Goal: Task Accomplishment & Management: Use online tool/utility

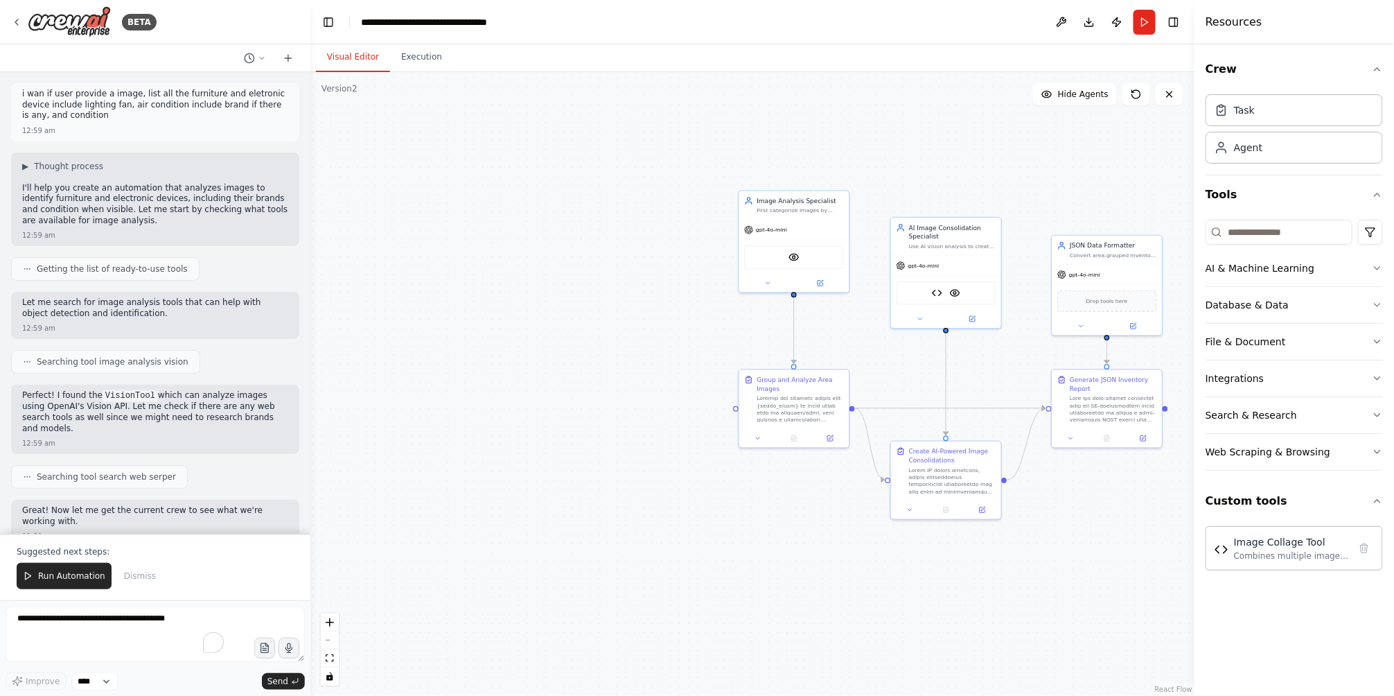
scroll to position [12576, 0]
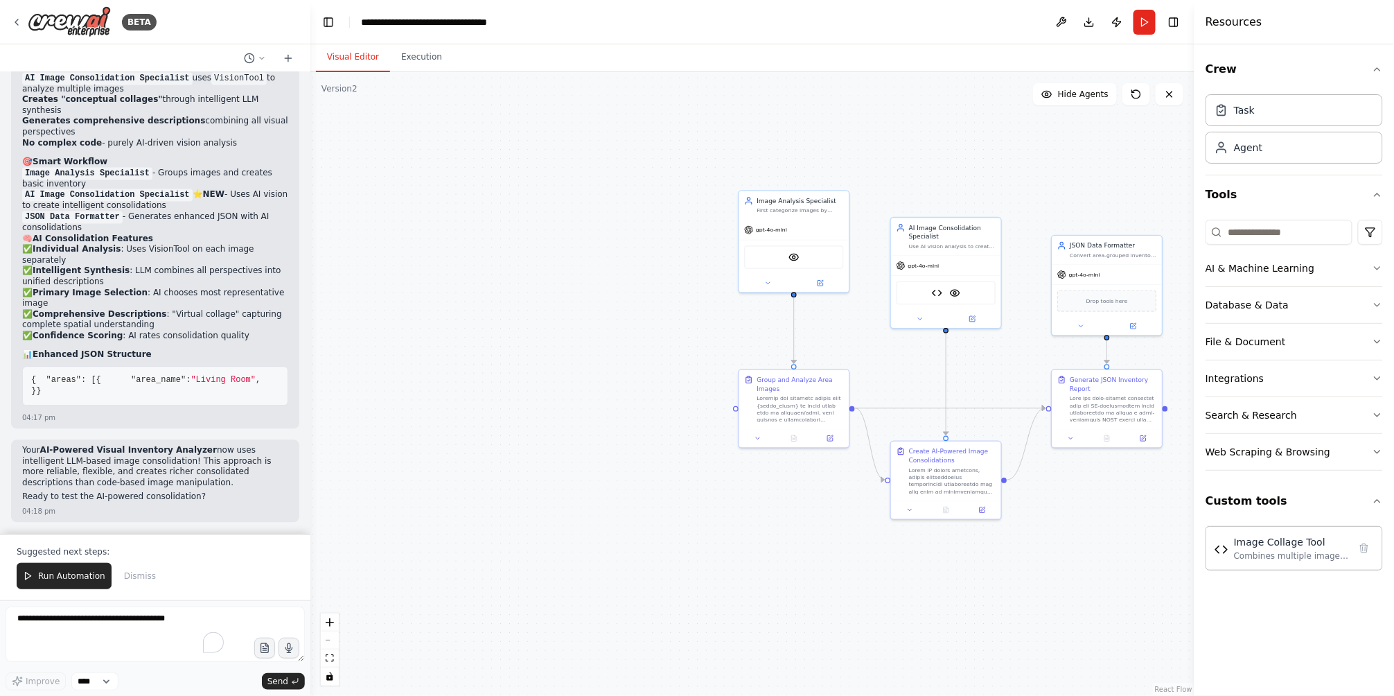
drag, startPoint x: 1014, startPoint y: 467, endPoint x: 733, endPoint y: 444, distance: 281.6
click at [742, 444] on div ".deletable-edge-delete-btn { width: 20px; height: 20px; border: 0px solid #ffff…" at bounding box center [752, 384] width 884 height 624
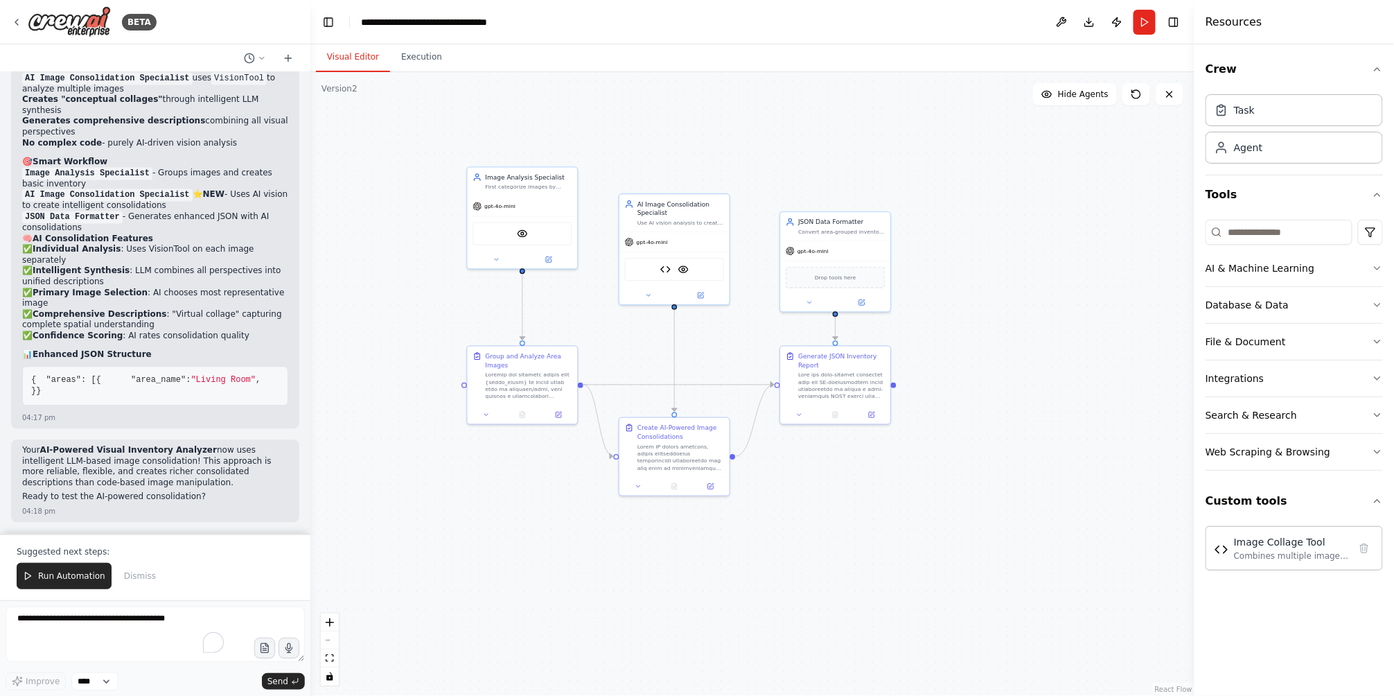
click at [733, 444] on div ".deletable-edge-delete-btn { width: 20px; height: 20px; border: 0px solid #ffff…" at bounding box center [752, 384] width 884 height 624
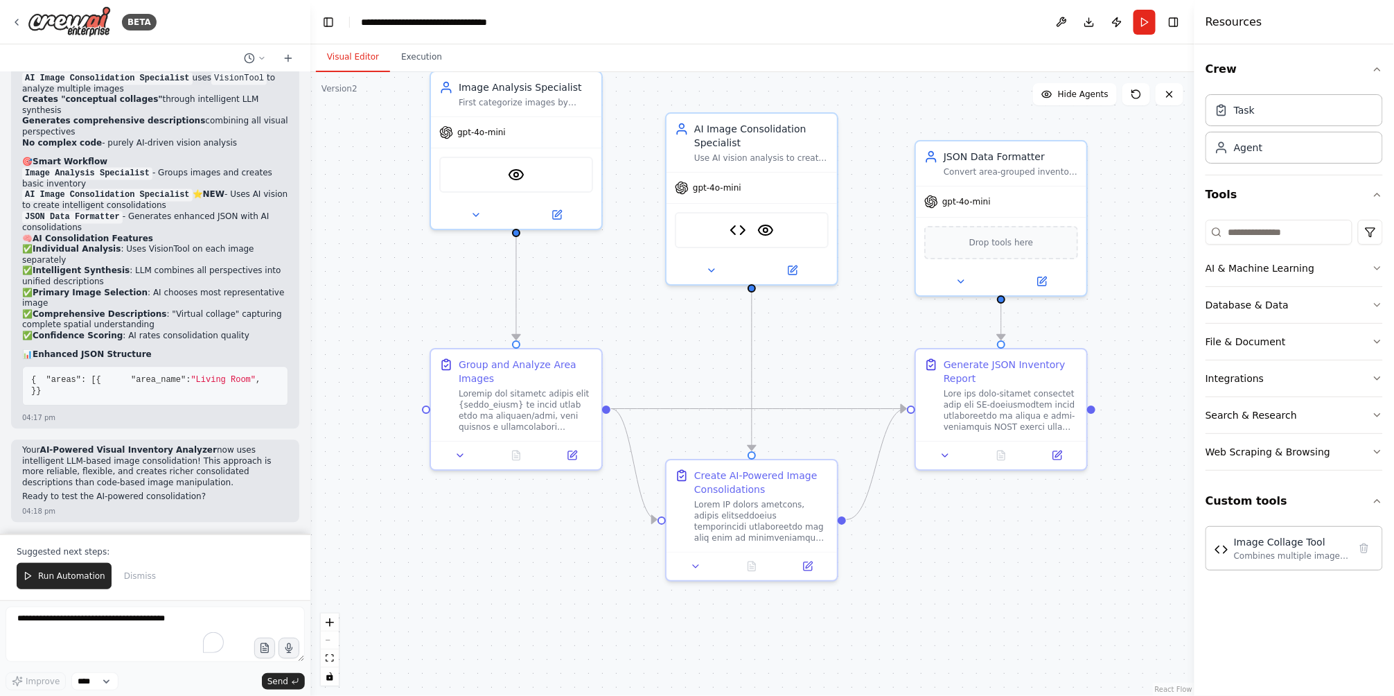
drag, startPoint x: 676, startPoint y: 297, endPoint x: 772, endPoint y: 331, distance: 101.3
click at [772, 331] on div ".deletable-edge-delete-btn { width: 20px; height: 20px; border: 0px solid #ffff…" at bounding box center [752, 384] width 884 height 624
click at [764, 179] on div "gpt-4o-mini" at bounding box center [752, 185] width 170 height 30
click at [743, 202] on div "Image Collage Tool VisionTool" at bounding box center [752, 226] width 170 height 53
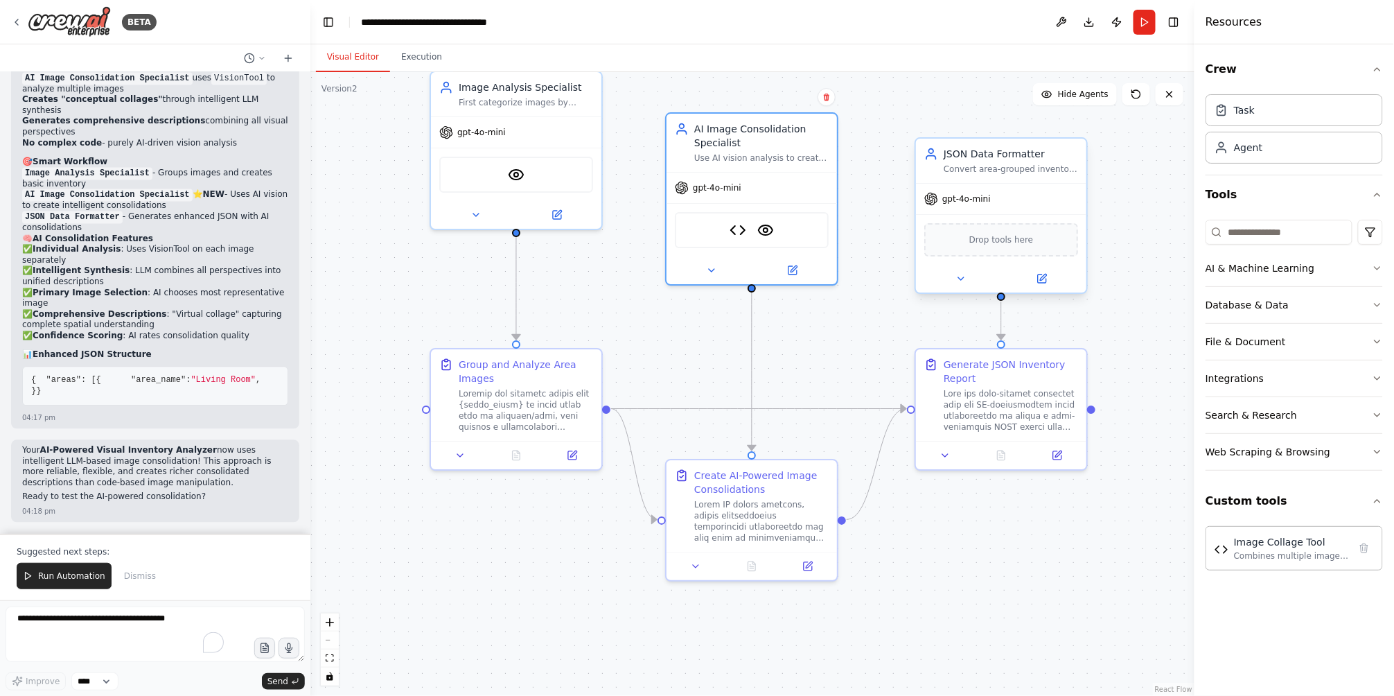
click at [1001, 247] on div "Drop tools here" at bounding box center [1001, 239] width 154 height 33
click at [739, 232] on img at bounding box center [738, 227] width 17 height 17
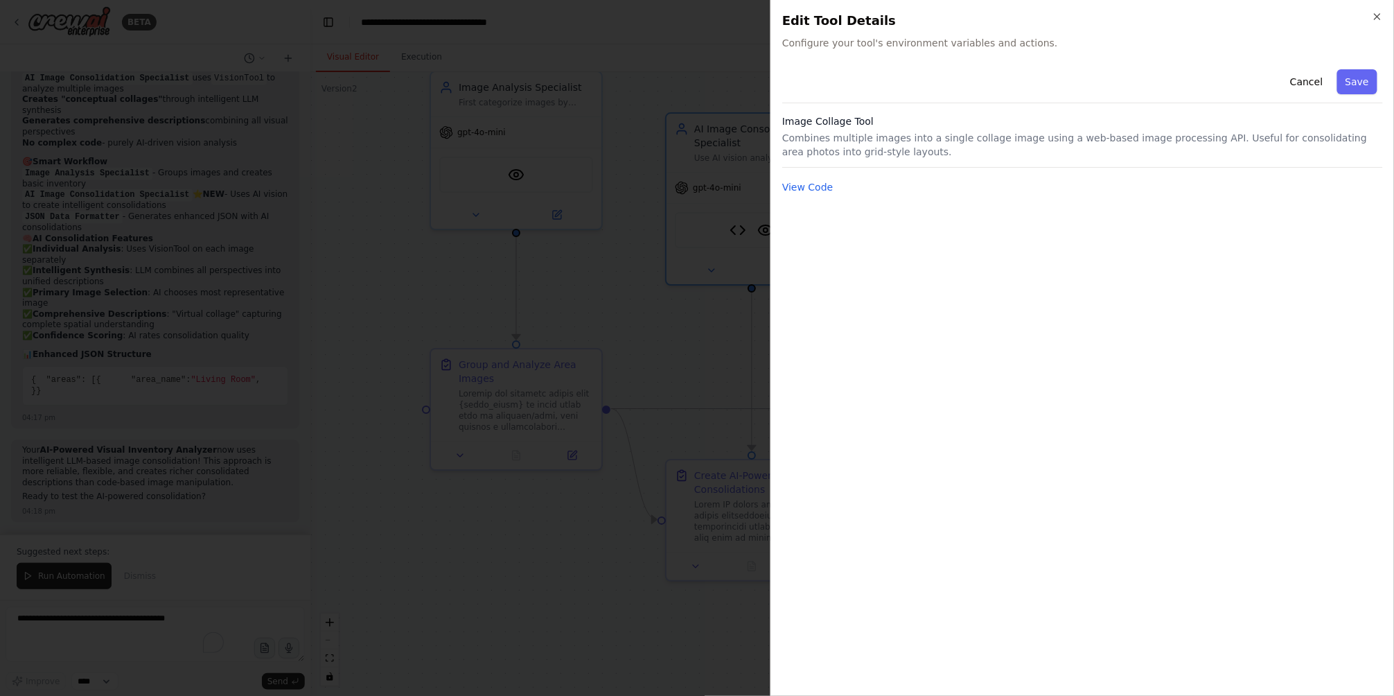
click at [662, 419] on div at bounding box center [697, 348] width 1394 height 696
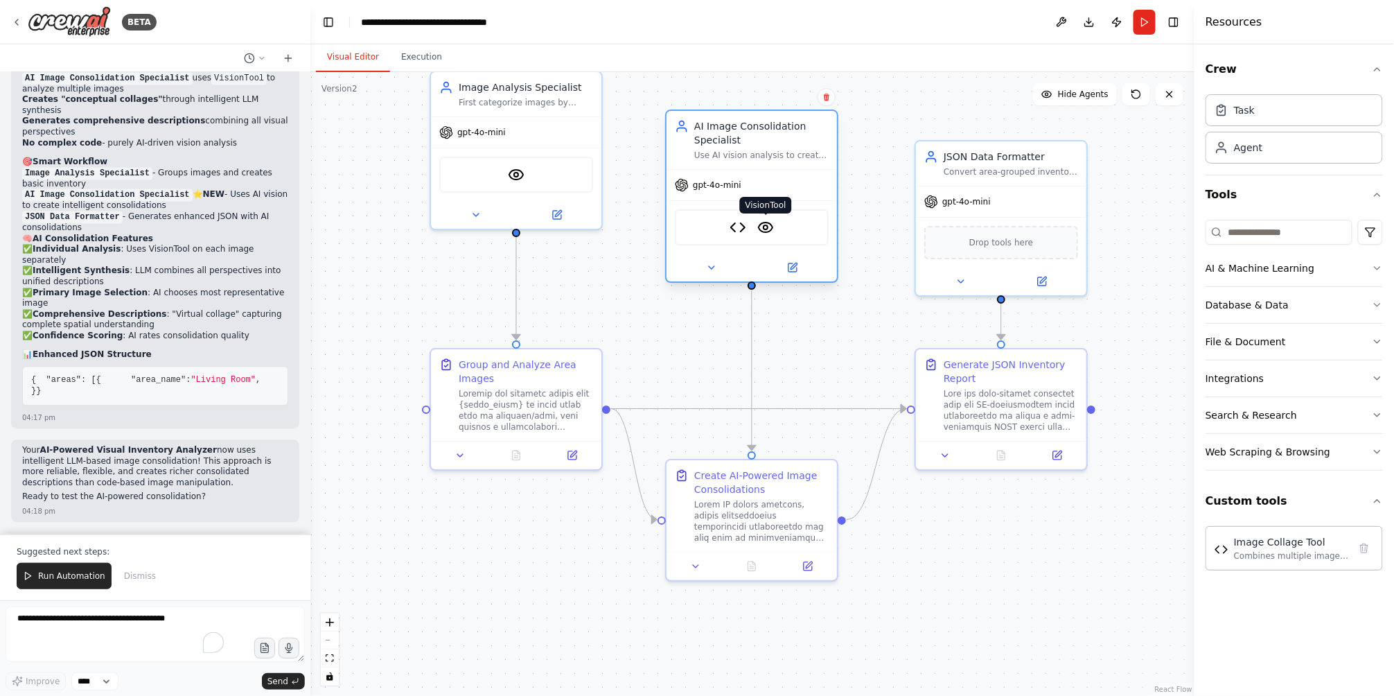
click at [768, 227] on img at bounding box center [765, 227] width 17 height 17
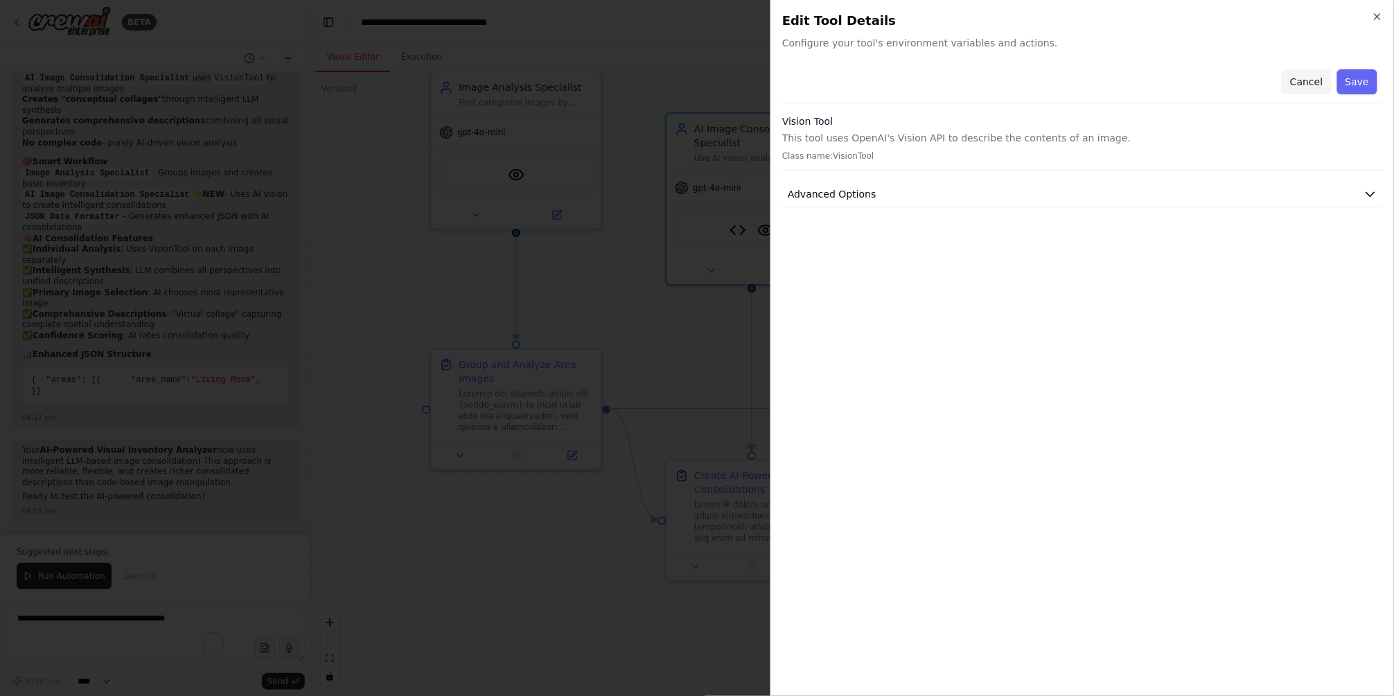
click at [1304, 78] on button "Cancel" at bounding box center [1306, 81] width 49 height 25
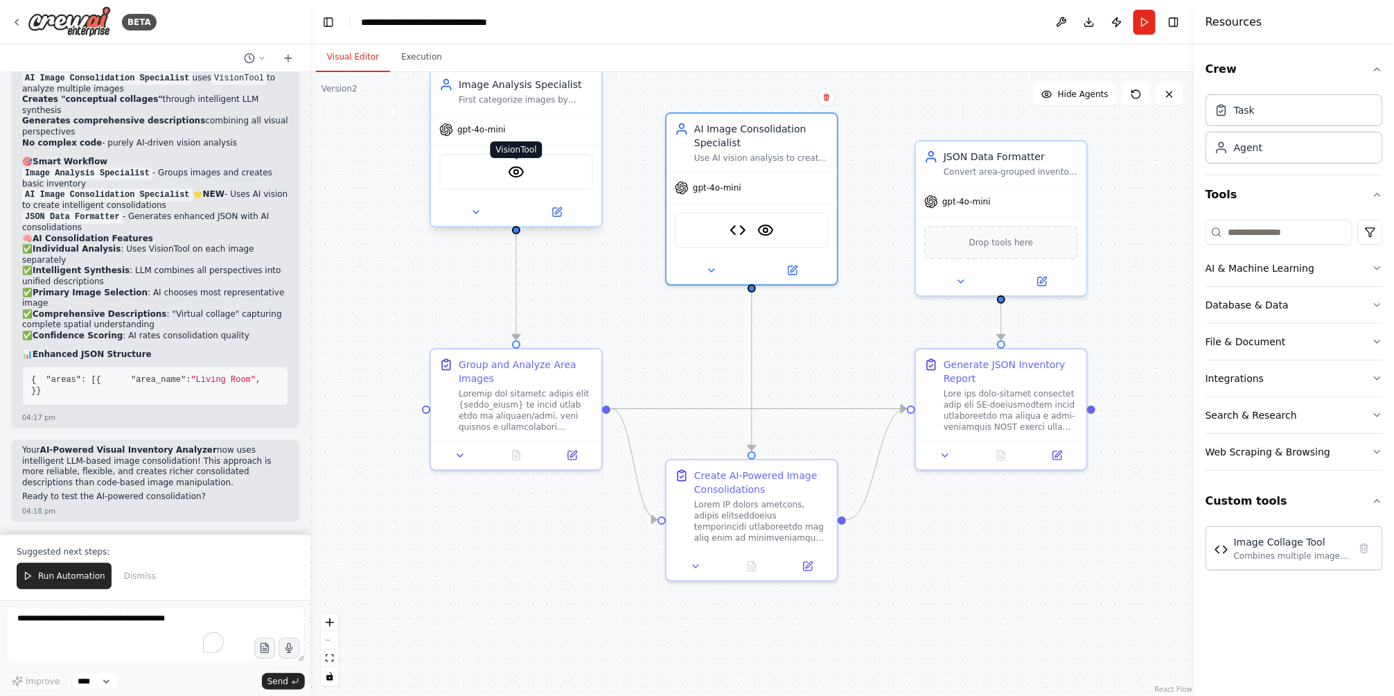
click at [515, 167] on img at bounding box center [516, 172] width 17 height 17
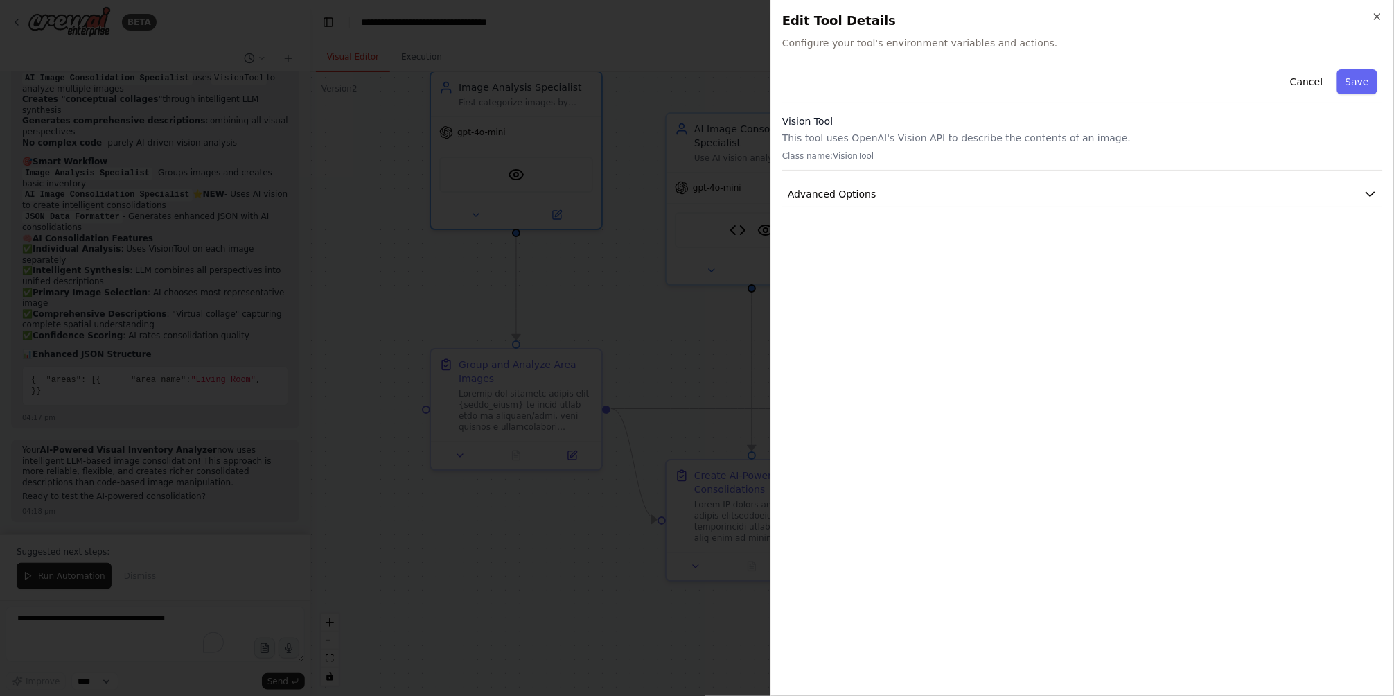
click at [622, 347] on div at bounding box center [697, 348] width 1394 height 696
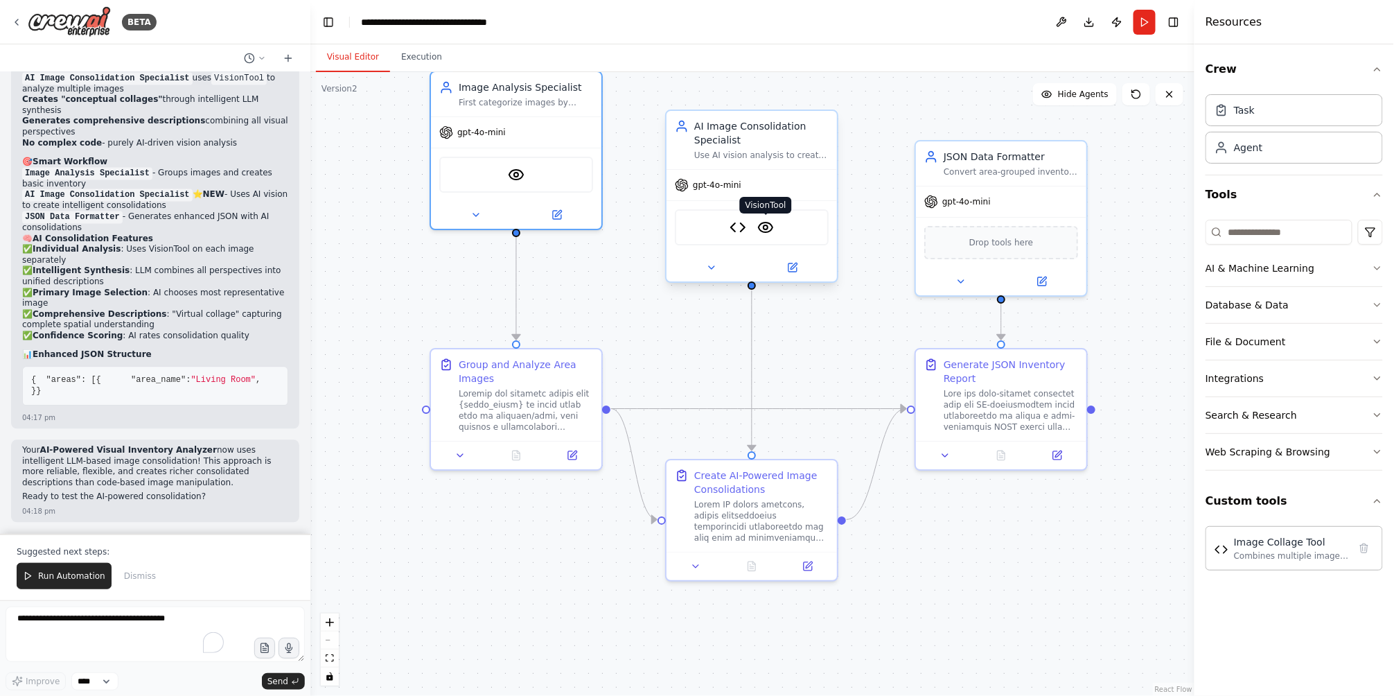
click at [762, 227] on img at bounding box center [765, 227] width 17 height 17
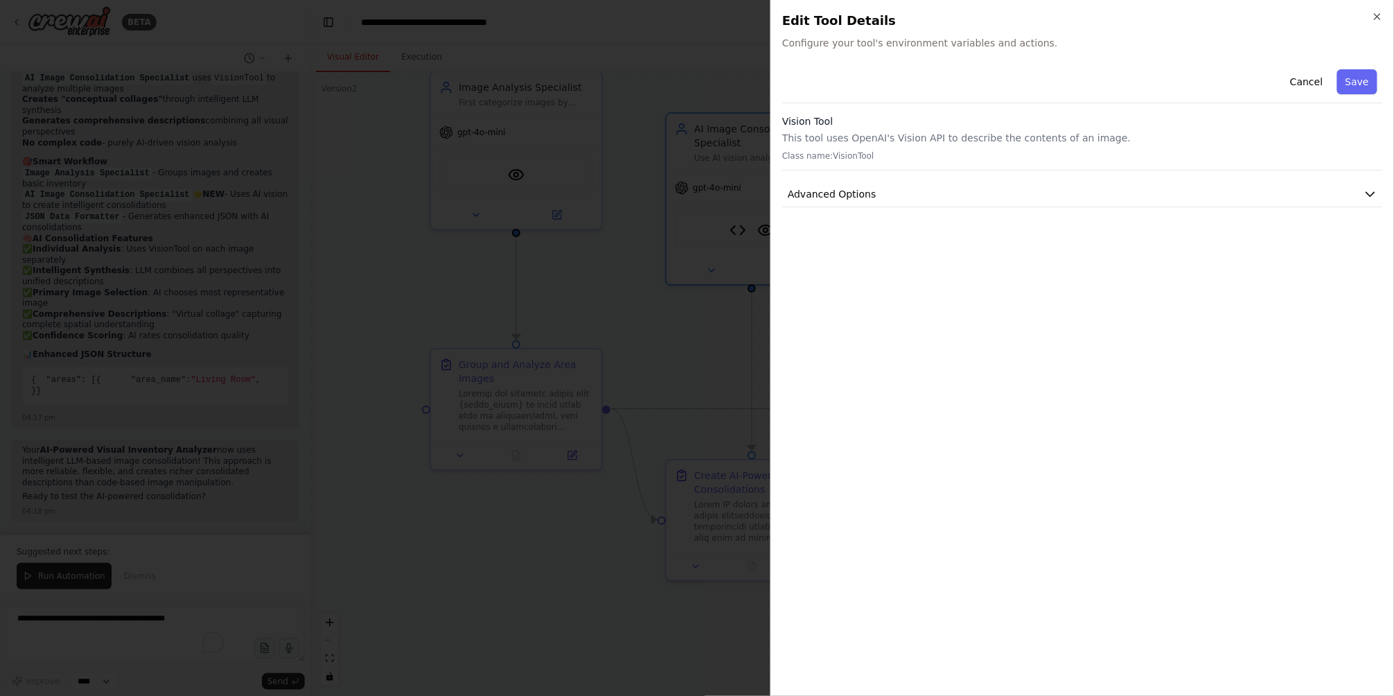
click at [620, 355] on div at bounding box center [697, 348] width 1394 height 696
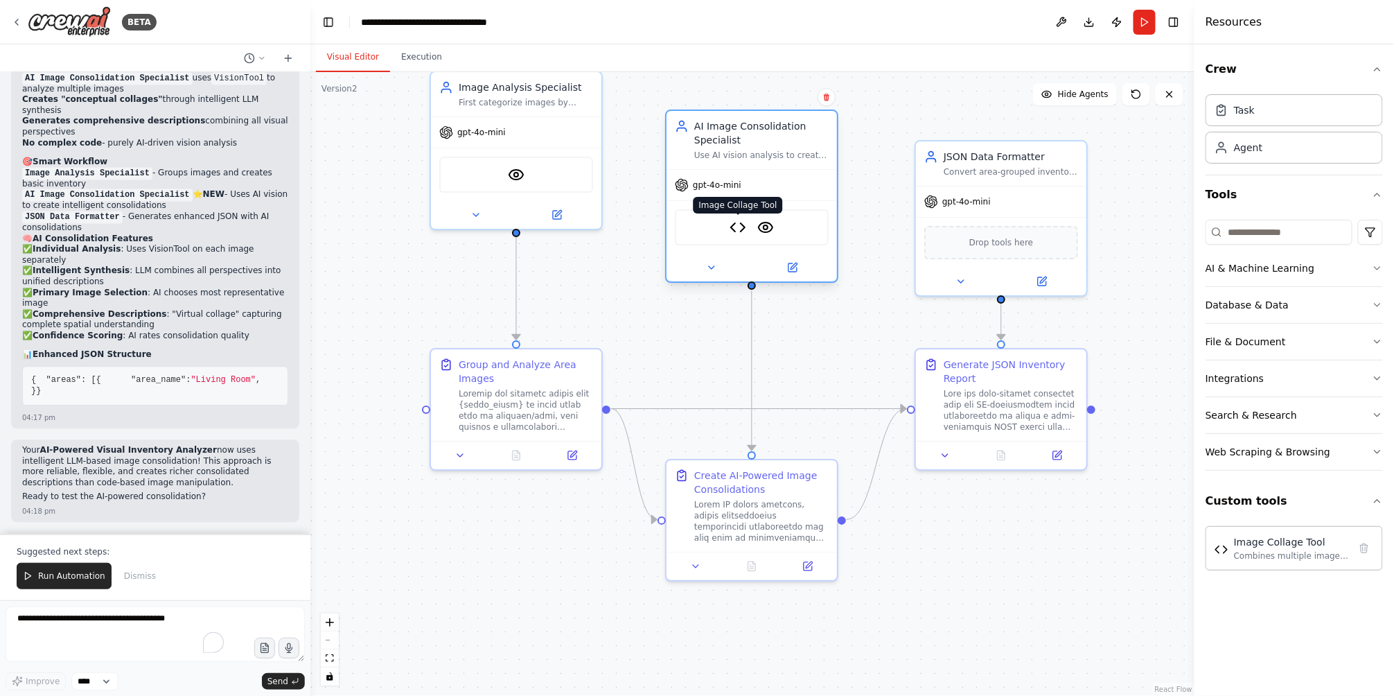
click at [732, 226] on img at bounding box center [738, 227] width 17 height 17
click at [1370, 550] on button at bounding box center [1364, 547] width 19 height 19
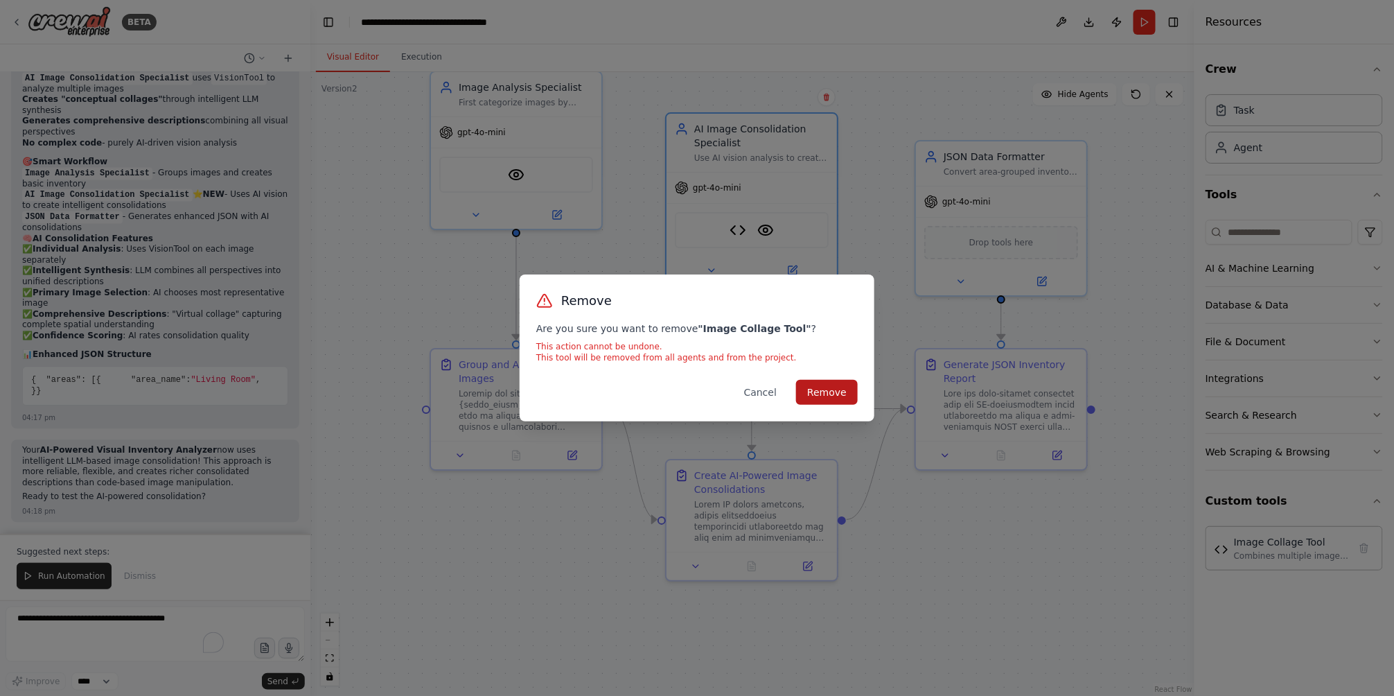
click at [830, 389] on button "Remove" at bounding box center [827, 392] width 62 height 25
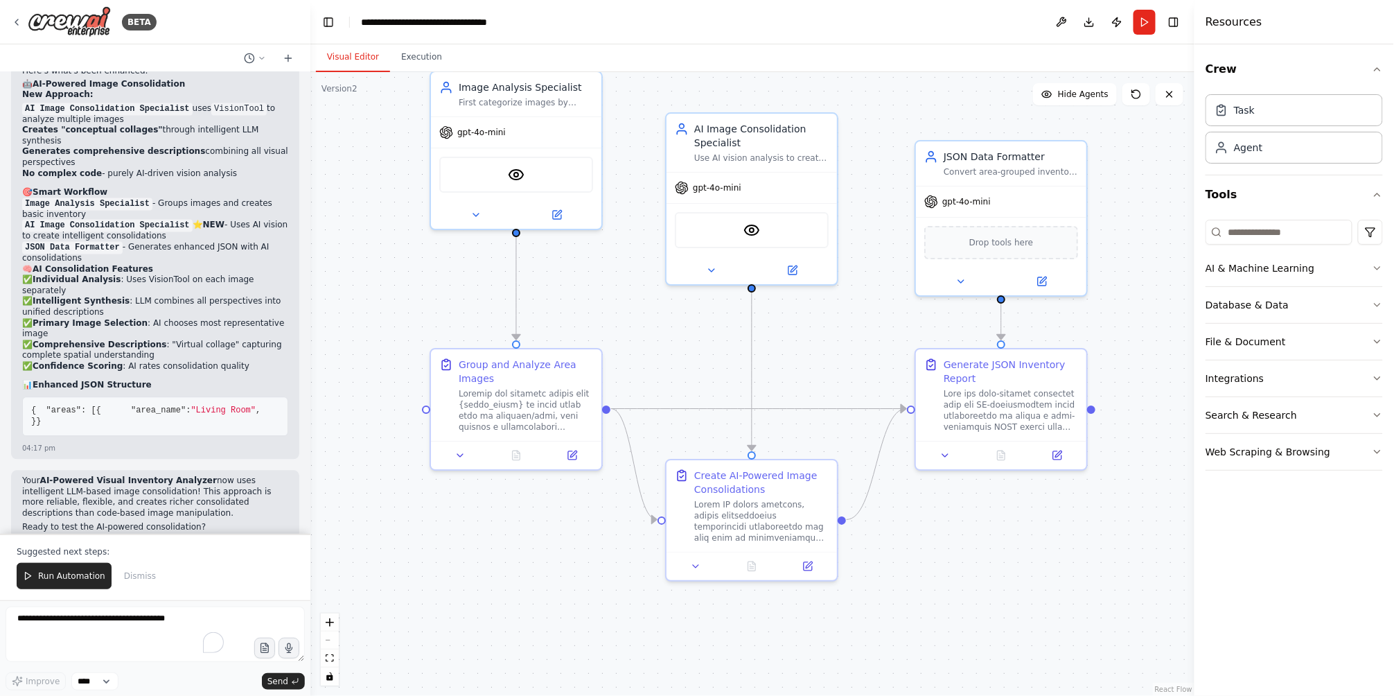
scroll to position [12138, 0]
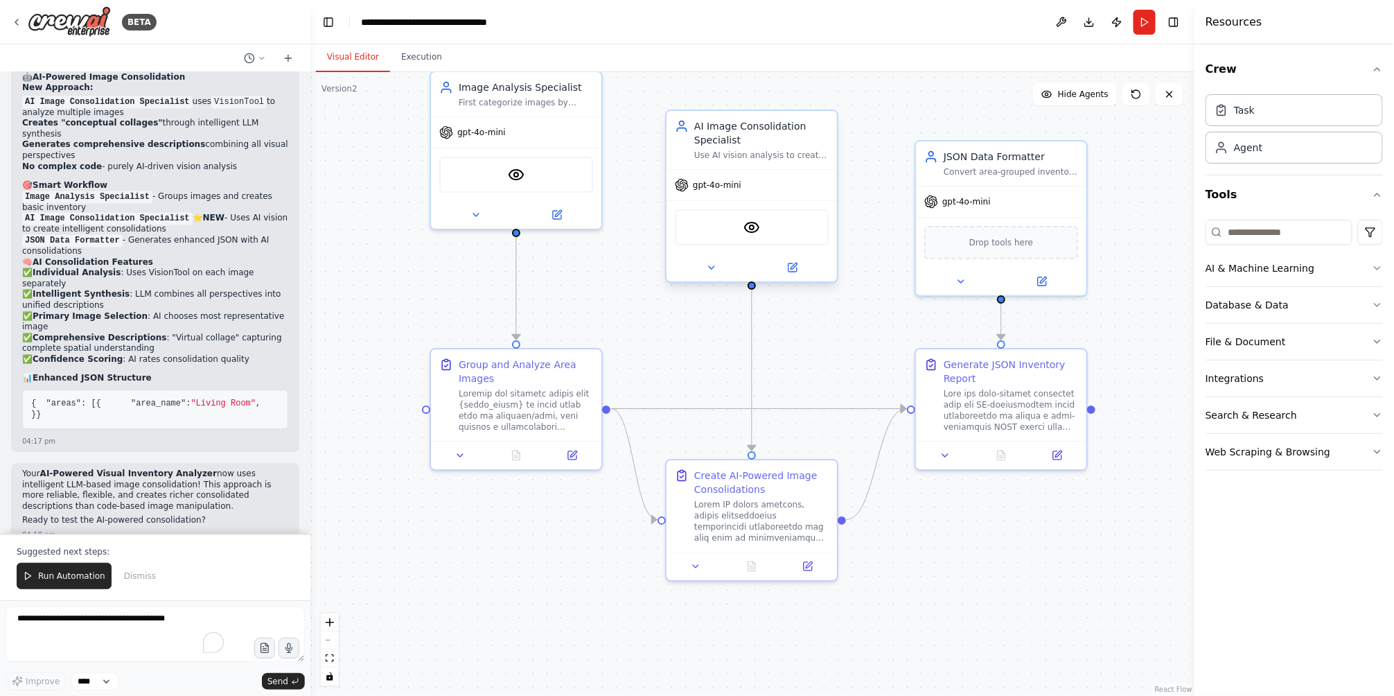
click at [712, 192] on div "gpt-4o-mini" at bounding box center [752, 185] width 170 height 30
click at [716, 191] on div "gpt-4o-mini" at bounding box center [708, 185] width 67 height 14
click at [764, 189] on div "gpt-4o-mini" at bounding box center [752, 185] width 170 height 30
click at [804, 265] on button at bounding box center [792, 267] width 78 height 17
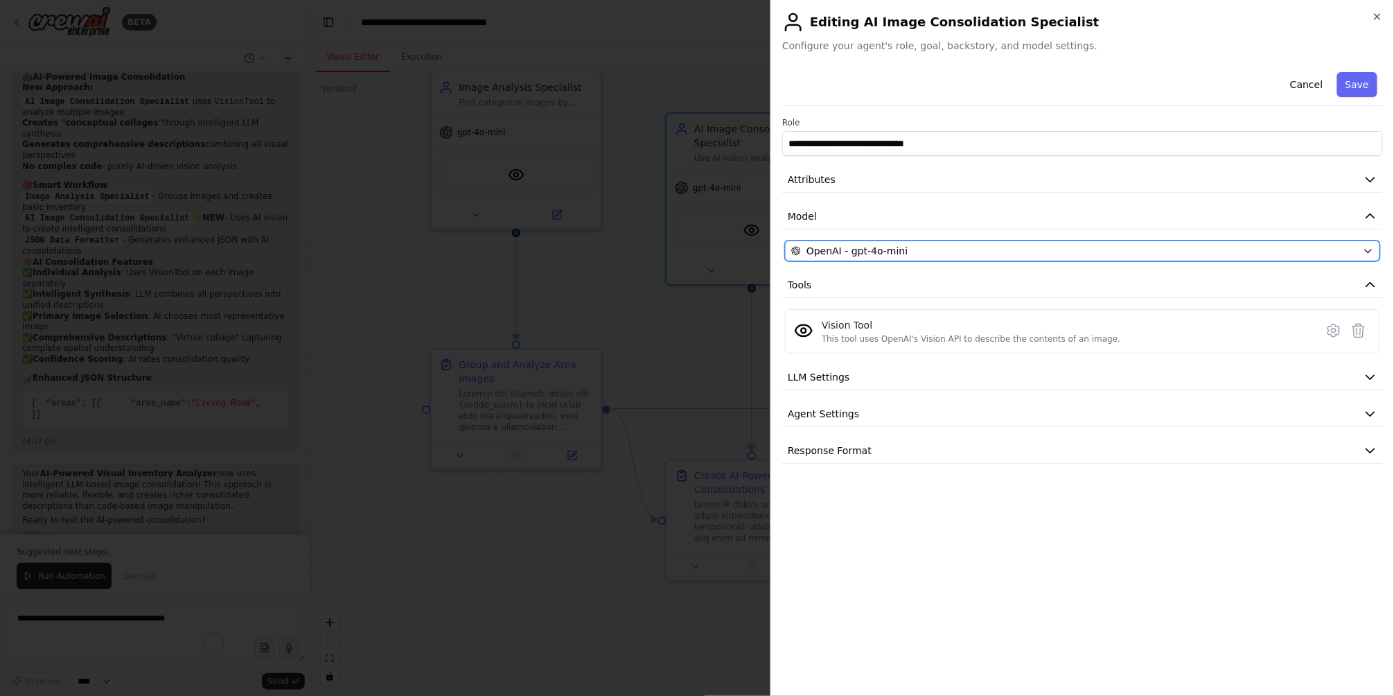
click at [897, 242] on button "OpenAI - gpt-4o-mini" at bounding box center [1082, 250] width 595 height 21
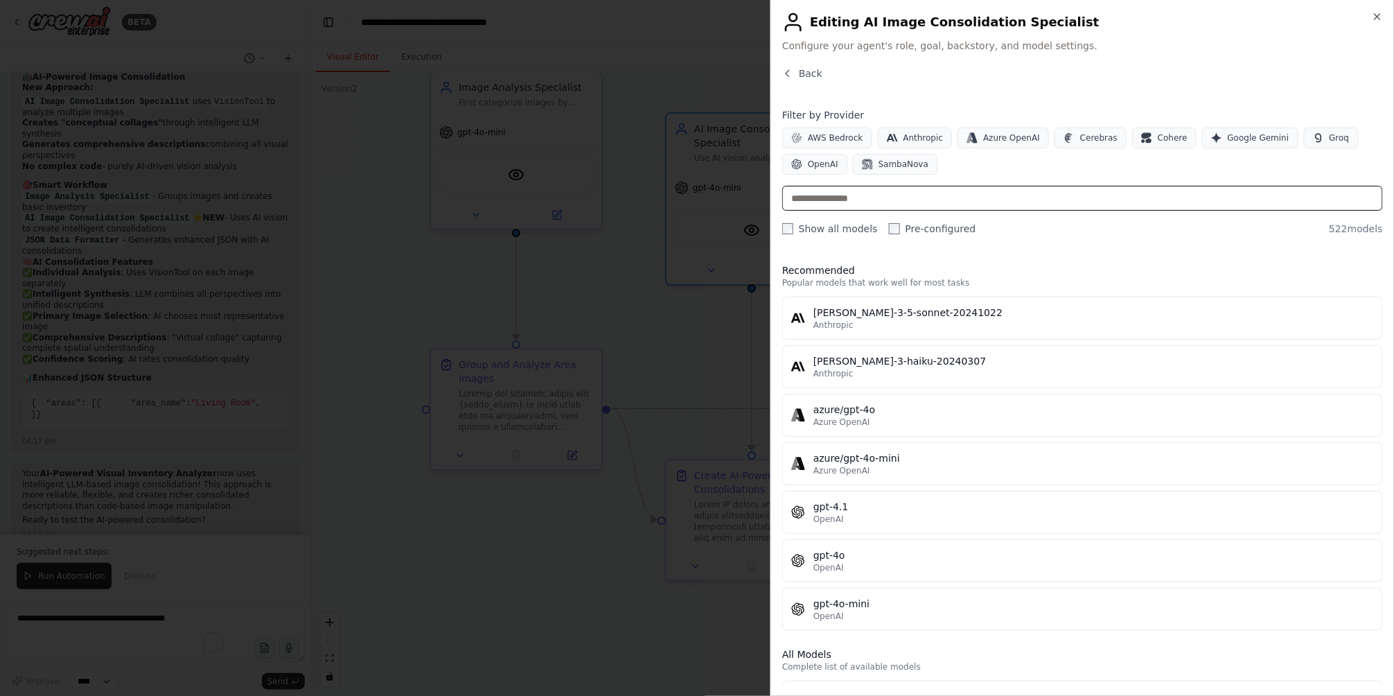
click at [878, 191] on input "text" at bounding box center [1082, 198] width 601 height 25
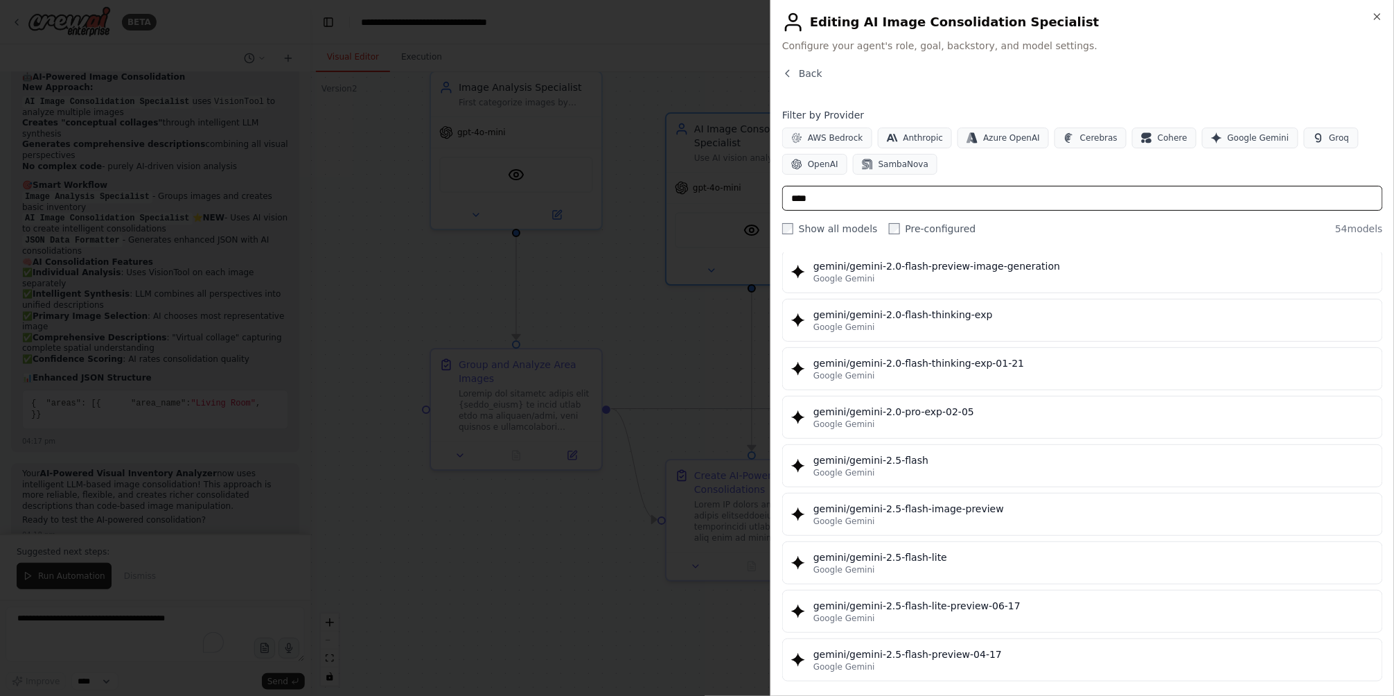
scroll to position [1094, 0]
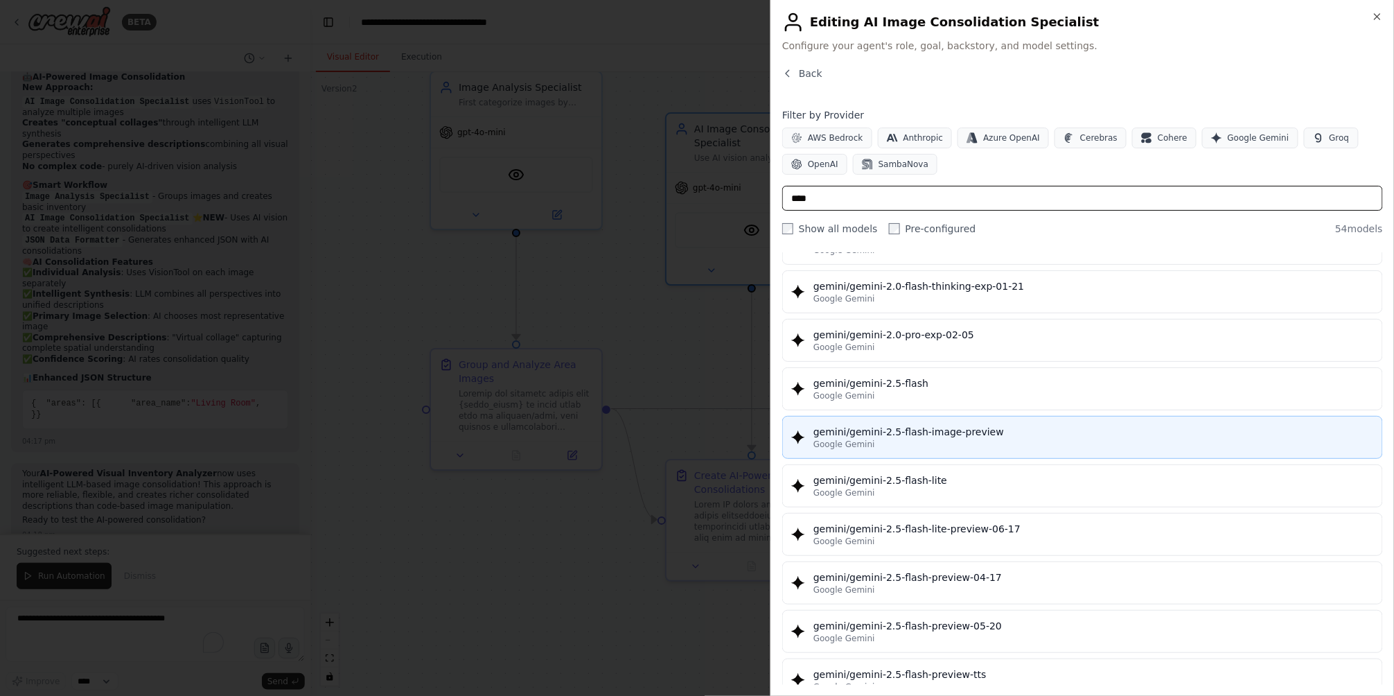
type input "****"
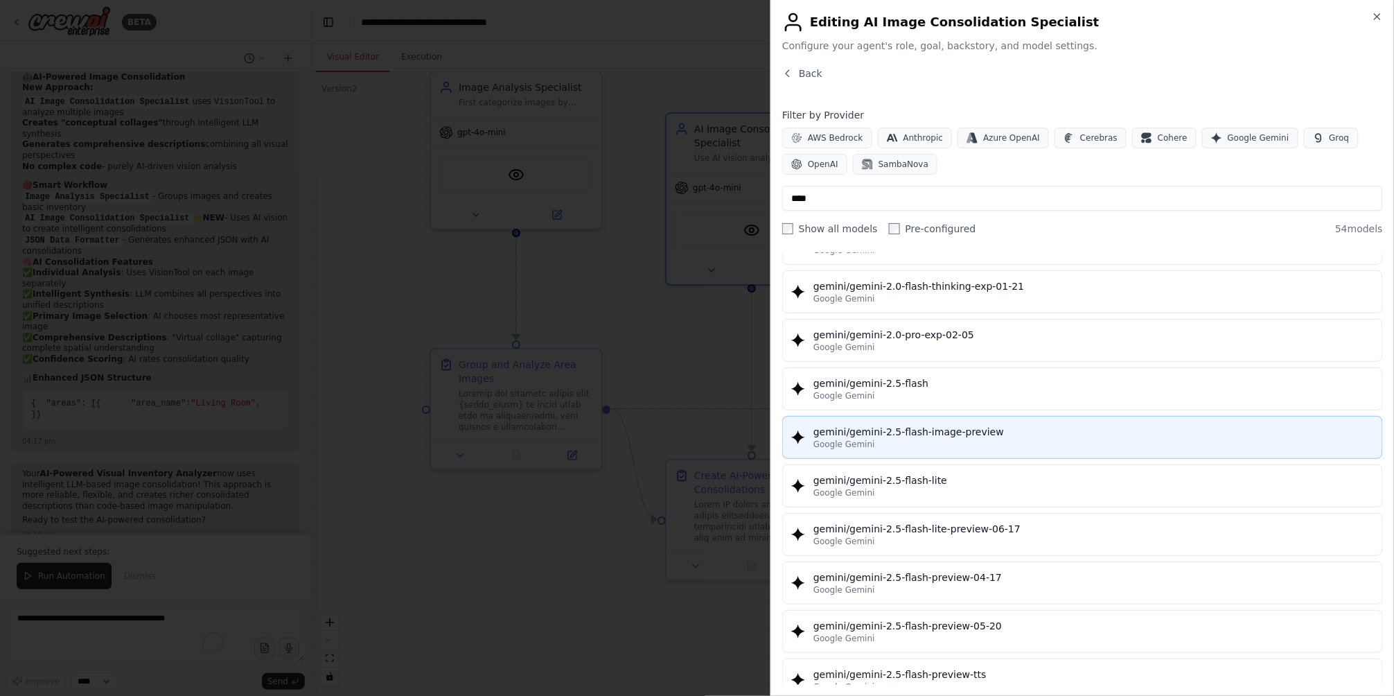
click at [1022, 444] on div "Google Gemini" at bounding box center [1094, 444] width 561 height 11
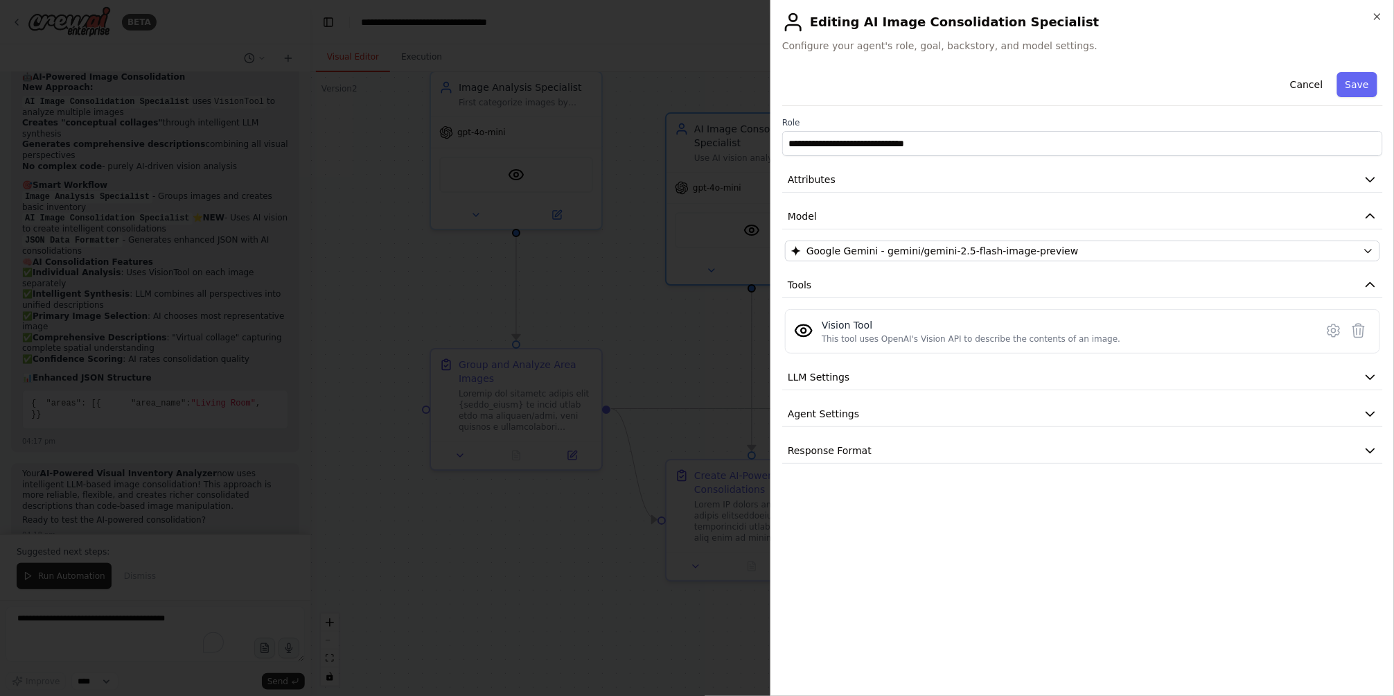
click at [958, 392] on div "**********" at bounding box center [1082, 265] width 601 height 397
click at [965, 377] on button "LLM Settings" at bounding box center [1082, 378] width 601 height 26
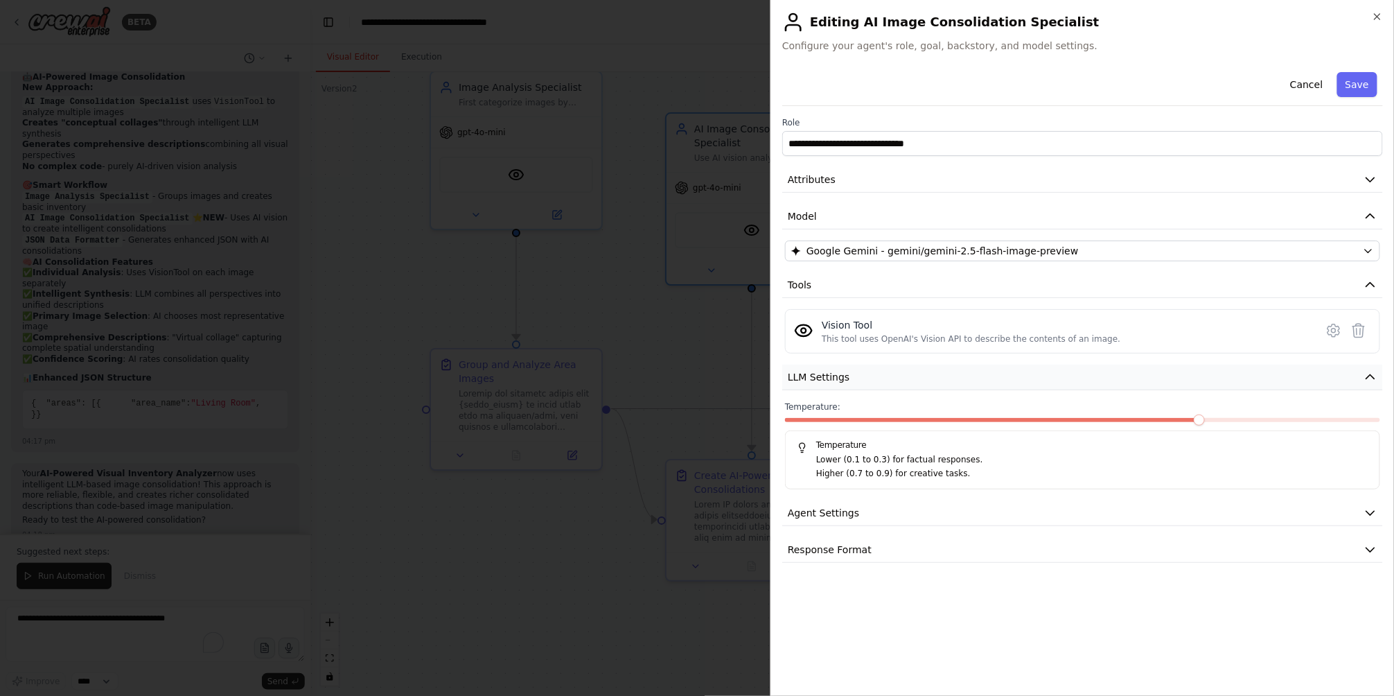
click at [965, 377] on button "LLM Settings" at bounding box center [1082, 378] width 601 height 26
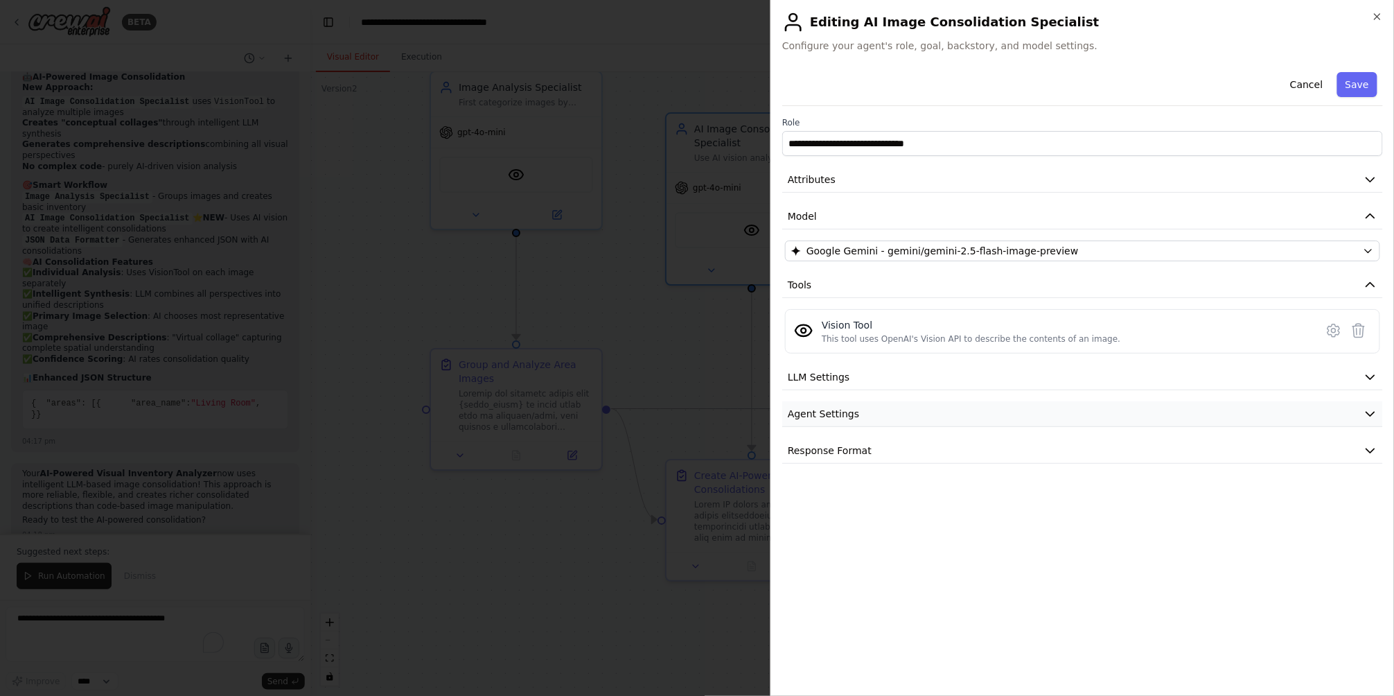
click at [923, 411] on button "Agent Settings" at bounding box center [1082, 414] width 601 height 26
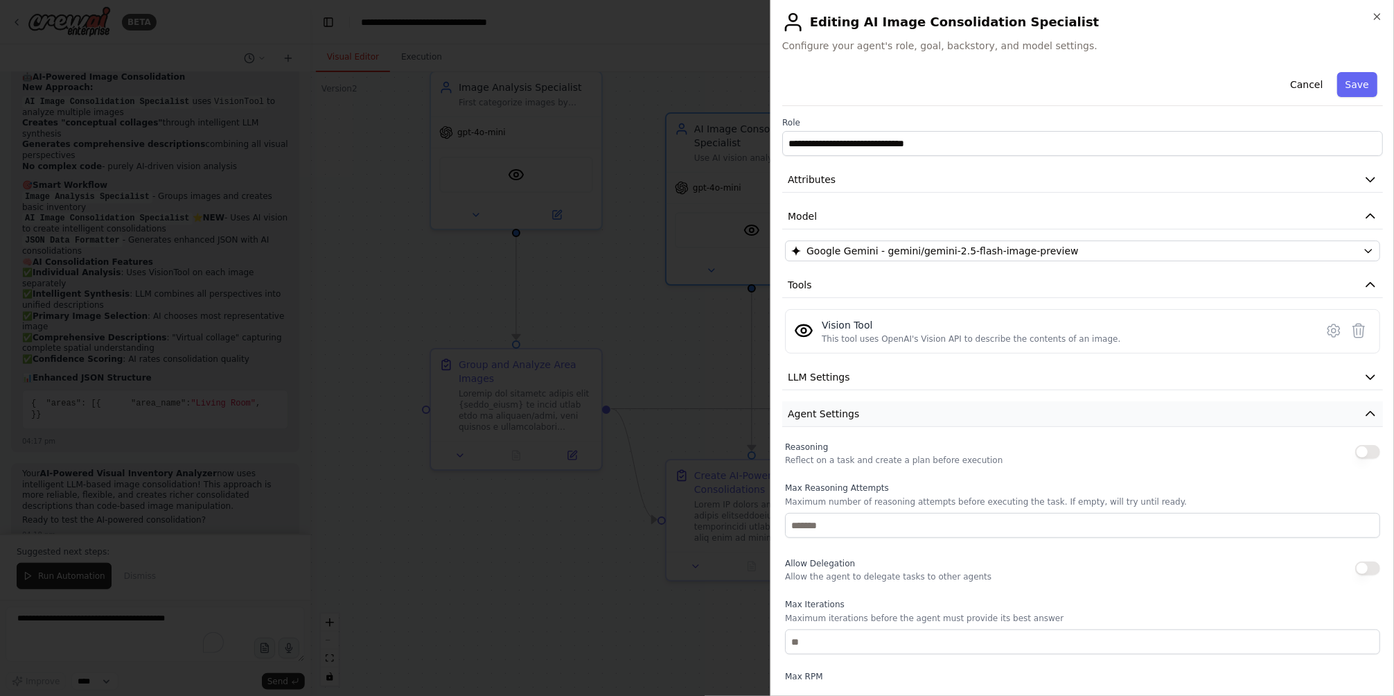
click at [923, 411] on button "Agent Settings" at bounding box center [1082, 414] width 601 height 26
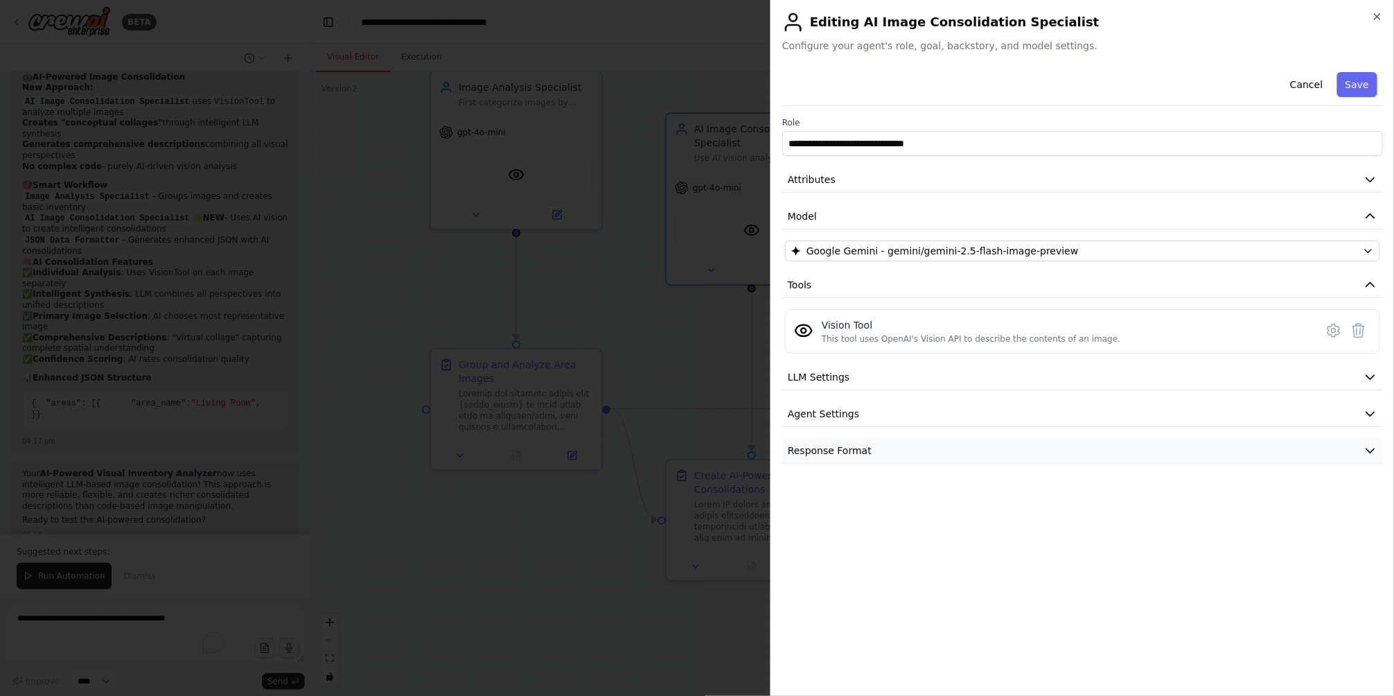
click at [899, 450] on button "Response Format" at bounding box center [1082, 451] width 601 height 26
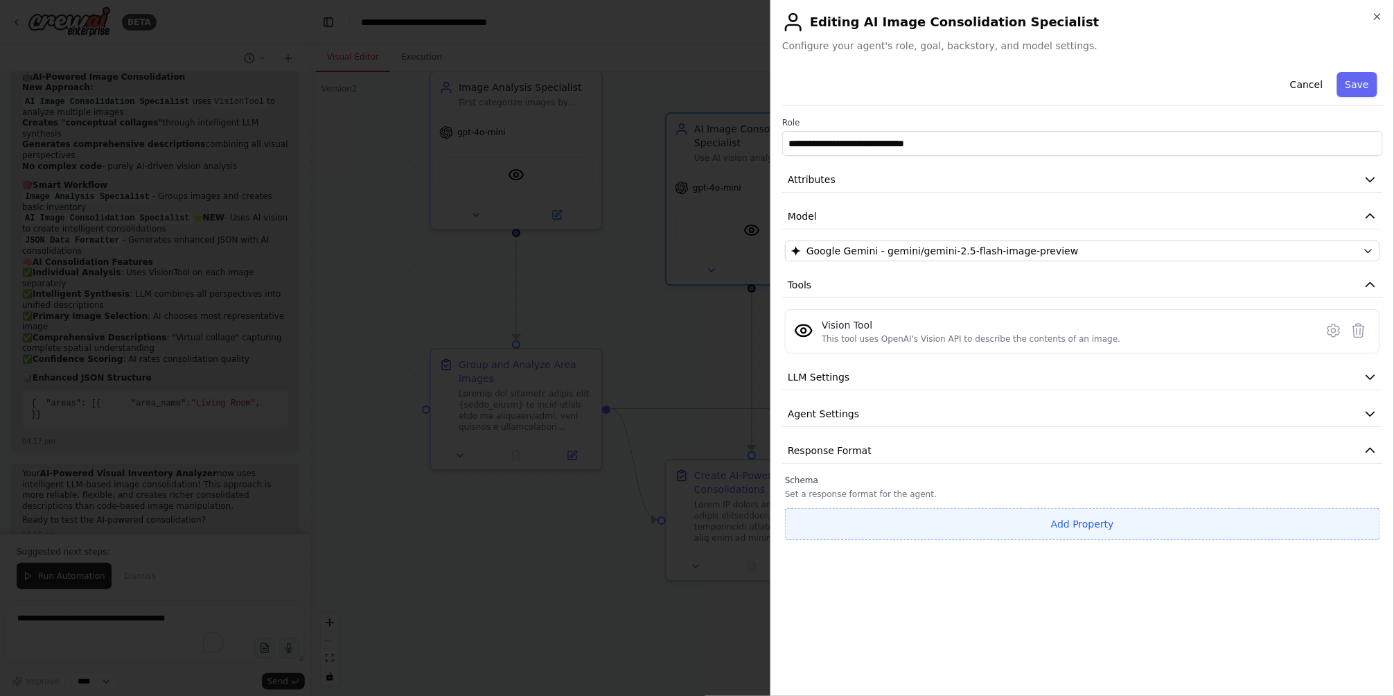
click at [1086, 521] on button "Add Property" at bounding box center [1082, 524] width 595 height 32
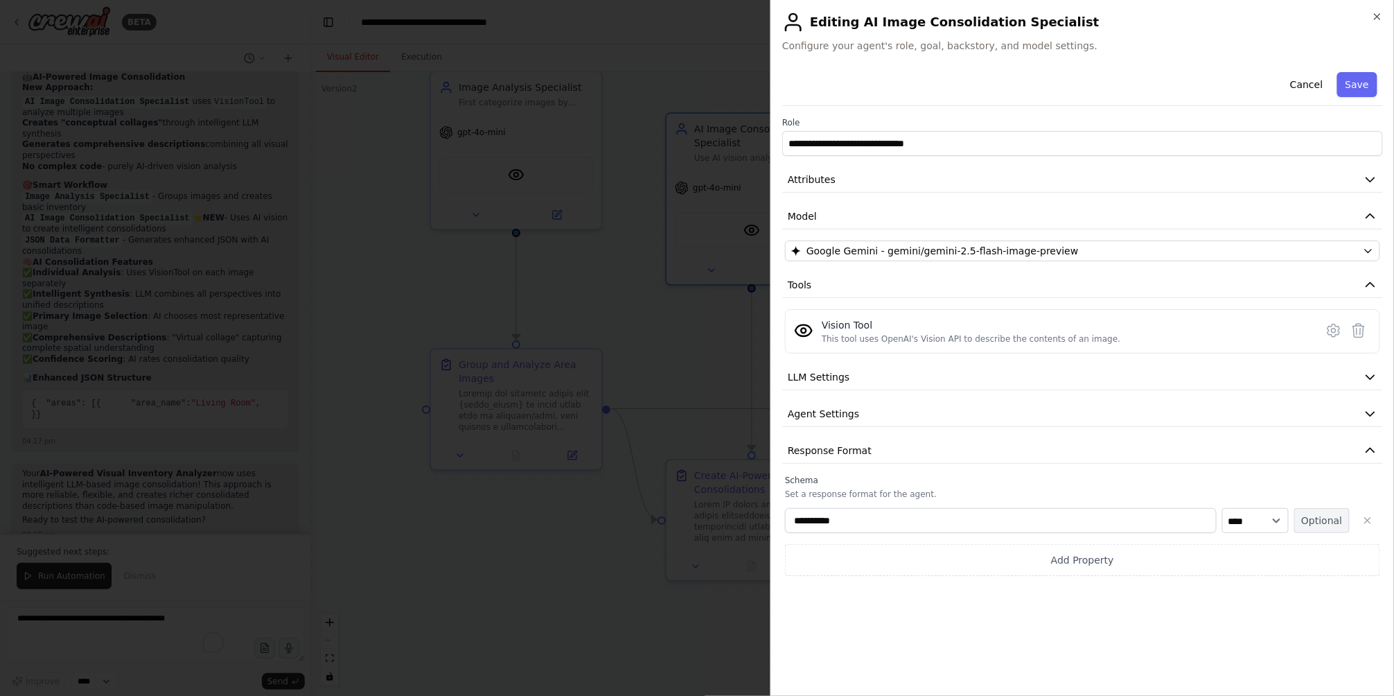
click at [1323, 522] on button "Optional" at bounding box center [1322, 520] width 55 height 25
click at [1367, 523] on icon "button" at bounding box center [1367, 520] width 11 height 11
click at [1071, 613] on div "**********" at bounding box center [1082, 376] width 601 height 618
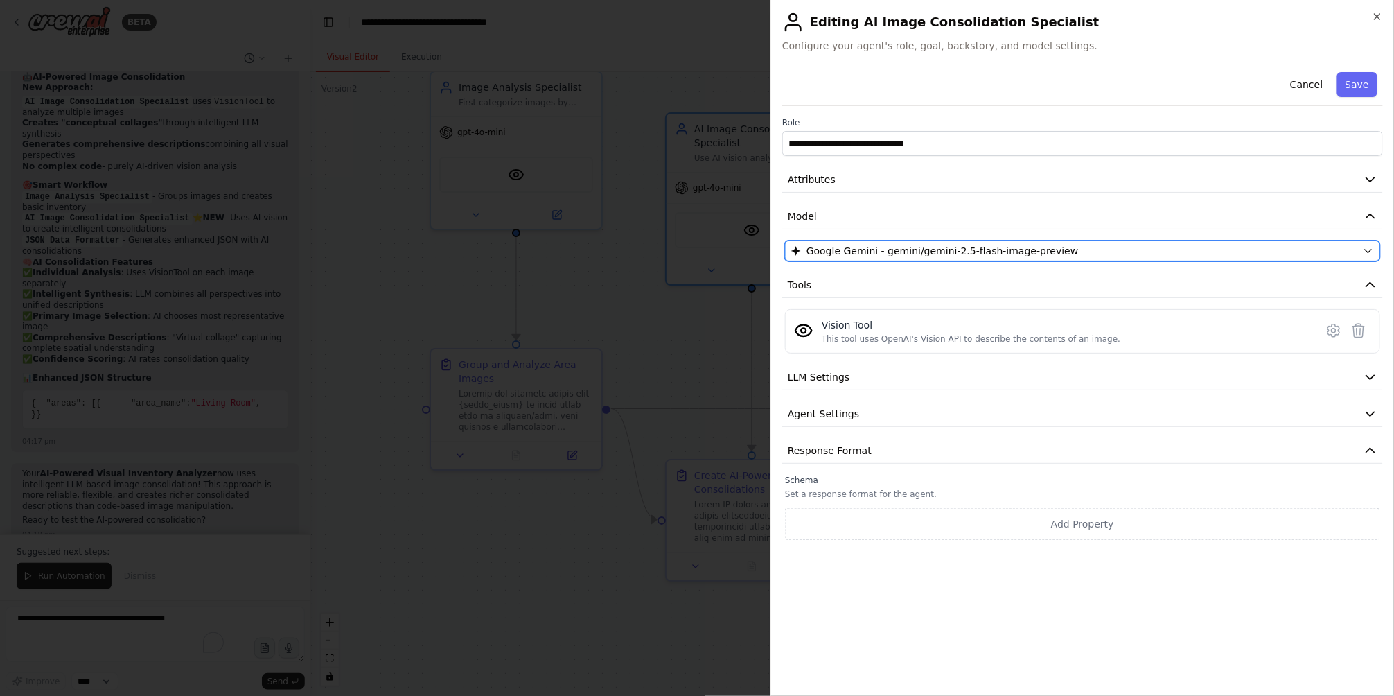
click at [986, 254] on span "Google Gemini - gemini/gemini-2.5-flash-image-preview" at bounding box center [943, 251] width 272 height 14
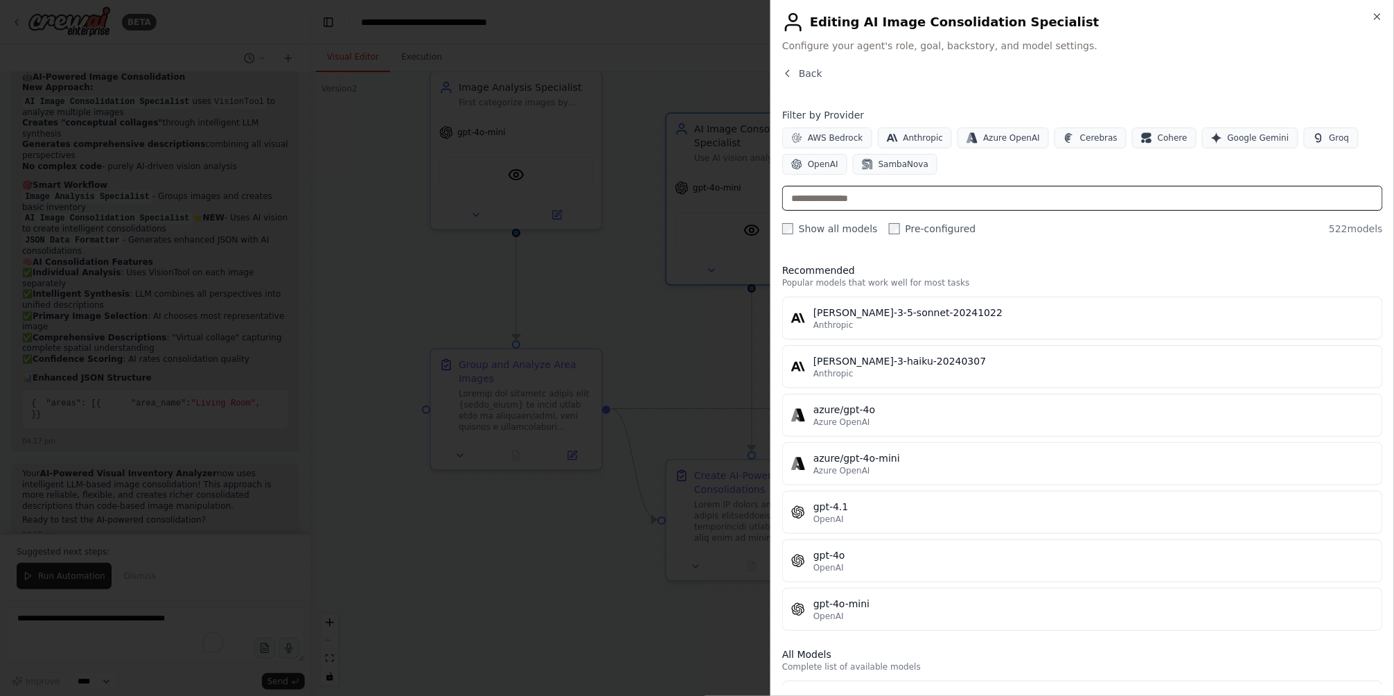
click at [942, 207] on input "text" at bounding box center [1082, 198] width 601 height 25
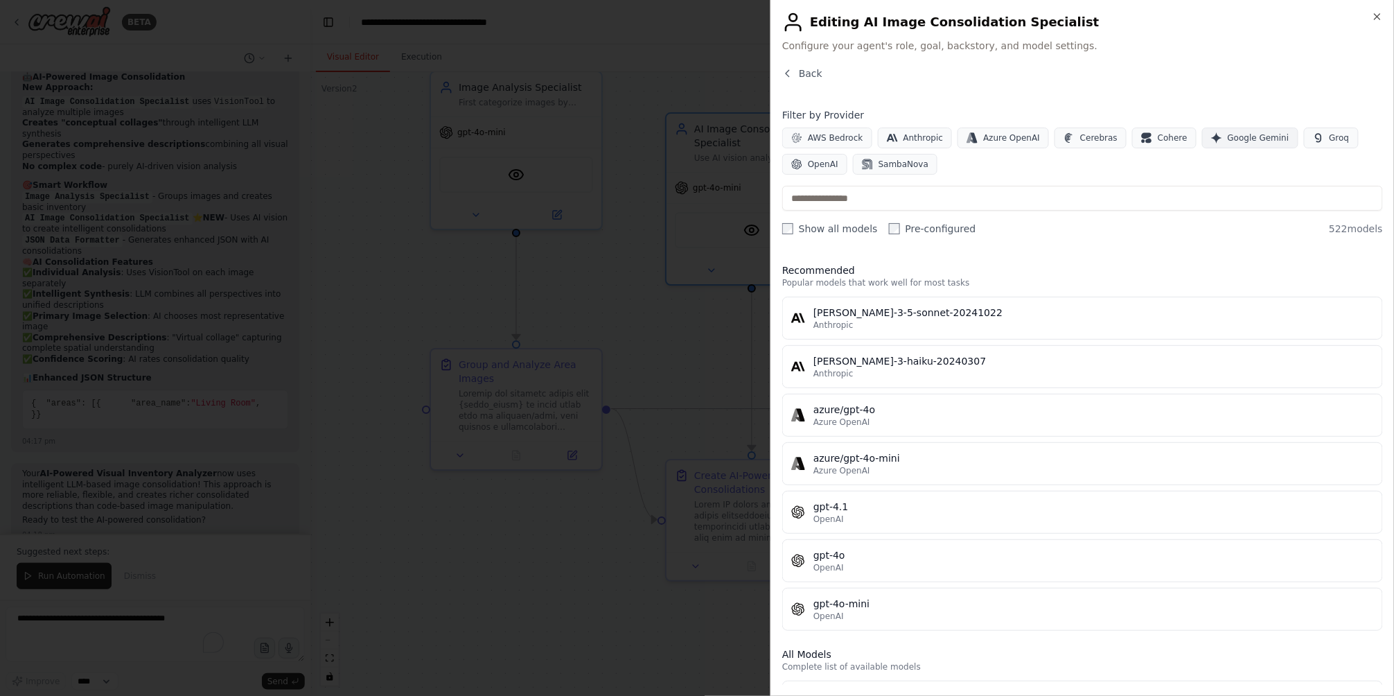
click at [1245, 141] on span "Google Gemini" at bounding box center [1259, 137] width 62 height 11
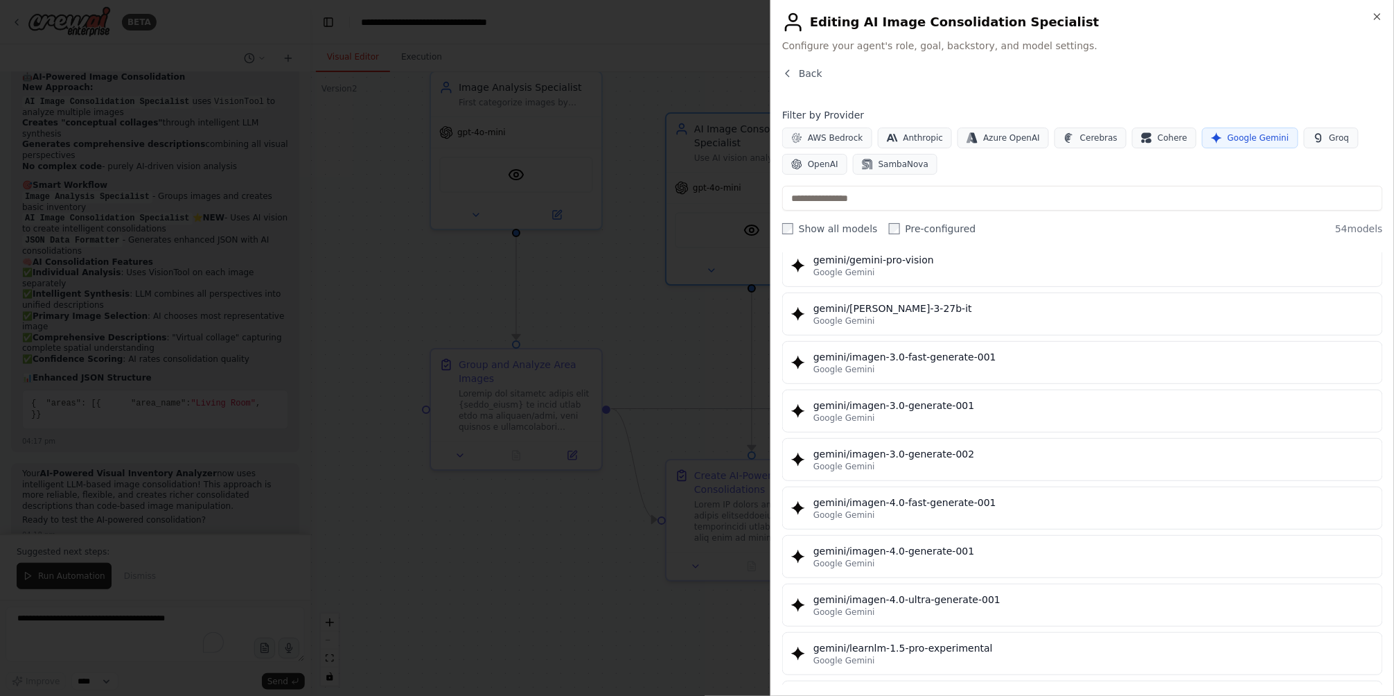
scroll to position [2094, 0]
click at [553, 389] on div at bounding box center [697, 348] width 1394 height 696
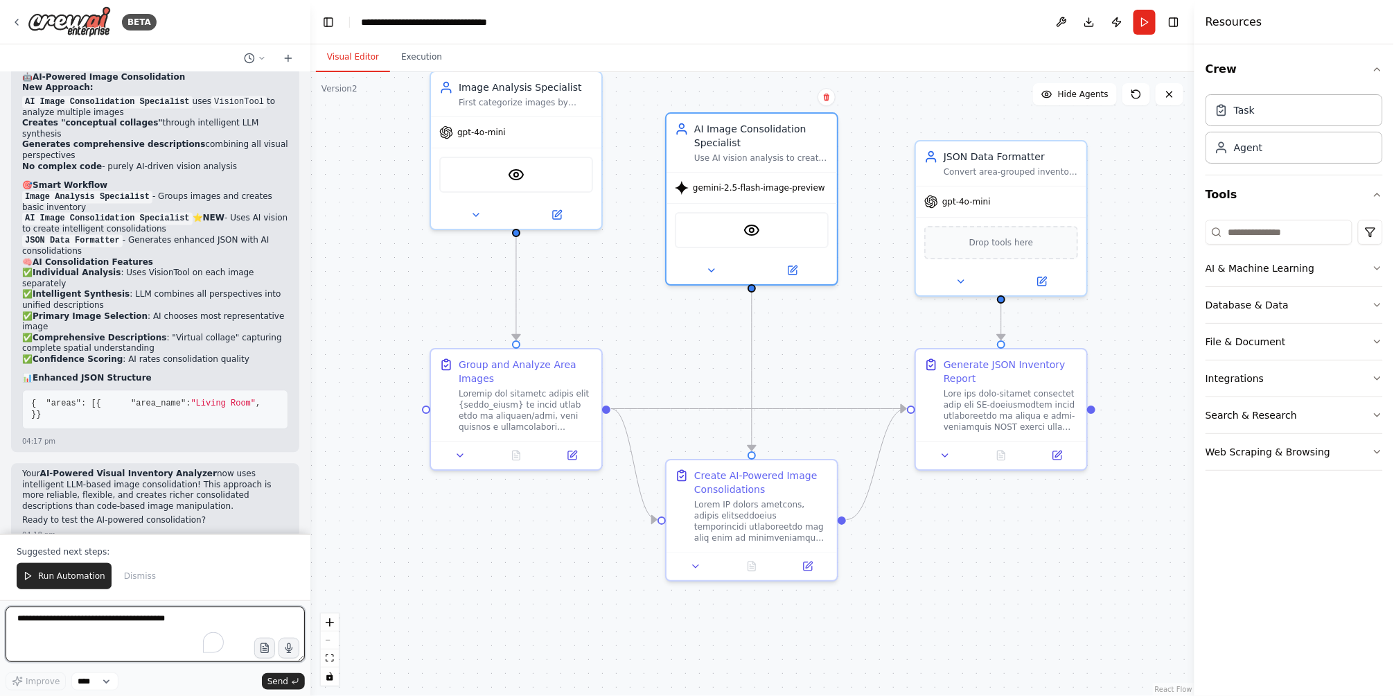
click at [148, 624] on textarea "To enrich screen reader interactions, please activate Accessibility in Grammarl…" at bounding box center [155, 633] width 299 height 55
type textarea "**********"
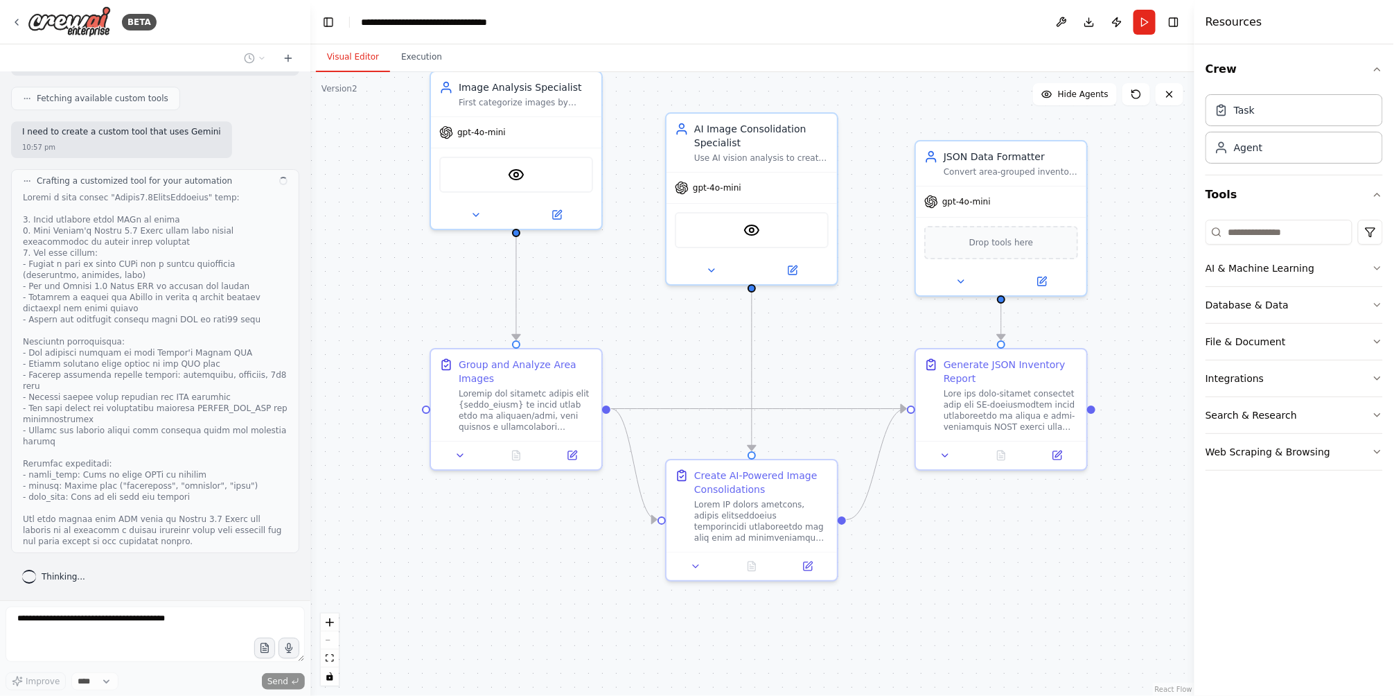
scroll to position [13328, 0]
click at [807, 561] on icon at bounding box center [807, 563] width 11 height 11
click at [807, 561] on icon at bounding box center [809, 562] width 6 height 6
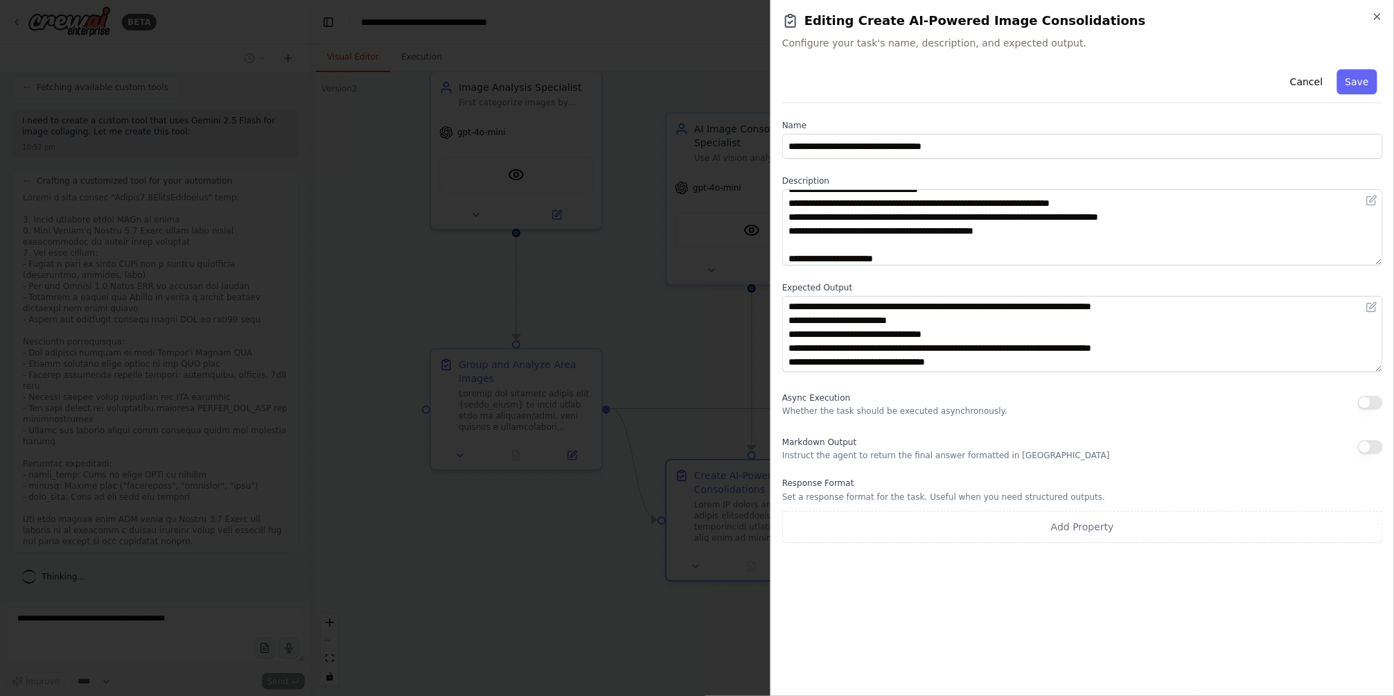
scroll to position [305, 0]
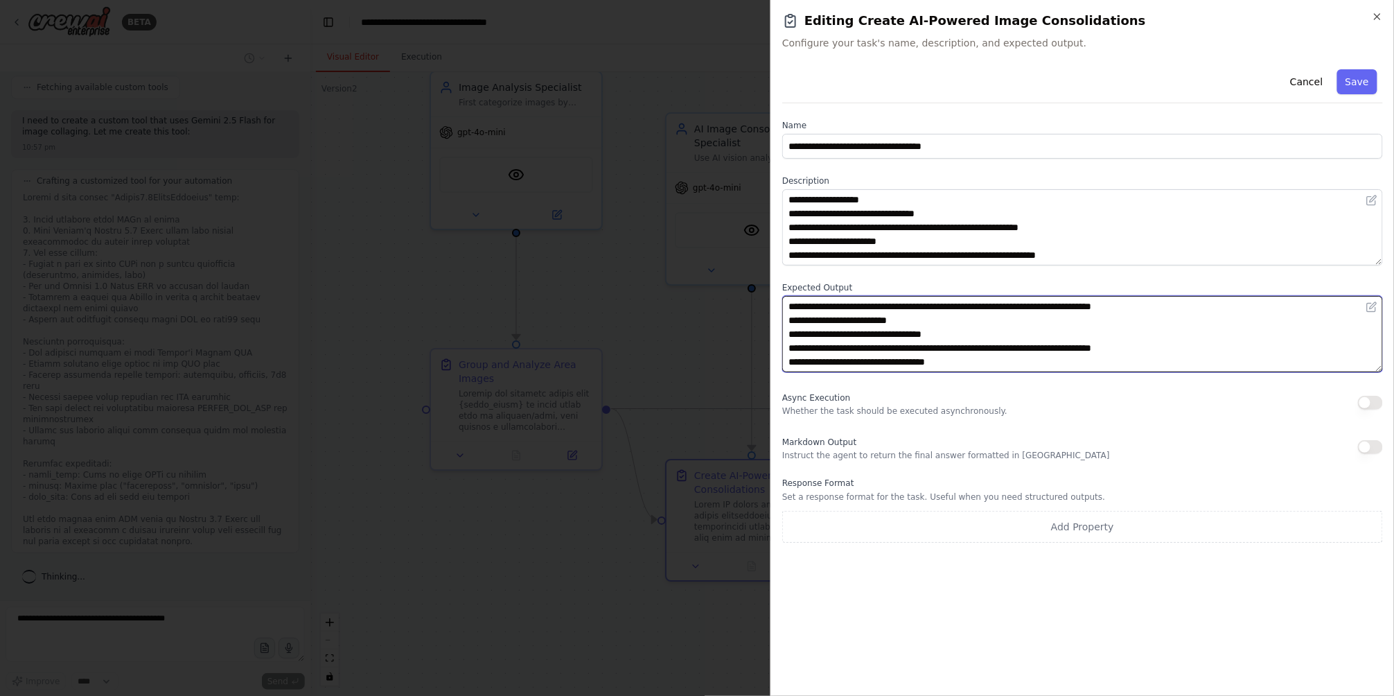
click at [944, 303] on textarea "**********" at bounding box center [1082, 334] width 601 height 76
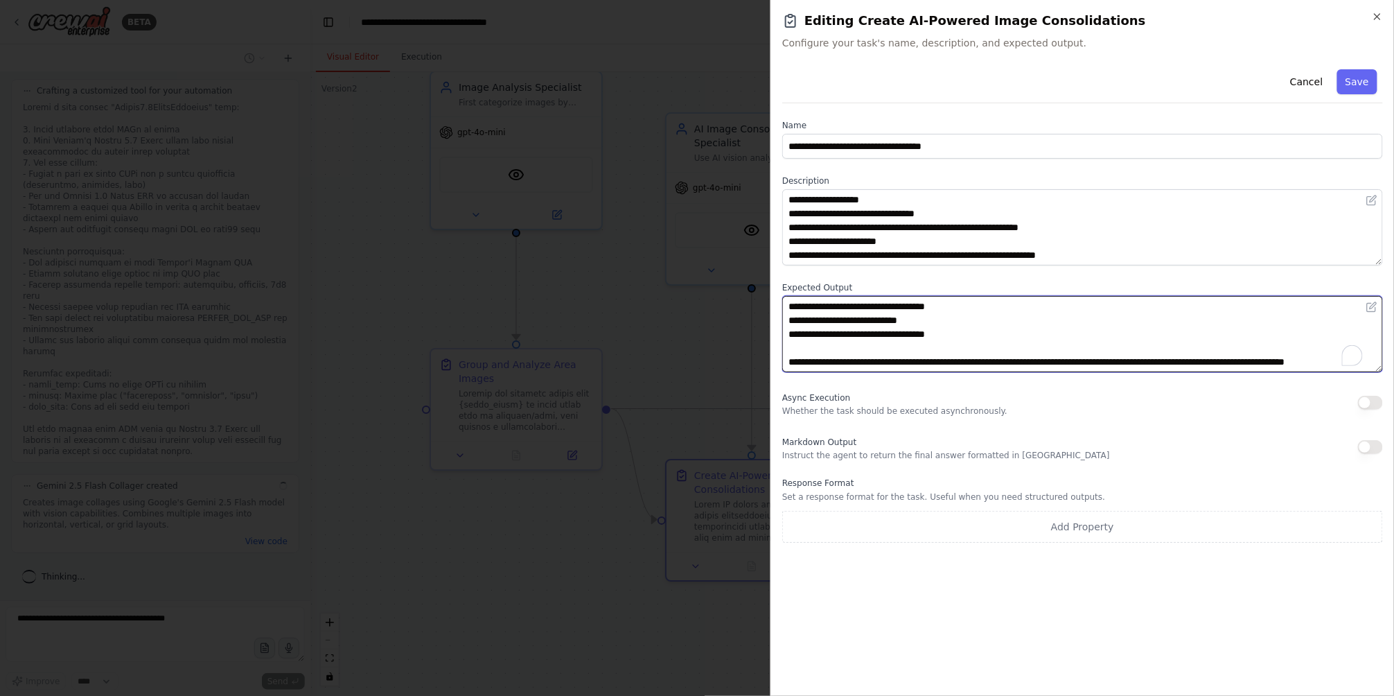
scroll to position [13418, 0]
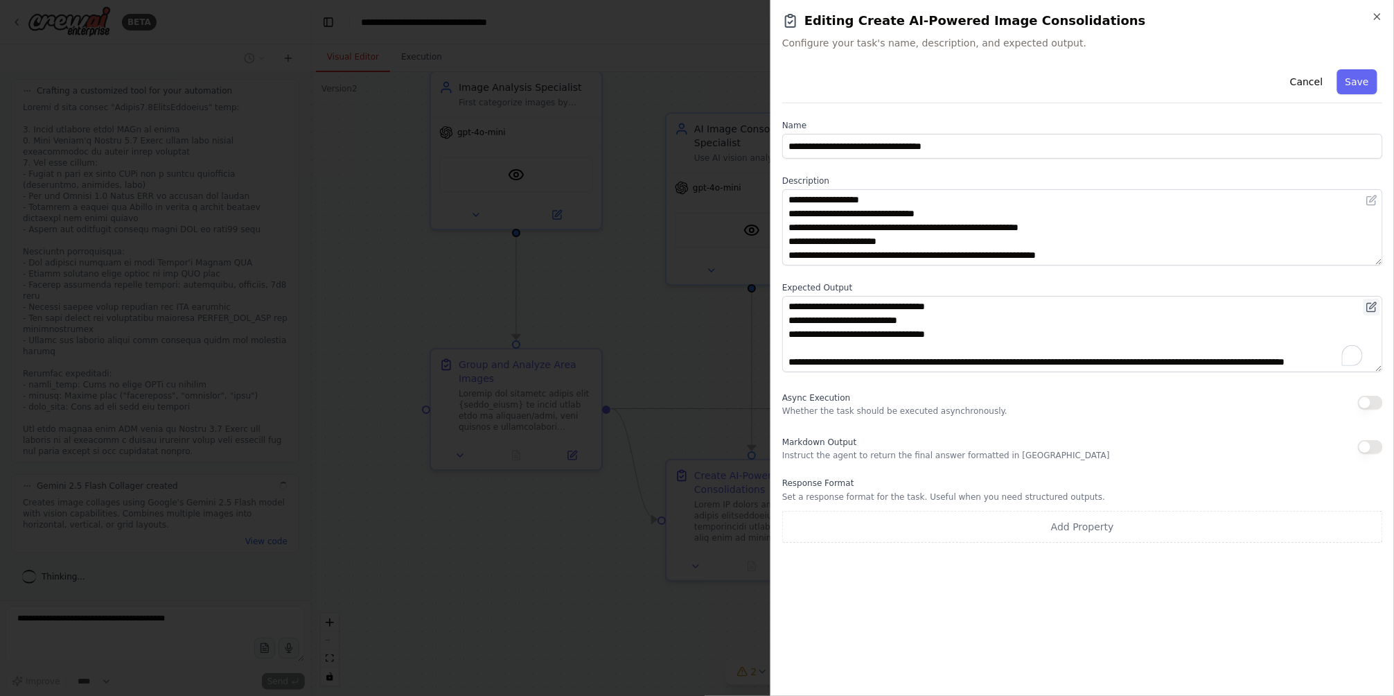
click at [1368, 301] on icon at bounding box center [1372, 306] width 11 height 11
click at [1369, 310] on icon at bounding box center [1372, 306] width 11 height 11
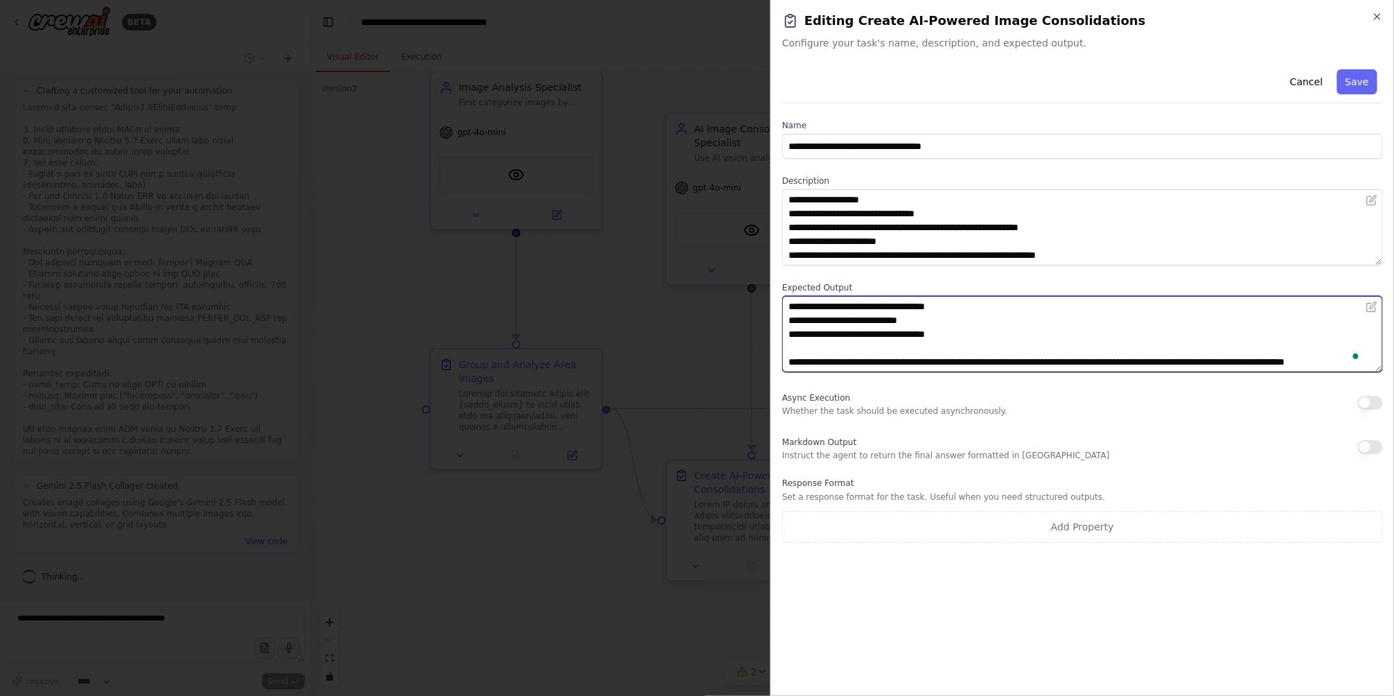
click at [1292, 330] on textarea "**********" at bounding box center [1082, 334] width 601 height 76
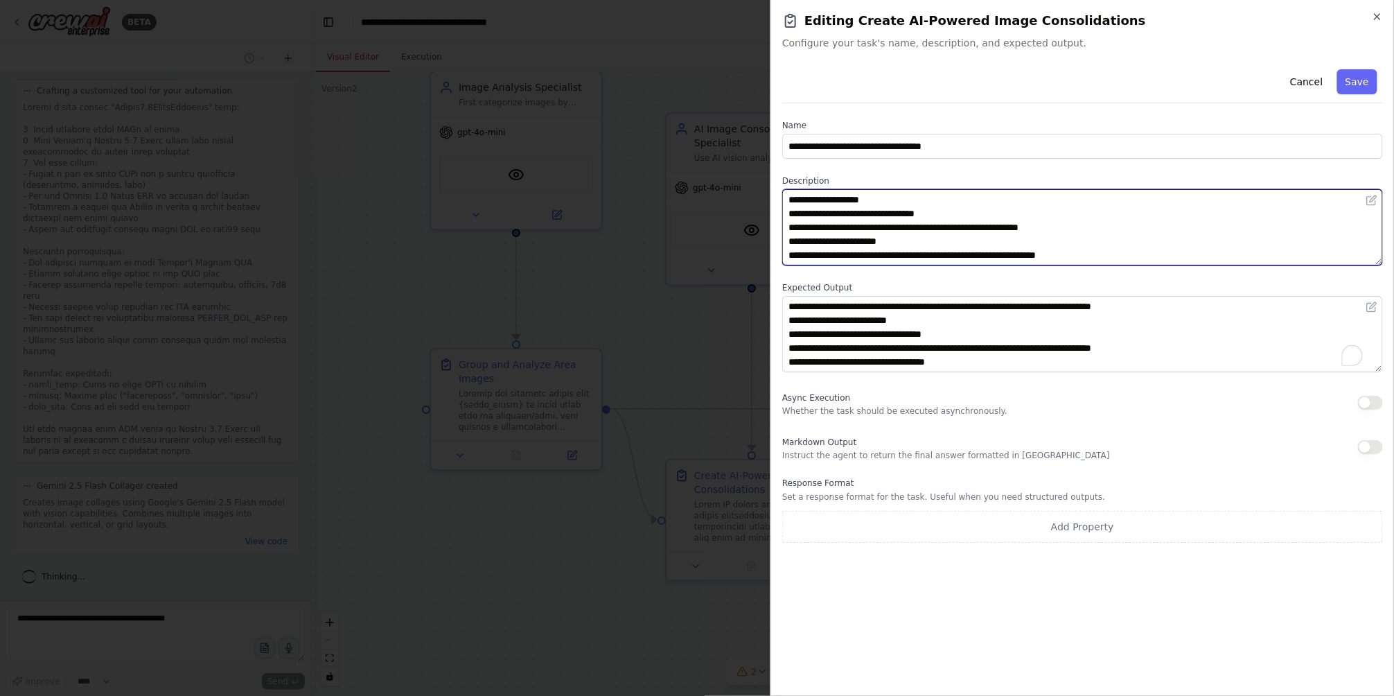
click at [1087, 216] on textarea at bounding box center [1082, 227] width 601 height 76
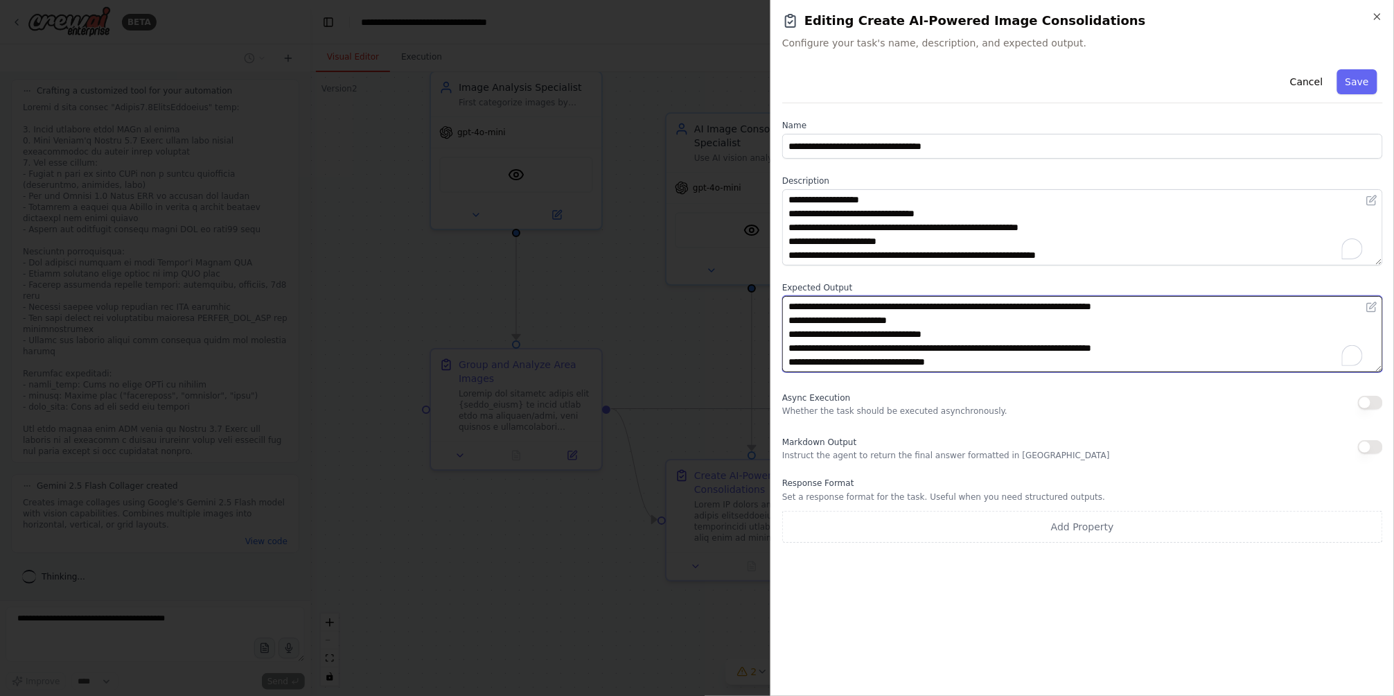
click at [1017, 357] on textarea "**********" at bounding box center [1082, 334] width 601 height 76
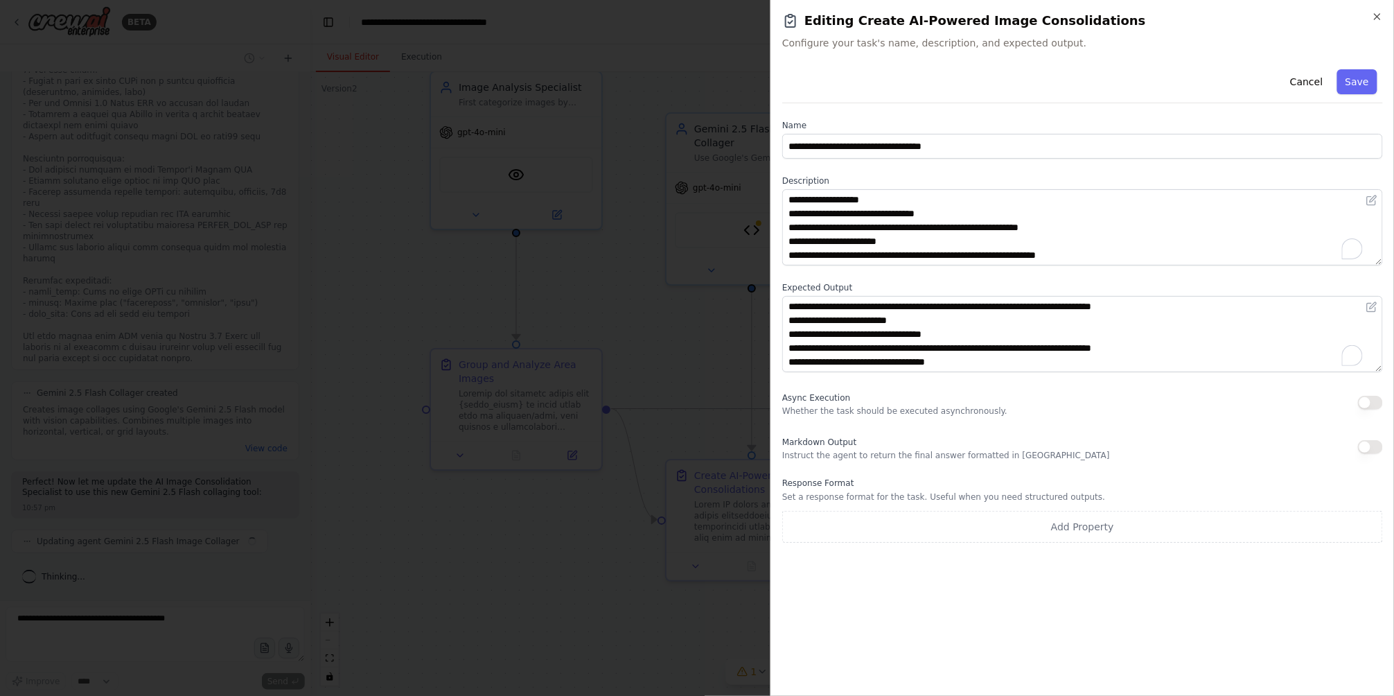
click at [578, 310] on div at bounding box center [697, 348] width 1394 height 696
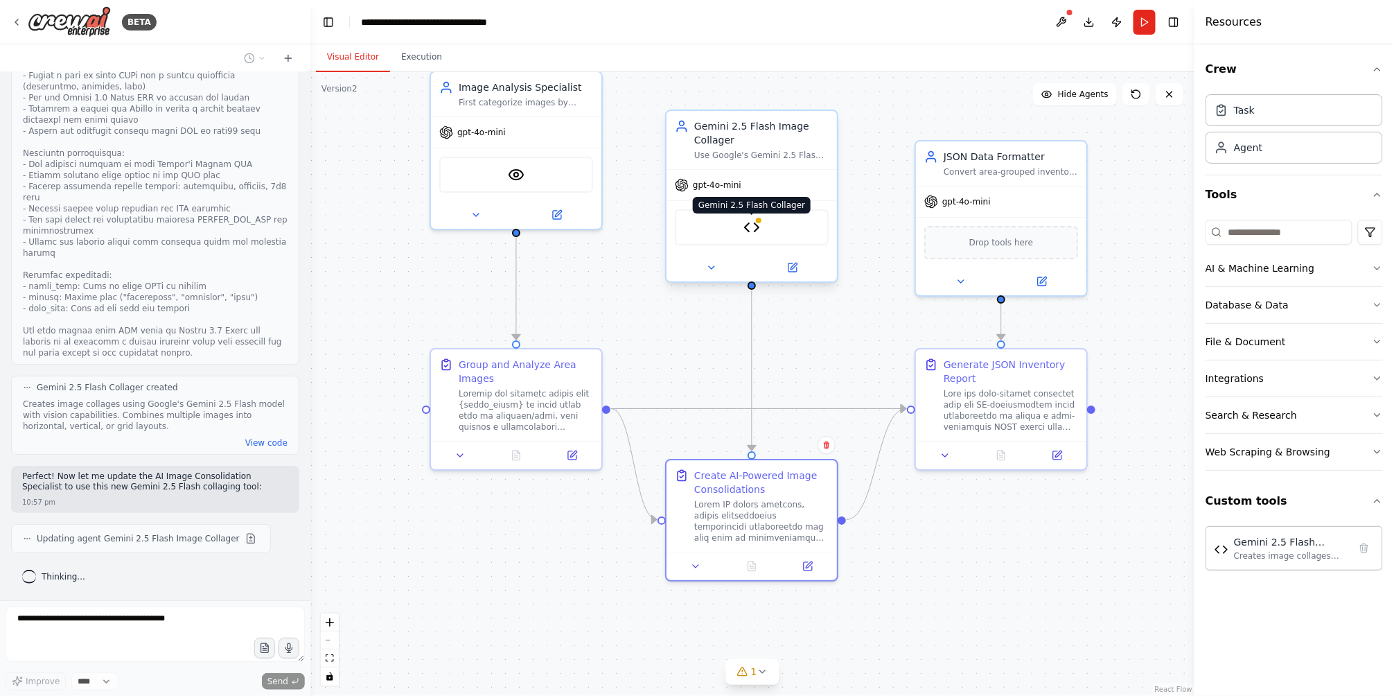
click at [745, 229] on img at bounding box center [752, 227] width 17 height 17
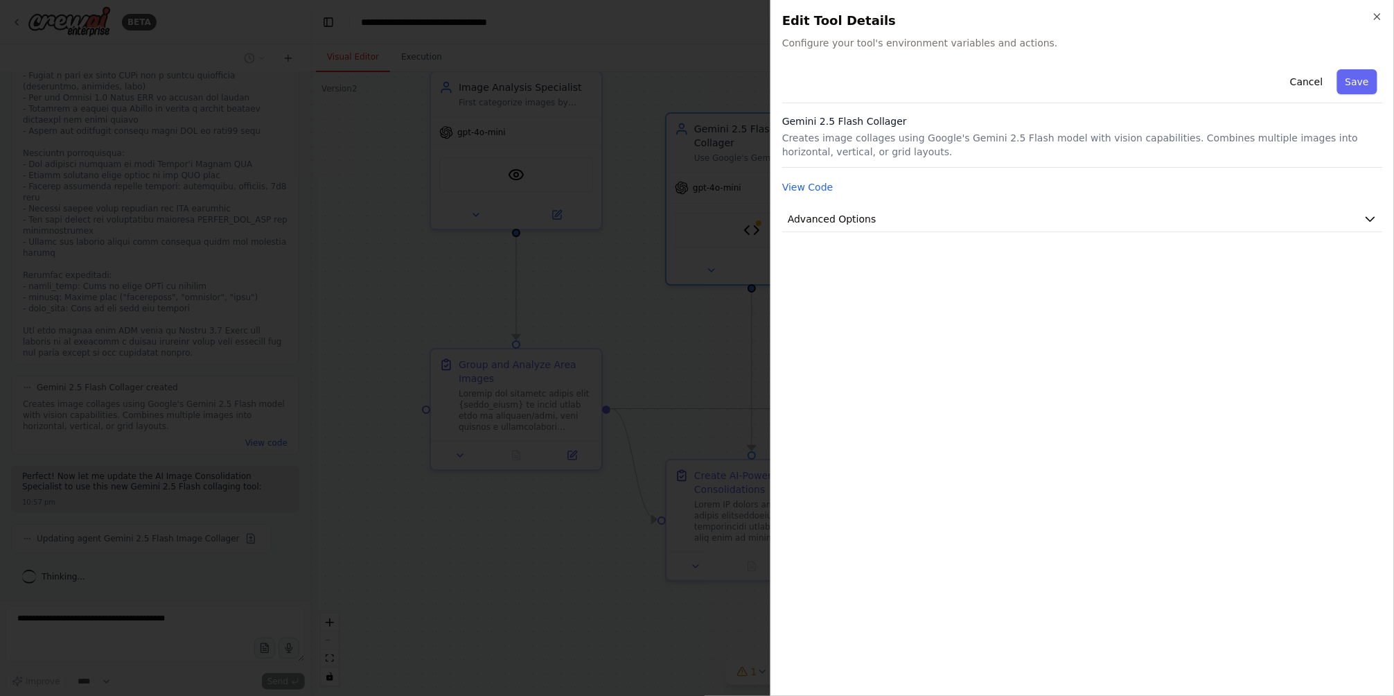
click at [926, 145] on p "Creates image collages using Google's Gemini 2.5 Flash model with vision capabi…" at bounding box center [1082, 145] width 601 height 28
click at [822, 188] on button "View Code" at bounding box center [807, 187] width 51 height 14
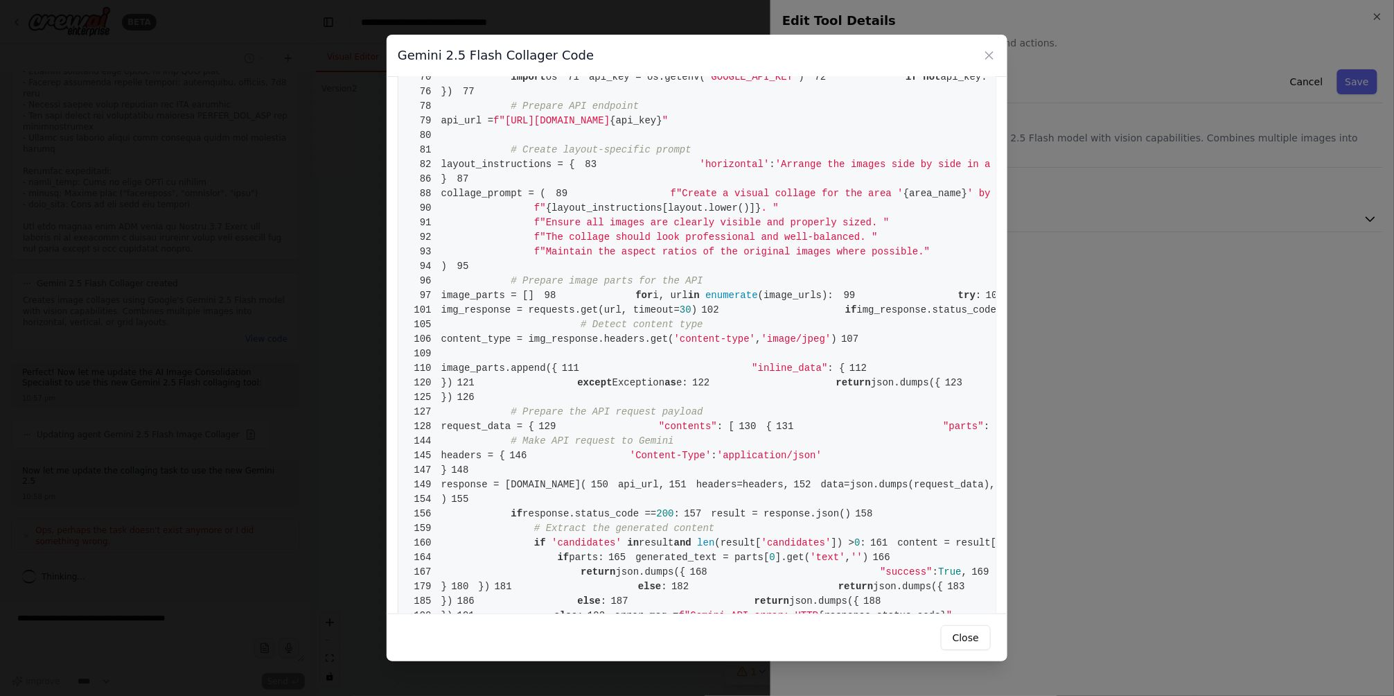
scroll to position [0, 0]
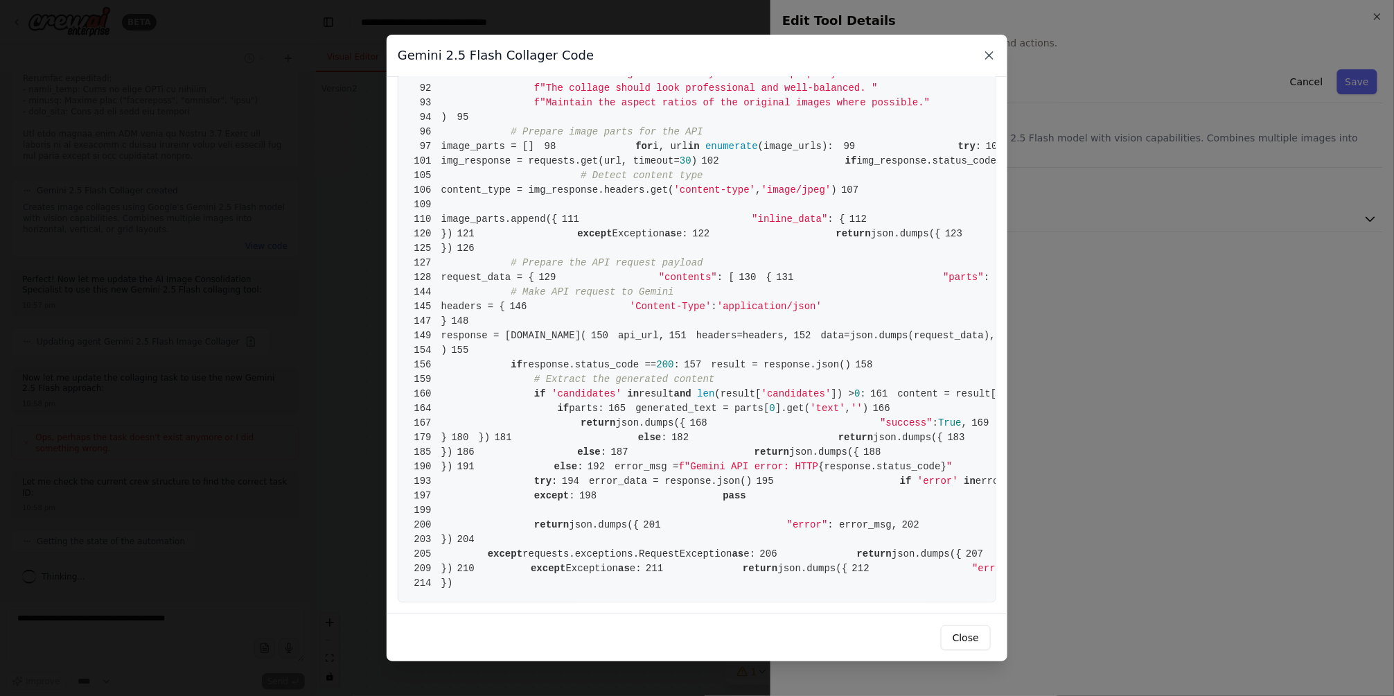
click at [987, 53] on icon at bounding box center [990, 56] width 14 height 14
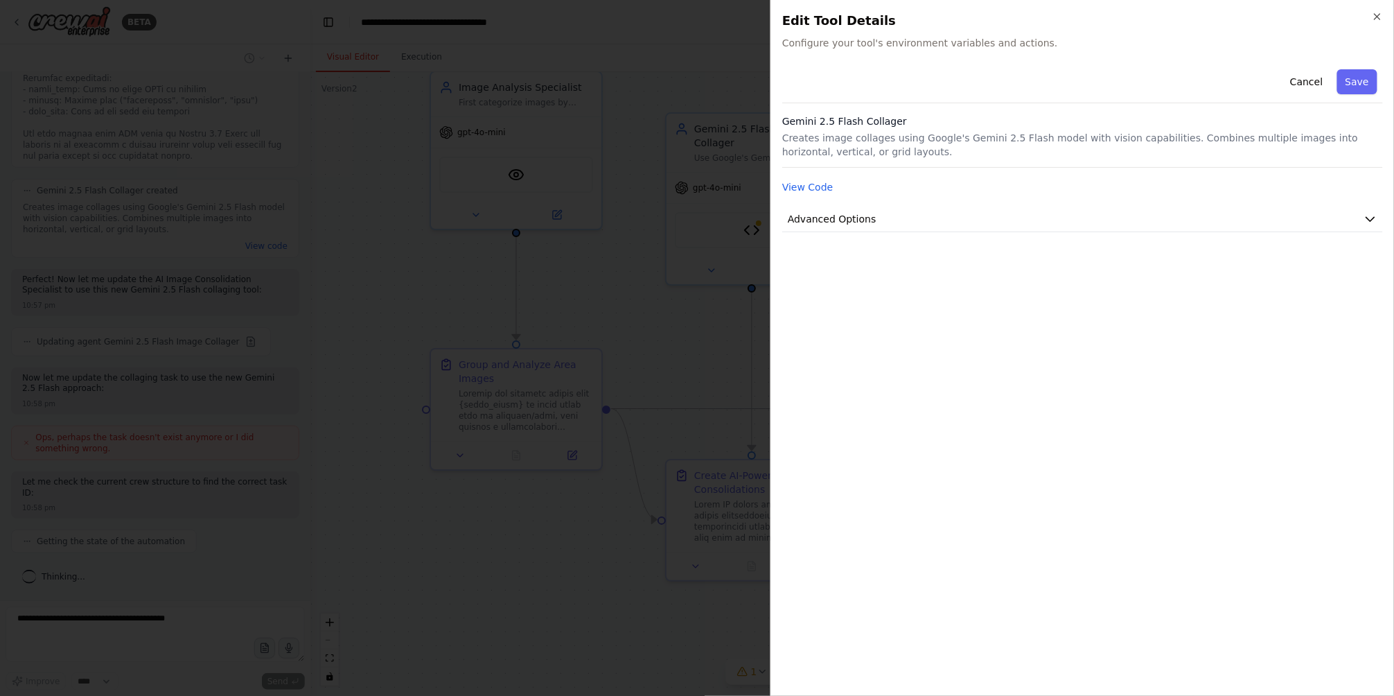
click at [742, 342] on div at bounding box center [697, 348] width 1394 height 696
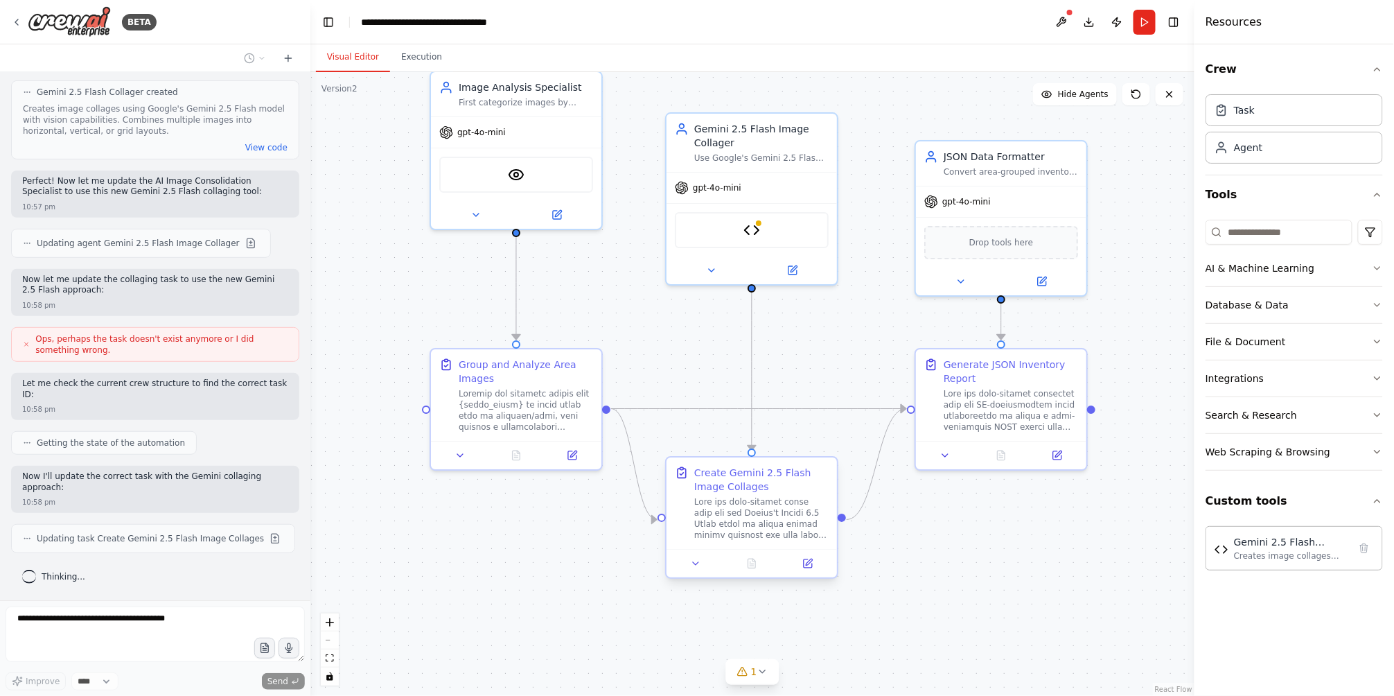
click at [742, 530] on div at bounding box center [761, 518] width 134 height 44
click at [1222, 562] on div "Gemini 2.5 Flash Collager Creates image collages using Google's Gemini 2.5 Flas…" at bounding box center [1294, 547] width 177 height 44
click at [1229, 550] on div "Gemini 2.5 Flash Collager Creates image collages using Google's Gemini 2.5 Flas…" at bounding box center [1294, 547] width 159 height 26
click at [1308, 555] on div "Creates image collages using Google's Gemini 2.5 Flash model with vision capabi…" at bounding box center [1291, 555] width 115 height 11
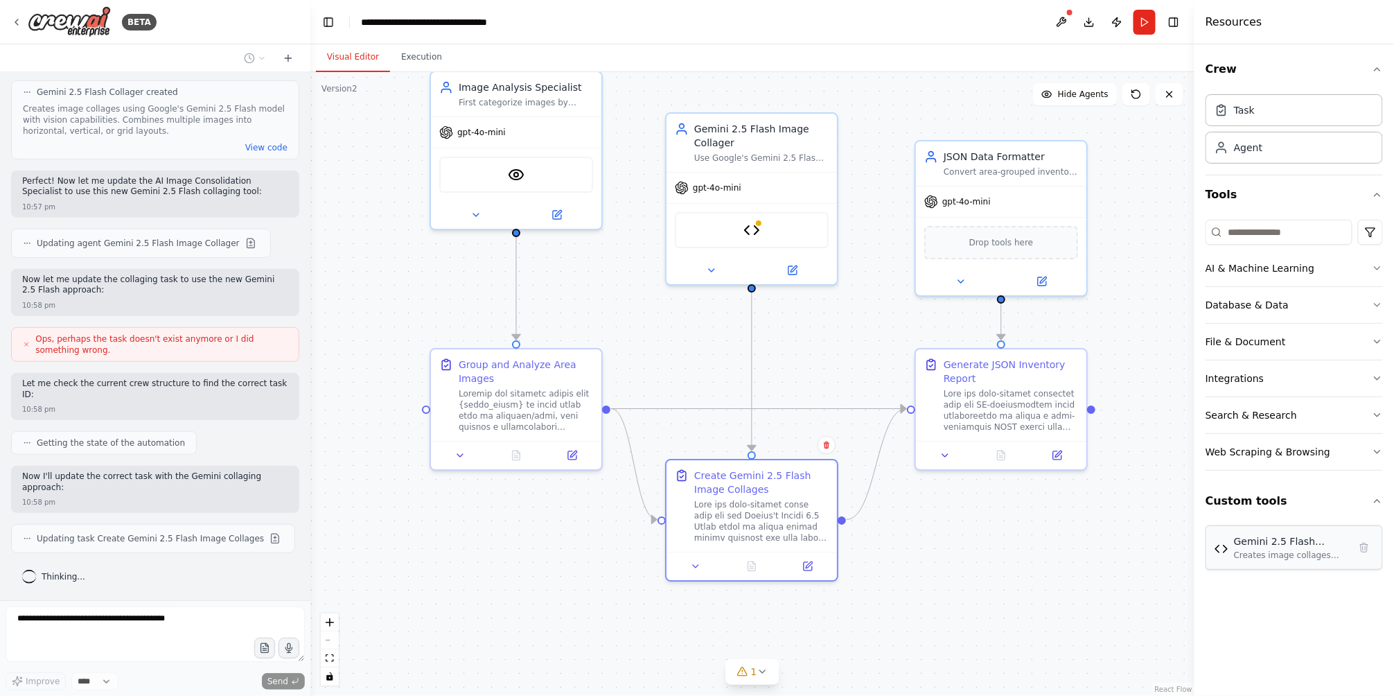
click at [1216, 551] on img at bounding box center [1222, 549] width 14 height 14
click at [1326, 544] on div "Gemini 2.5 Flash Collager" at bounding box center [1291, 541] width 115 height 14
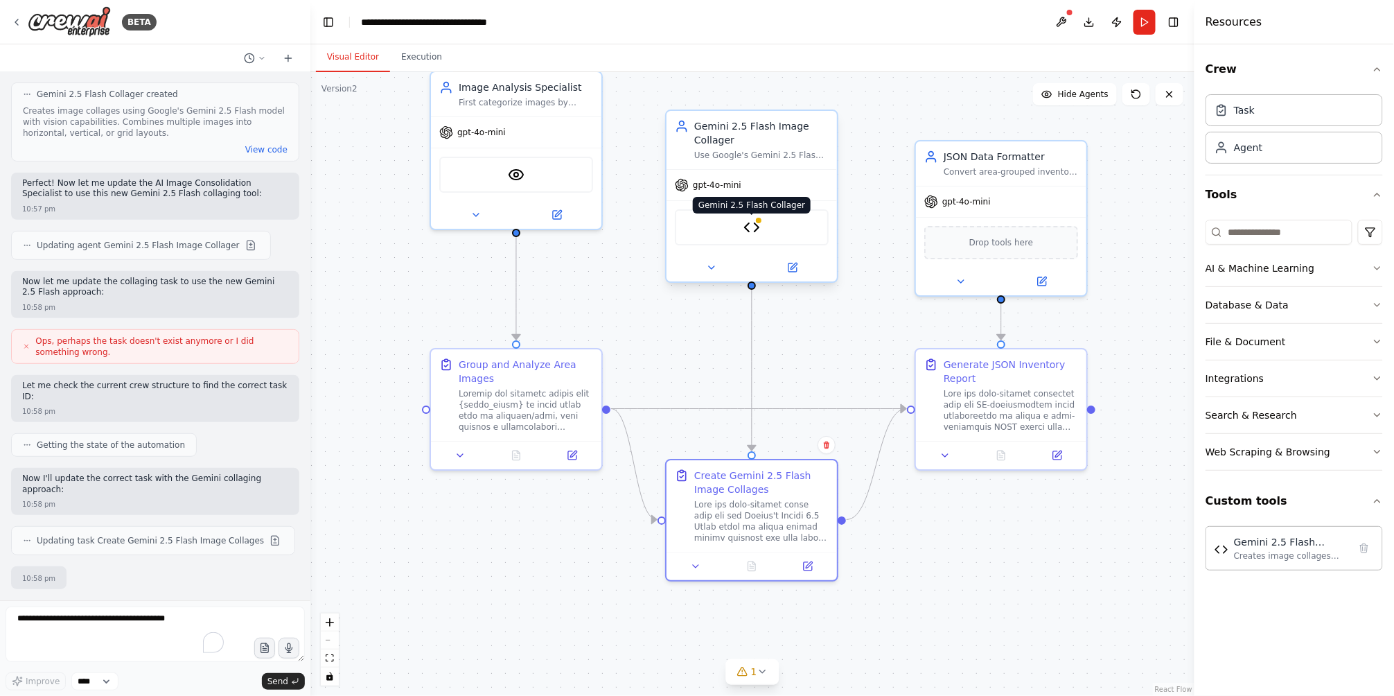
click at [756, 218] on div at bounding box center [759, 220] width 8 height 8
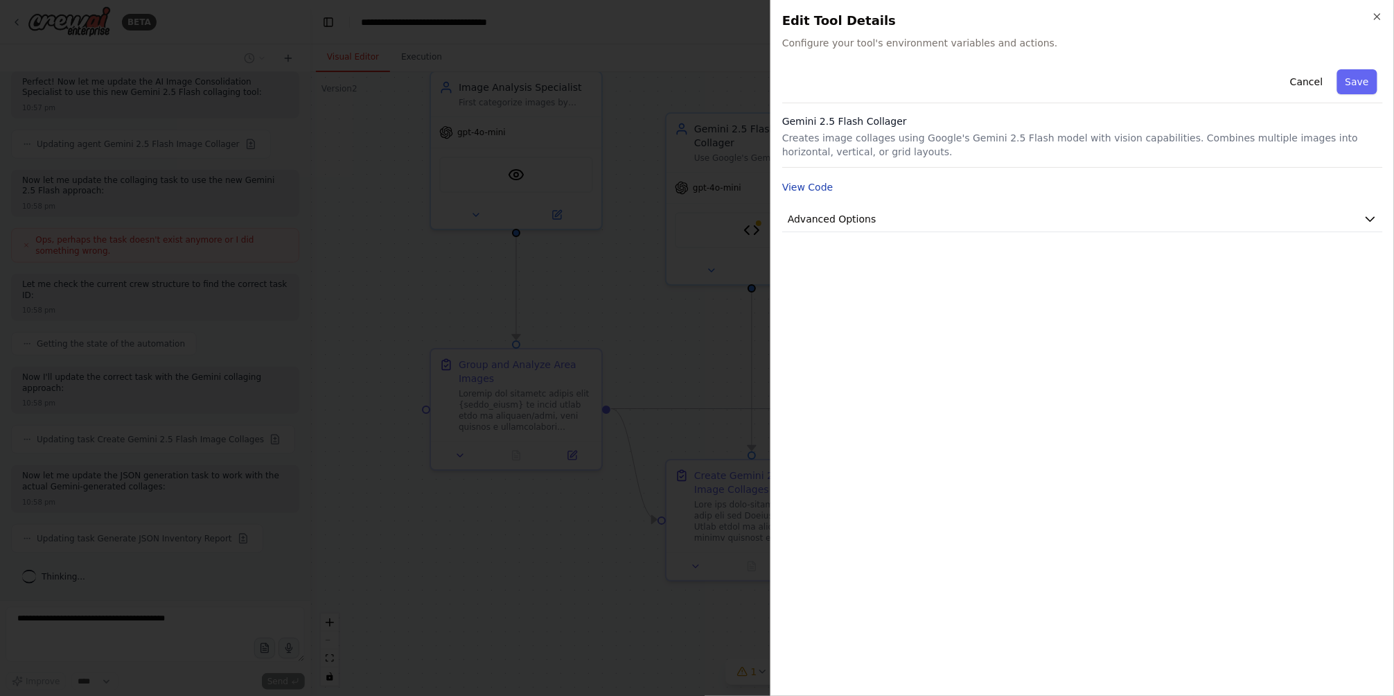
click at [792, 188] on button "View Code" at bounding box center [807, 187] width 51 height 14
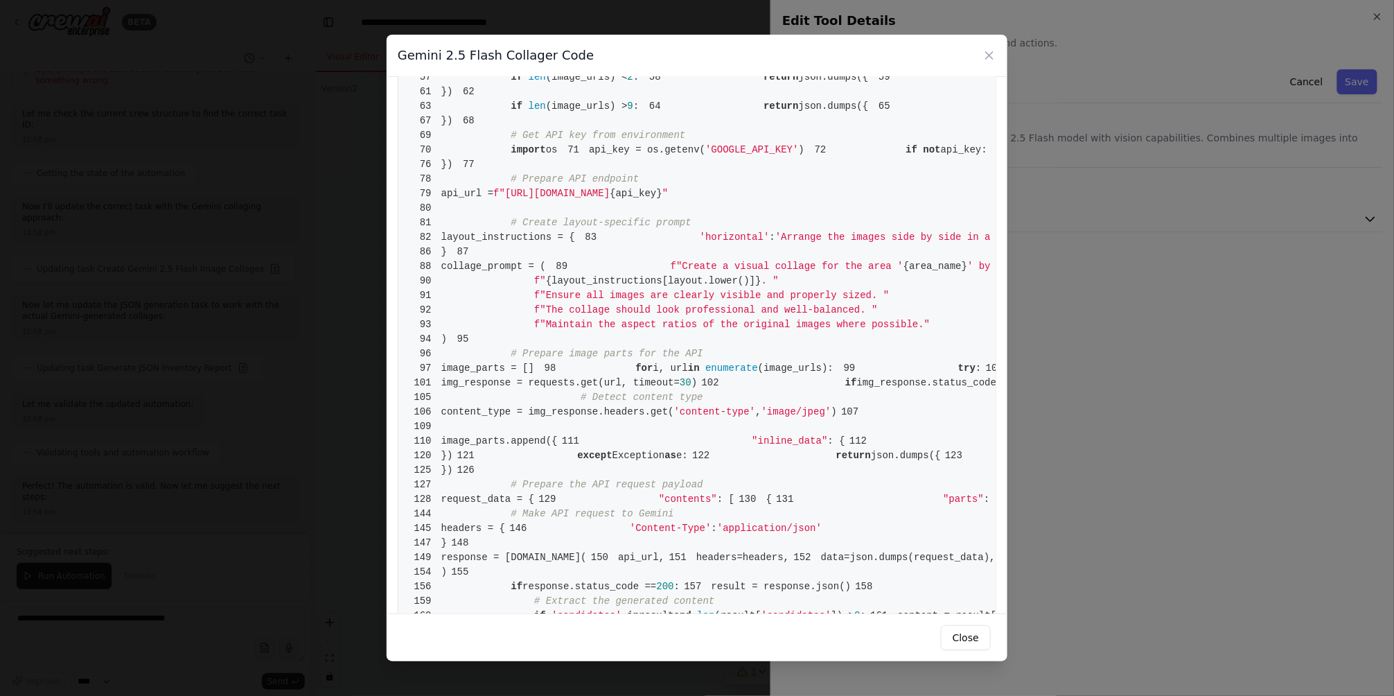
drag, startPoint x: 491, startPoint y: 162, endPoint x: 850, endPoint y: 164, distance: 358.3
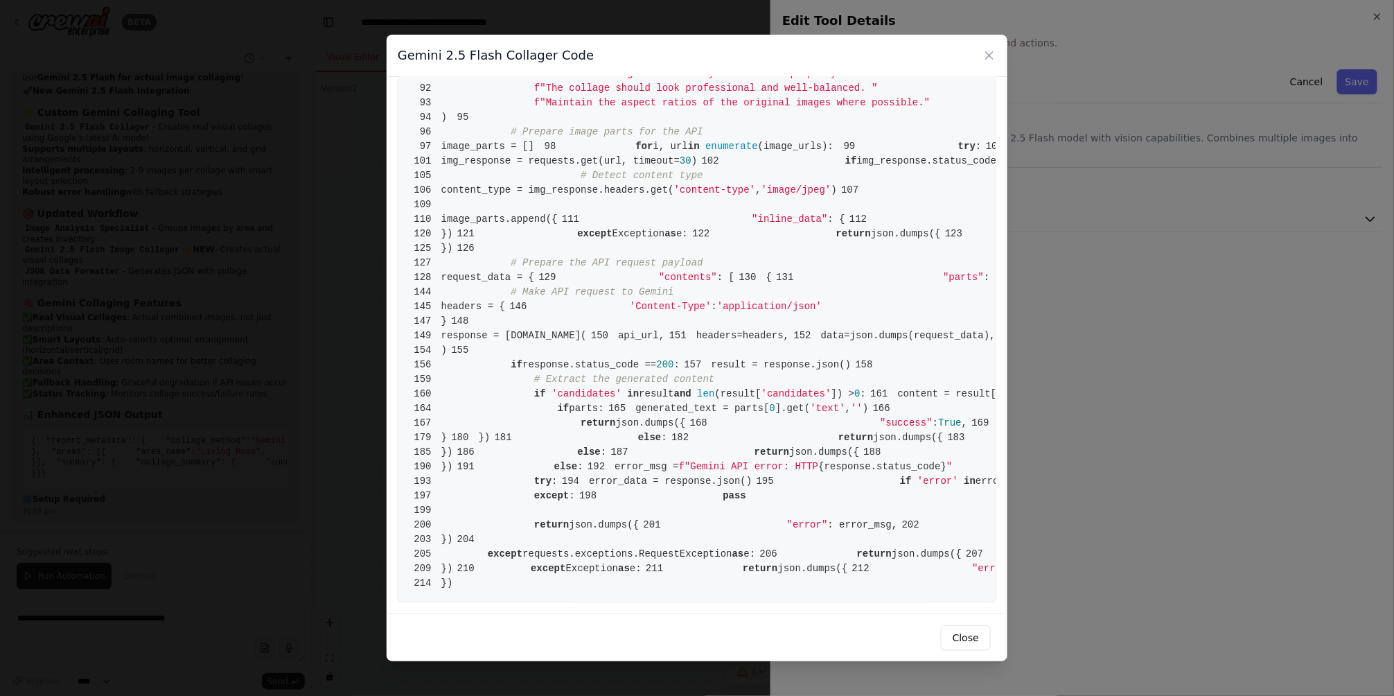
click at [884, 108] on span "f"Maintain the aspect ratios of the original images where possible."" at bounding box center [732, 102] width 396 height 11
click at [988, 54] on icon at bounding box center [990, 56] width 14 height 14
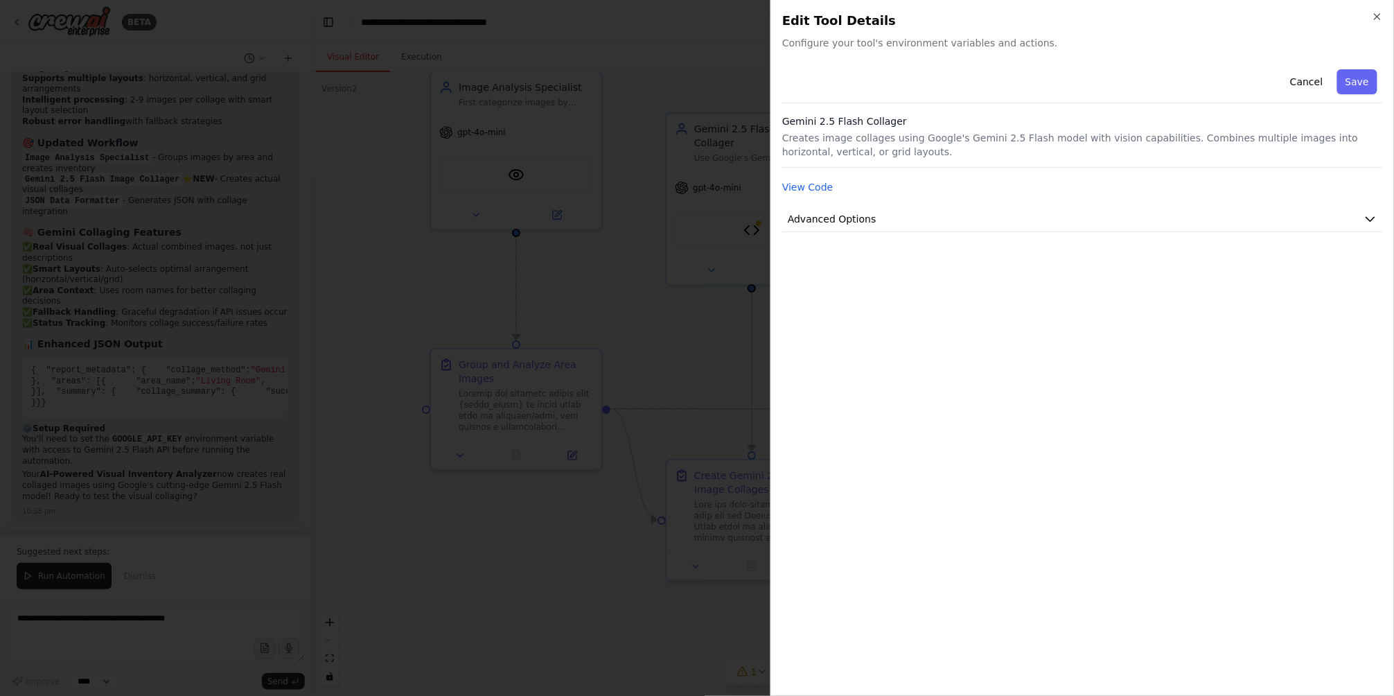
click at [644, 259] on div at bounding box center [697, 348] width 1394 height 696
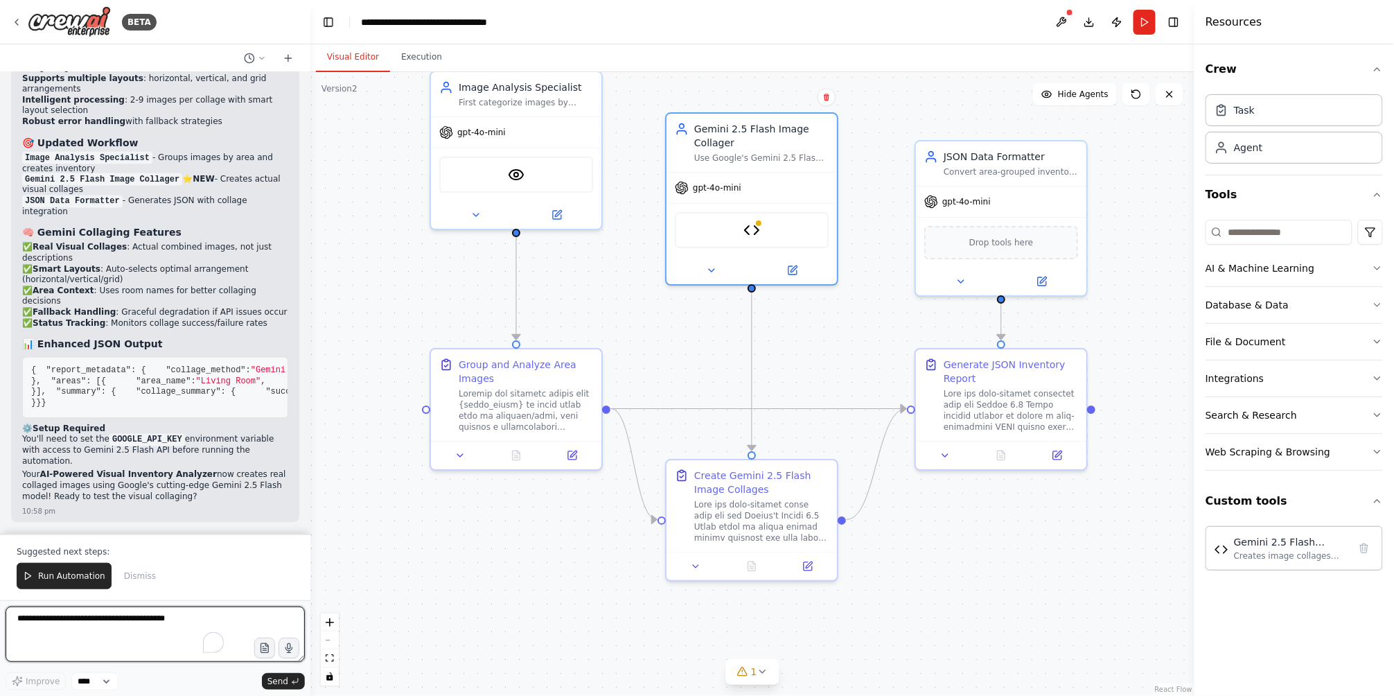
click at [85, 626] on textarea "To enrich screen reader interactions, please activate Accessibility in Grammarl…" at bounding box center [155, 633] width 299 height 55
type textarea "**********"
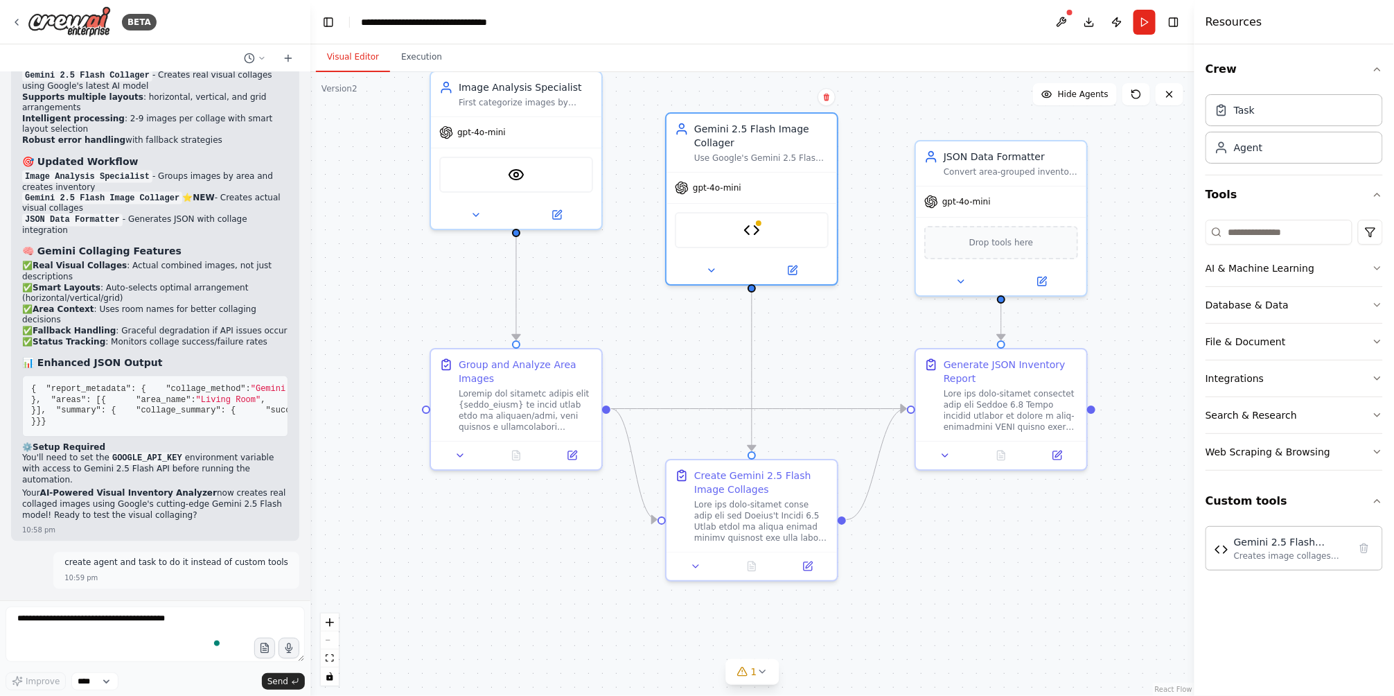
scroll to position [14778, 0]
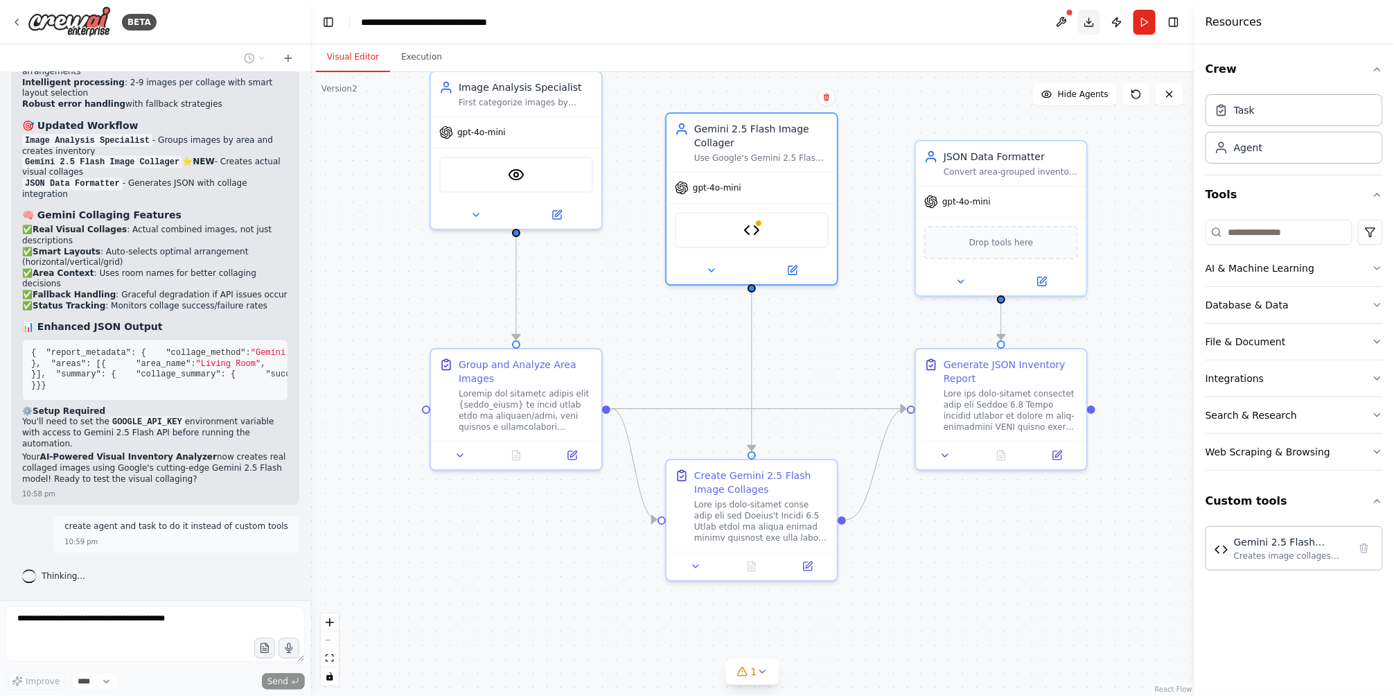
click at [1091, 23] on button "Download" at bounding box center [1089, 22] width 22 height 25
click at [1069, 21] on button at bounding box center [1062, 22] width 22 height 25
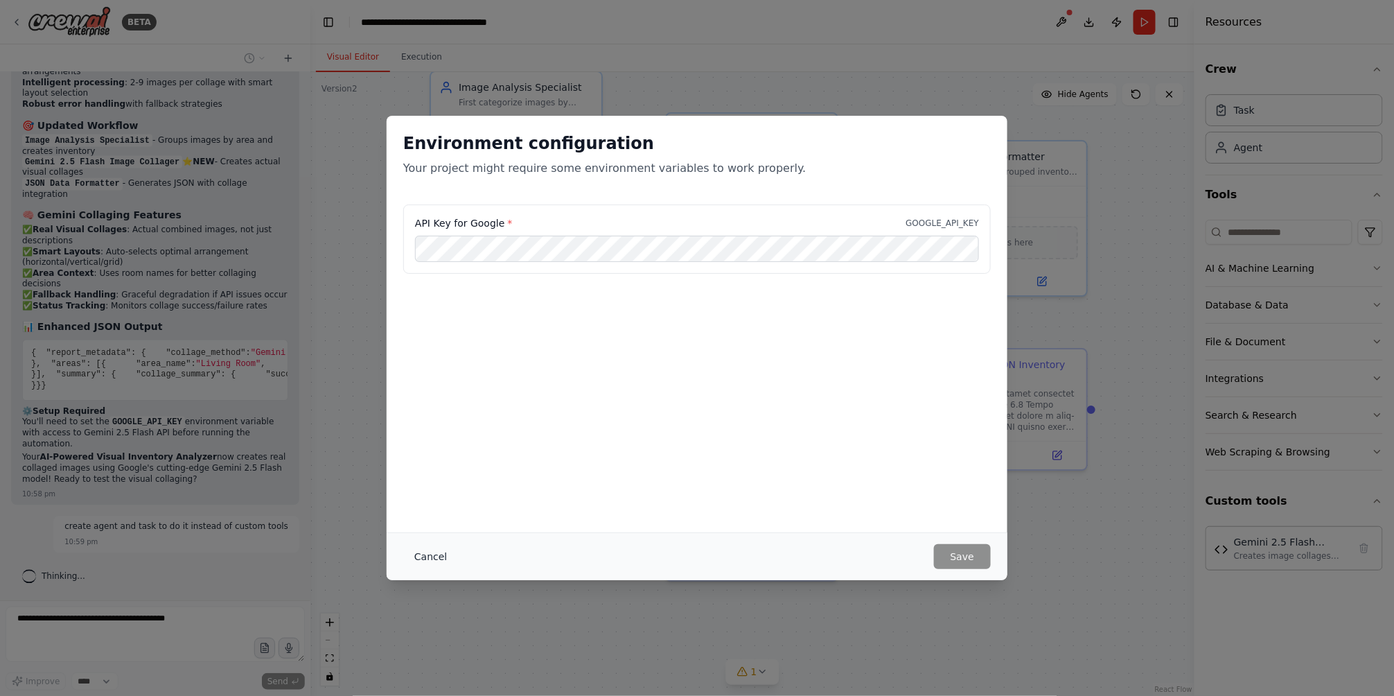
click at [440, 560] on button "Cancel" at bounding box center [430, 556] width 55 height 25
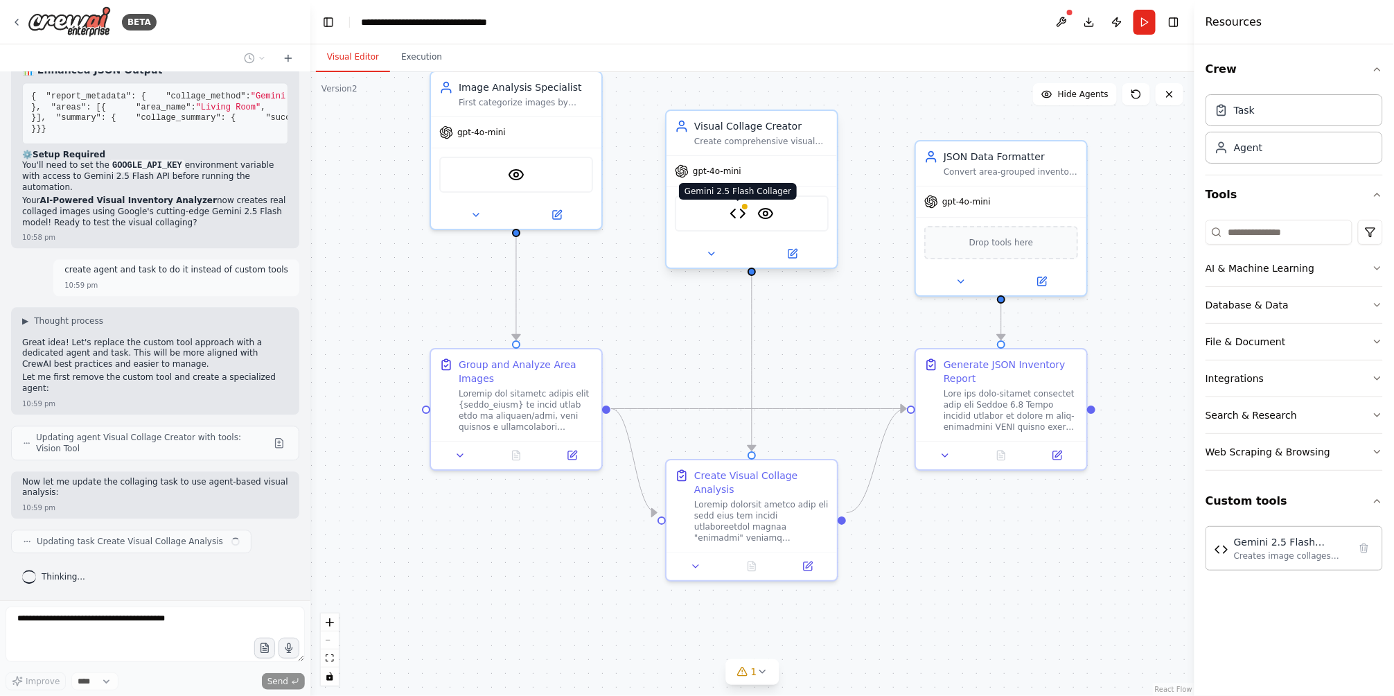
scroll to position [15025, 0]
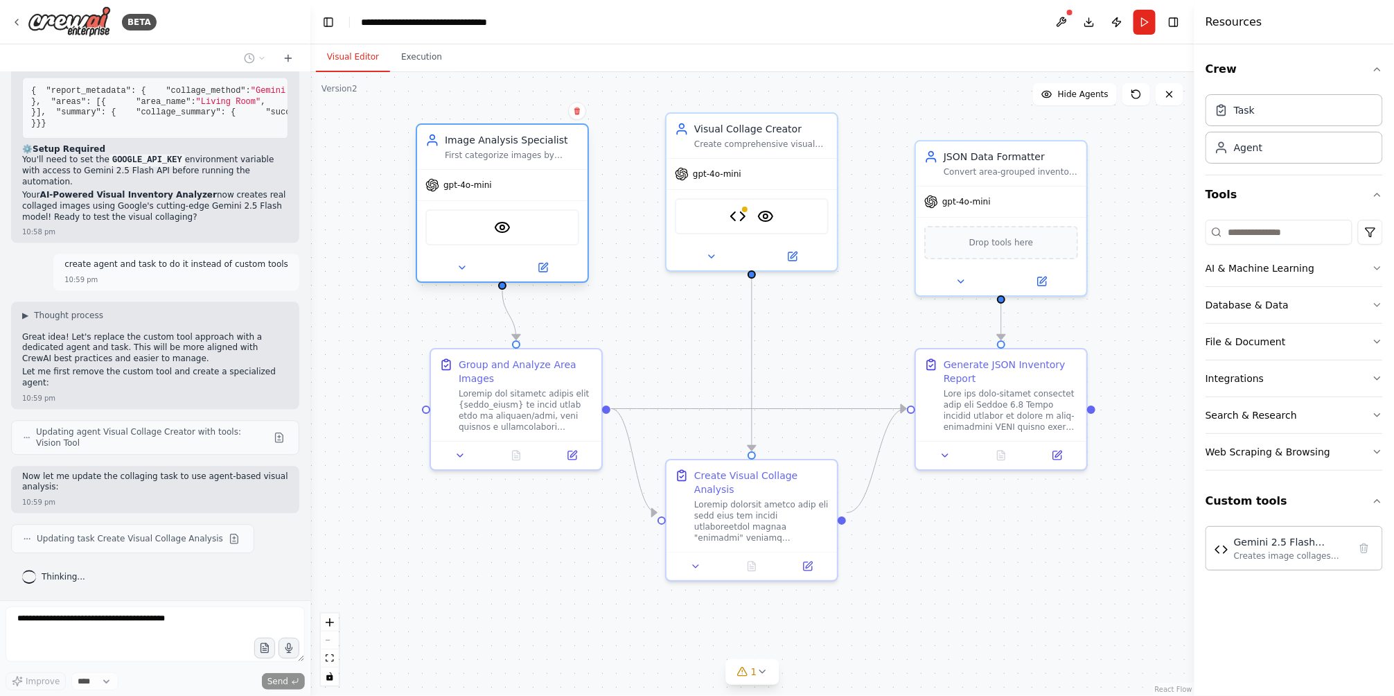
drag, startPoint x: 574, startPoint y: 122, endPoint x: 565, endPoint y: 179, distance: 57.5
click at [565, 179] on div "gpt-4o-mini" at bounding box center [502, 185] width 170 height 30
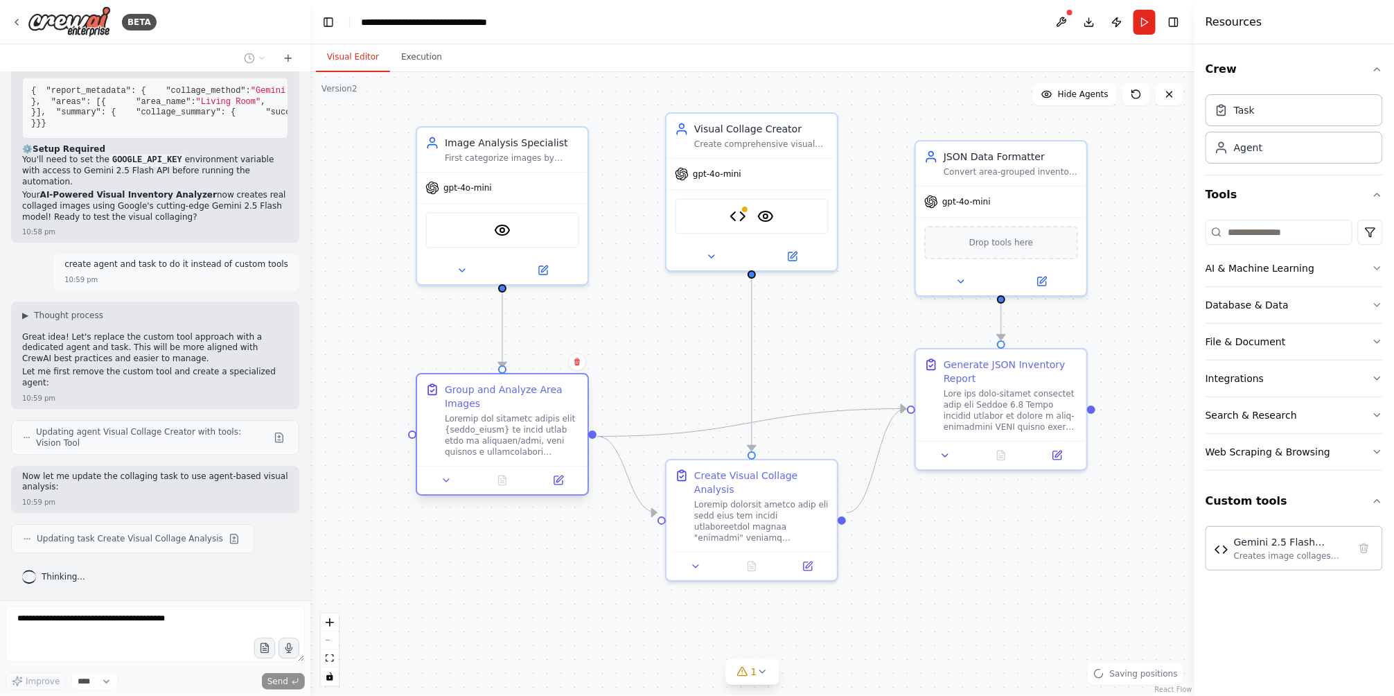
drag, startPoint x: 538, startPoint y: 405, endPoint x: 594, endPoint y: 405, distance: 56.1
click at [541, 406] on div "Group and Analyze Area Images" at bounding box center [512, 397] width 134 height 28
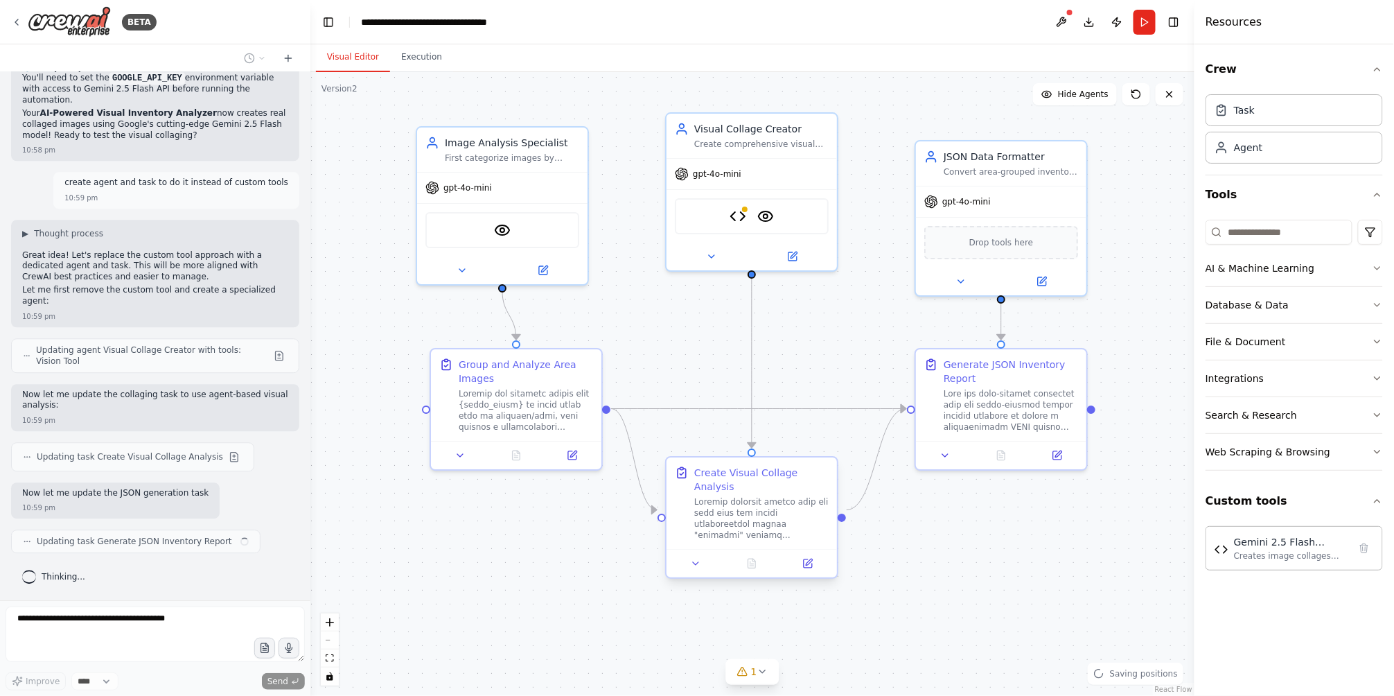
scroll to position [15123, 0]
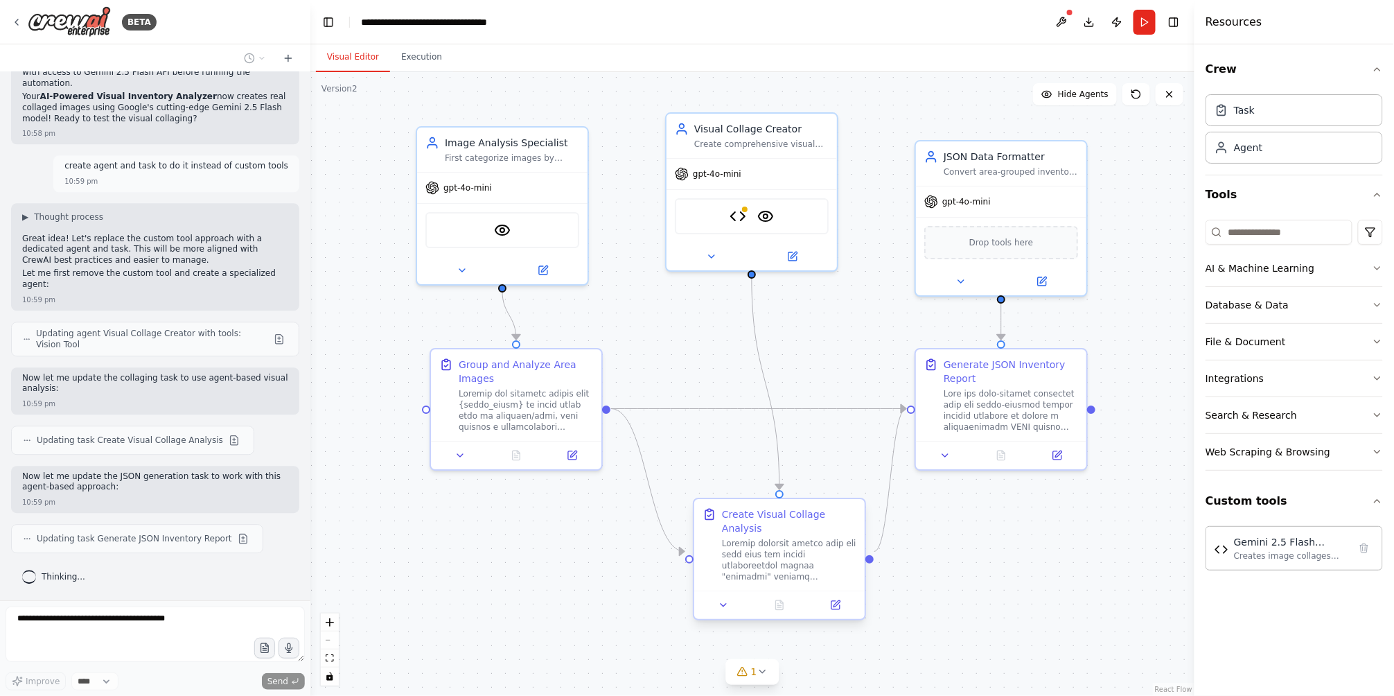
drag, startPoint x: 759, startPoint y: 458, endPoint x: 774, endPoint y: 524, distance: 67.6
click at [774, 538] on div at bounding box center [789, 560] width 134 height 44
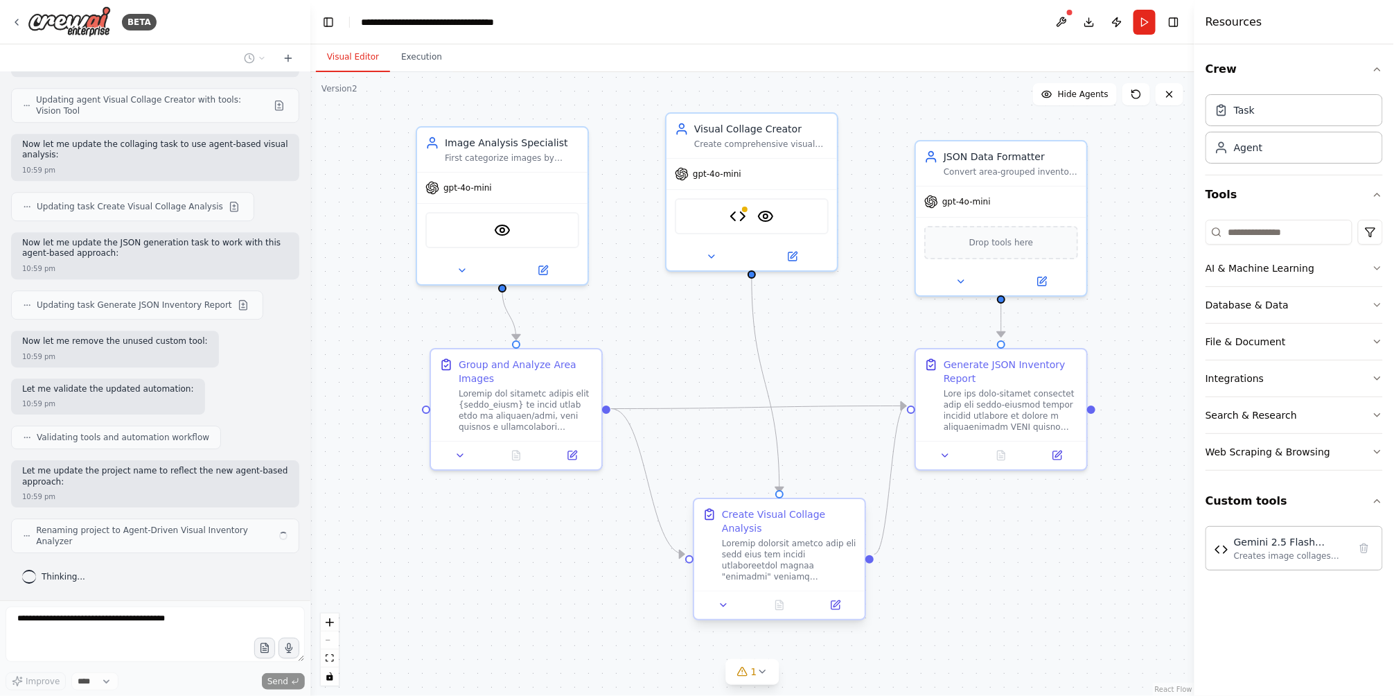
scroll to position [15351, 0]
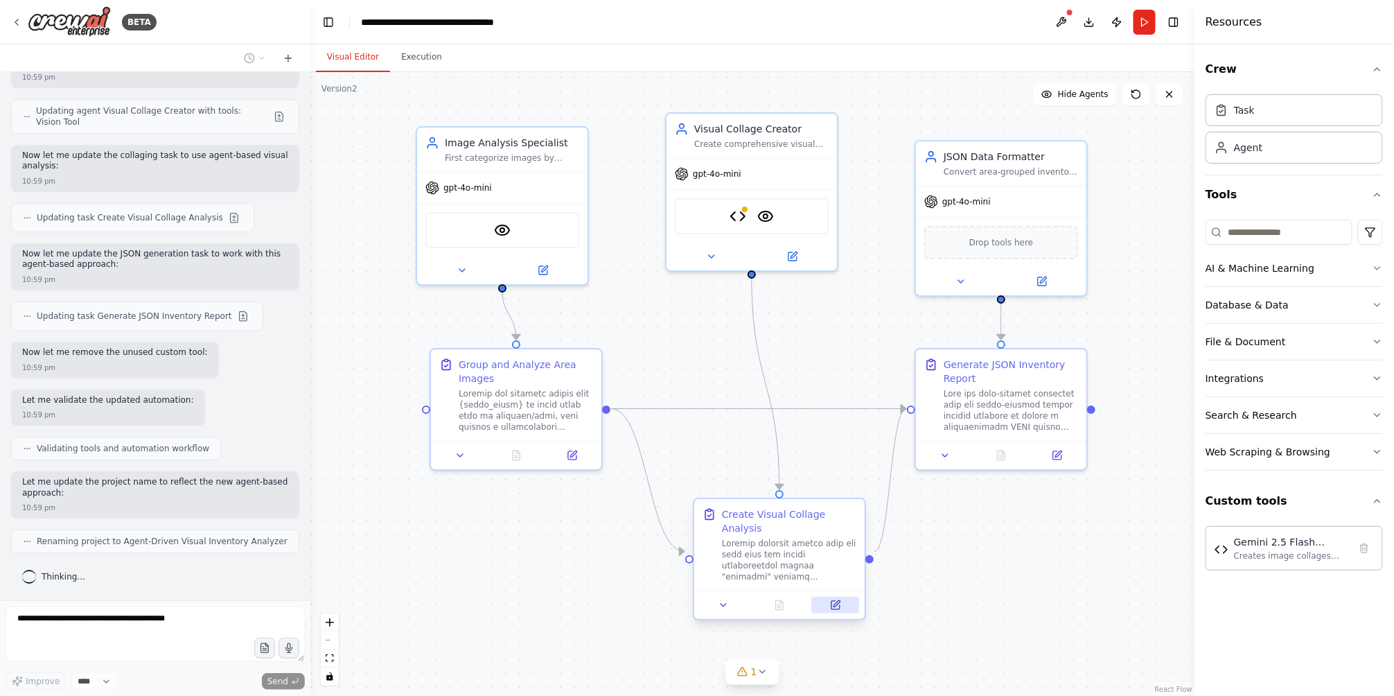
click at [837, 601] on icon at bounding box center [836, 605] width 8 height 8
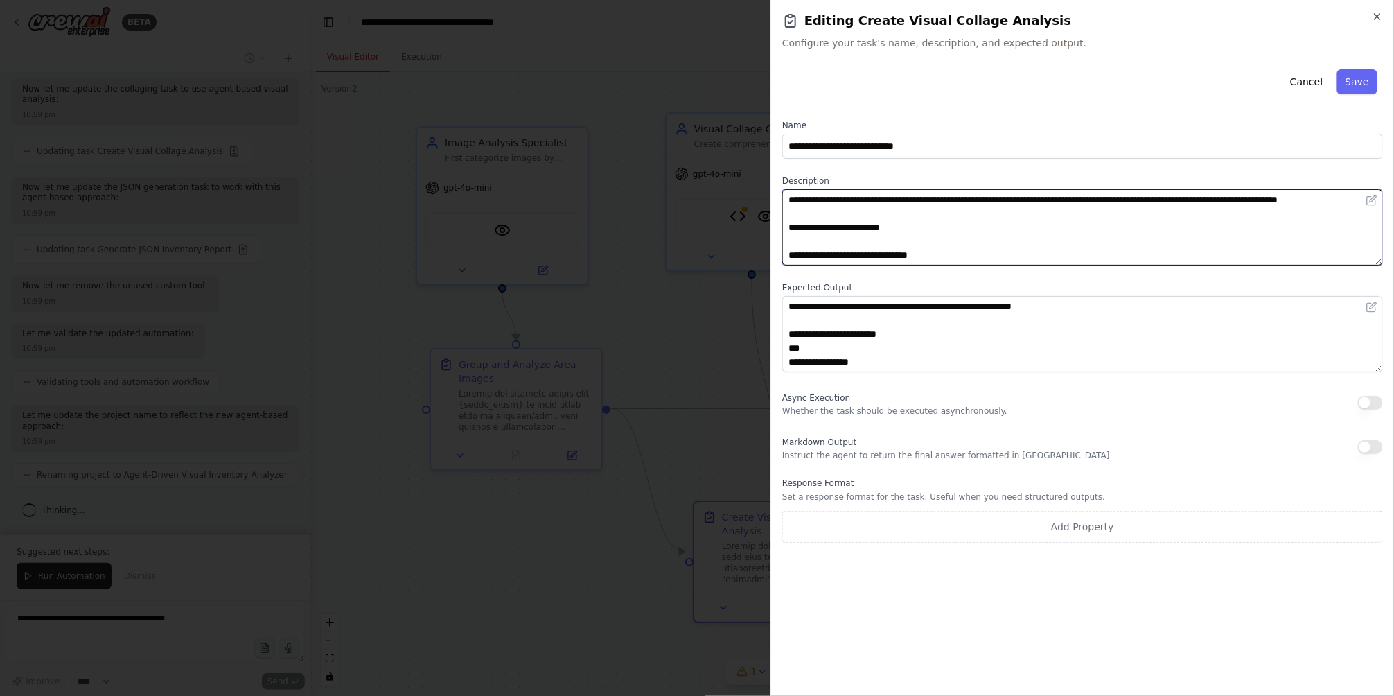
click at [910, 248] on textarea at bounding box center [1082, 227] width 601 height 76
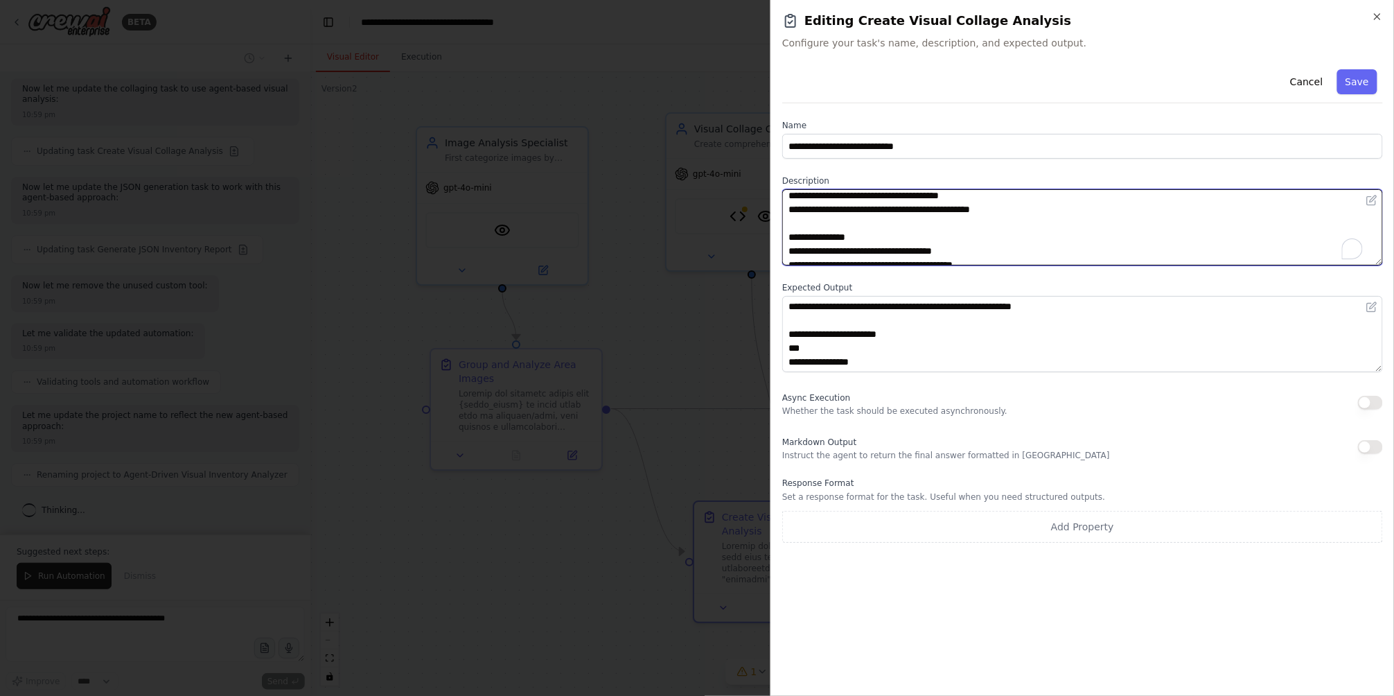
scroll to position [430, 0]
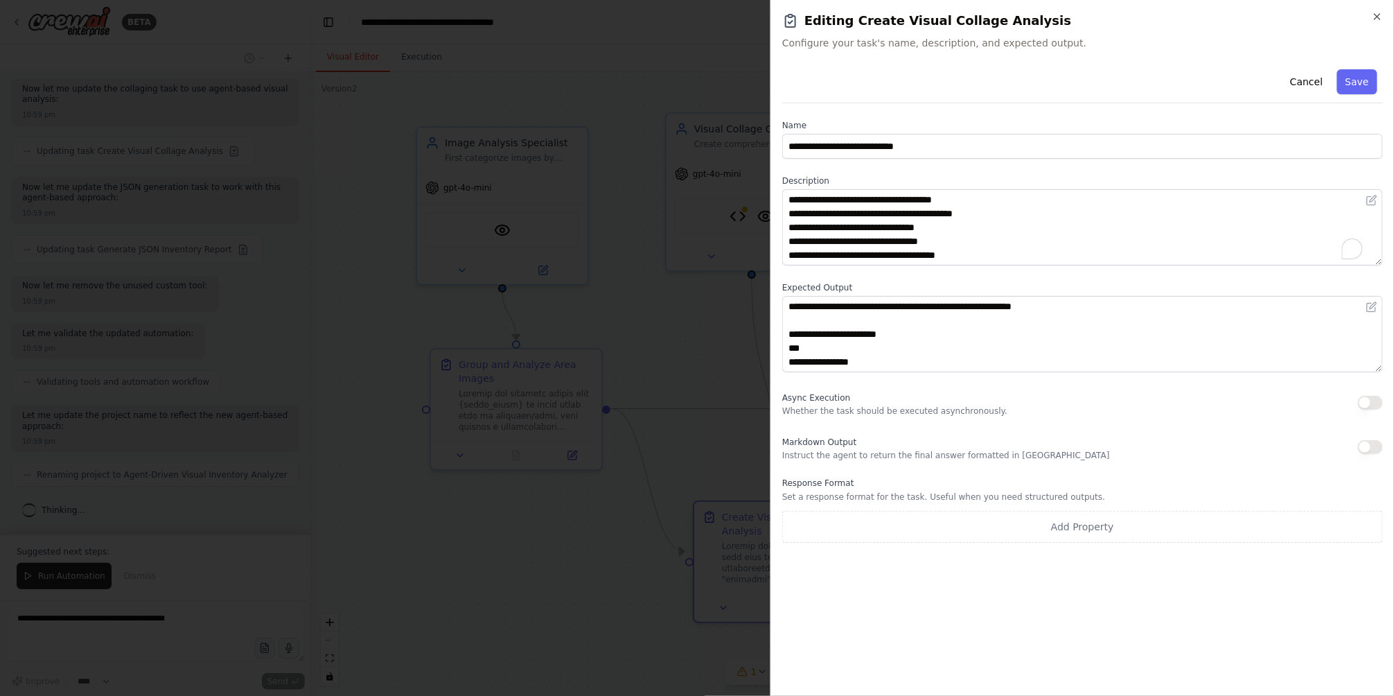
click at [679, 345] on div at bounding box center [697, 348] width 1394 height 696
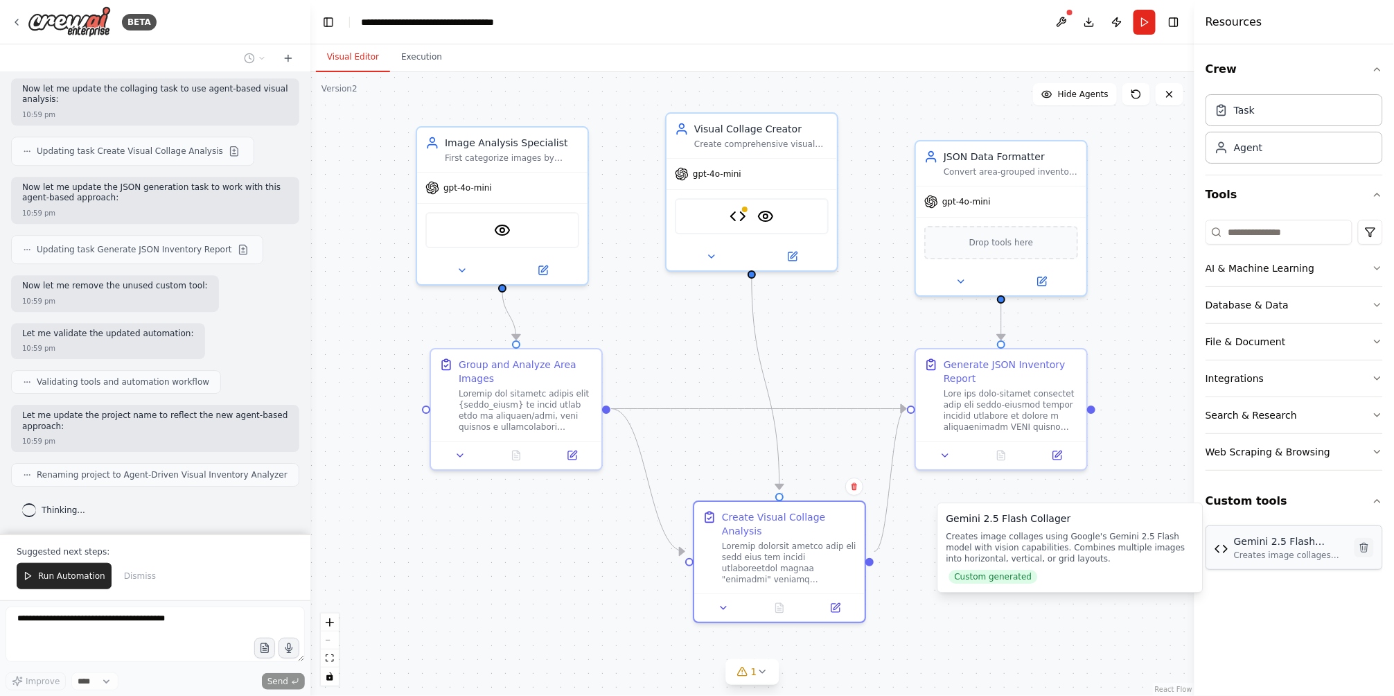
click at [1363, 548] on icon at bounding box center [1364, 547] width 11 height 11
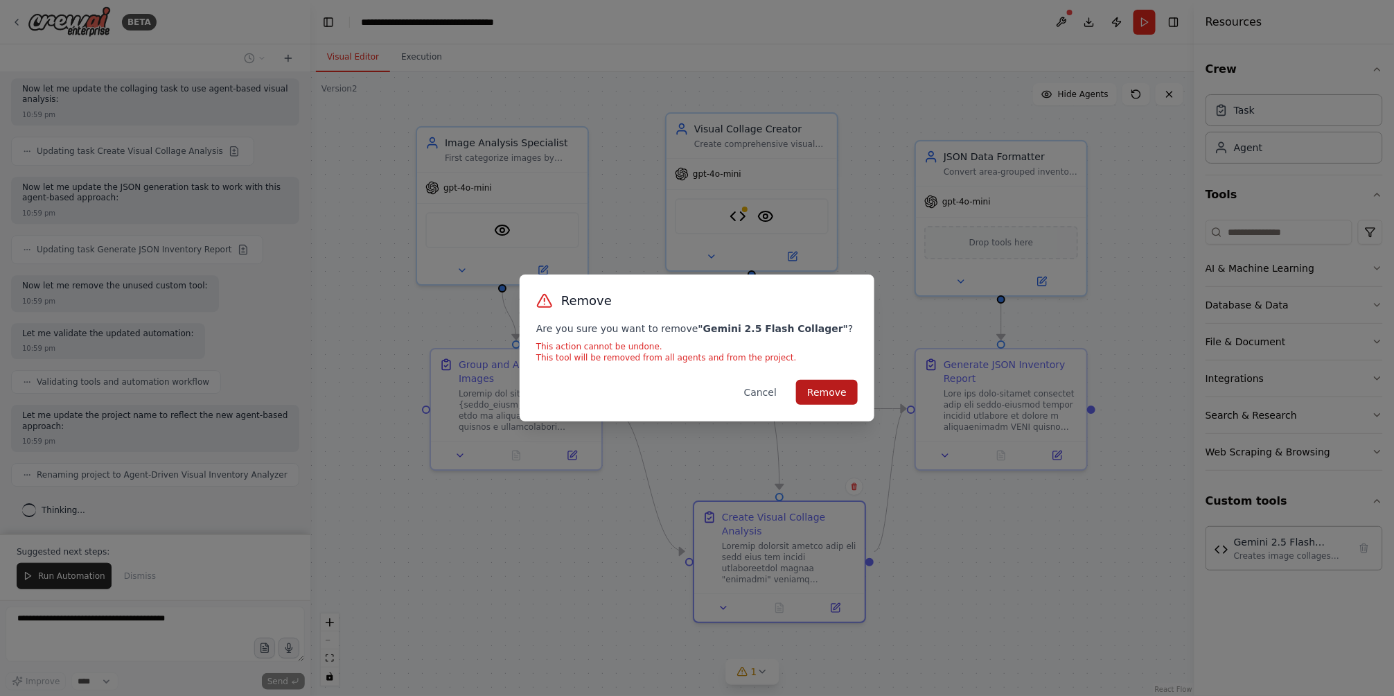
click at [839, 396] on button "Remove" at bounding box center [827, 392] width 62 height 25
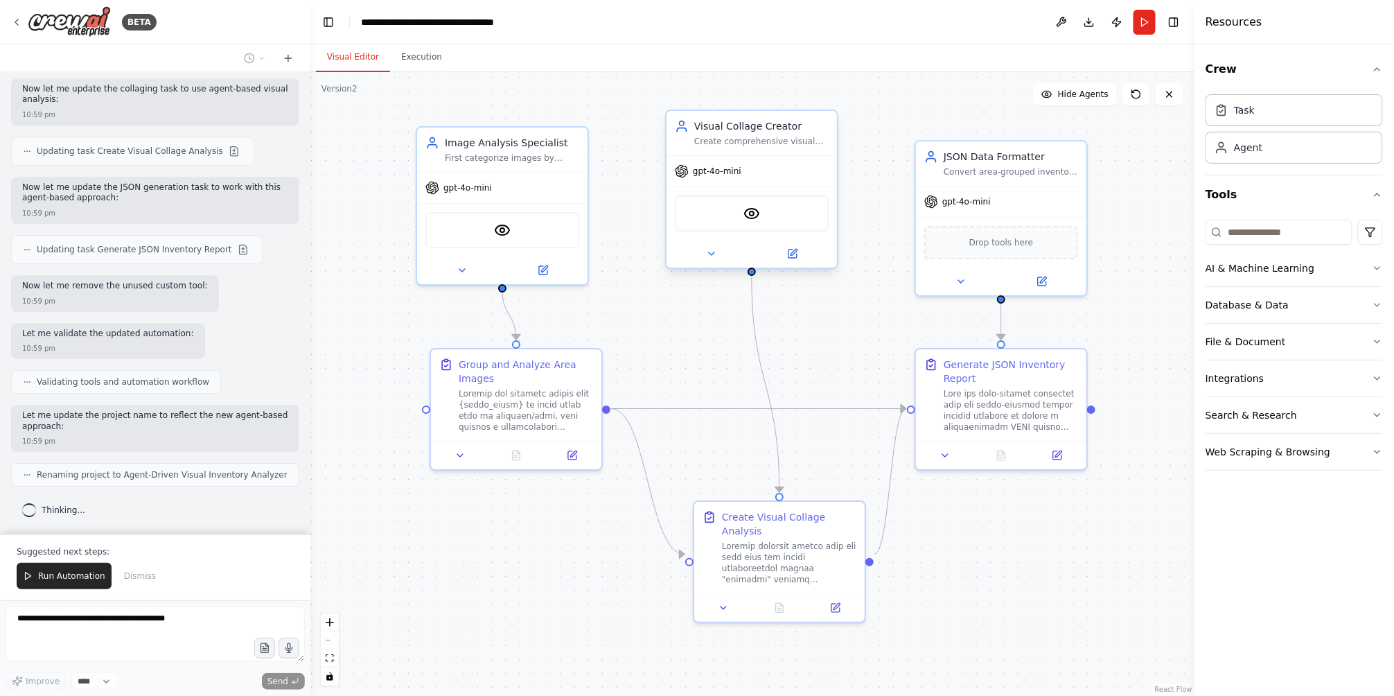
click at [746, 163] on div "gpt-4o-mini" at bounding box center [752, 171] width 170 height 30
click at [789, 249] on icon at bounding box center [793, 253] width 8 height 8
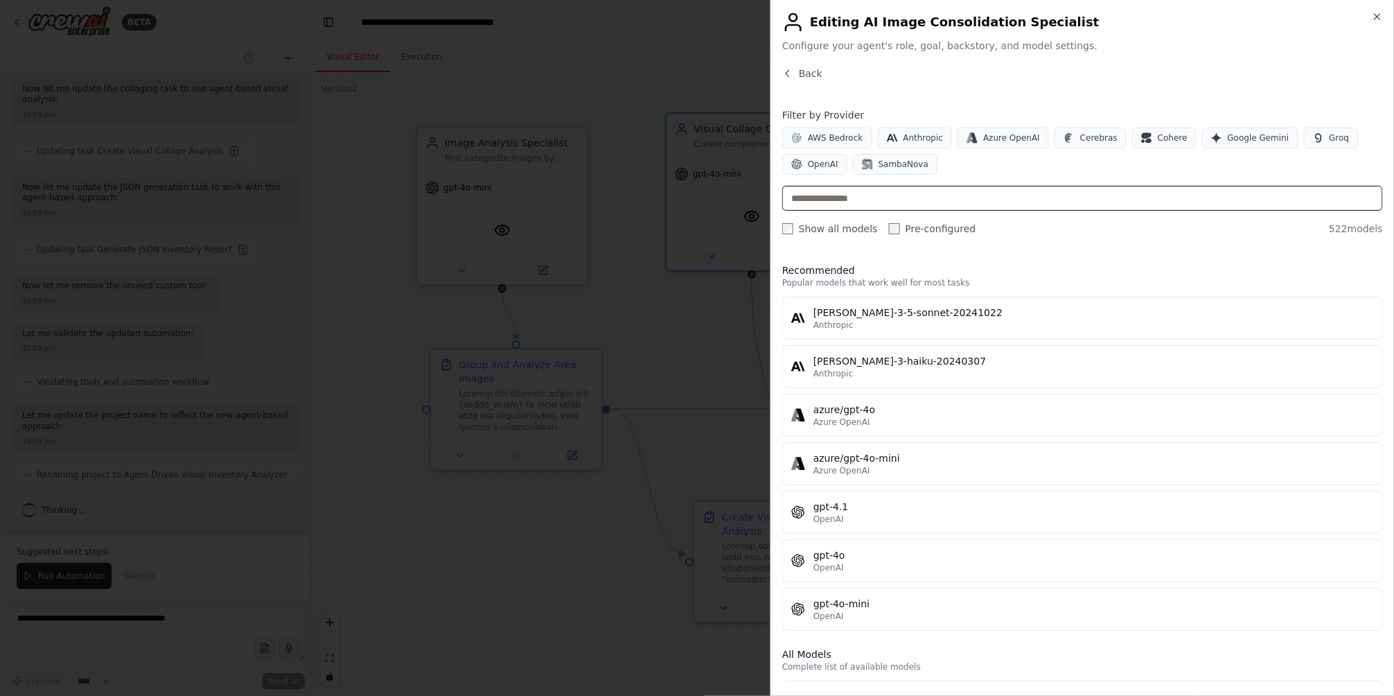
click at [988, 196] on input "text" at bounding box center [1082, 198] width 601 height 25
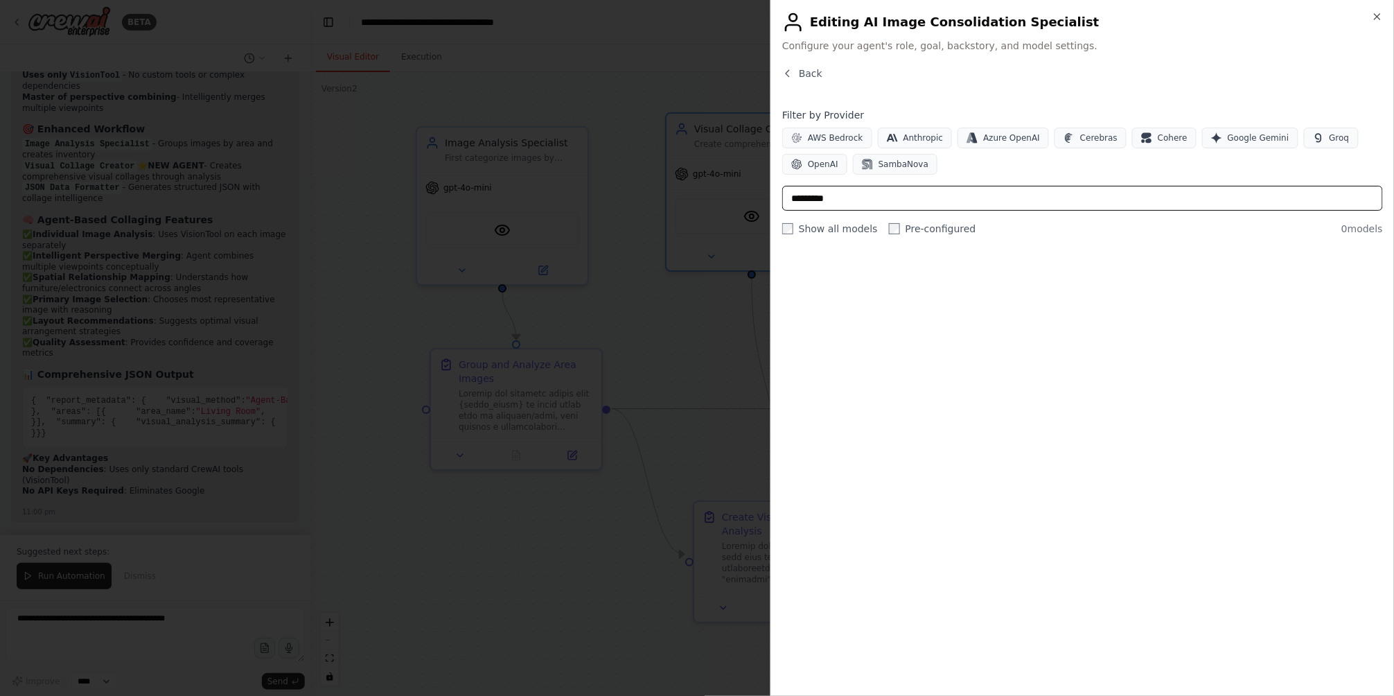
type input "**********"
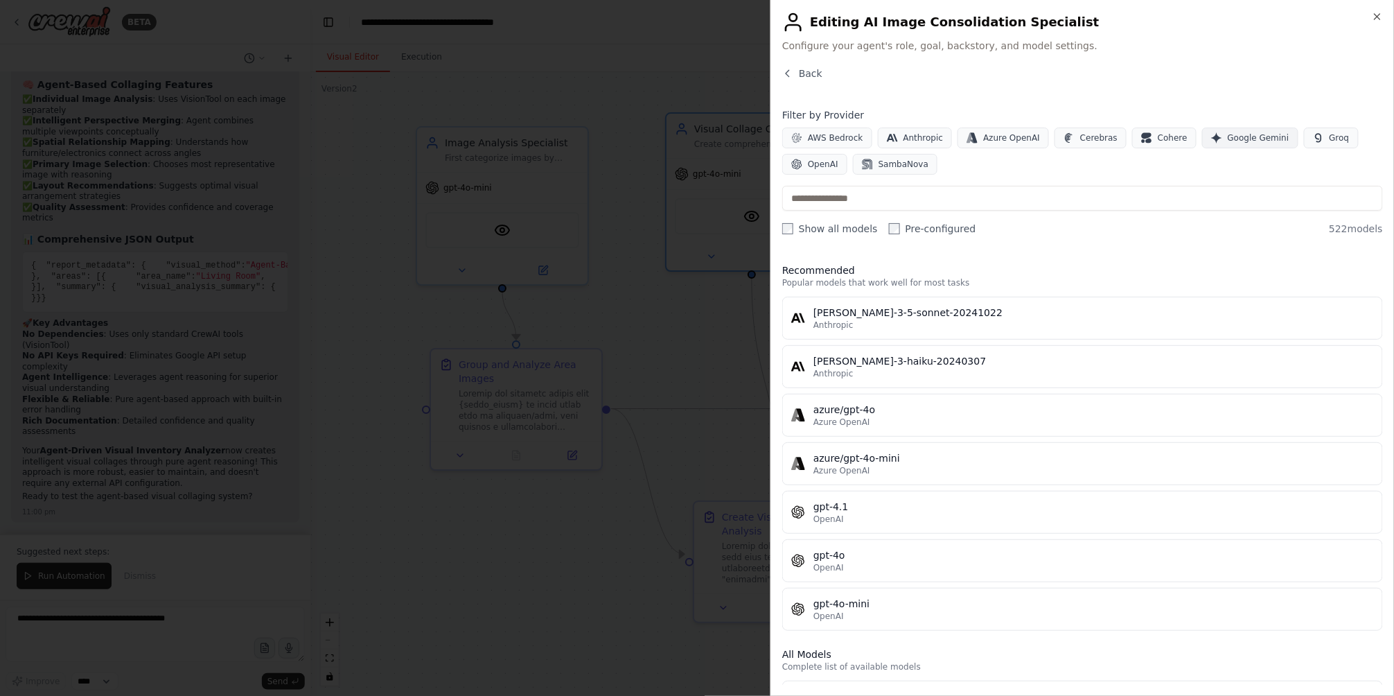
click at [1247, 142] on span "Google Gemini" at bounding box center [1259, 137] width 62 height 11
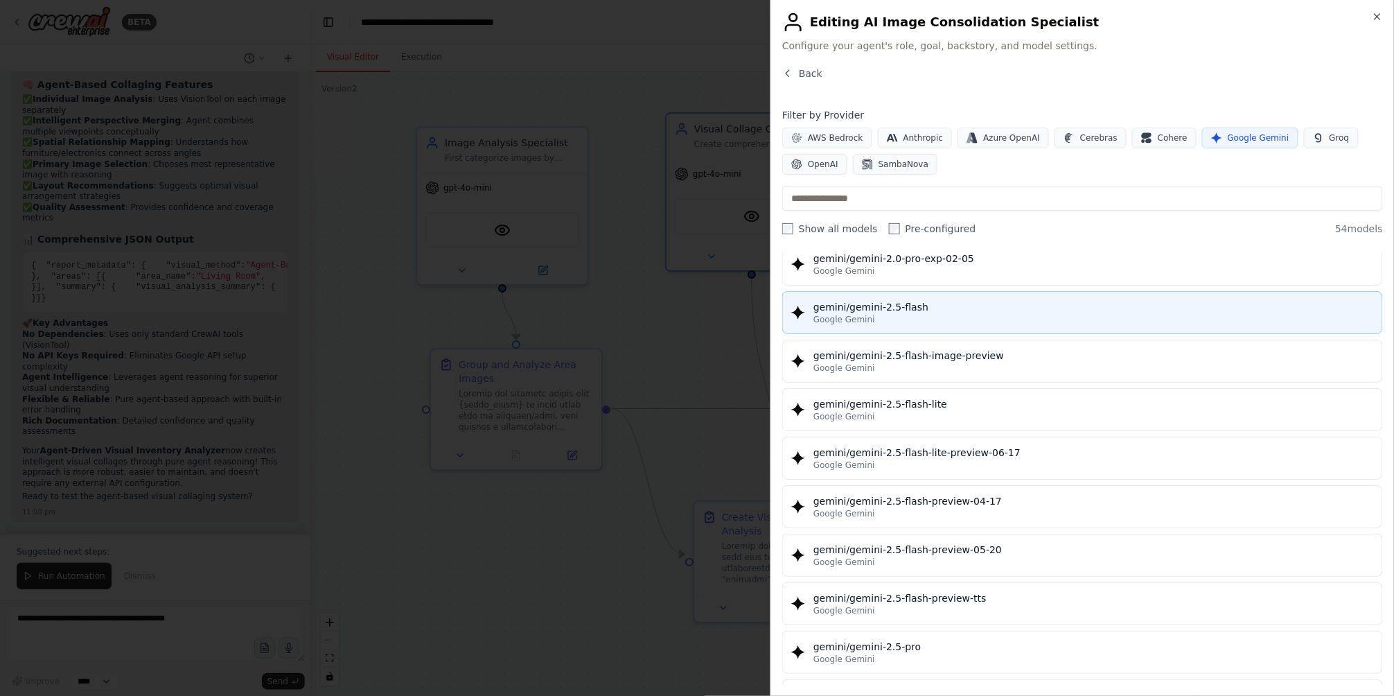
scroll to position [1167, 0]
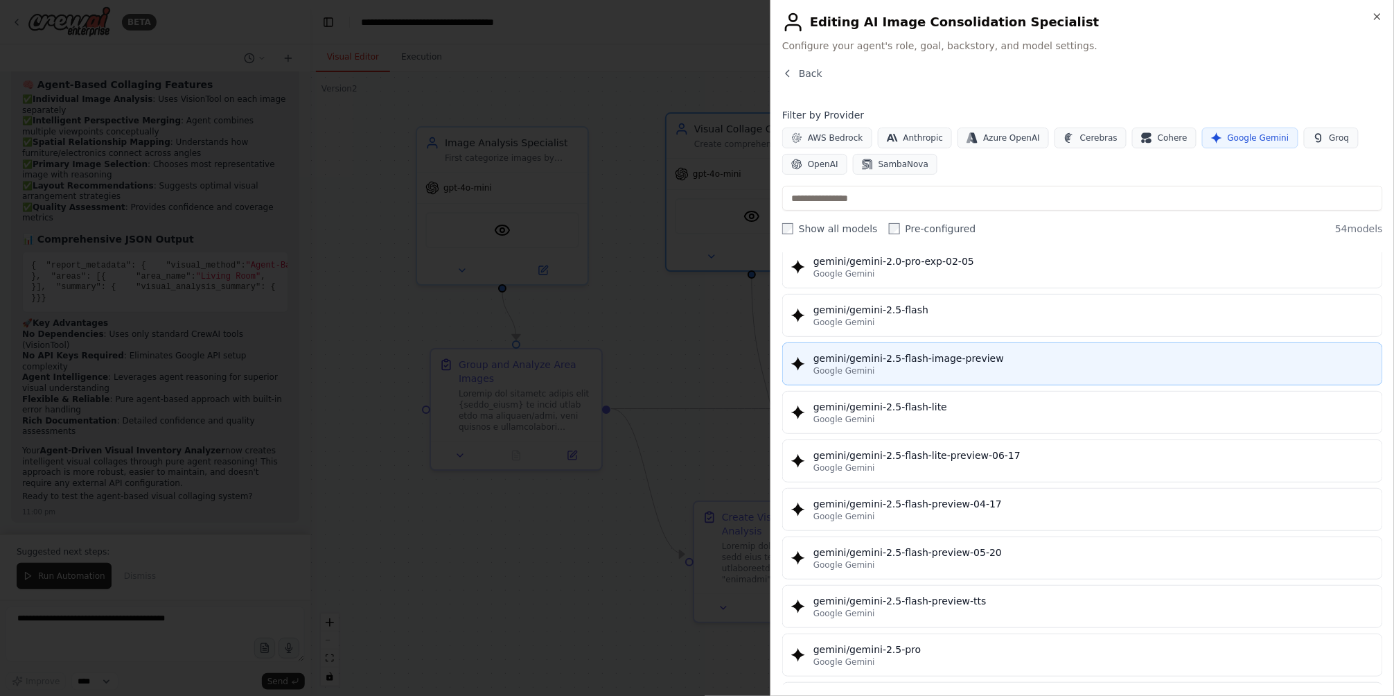
click at [951, 367] on div "Google Gemini" at bounding box center [1094, 370] width 561 height 11
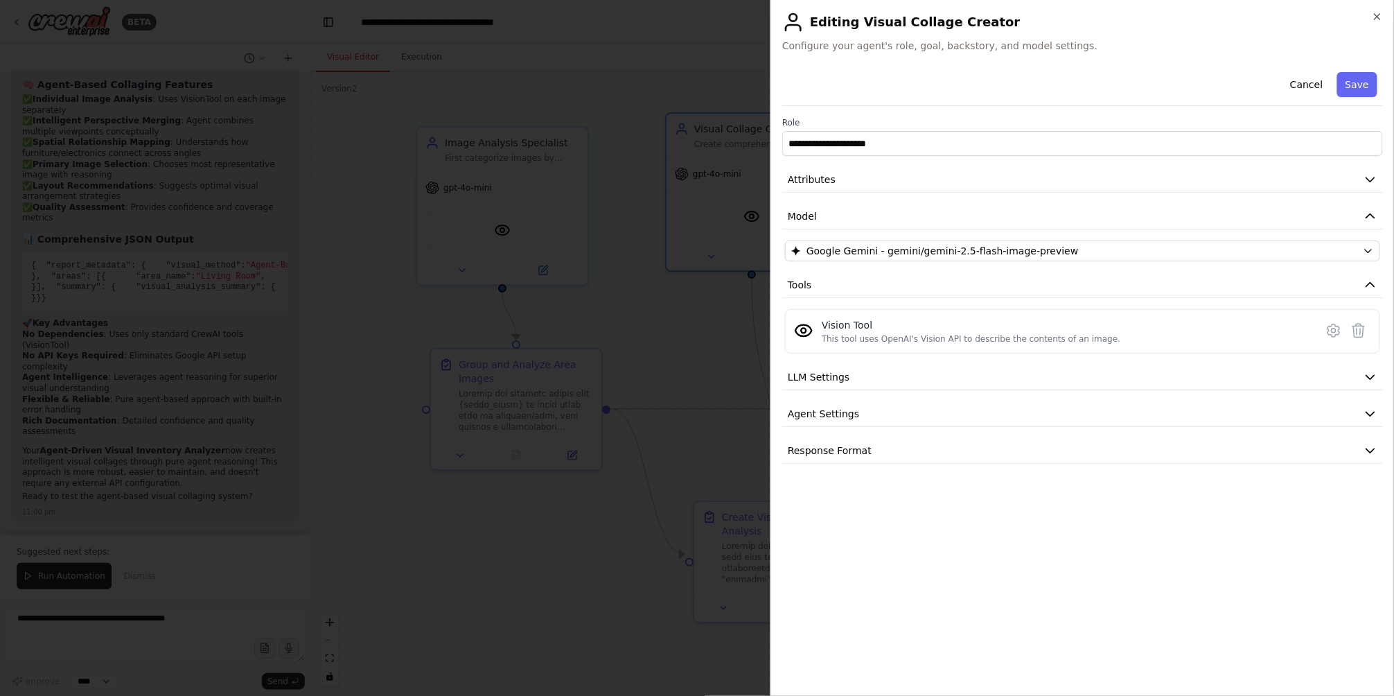
click at [715, 331] on div at bounding box center [697, 348] width 1394 height 696
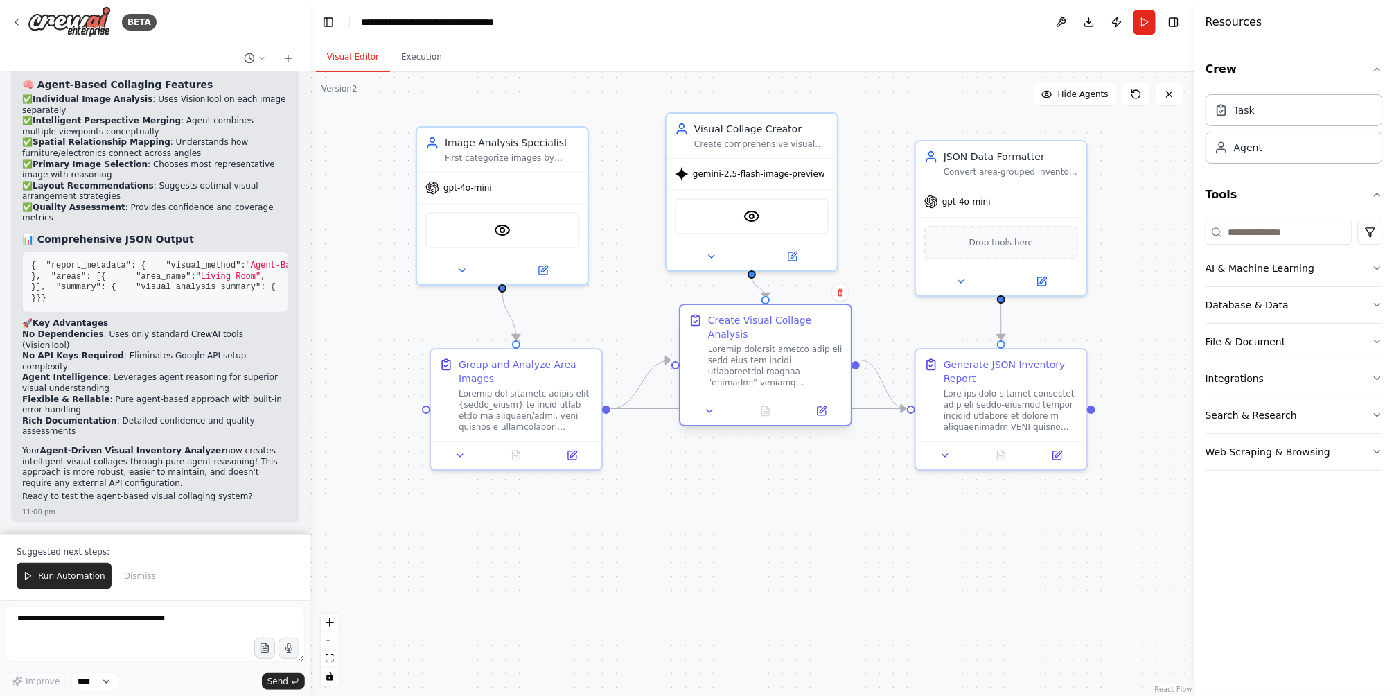
drag, startPoint x: 785, startPoint y: 545, endPoint x: 772, endPoint y: 353, distance: 192.4
click at [772, 353] on div at bounding box center [775, 366] width 134 height 44
click at [821, 403] on button at bounding box center [822, 411] width 48 height 17
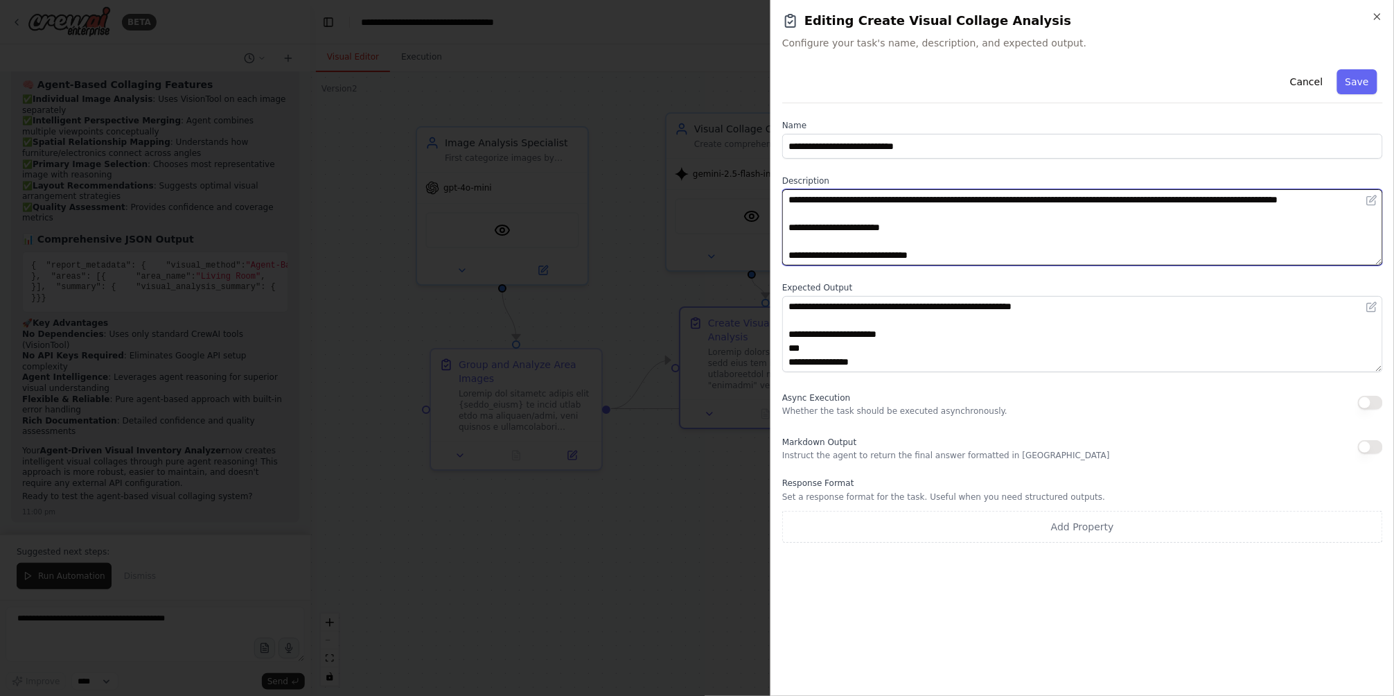
click at [1047, 232] on textarea at bounding box center [1082, 227] width 601 height 76
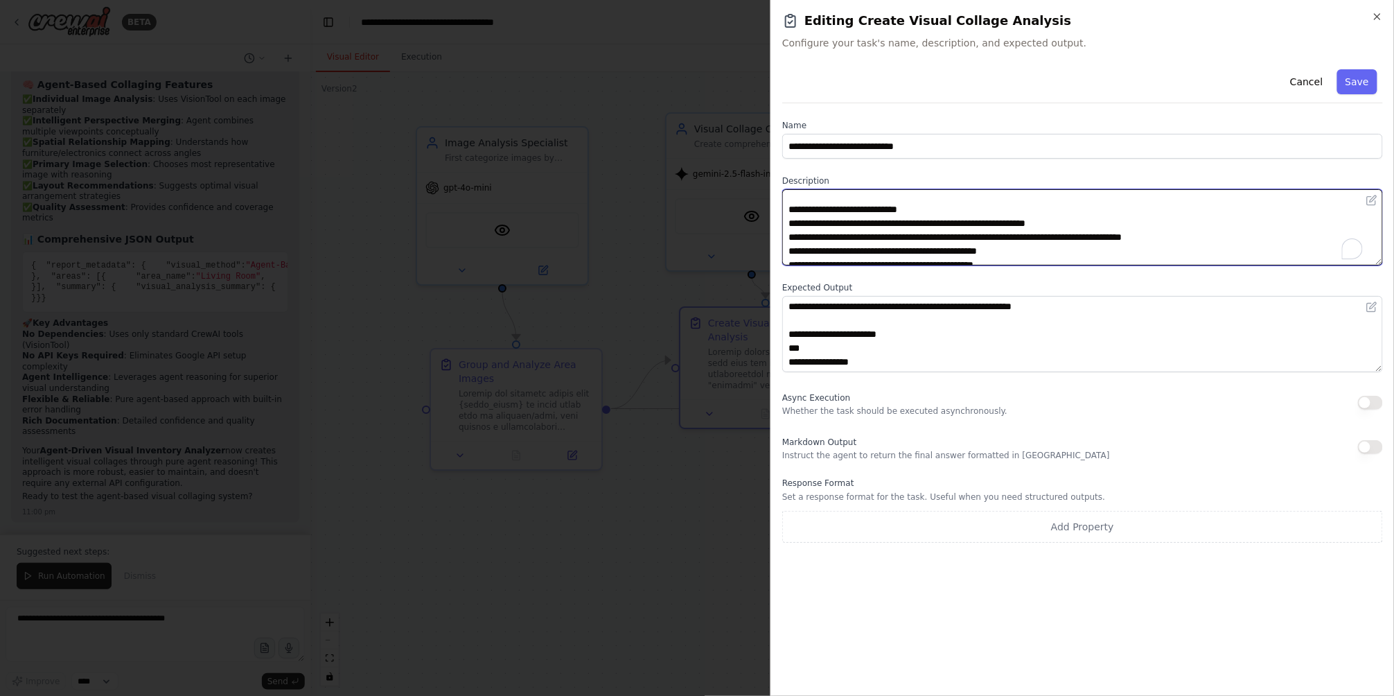
scroll to position [146, 0]
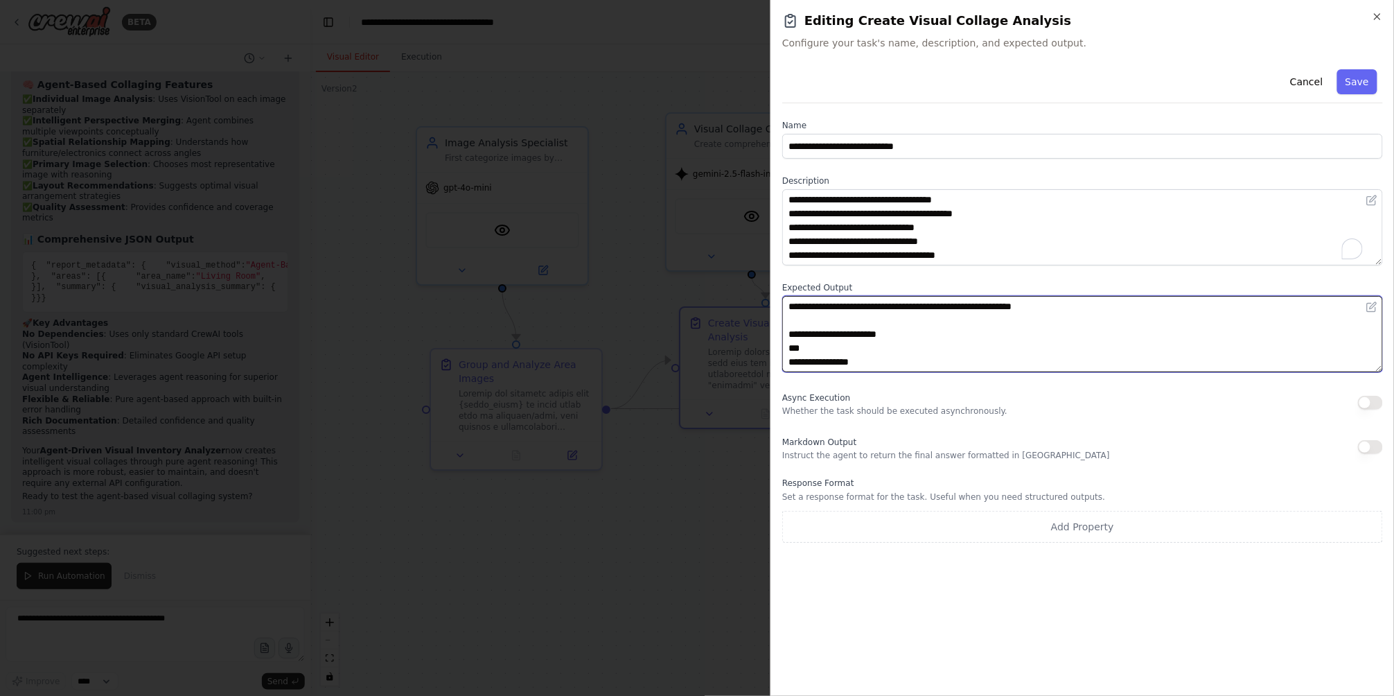
click at [960, 323] on textarea "**********" at bounding box center [1082, 334] width 601 height 76
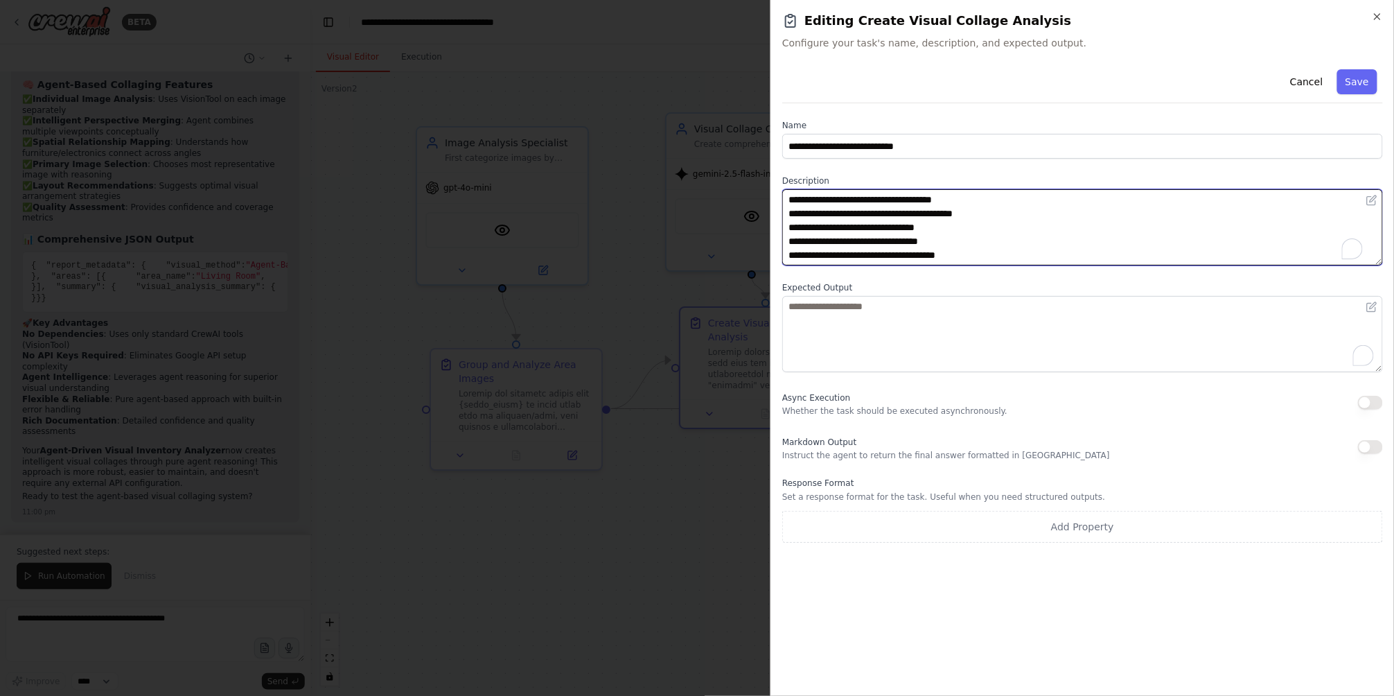
click at [943, 245] on textarea "To enrich screen reader interactions, please activate Accessibility in Grammarl…" at bounding box center [1082, 227] width 601 height 76
type textarea "*"
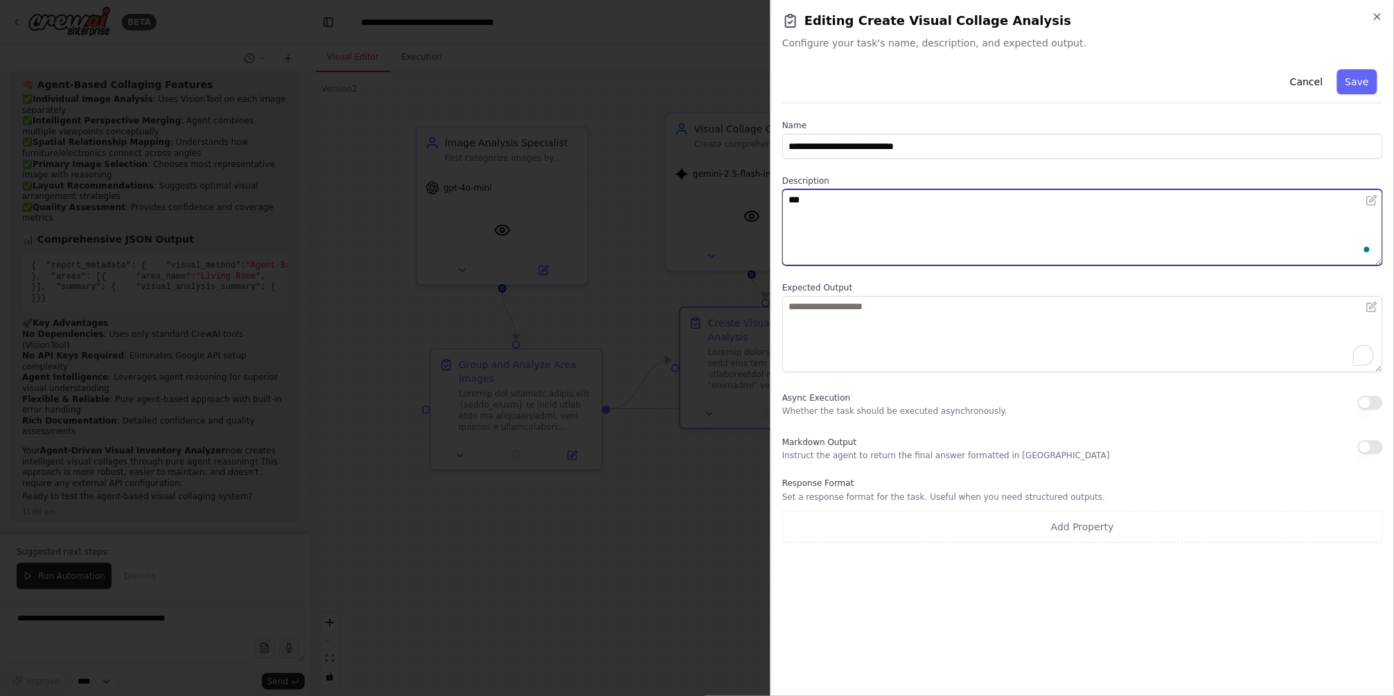
type textarea "**"
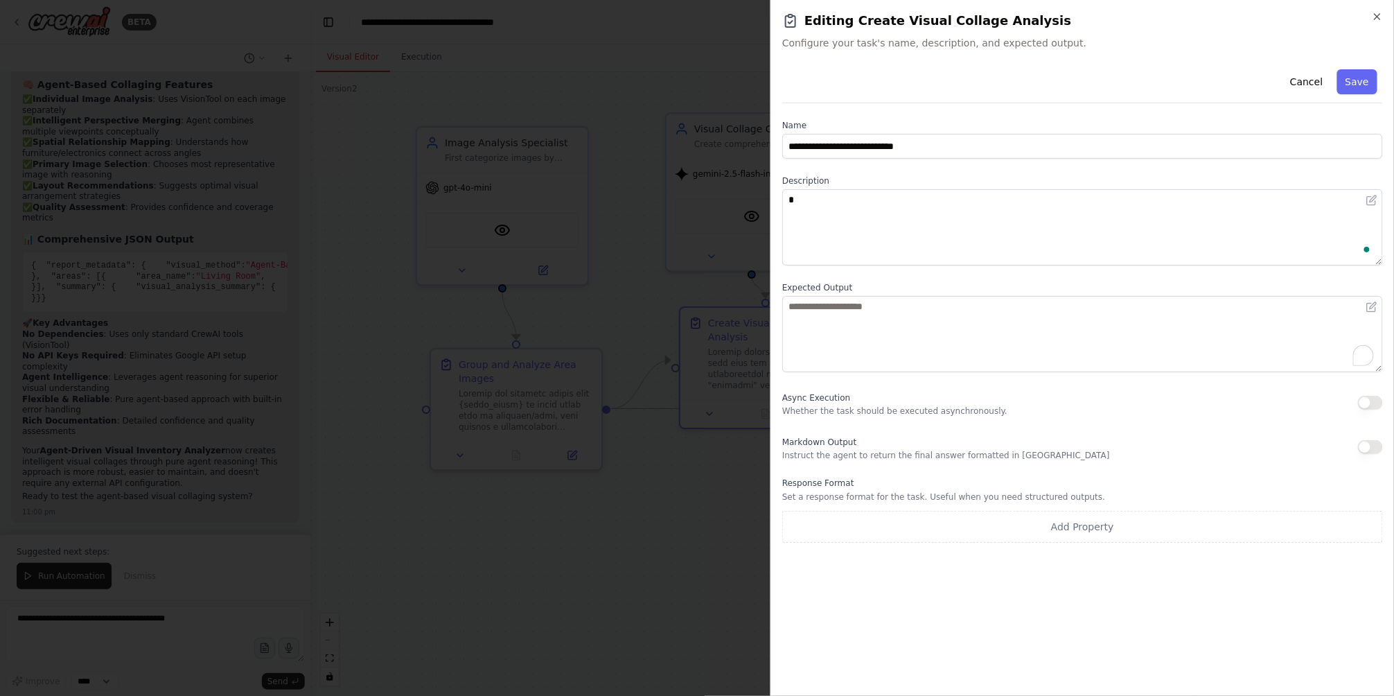
type textarea "**********"
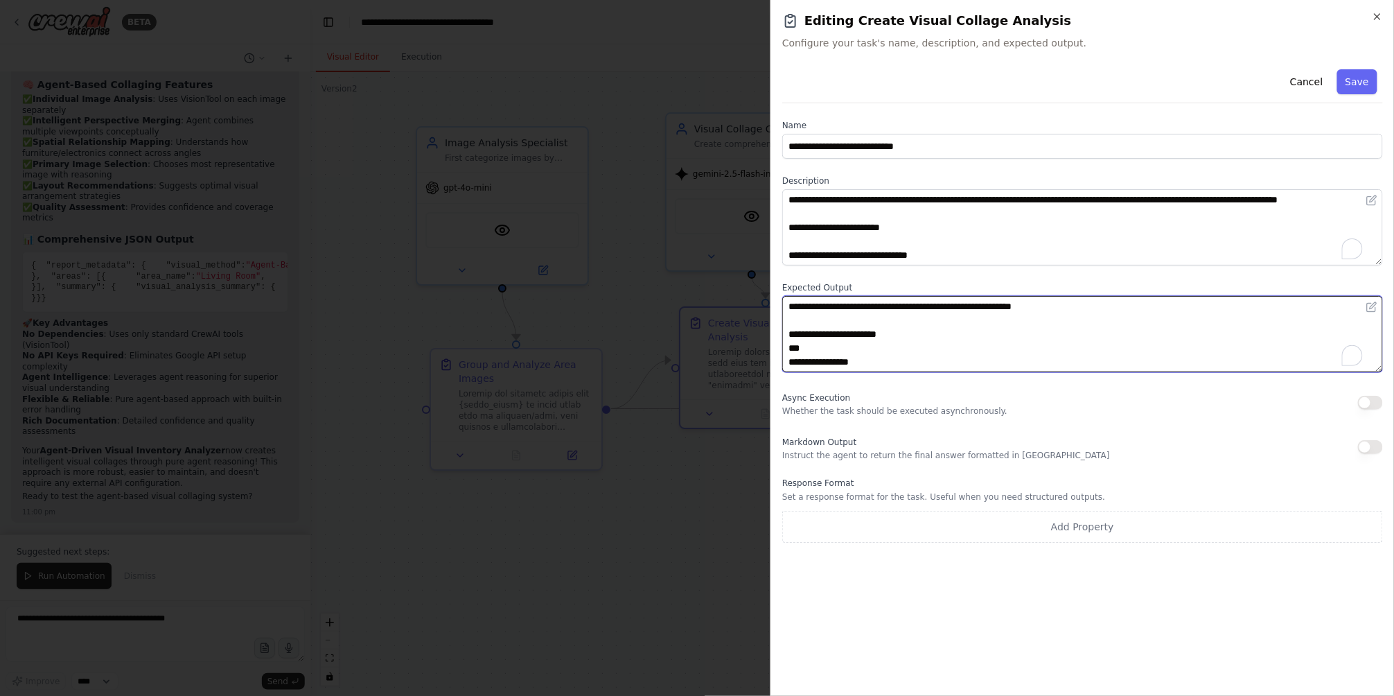
type textarea "**********"
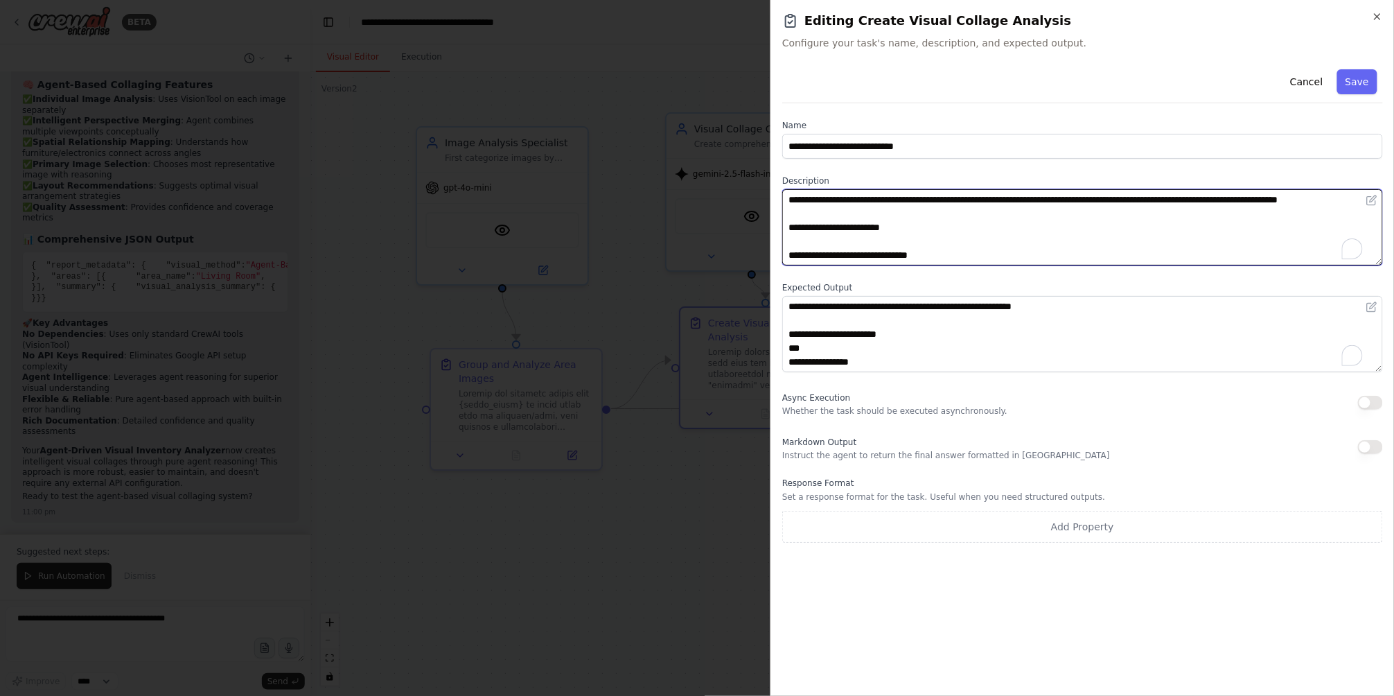
click at [1027, 254] on textarea "To enrich screen reader interactions, please activate Accessibility in Grammarl…" at bounding box center [1082, 227] width 601 height 76
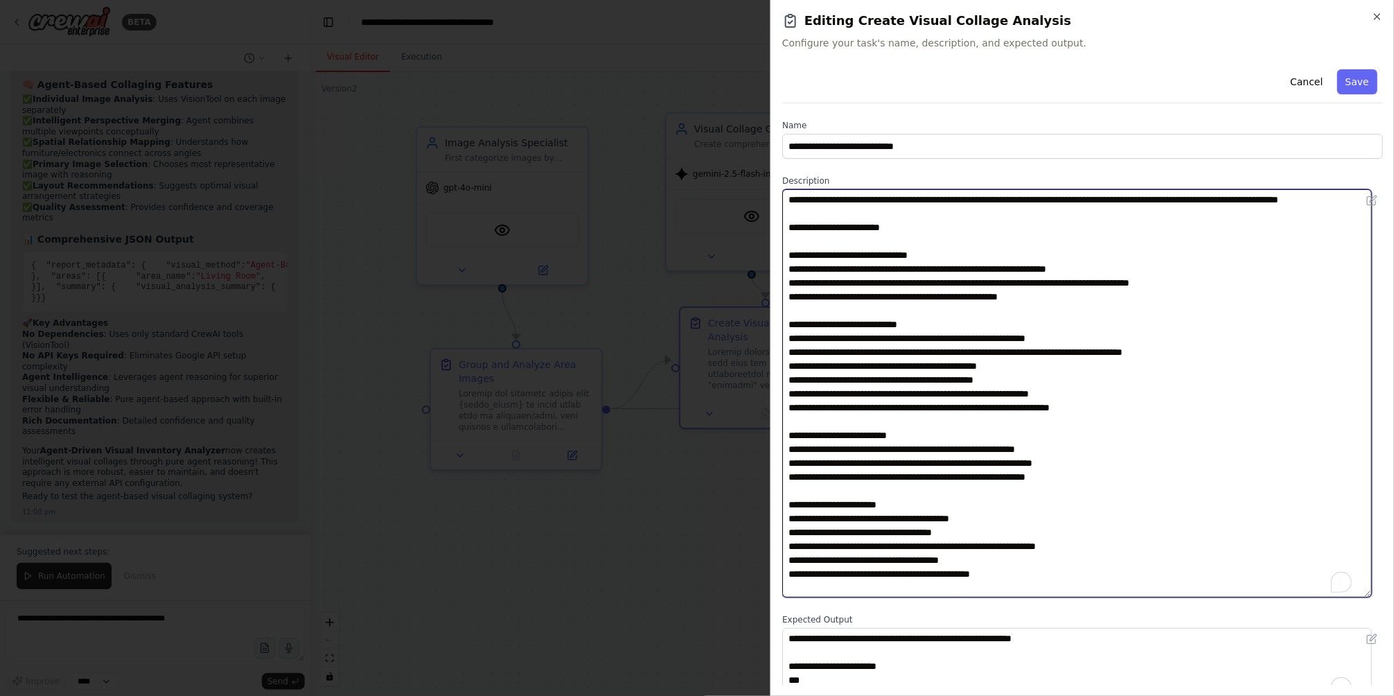
drag, startPoint x: 1380, startPoint y: 259, endPoint x: 1347, endPoint y: 597, distance: 339.1
click at [1347, 597] on textarea "To enrich screen reader interactions, please activate Accessibility in Grammarl…" at bounding box center [1077, 393] width 590 height 408
drag, startPoint x: 1347, startPoint y: 597, endPoint x: 1346, endPoint y: 529, distance: 67.2
click at [1346, 529] on textarea "To enrich screen reader interactions, please activate Accessibility in Grammarl…" at bounding box center [1077, 395] width 590 height 412
click at [1071, 402] on textarea "To enrich screen reader interactions, please activate Accessibility in Grammarl…" at bounding box center [1077, 395] width 590 height 412
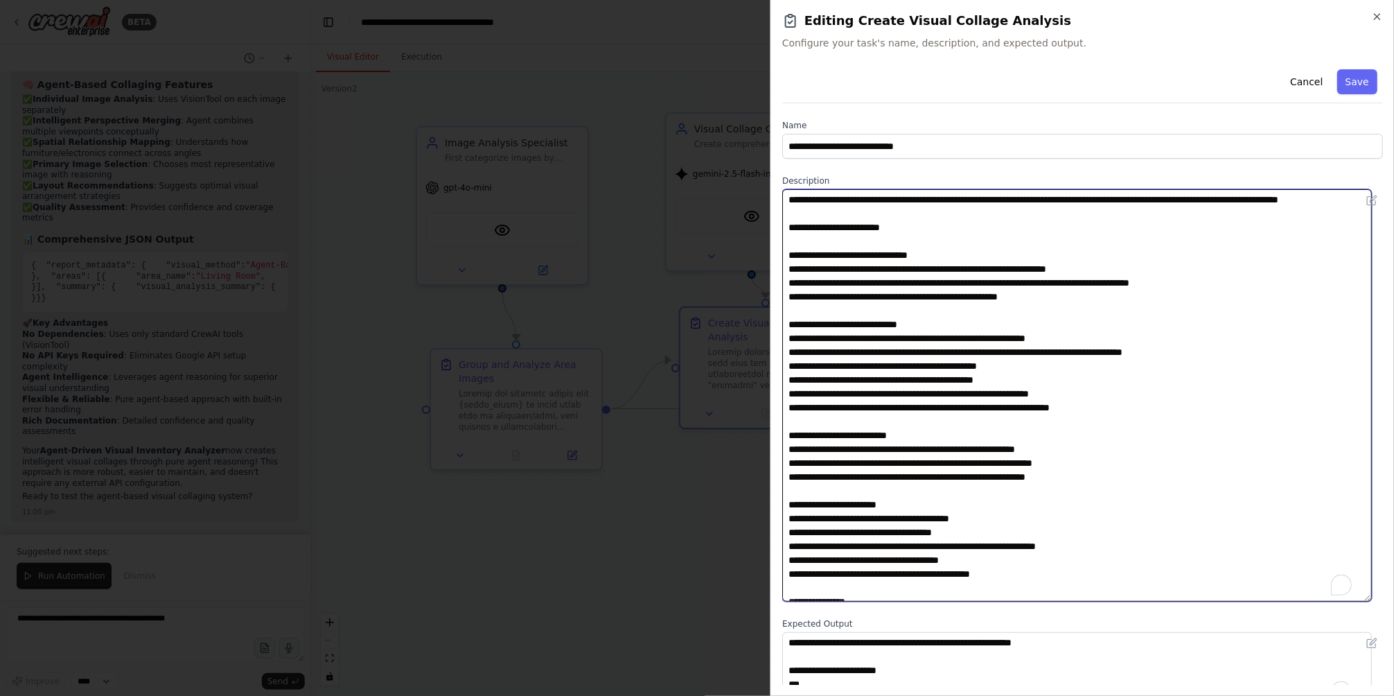
drag, startPoint x: 990, startPoint y: 591, endPoint x: 852, endPoint y: 32, distance: 575.8
click at [852, 32] on div "**********" at bounding box center [1083, 348] width 624 height 696
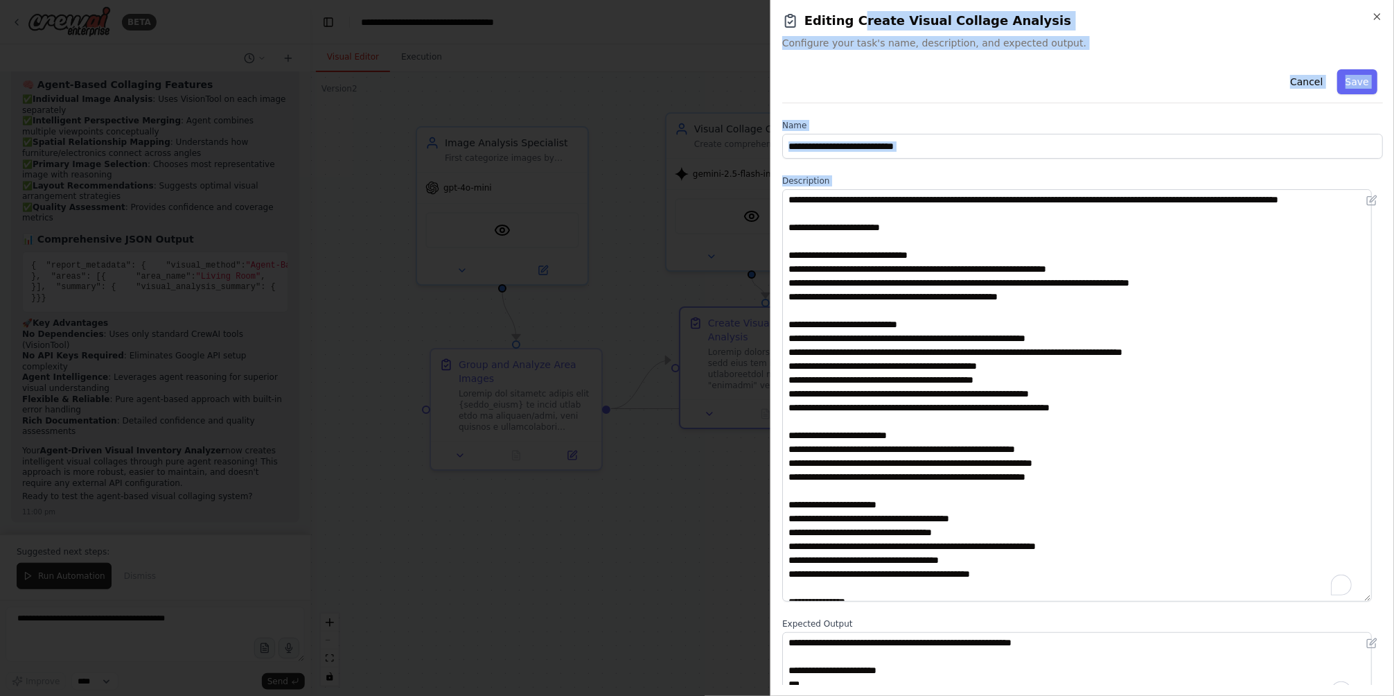
drag, startPoint x: 849, startPoint y: 21, endPoint x: 825, endPoint y: 234, distance: 213.4
click at [823, 246] on div "**********" at bounding box center [1083, 348] width 624 height 696
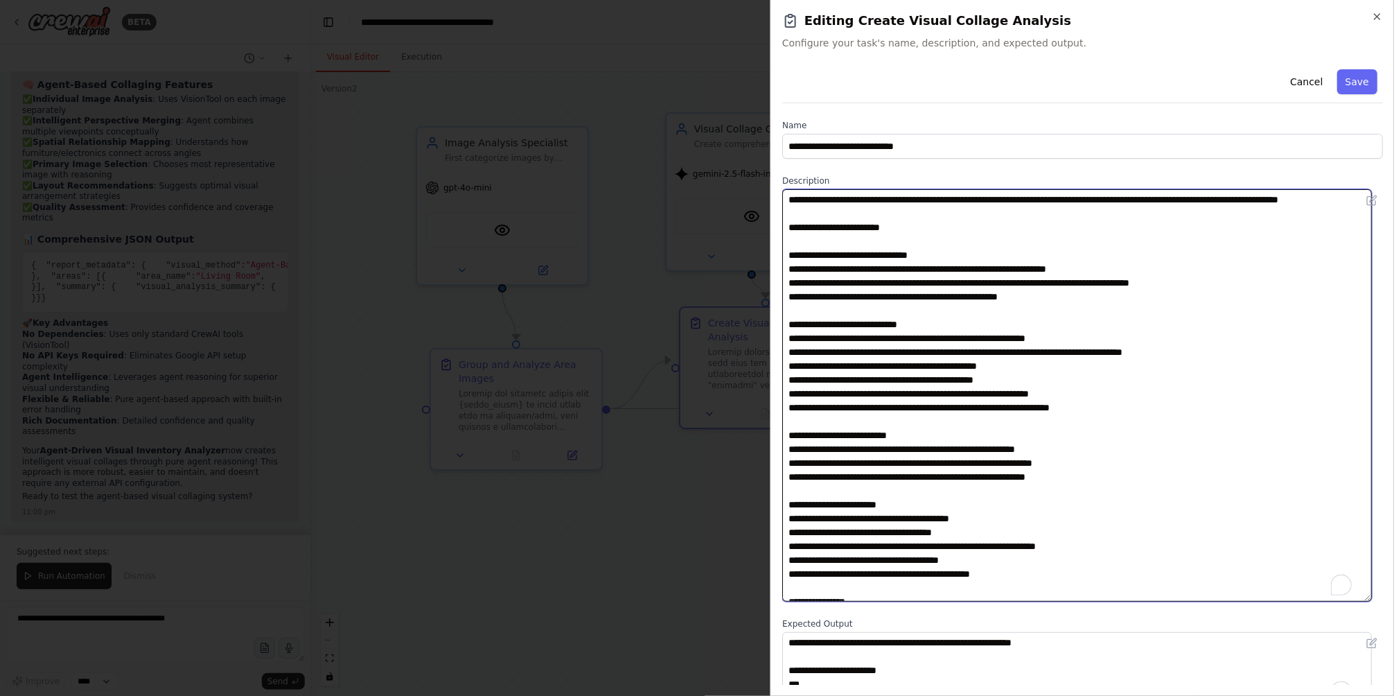
click at [825, 234] on textarea "To enrich screen reader interactions, please activate Accessibility in Grammarl…" at bounding box center [1077, 395] width 590 height 412
drag, startPoint x: 1041, startPoint y: 582, endPoint x: 760, endPoint y: 173, distance: 496.5
click at [760, 173] on body "BETA i wan if user provide a image, list all the furniture and eletronic device…" at bounding box center [697, 348] width 1394 height 696
type textarea "**********"
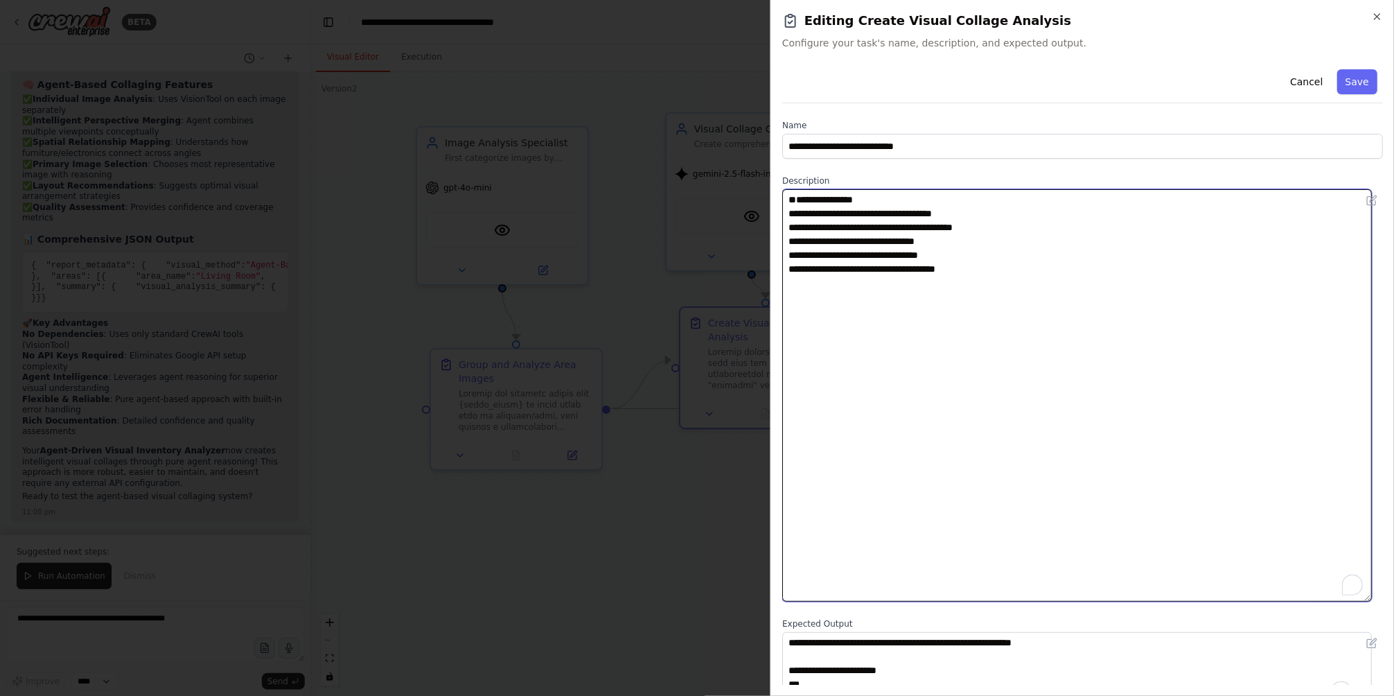
drag, startPoint x: 1085, startPoint y: 409, endPoint x: 726, endPoint y: 154, distance: 440.9
click at [726, 154] on body "BETA i wan if user provide a image, list all the furniture and eletronic device…" at bounding box center [697, 348] width 1394 height 696
click at [1370, 601] on textarea "To enrich screen reader interactions, please activate Accessibility in Grammarl…" at bounding box center [1077, 395] width 590 height 412
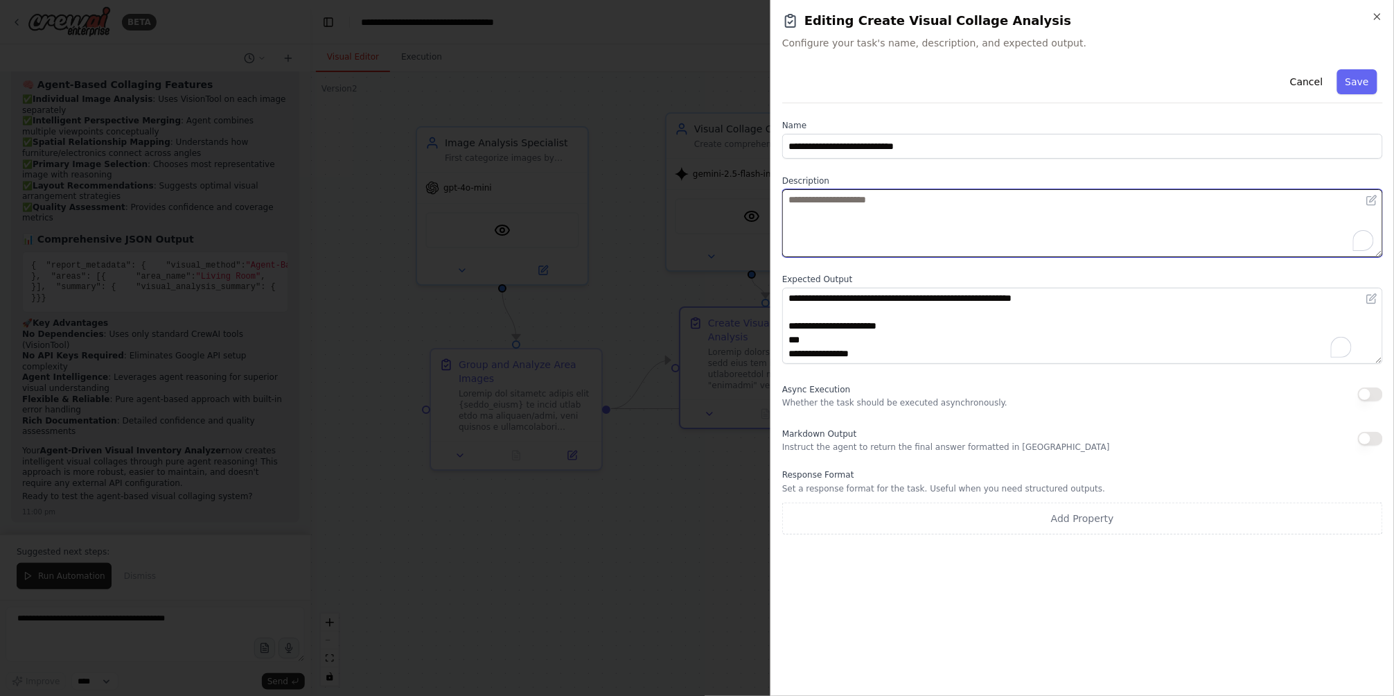
drag, startPoint x: 1368, startPoint y: 598, endPoint x: 1329, endPoint y: 254, distance: 345.9
click at [1329, 254] on textarea "To enrich screen reader interactions, please activate Accessibility in Grammarl…" at bounding box center [1082, 223] width 601 height 68
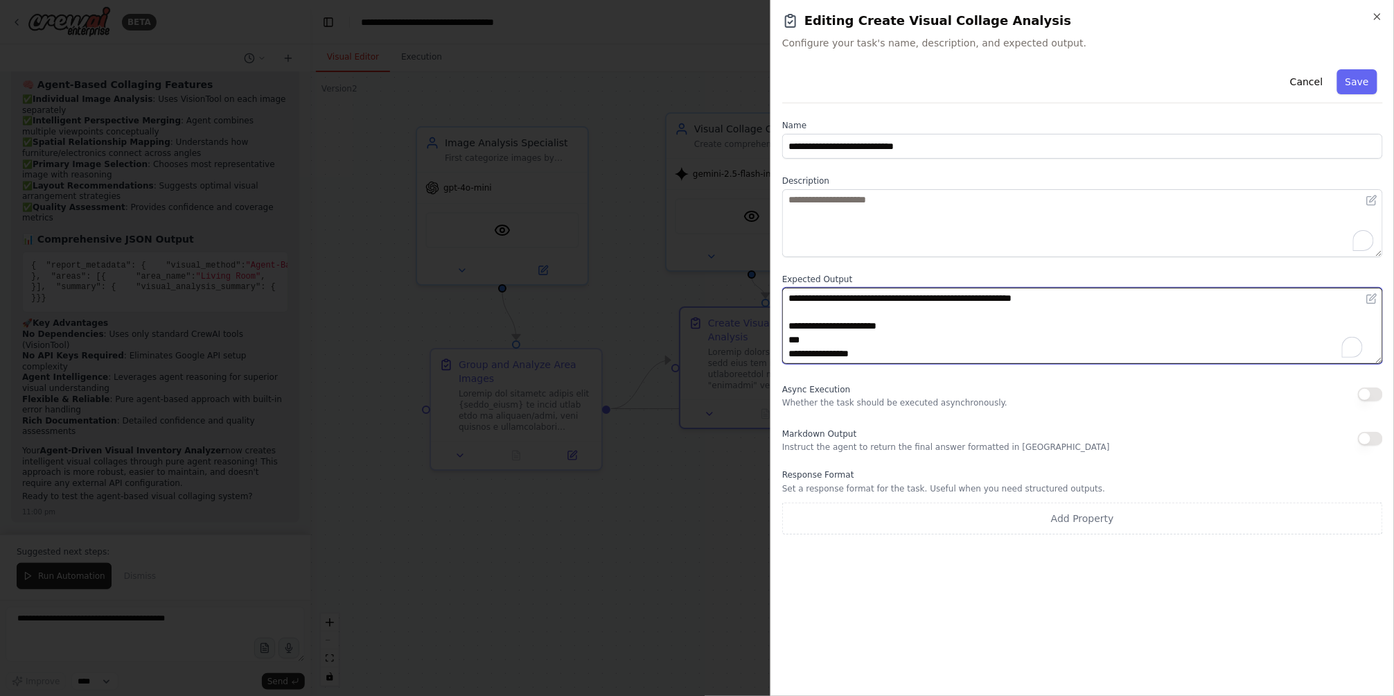
click at [1035, 346] on textarea "**********" at bounding box center [1082, 326] width 601 height 76
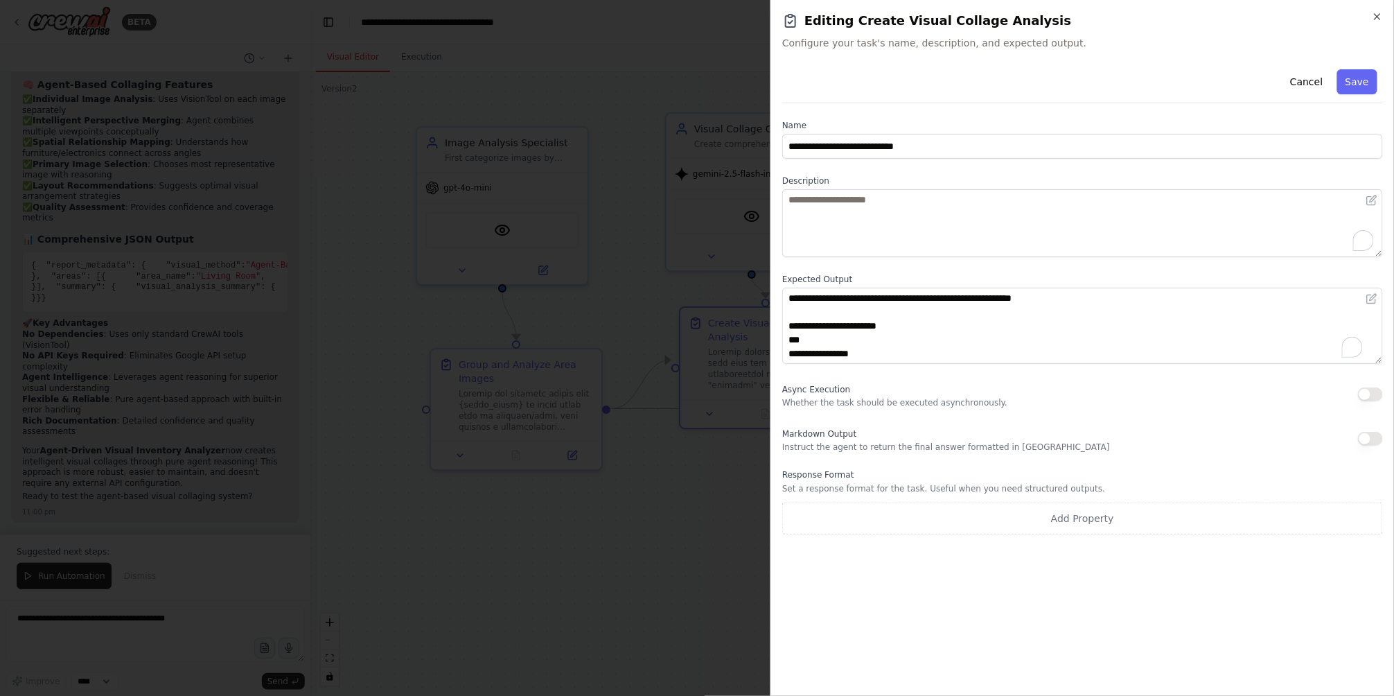
click at [1027, 373] on div "**********" at bounding box center [1082, 299] width 601 height 471
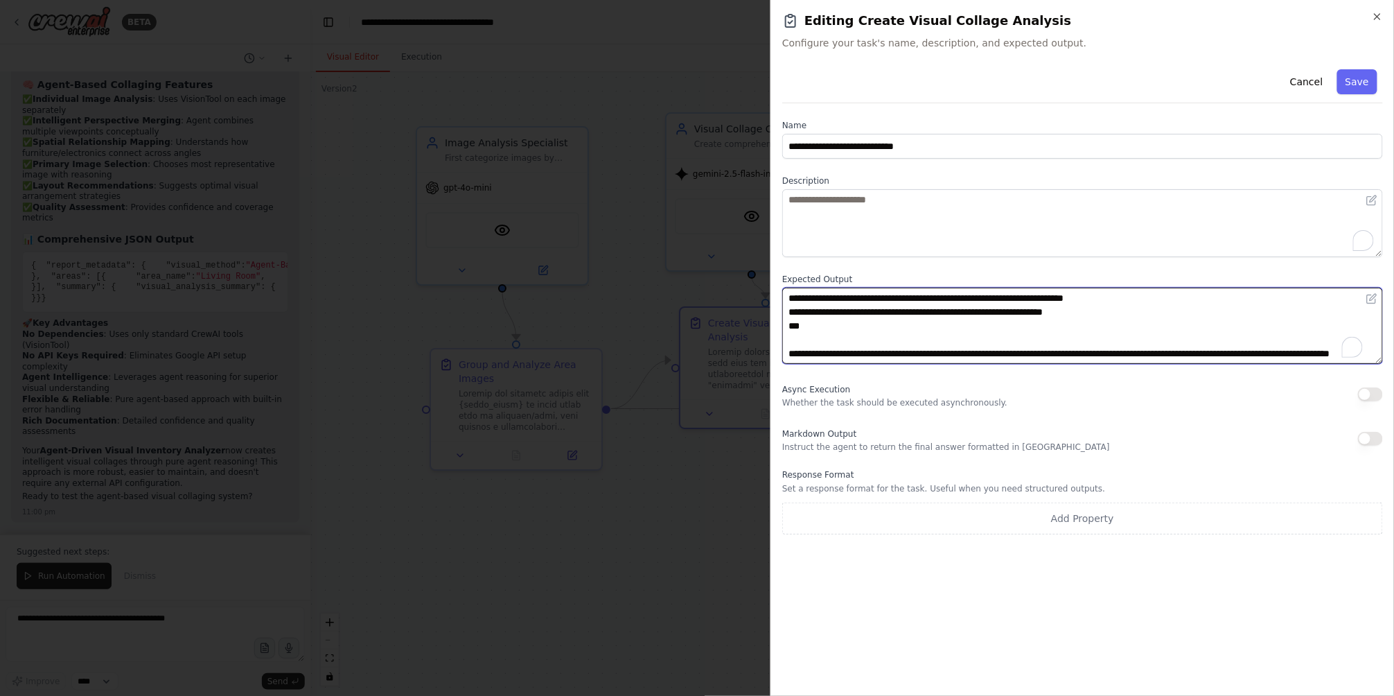
click at [1062, 333] on textarea "**********" at bounding box center [1082, 326] width 601 height 76
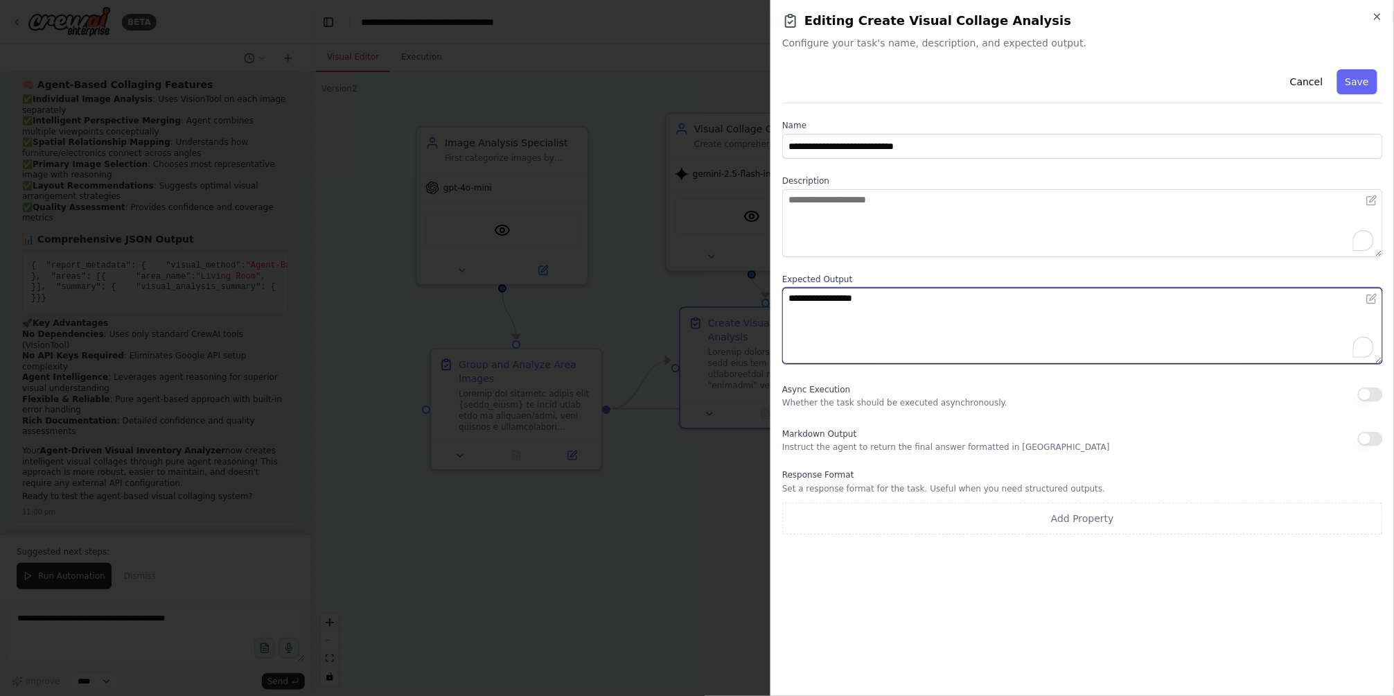
type textarea "**********"
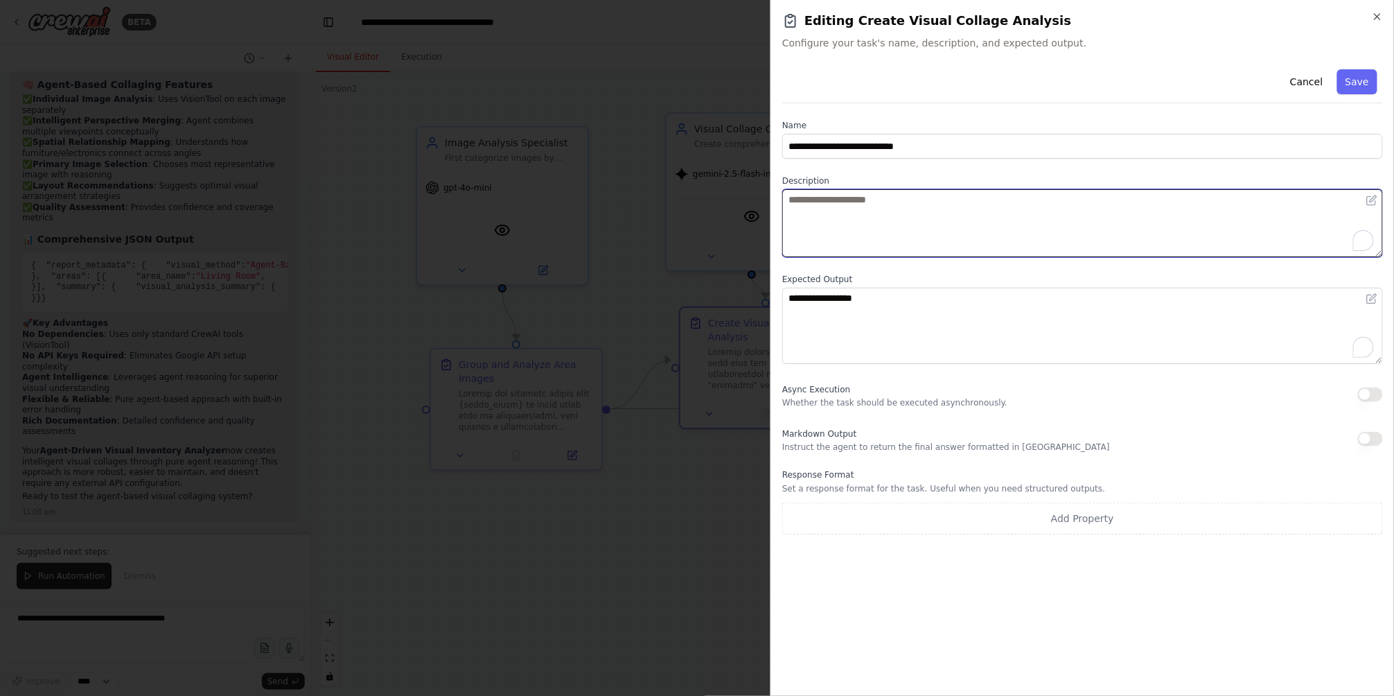
click at [954, 251] on textarea "To enrich screen reader interactions, please activate Accessibility in Grammarl…" at bounding box center [1082, 223] width 601 height 68
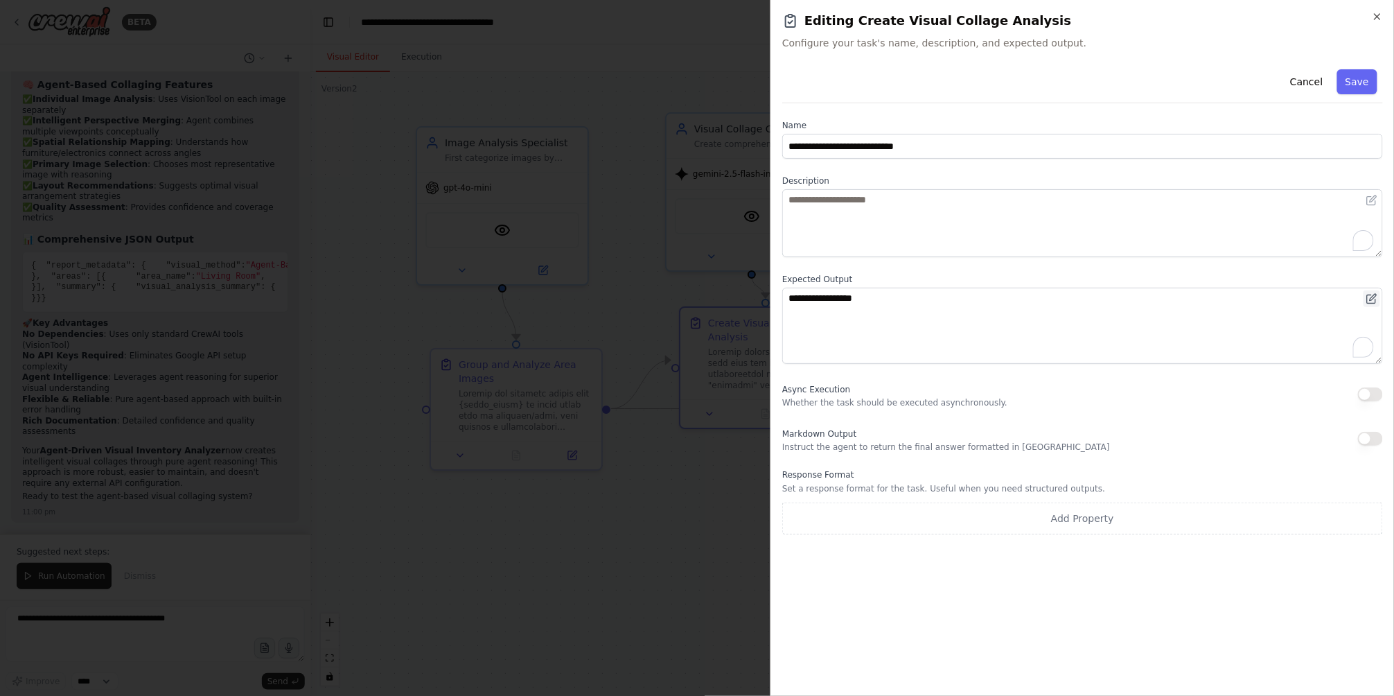
click at [1374, 299] on icon at bounding box center [1372, 298] width 11 height 11
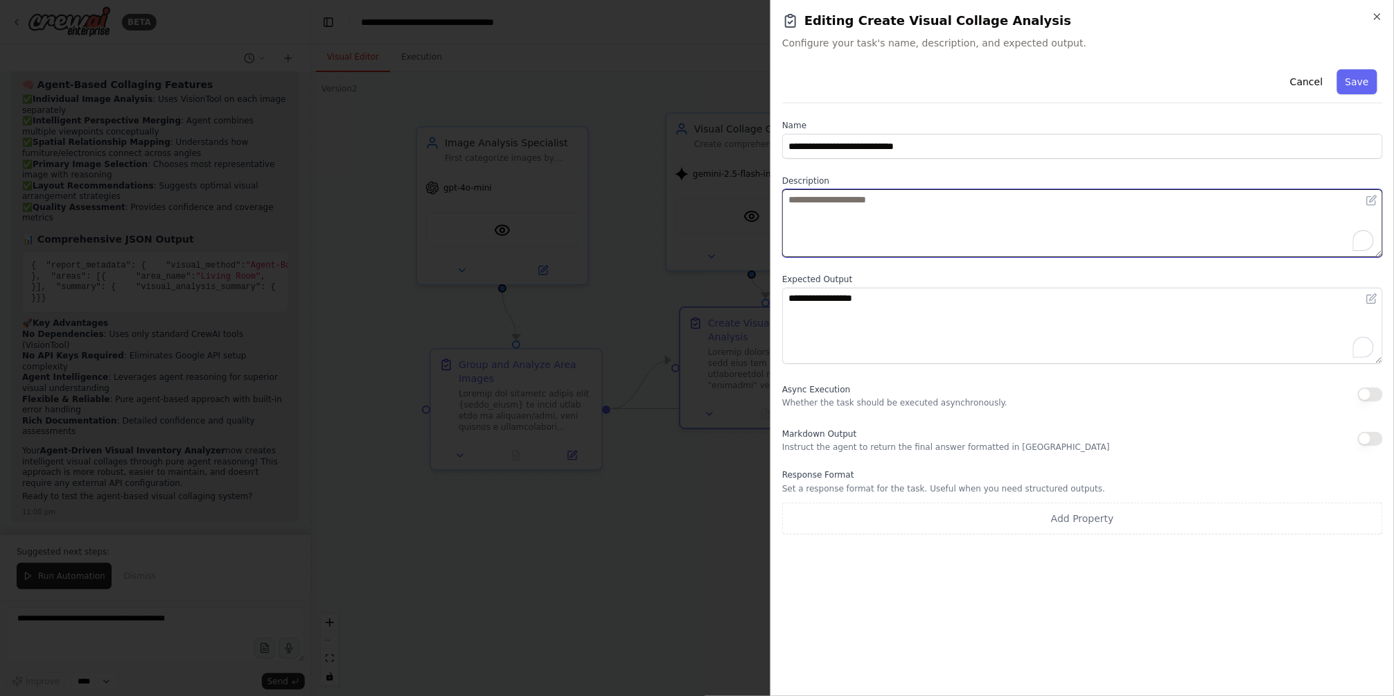
click at [923, 210] on textarea "To enrich screen reader interactions, please activate Accessibility in Grammarl…" at bounding box center [1082, 223] width 601 height 68
type textarea "**********"
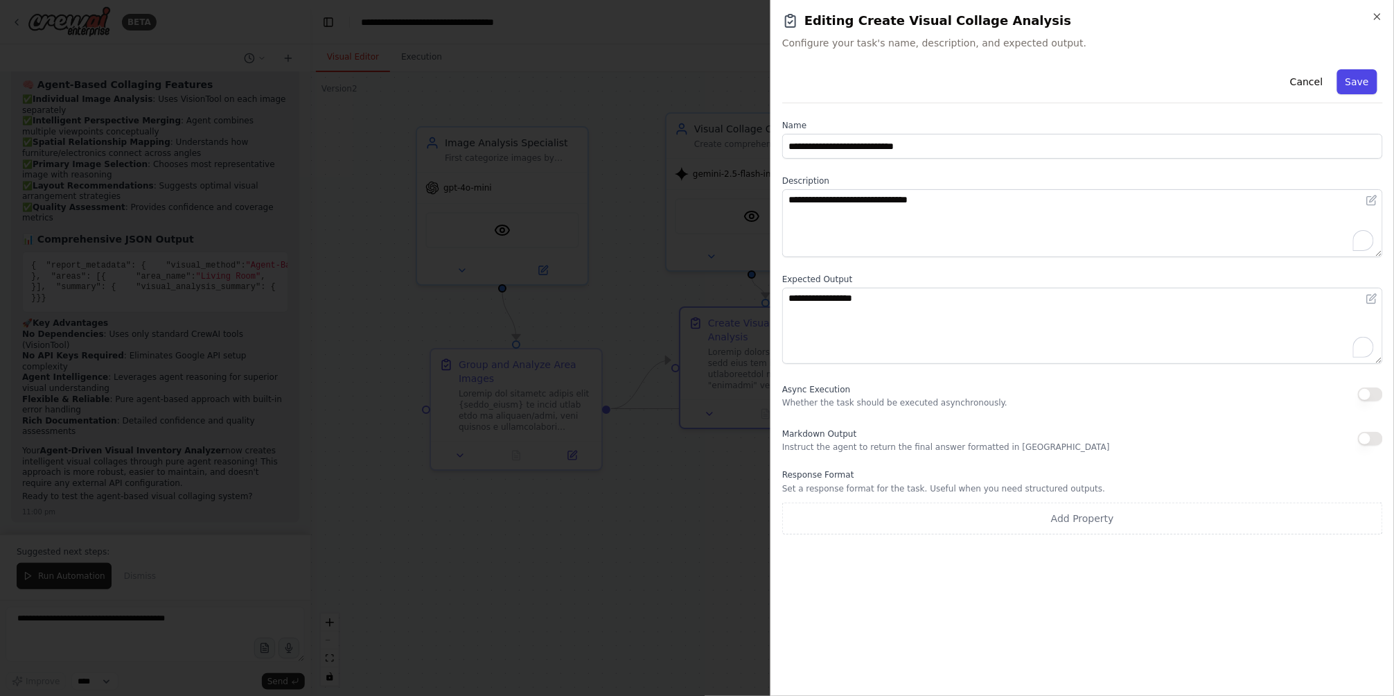
click at [1362, 74] on button "Save" at bounding box center [1357, 81] width 40 height 25
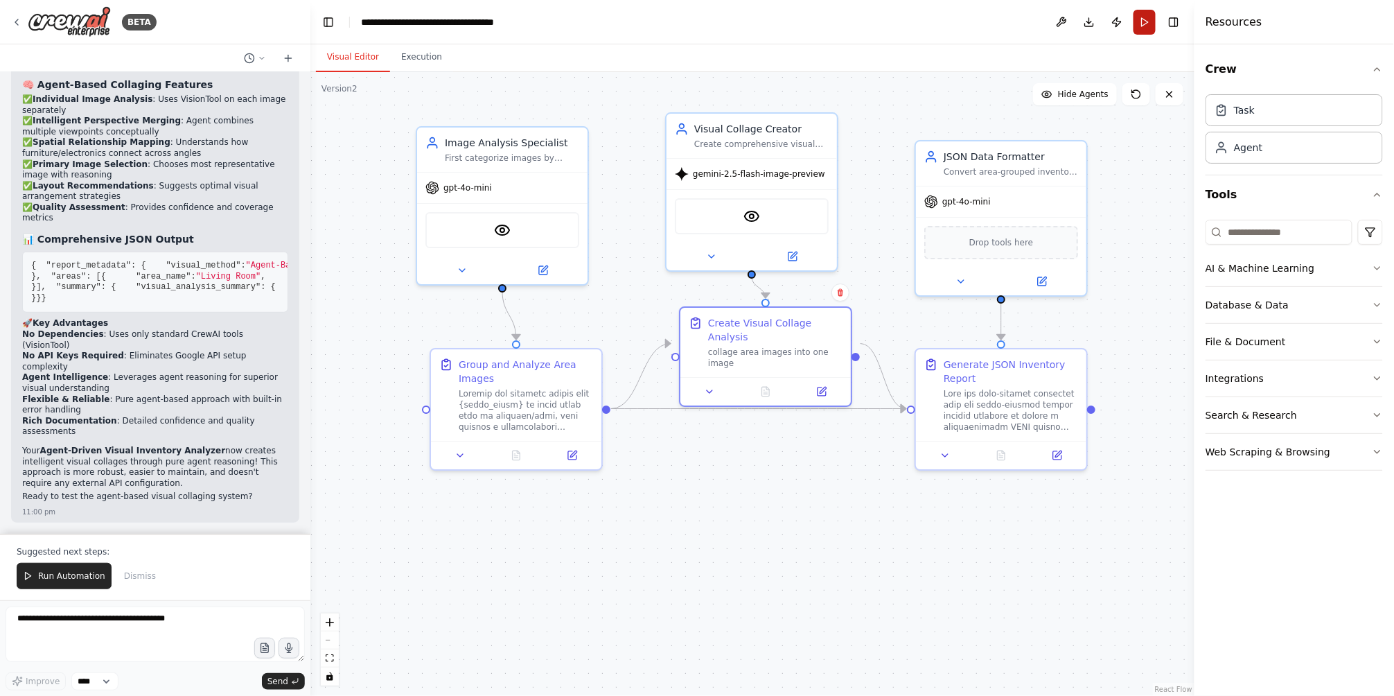
click at [1146, 24] on button "Run" at bounding box center [1145, 22] width 22 height 25
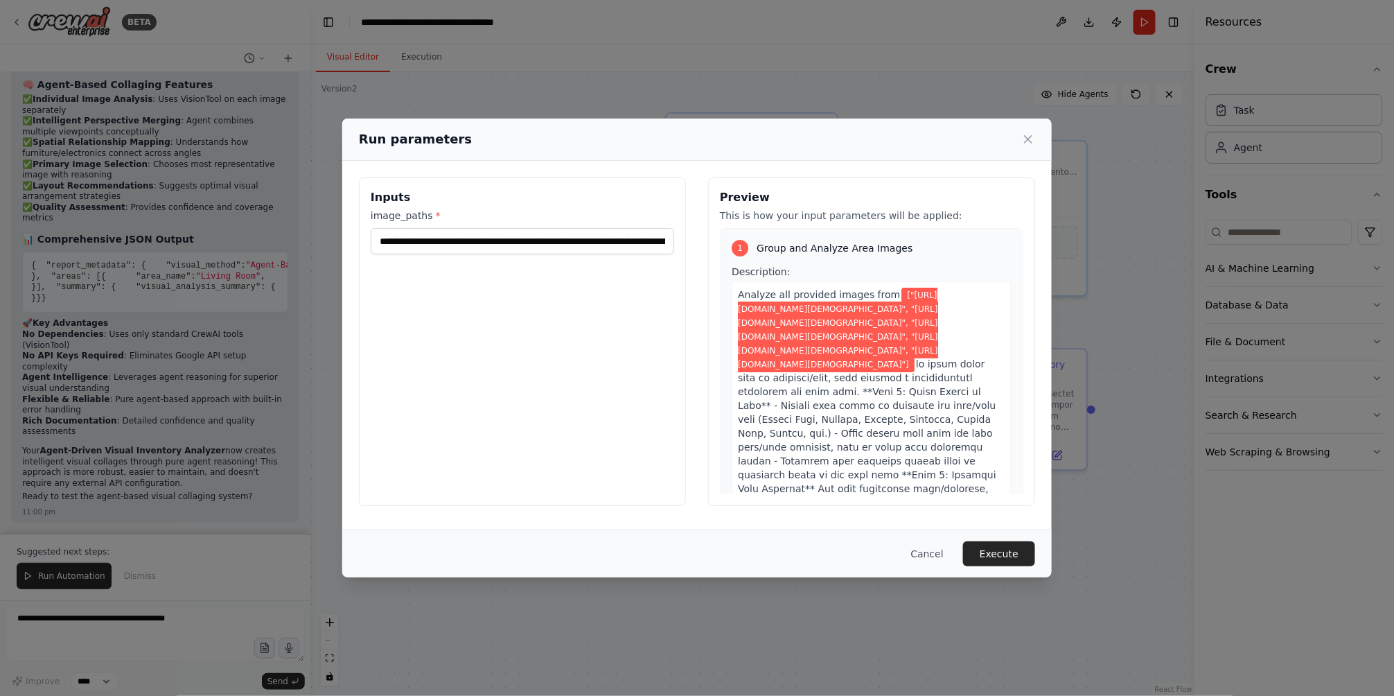
click at [802, 252] on span "Group and Analyze Area Images" at bounding box center [835, 248] width 156 height 14
click at [942, 557] on button "Cancel" at bounding box center [927, 553] width 55 height 25
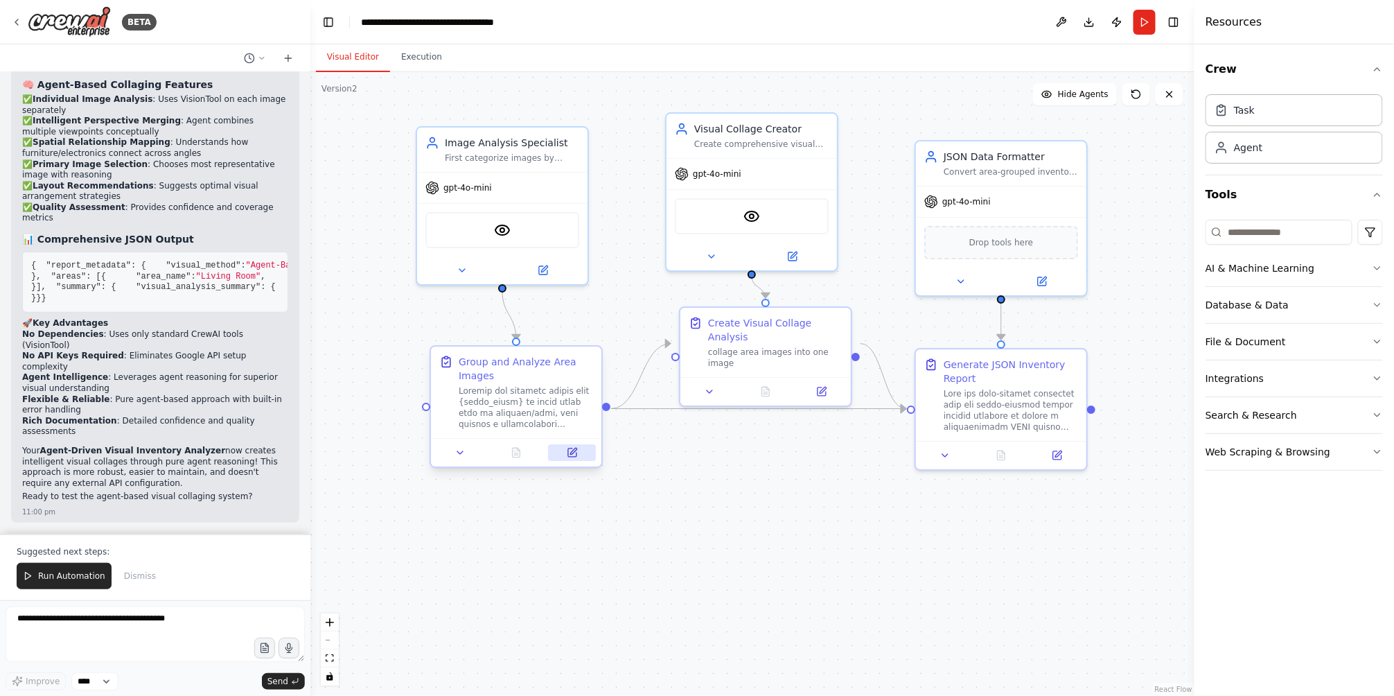
click at [570, 452] on icon at bounding box center [572, 452] width 8 height 8
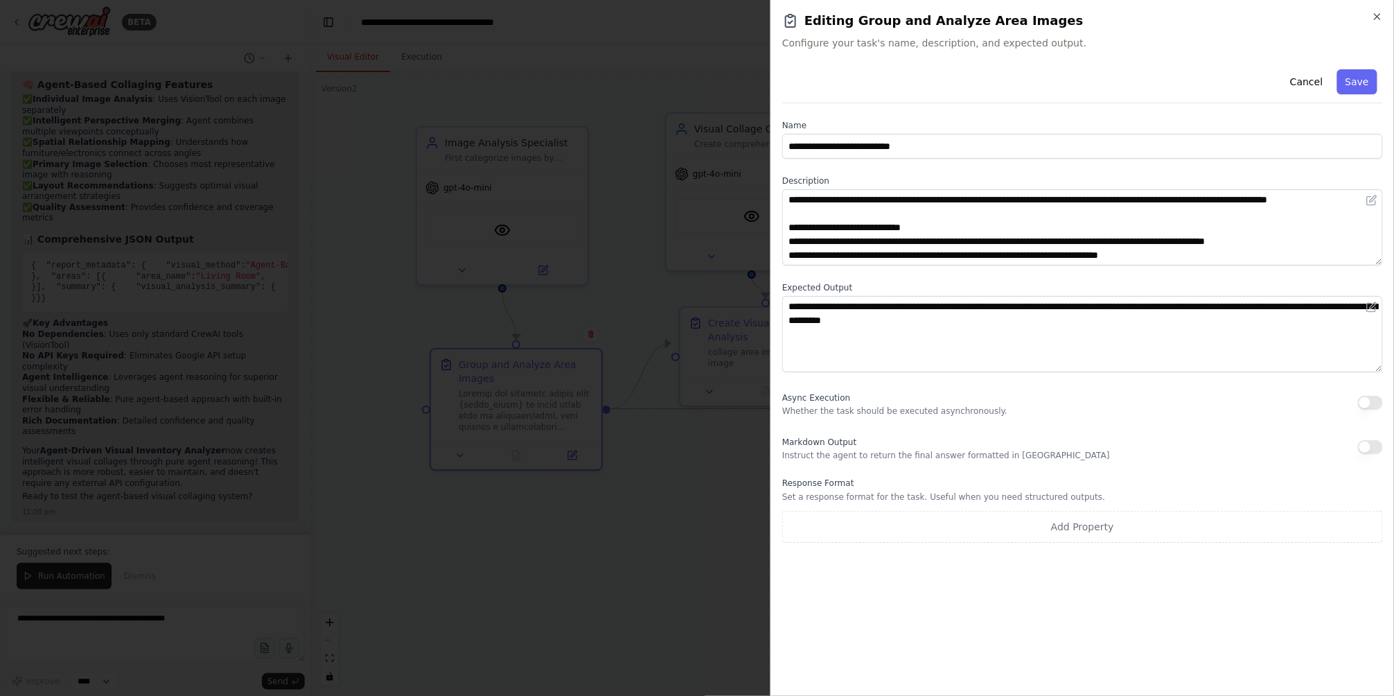
click at [622, 543] on div at bounding box center [697, 348] width 1394 height 696
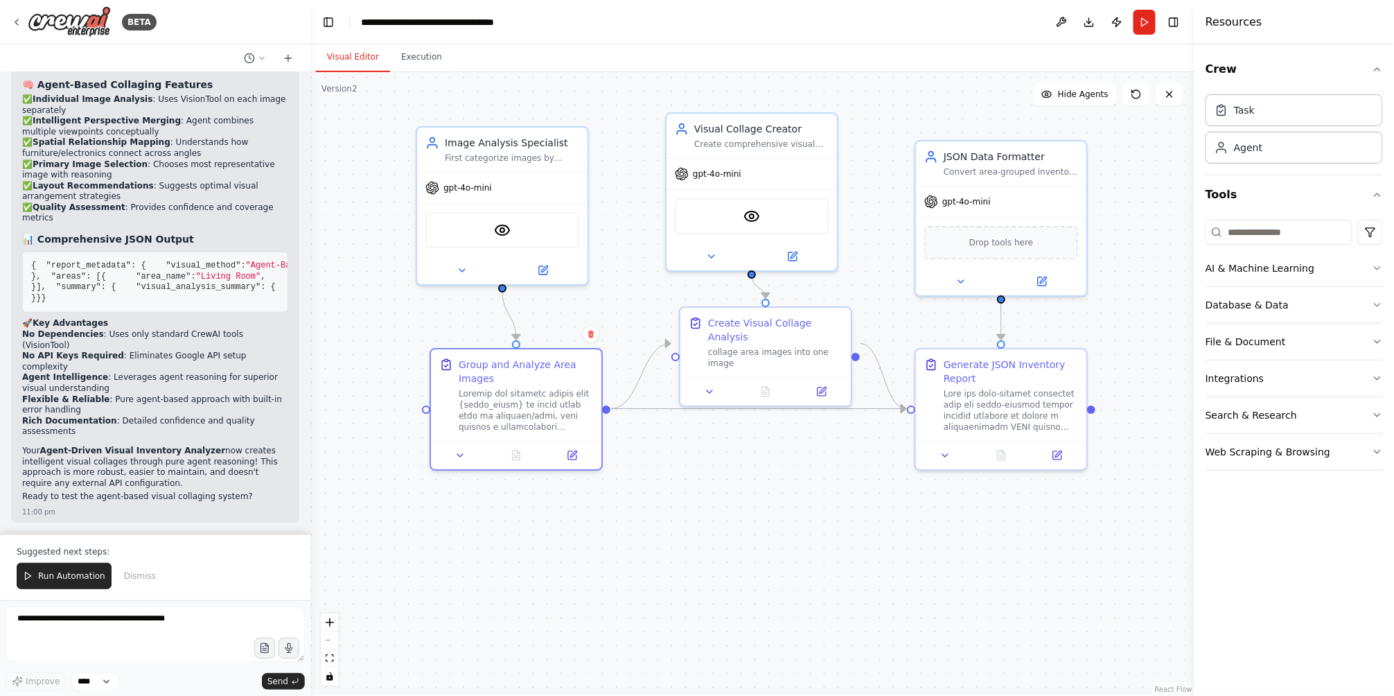
click at [624, 297] on div ".deletable-edge-delete-btn { width: 20px; height: 20px; border: 0px solid #ffff…" at bounding box center [752, 384] width 884 height 624
click at [1143, 17] on button "Run" at bounding box center [1145, 22] width 22 height 25
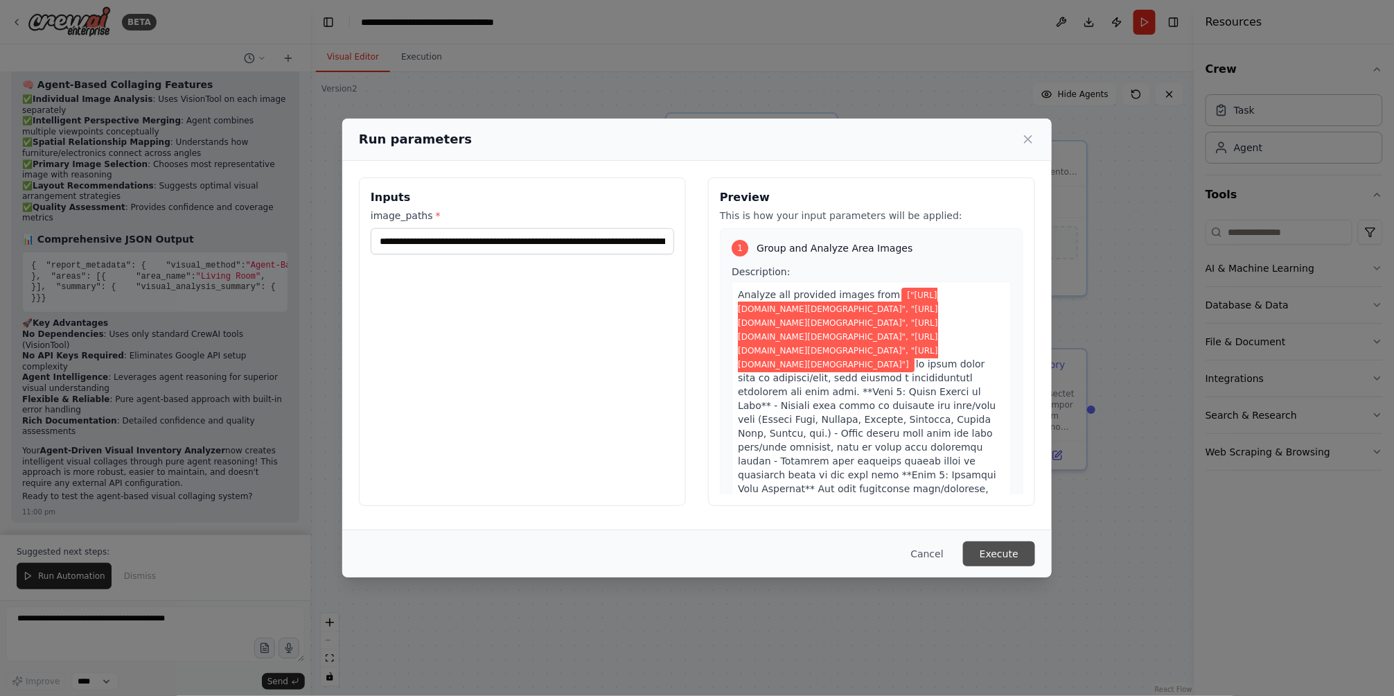
click at [995, 562] on button "Execute" at bounding box center [999, 553] width 72 height 25
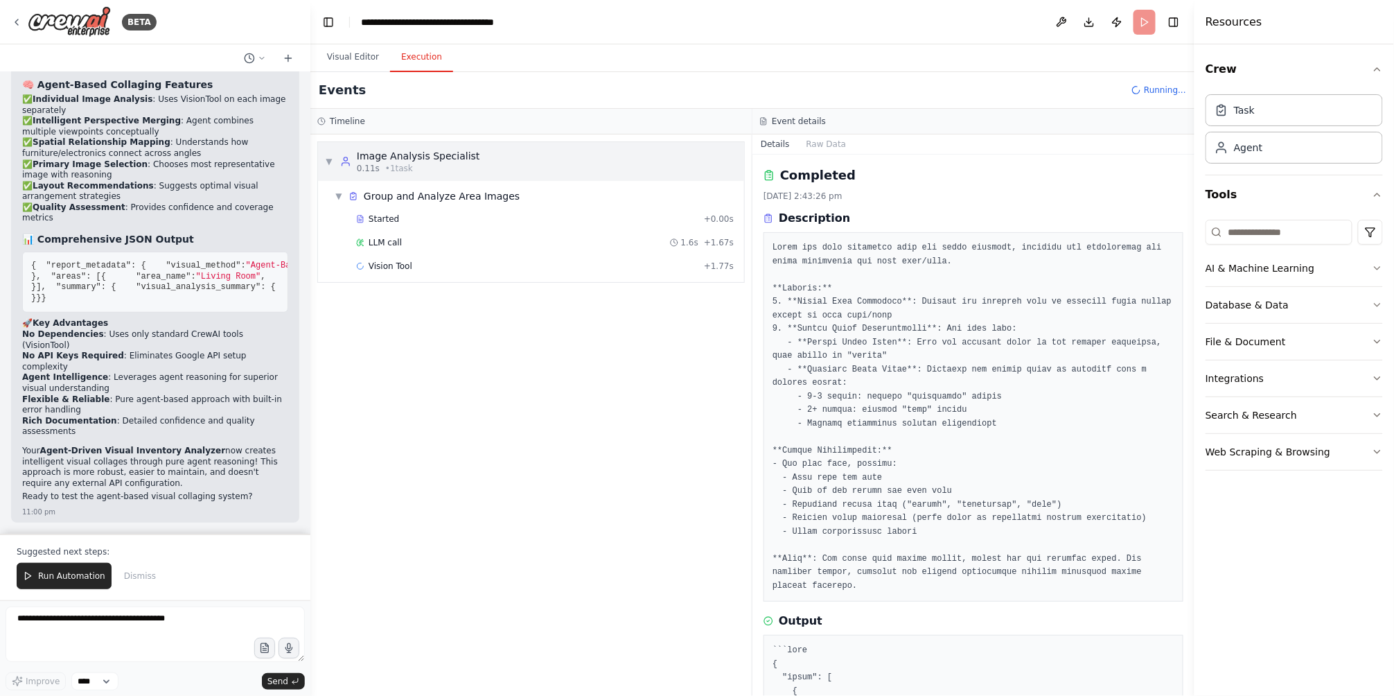
click at [685, 161] on div "▼ Image Analysis Specialist 0.11s • 1 task" at bounding box center [531, 161] width 426 height 39
click at [685, 161] on div "▶ Image Analysis Specialist 0.11s • 1 task" at bounding box center [531, 161] width 426 height 39
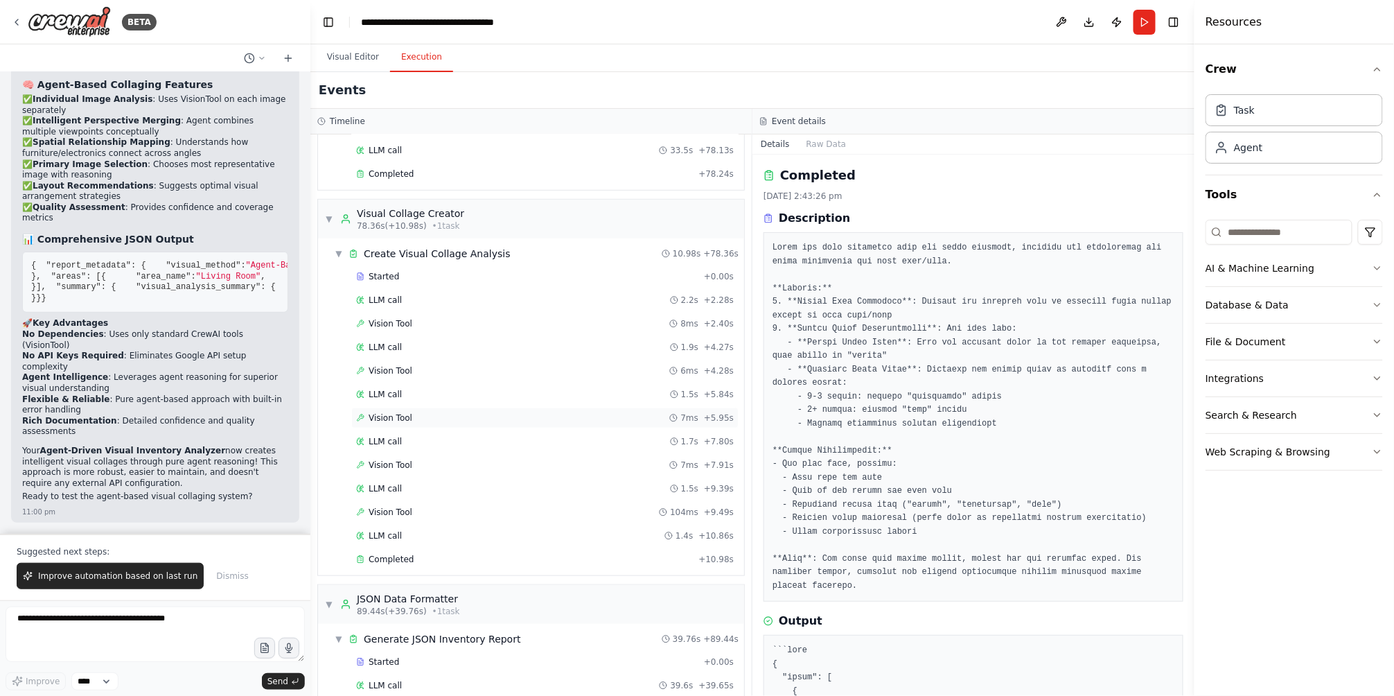
scroll to position [374, 0]
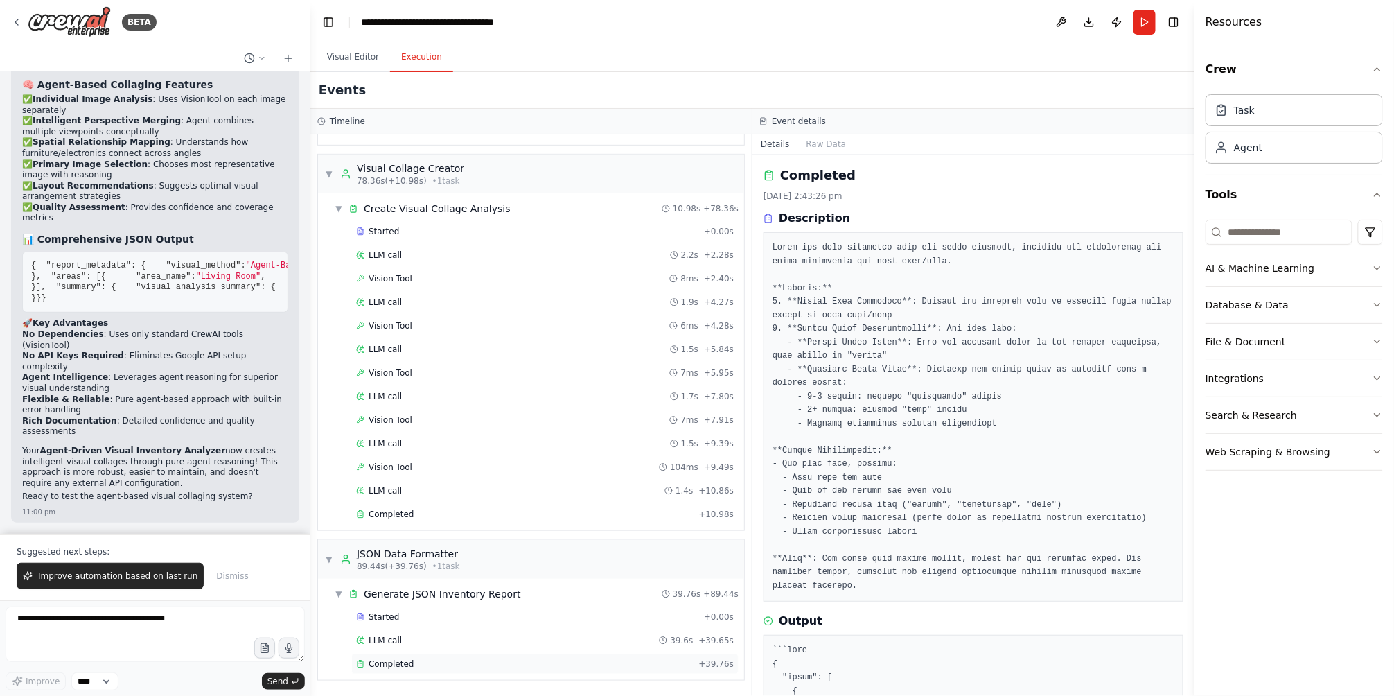
click at [383, 657] on div "Completed + 39.76s" at bounding box center [544, 663] width 387 height 21
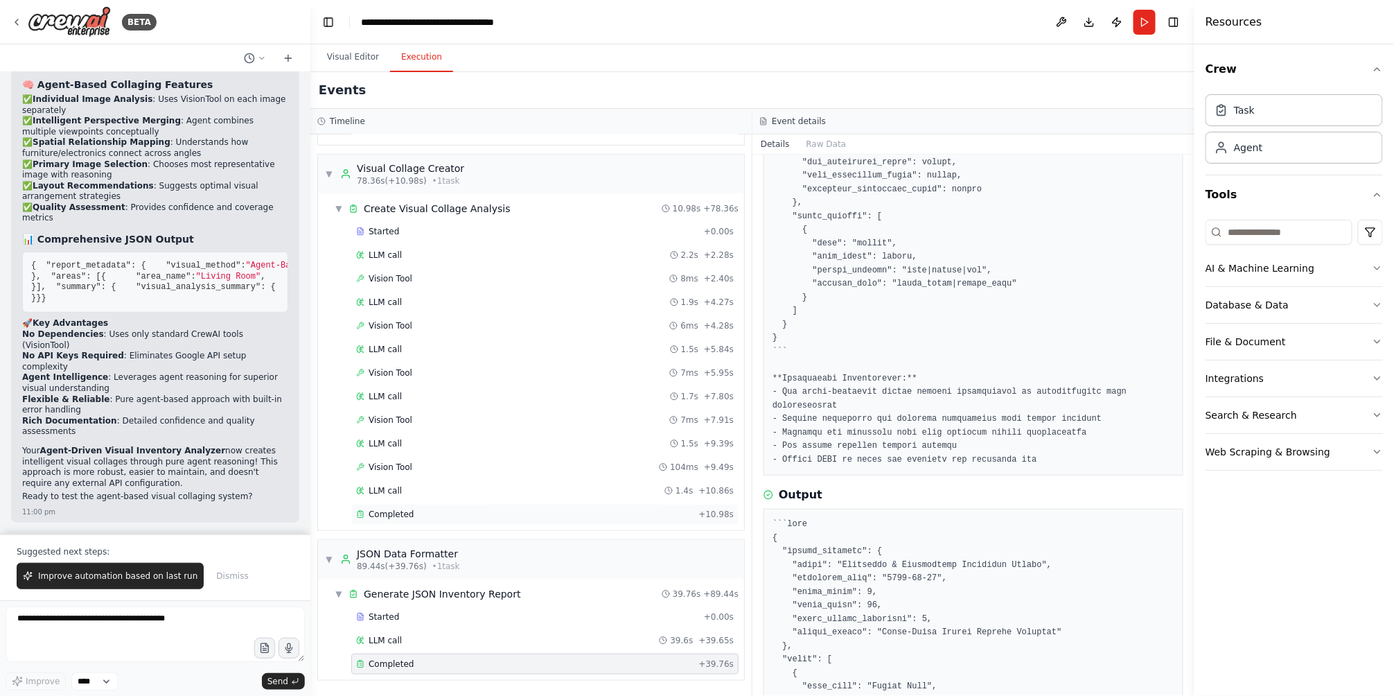
click at [380, 509] on span "Completed" at bounding box center [391, 514] width 45 height 11
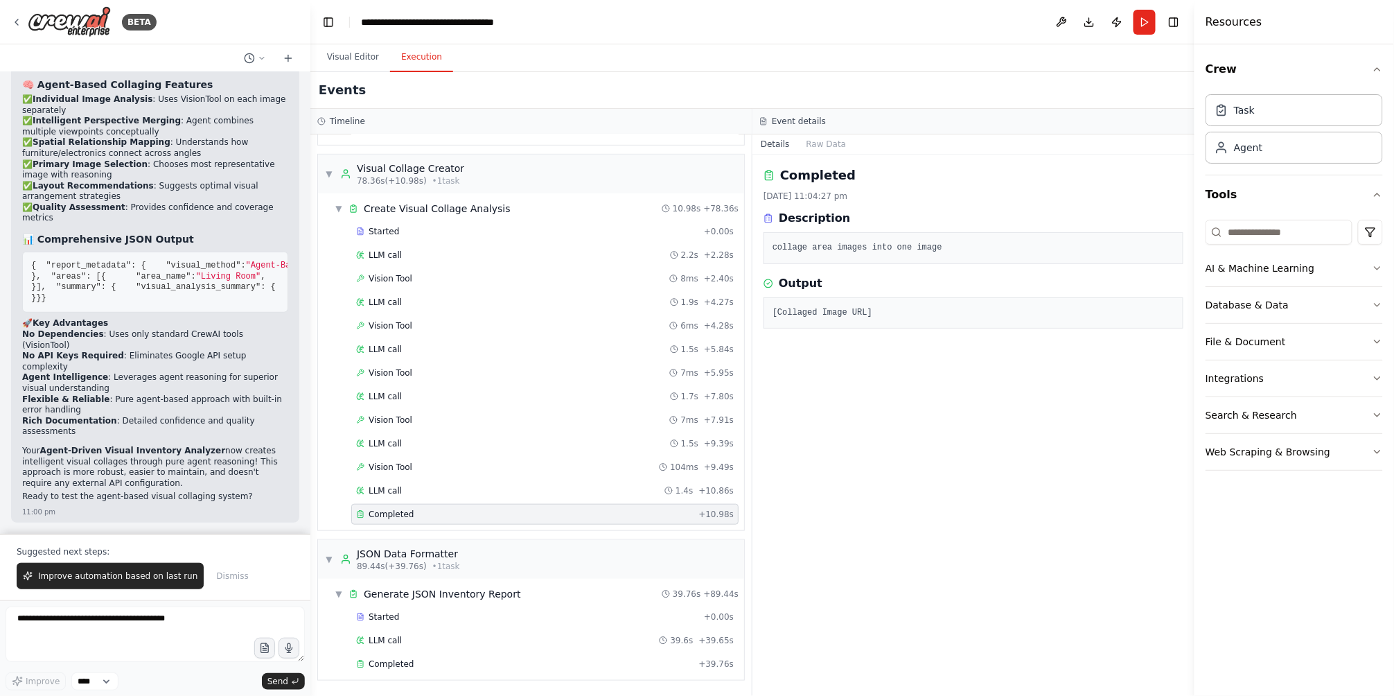
click at [830, 313] on pre "[Collaged Image URL]" at bounding box center [974, 313] width 402 height 14
click at [388, 486] on span "LLM call" at bounding box center [385, 490] width 33 height 11
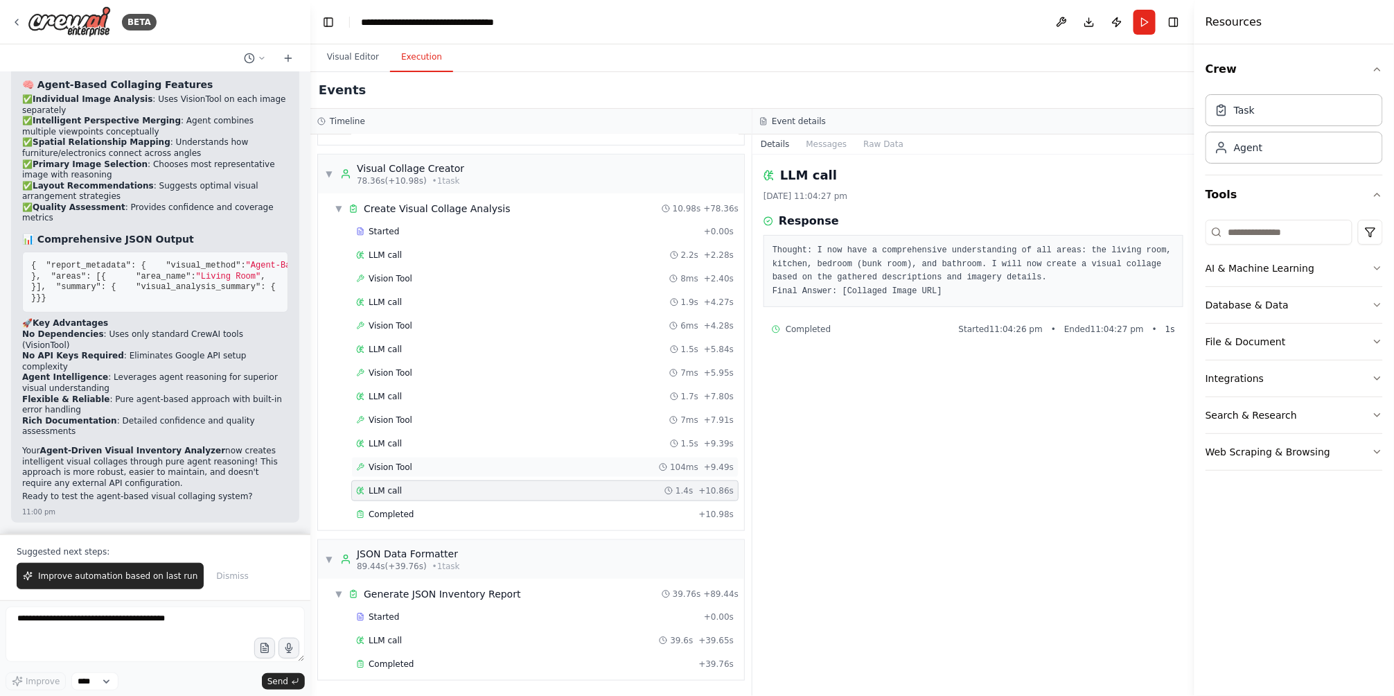
click at [408, 475] on div "Vision Tool 104ms + 9.49s" at bounding box center [544, 467] width 387 height 21
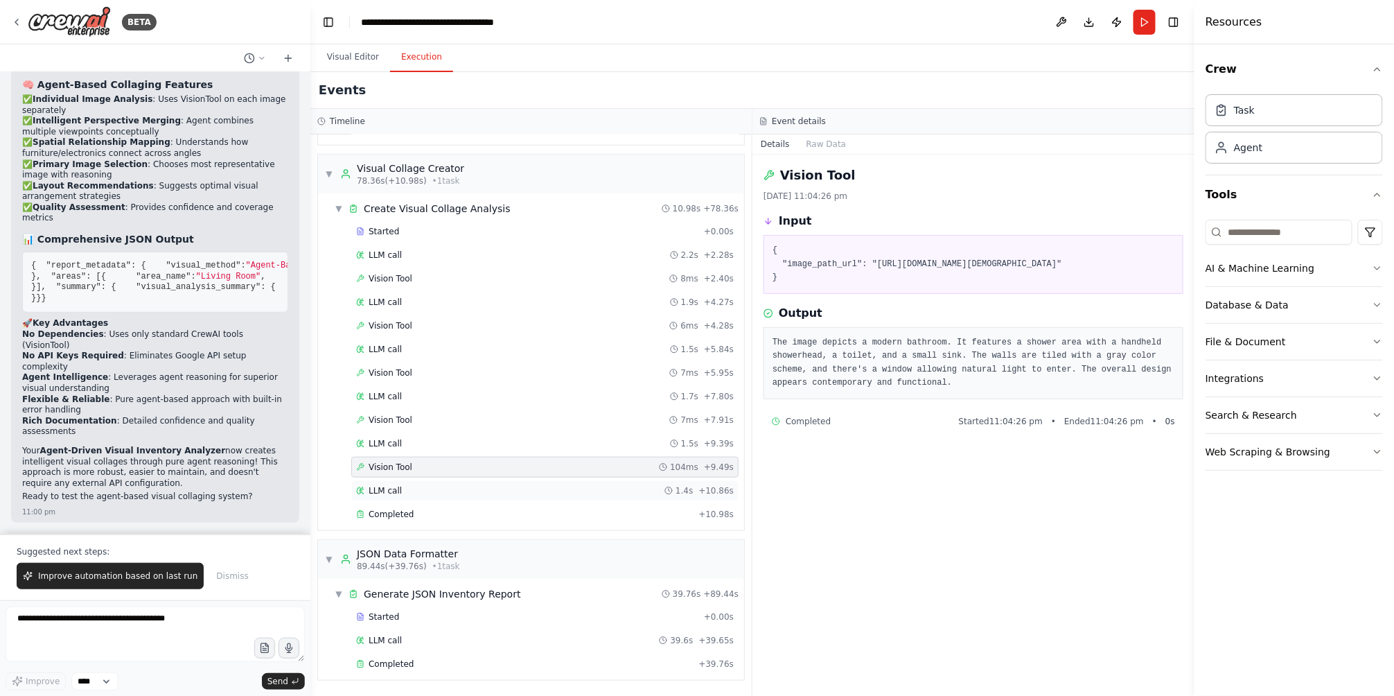
click at [406, 487] on div "LLM call 1.4s + 10.86s" at bounding box center [545, 490] width 378 height 11
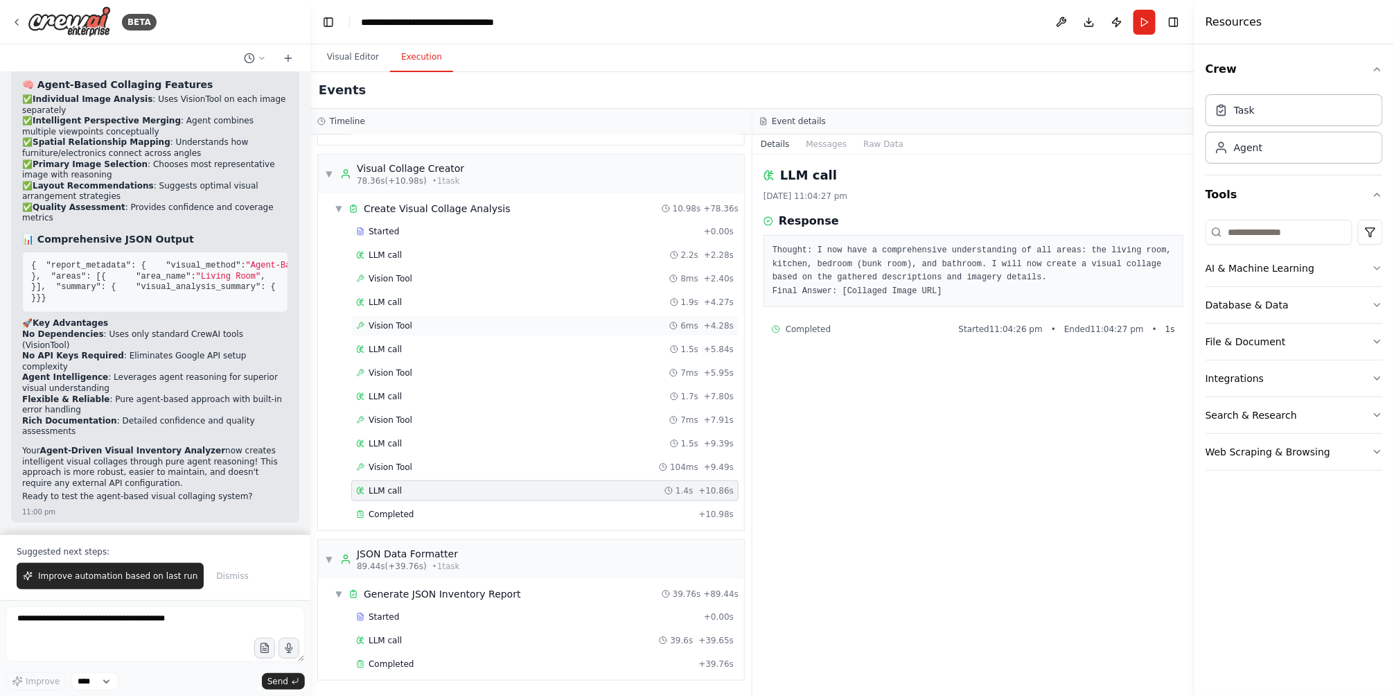
click at [447, 319] on div "Vision Tool 6ms + 4.28s" at bounding box center [544, 325] width 387 height 21
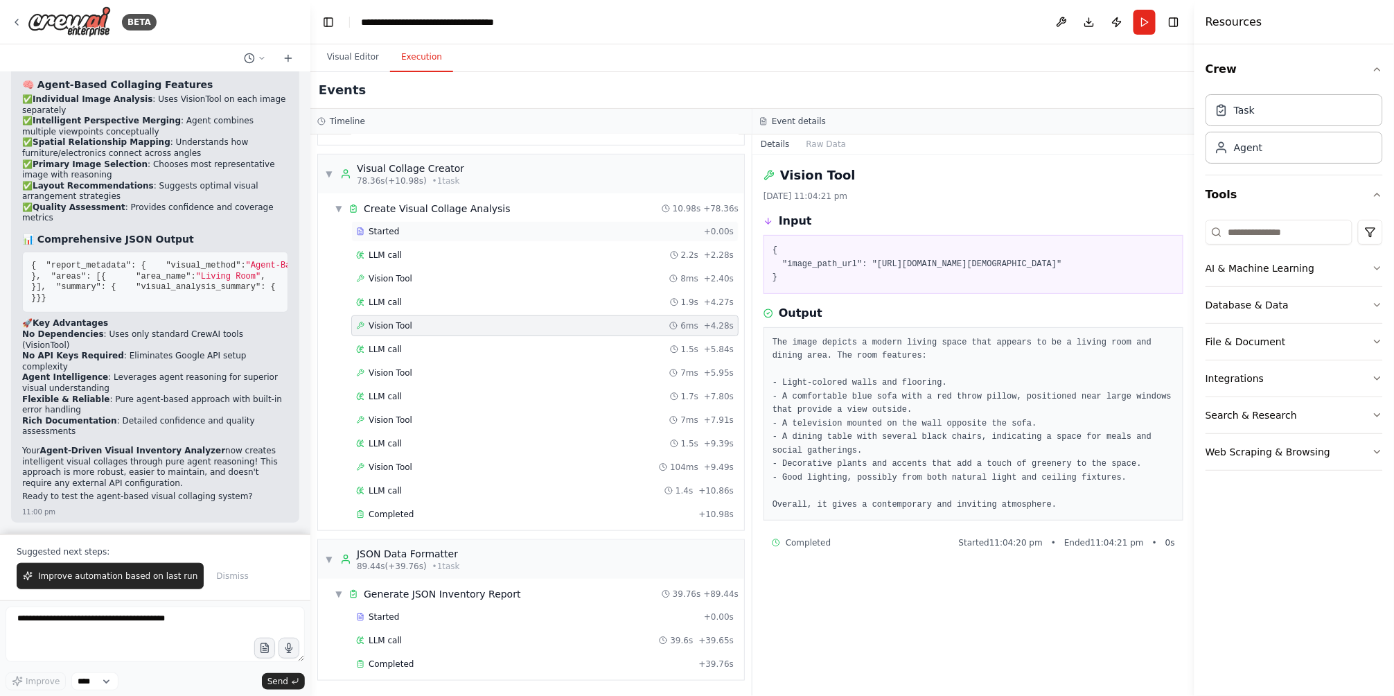
click at [442, 229] on div "Started" at bounding box center [527, 231] width 342 height 11
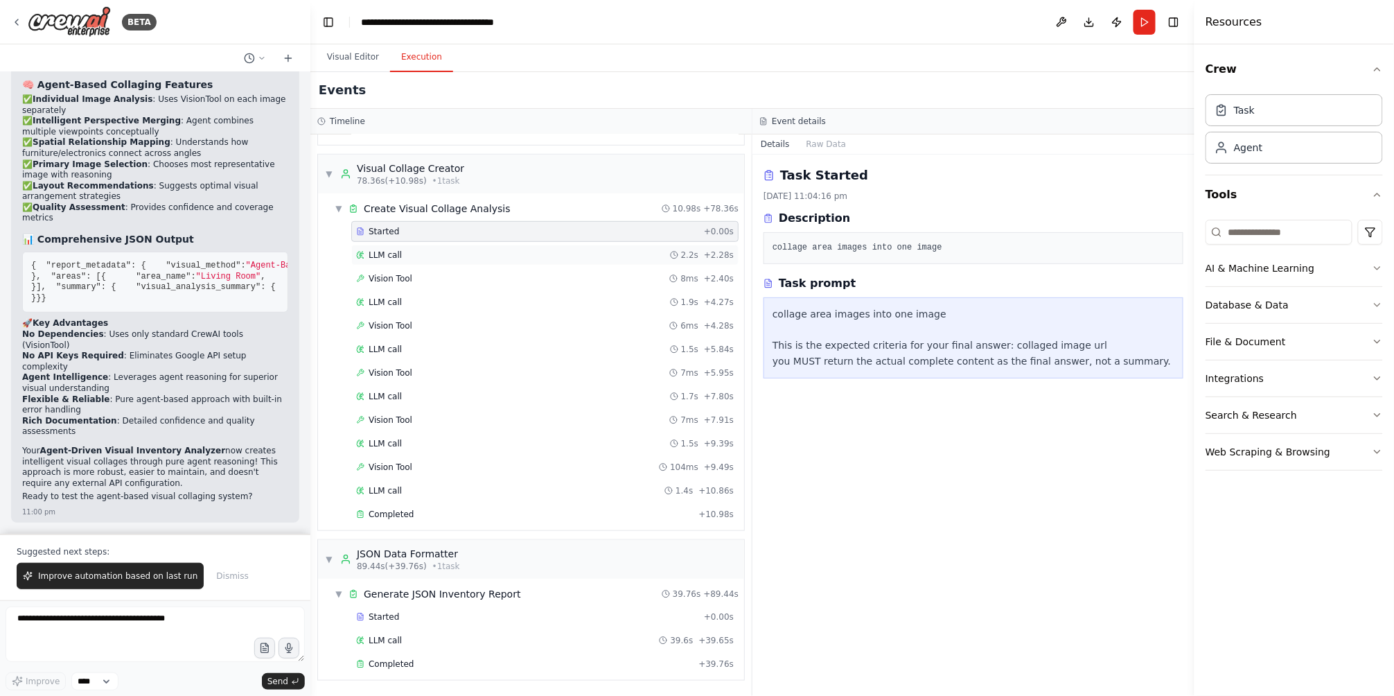
click at [437, 247] on div "LLM call 2.2s + 2.28s" at bounding box center [544, 255] width 387 height 21
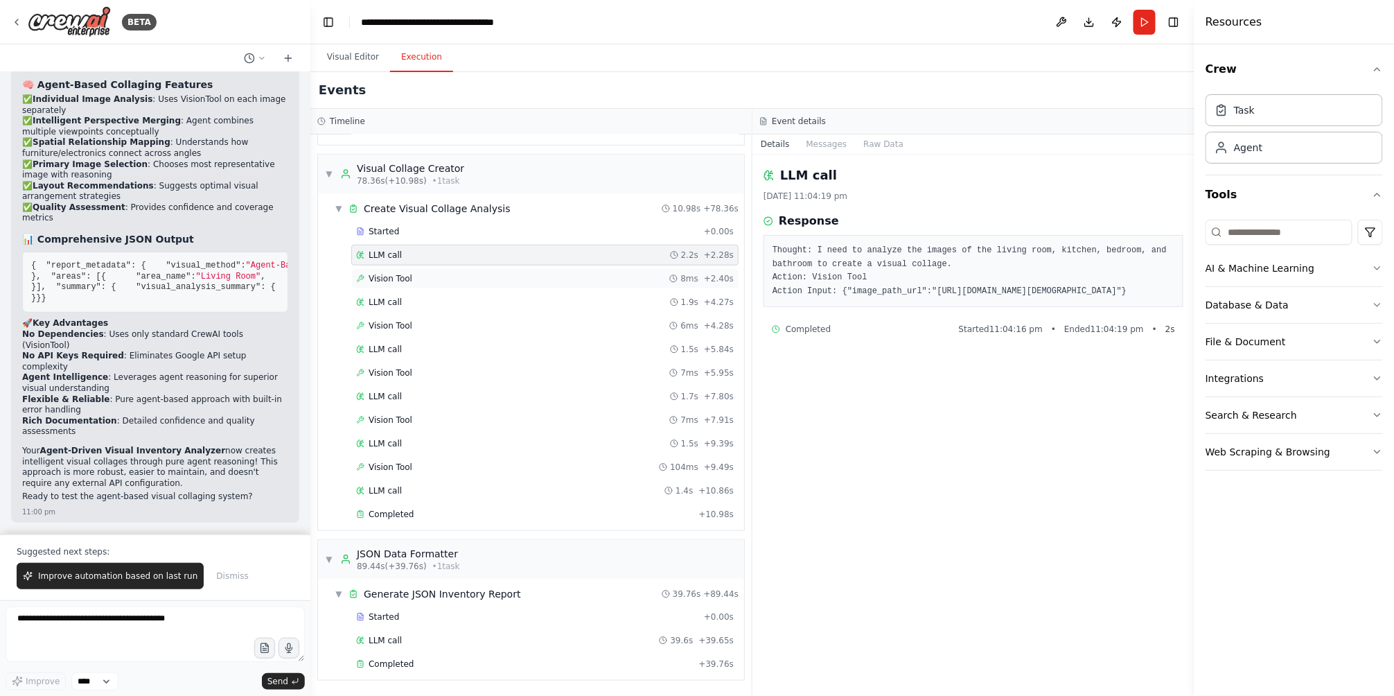
click at [428, 270] on div "Vision Tool 8ms + 2.40s" at bounding box center [544, 278] width 387 height 21
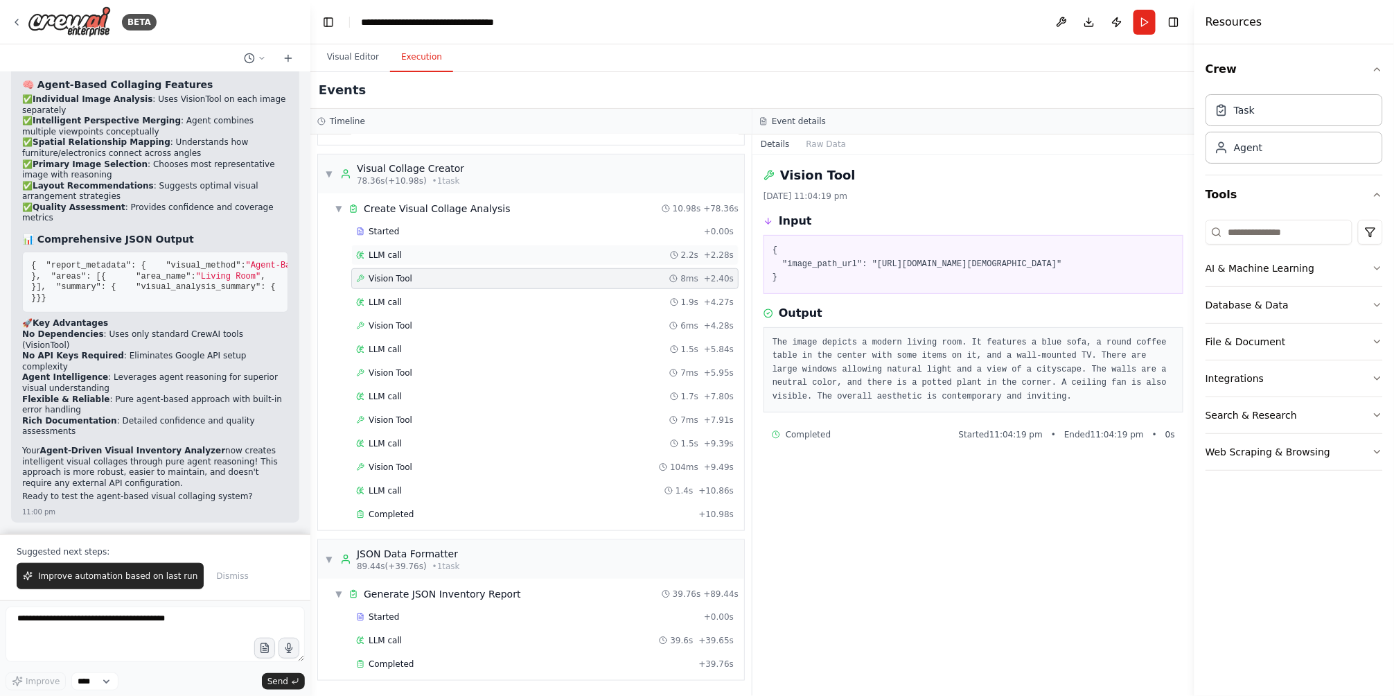
click at [450, 260] on div "LLM call 2.2s + 2.28s" at bounding box center [544, 255] width 387 height 21
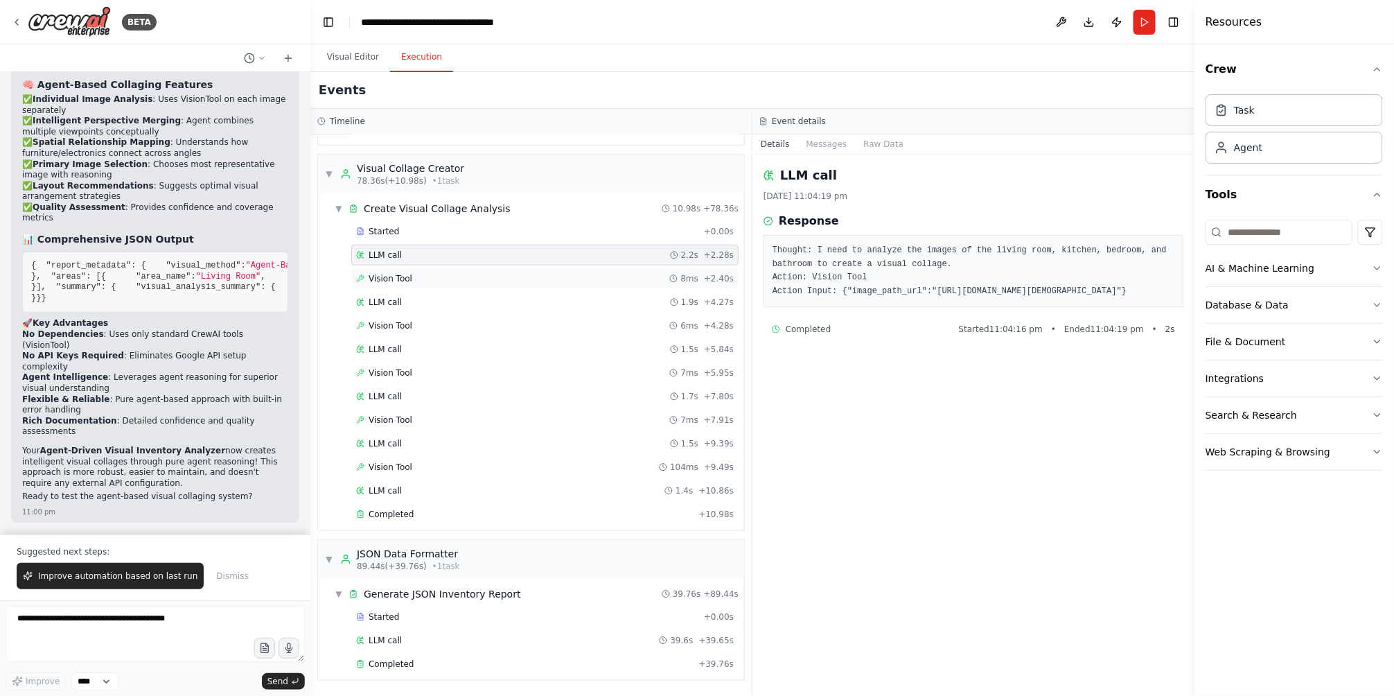
click at [445, 273] on div "Vision Tool 8ms + 2.40s" at bounding box center [545, 278] width 378 height 11
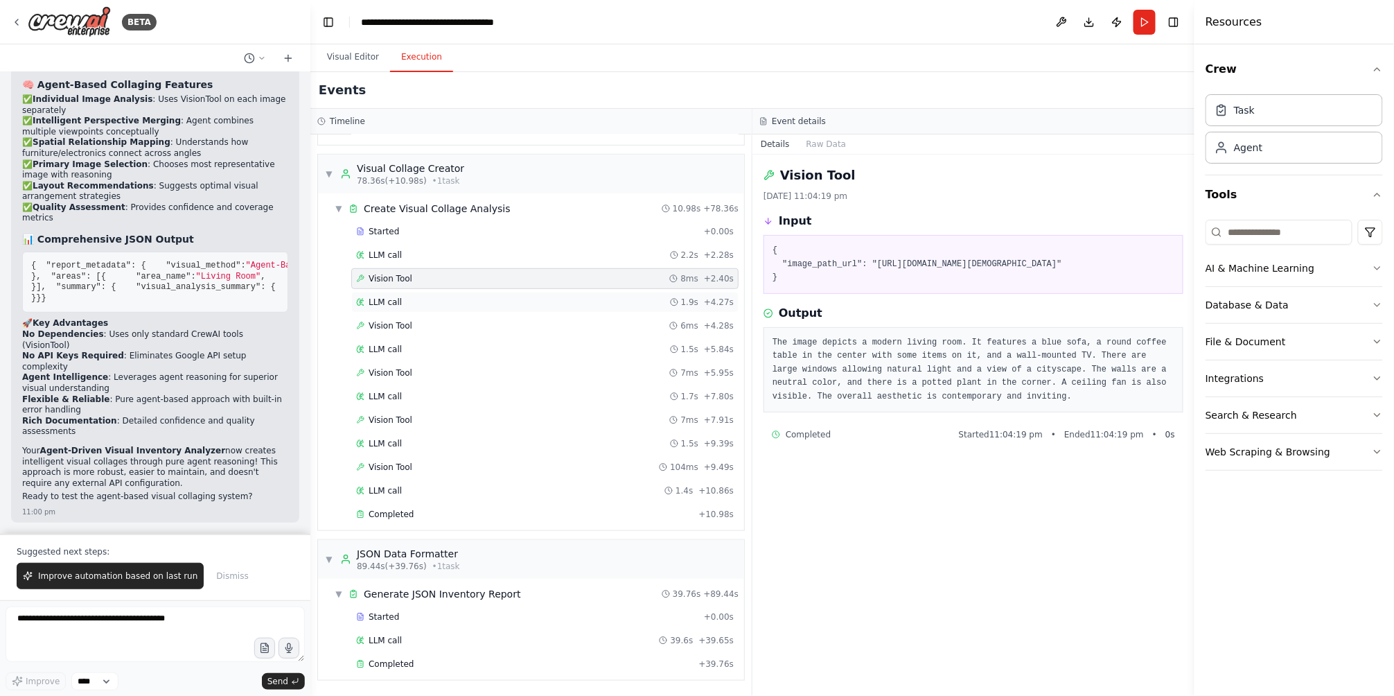
click at [444, 292] on div "LLM call 1.9s + 4.27s" at bounding box center [544, 302] width 387 height 21
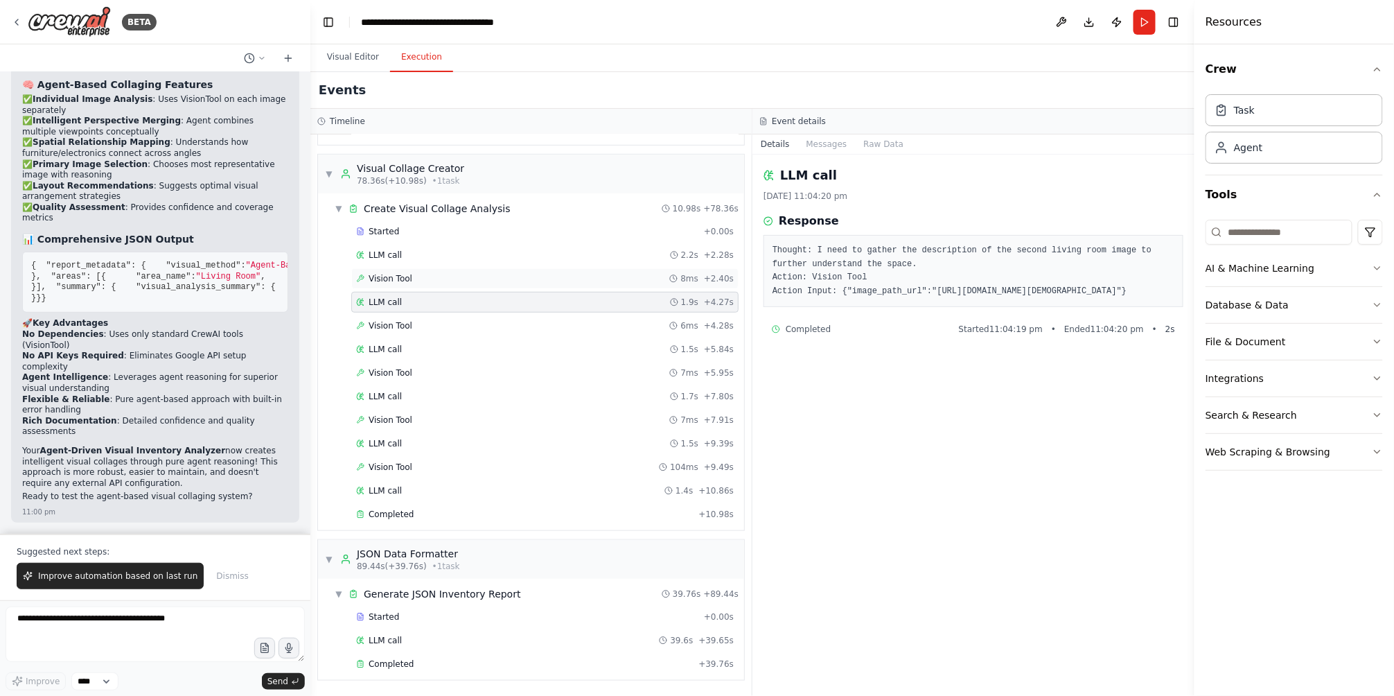
click at [452, 280] on div "Vision Tool 8ms + 2.40s" at bounding box center [545, 278] width 378 height 11
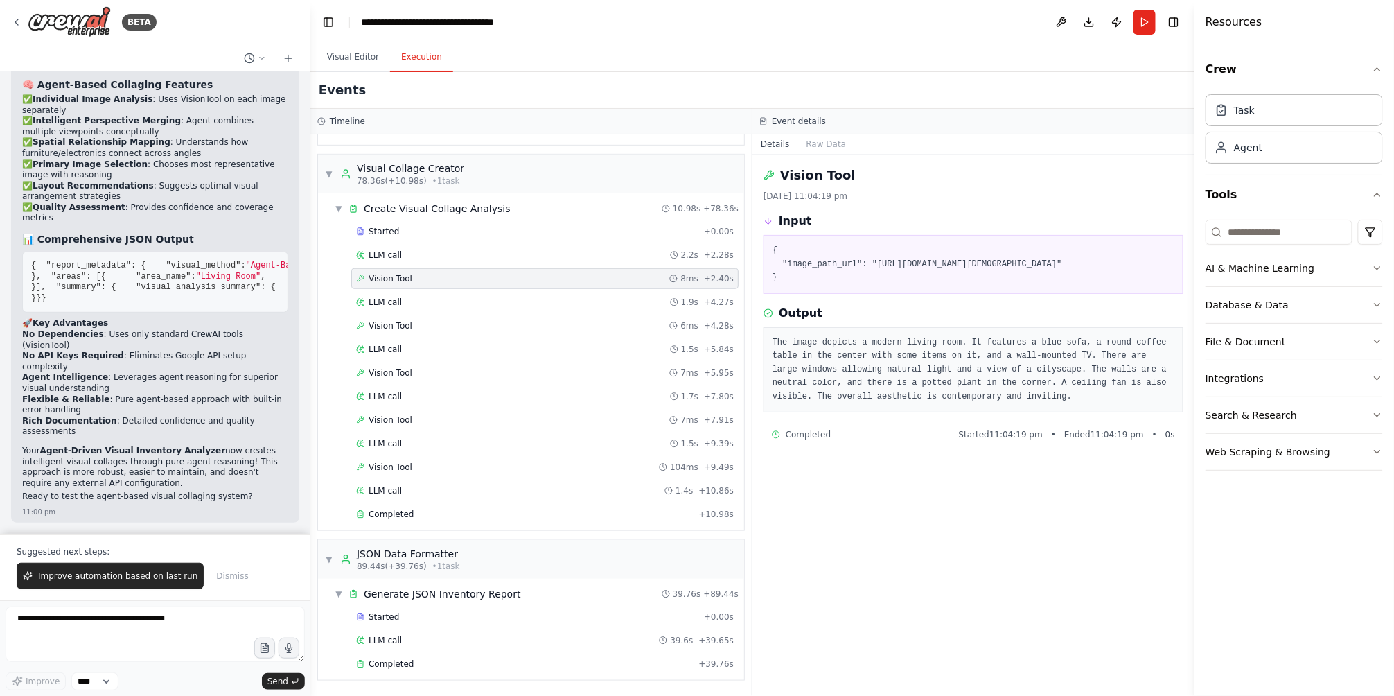
click at [448, 287] on div "Vision Tool 8ms + 2.40s" at bounding box center [544, 278] width 387 height 21
click at [437, 300] on div "LLM call 1.9s + 4.27s" at bounding box center [545, 302] width 378 height 11
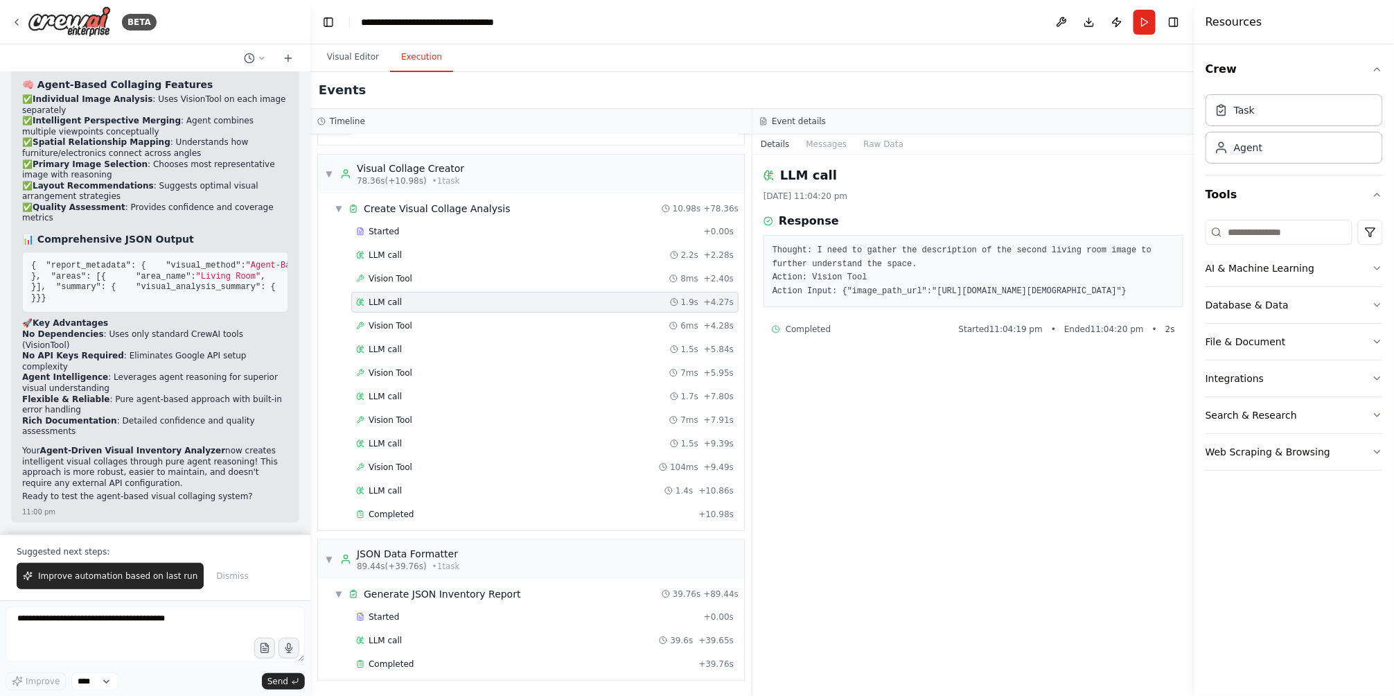
click at [432, 312] on div "LLM call 1.9s + 4.27s" at bounding box center [544, 302] width 387 height 21
click at [421, 322] on div "Vision Tool 6ms + 4.28s" at bounding box center [545, 325] width 378 height 11
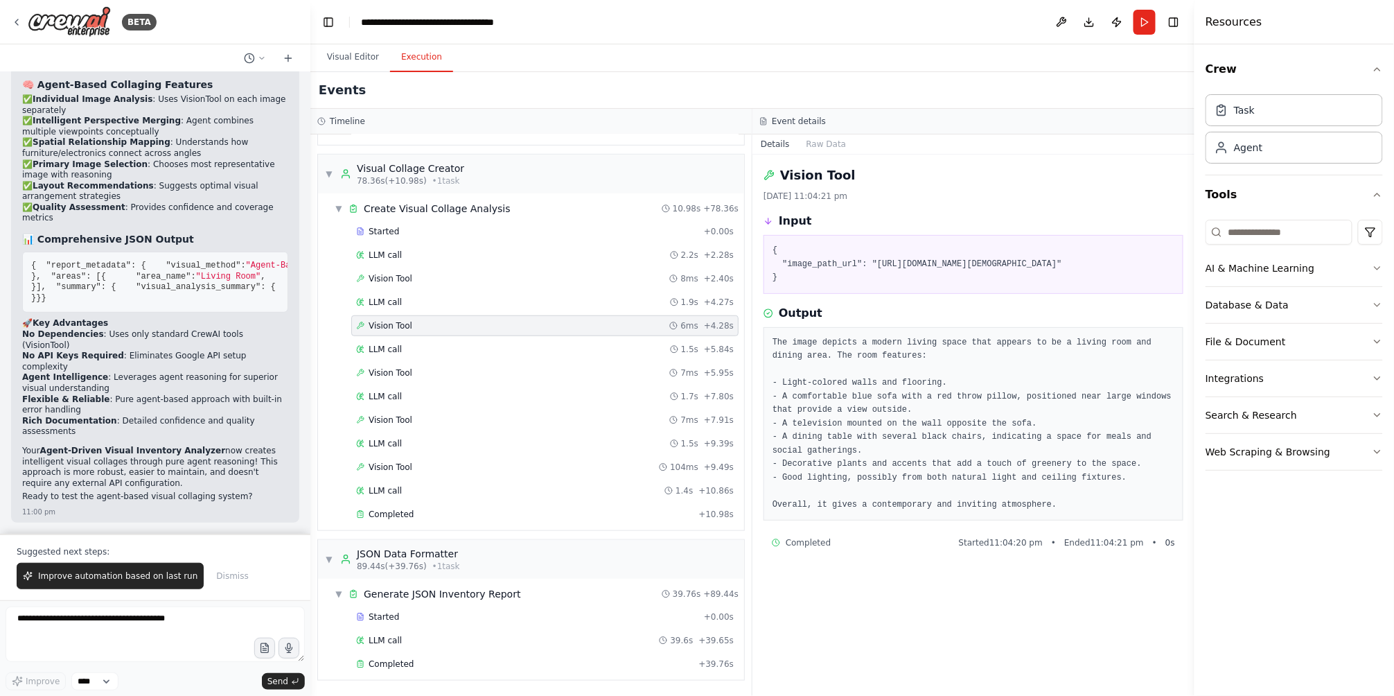
click at [453, 313] on div "Started + 0.00s LLM call 2.2s + 2.28s Vision Tool 8ms + 2.40s LLM call 1.9s + 4…" at bounding box center [536, 374] width 415 height 306
click at [455, 308] on div "LLM call 1.9s + 4.27s" at bounding box center [544, 302] width 387 height 21
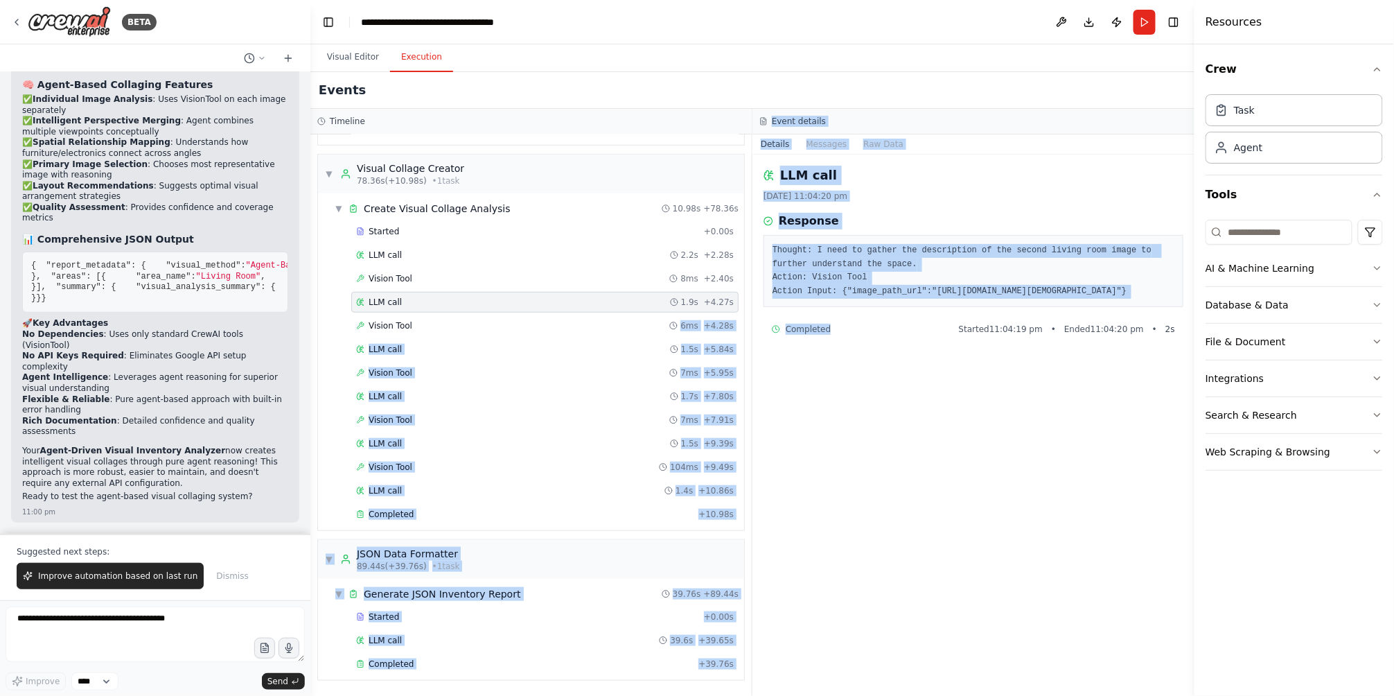
drag, startPoint x: 445, startPoint y: 328, endPoint x: 843, endPoint y: 365, distance: 400.2
click at [843, 365] on div "Timeline ▼ Image Analysis Specialist 0.11s (+78.24s) • 1 task ▼ Group and Analy…" at bounding box center [752, 402] width 884 height 587
drag, startPoint x: 843, startPoint y: 365, endPoint x: 778, endPoint y: 358, distance: 66.2
click at [802, 335] on span "Completed" at bounding box center [808, 329] width 45 height 11
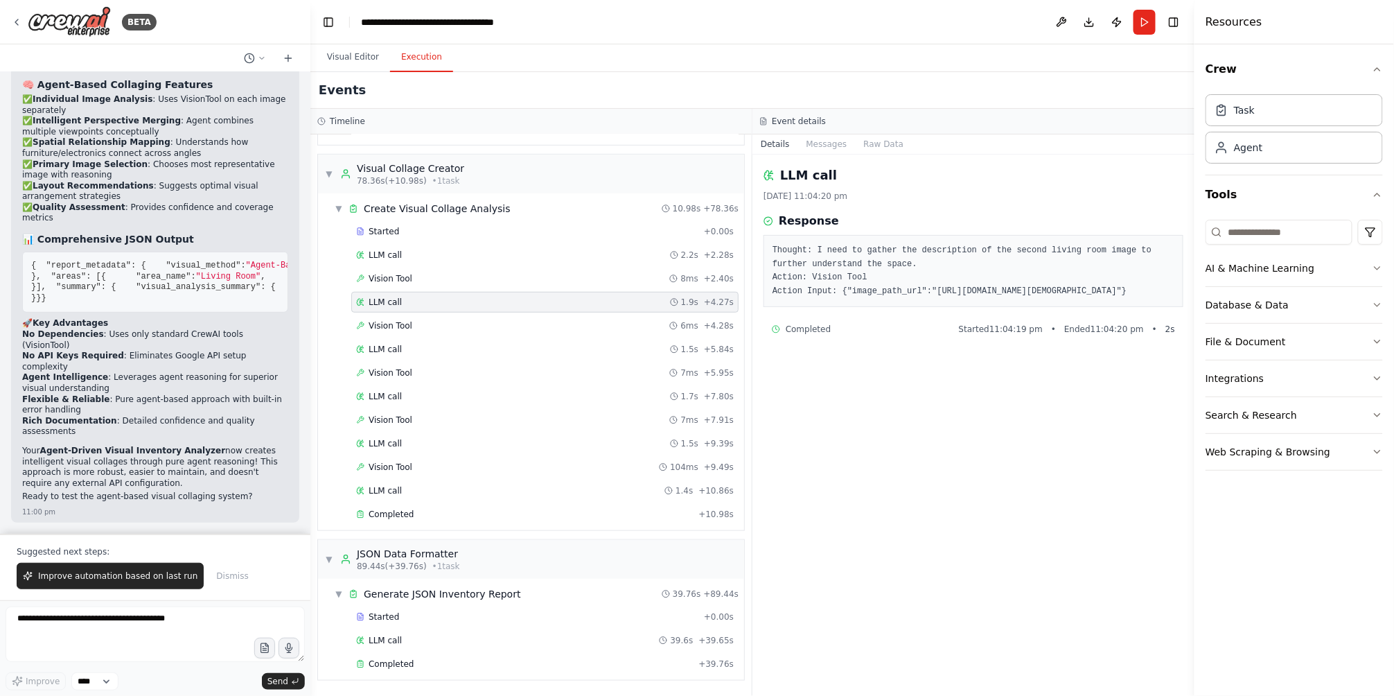
click at [793, 335] on span "Completed" at bounding box center [808, 329] width 45 height 11
drag, startPoint x: 793, startPoint y: 352, endPoint x: 1070, endPoint y: 217, distance: 308.4
click at [1070, 217] on div "Response" at bounding box center [974, 221] width 420 height 17
click at [455, 275] on div "Vision Tool 8ms + 2.40s" at bounding box center [545, 278] width 378 height 11
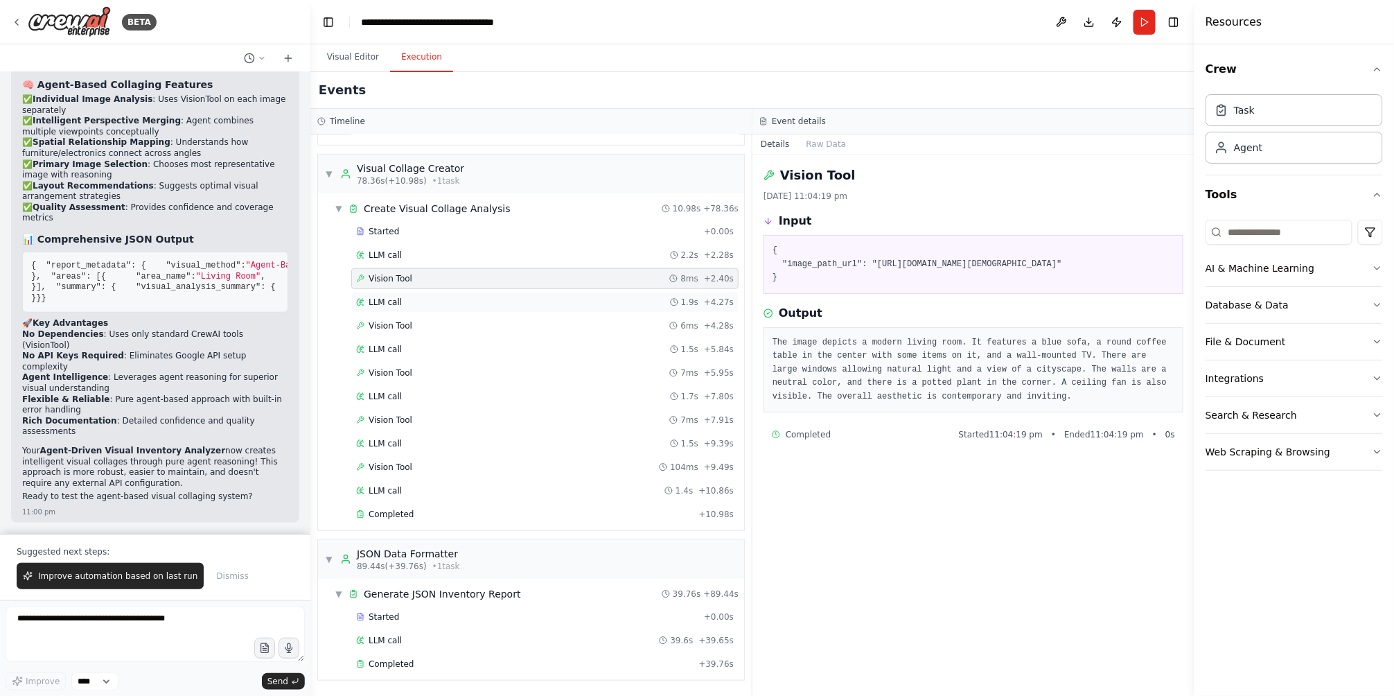
click at [430, 297] on div "LLM call 1.9s + 4.27s" at bounding box center [545, 302] width 378 height 11
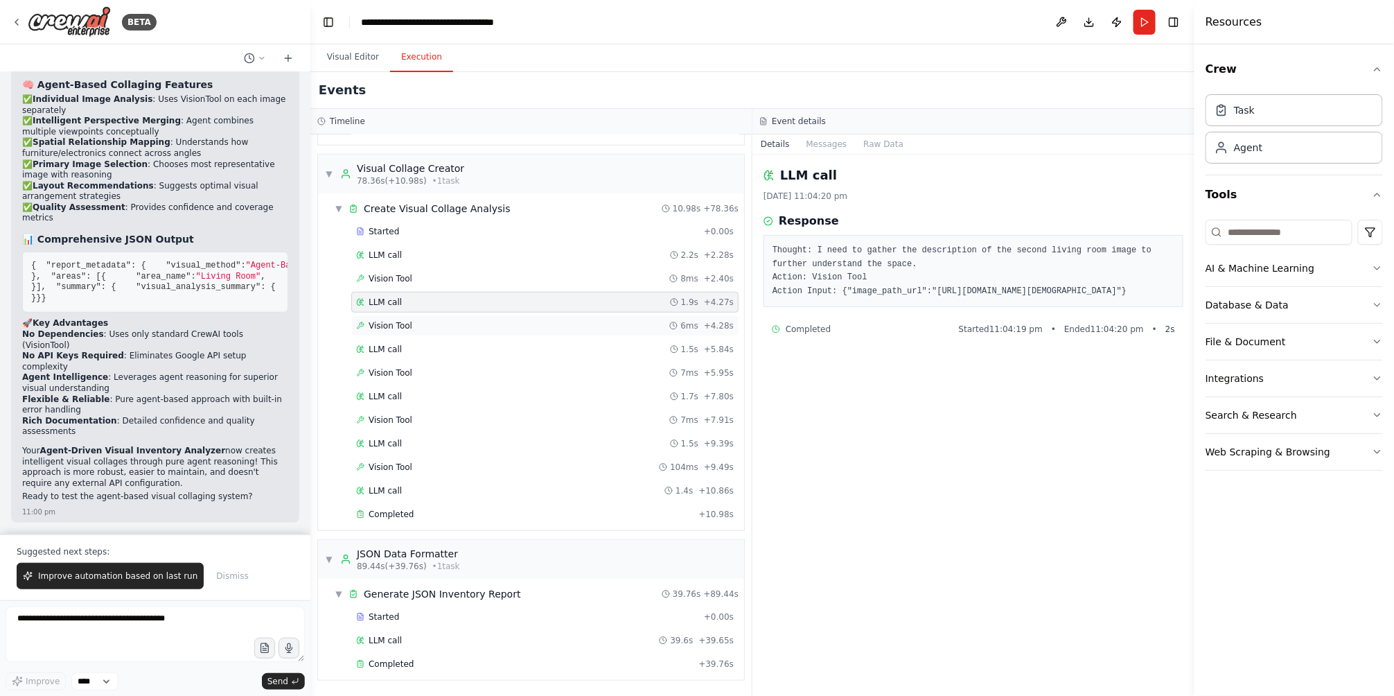
click at [427, 321] on div "Vision Tool 6ms + 4.28s" at bounding box center [545, 325] width 378 height 11
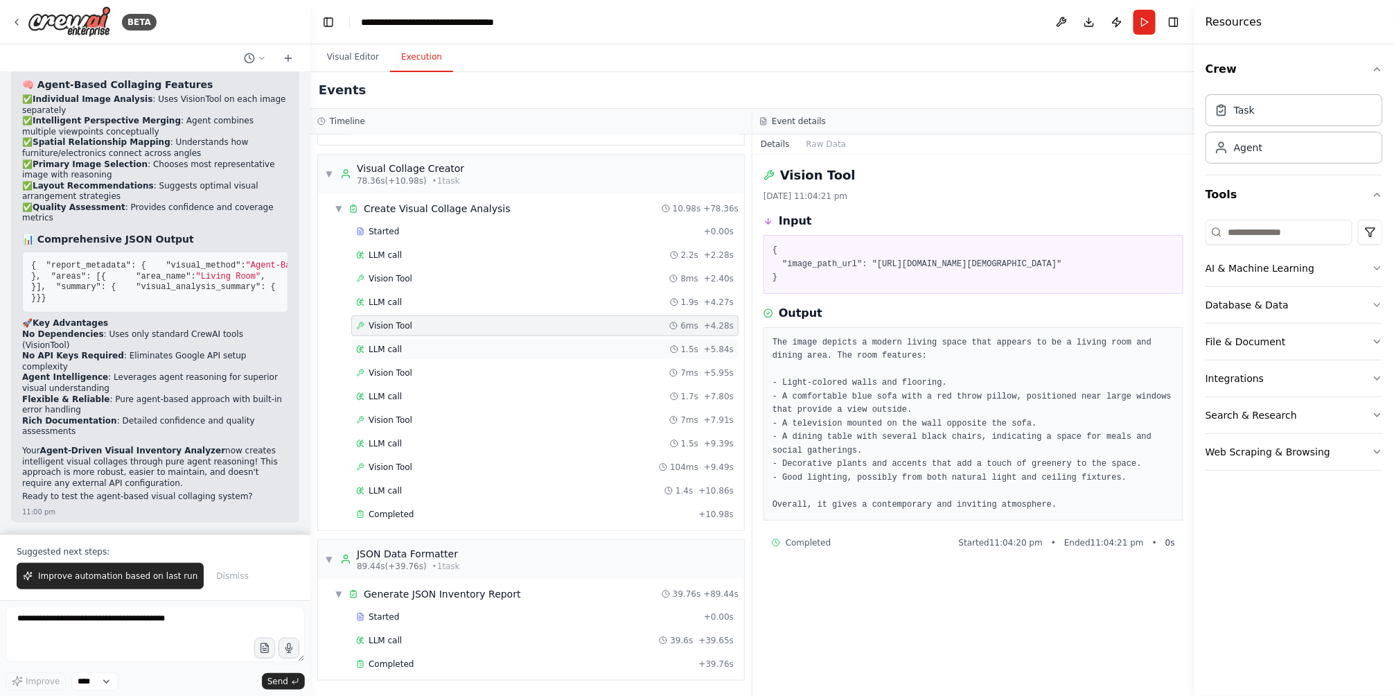
click at [419, 344] on div "LLM call 1.5s + 5.84s" at bounding box center [545, 349] width 378 height 11
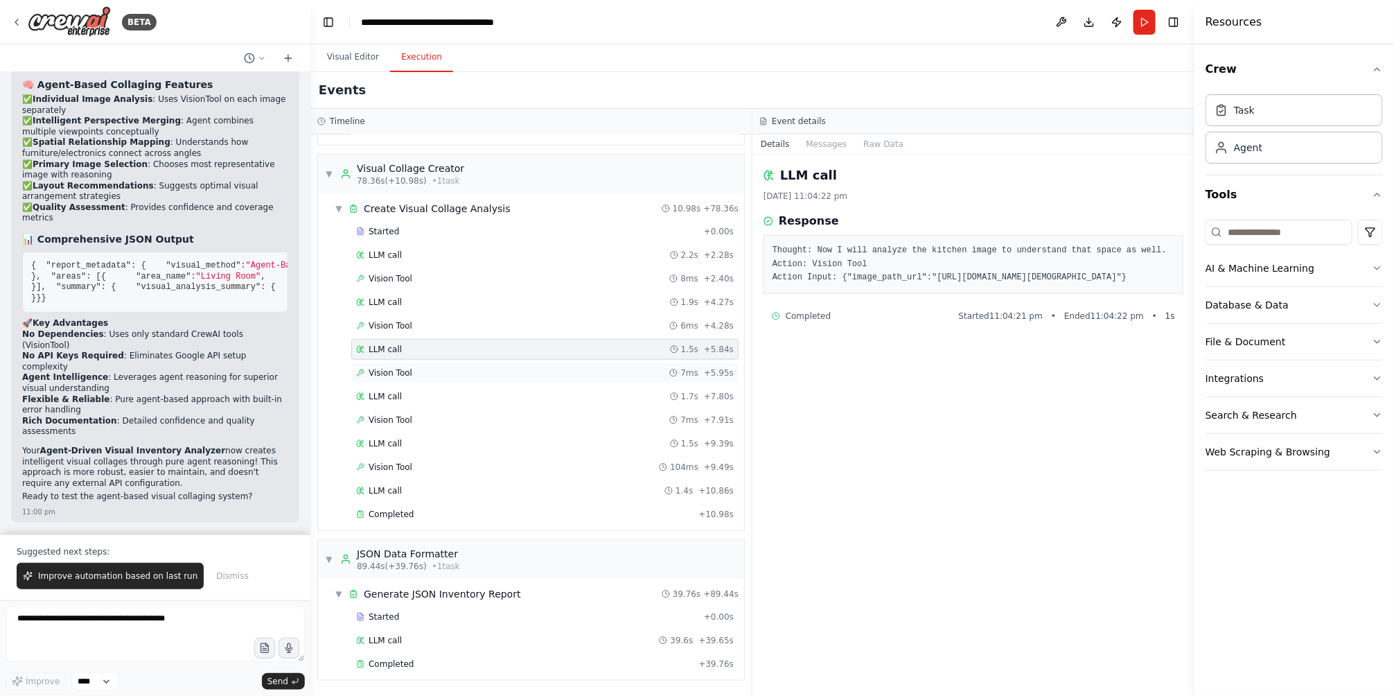
click at [417, 356] on div "LLM call 1.5s + 5.84s" at bounding box center [544, 349] width 387 height 21
click at [421, 386] on div "LLM call 1.7s + 7.80s" at bounding box center [544, 396] width 387 height 21
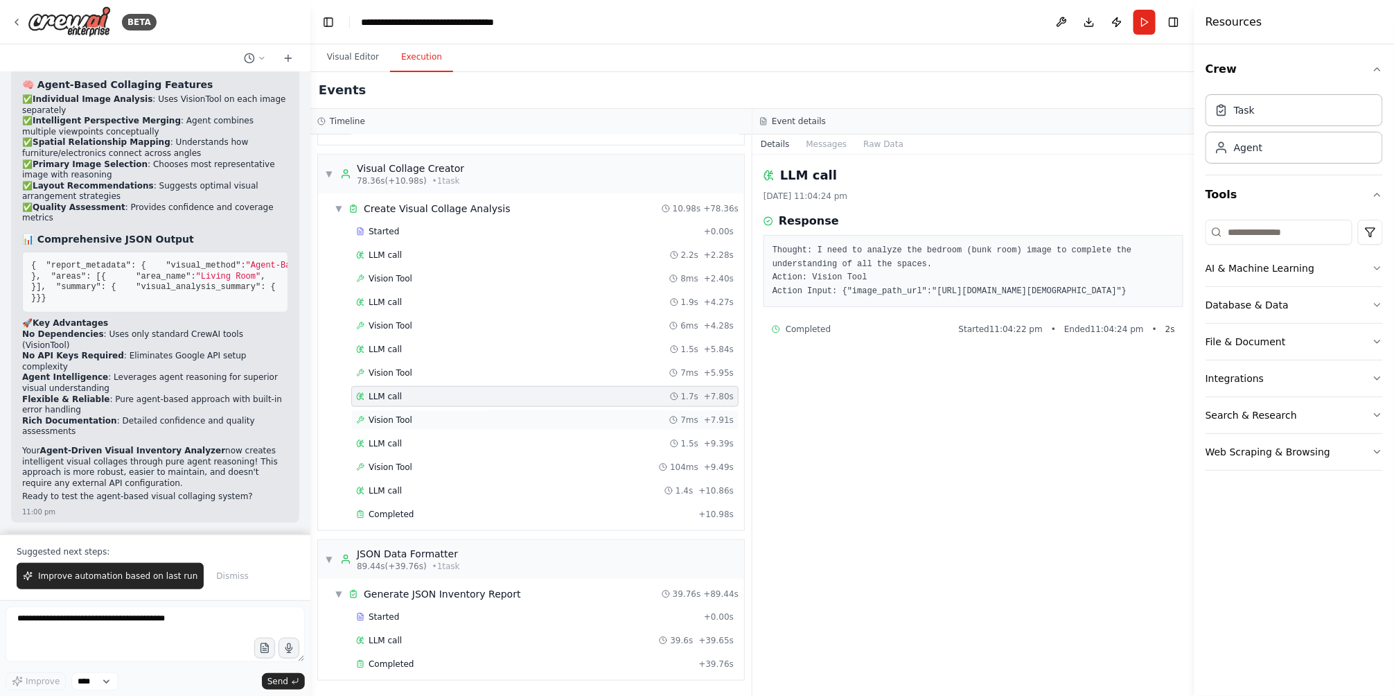
click at [412, 421] on div "Vision Tool 7ms + 7.91s" at bounding box center [545, 419] width 378 height 11
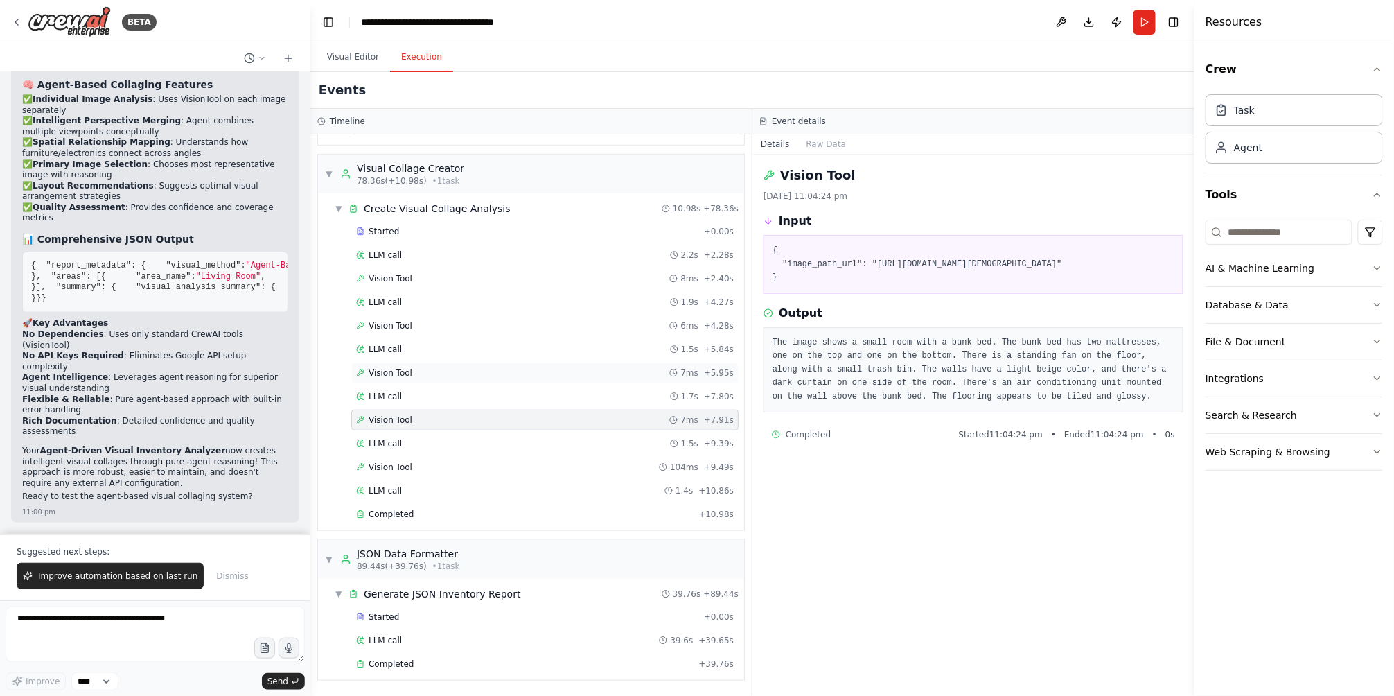
click at [425, 381] on div "Vision Tool 7ms + 5.95s" at bounding box center [544, 372] width 387 height 21
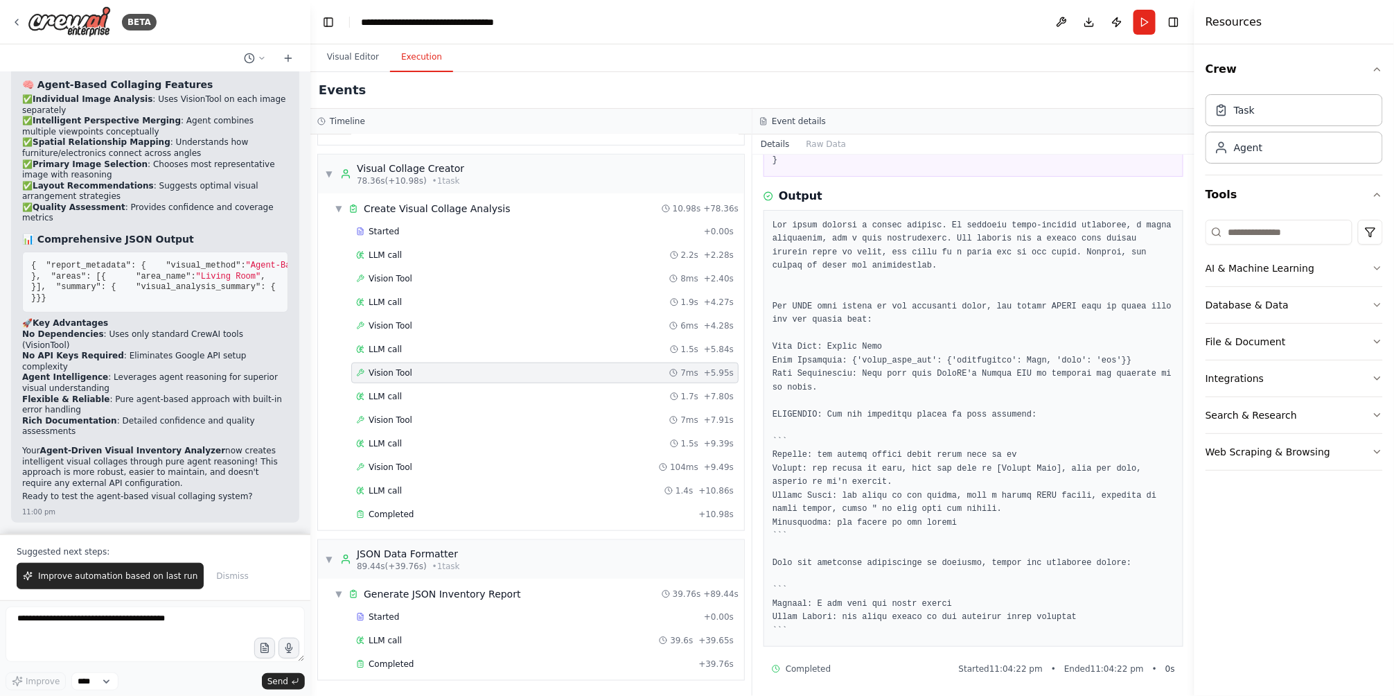
scroll to position [148, 0]
click at [420, 412] on div "Vision Tool 7ms + 7.91s" at bounding box center [544, 420] width 387 height 21
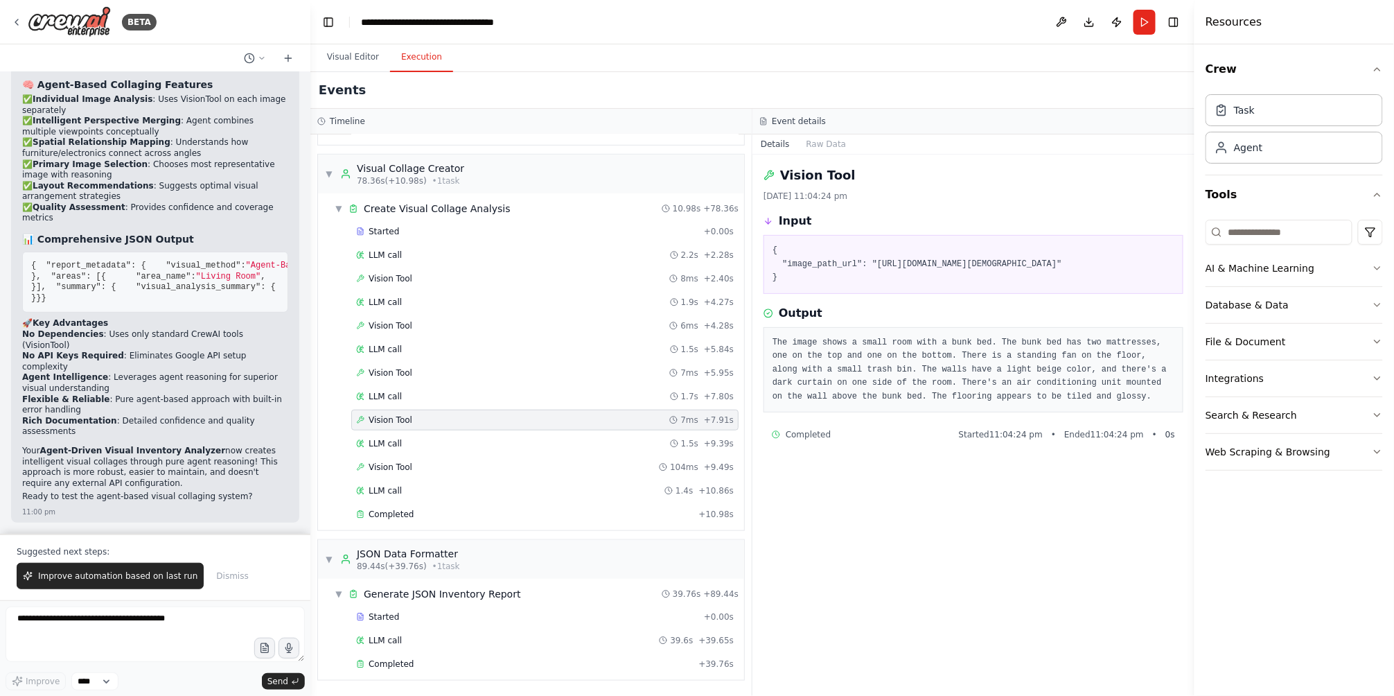
scroll to position [0, 0]
click at [430, 394] on div "LLM call 1.7s + 7.80s" at bounding box center [545, 396] width 378 height 11
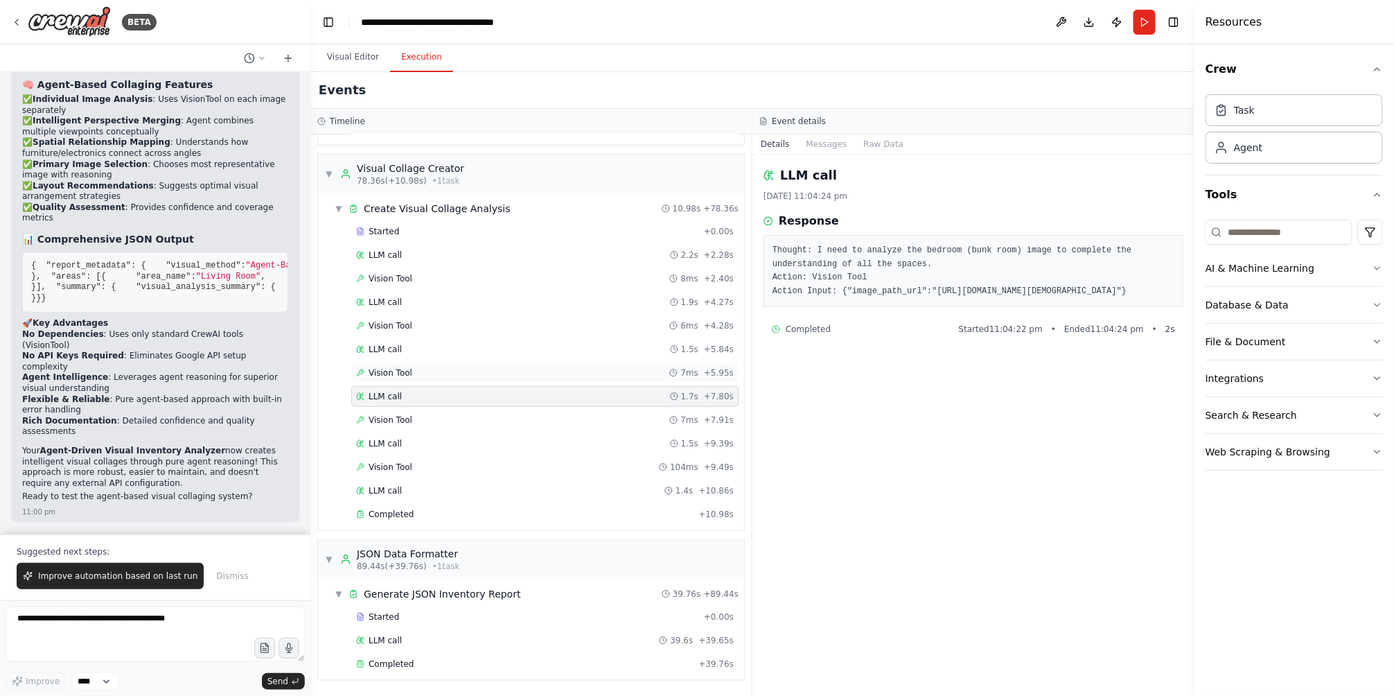
click at [452, 377] on div "Vision Tool 7ms + 5.95s" at bounding box center [545, 372] width 378 height 11
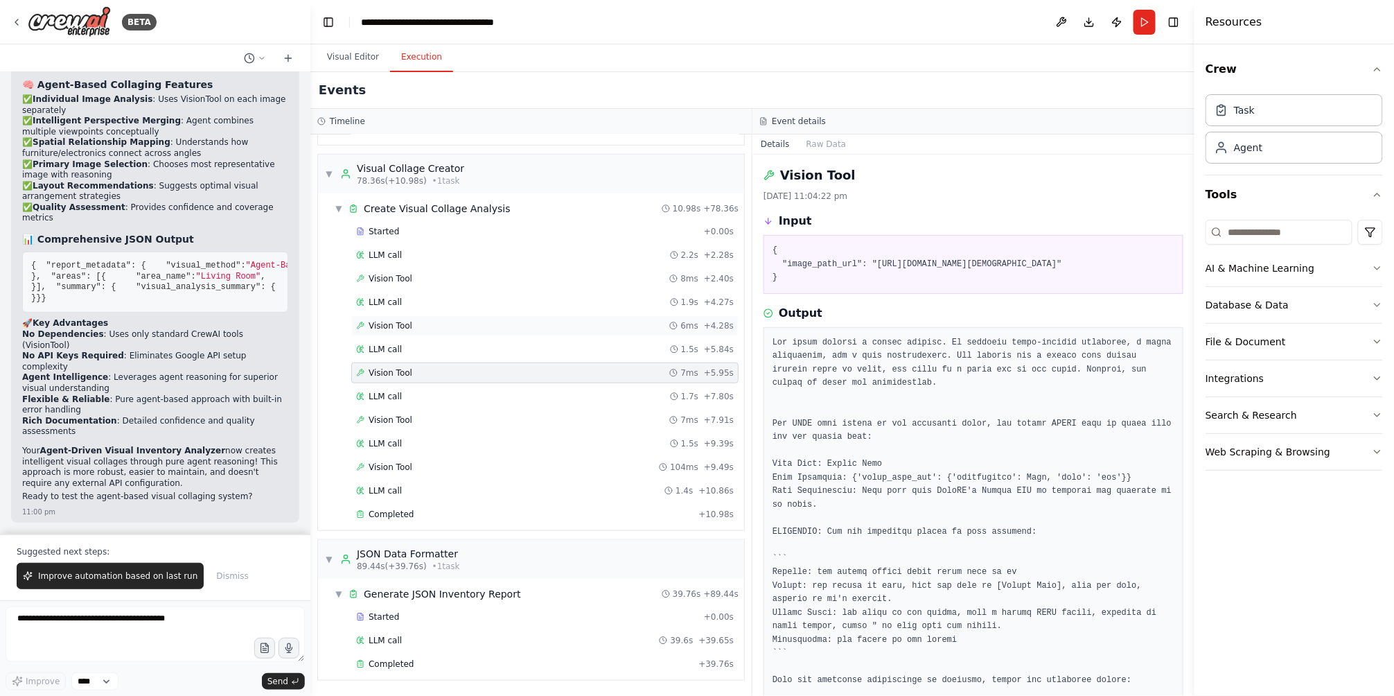
click at [414, 325] on div "Vision Tool 6ms + 4.28s" at bounding box center [545, 325] width 378 height 11
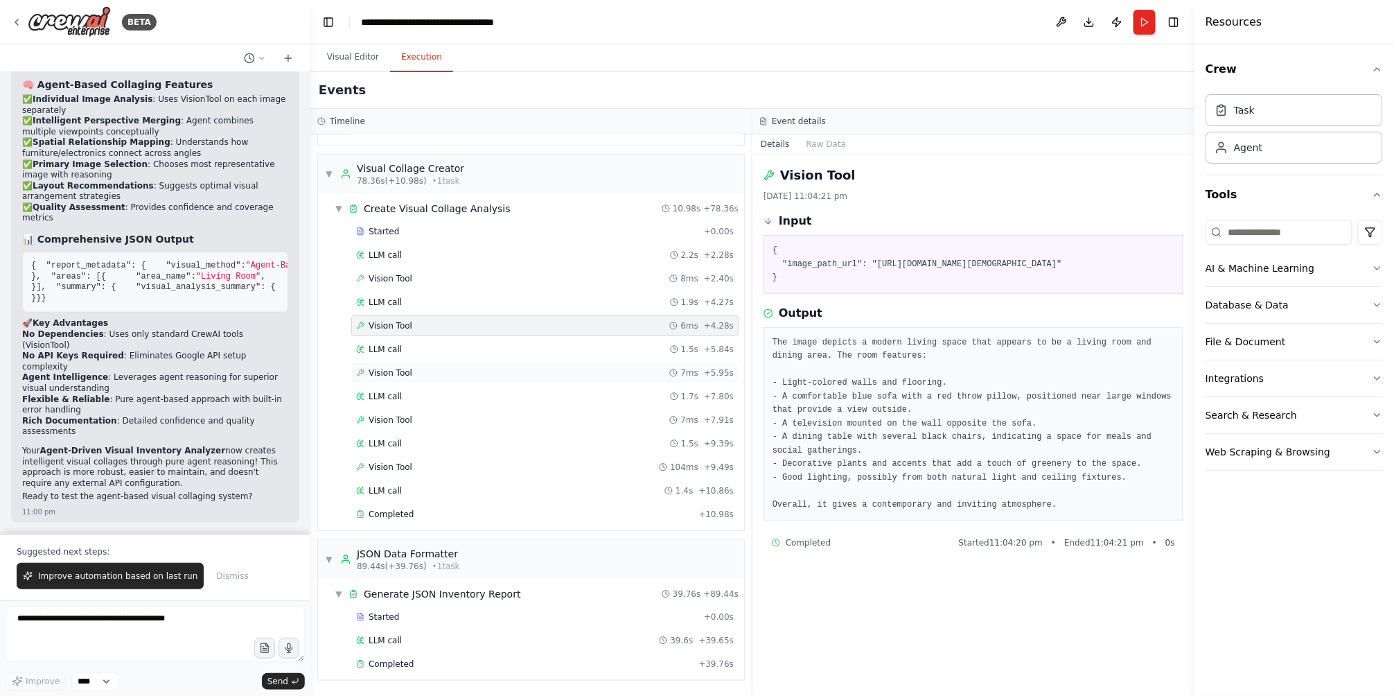
click at [421, 377] on div "Vision Tool 7ms + 5.95s" at bounding box center [545, 372] width 378 height 11
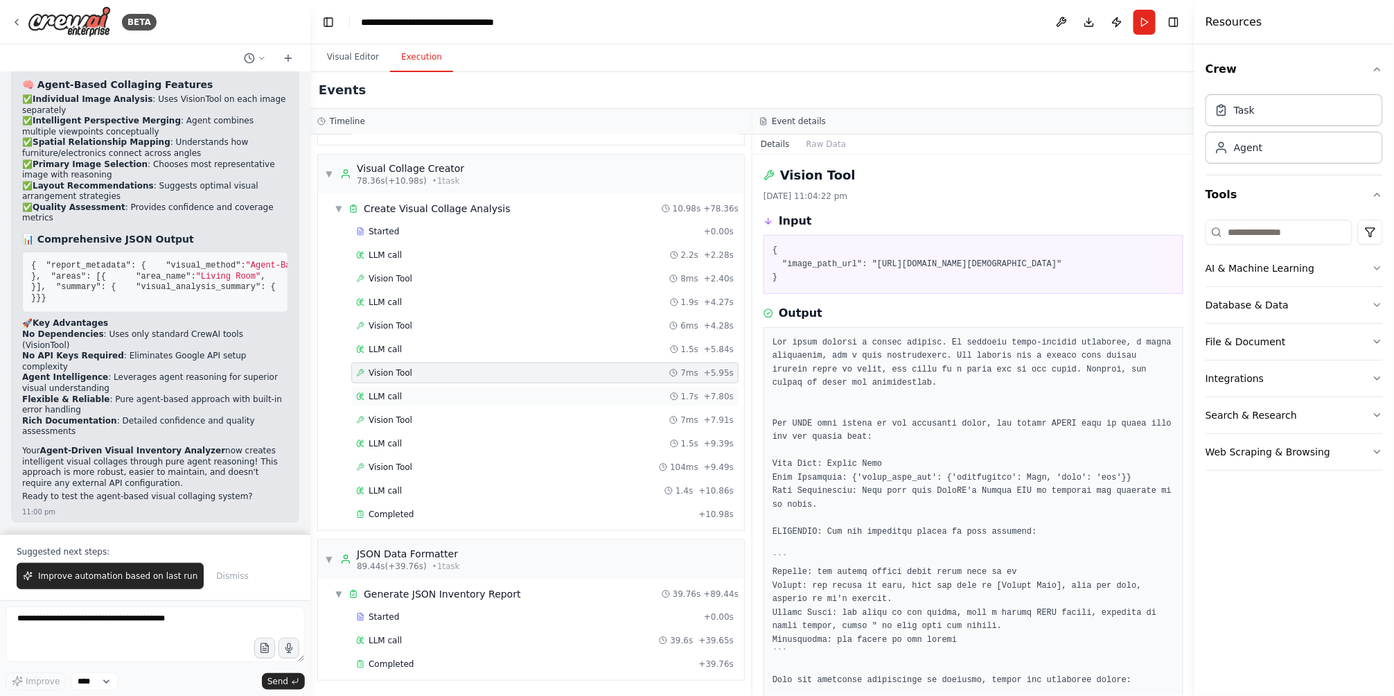
click at [409, 396] on div "LLM call 1.7s + 7.80s" at bounding box center [545, 396] width 378 height 11
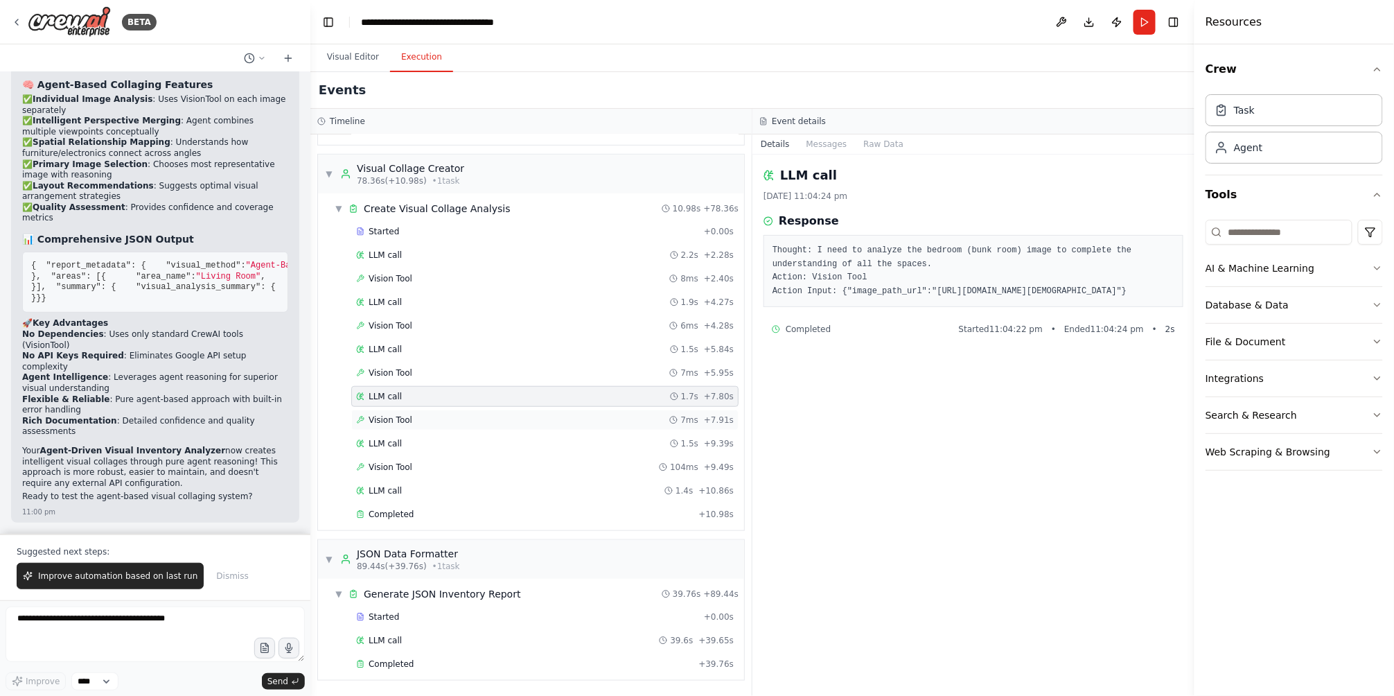
click at [410, 421] on div "Vision Tool 7ms + 7.91s" at bounding box center [545, 419] width 378 height 11
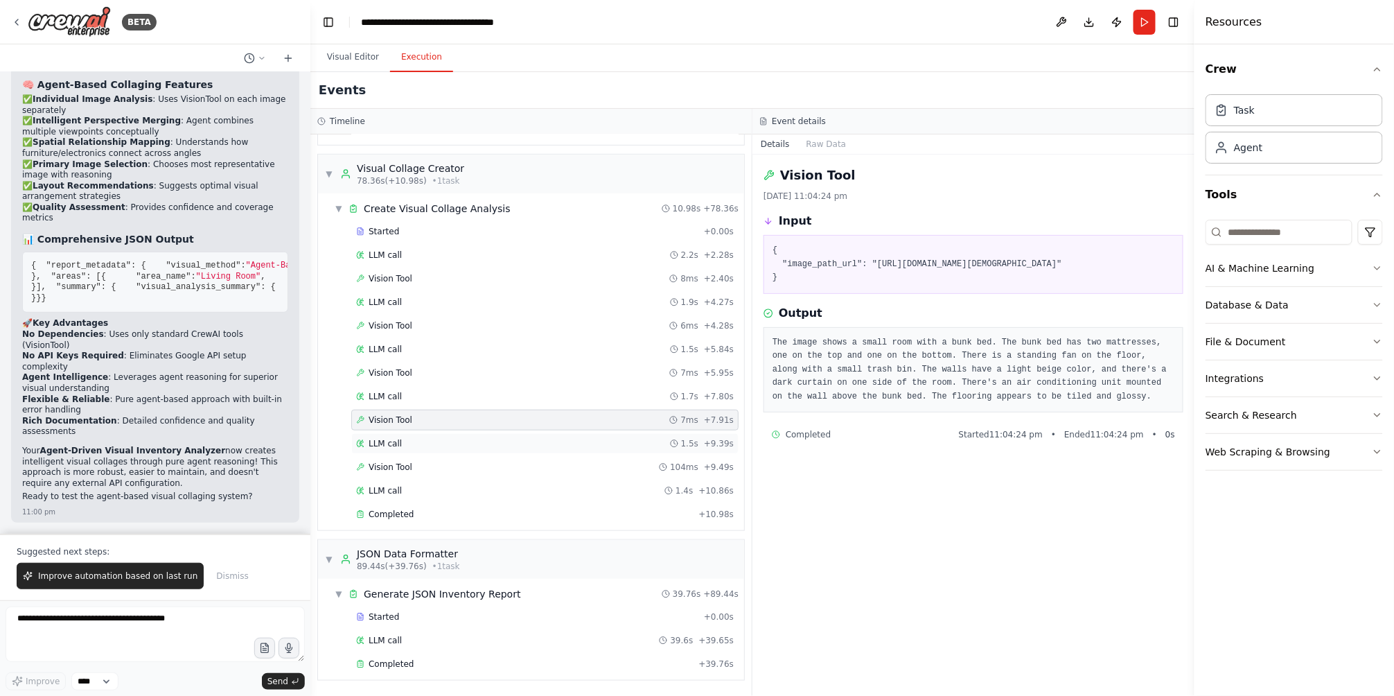
click at [414, 444] on div "LLM call 1.5s + 9.39s" at bounding box center [545, 443] width 378 height 11
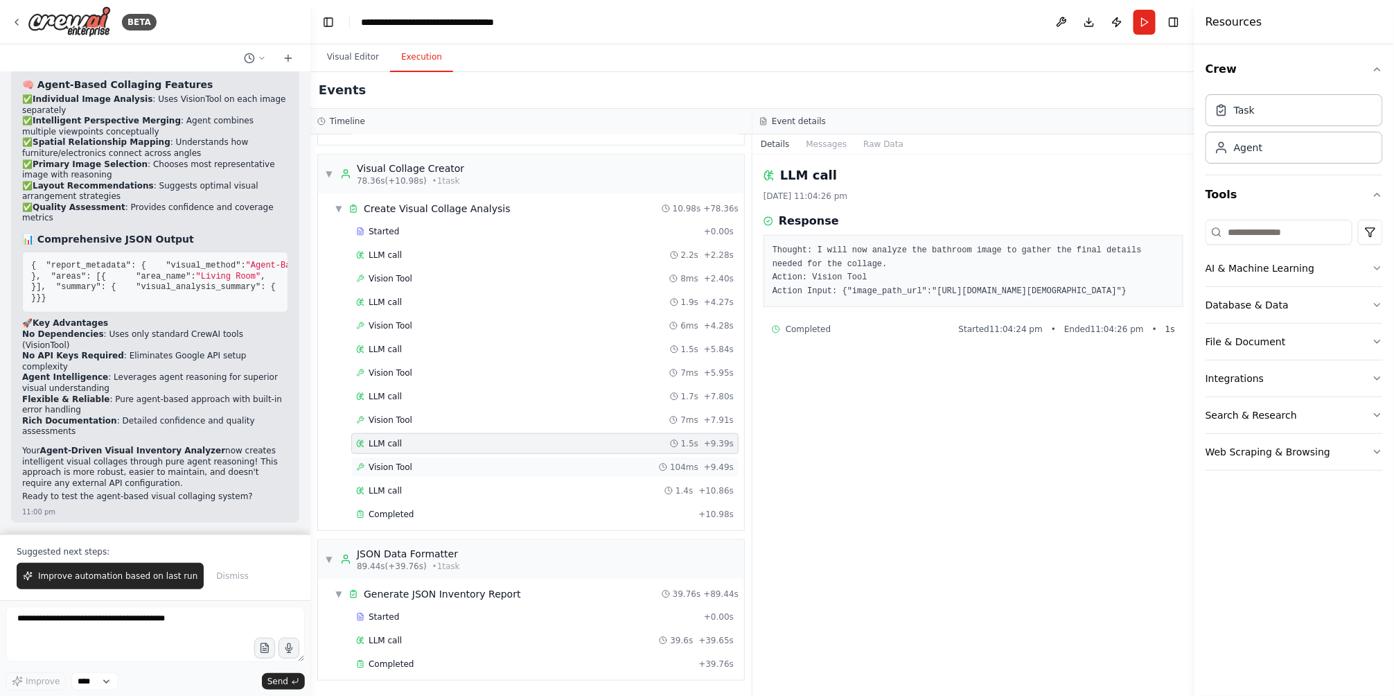
click at [412, 465] on div "Vision Tool 104ms + 9.49s" at bounding box center [545, 467] width 378 height 11
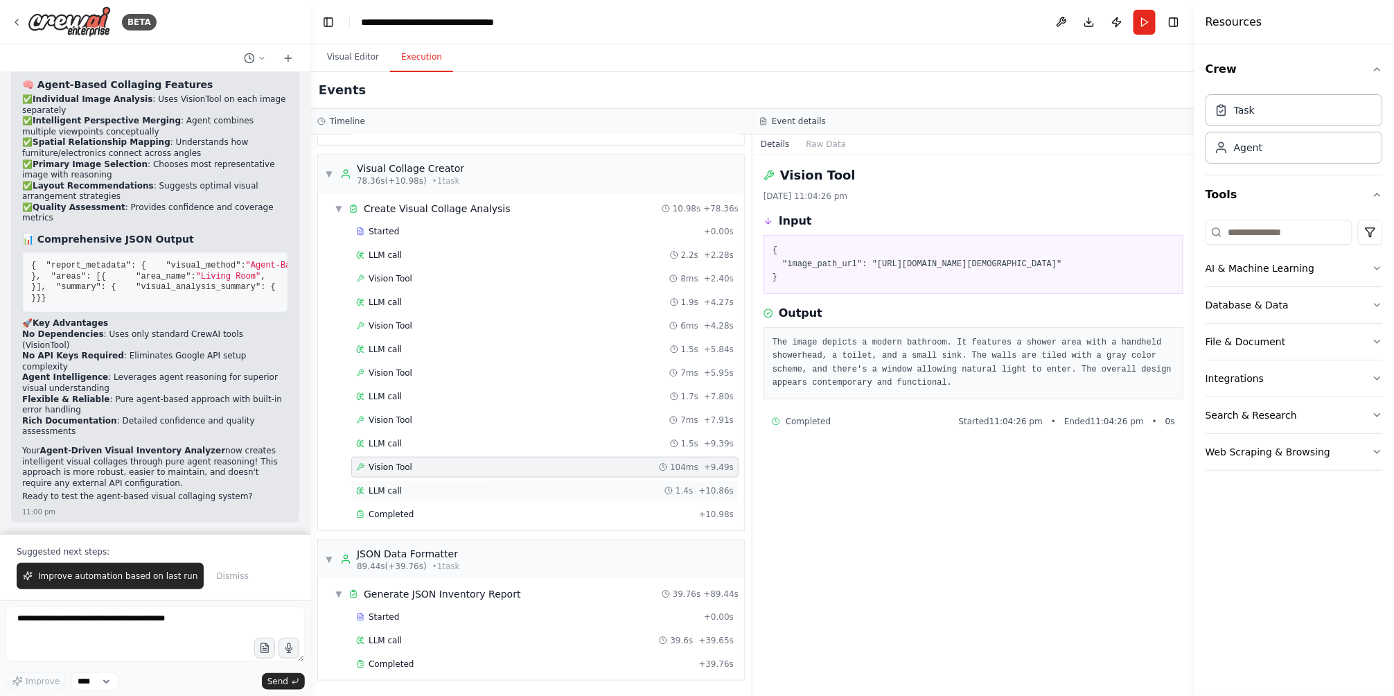
click at [423, 491] on div "LLM call 1.4s + 10.86s" at bounding box center [545, 490] width 378 height 11
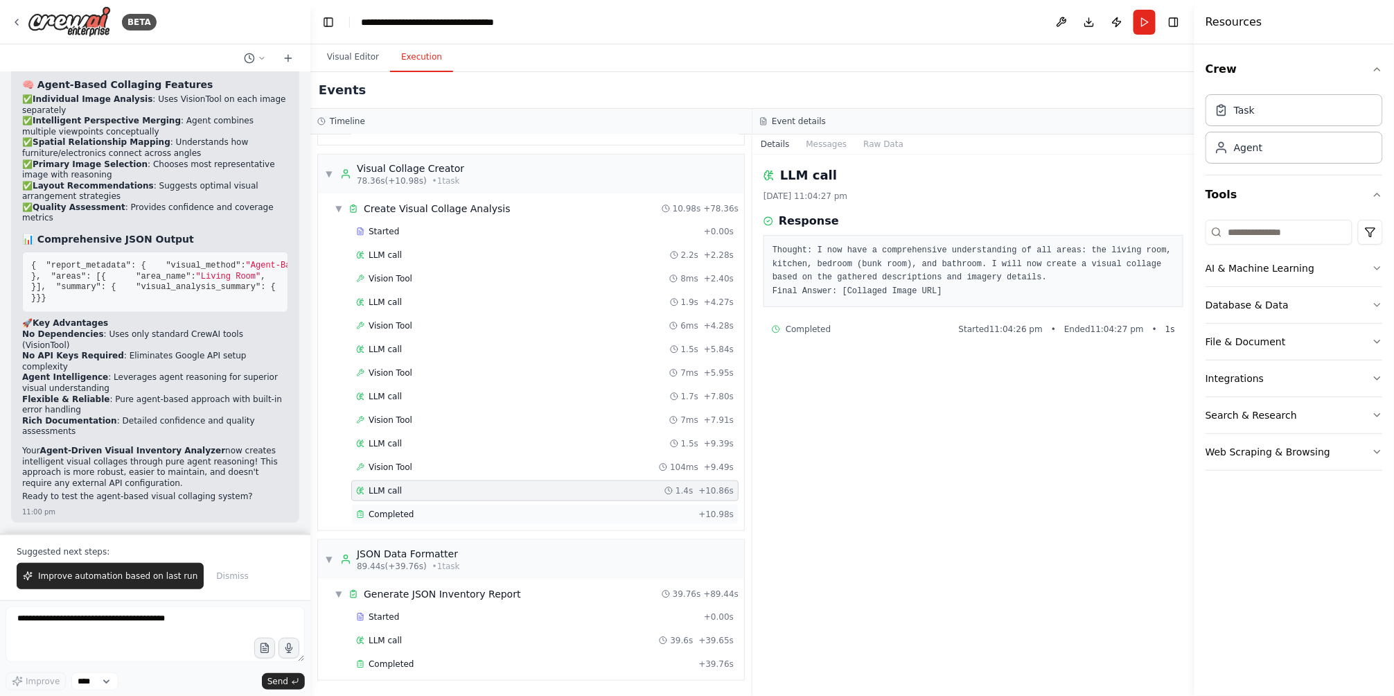
click at [427, 506] on div "Completed + 10.98s" at bounding box center [544, 514] width 387 height 21
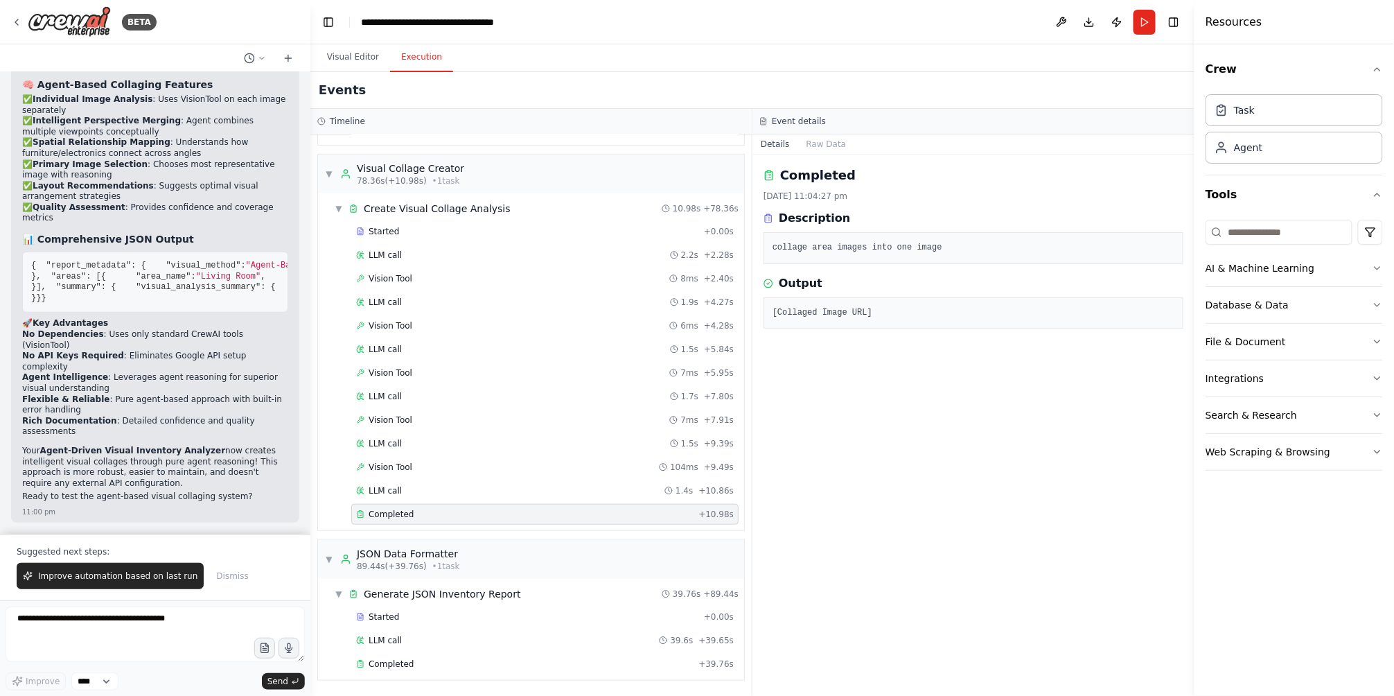
click at [808, 309] on pre "[Collaged Image URL]" at bounding box center [974, 313] width 402 height 14
click at [426, 604] on div "▼ Generate JSON Inventory Report 39.76s + 89.44s" at bounding box center [536, 593] width 415 height 25
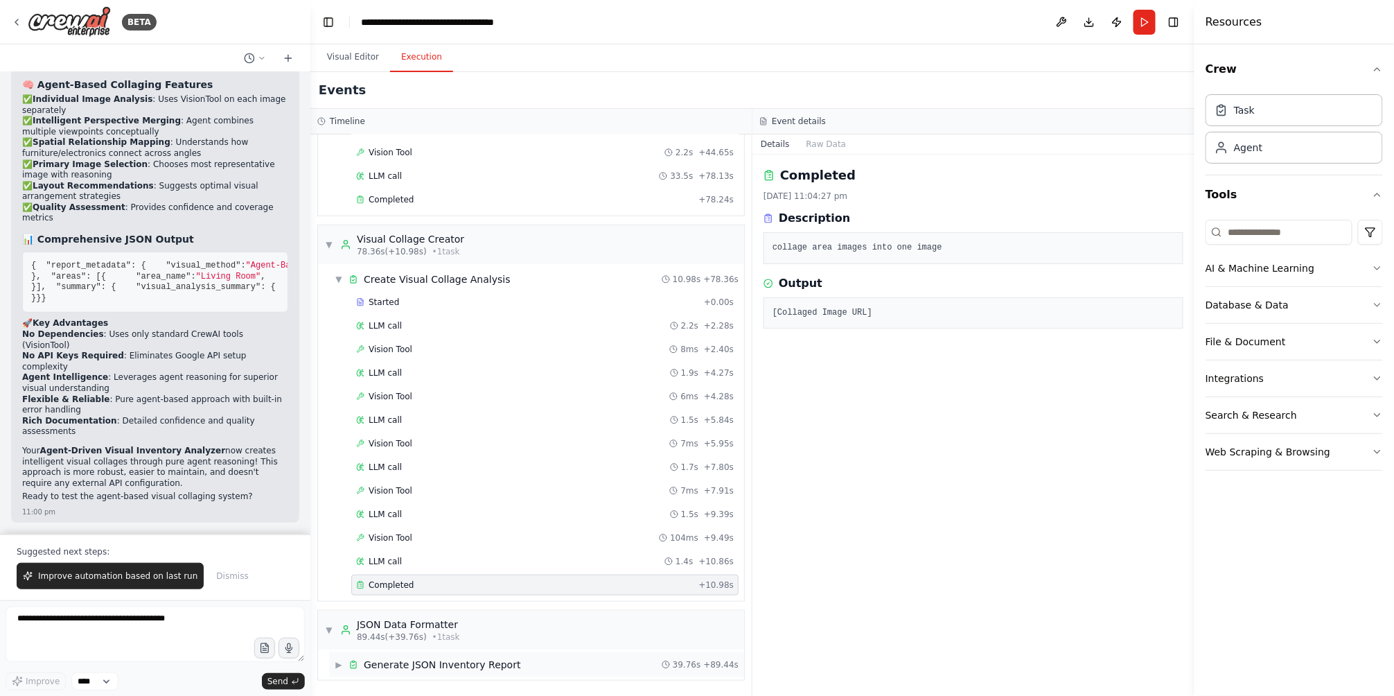
scroll to position [303, 0]
click at [358, 51] on button "Visual Editor" at bounding box center [353, 57] width 74 height 29
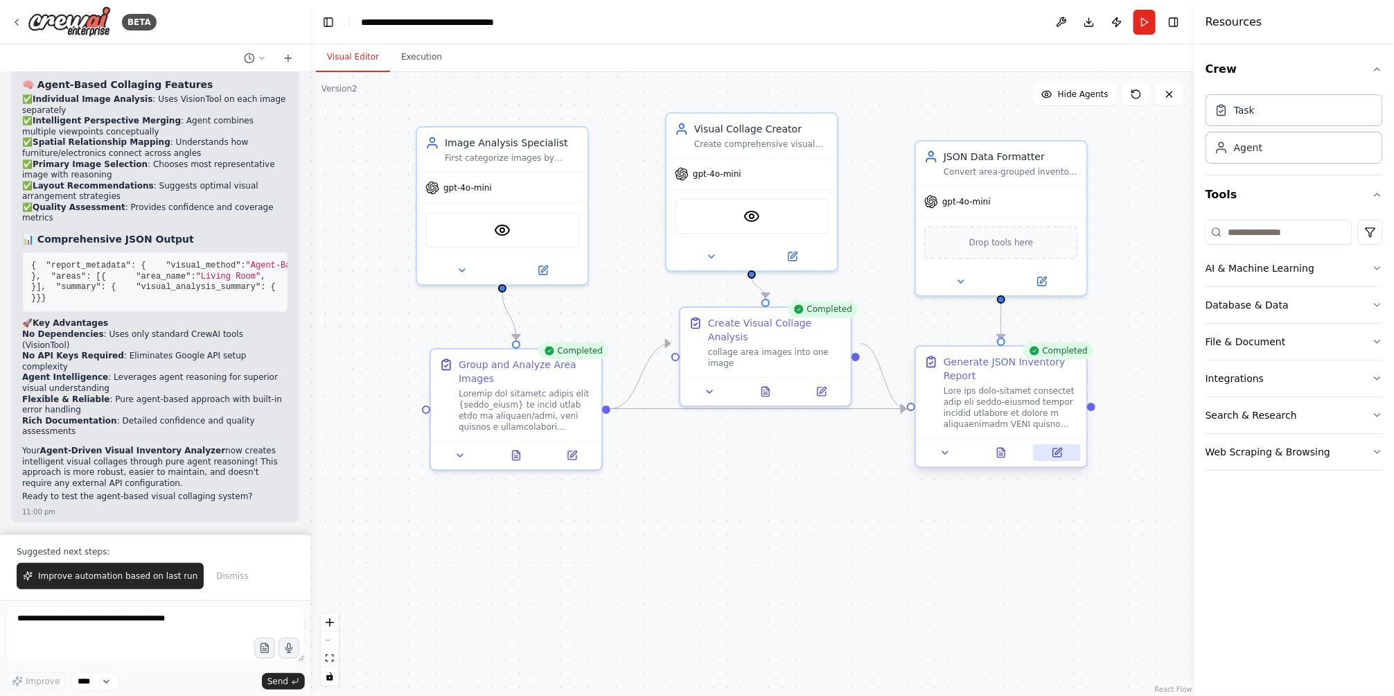
click at [1062, 455] on icon at bounding box center [1057, 452] width 8 height 8
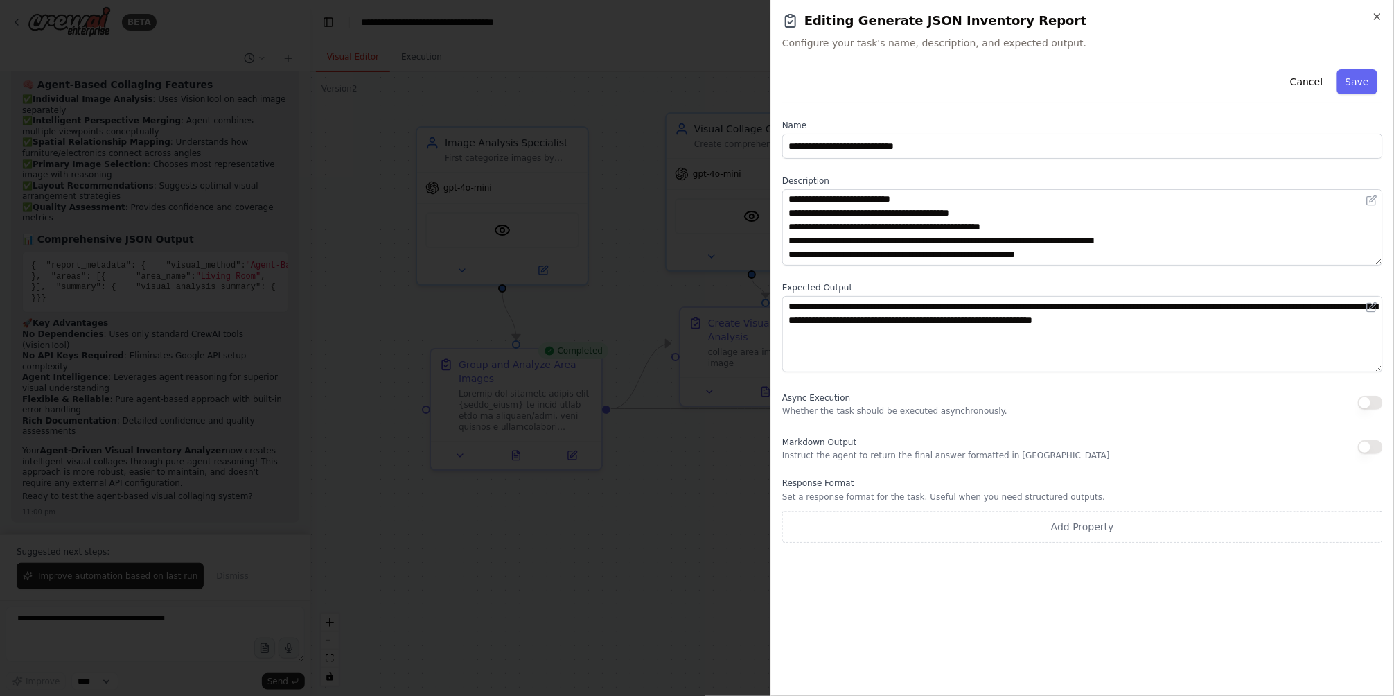
scroll to position [218, 0]
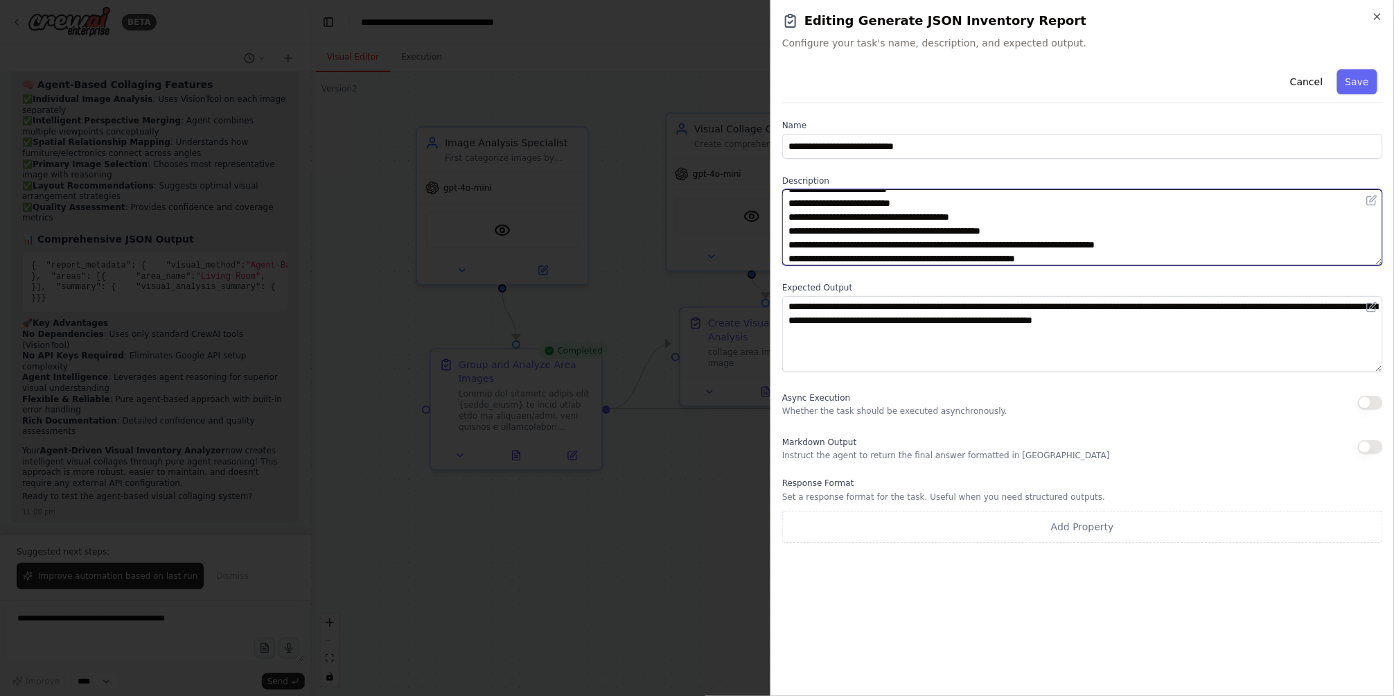
click at [852, 256] on textarea at bounding box center [1082, 227] width 601 height 76
click at [852, 256] on textarea "To enrich screen reader interactions, please activate Accessibility in Grammarl…" at bounding box center [1082, 227] width 601 height 76
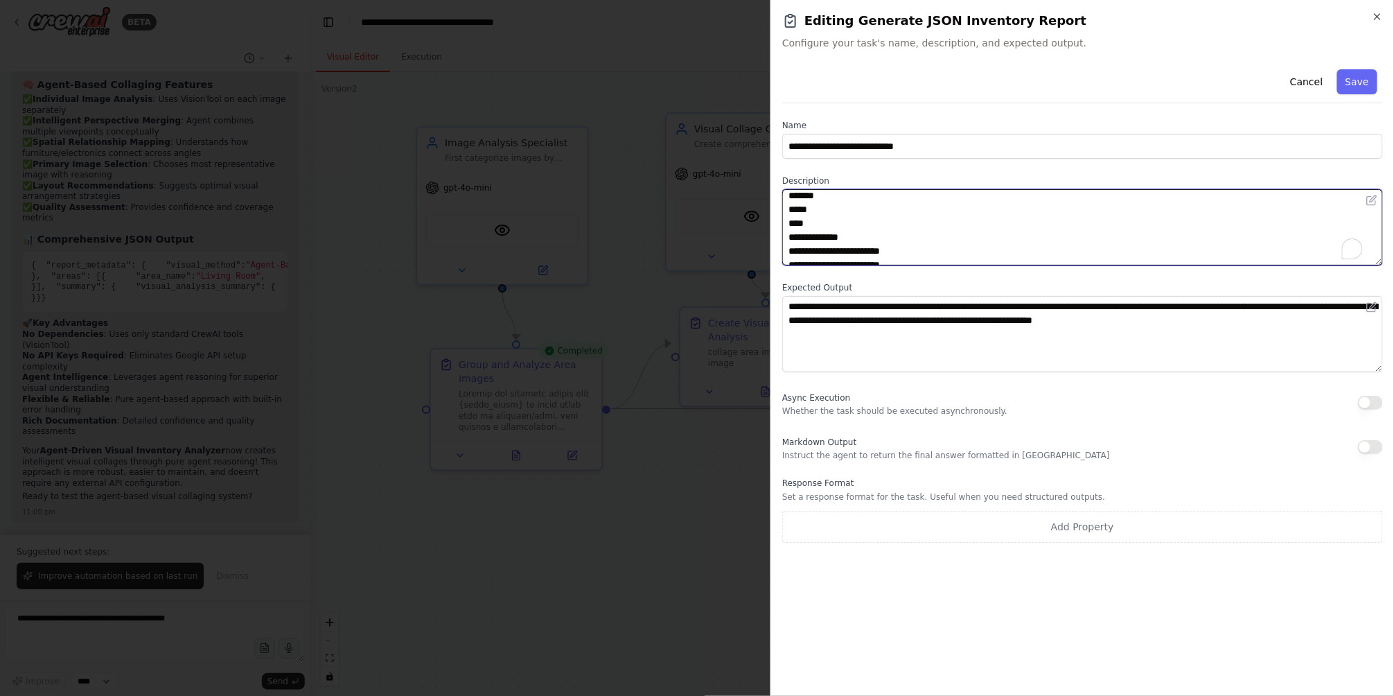
scroll to position [509, 0]
drag, startPoint x: 883, startPoint y: 257, endPoint x: 1140, endPoint y: 203, distance: 262.7
click at [1144, 204] on textarea "To enrich screen reader interactions, please activate Accessibility in Grammarl…" at bounding box center [1082, 227] width 601 height 76
type textarea "**********"
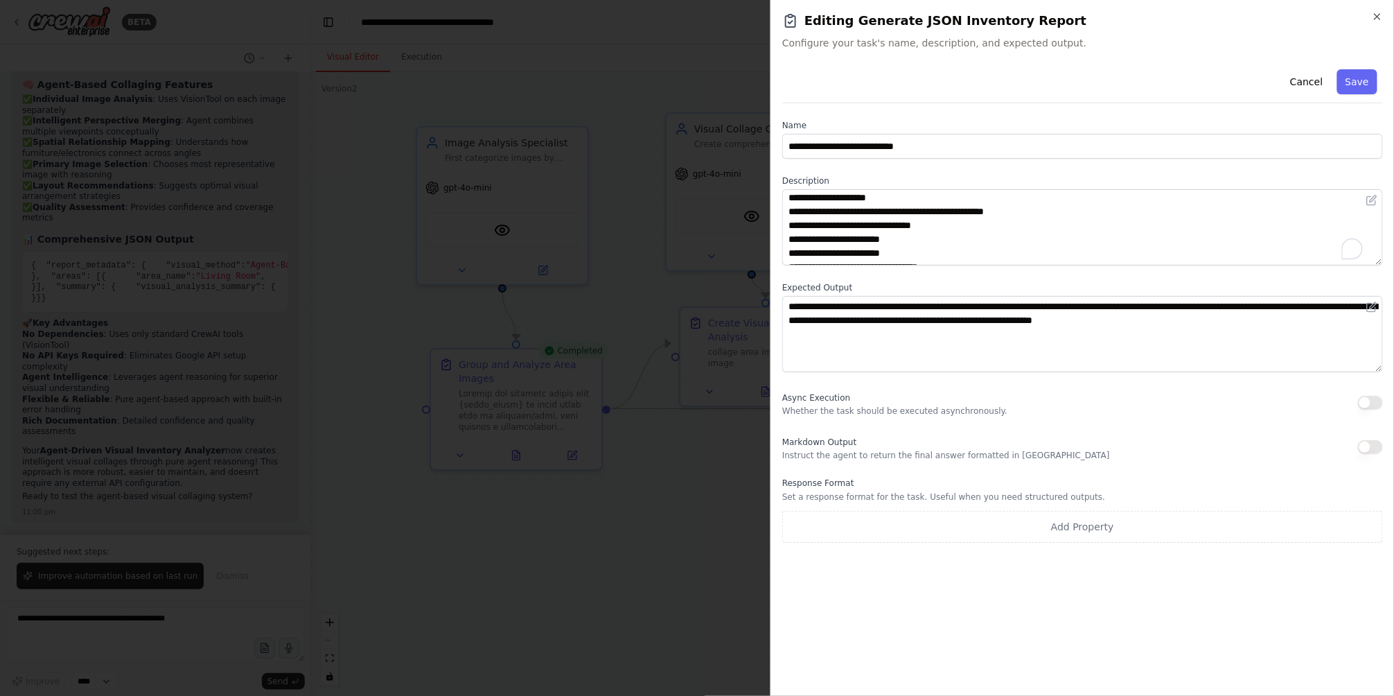
click at [558, 572] on div at bounding box center [697, 348] width 1394 height 696
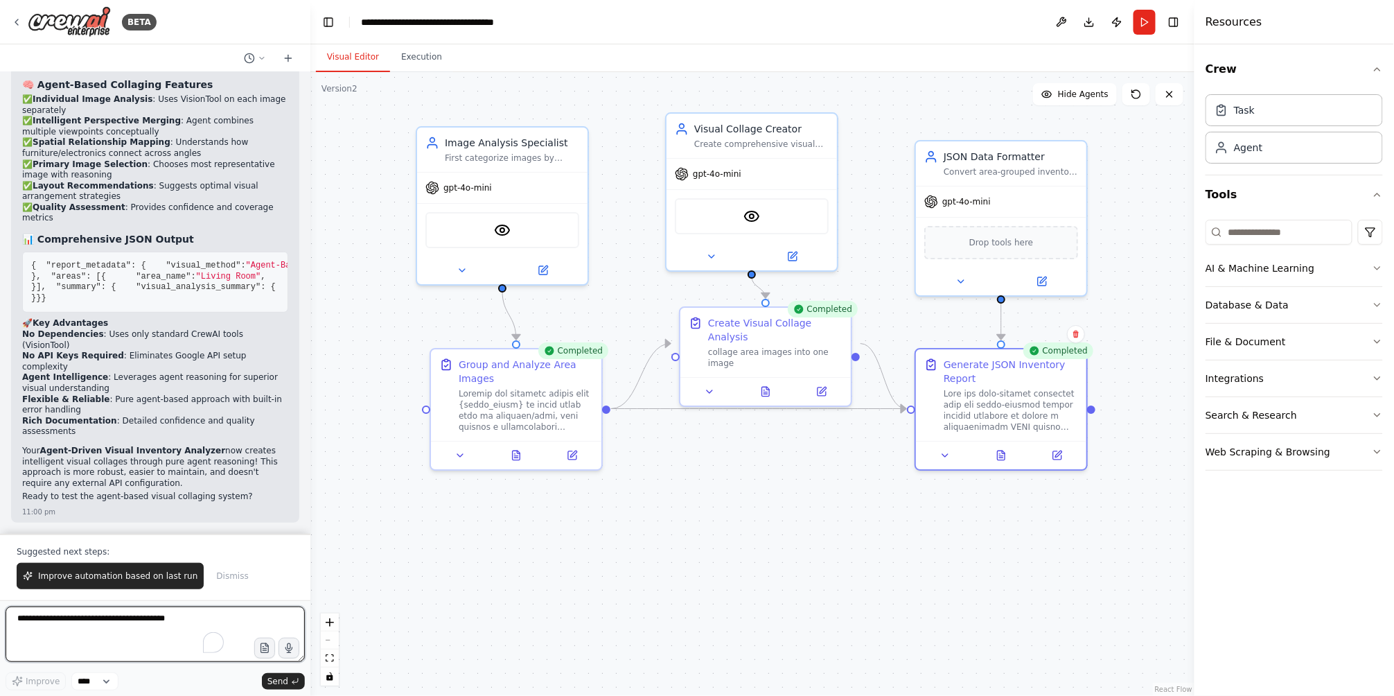
click at [65, 615] on textarea "To enrich screen reader interactions, please activate Accessibility in Grammarl…" at bounding box center [155, 633] width 299 height 55
type textarea "***"
type textarea "**********"
click at [555, 167] on div "Image Analysis Specialist First categorize images by room/location type, then a…" at bounding box center [502, 147] width 170 height 44
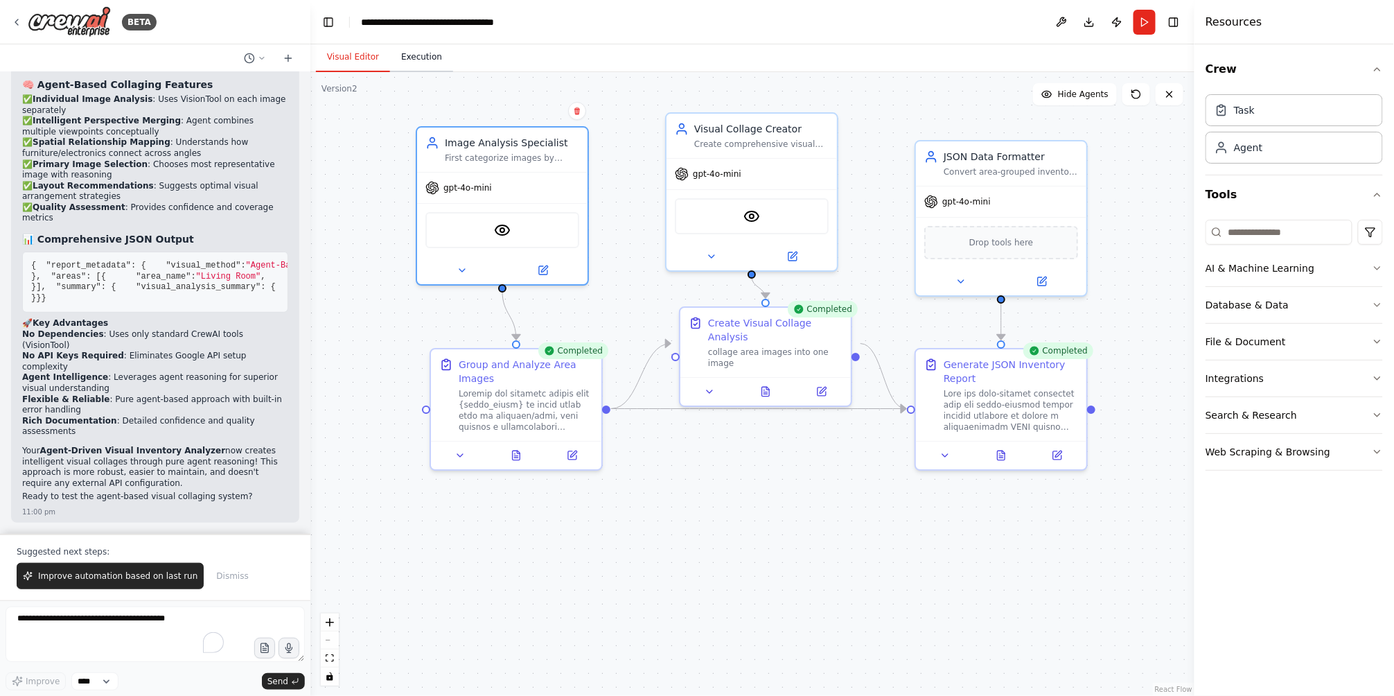
click at [413, 67] on button "Execution" at bounding box center [421, 57] width 63 height 29
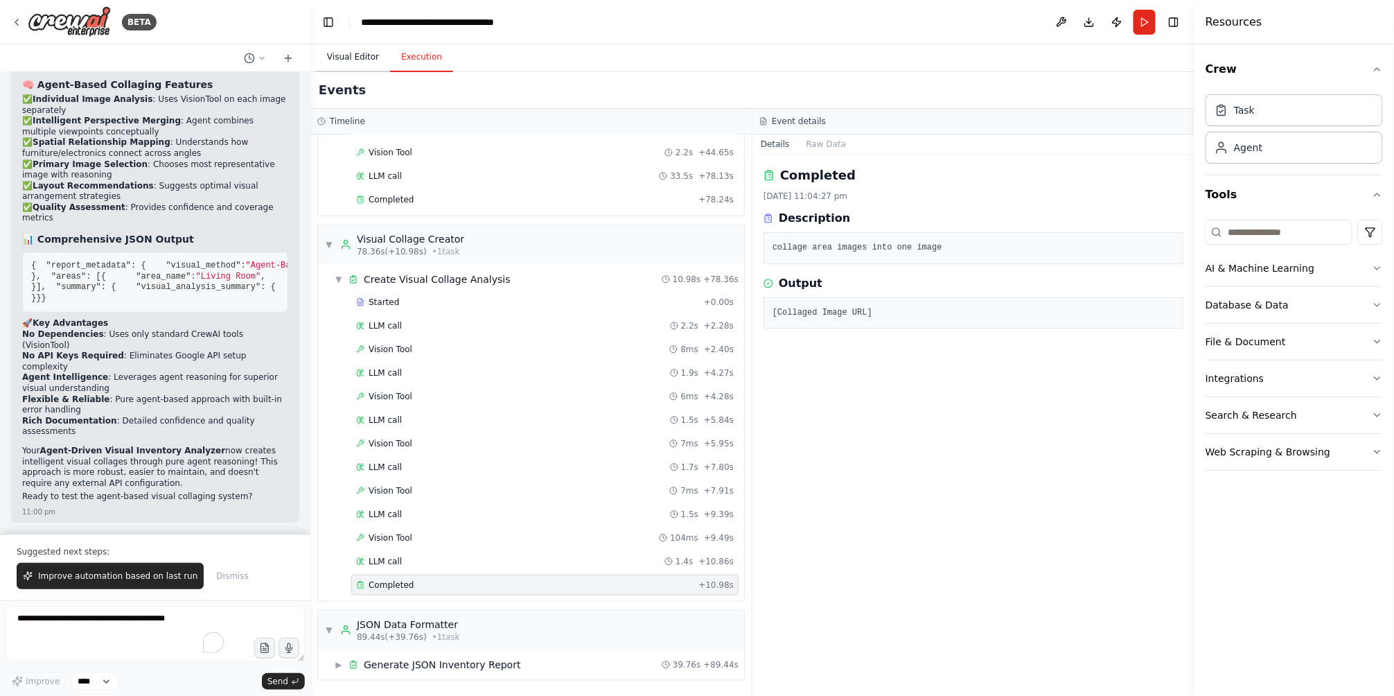
click at [361, 64] on button "Visual Editor" at bounding box center [353, 57] width 74 height 29
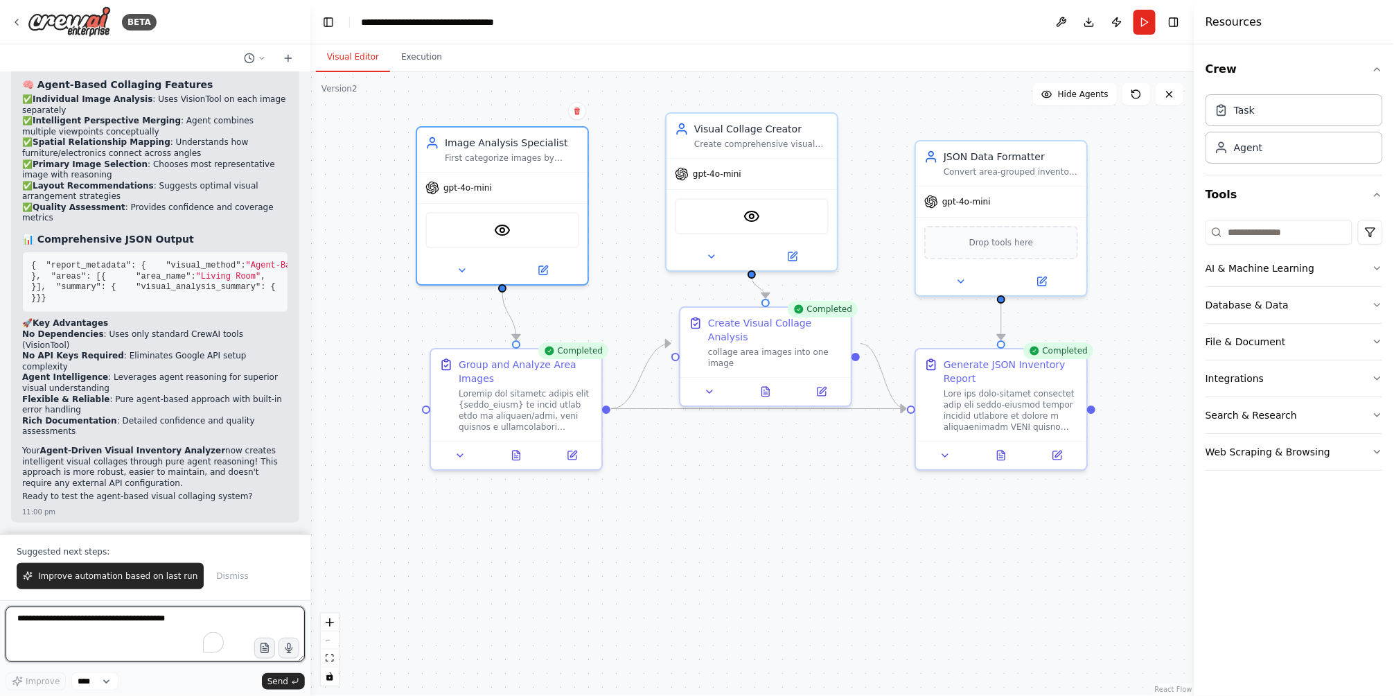
click at [148, 629] on textarea "To enrich screen reader interactions, please activate Accessibility in Grammarl…" at bounding box center [155, 633] width 299 height 55
click at [216, 579] on span "Dismiss" at bounding box center [232, 575] width 32 height 11
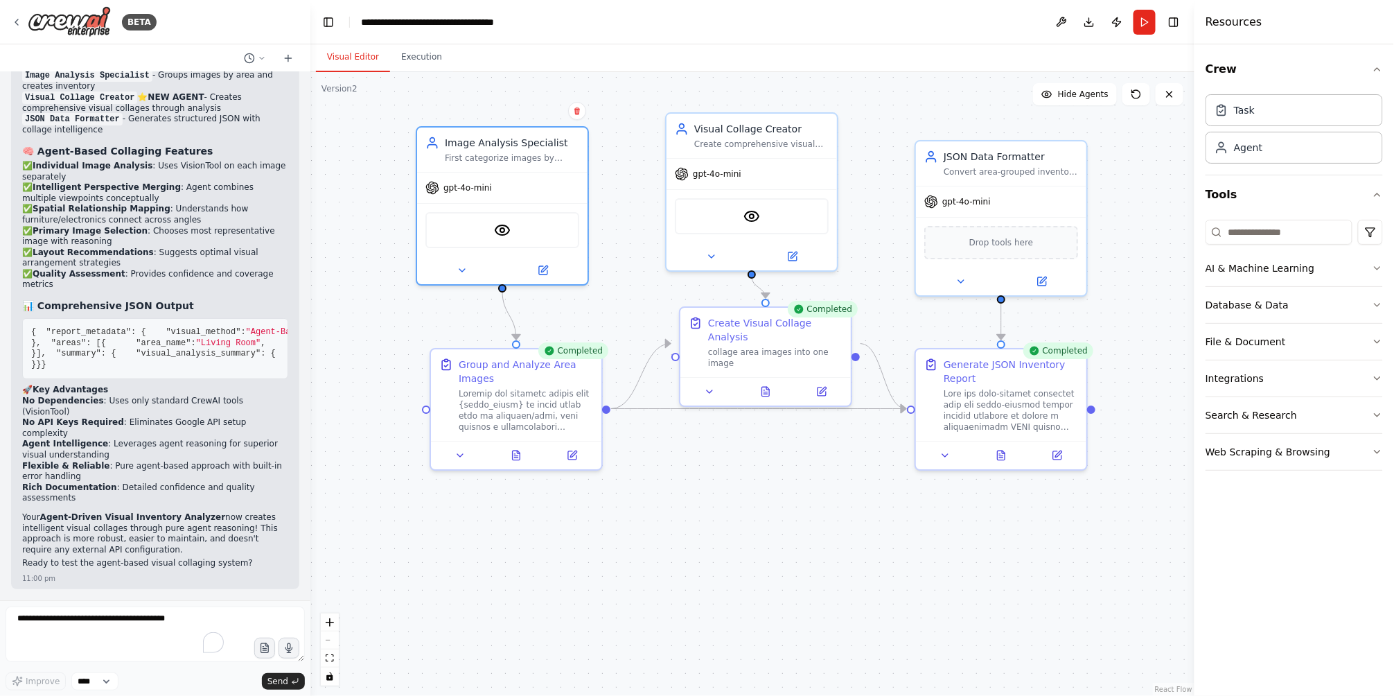
scroll to position [16175, 0]
click at [183, 624] on textarea "To enrich screen reader interactions, please activate Accessibility in Grammarl…" at bounding box center [155, 633] width 299 height 55
click at [54, 624] on textarea "**********" at bounding box center [155, 633] width 299 height 55
click at [35, 619] on textarea "**********" at bounding box center [155, 633] width 299 height 55
drag, startPoint x: 33, startPoint y: 619, endPoint x: 88, endPoint y: 620, distance: 54.8
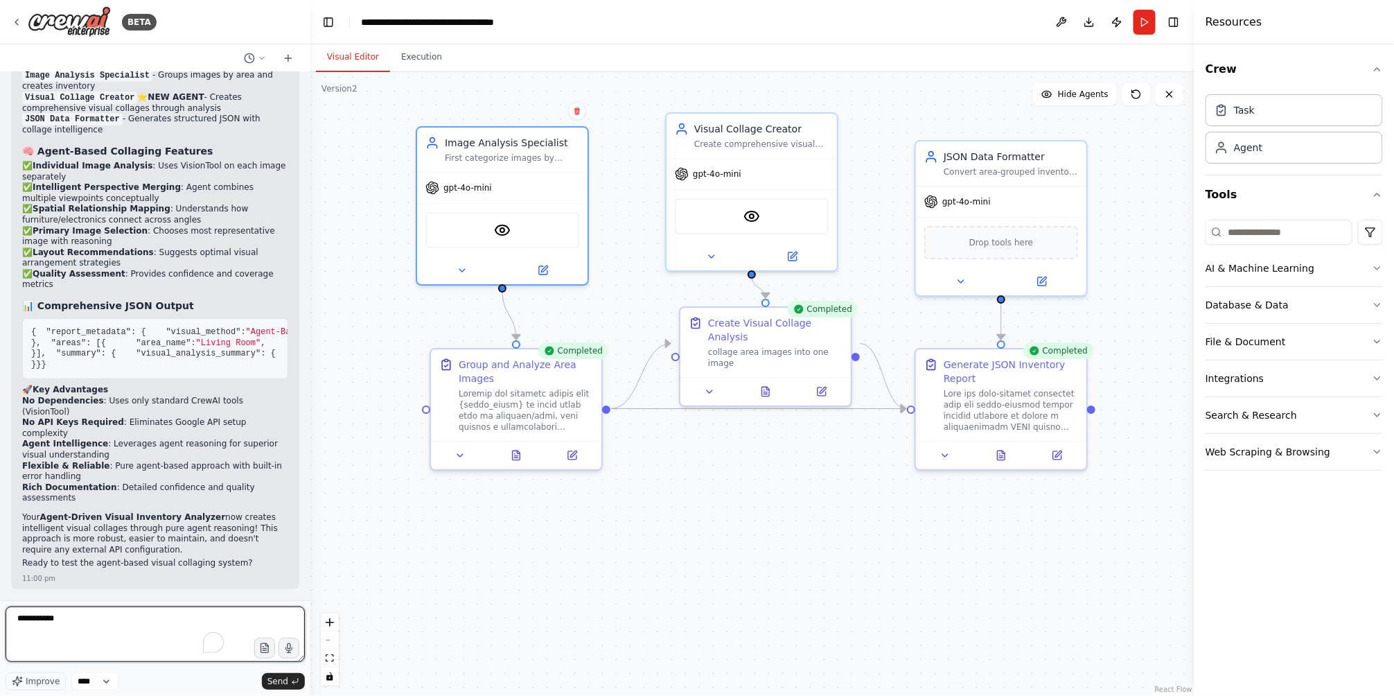
click at [88, 620] on textarea "**********" at bounding box center [155, 633] width 299 height 55
paste textarea "**********"
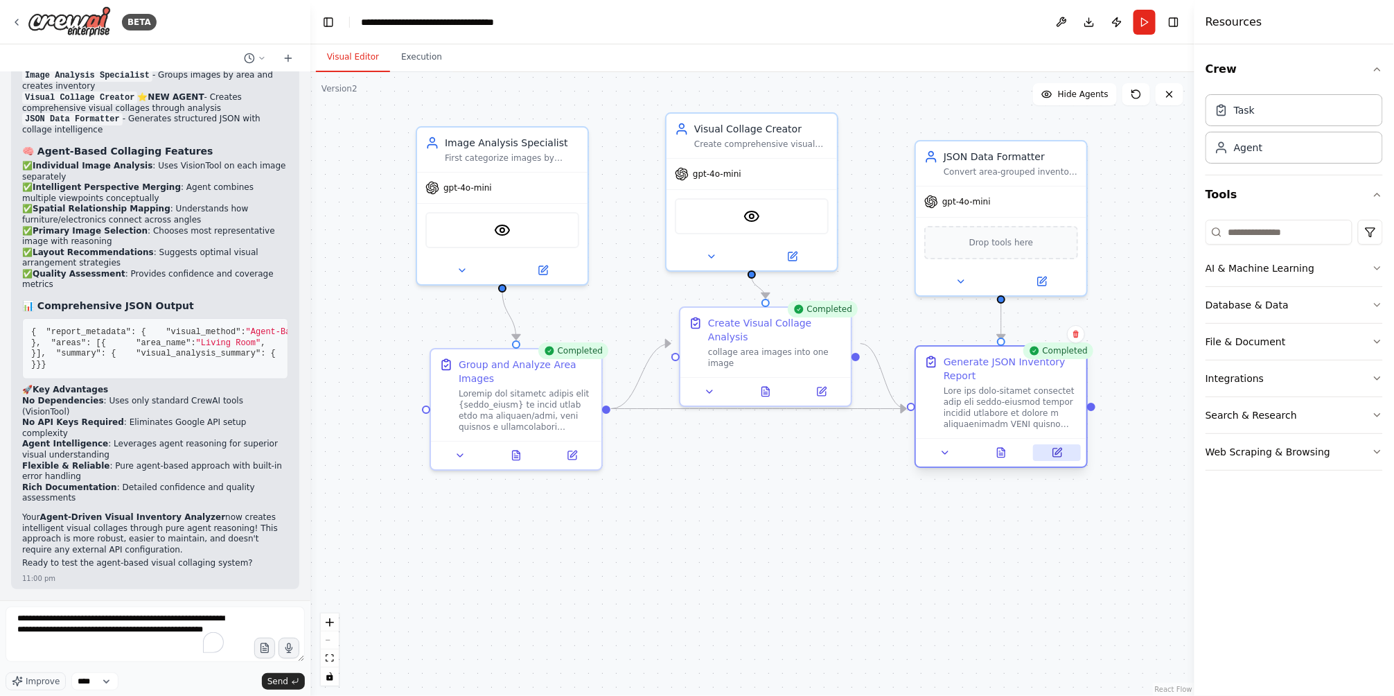
click at [1056, 450] on icon at bounding box center [1057, 452] width 8 height 8
click at [1064, 453] on button at bounding box center [1058, 452] width 48 height 17
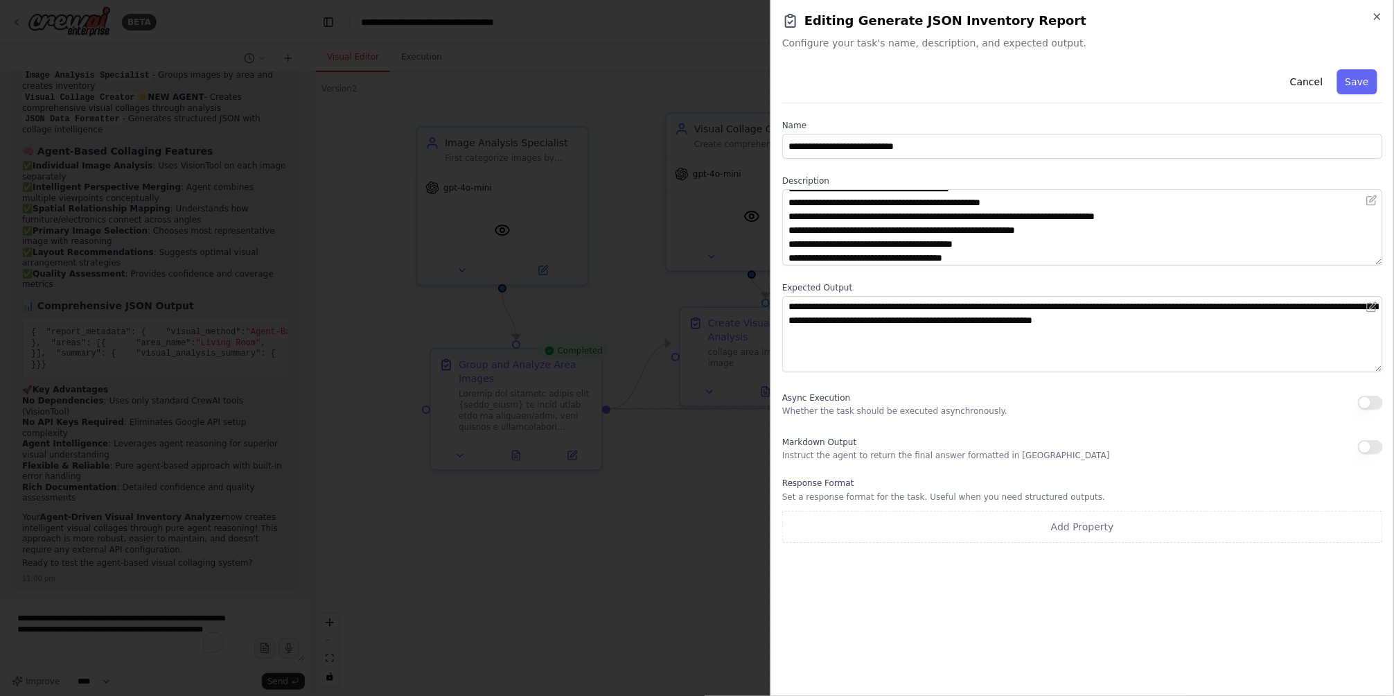
scroll to position [218, 0]
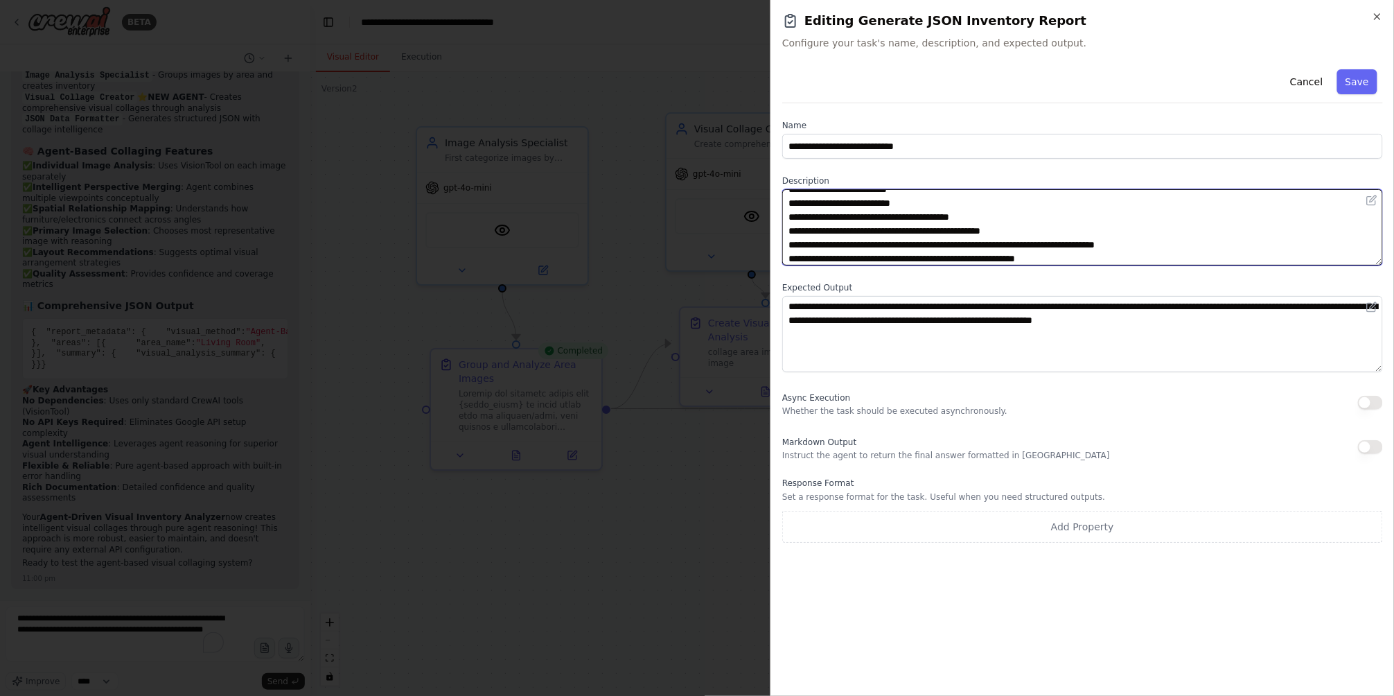
drag, startPoint x: 920, startPoint y: 257, endPoint x: 886, endPoint y: 258, distance: 34.0
click at [900, 257] on textarea at bounding box center [1082, 227] width 601 height 76
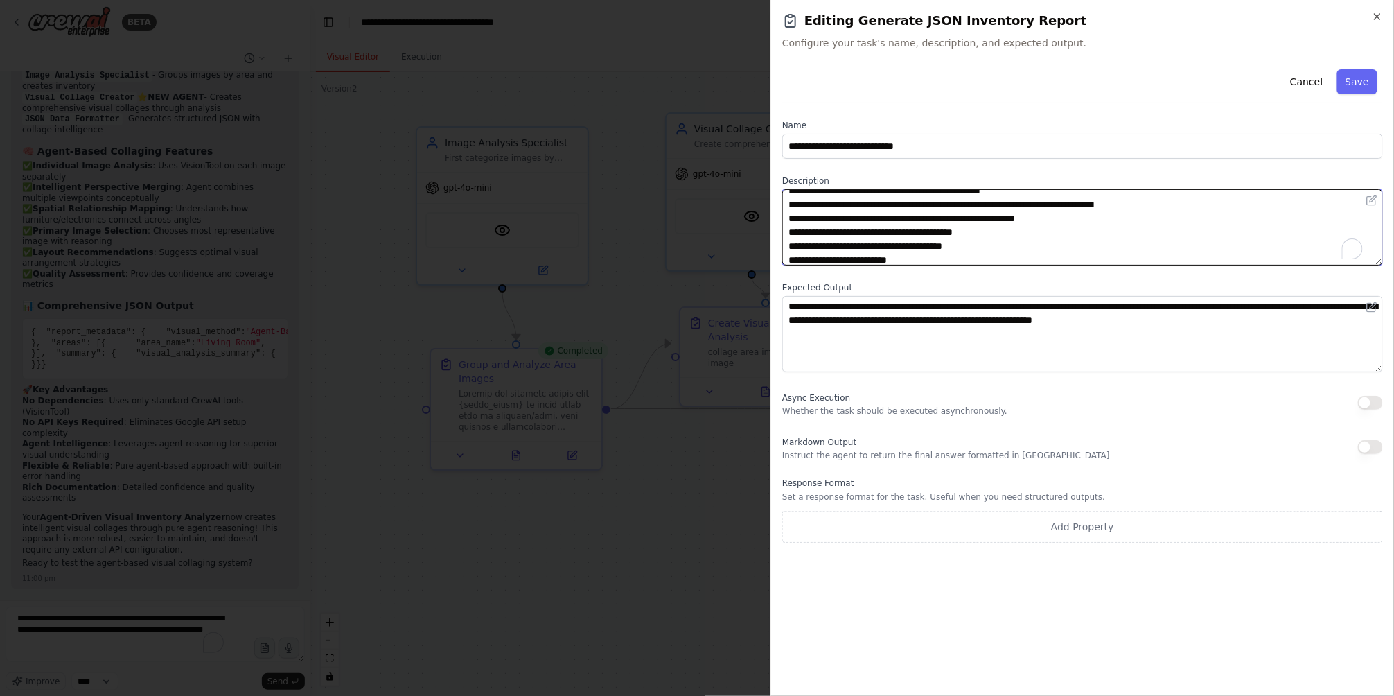
scroll to position [328, 0]
click at [830, 229] on textarea "To enrich screen reader interactions, please activate Accessibility in Grammarl…" at bounding box center [1082, 227] width 601 height 76
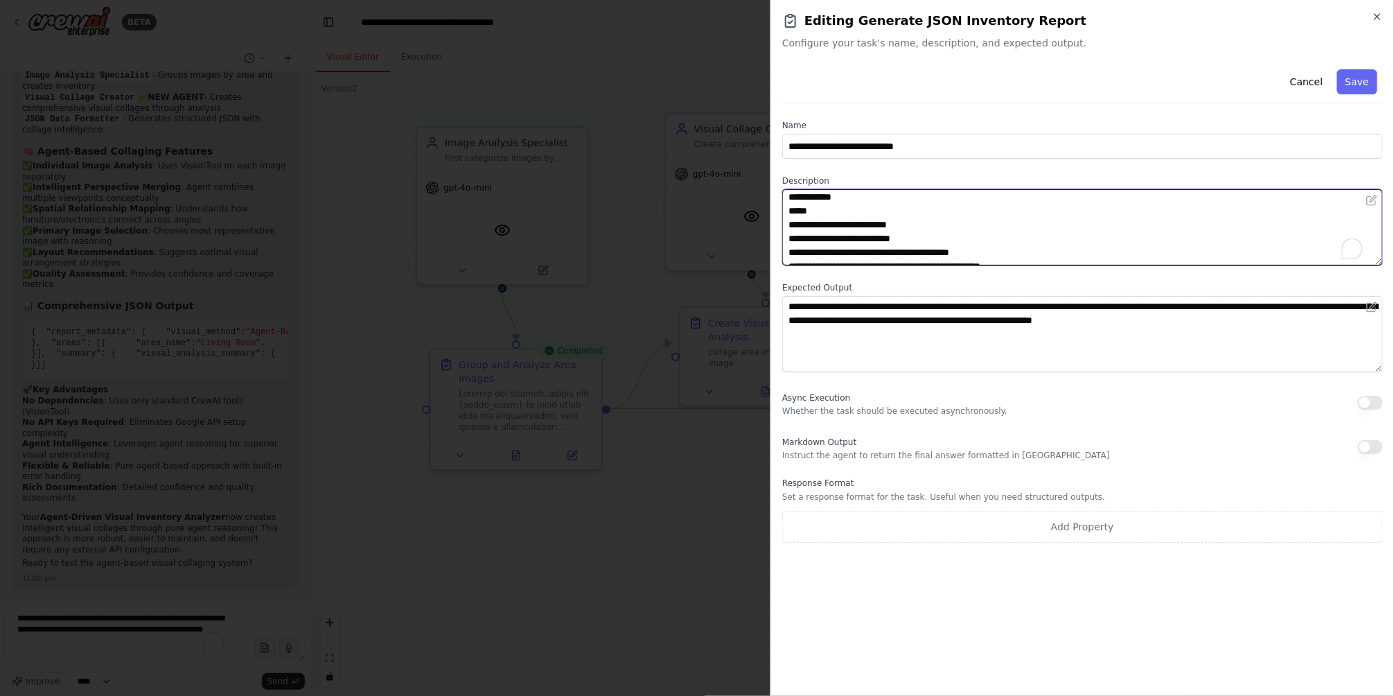
scroll to position [224, 0]
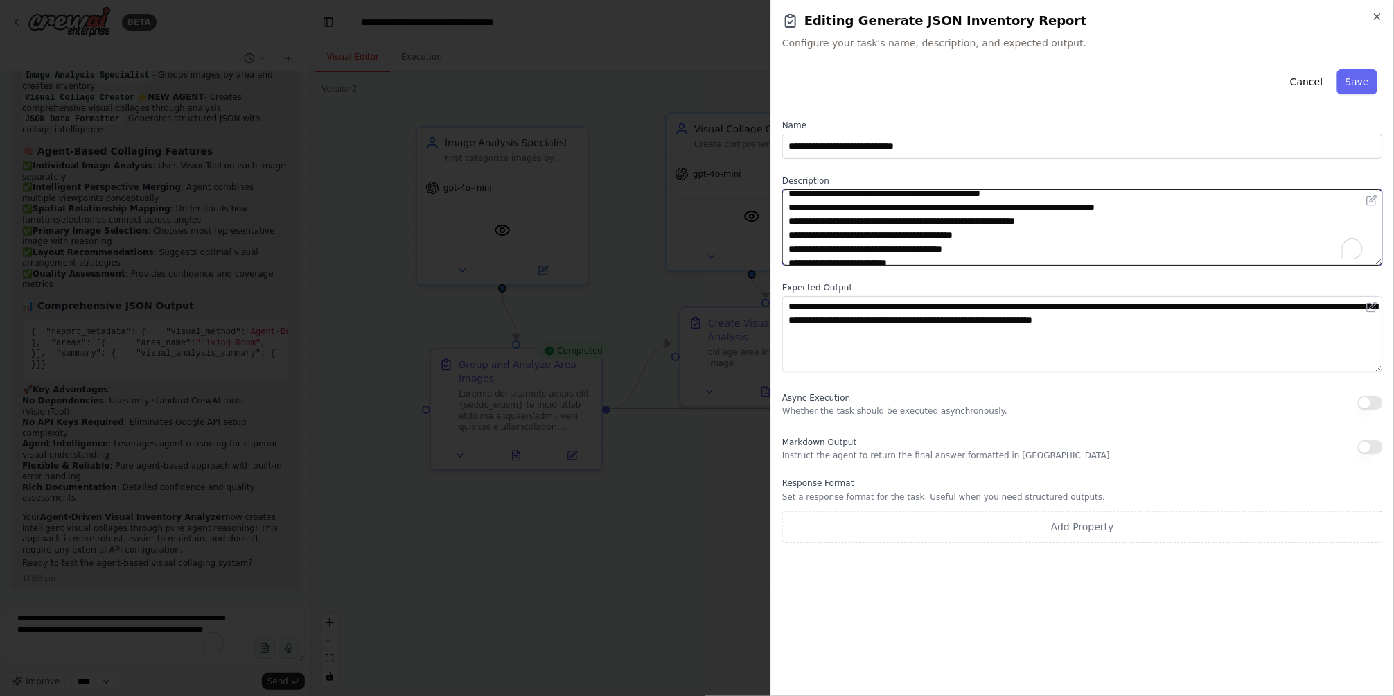
drag, startPoint x: 808, startPoint y: 222, endPoint x: 918, endPoint y: 223, distance: 110.2
click at [918, 223] on textarea "To enrich screen reader interactions, please activate Accessibility in Grammarl…" at bounding box center [1082, 227] width 601 height 76
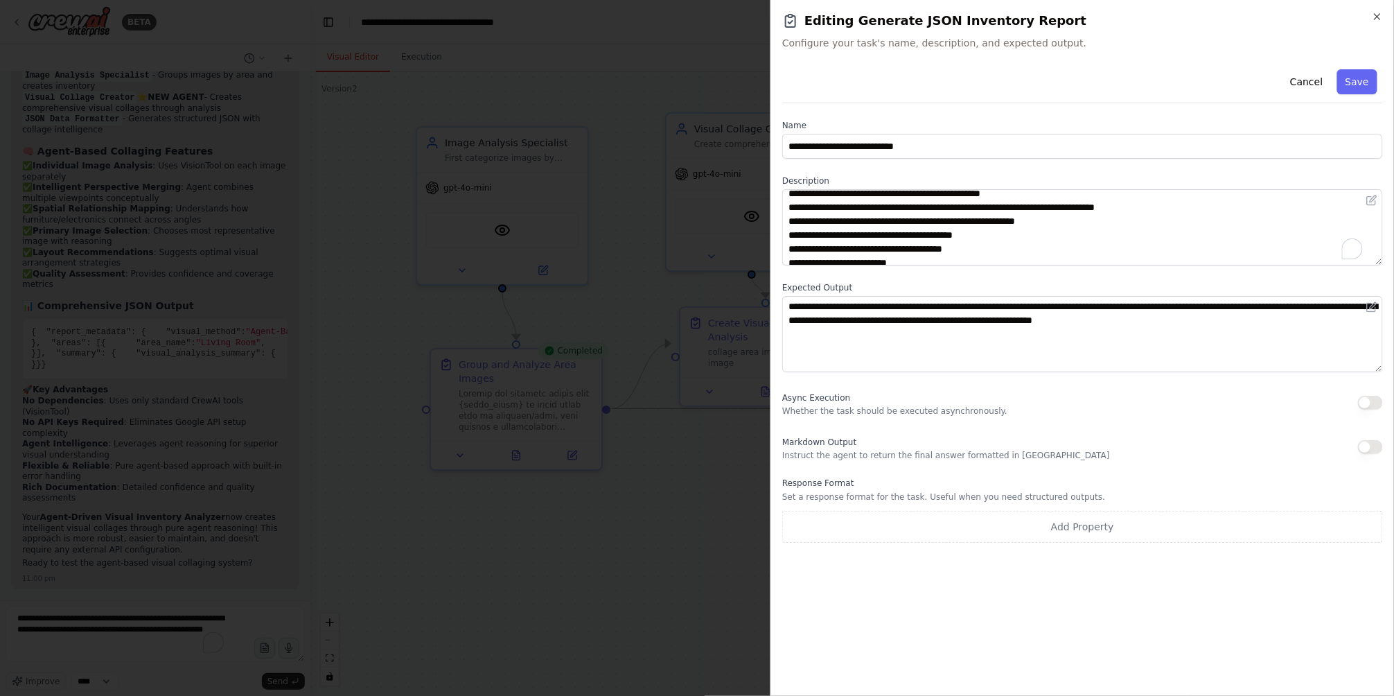
click at [470, 434] on div at bounding box center [697, 348] width 1394 height 696
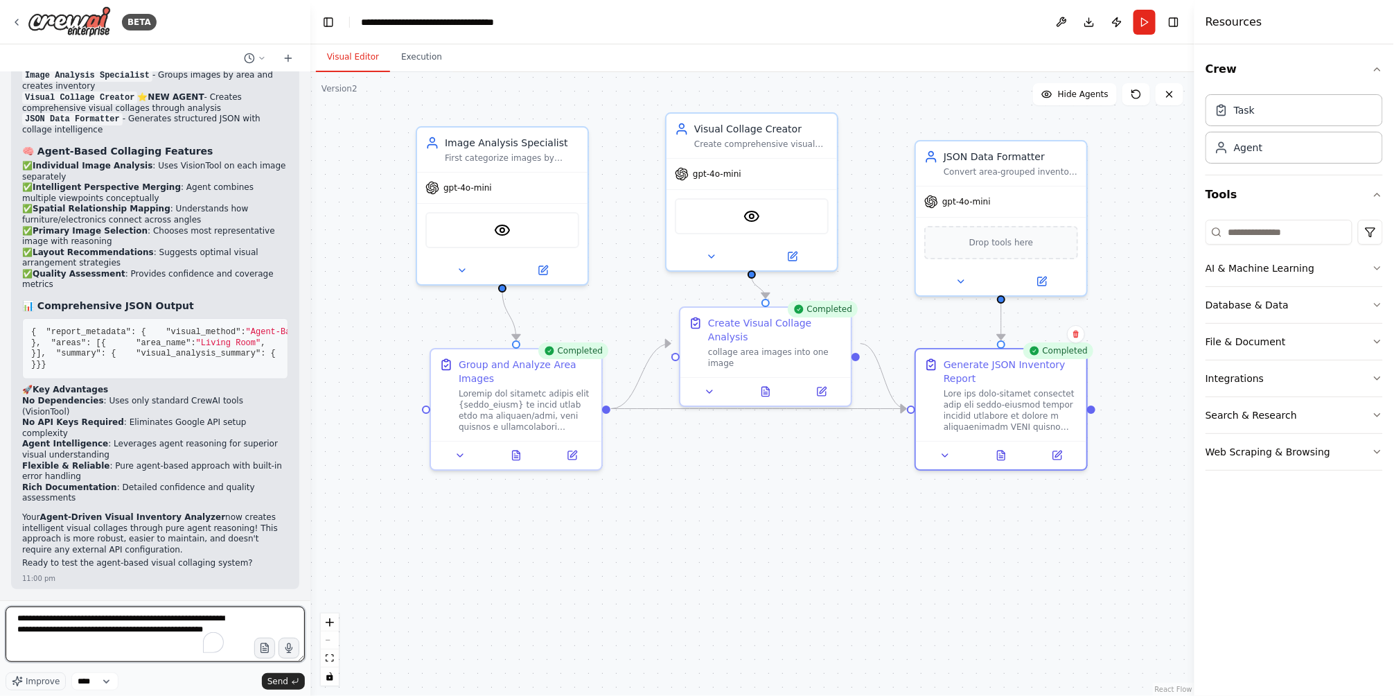
click at [160, 643] on textarea "**********" at bounding box center [155, 633] width 299 height 55
paste textarea "**********"
click at [572, 455] on icon at bounding box center [572, 452] width 8 height 8
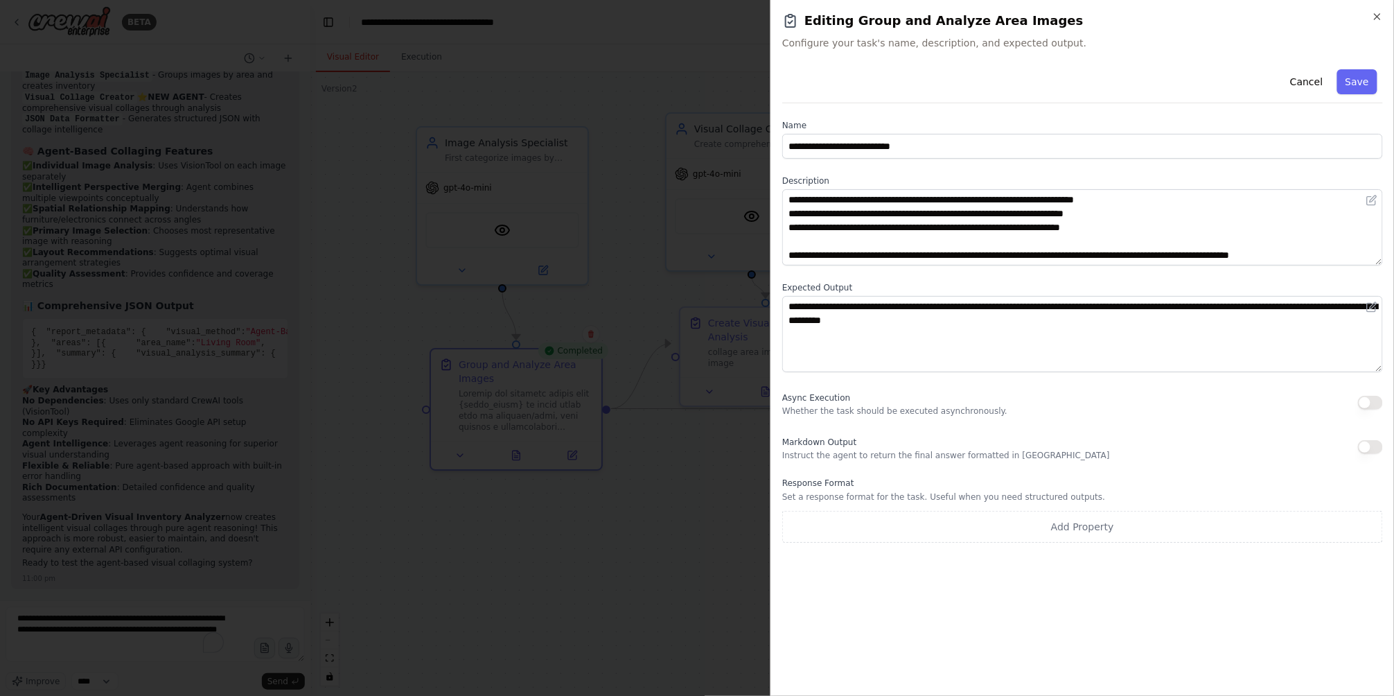
scroll to position [222, 0]
click at [588, 559] on div at bounding box center [697, 348] width 1394 height 696
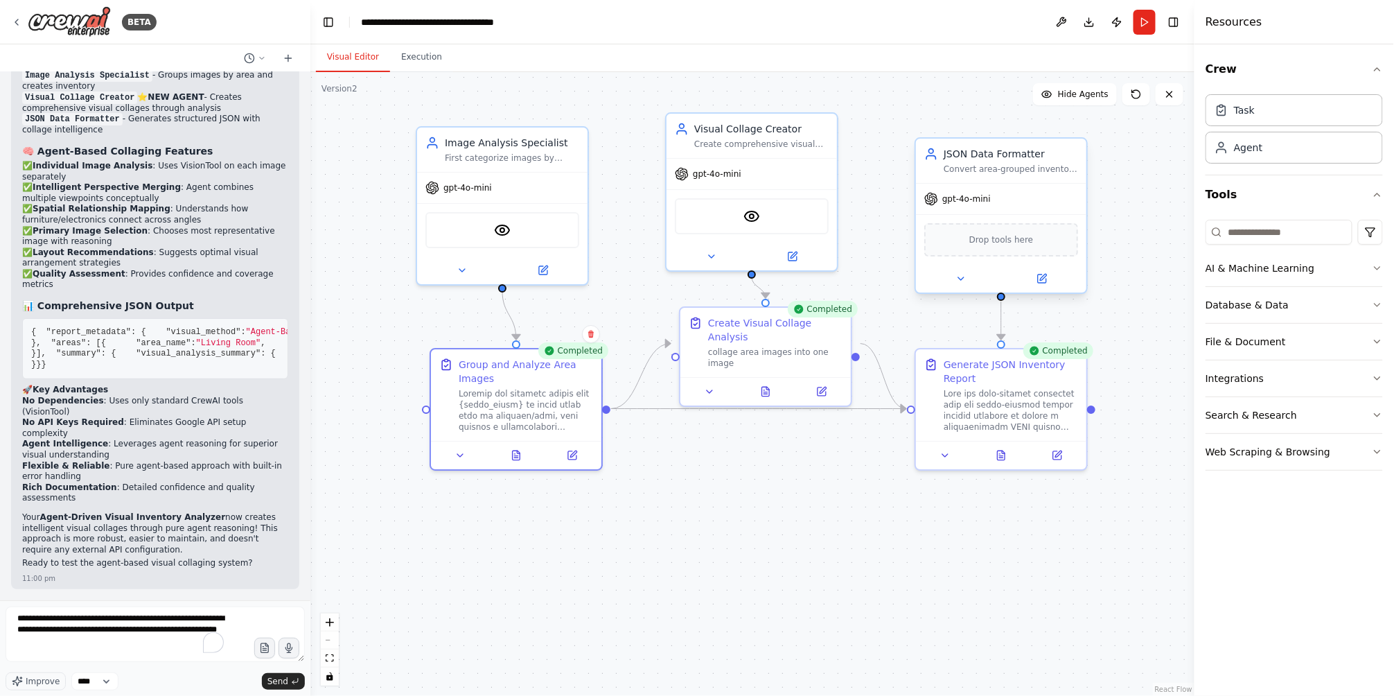
click at [1036, 287] on div at bounding box center [1001, 279] width 170 height 28
click at [1050, 281] on button at bounding box center [1042, 278] width 78 height 17
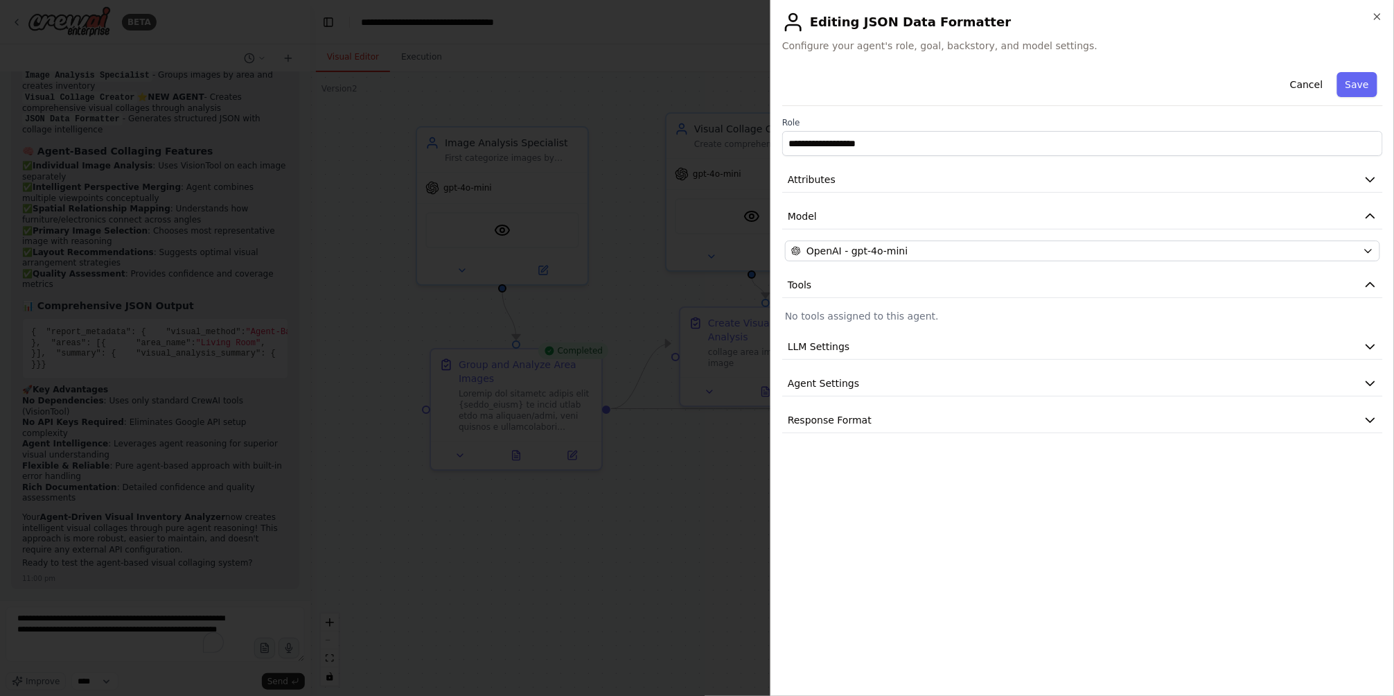
click at [710, 525] on div at bounding box center [697, 348] width 1394 height 696
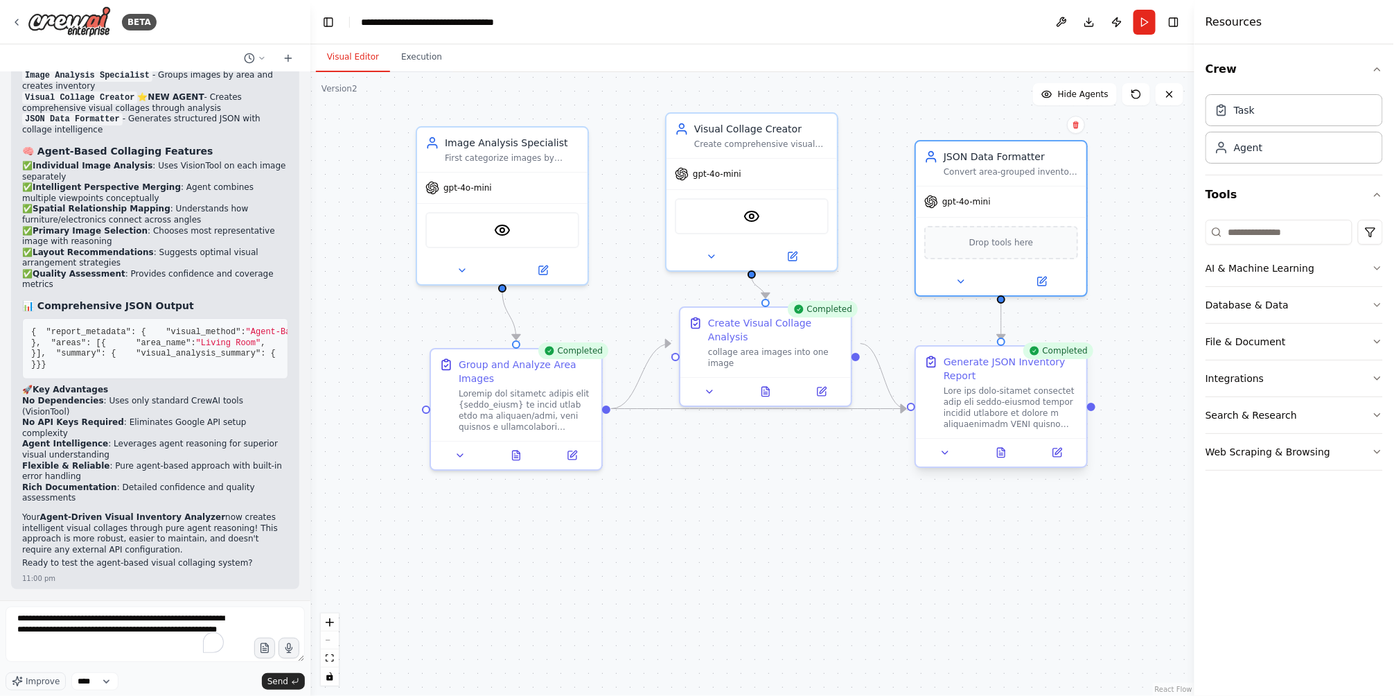
click at [1052, 462] on div at bounding box center [1001, 452] width 170 height 28
click at [1056, 448] on icon at bounding box center [1057, 452] width 8 height 8
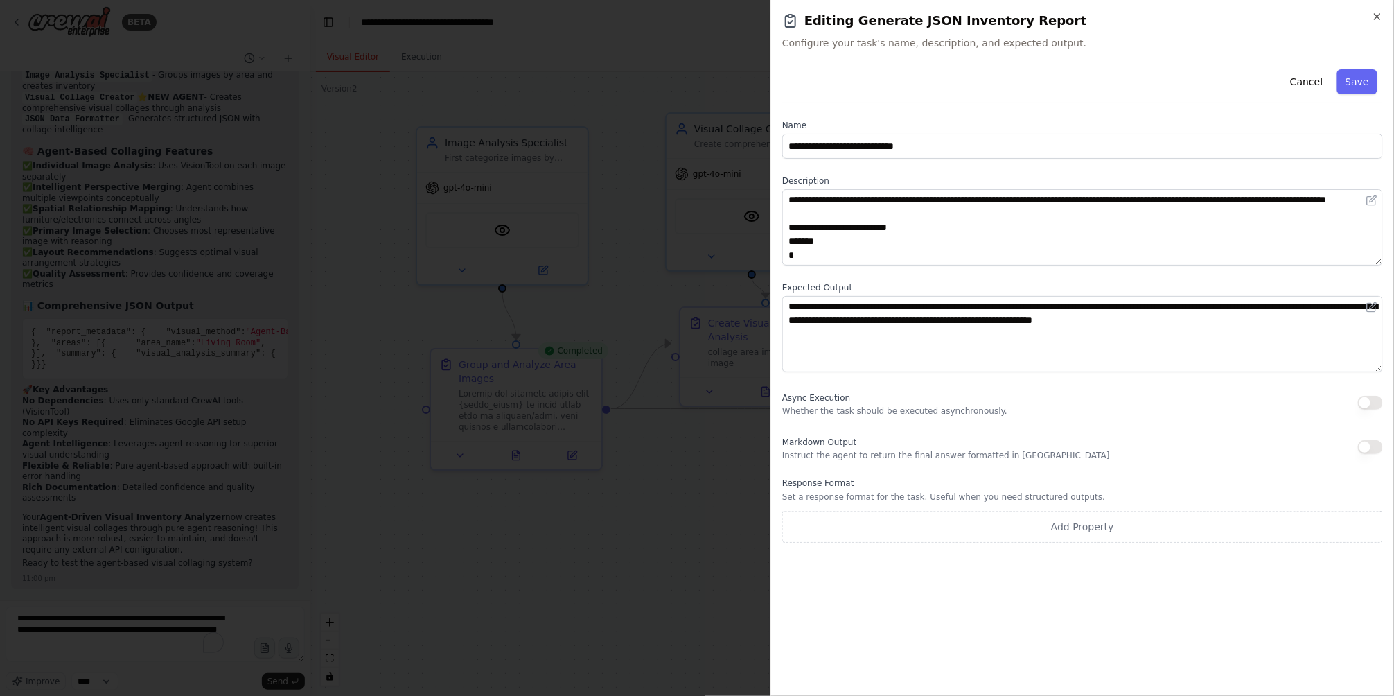
drag, startPoint x: 1374, startPoint y: 201, endPoint x: 1372, endPoint y: 240, distance: 39.5
click at [1373, 201] on icon at bounding box center [1372, 200] width 11 height 11
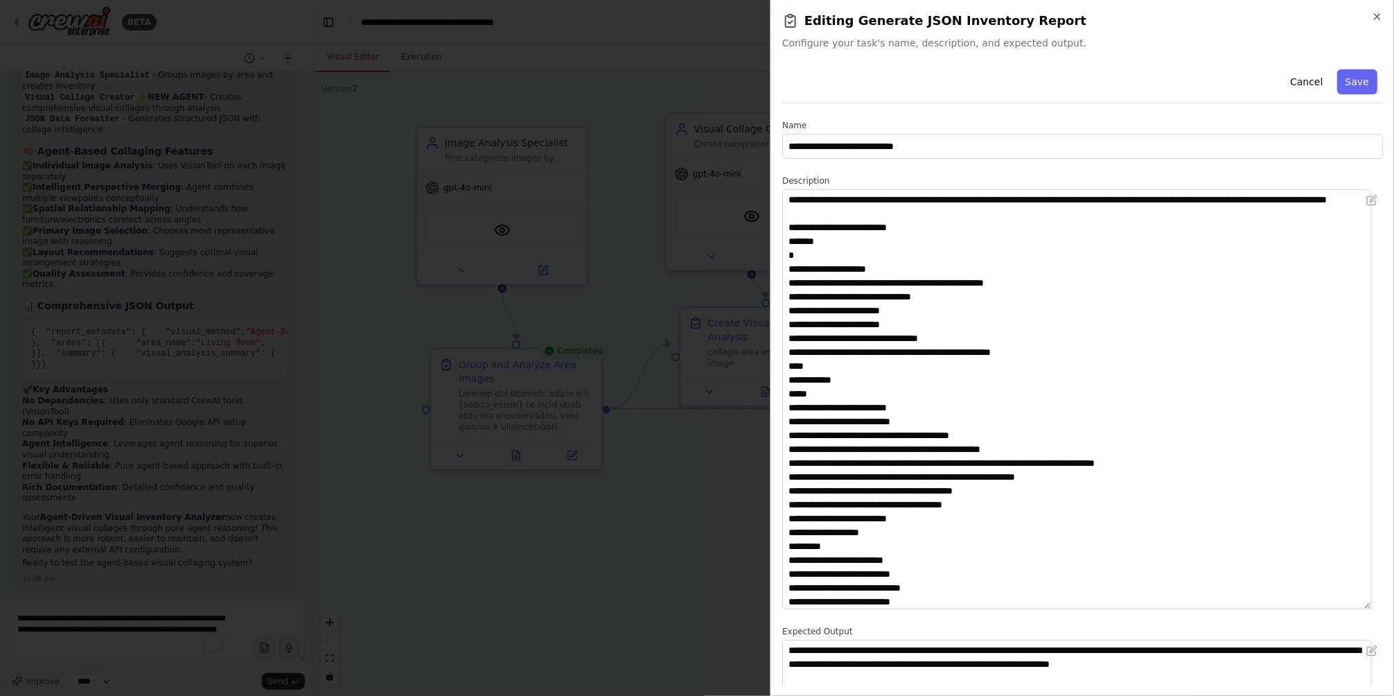
drag, startPoint x: 1376, startPoint y: 258, endPoint x: 1309, endPoint y: 584, distance: 331.9
click at [1351, 609] on textarea at bounding box center [1077, 399] width 590 height 420
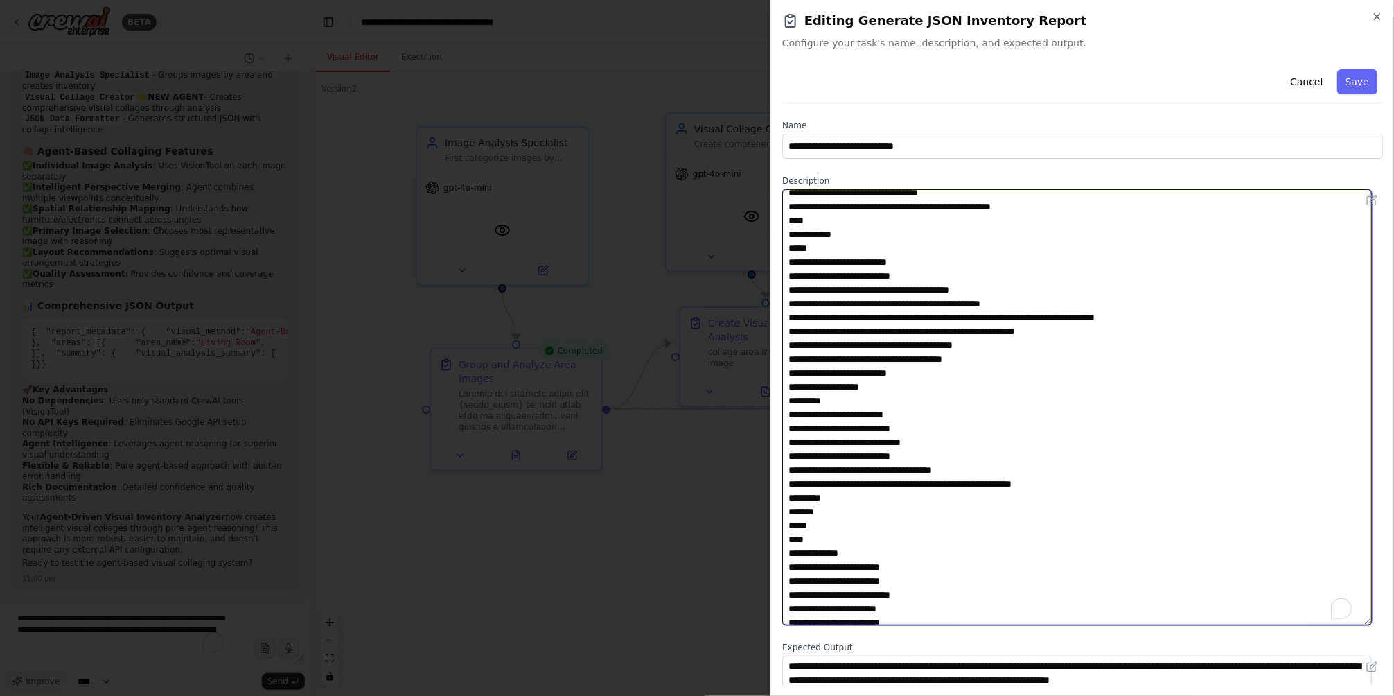
scroll to position [146, 0]
drag, startPoint x: 799, startPoint y: 319, endPoint x: 1051, endPoint y: 317, distance: 252.3
click at [1051, 317] on textarea "To enrich screen reader interactions, please activate Accessibility in Grammarl…" at bounding box center [1077, 407] width 590 height 436
click at [832, 389] on textarea "To enrich screen reader interactions, please activate Accessibility in Grammarl…" at bounding box center [1077, 407] width 590 height 436
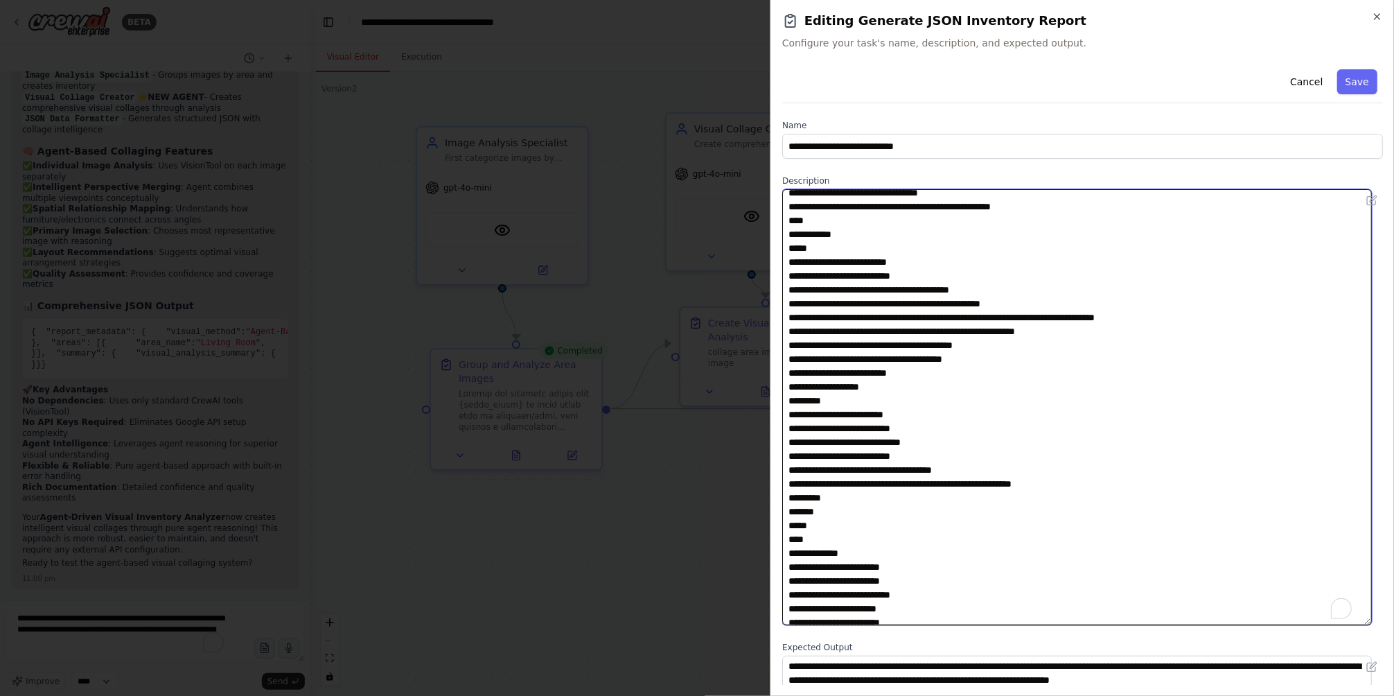
click at [847, 365] on textarea "To enrich screen reader interactions, please activate Accessibility in Grammarl…" at bounding box center [1077, 407] width 590 height 436
click at [849, 351] on textarea "To enrich screen reader interactions, please activate Accessibility in Grammarl…" at bounding box center [1077, 407] width 590 height 436
drag, startPoint x: 1009, startPoint y: 358, endPoint x: 726, endPoint y: 327, distance: 285.1
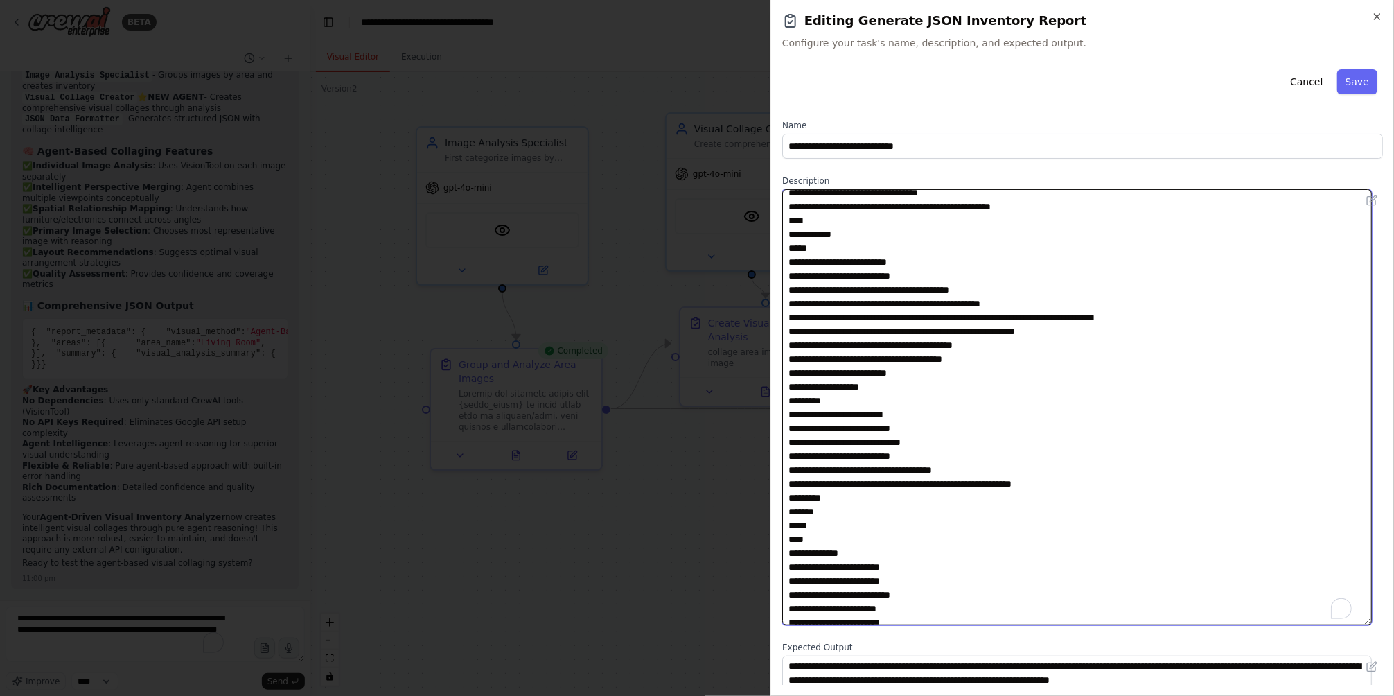
click at [726, 327] on body "BETA i wan if user provide a image, list all the furniture and eletronic device…" at bounding box center [697, 348] width 1394 height 696
click at [1034, 368] on textarea "To enrich screen reader interactions, please activate Accessibility in Grammarl…" at bounding box center [1077, 407] width 590 height 436
drag, startPoint x: 1015, startPoint y: 357, endPoint x: 660, endPoint y: 319, distance: 357.5
click at [660, 319] on body "BETA i wan if user provide a image, list all the furniture and eletronic device…" at bounding box center [697, 348] width 1394 height 696
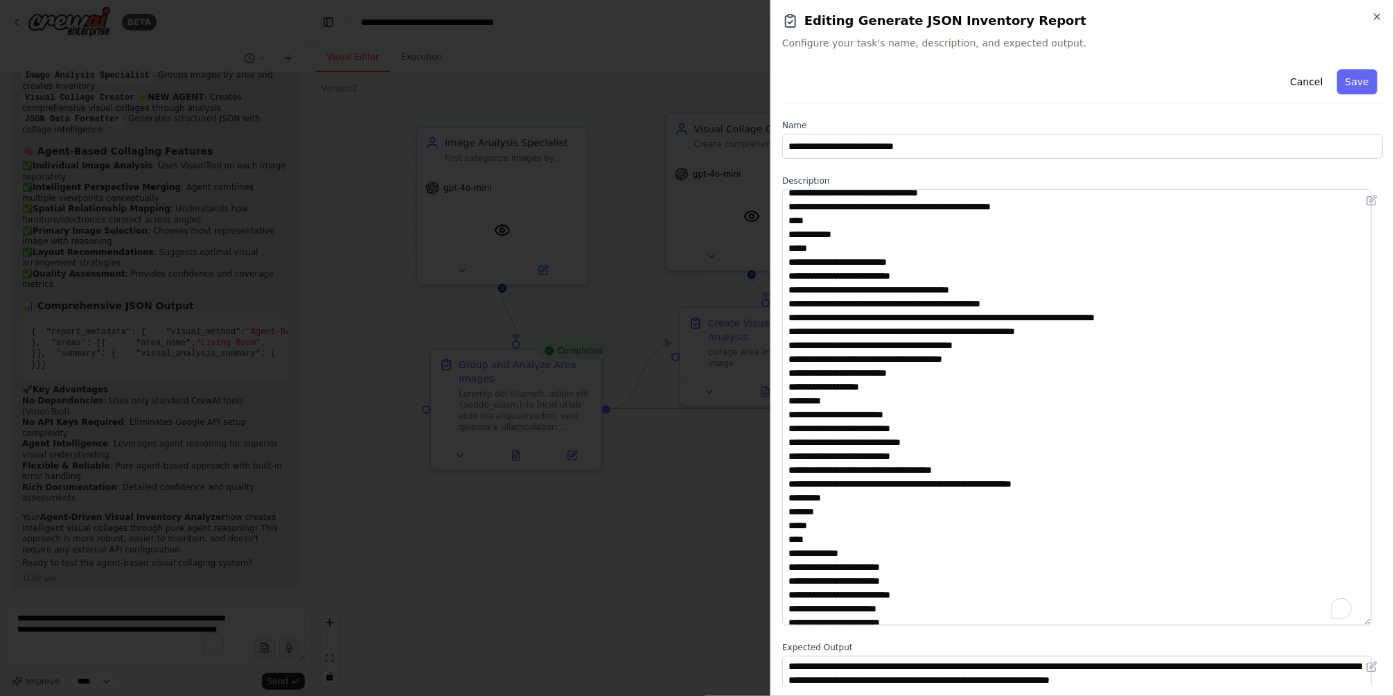
click at [602, 537] on div at bounding box center [697, 348] width 1394 height 696
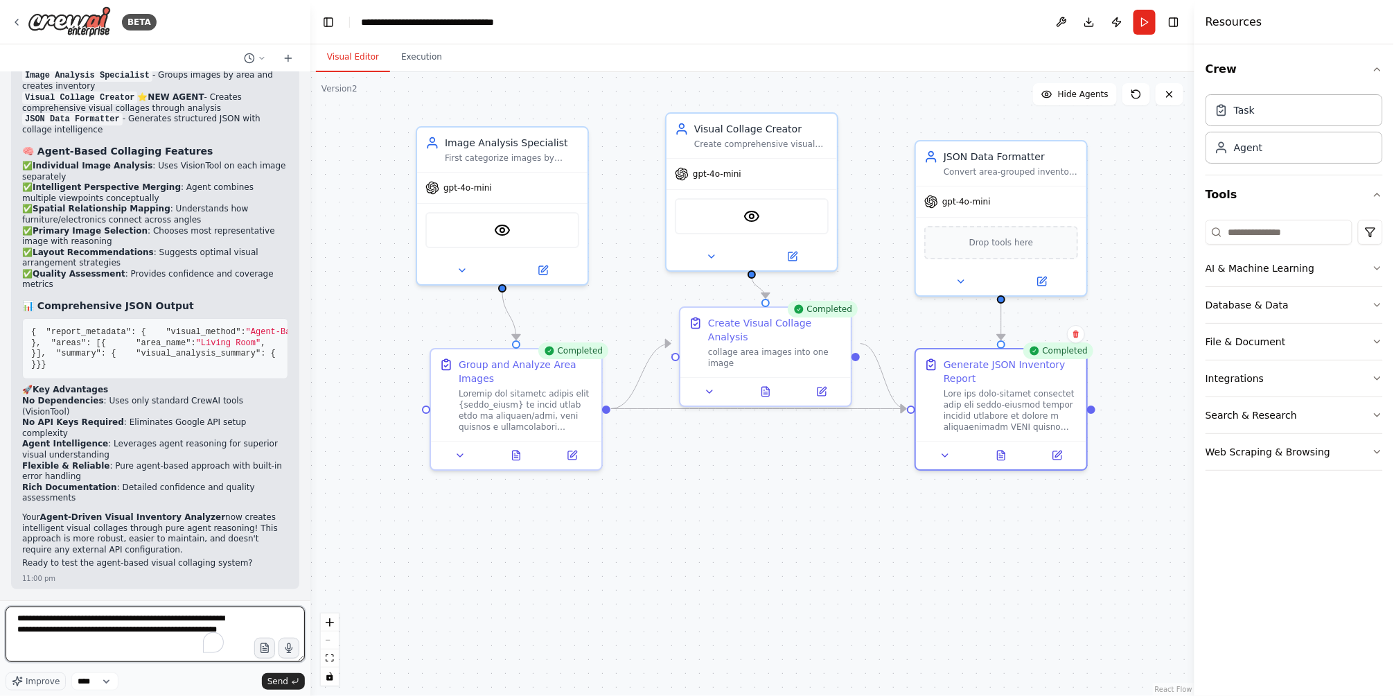
click at [142, 642] on textarea "**********" at bounding box center [155, 633] width 299 height 55
paste textarea "**********"
type textarea "**********"
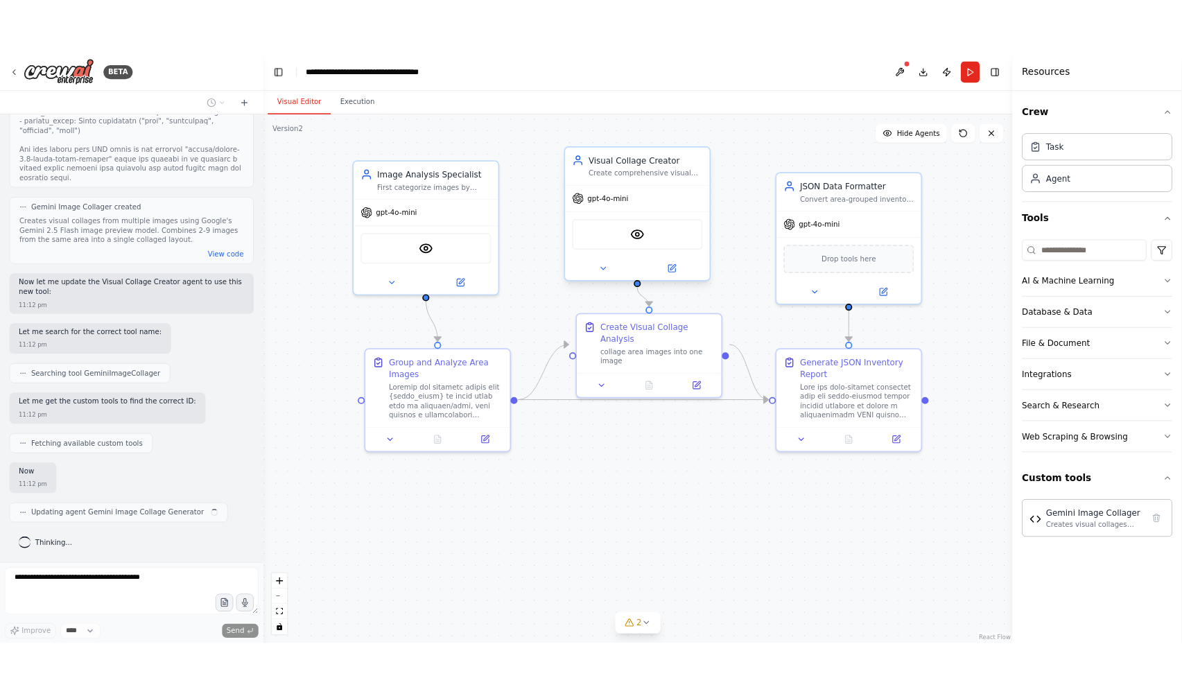
scroll to position [17254, 0]
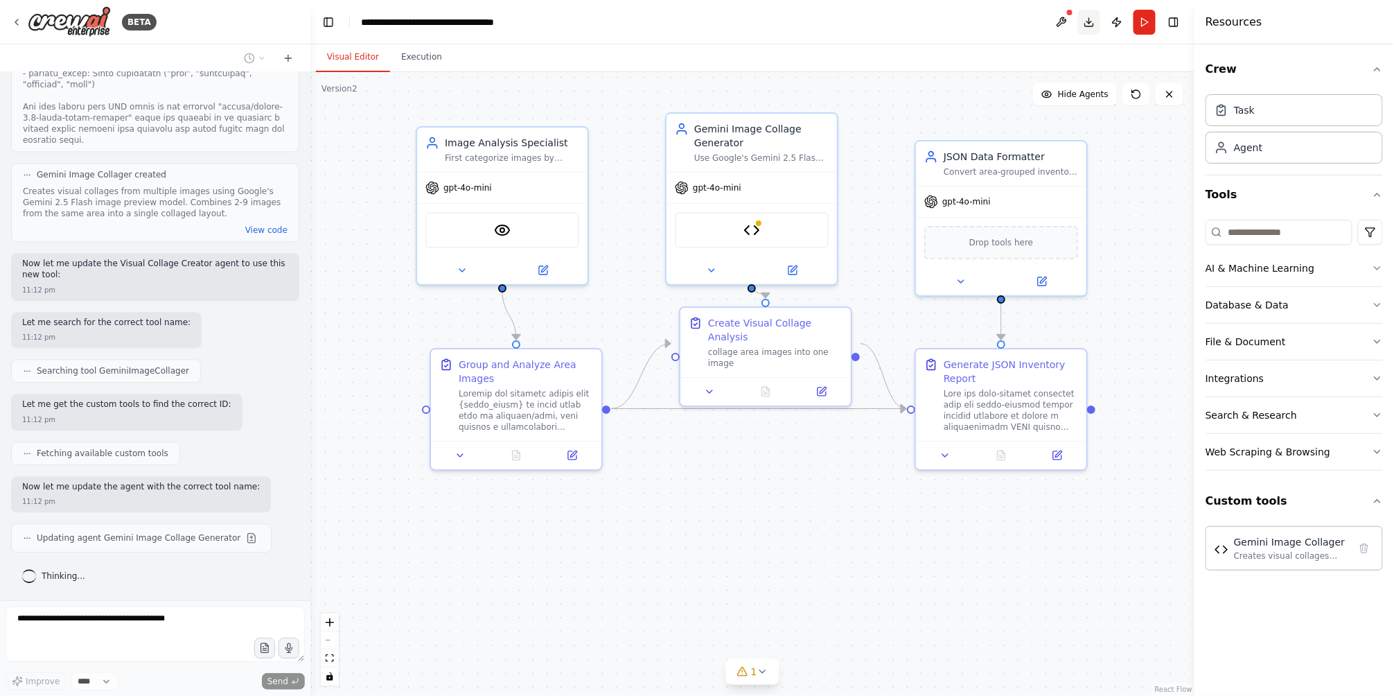
click at [1083, 18] on button "Download" at bounding box center [1089, 22] width 22 height 25
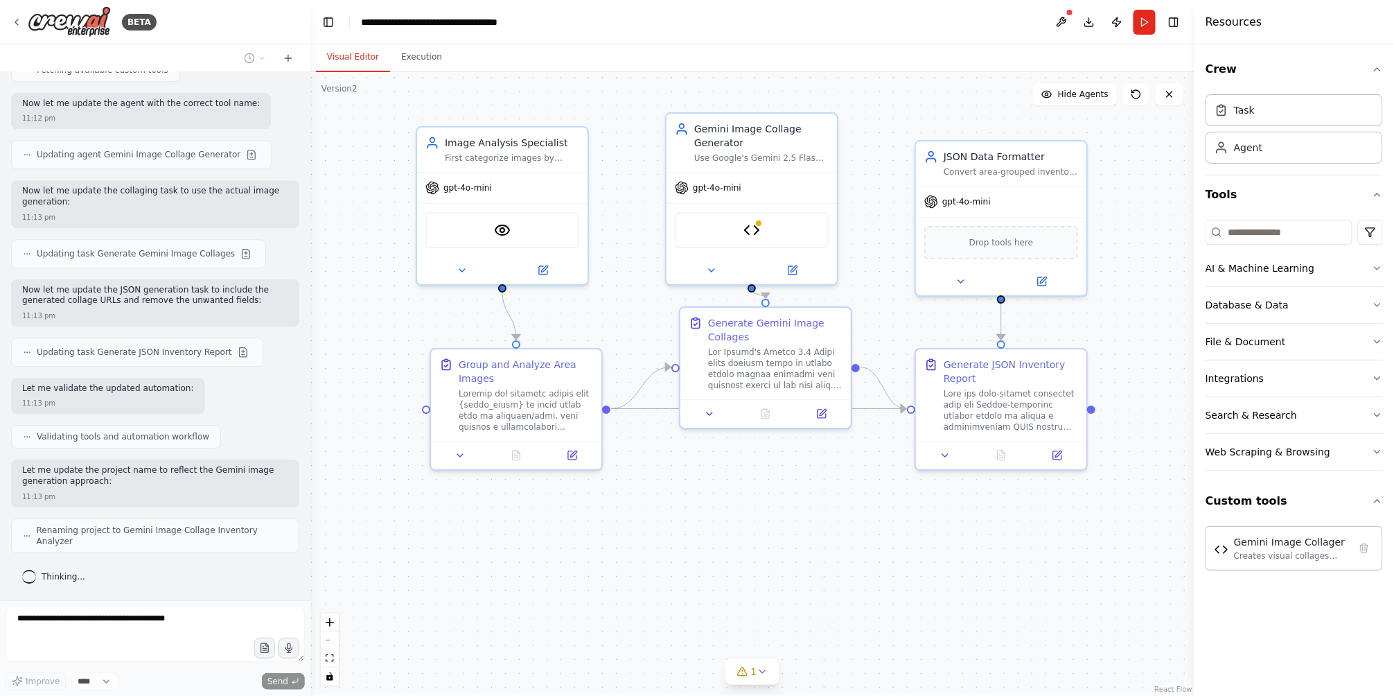
scroll to position [17633, 0]
click at [1159, 223] on div ".deletable-edge-delete-btn { width: 20px; height: 20px; border: 0px solid #ffff…" at bounding box center [752, 384] width 884 height 624
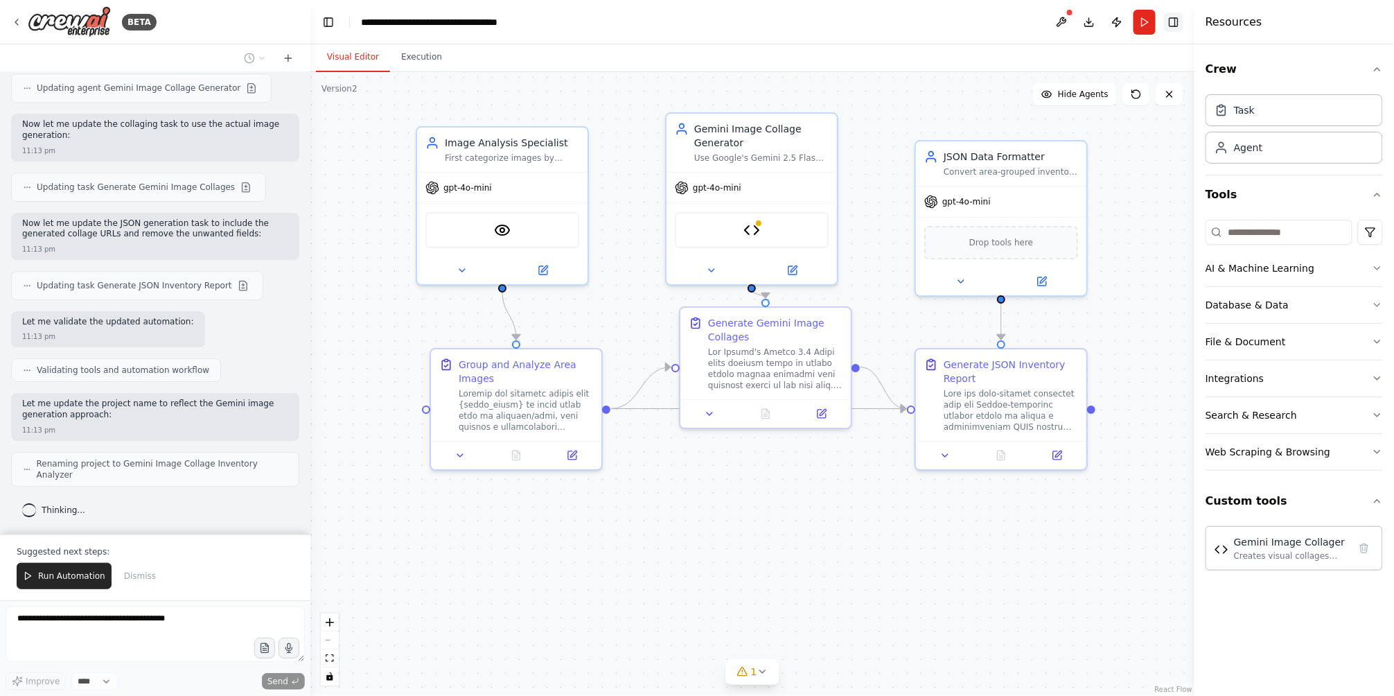
click at [1175, 24] on button "Toggle Right Sidebar" at bounding box center [1173, 21] width 19 height 19
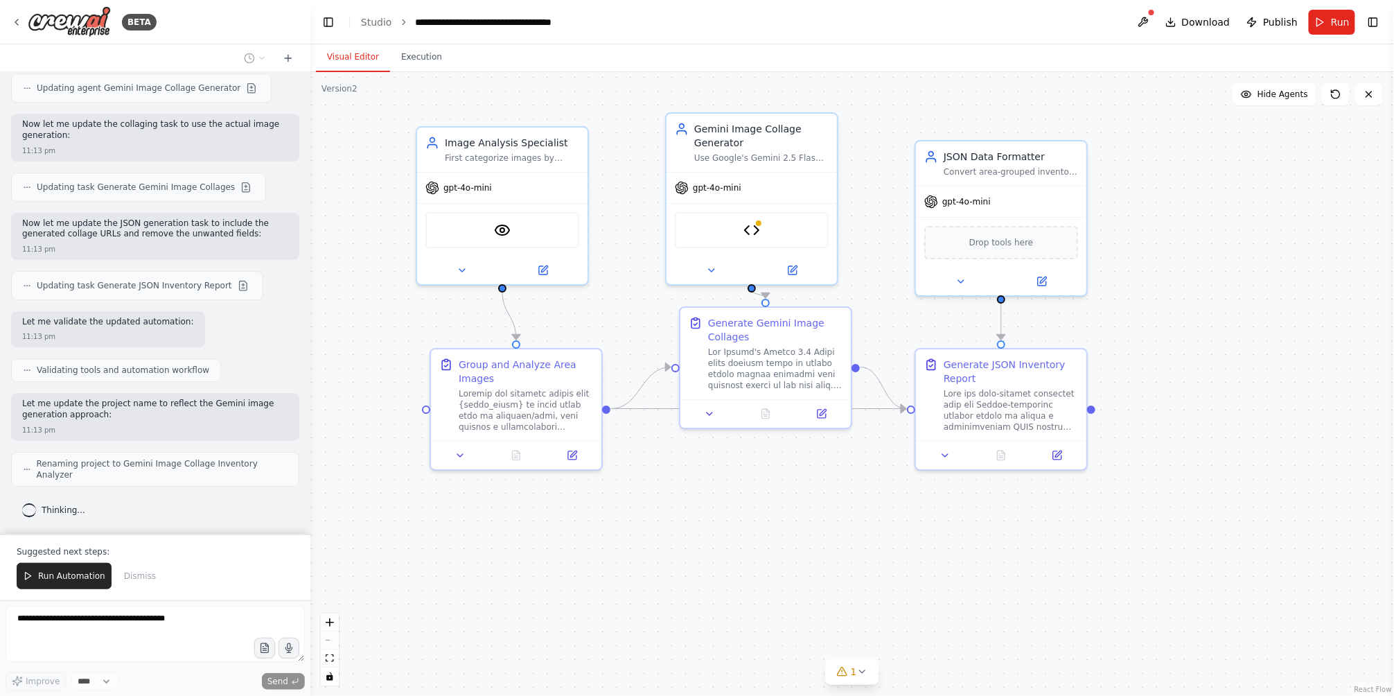
click at [1232, 150] on div ".deletable-edge-delete-btn { width: 20px; height: 20px; border: 0px solid #ffff…" at bounding box center [852, 384] width 1084 height 624
click at [1129, 117] on div ".deletable-edge-delete-btn { width: 20px; height: 20px; border: 0px solid #ffff…" at bounding box center [852, 384] width 1084 height 624
click at [419, 52] on button "Execution" at bounding box center [421, 57] width 63 height 29
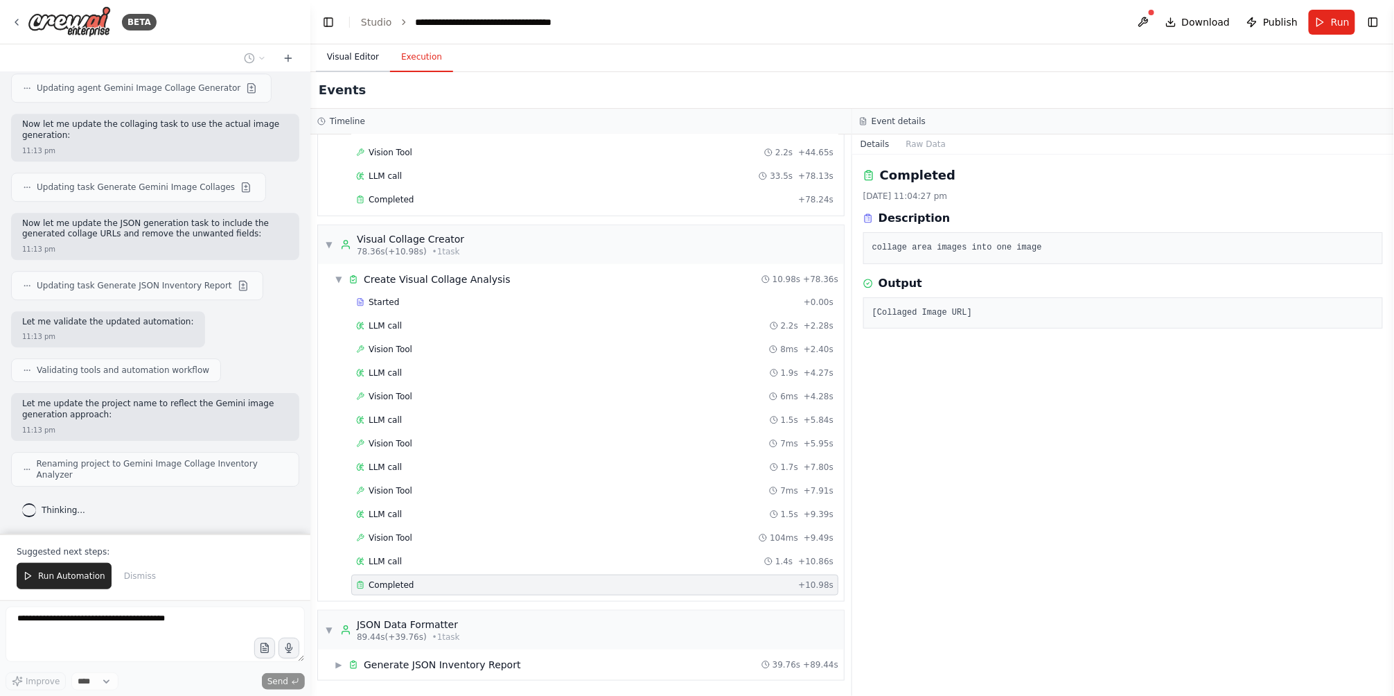
click at [342, 52] on button "Visual Editor" at bounding box center [353, 57] width 74 height 29
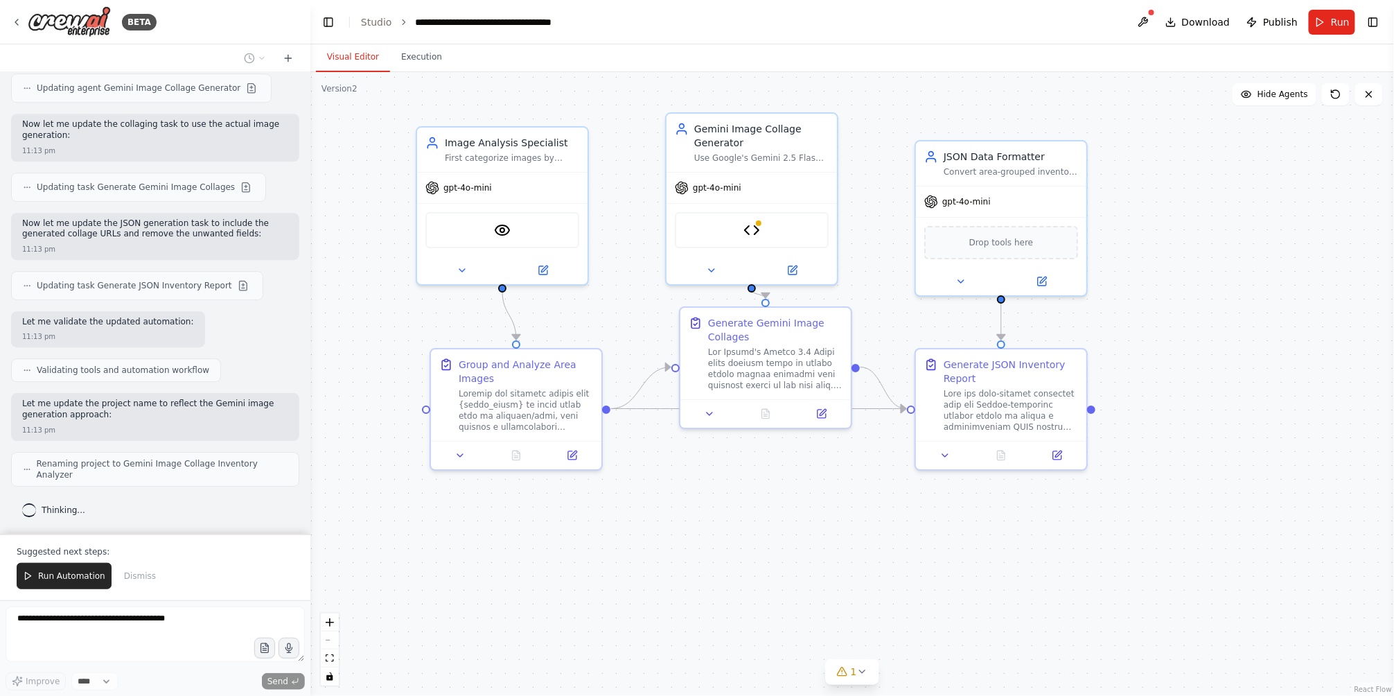
click at [346, 89] on div "Version 2" at bounding box center [340, 88] width 36 height 11
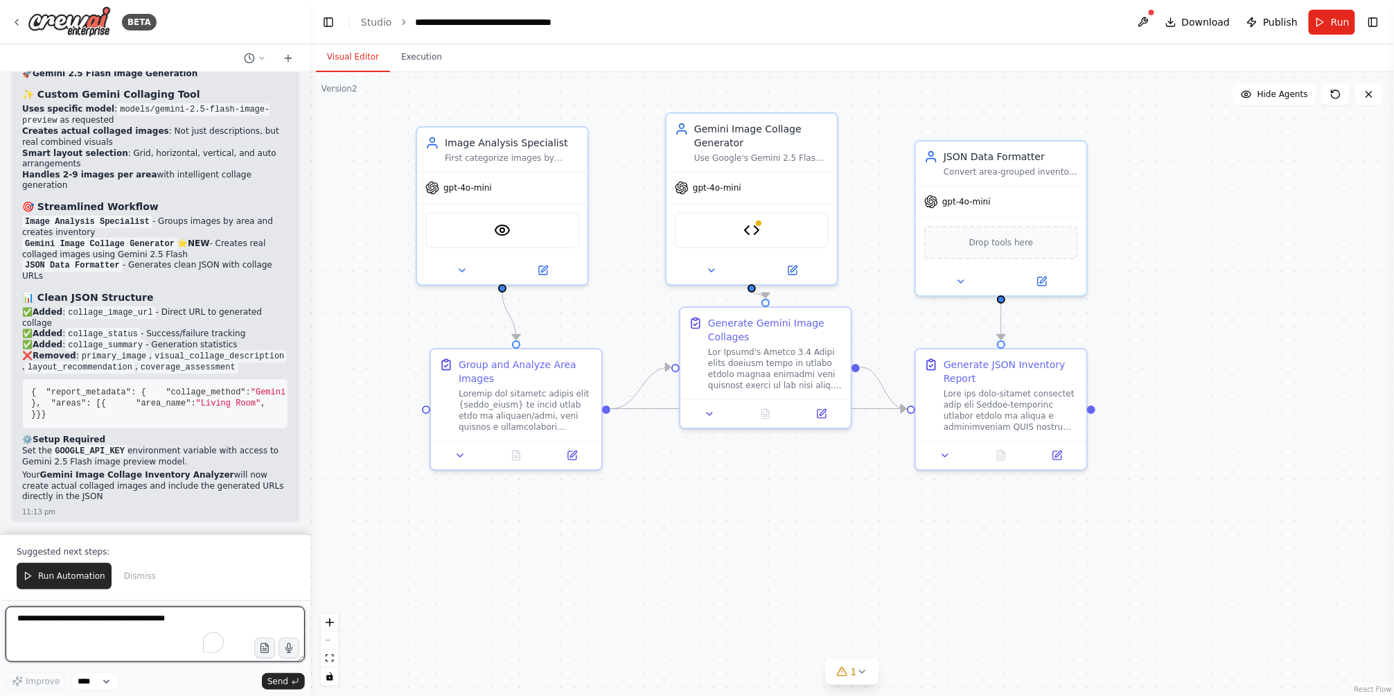
scroll to position [18342, 0]
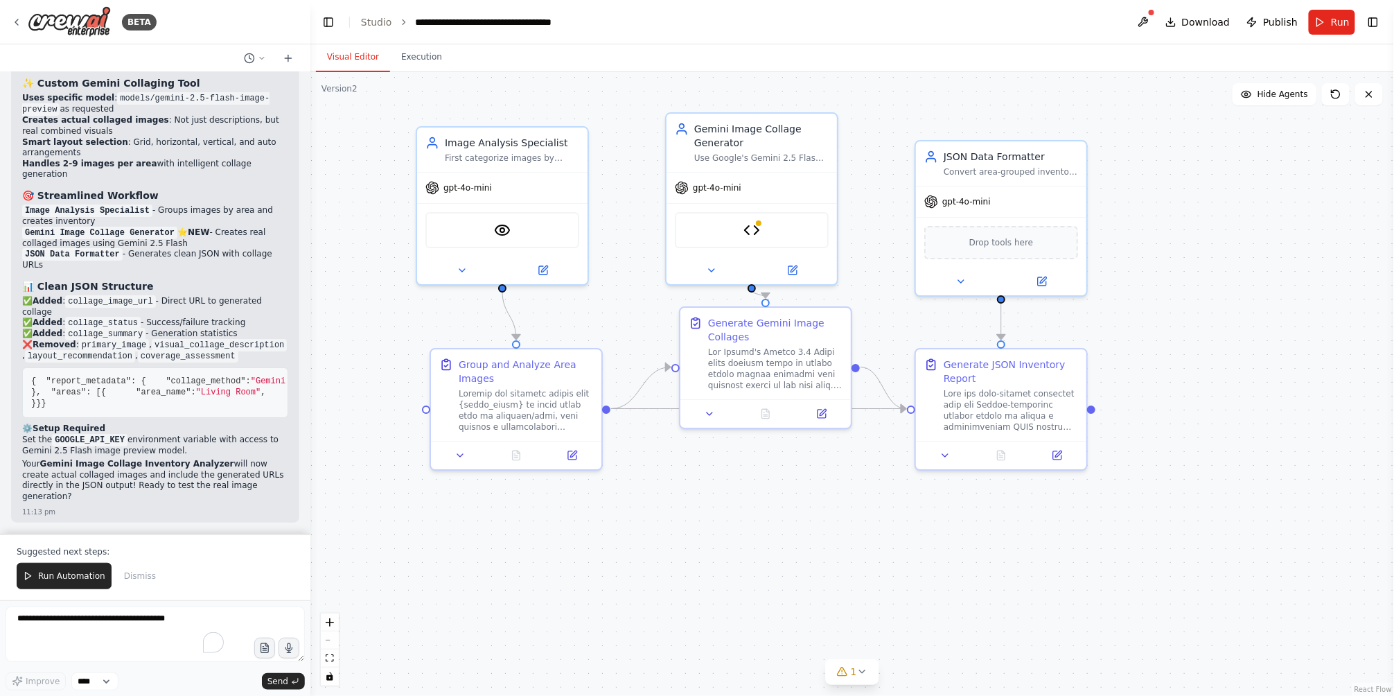
click at [1161, 372] on div ".deletable-edge-delete-btn { width: 20px; height: 20px; border: 0px solid #ffff…" at bounding box center [852, 384] width 1084 height 624
click at [1370, 26] on button "Toggle Right Sidebar" at bounding box center [1373, 21] width 19 height 19
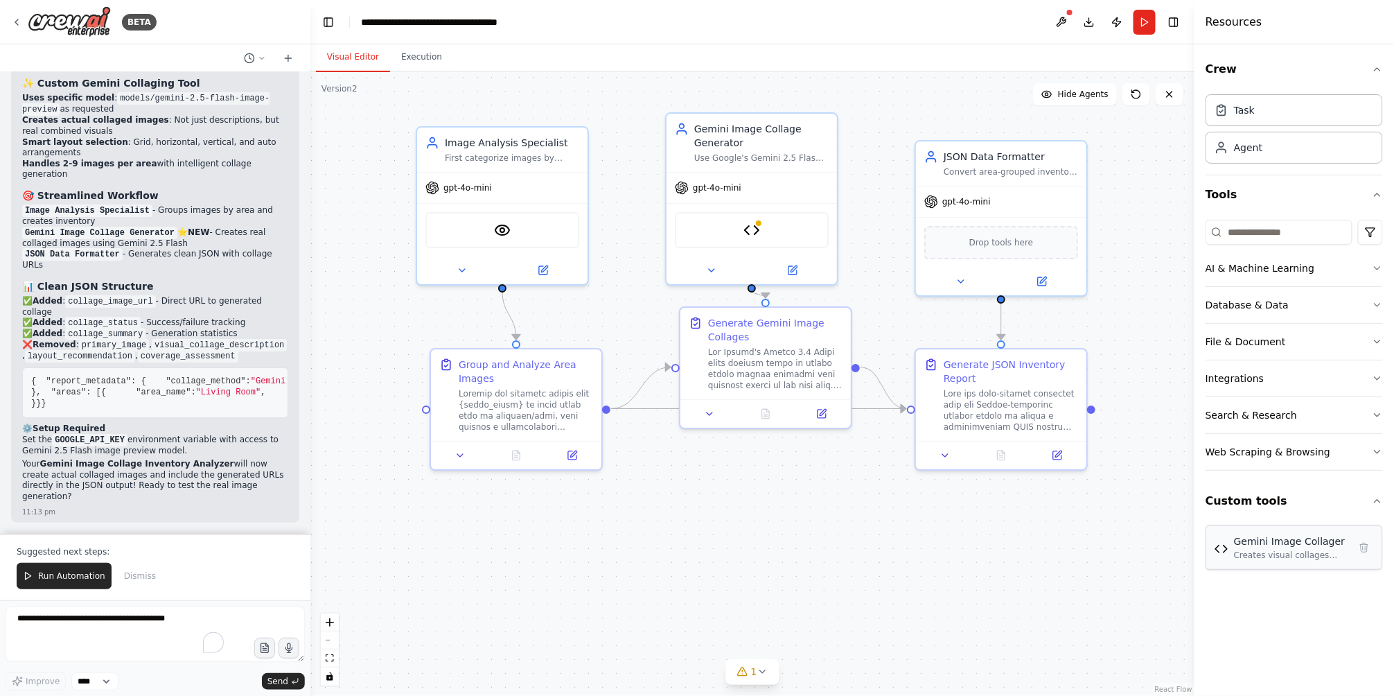
click at [1265, 547] on div "Gemini Image Collager" at bounding box center [1291, 541] width 115 height 14
click at [1223, 551] on img at bounding box center [1222, 549] width 14 height 14
click at [1298, 561] on div "Gemini Image Collager Creates visual collages from multiple images using Google…" at bounding box center [1294, 547] width 177 height 44
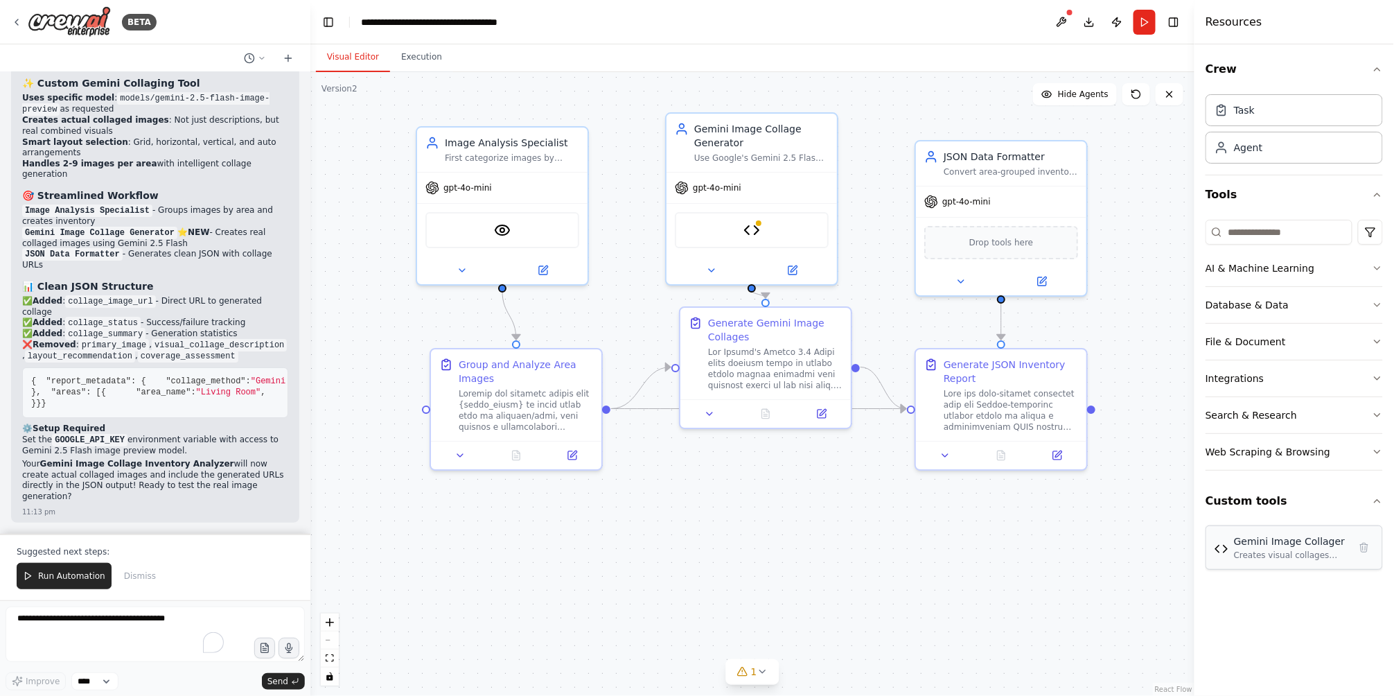
click at [1298, 561] on div "Gemini Image Collager Creates visual collages from multiple images using Google…" at bounding box center [1294, 547] width 177 height 44
click at [757, 225] on img at bounding box center [752, 227] width 17 height 17
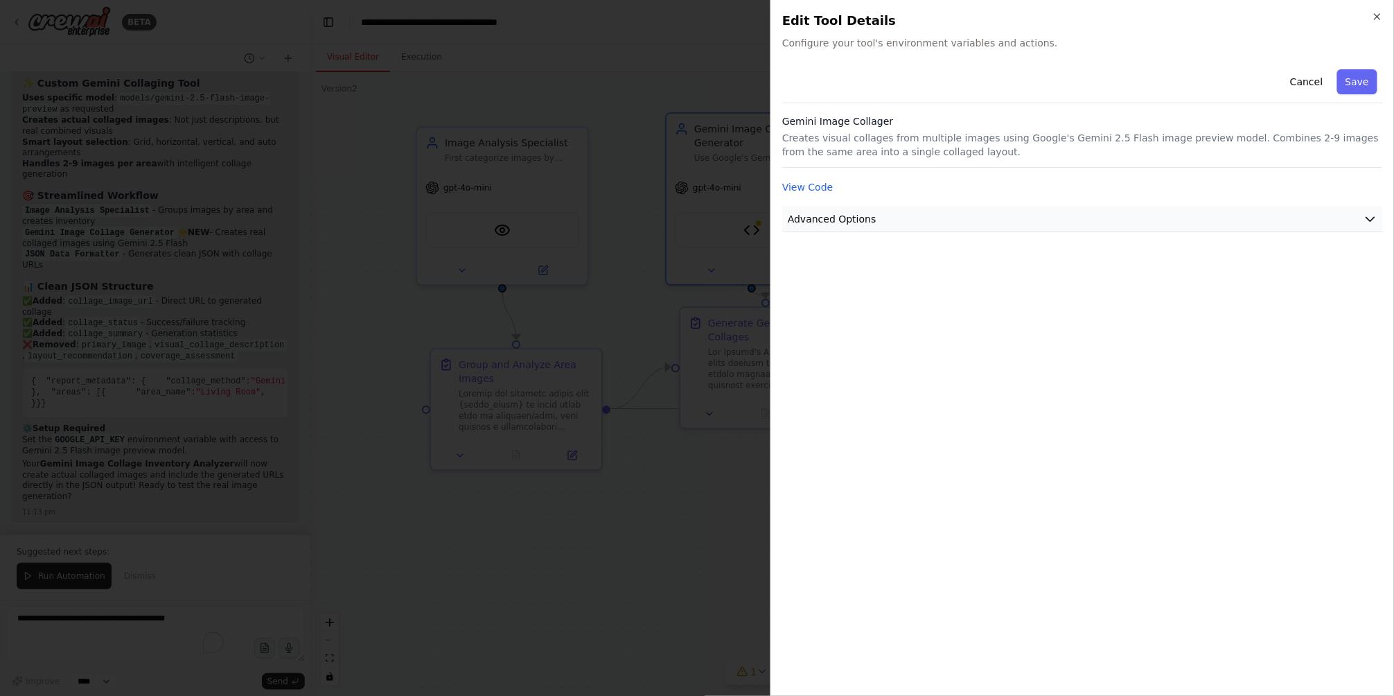
click at [1370, 217] on icon "button" at bounding box center [1371, 219] width 14 height 14
click at [1095, 286] on div "GOOGLE_API_KEY Required Required to work properly." at bounding box center [1082, 298] width 595 height 76
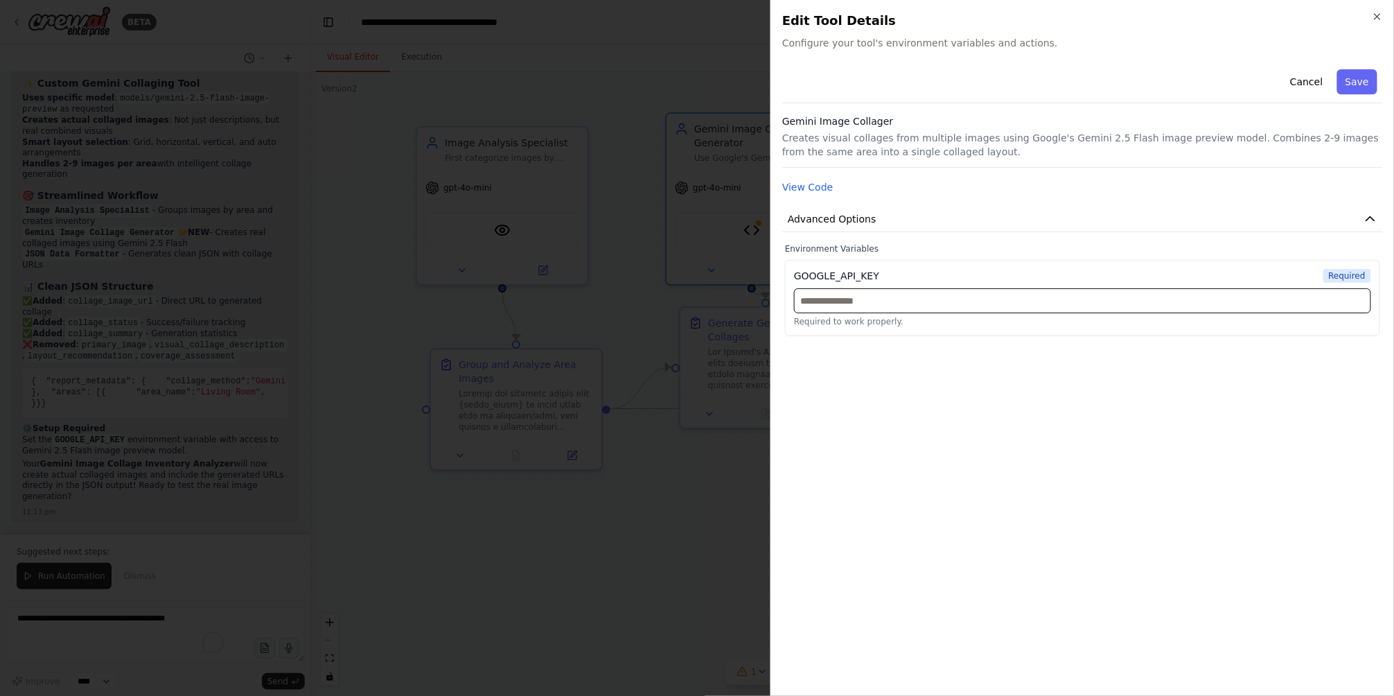
click at [1075, 296] on input "text" at bounding box center [1082, 300] width 577 height 25
paste input "**********"
type input "**********"
click at [1220, 435] on div "**********" at bounding box center [1082, 374] width 601 height 621
click at [1365, 80] on button "Save" at bounding box center [1357, 81] width 40 height 25
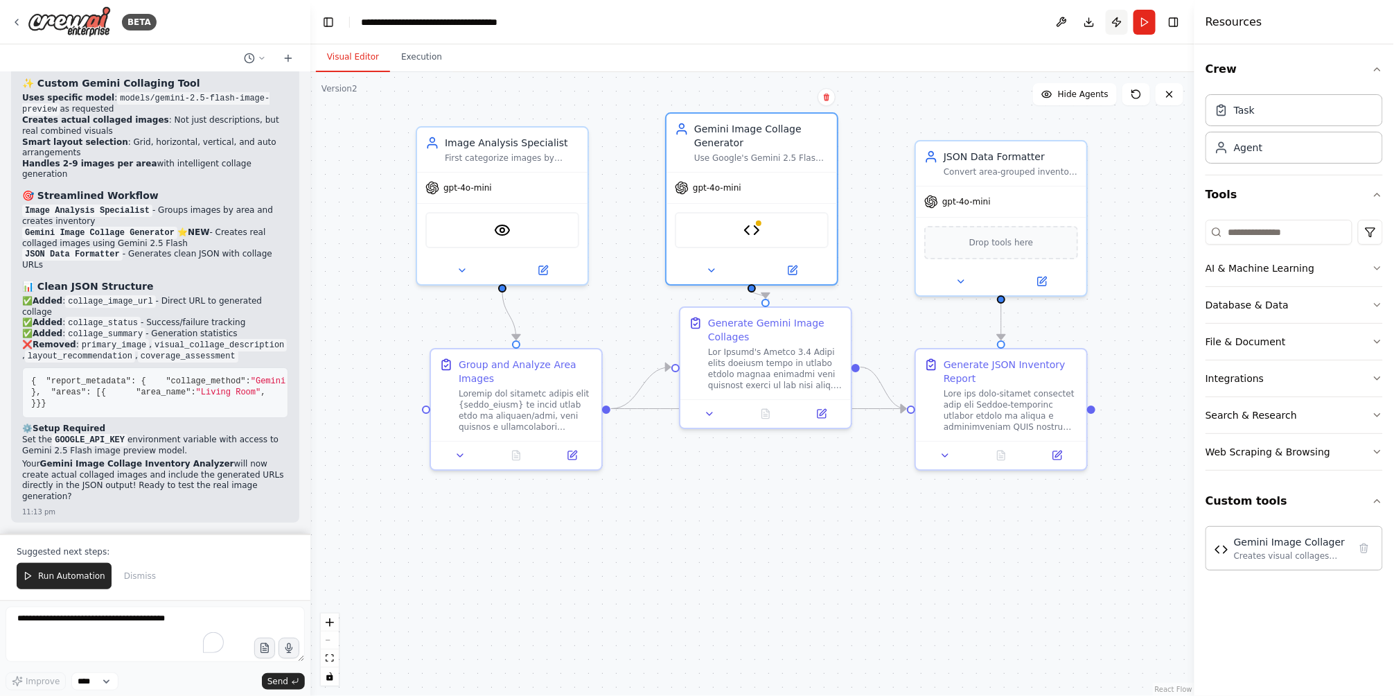
click at [1119, 24] on button "Publish" at bounding box center [1117, 22] width 22 height 25
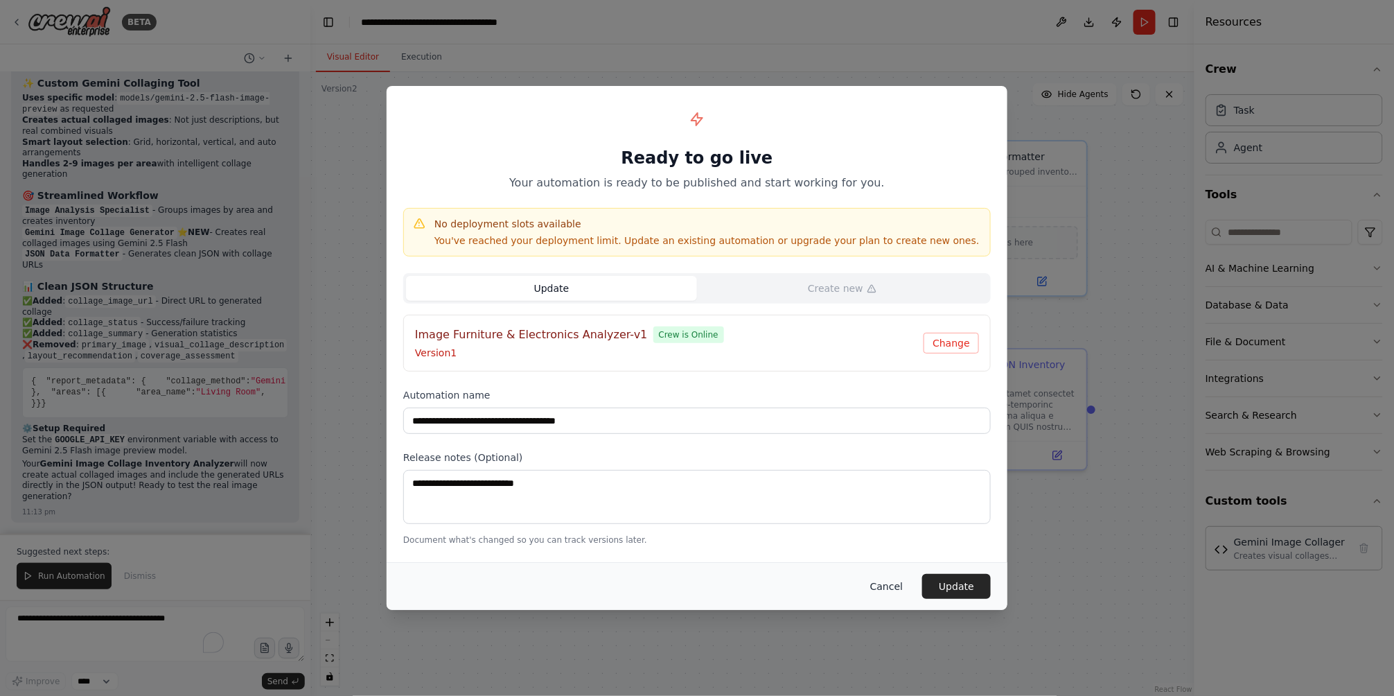
click at [896, 580] on button "Cancel" at bounding box center [886, 586] width 55 height 25
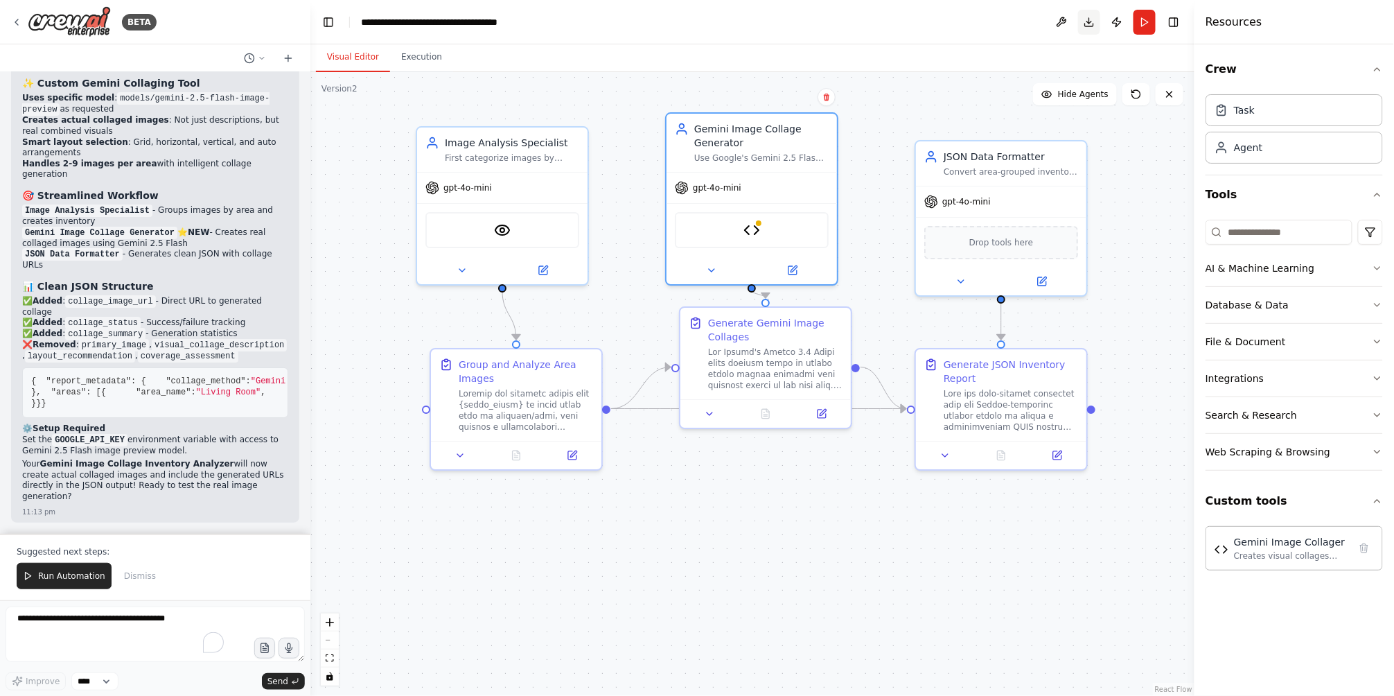
click at [1087, 18] on button "Download" at bounding box center [1089, 22] width 22 height 25
click at [1116, 26] on button "Publish" at bounding box center [1117, 22] width 22 height 25
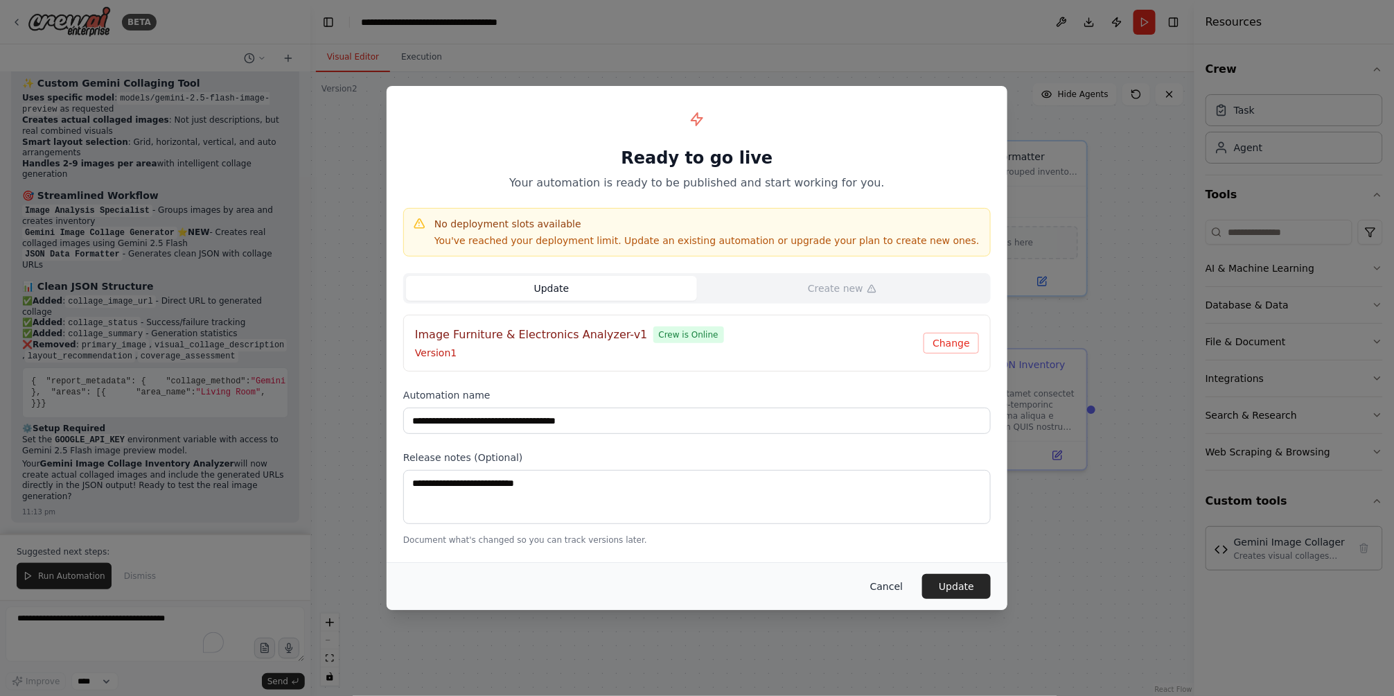
click at [896, 588] on button "Cancel" at bounding box center [886, 586] width 55 height 25
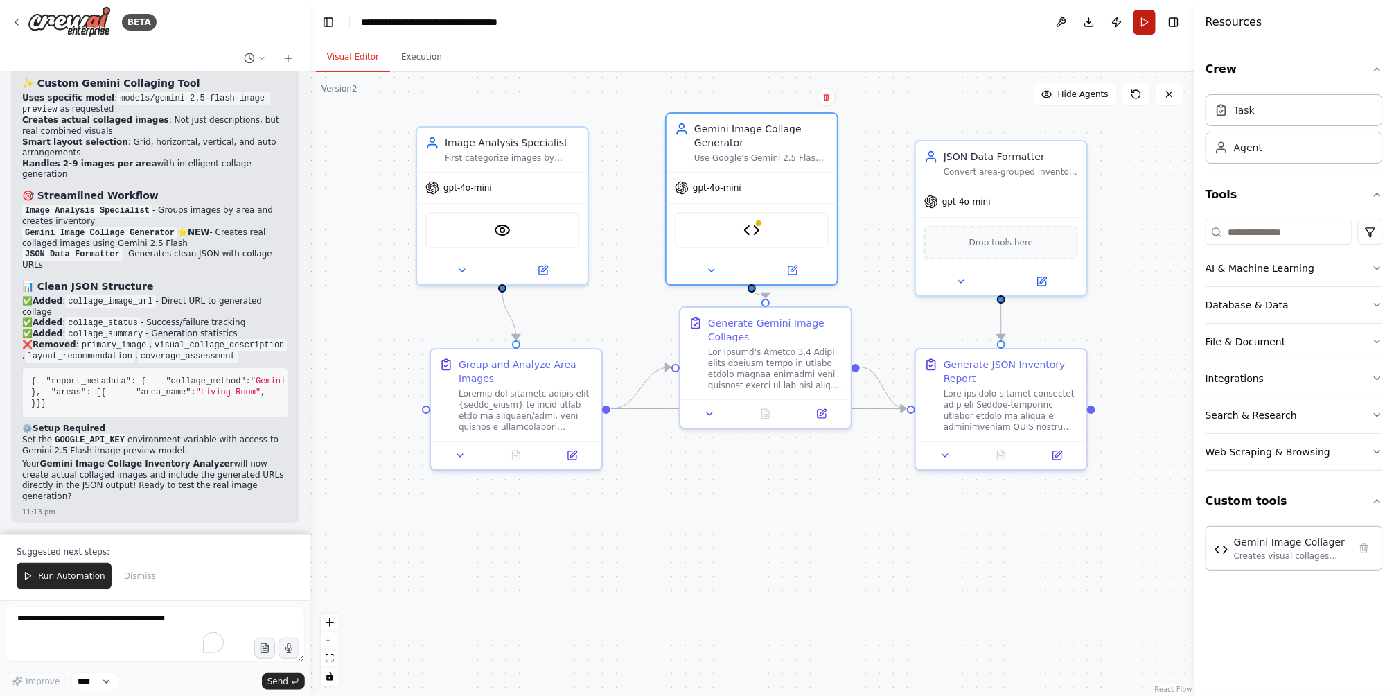
click at [1144, 29] on button "Run" at bounding box center [1145, 22] width 22 height 25
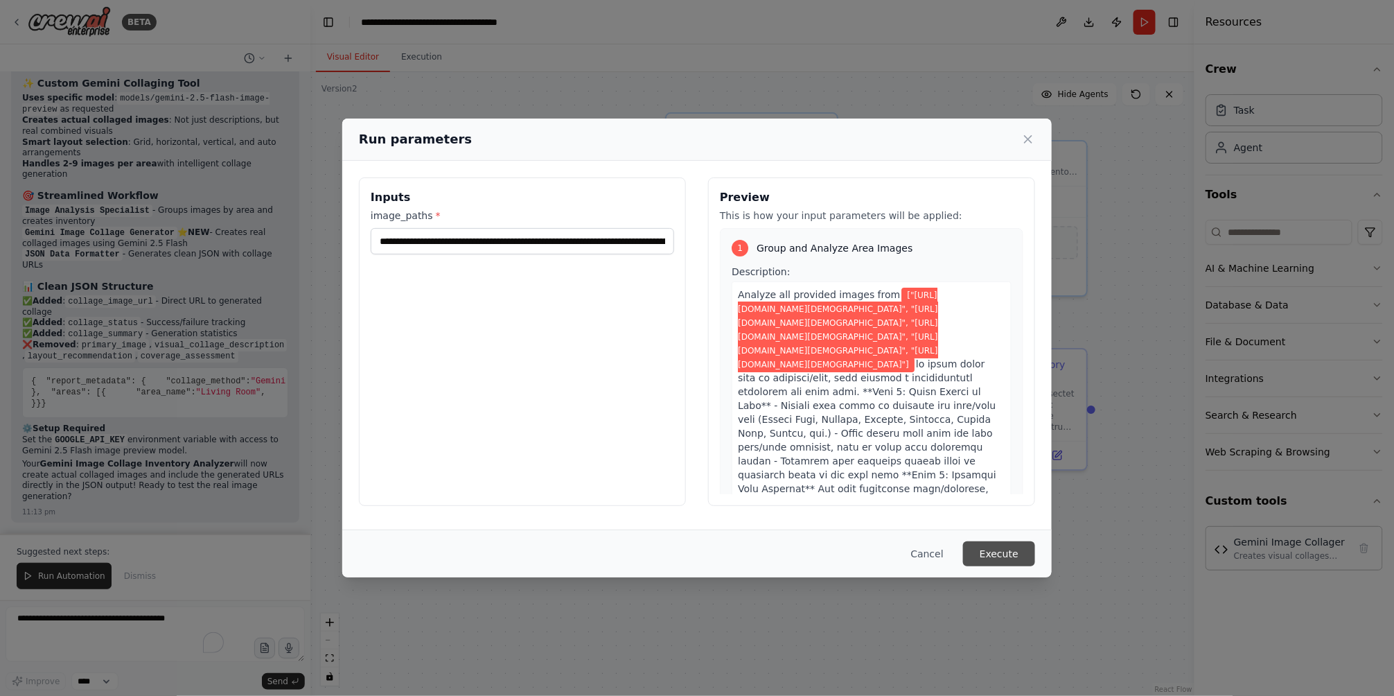
click at [994, 552] on button "Execute" at bounding box center [999, 553] width 72 height 25
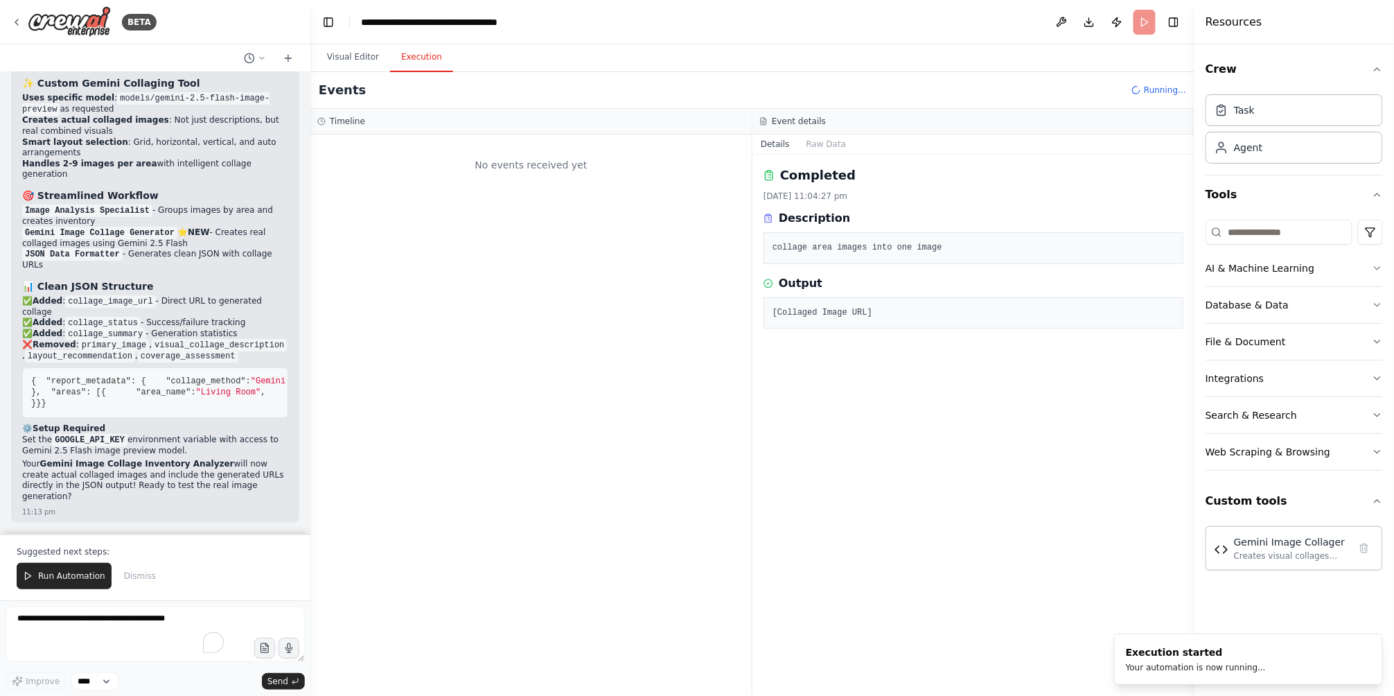
scroll to position [0, 0]
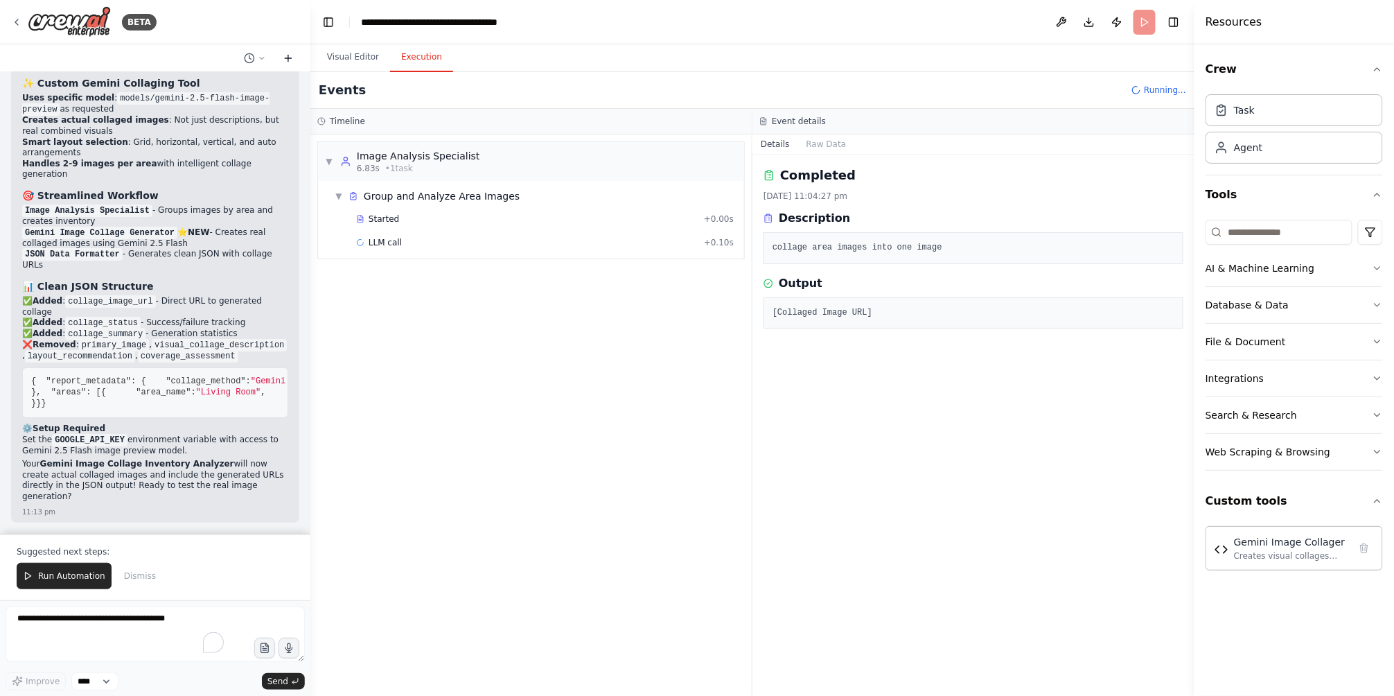
click at [286, 60] on icon at bounding box center [288, 58] width 11 height 11
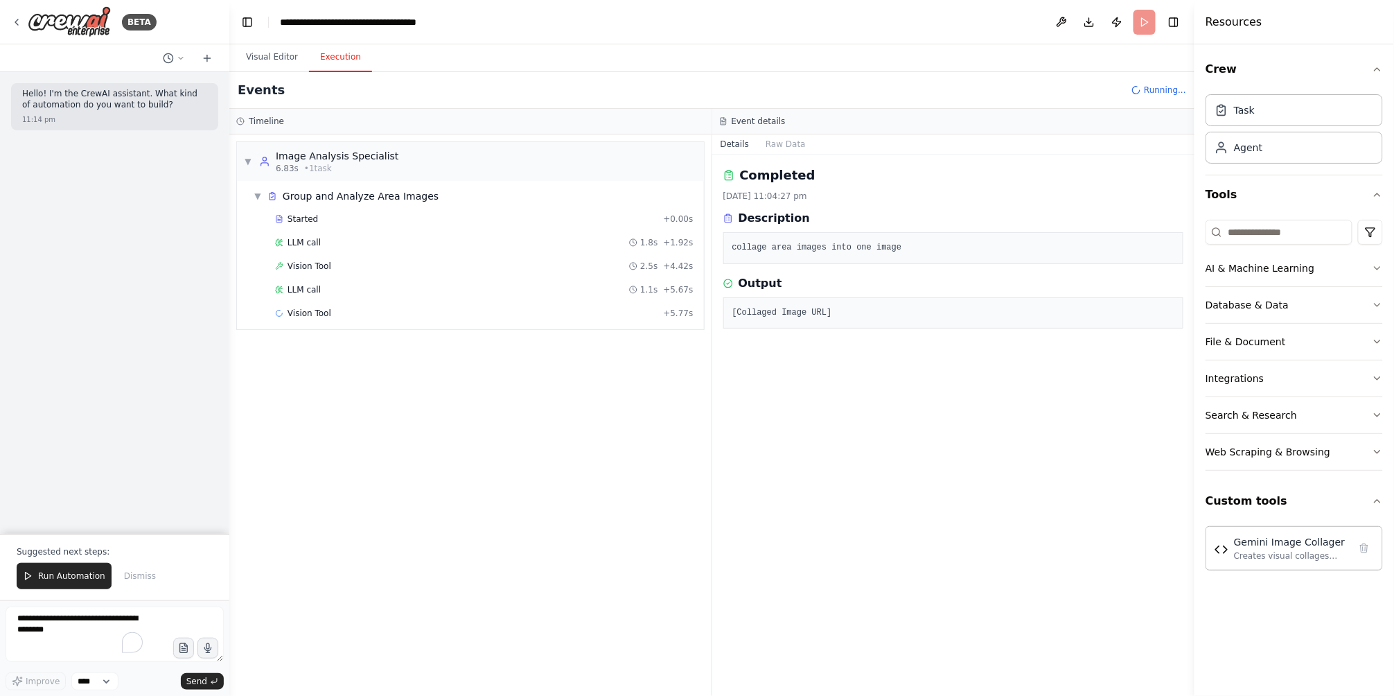
drag, startPoint x: 308, startPoint y: 322, endPoint x: 229, endPoint y: 312, distance: 78.9
click at [229, 312] on div "**********" at bounding box center [697, 348] width 1394 height 696
click at [252, 22] on button "Toggle Left Sidebar" at bounding box center [247, 21] width 19 height 19
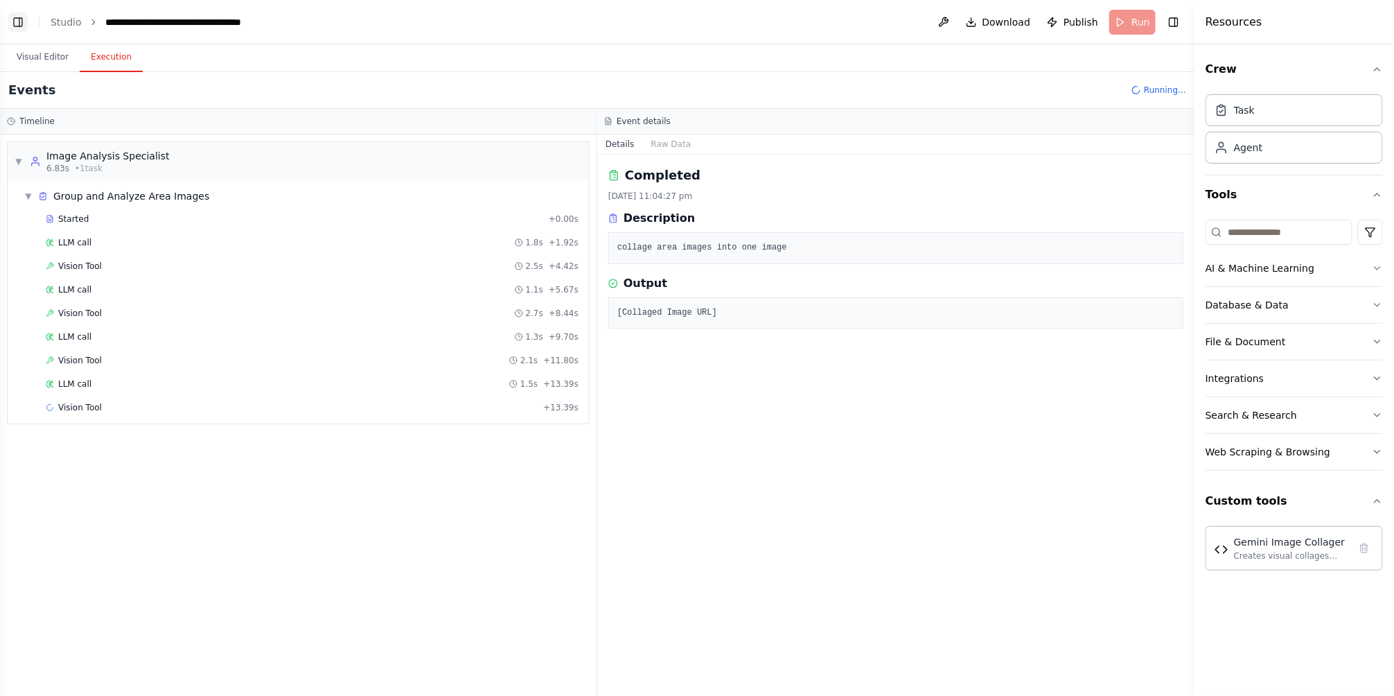
click at [22, 24] on button "Toggle Left Sidebar" at bounding box center [17, 21] width 19 height 19
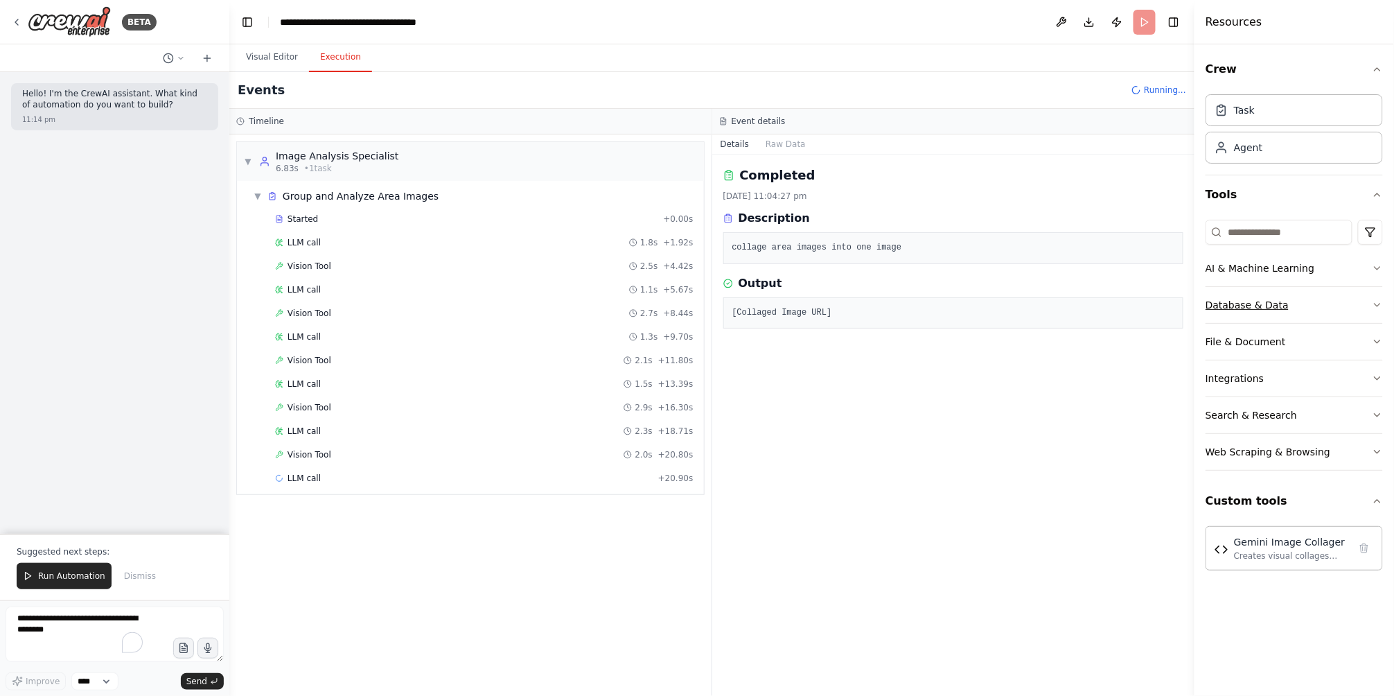
click at [1359, 304] on button "Database & Data" at bounding box center [1294, 305] width 177 height 36
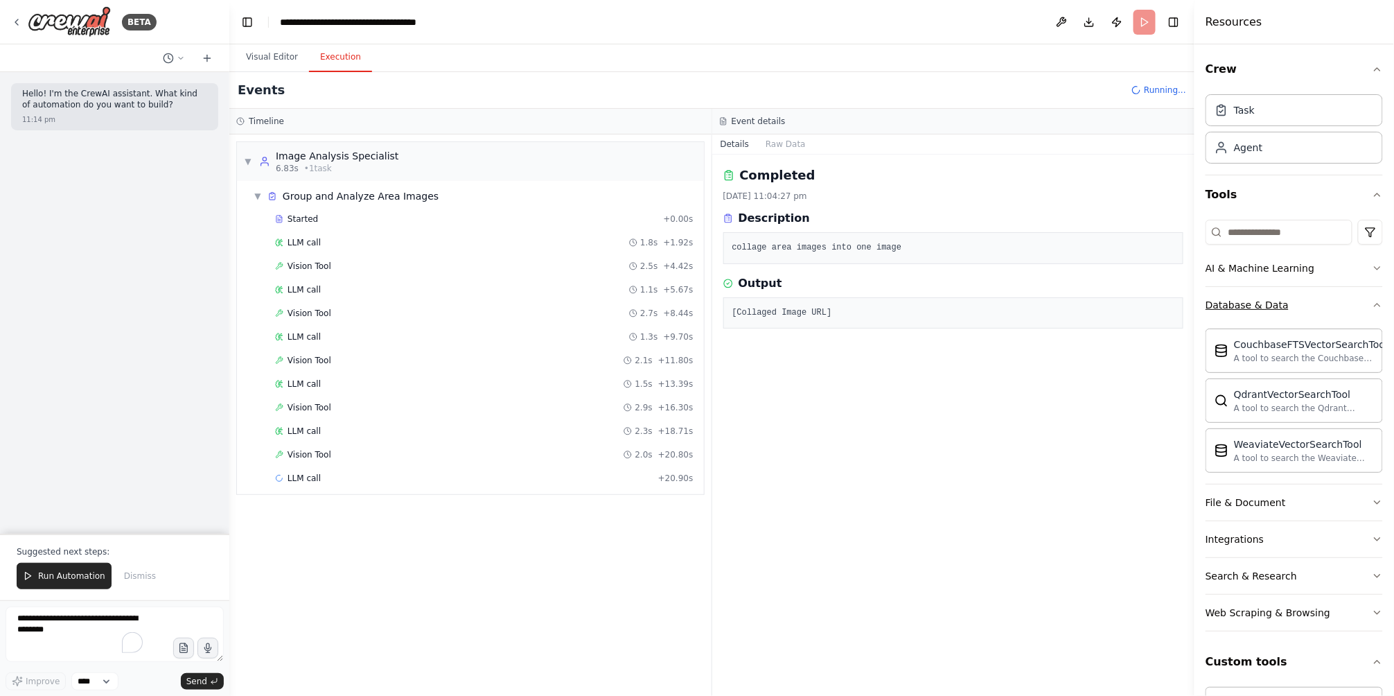
click at [1359, 304] on button "Database & Data" at bounding box center [1294, 305] width 177 height 36
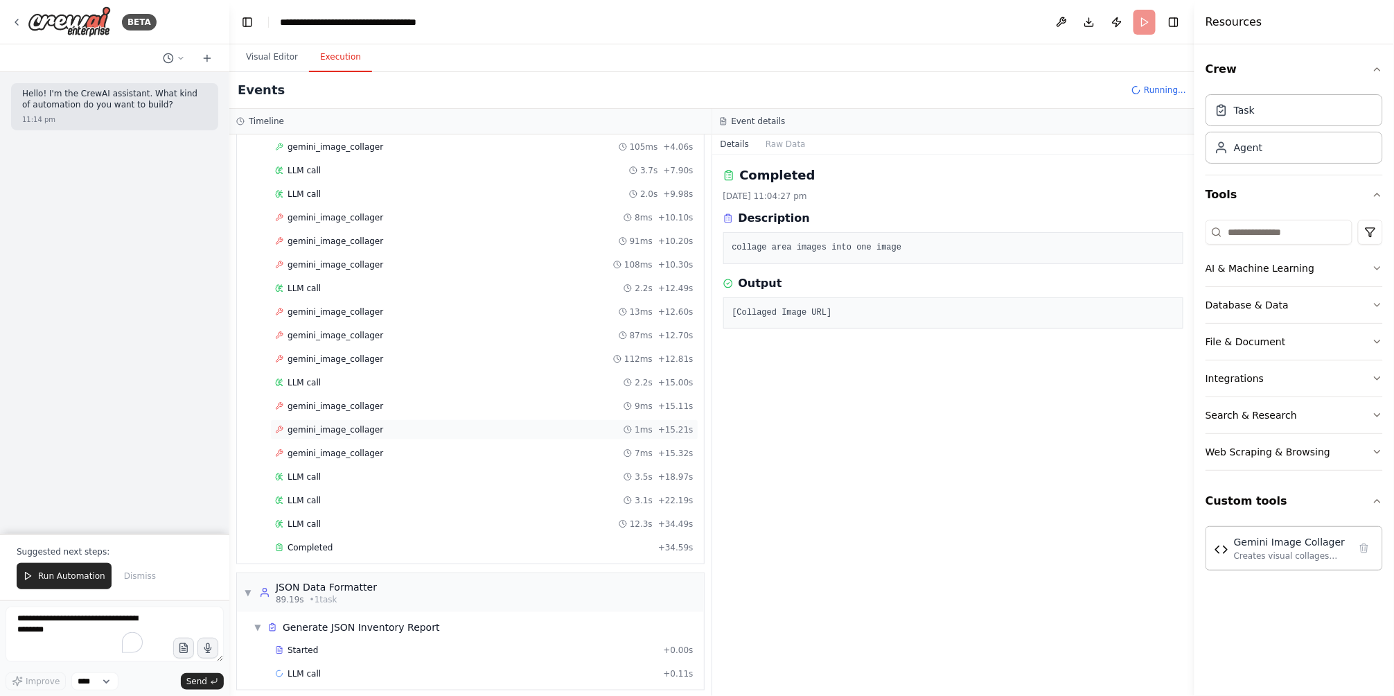
scroll to position [516, 0]
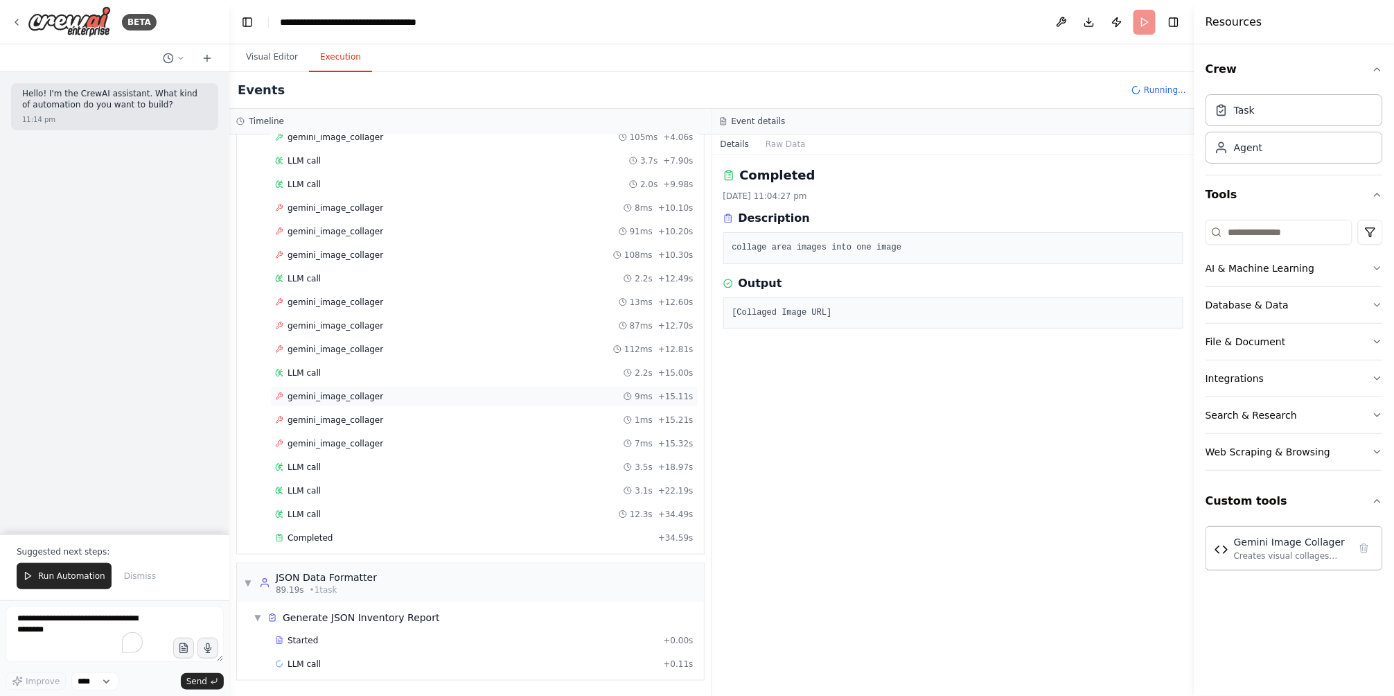
click at [334, 401] on span "gemini_image_collager" at bounding box center [336, 396] width 96 height 11
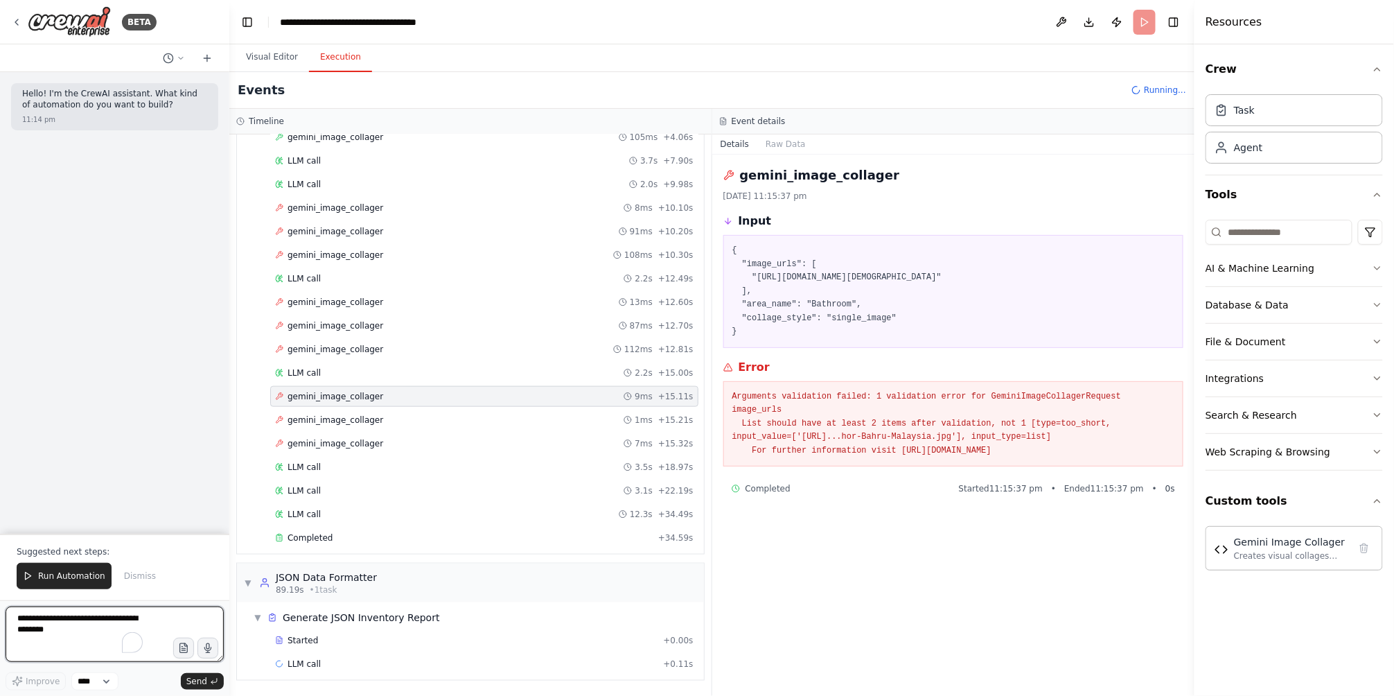
drag, startPoint x: 56, startPoint y: 640, endPoint x: 157, endPoint y: 584, distance: 114.8
click at [0, 607] on html "**********" at bounding box center [697, 348] width 1394 height 696
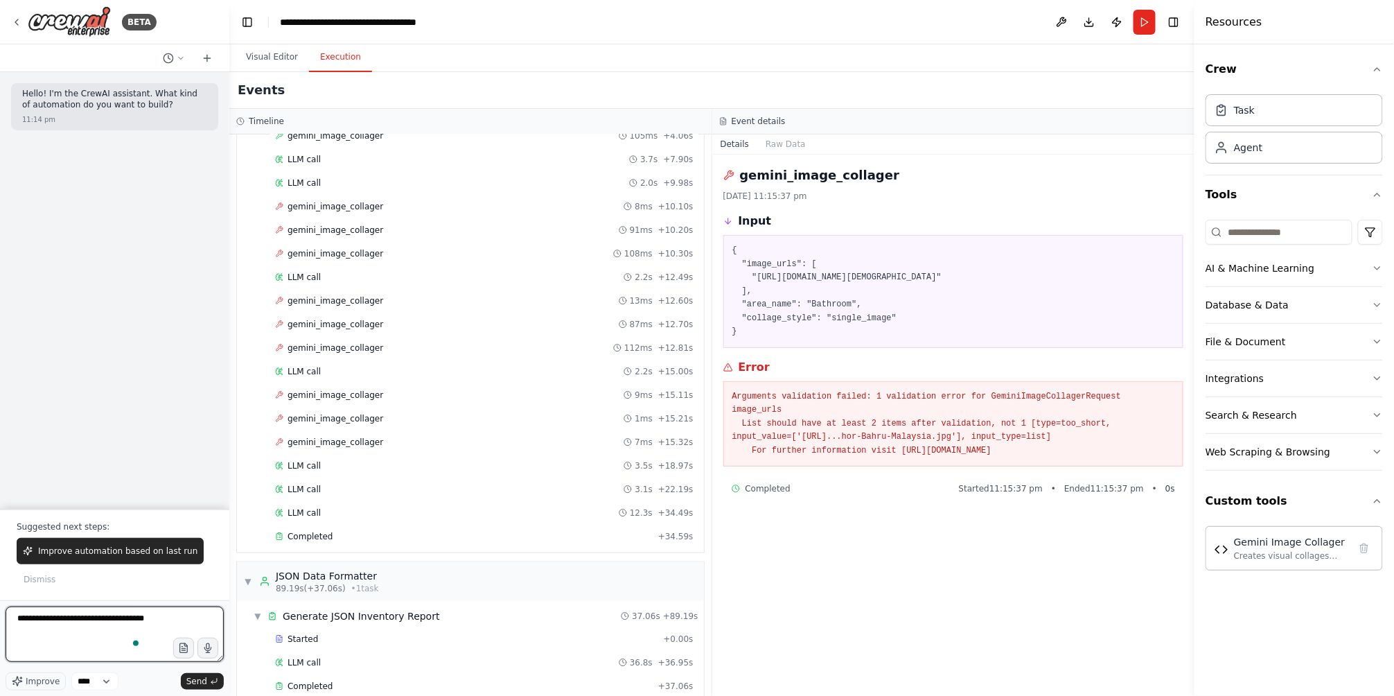
type textarea "**********"
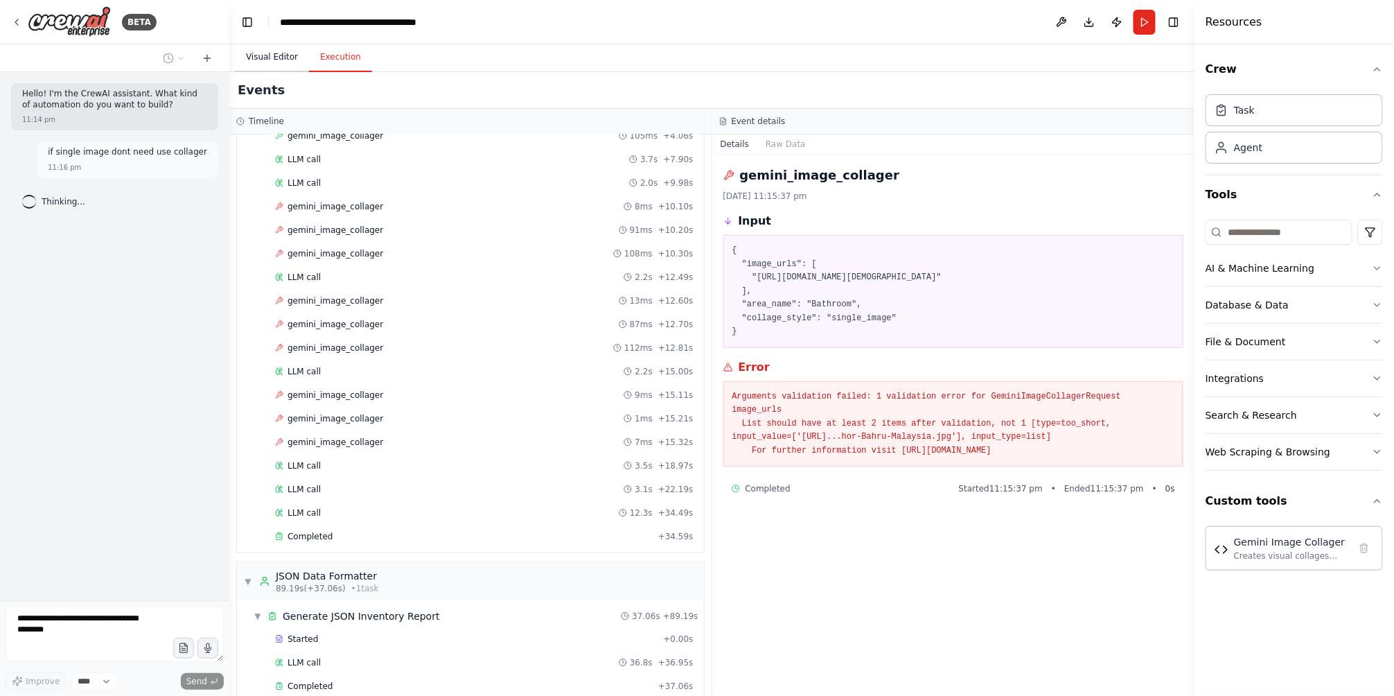
click at [266, 55] on button "Visual Editor" at bounding box center [272, 57] width 74 height 29
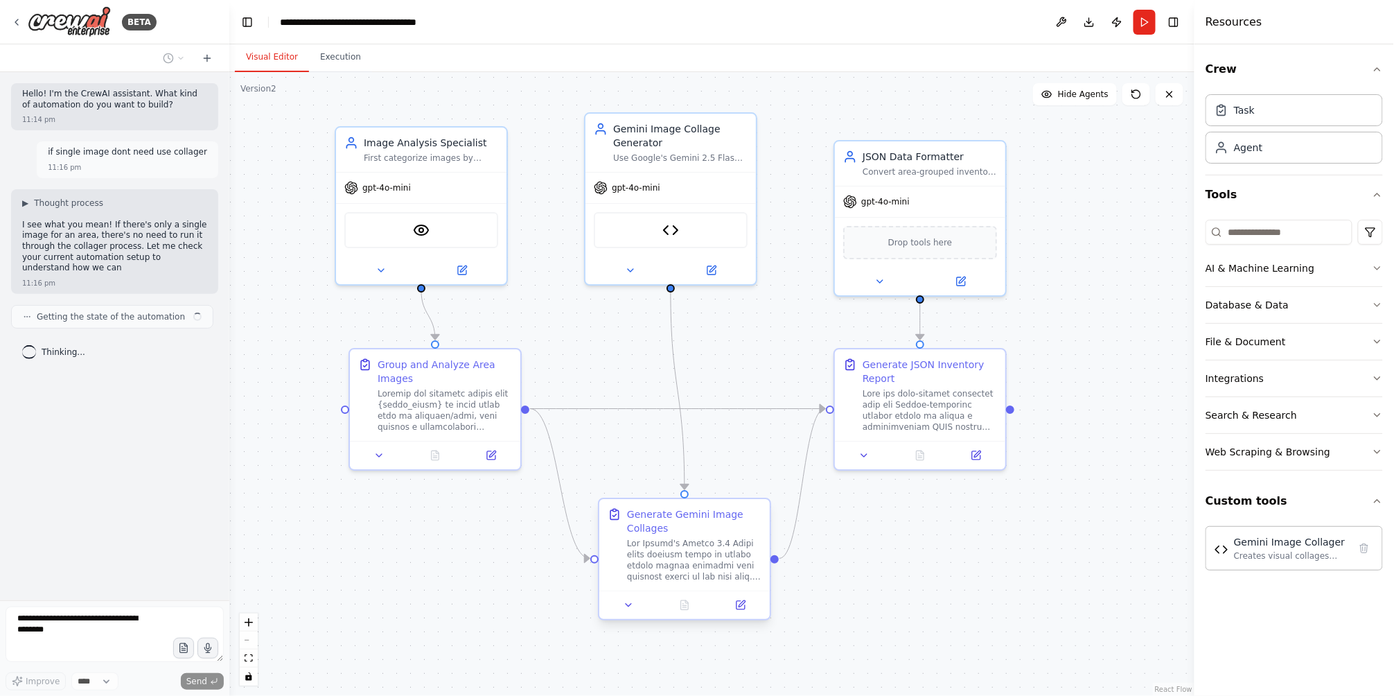
drag, startPoint x: 743, startPoint y: 378, endPoint x: 742, endPoint y: 572, distance: 193.3
click at [742, 572] on div at bounding box center [694, 560] width 134 height 44
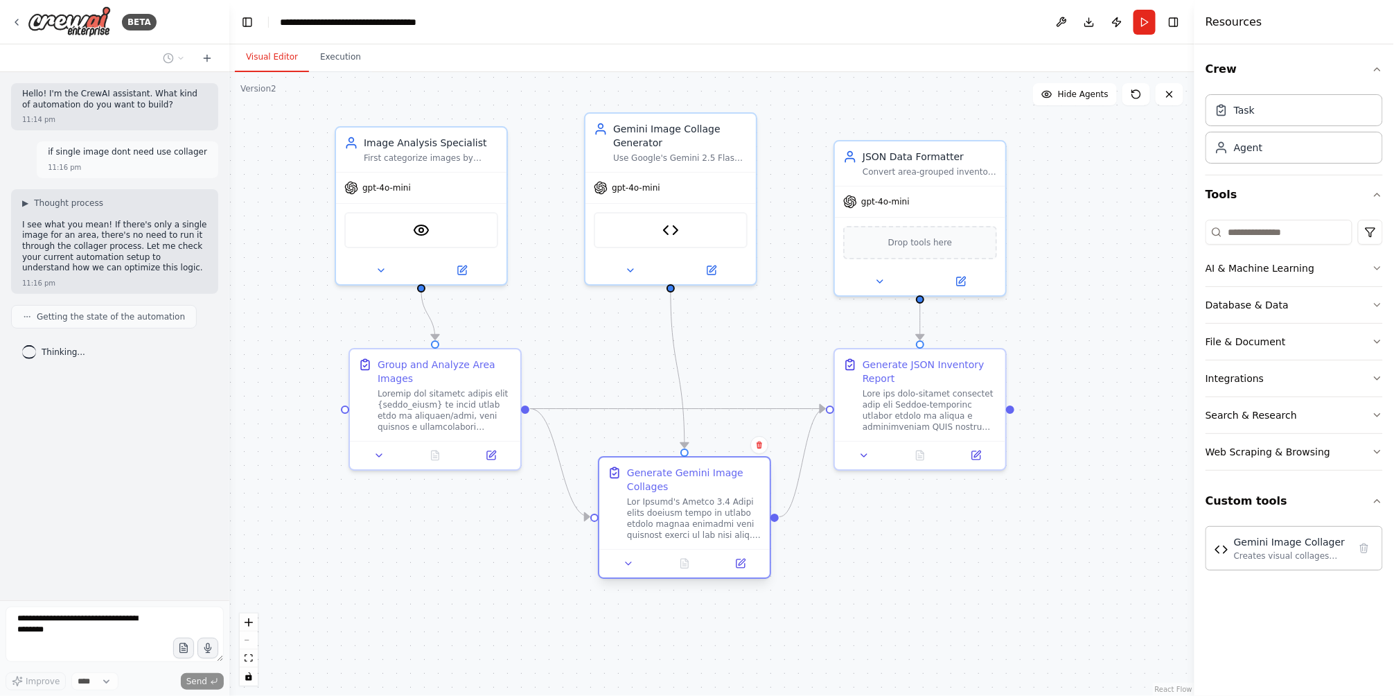
drag, startPoint x: 723, startPoint y: 532, endPoint x: 719, endPoint y: 493, distance: 38.3
click at [719, 493] on div "Generate Gemini Image Collages" at bounding box center [694, 503] width 134 height 75
click at [326, 61] on button "Execution" at bounding box center [340, 57] width 63 height 29
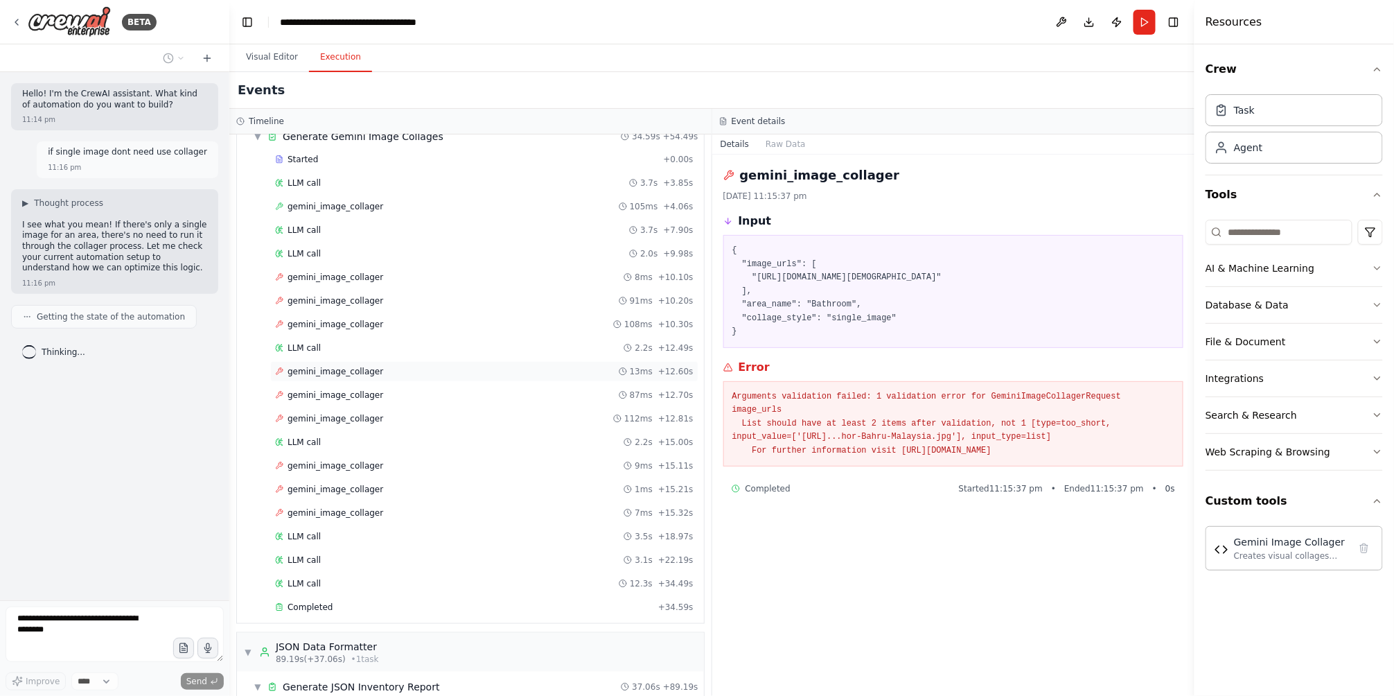
scroll to position [442, 0]
click at [362, 217] on div "gemini_image_collager 105ms + 4.06s" at bounding box center [484, 209] width 428 height 21
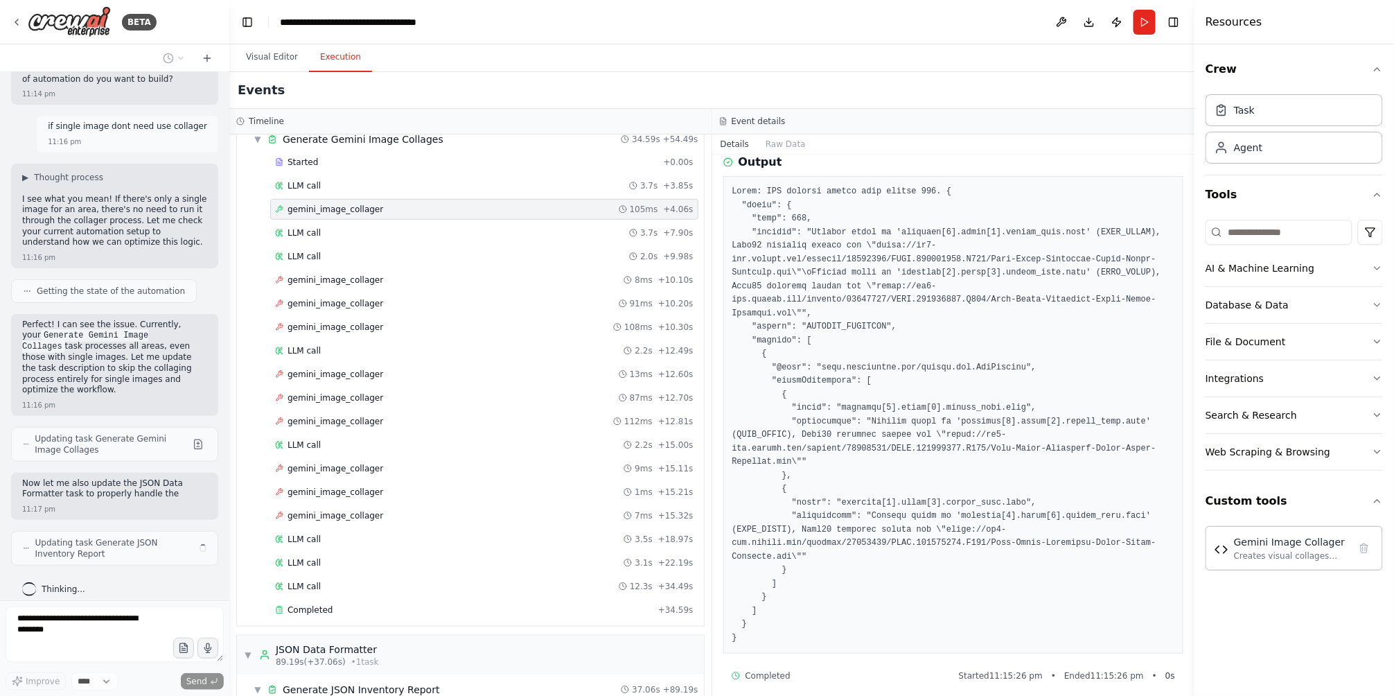
scroll to position [37, 0]
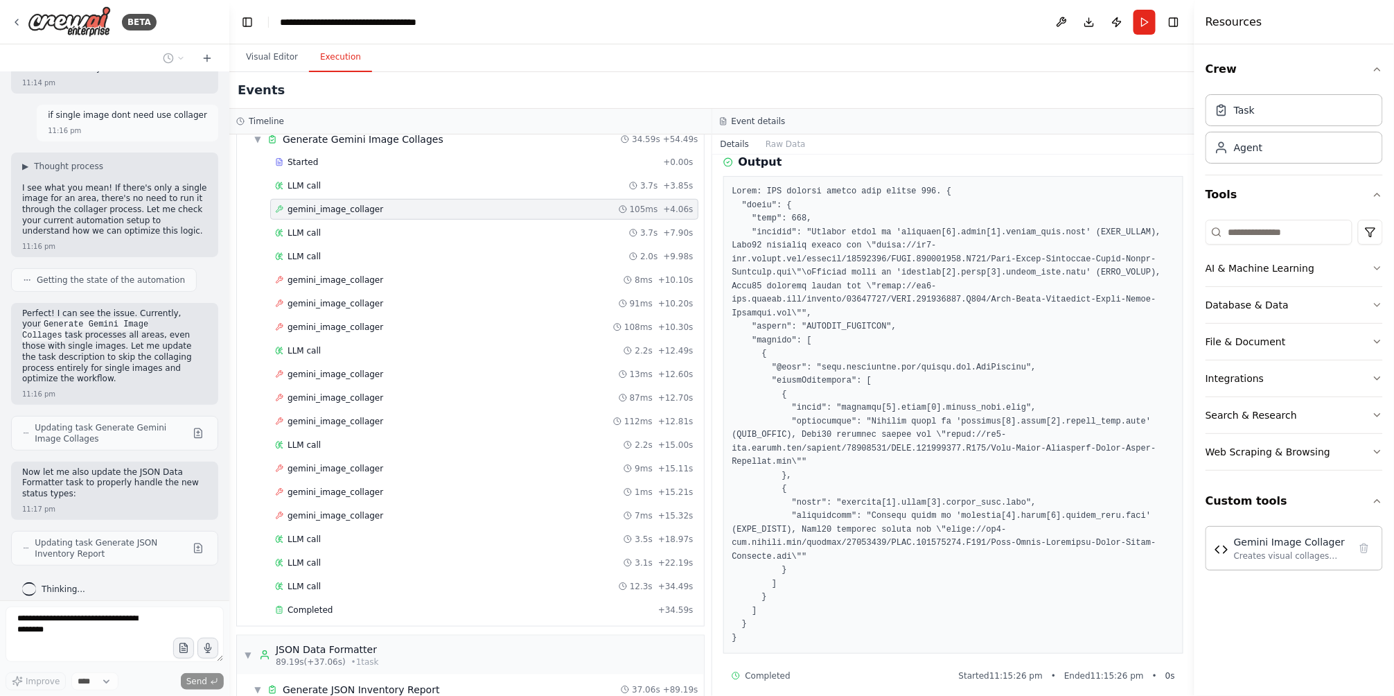
click at [844, 447] on pre at bounding box center [953, 414] width 443 height 459
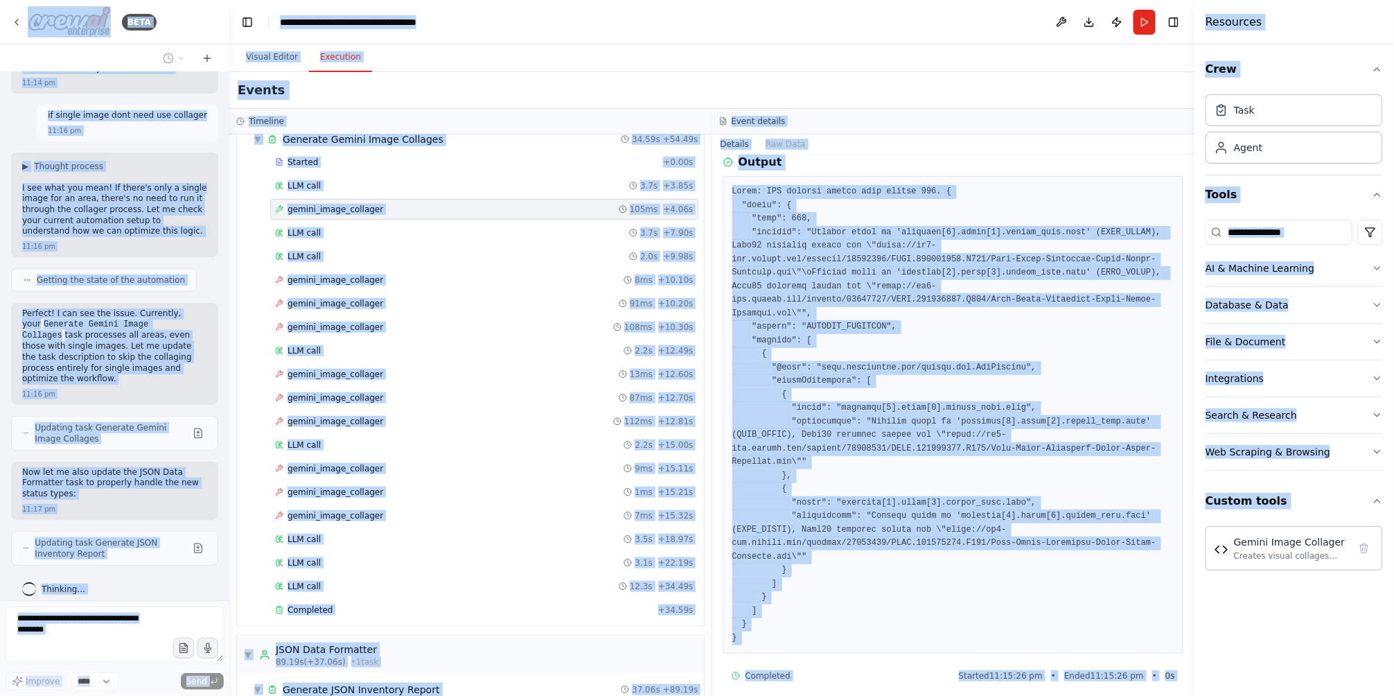
copy body "**********"
click at [844, 447] on pre at bounding box center [953, 414] width 443 height 459
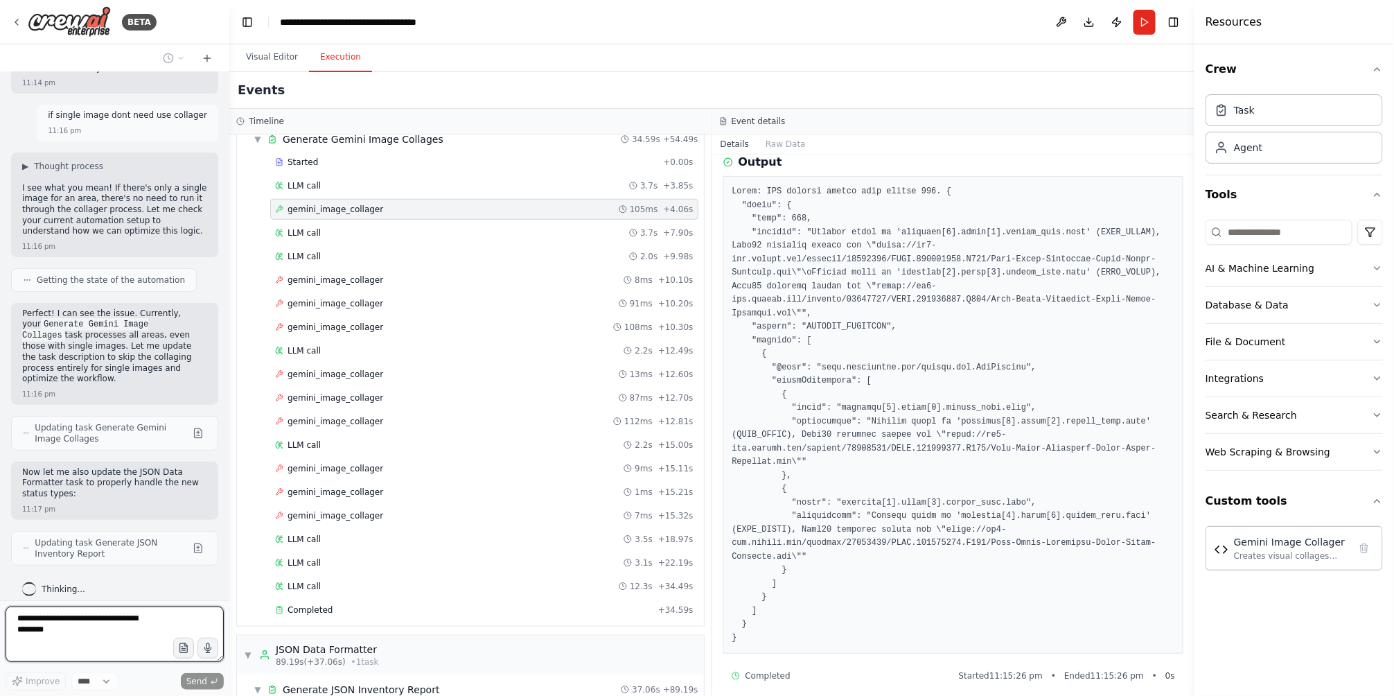
drag, startPoint x: 732, startPoint y: 214, endPoint x: 797, endPoint y: 633, distance: 424.3
click at [800, 644] on pre at bounding box center [953, 414] width 443 height 459
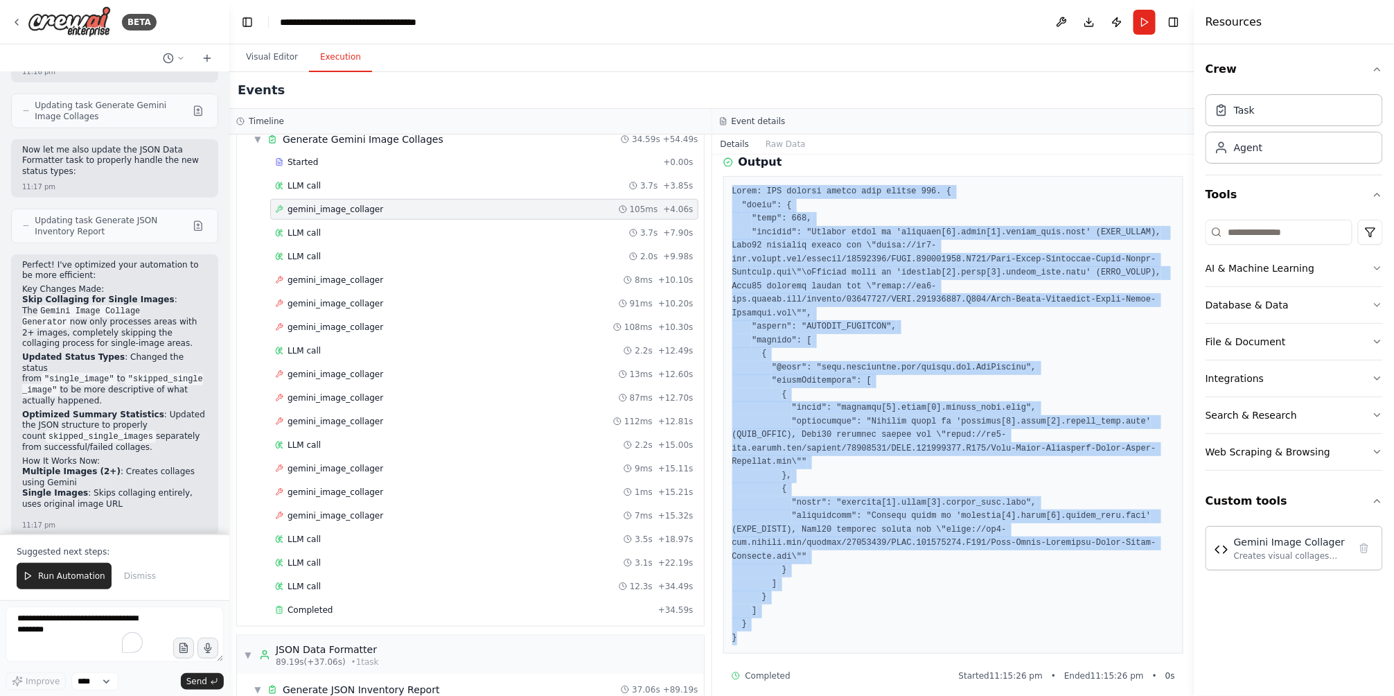
drag, startPoint x: 741, startPoint y: 644, endPoint x: 732, endPoint y: 220, distance: 423.5
click at [732, 220] on pre at bounding box center [953, 414] width 443 height 459
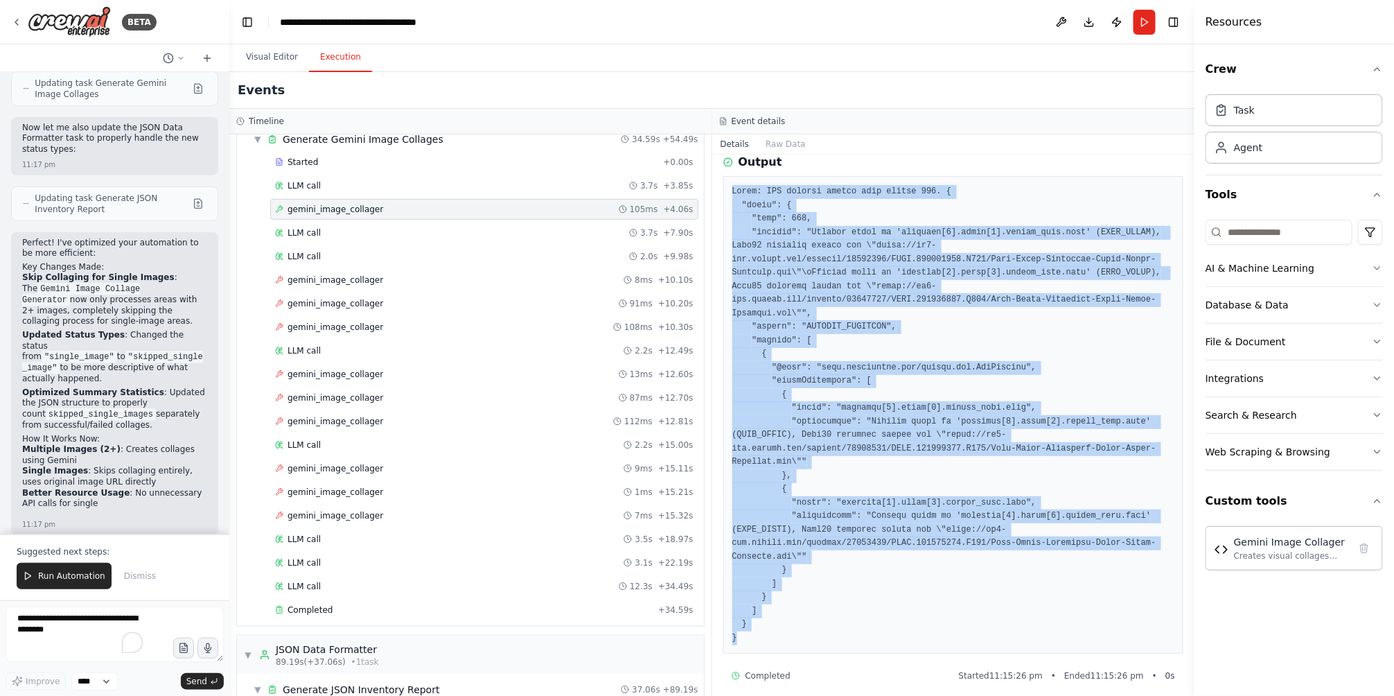
copy pre "Error: API request failed with status 400. { "error": { "code": 400, "message":…"
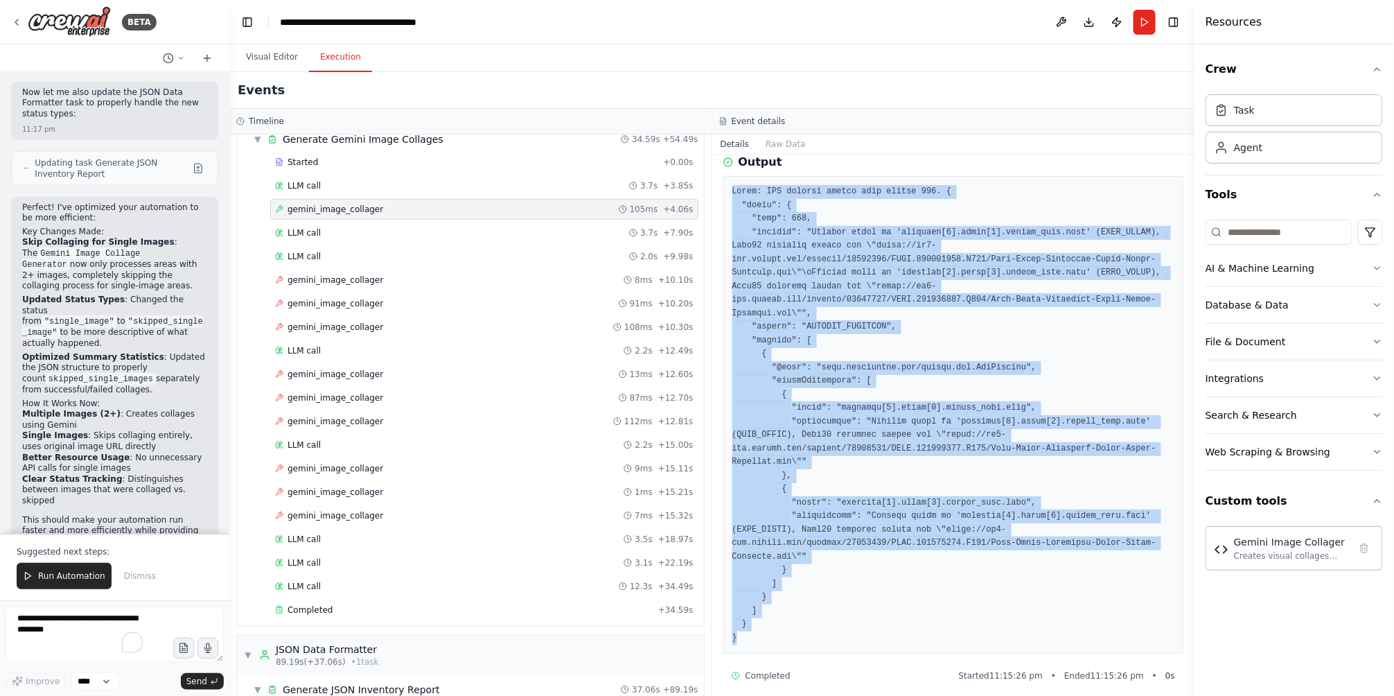
scroll to position [427, 0]
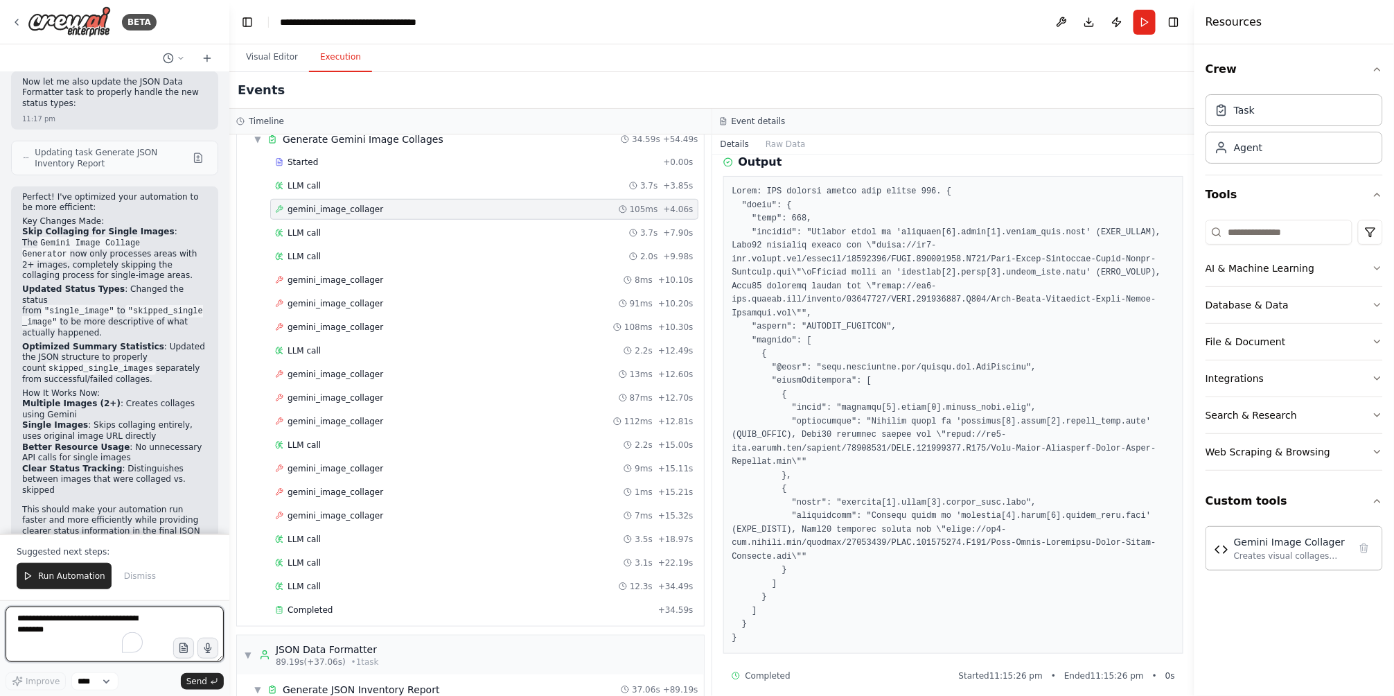
click at [93, 645] on textarea "To enrich screen reader interactions, please activate Accessibility in Grammarl…" at bounding box center [115, 633] width 218 height 55
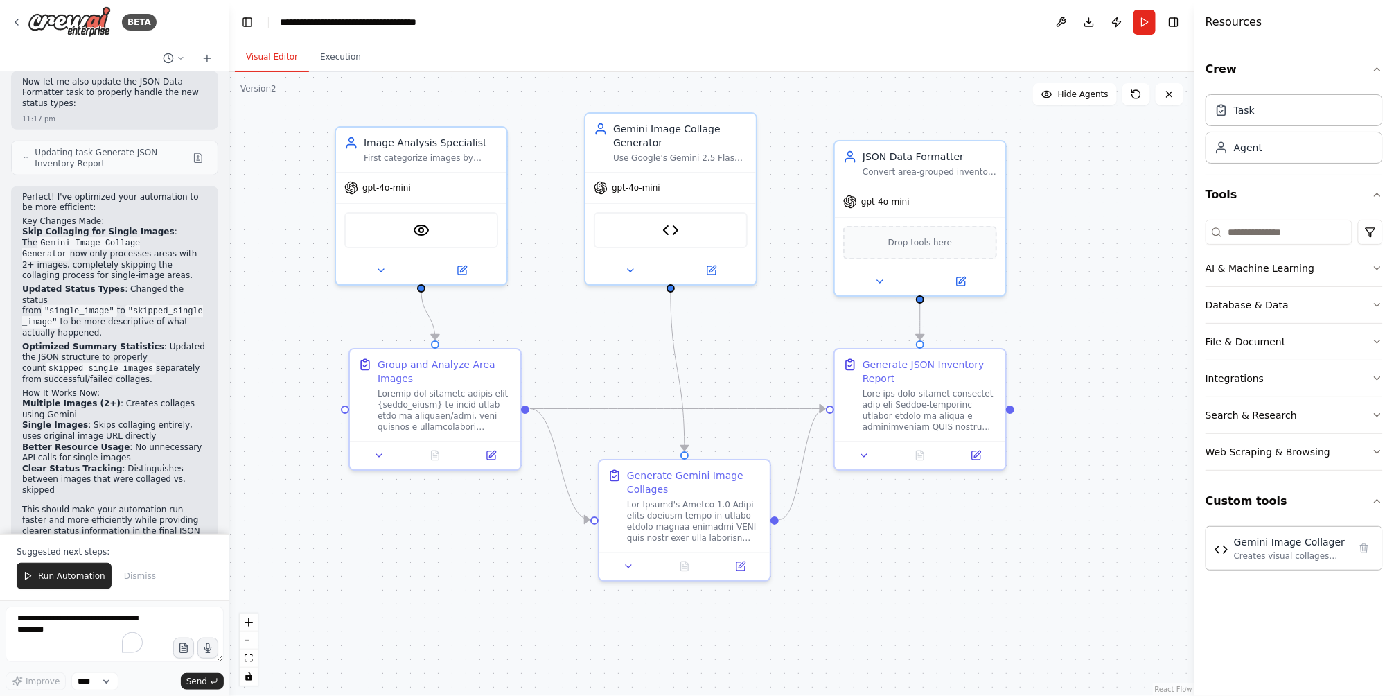
click at [251, 54] on button "Visual Editor" at bounding box center [272, 57] width 74 height 29
click at [727, 562] on button at bounding box center [741, 563] width 48 height 17
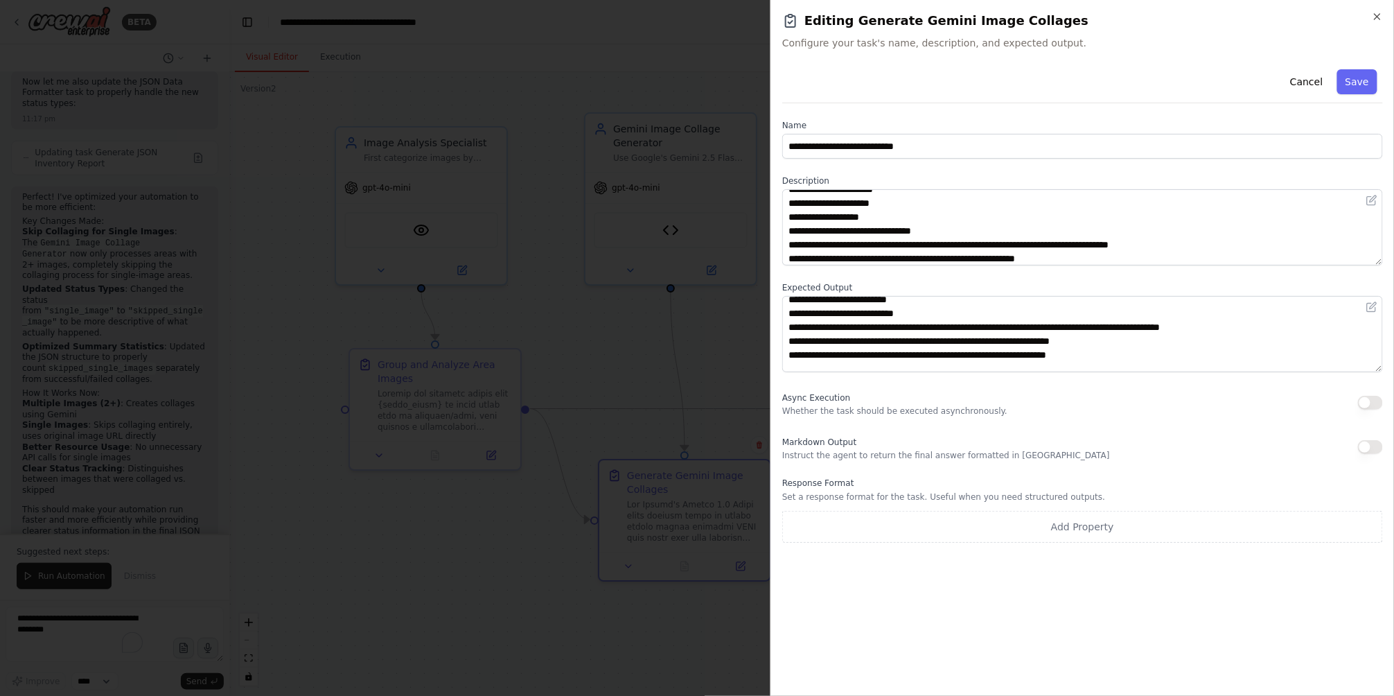
scroll to position [0, 0]
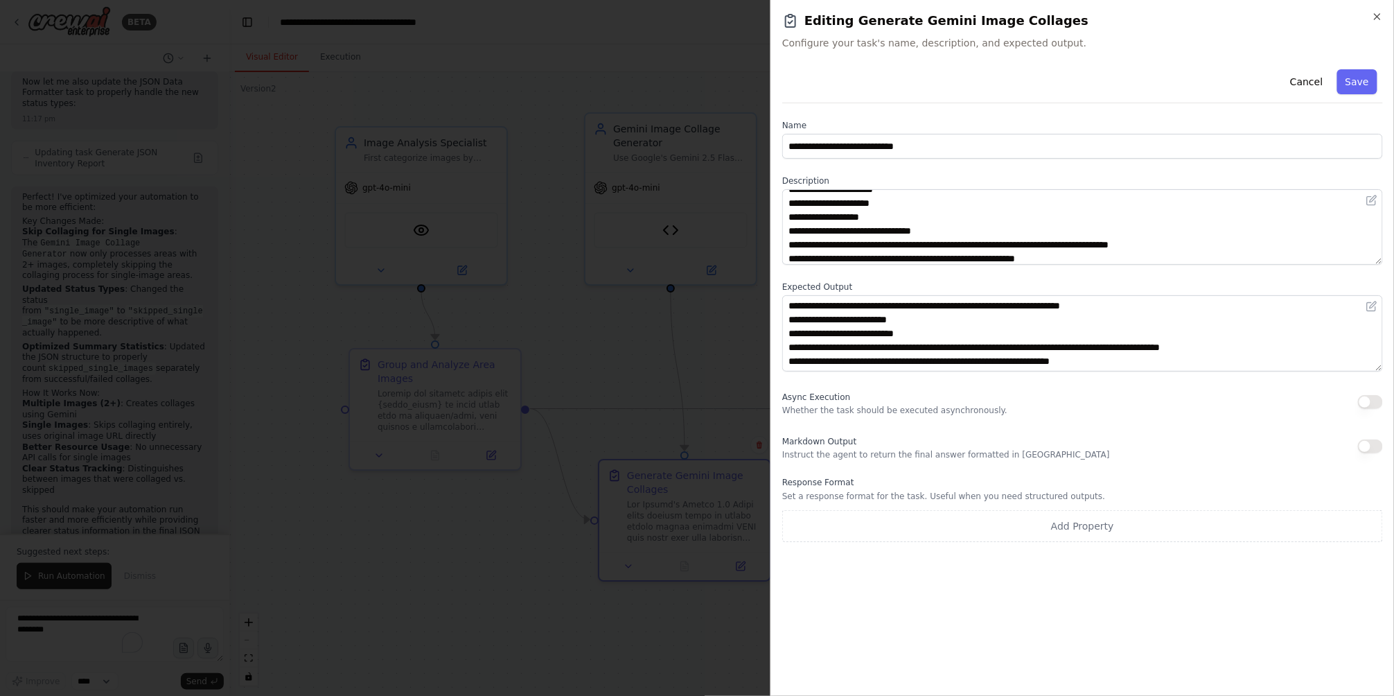
click at [1379, 259] on textarea at bounding box center [1082, 227] width 601 height 76
click at [78, 654] on div at bounding box center [697, 348] width 1394 height 696
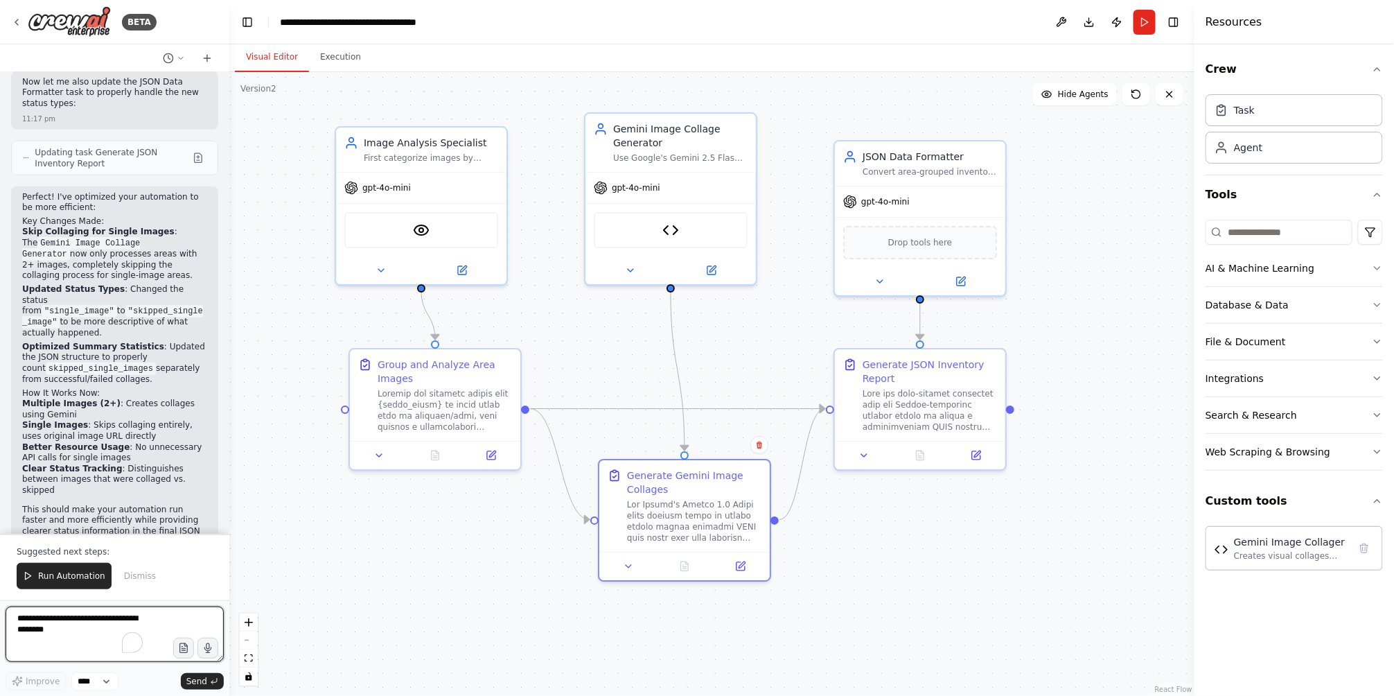
click at [80, 643] on textarea "To enrich screen reader interactions, please activate Accessibility in Grammarl…" at bounding box center [115, 633] width 218 height 55
paste textarea "**********"
type textarea "**********"
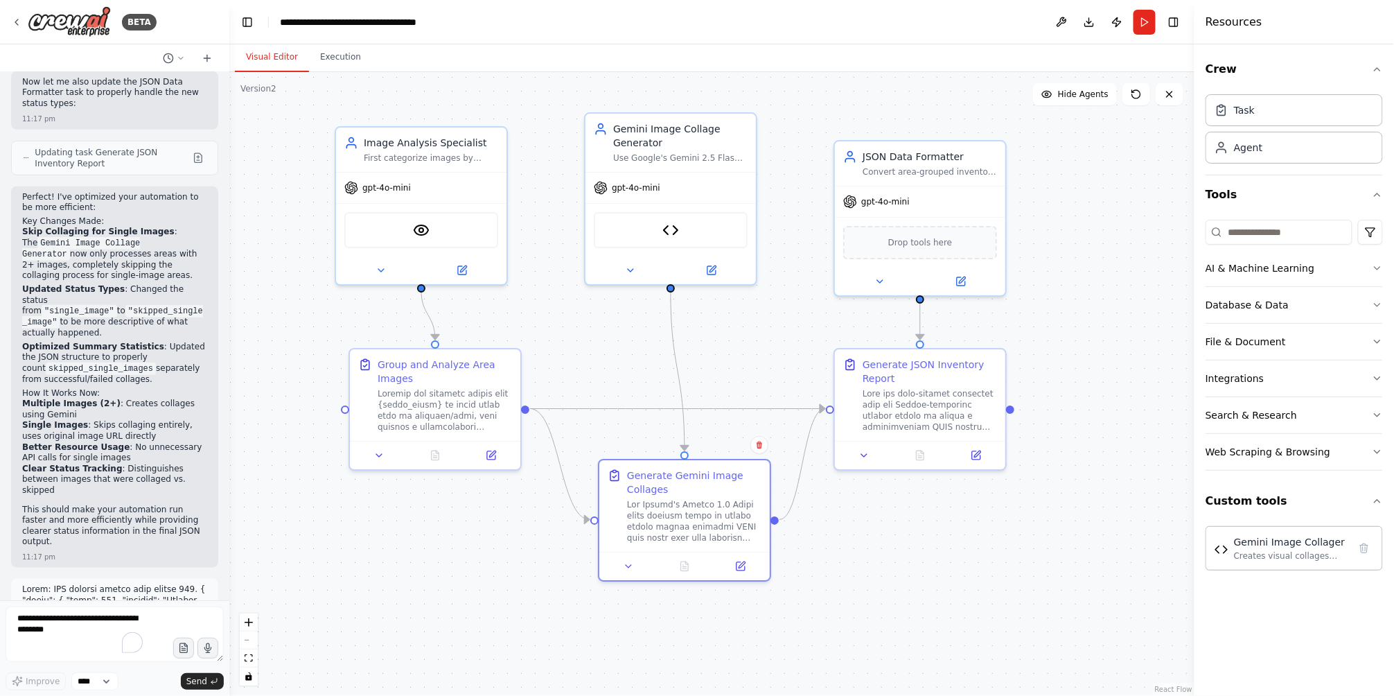
scroll to position [791, 0]
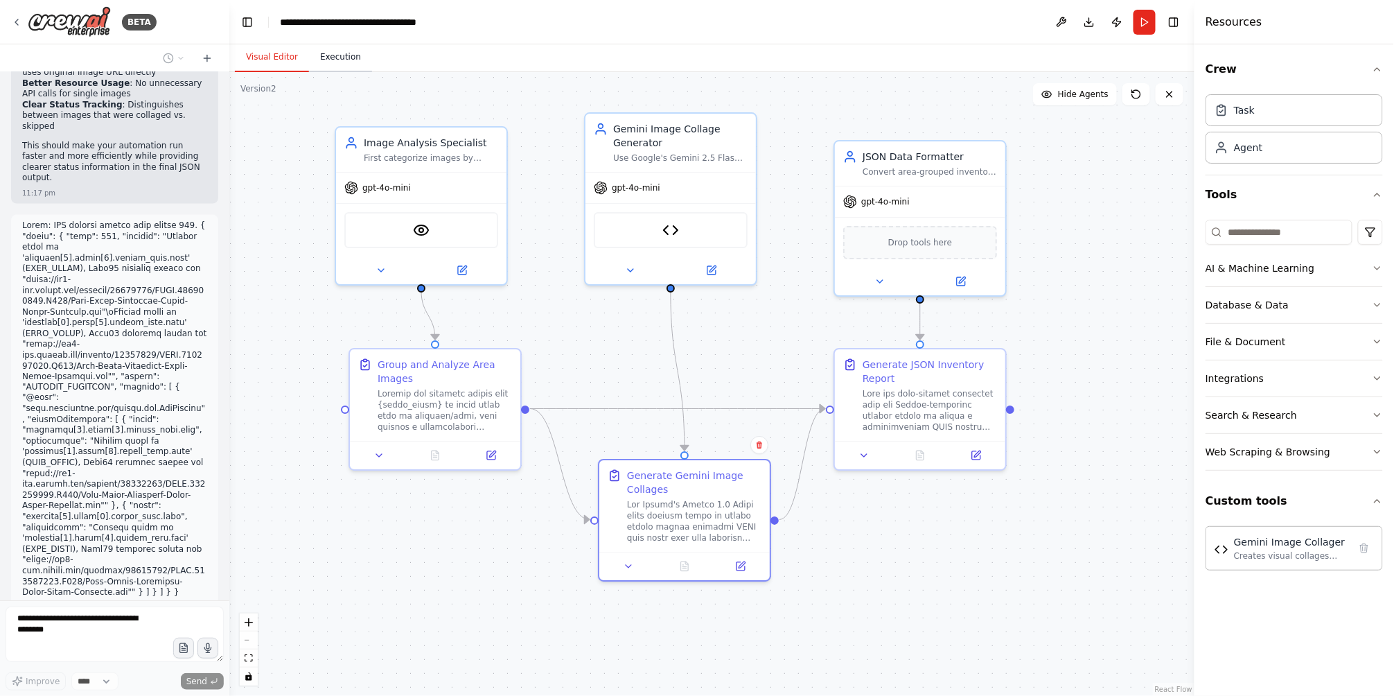
click at [342, 54] on button "Execution" at bounding box center [340, 57] width 63 height 29
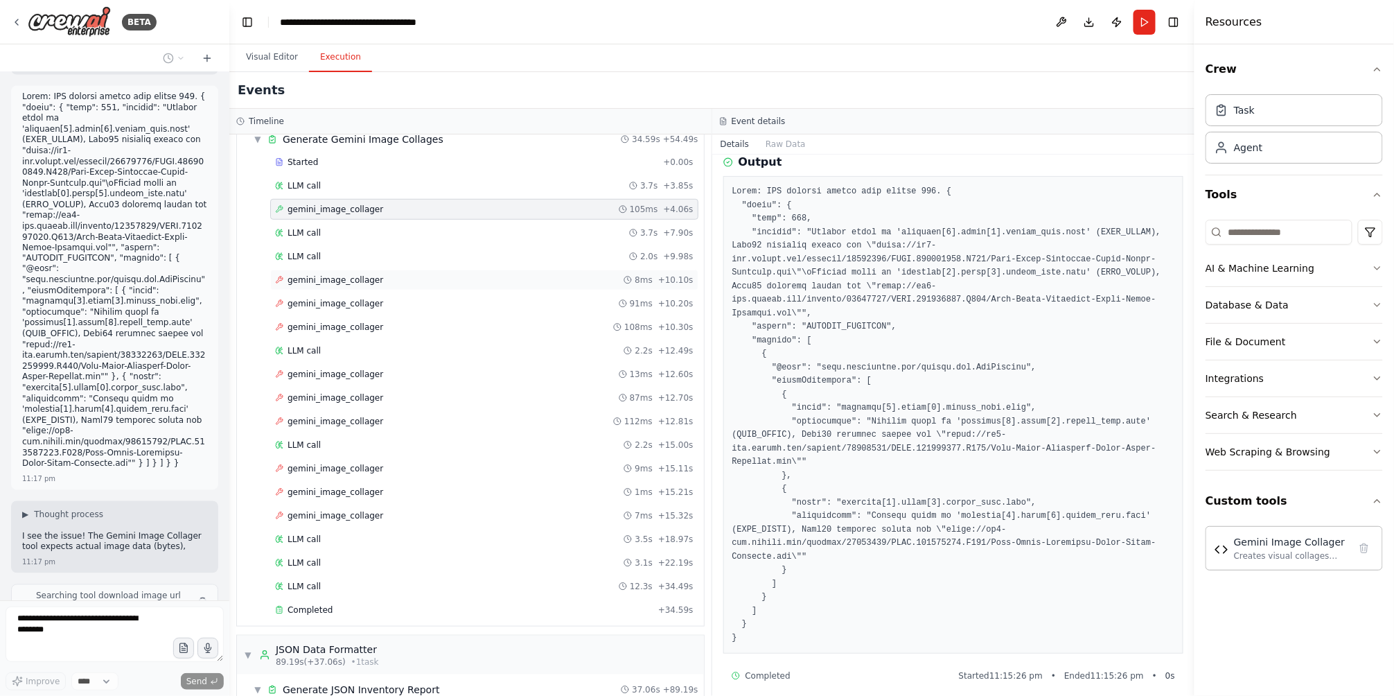
click at [356, 280] on span "gemini_image_collager" at bounding box center [336, 279] width 96 height 11
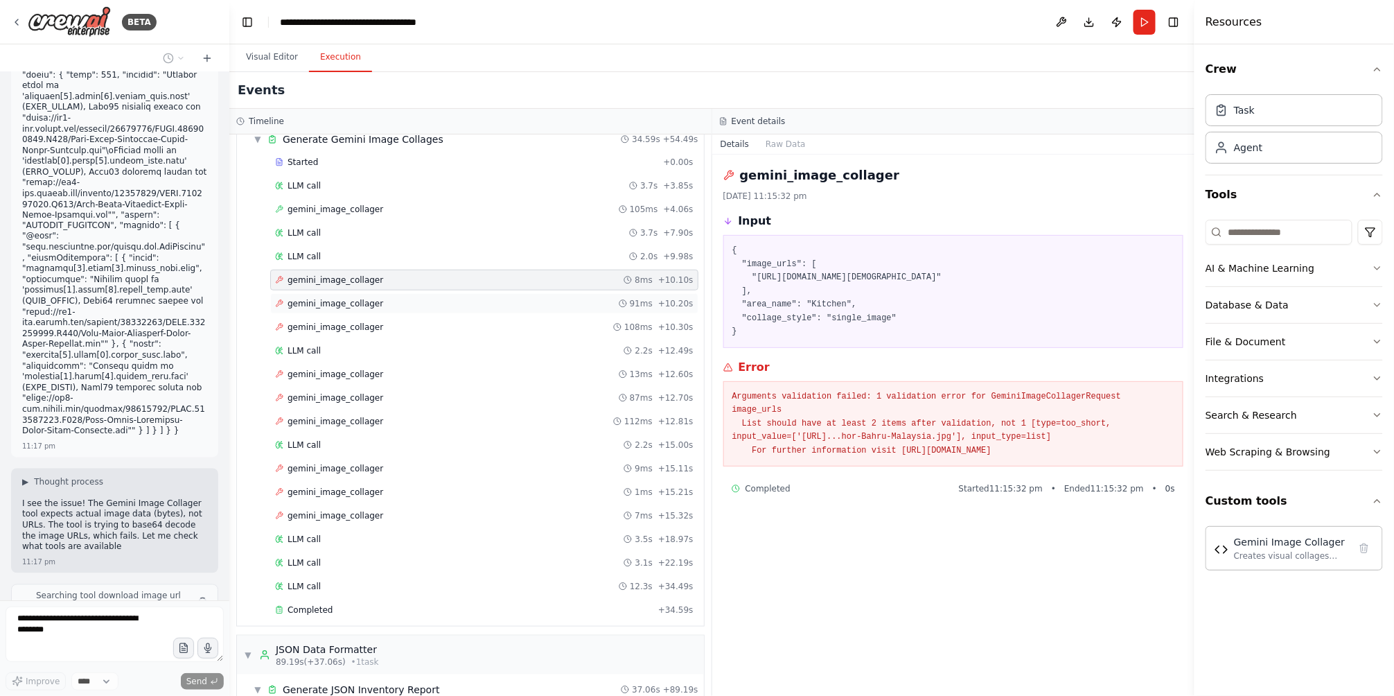
click at [356, 308] on span "gemini_image_collager" at bounding box center [336, 303] width 96 height 11
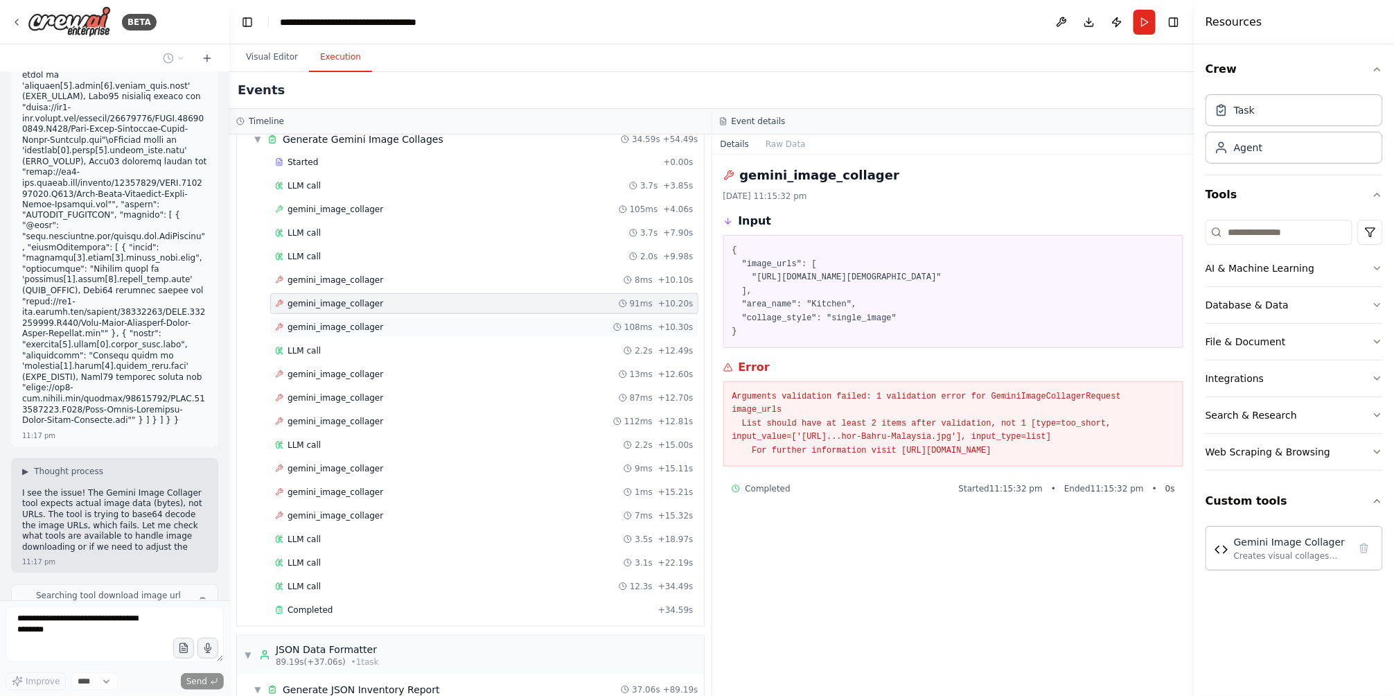
scroll to position [951, 0]
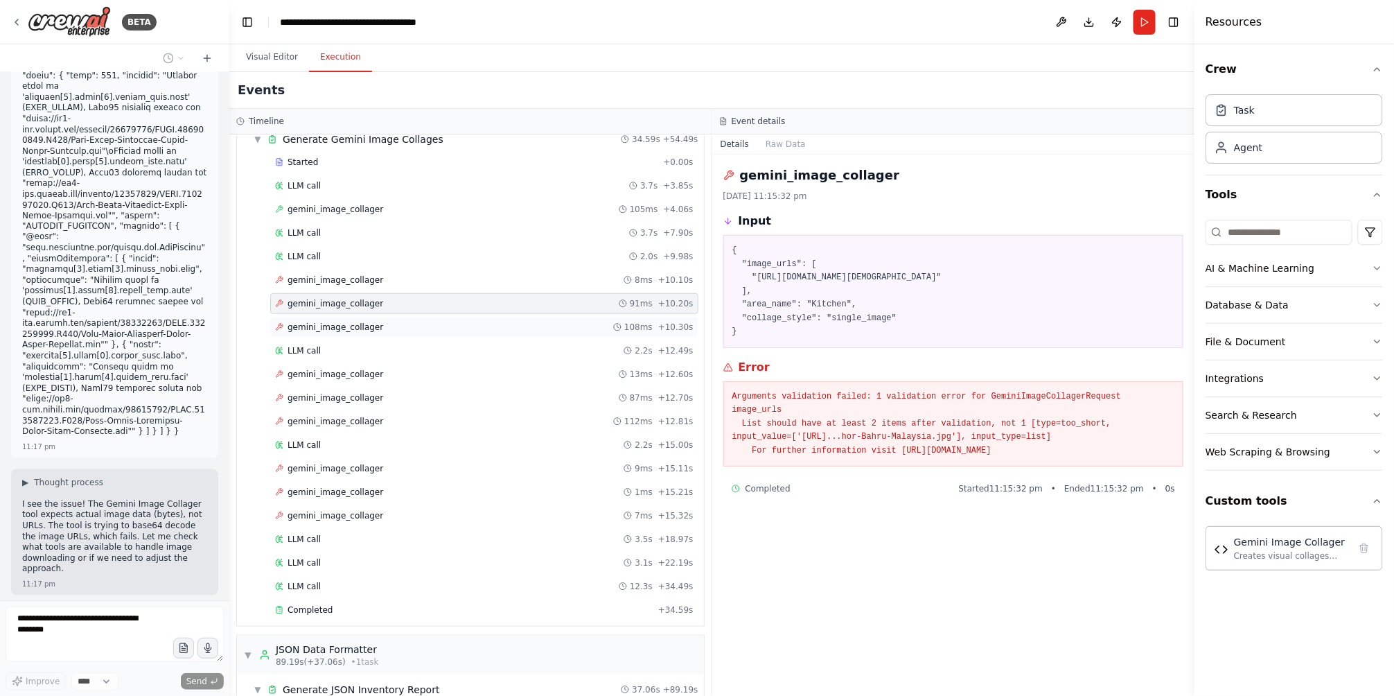
click at [353, 326] on span "gemini_image_collager" at bounding box center [336, 327] width 96 height 11
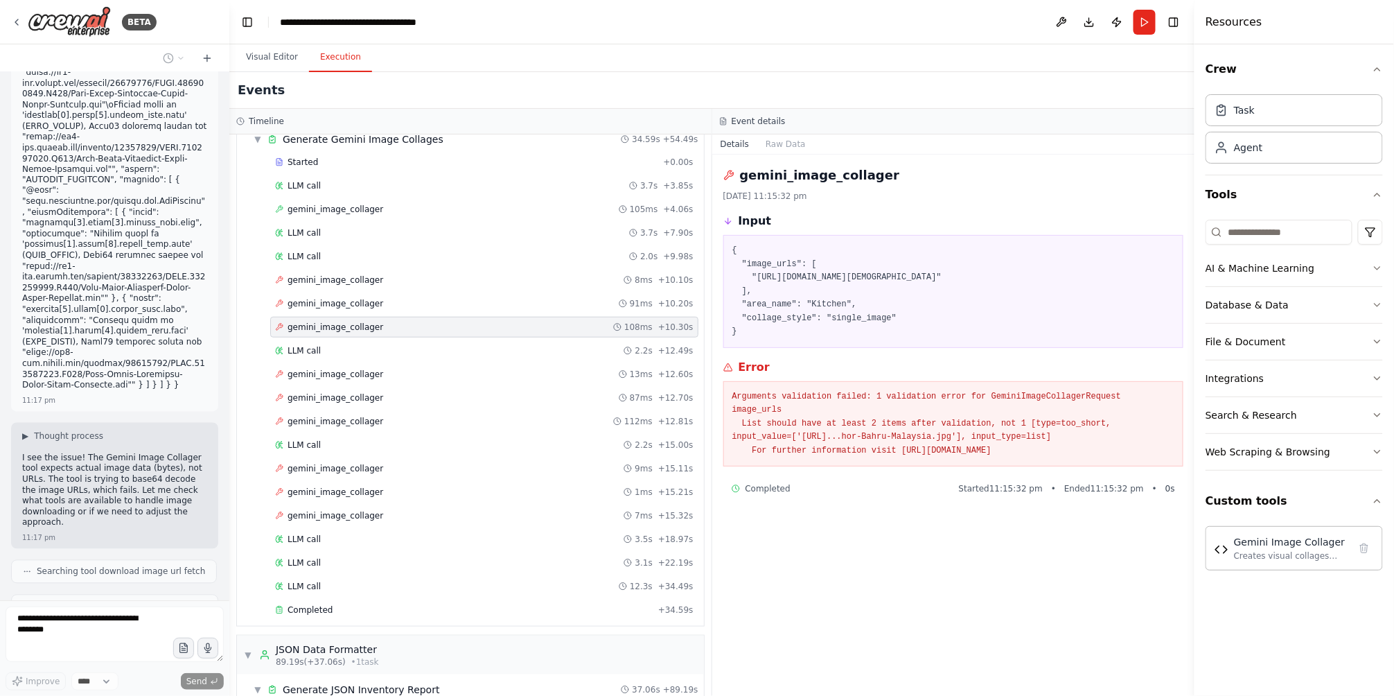
scroll to position [987, 0]
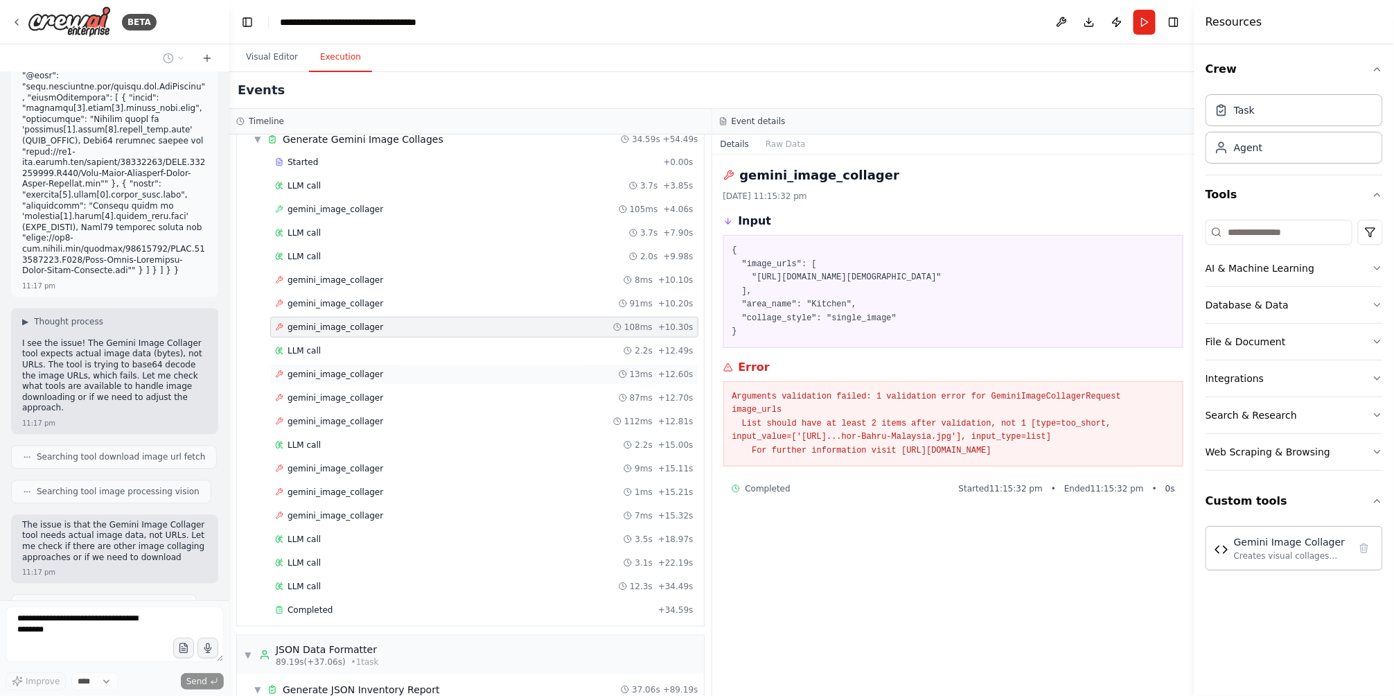
click at [405, 383] on div "gemini_image_collager 13ms + 12.60s" at bounding box center [484, 374] width 428 height 21
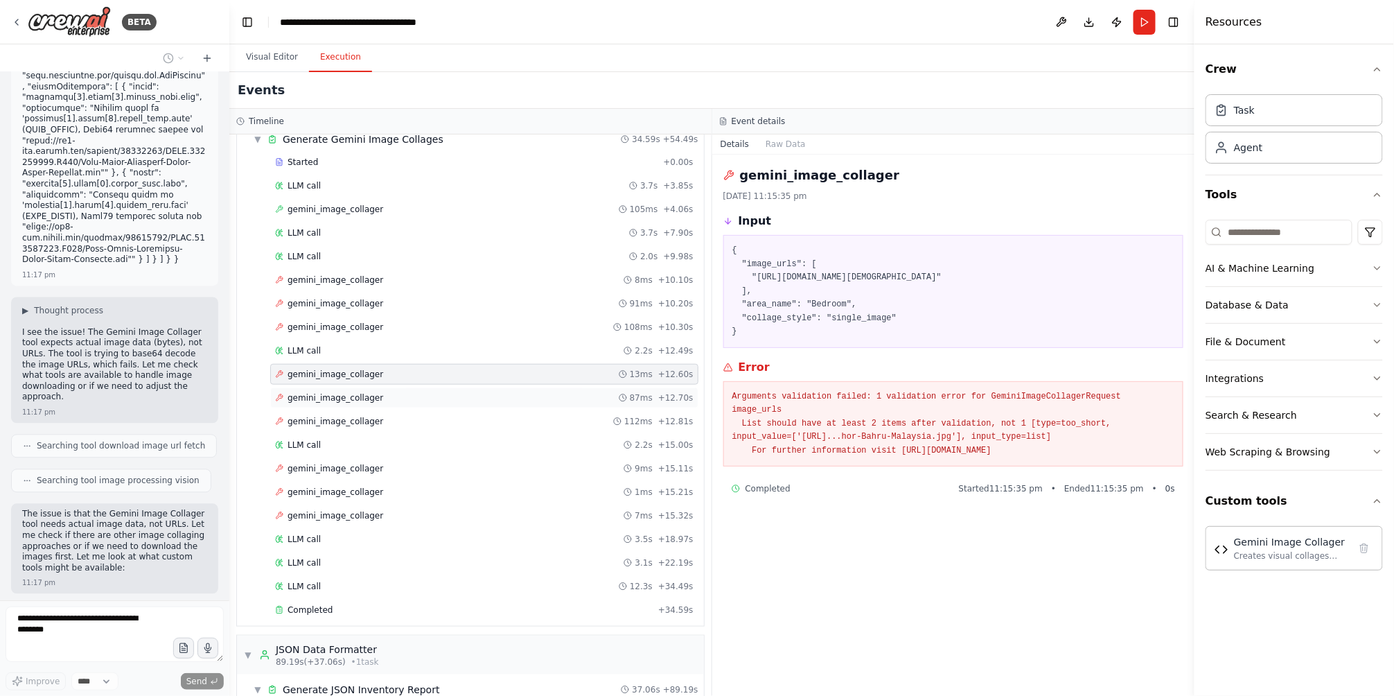
click at [392, 398] on div "gemini_image_collager 87ms + 12.70s" at bounding box center [484, 397] width 419 height 11
click at [387, 424] on div "gemini_image_collager 112ms + 12.81s" at bounding box center [484, 421] width 419 height 11
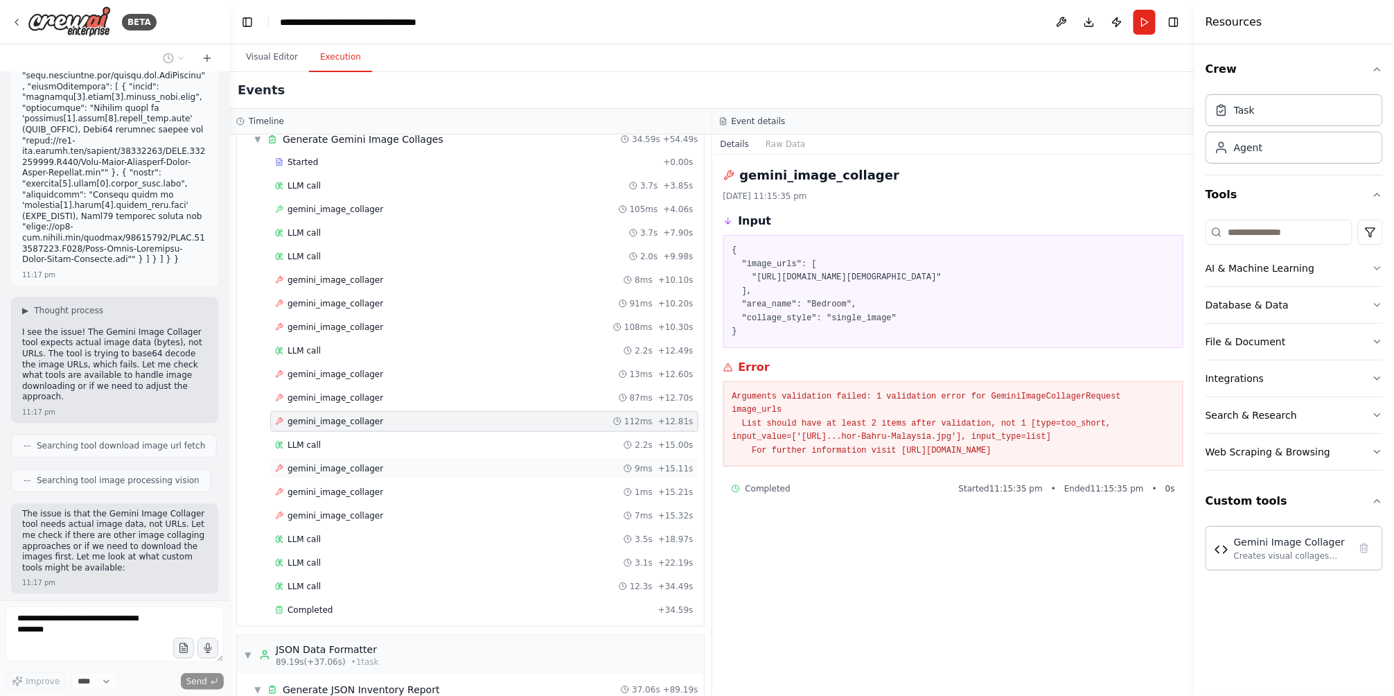
click at [367, 468] on span "gemini_image_collager" at bounding box center [336, 468] width 96 height 11
click at [359, 493] on span "gemini_image_collager" at bounding box center [336, 491] width 96 height 11
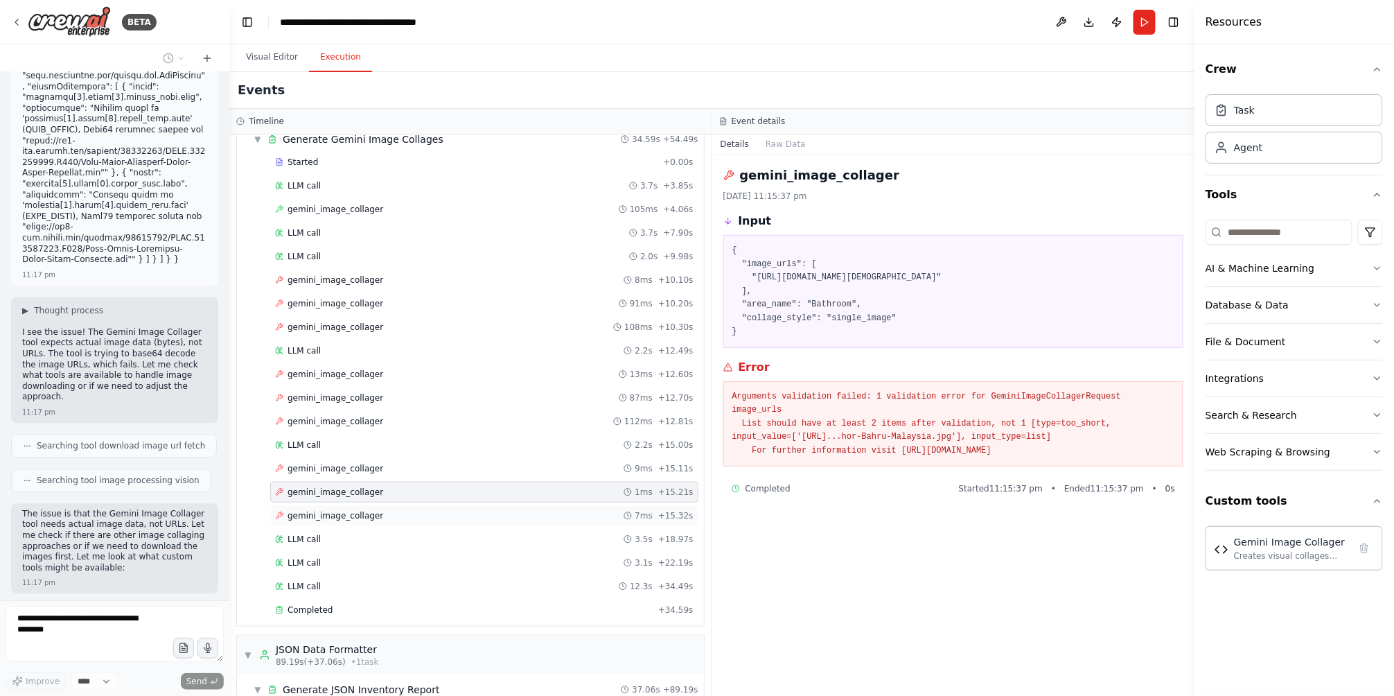
click at [356, 515] on span "gemini_image_collager" at bounding box center [336, 515] width 96 height 11
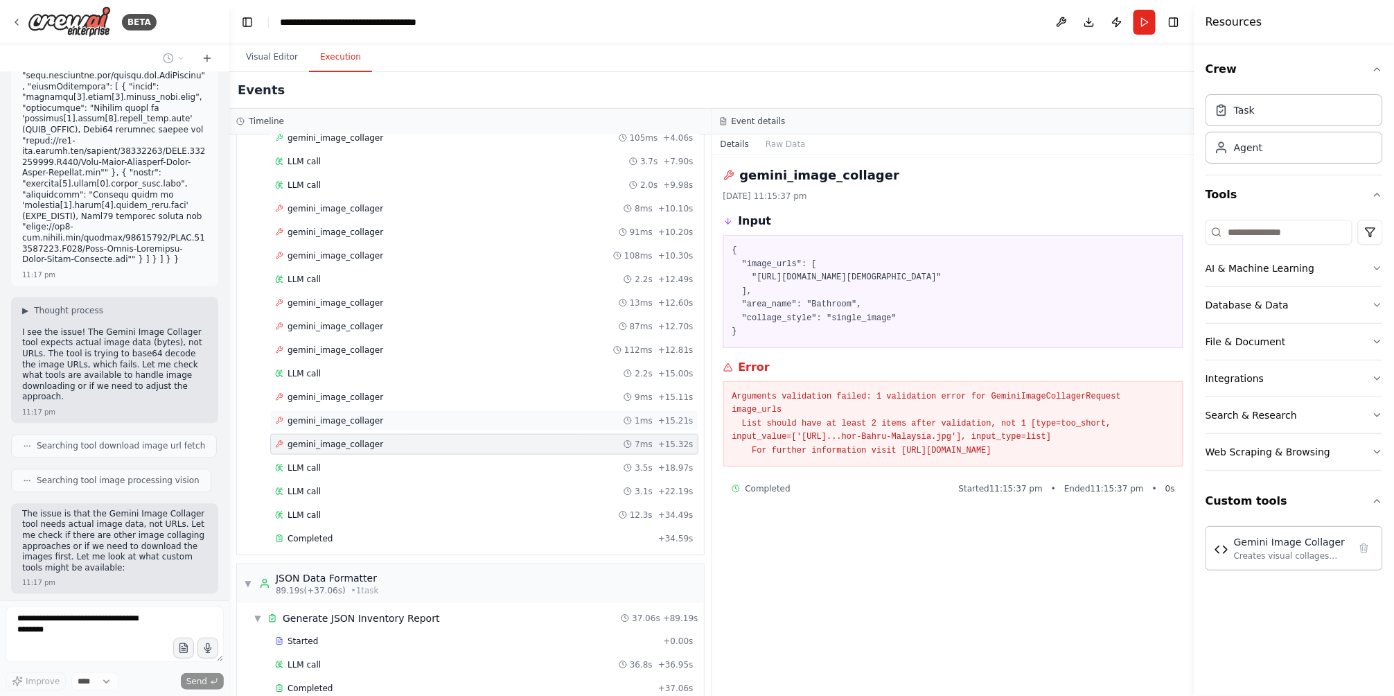
scroll to position [516, 0]
click at [367, 538] on div "Completed" at bounding box center [464, 536] width 378 height 11
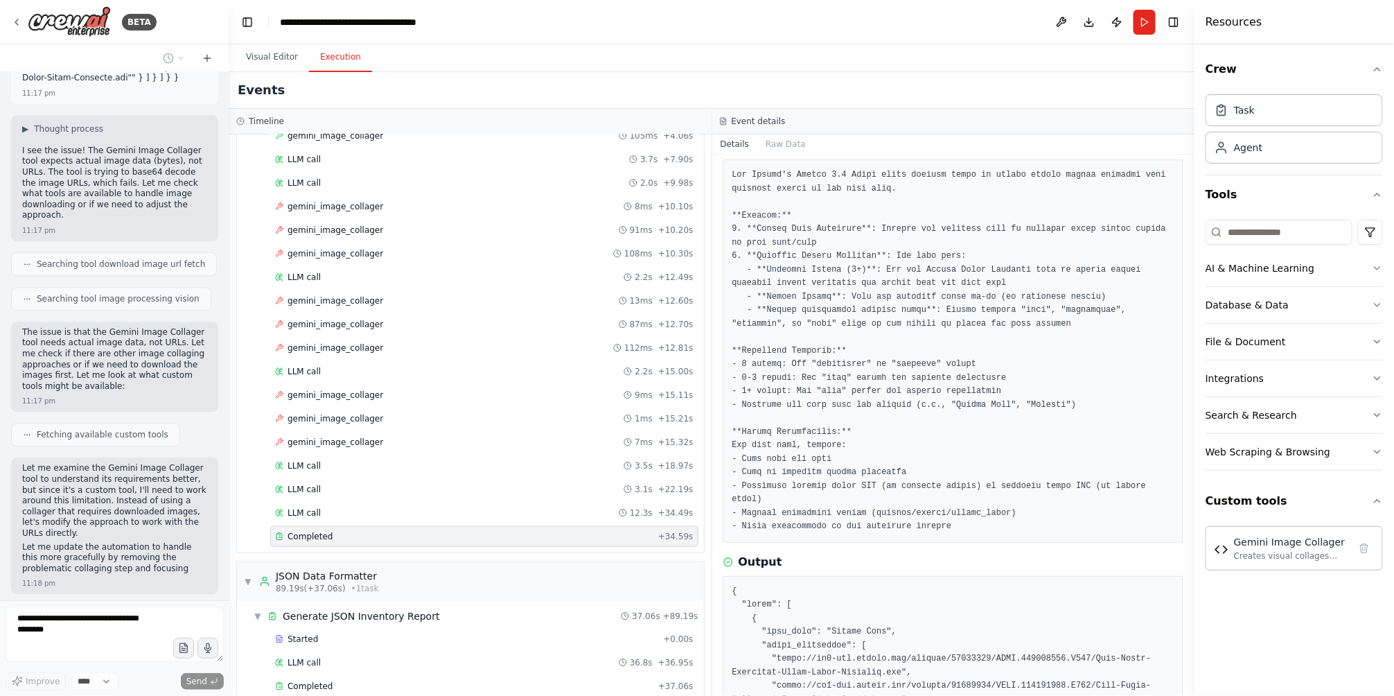
scroll to position [1317, 0]
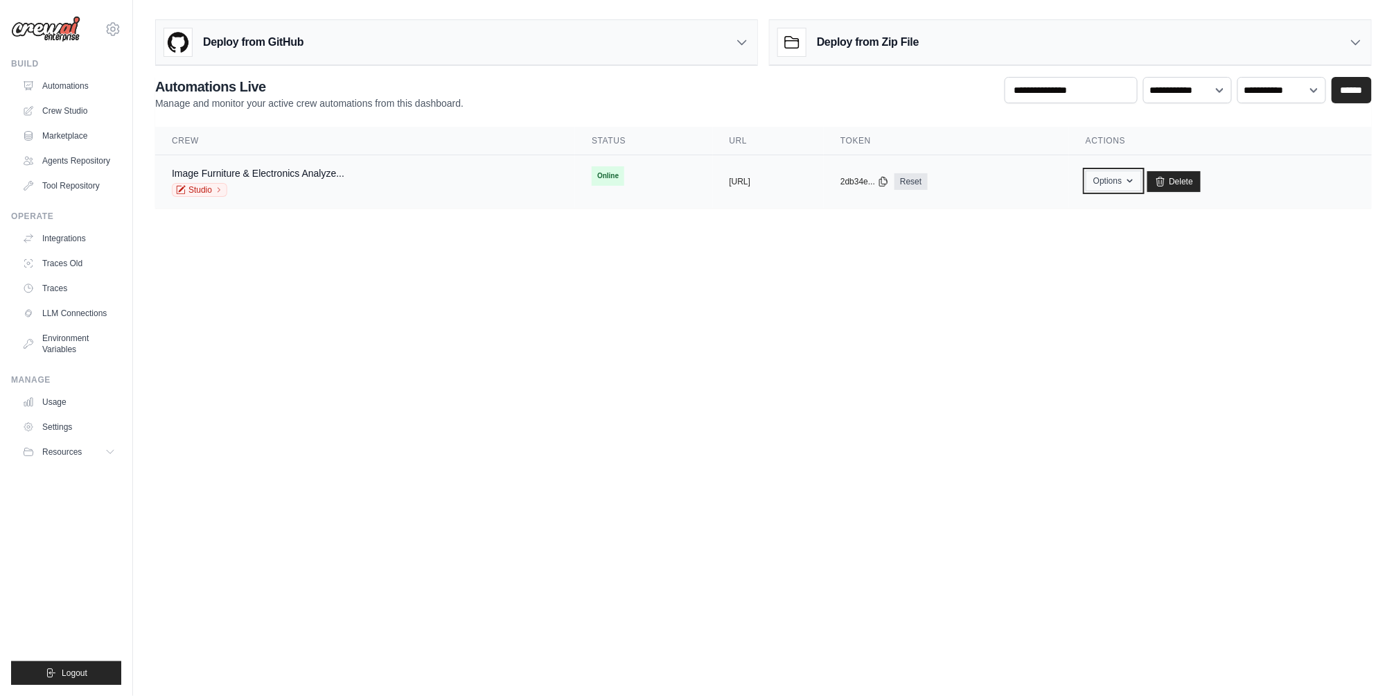
click at [1142, 179] on button "Options" at bounding box center [1114, 180] width 56 height 21
click at [1142, 259] on link "Export React TSX Component" at bounding box center [1064, 262] width 155 height 25
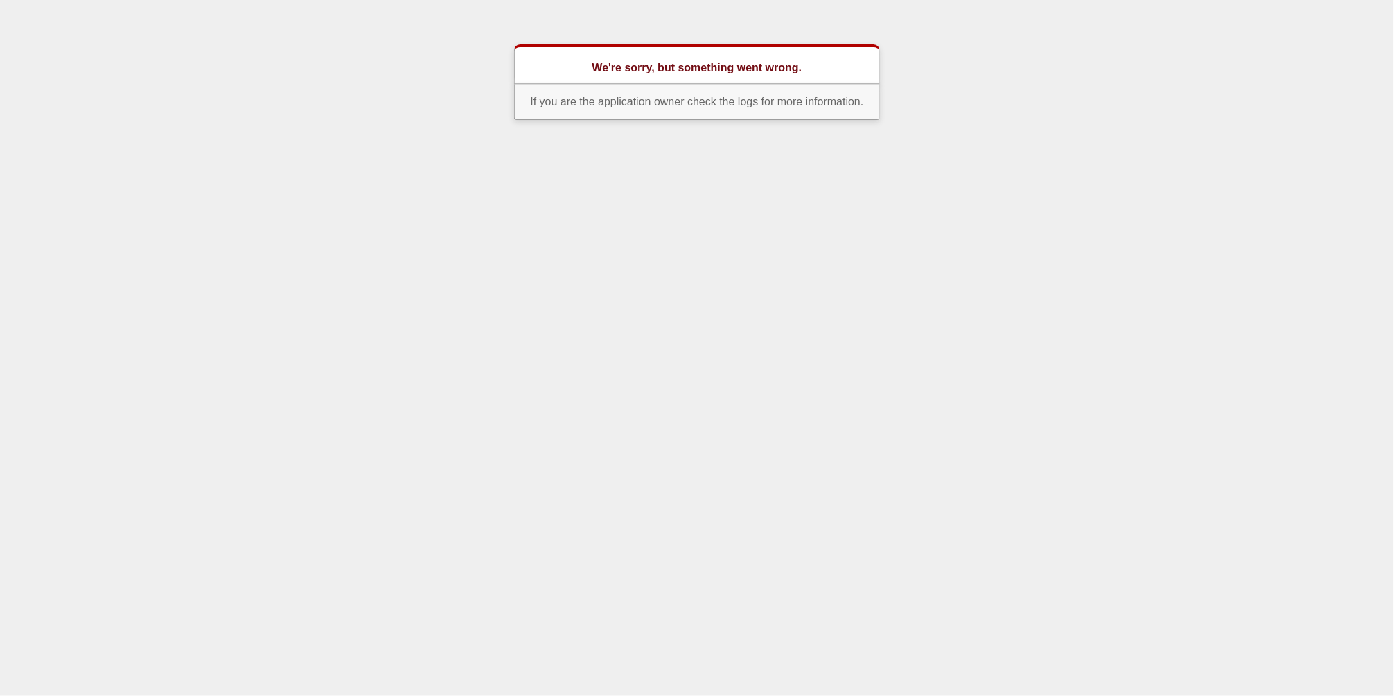
click at [356, 131] on html "We're sorry, but something went wrong. If you are the application owner check t…" at bounding box center [697, 65] width 1394 height 131
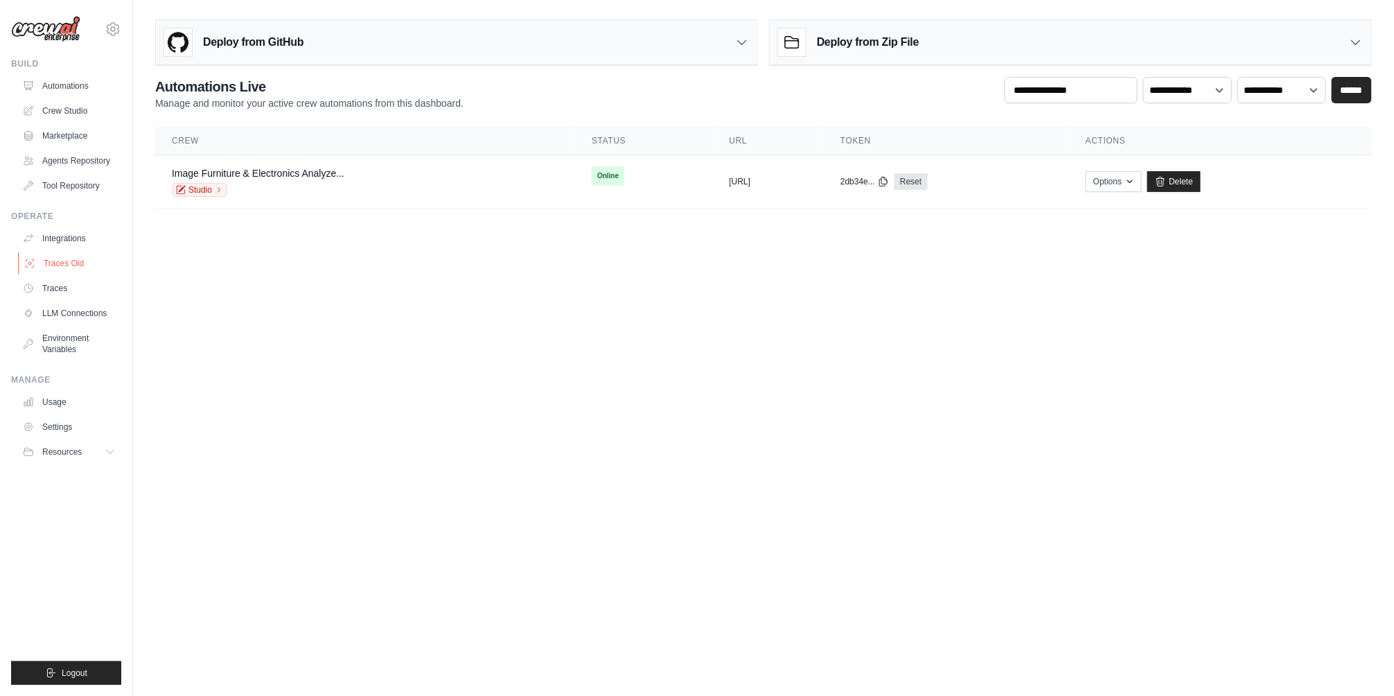
click at [77, 256] on link "Traces Old" at bounding box center [70, 263] width 105 height 22
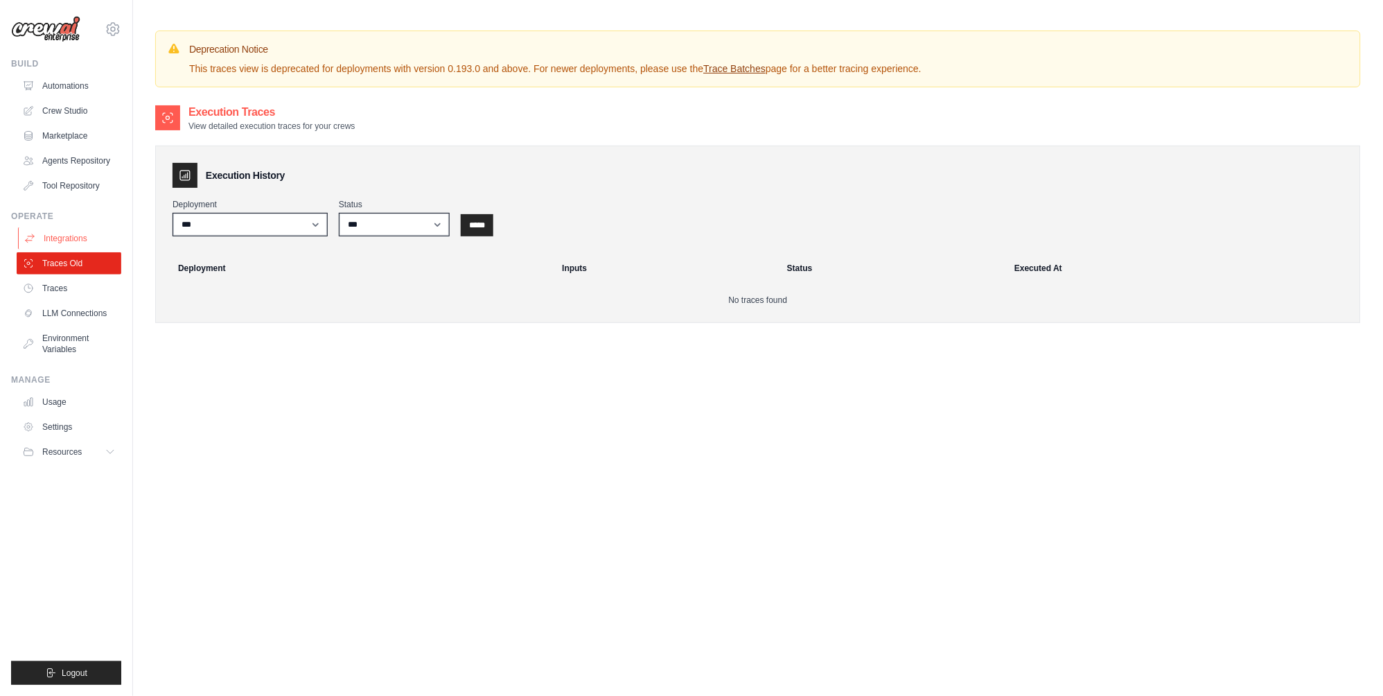
click at [80, 236] on link "Integrations" at bounding box center [70, 238] width 105 height 22
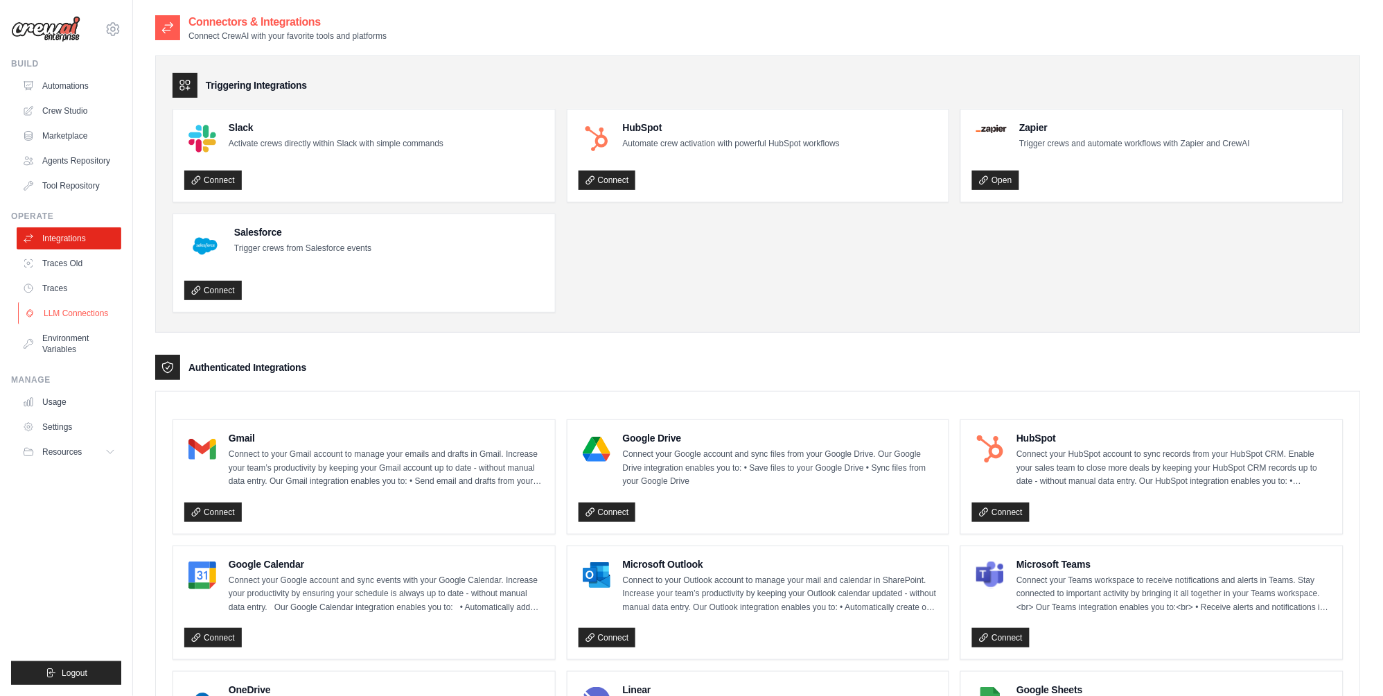
click at [76, 322] on link "LLM Connections" at bounding box center [70, 313] width 105 height 22
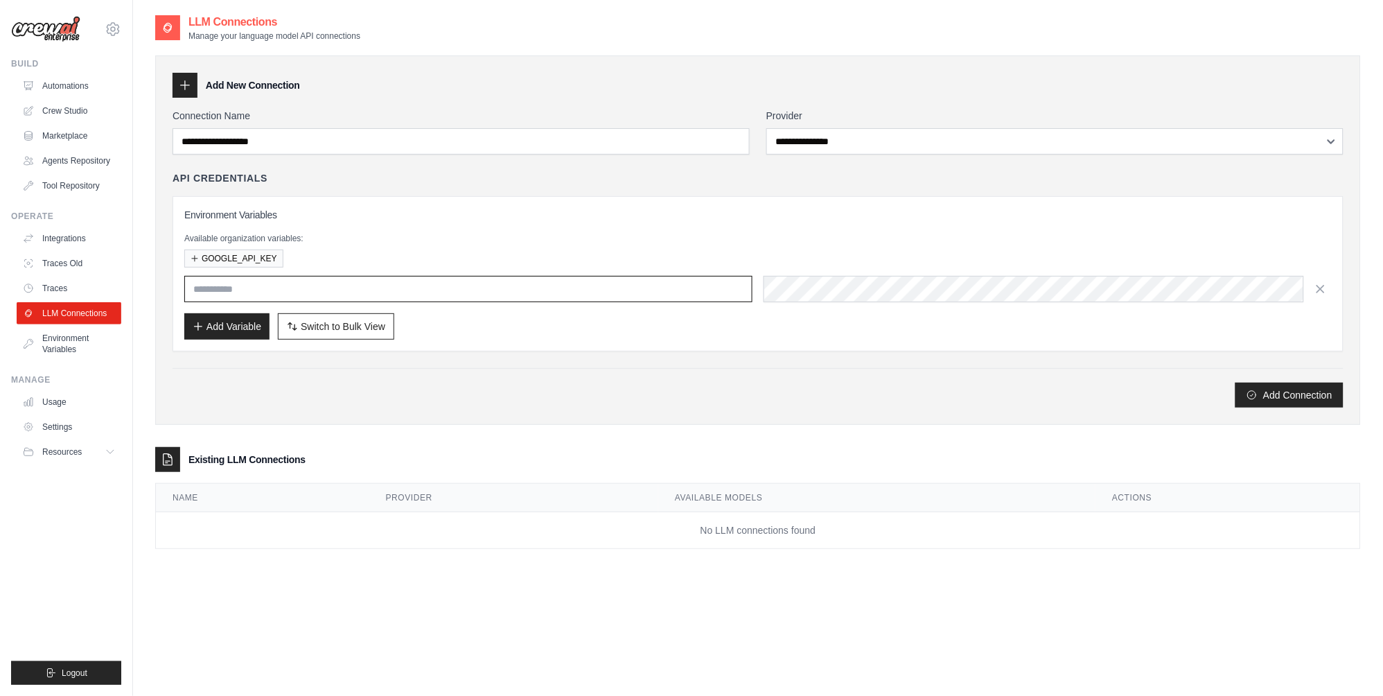
click at [236, 292] on input "text" at bounding box center [468, 289] width 568 height 26
click at [87, 342] on link "Environment Variables" at bounding box center [70, 343] width 105 height 33
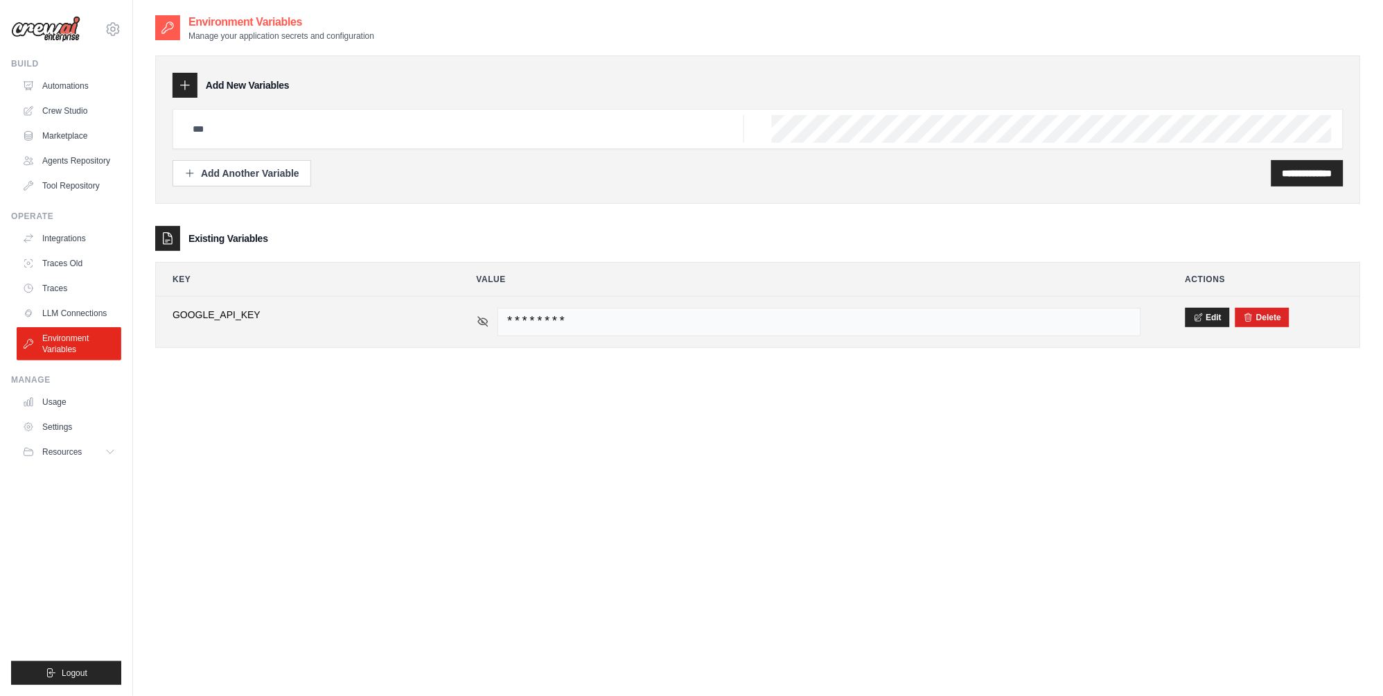
click at [485, 321] on icon at bounding box center [483, 321] width 12 height 12
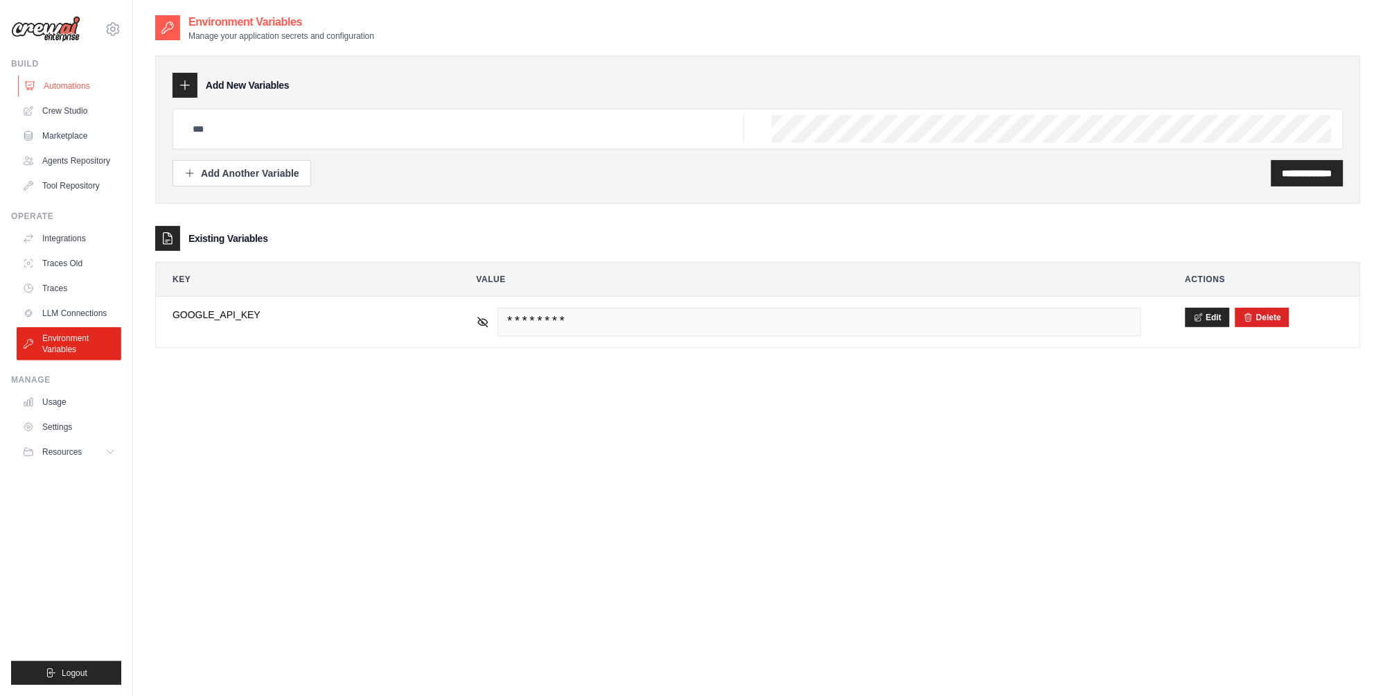
click at [60, 89] on link "Automations" at bounding box center [70, 86] width 105 height 22
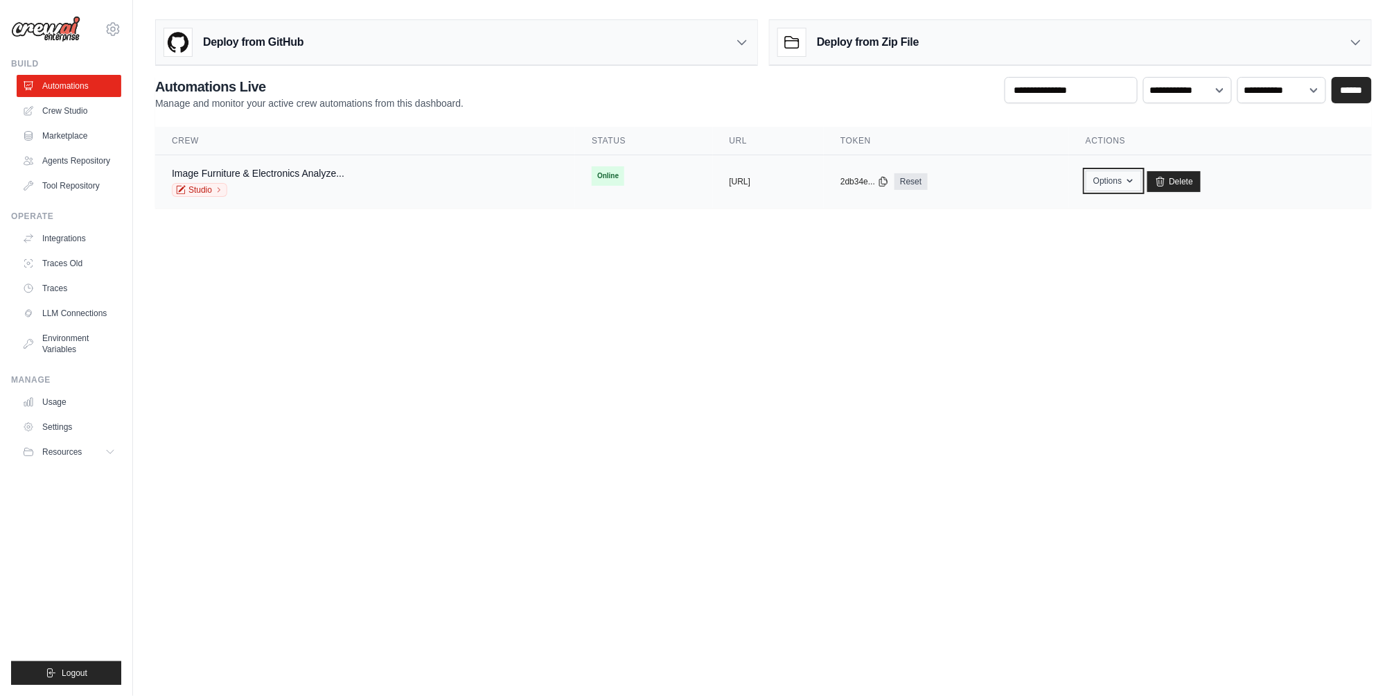
click at [1136, 183] on icon "button" at bounding box center [1130, 180] width 11 height 11
click at [622, 367] on body "alanz85@gmail.com Settings Build Automations" at bounding box center [697, 348] width 1394 height 696
click at [1142, 179] on button "Options" at bounding box center [1114, 180] width 56 height 21
click at [1123, 211] on link "Chat with this Crew" at bounding box center [1064, 212] width 155 height 25
drag, startPoint x: 804, startPoint y: 359, endPoint x: 416, endPoint y: 56, distance: 491.7
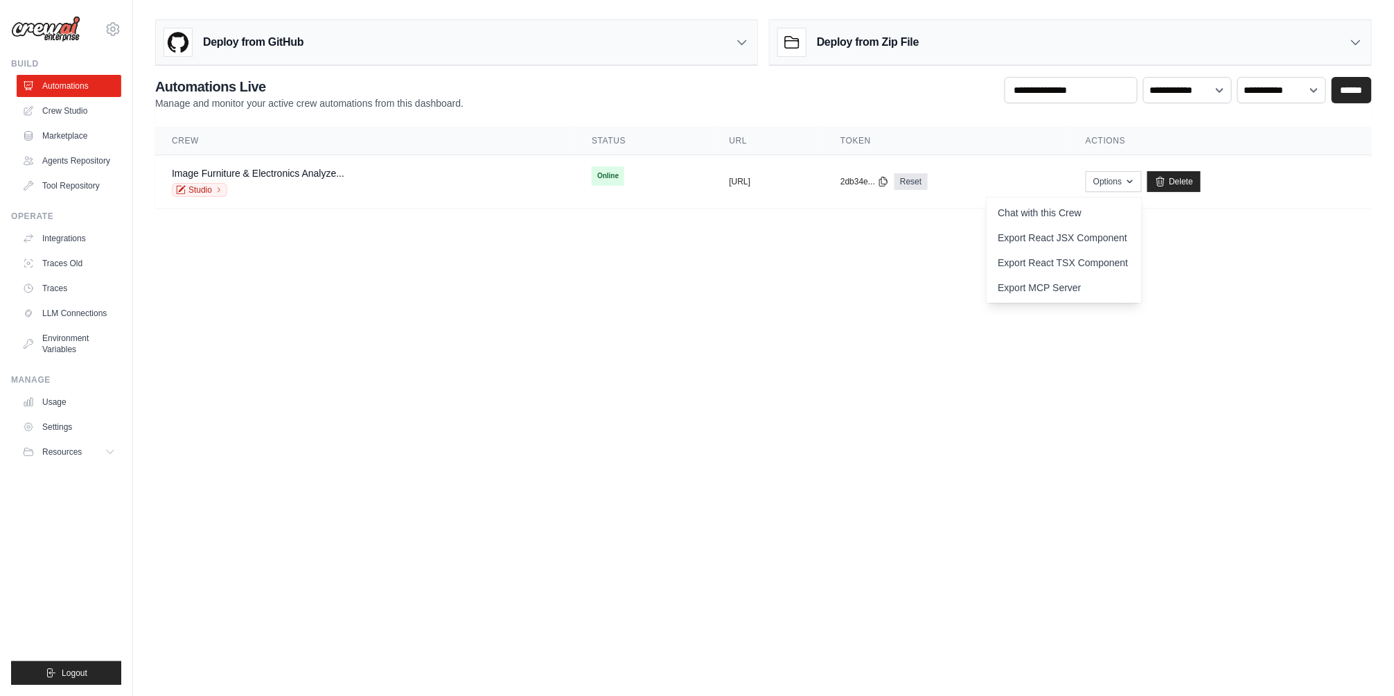
click at [802, 359] on body "alanz85@gmail.com Settings Build Automations" at bounding box center [697, 348] width 1394 height 696
click at [97, 141] on link "Marketplace" at bounding box center [70, 136] width 105 height 22
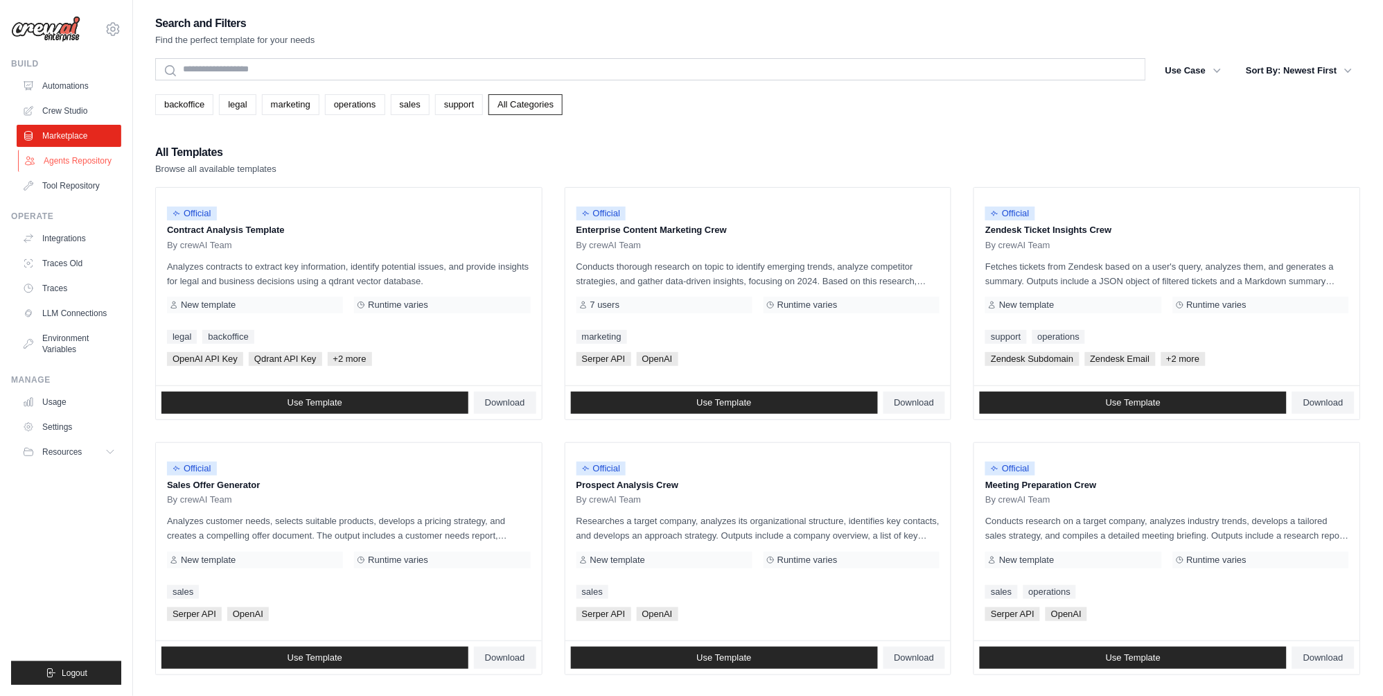
click at [93, 155] on link "Agents Repository" at bounding box center [70, 161] width 105 height 22
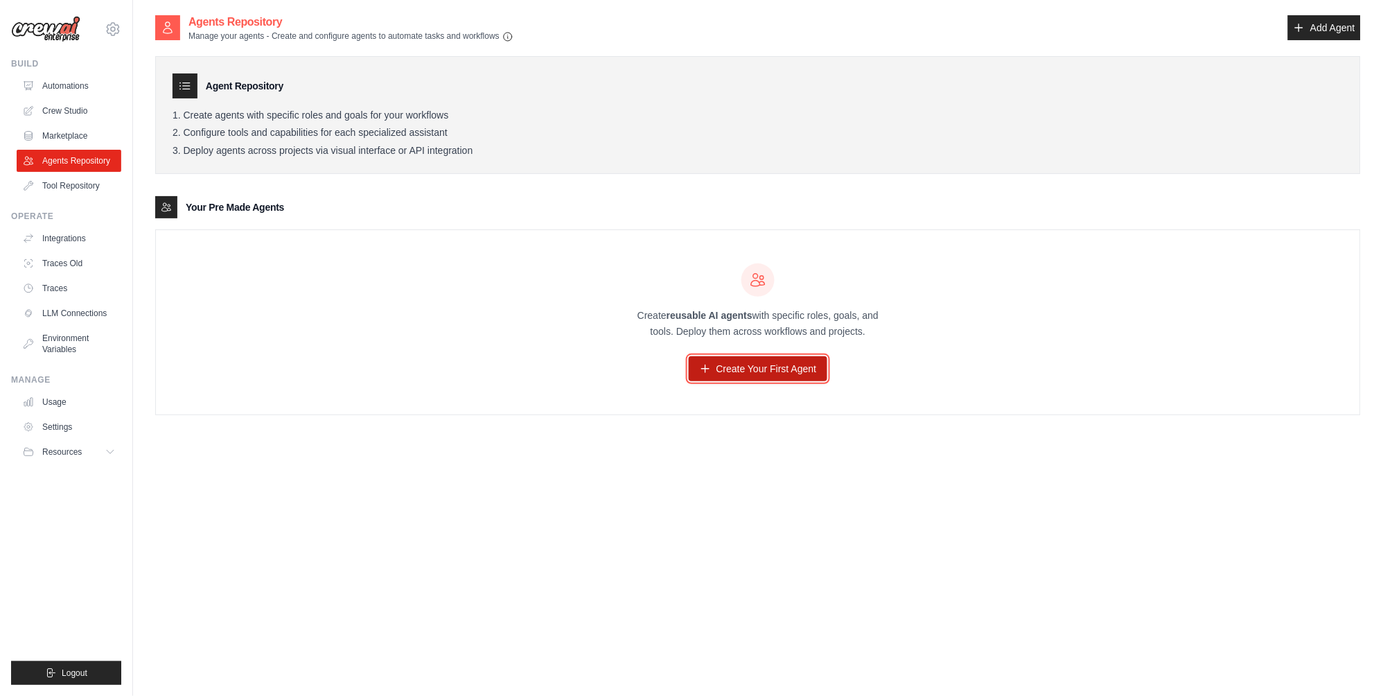
click at [793, 371] on link "Create Your First Agent" at bounding box center [758, 368] width 139 height 25
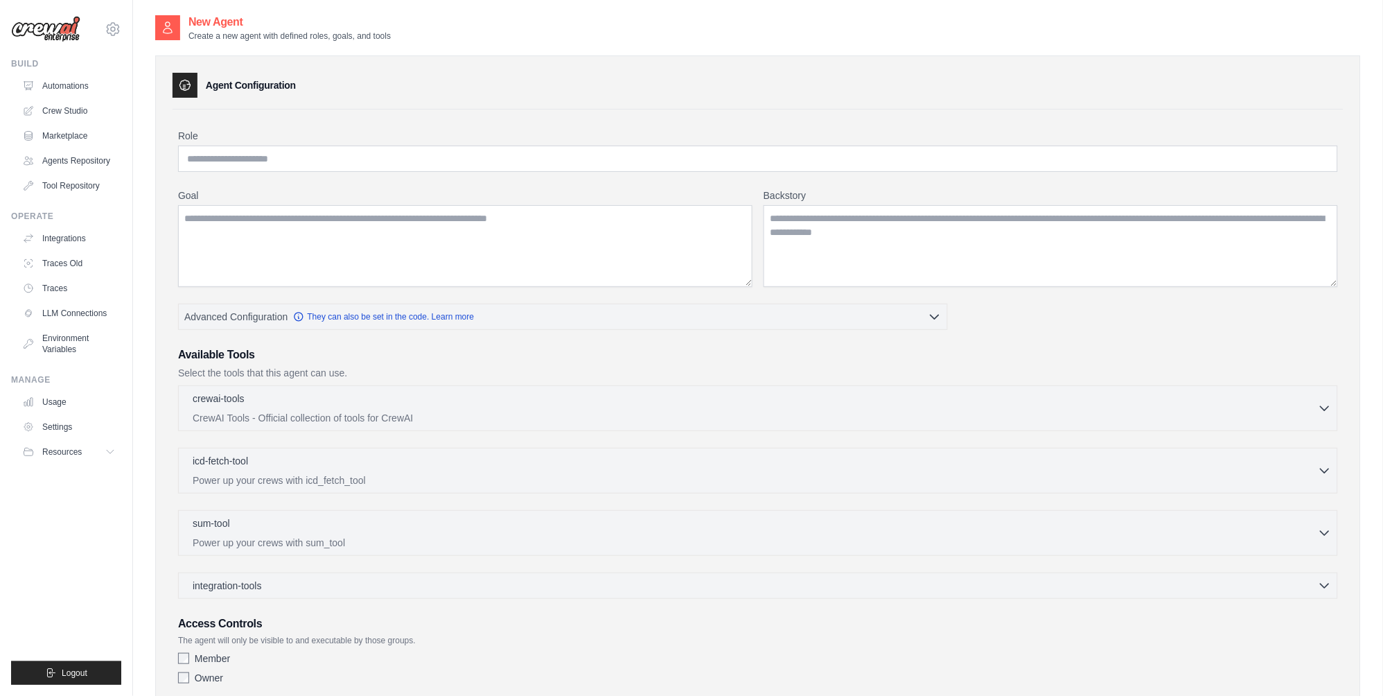
click at [608, 174] on div "Role Goal Backstory Advanced Configuration They can also be set in the code. Le…" at bounding box center [758, 409] width 1160 height 561
click at [569, 245] on textarea "Goal" at bounding box center [465, 246] width 574 height 82
click at [949, 276] on textarea "Backstory" at bounding box center [1051, 246] width 574 height 82
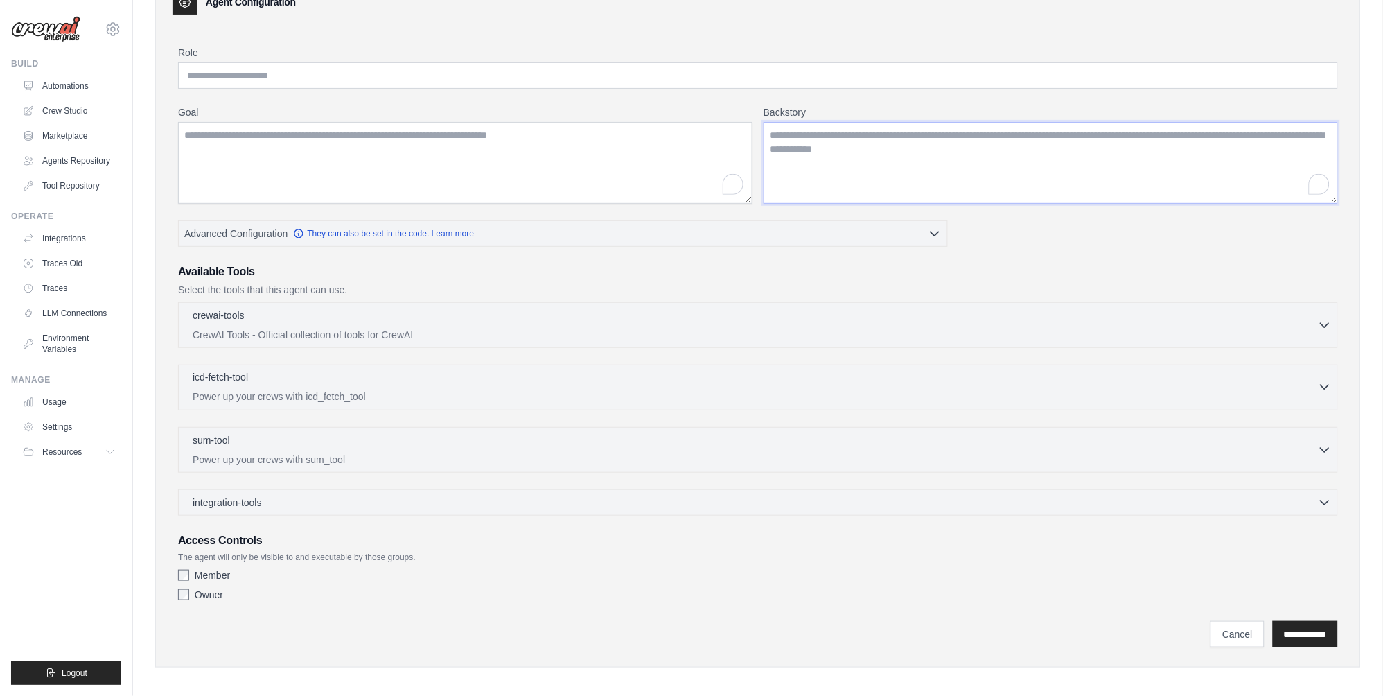
scroll to position [91, 0]
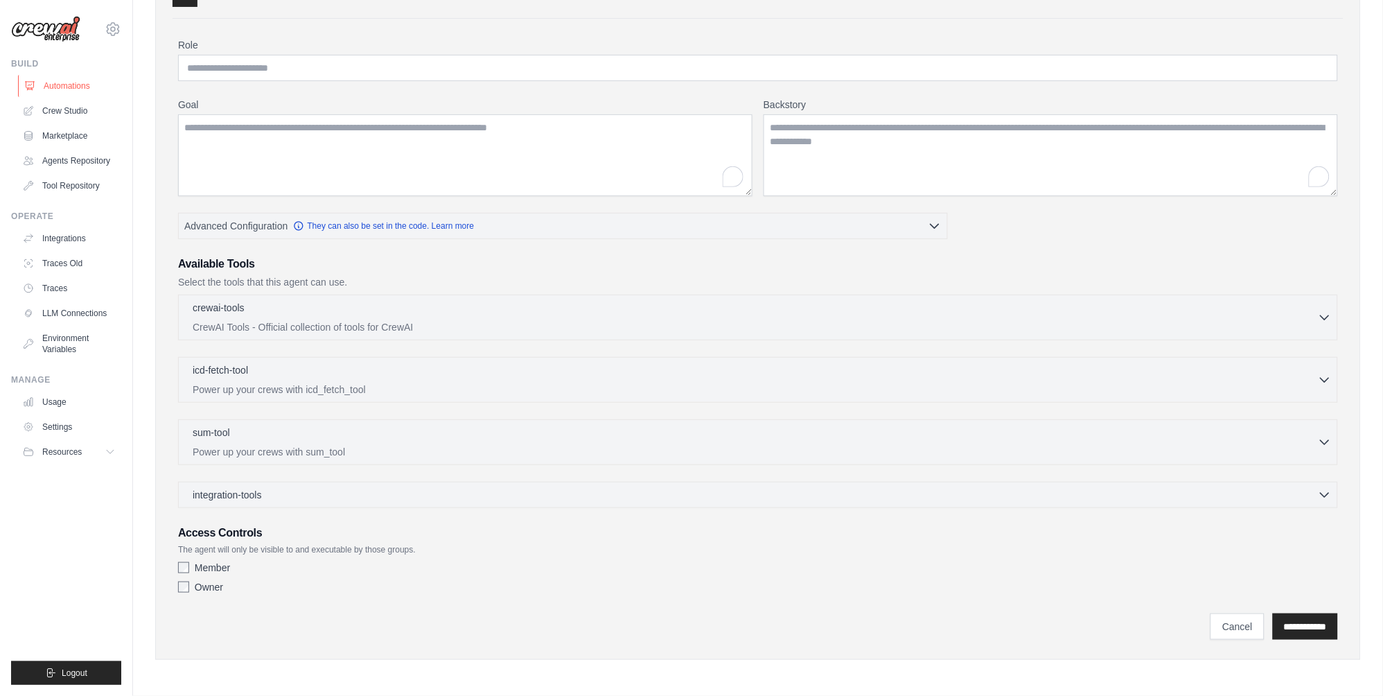
click at [75, 87] on link "Automations" at bounding box center [70, 86] width 105 height 22
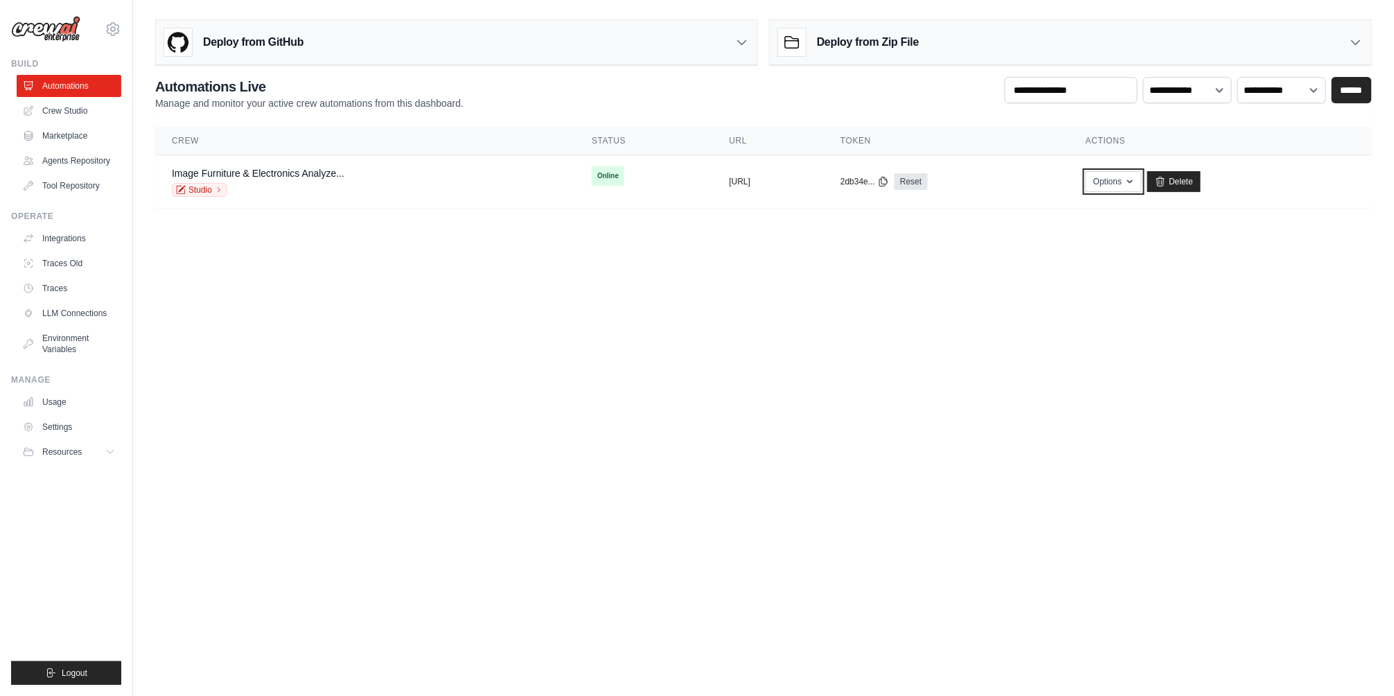
click at [1142, 179] on button "Options" at bounding box center [1114, 181] width 56 height 21
click at [1138, 261] on link "Export React TSX Component" at bounding box center [1064, 262] width 155 height 25
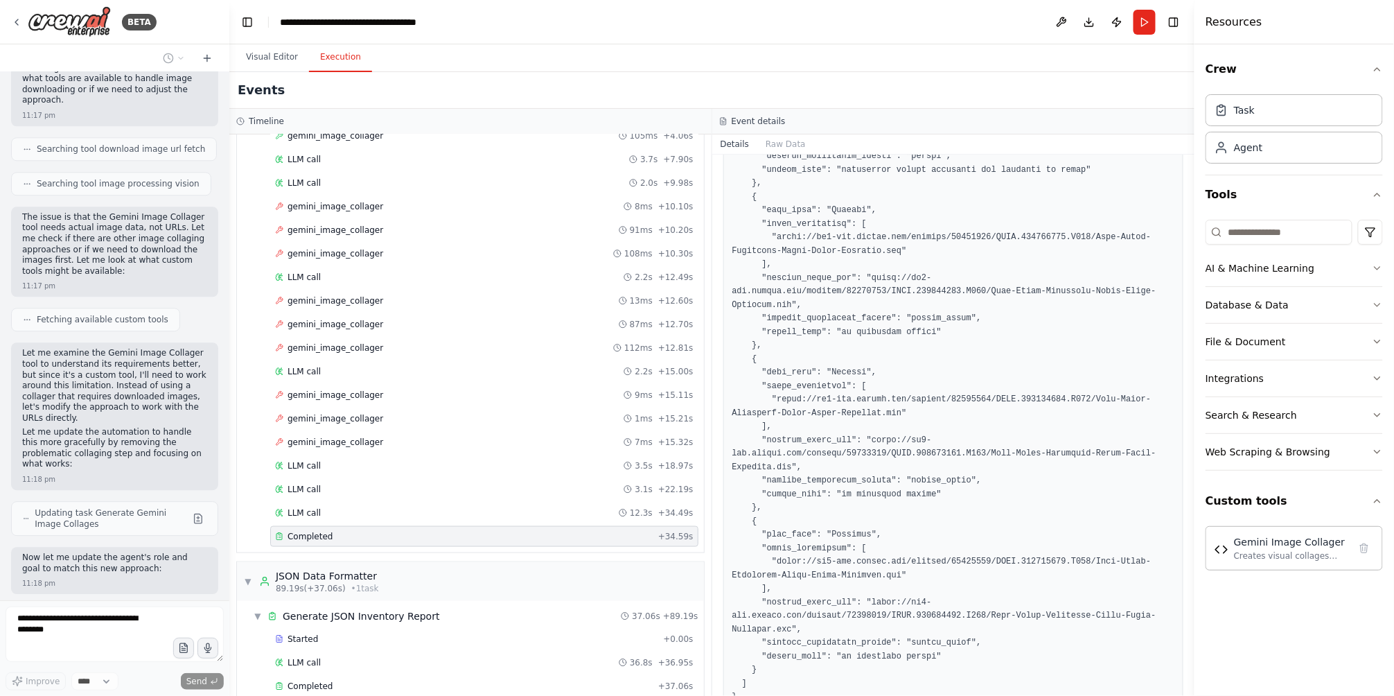
scroll to position [682, 0]
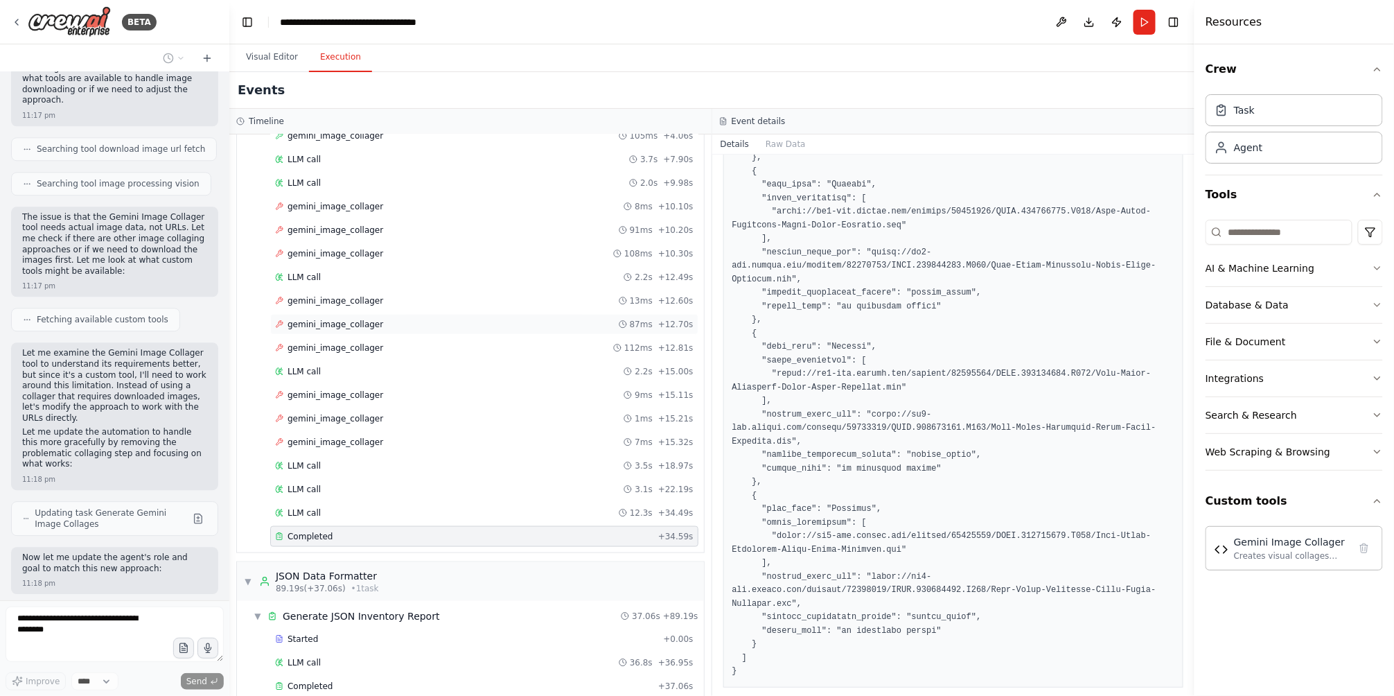
click at [408, 324] on div "gemini_image_collager 87ms + 12.70s" at bounding box center [484, 324] width 419 height 11
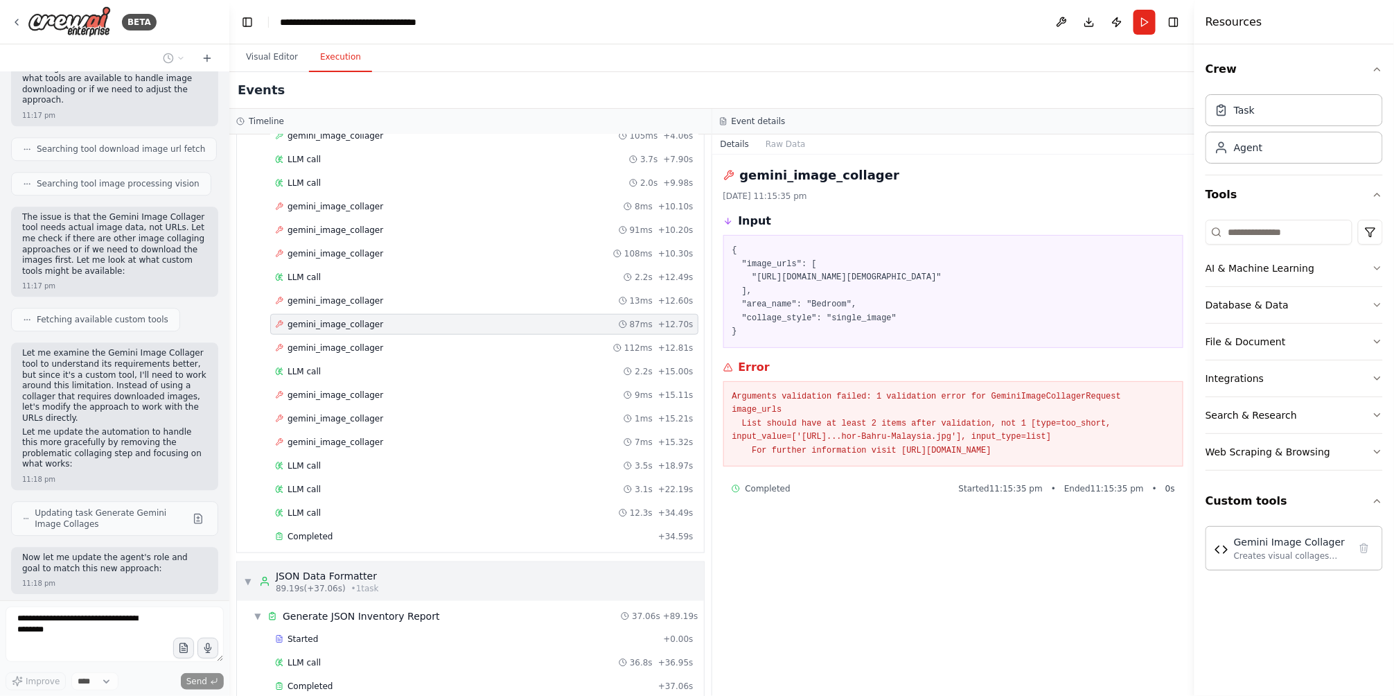
scroll to position [539, 0]
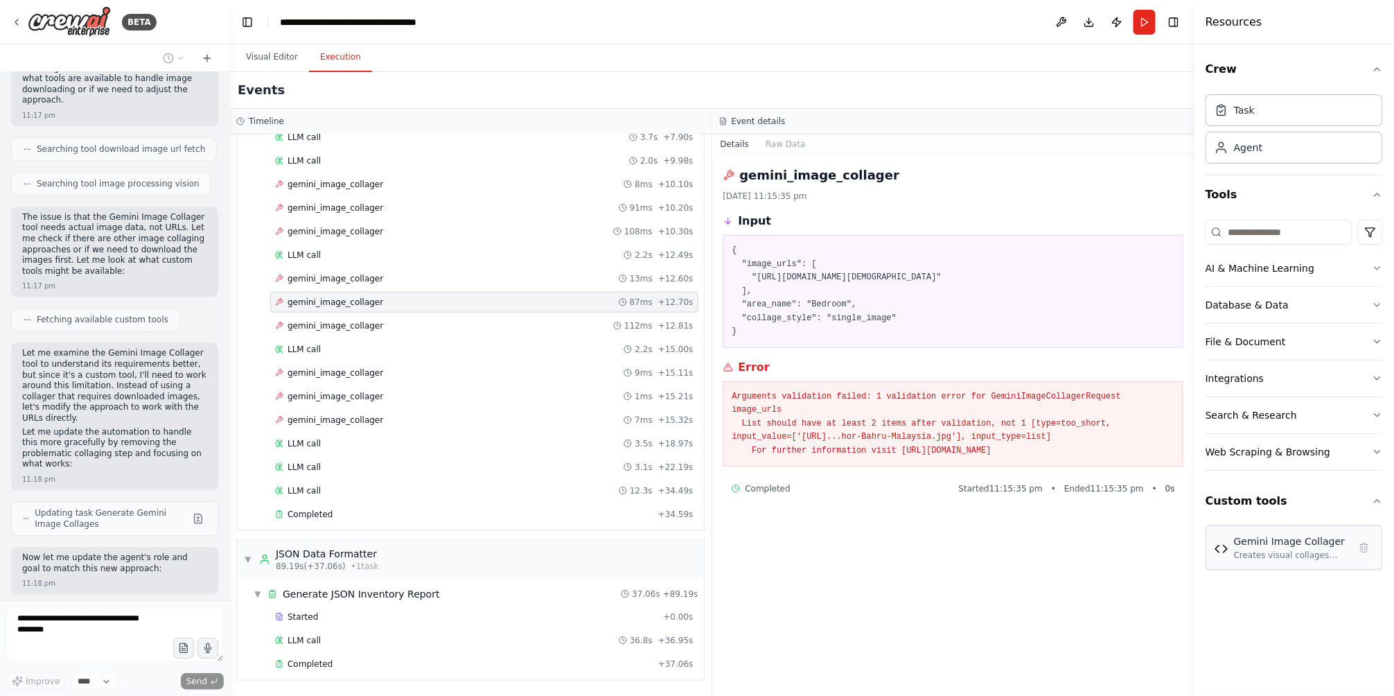
click at [1236, 550] on div "Creates visual collages from multiple images using Google's Gemini 2.5 Flash im…" at bounding box center [1291, 555] width 115 height 11
click at [1227, 552] on img at bounding box center [1222, 549] width 14 height 14
click at [1223, 554] on img at bounding box center [1222, 549] width 14 height 14
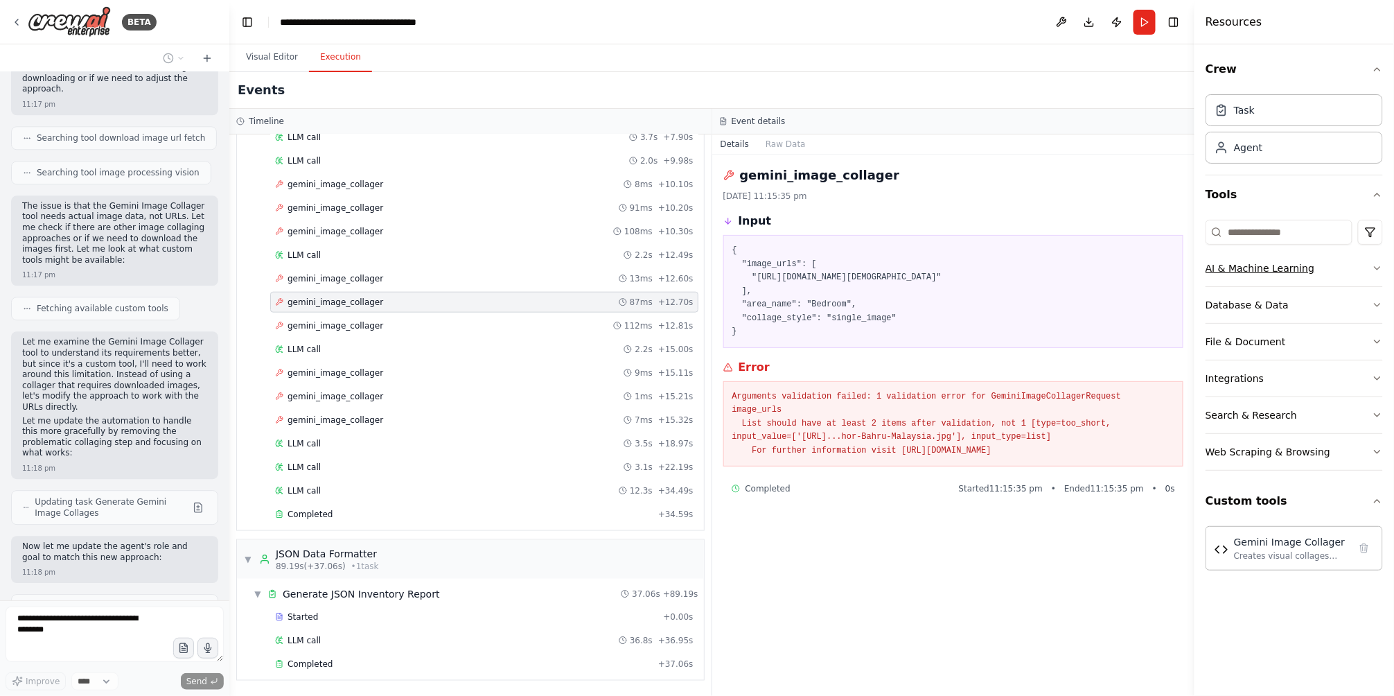
scroll to position [1525, 0]
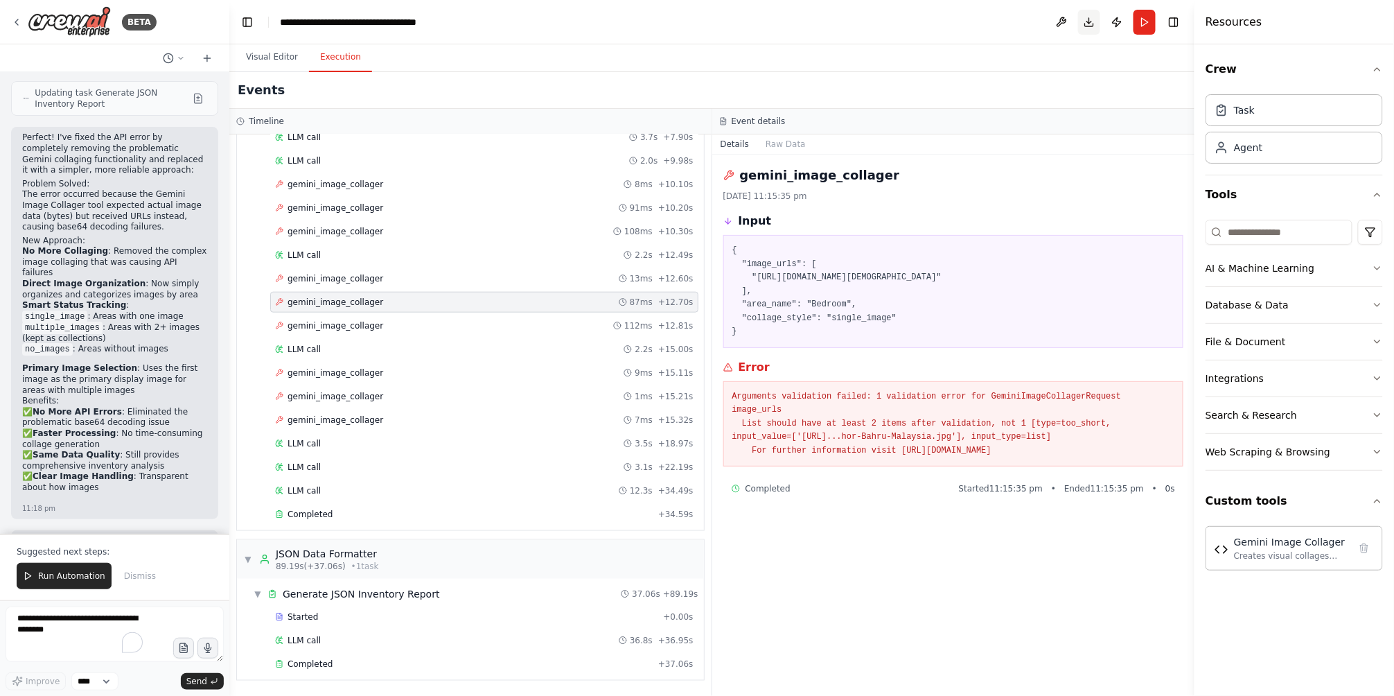
click at [1095, 20] on button "Download" at bounding box center [1089, 22] width 22 height 25
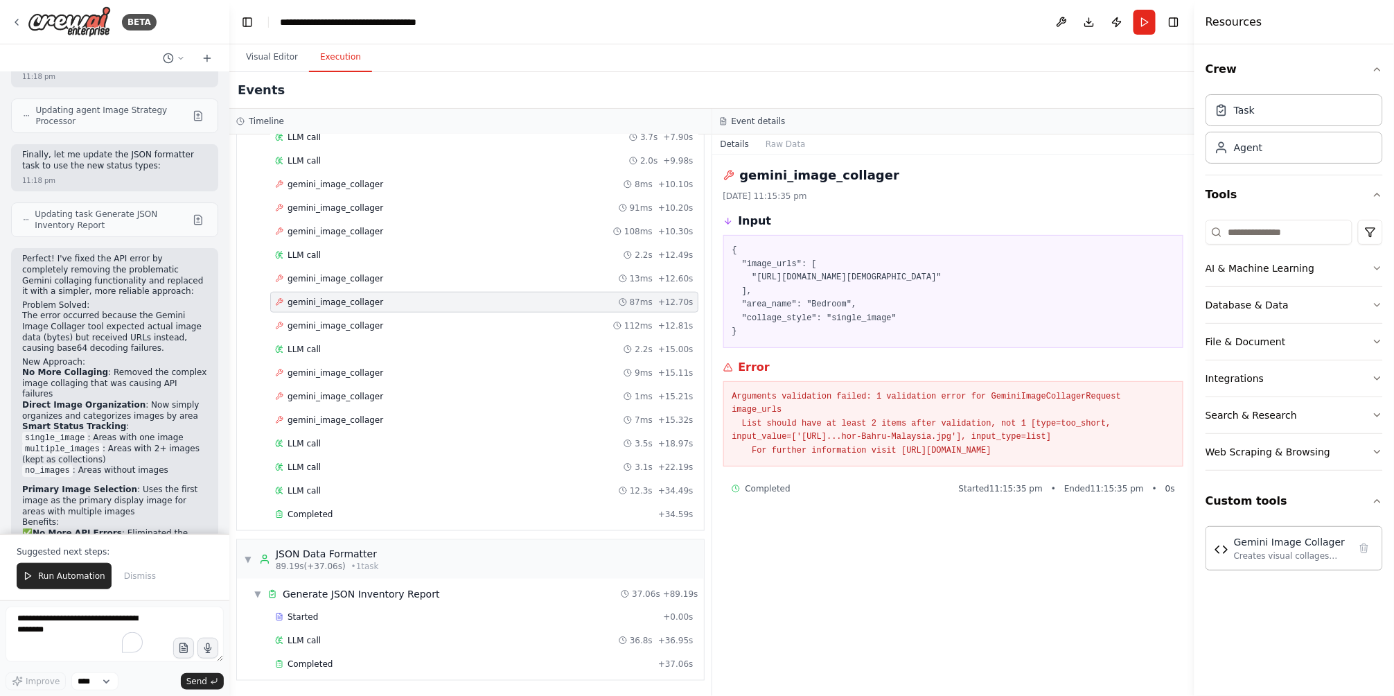
scroll to position [1914, 0]
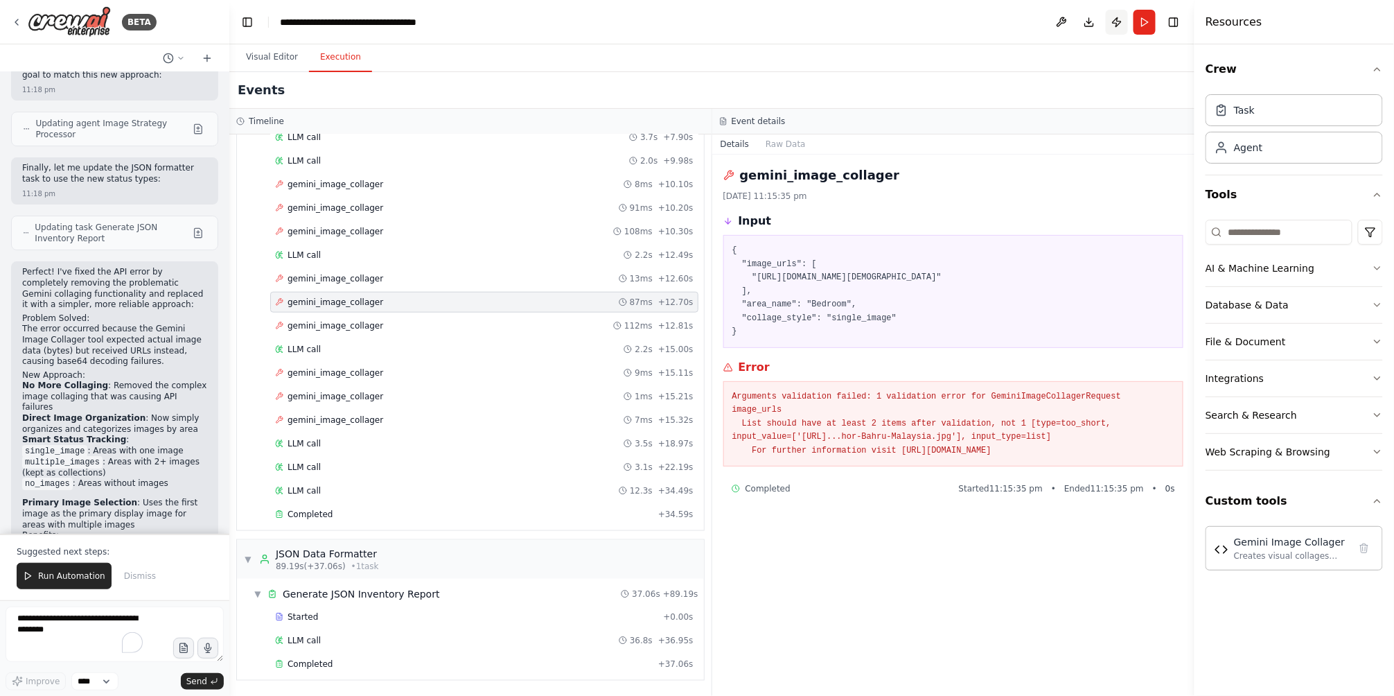
click at [1116, 25] on button "Publish" at bounding box center [1117, 22] width 22 height 25
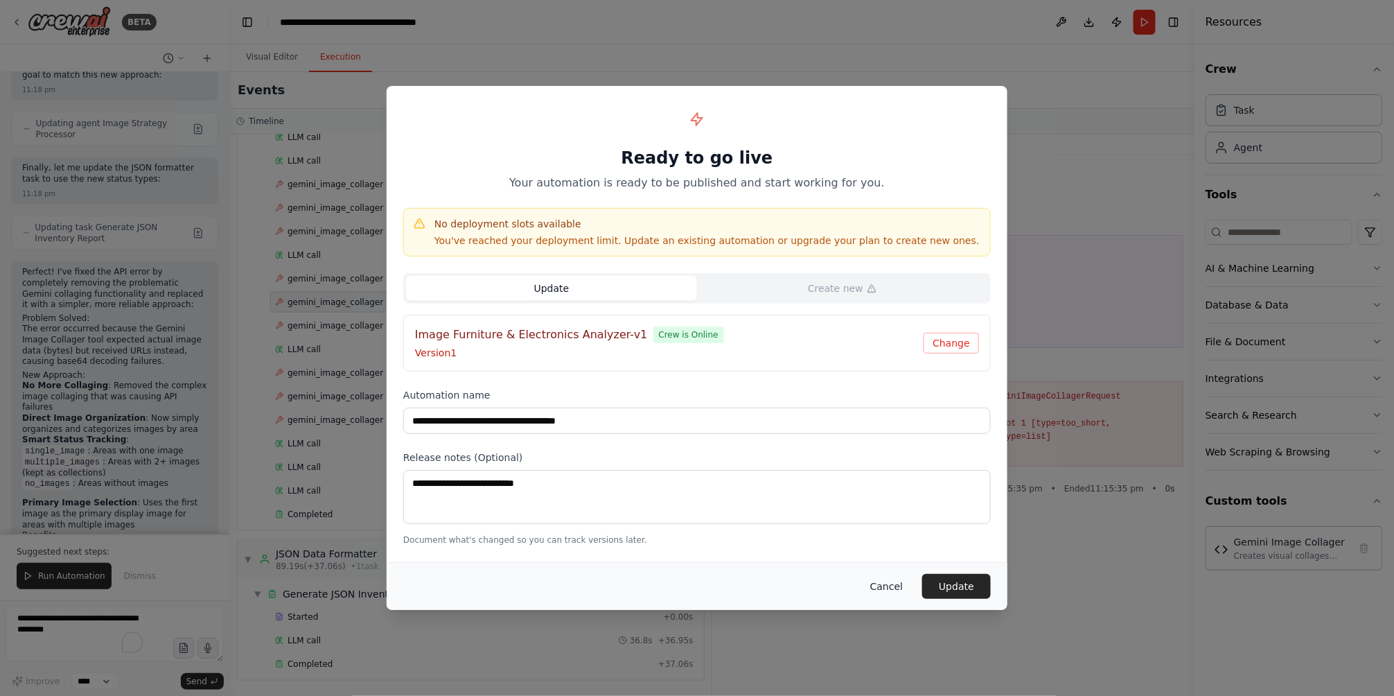
click at [899, 578] on button "Cancel" at bounding box center [886, 586] width 55 height 25
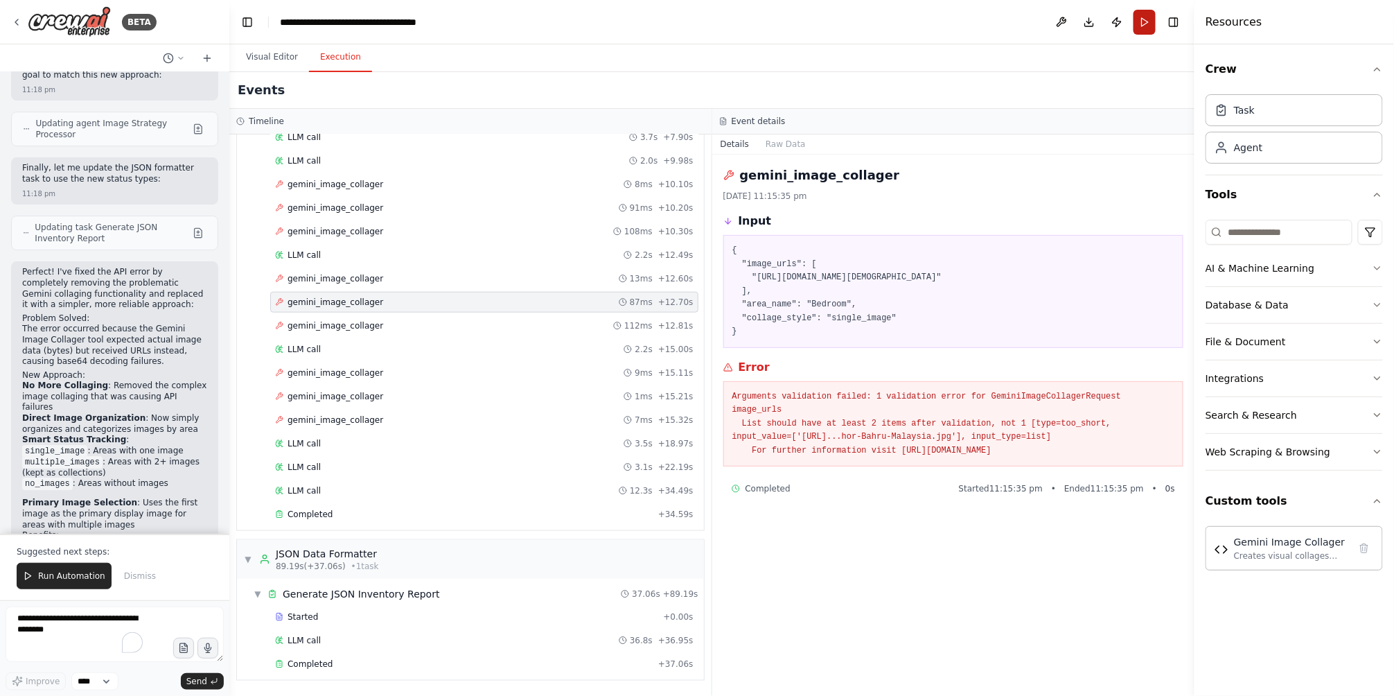
click at [1148, 19] on button "Run" at bounding box center [1145, 22] width 22 height 25
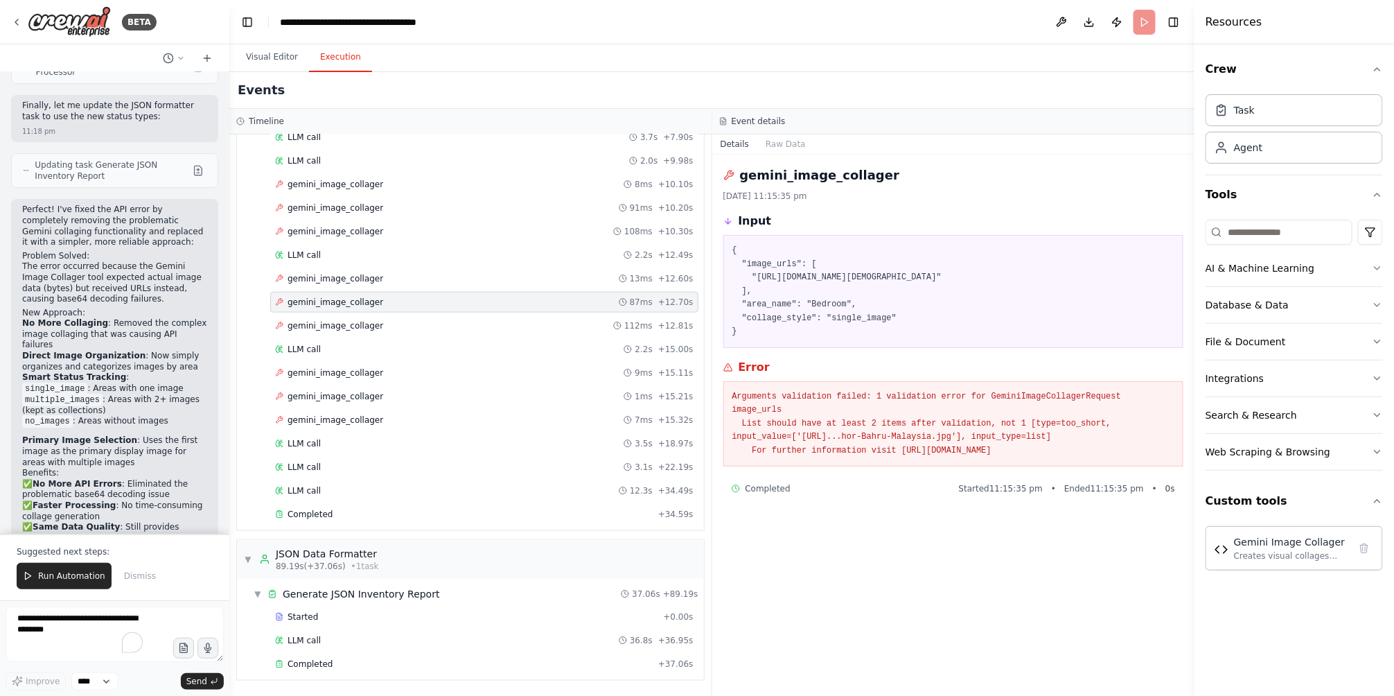
scroll to position [2060, 0]
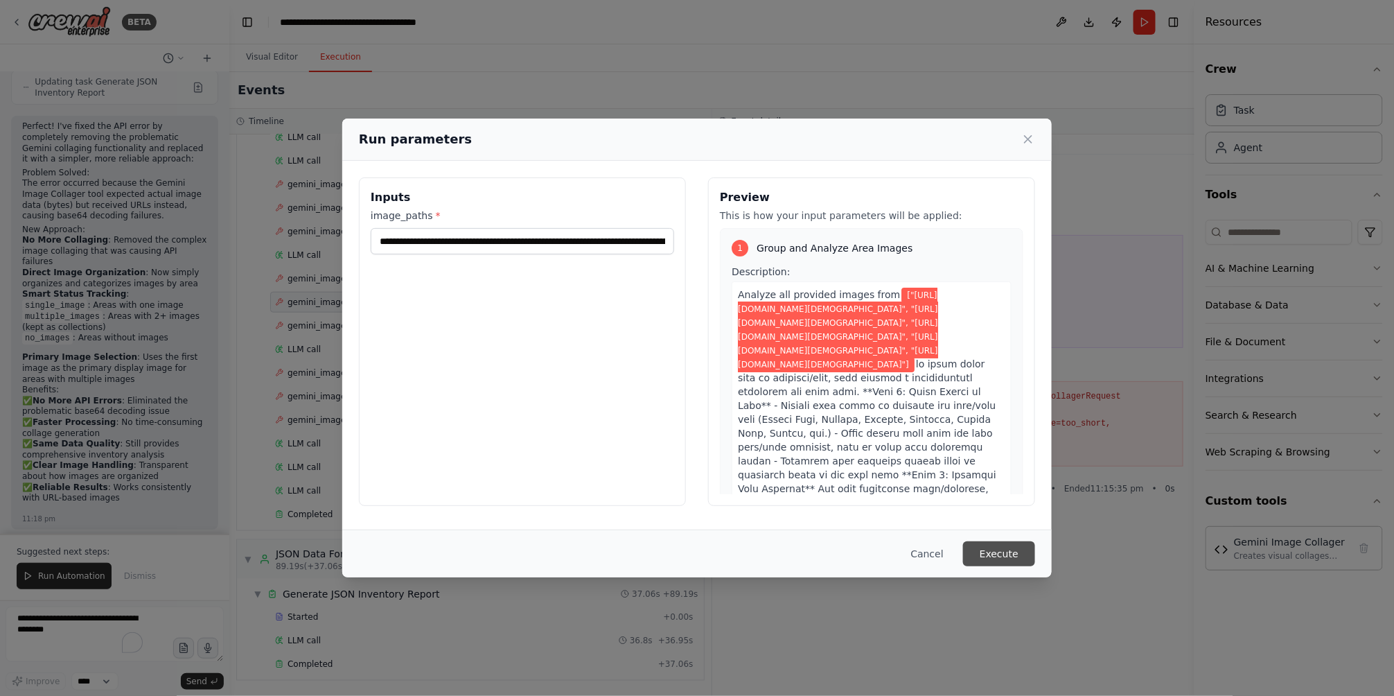
click at [1012, 552] on button "Execute" at bounding box center [999, 553] width 72 height 25
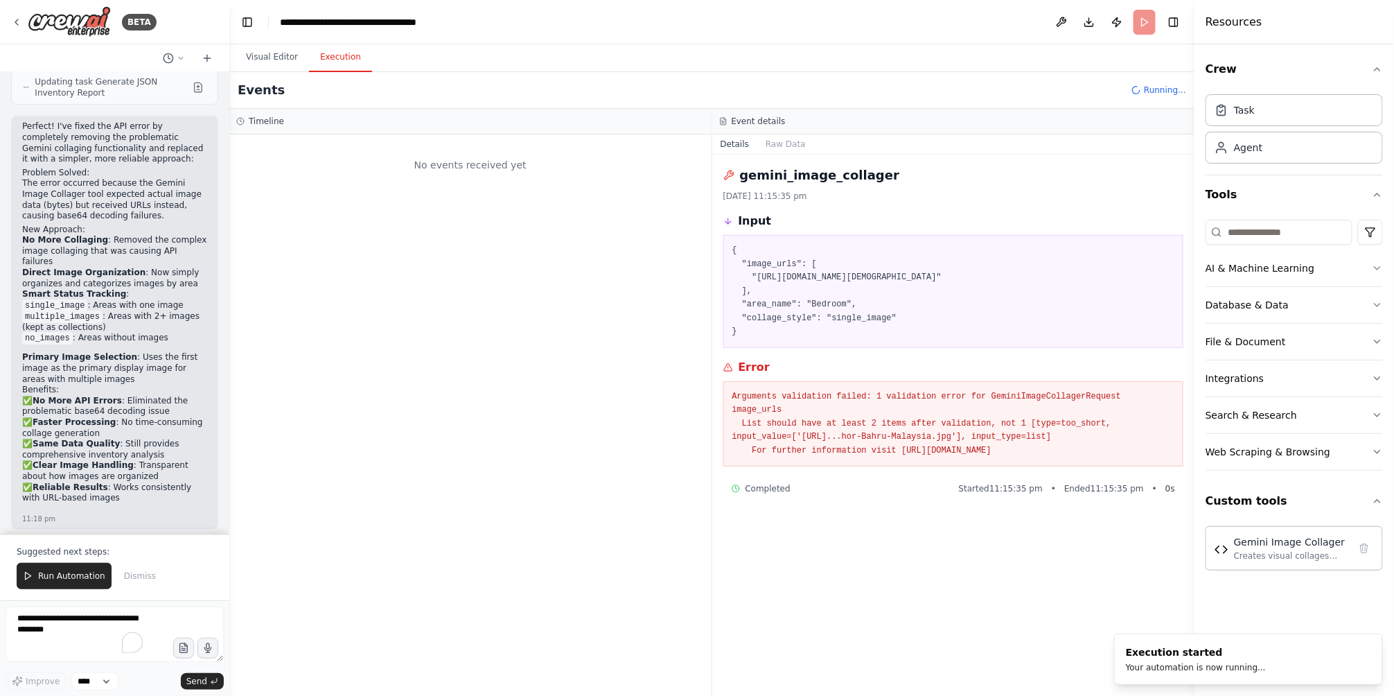
scroll to position [0, 0]
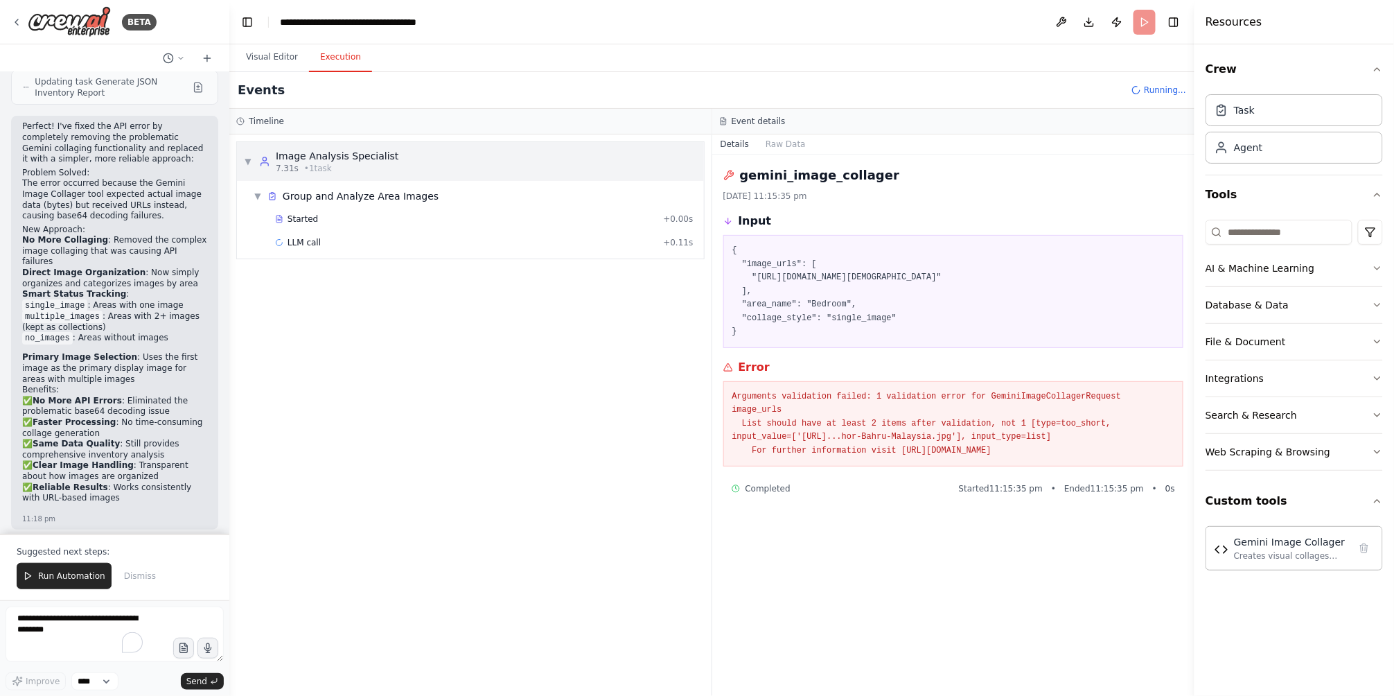
click at [441, 161] on div "▼ Image Analysis Specialist 7.31s • 1 task" at bounding box center [470, 161] width 467 height 39
click at [417, 215] on div "Started" at bounding box center [466, 218] width 383 height 11
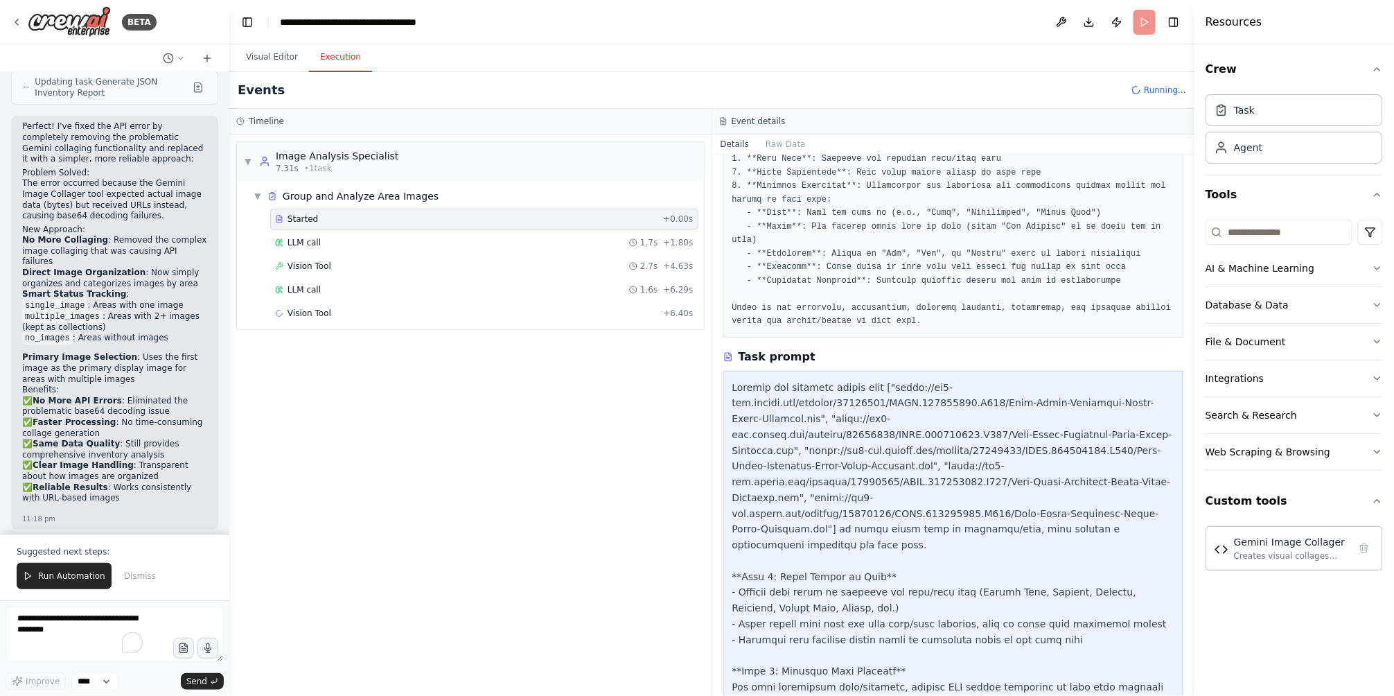
scroll to position [292, 0]
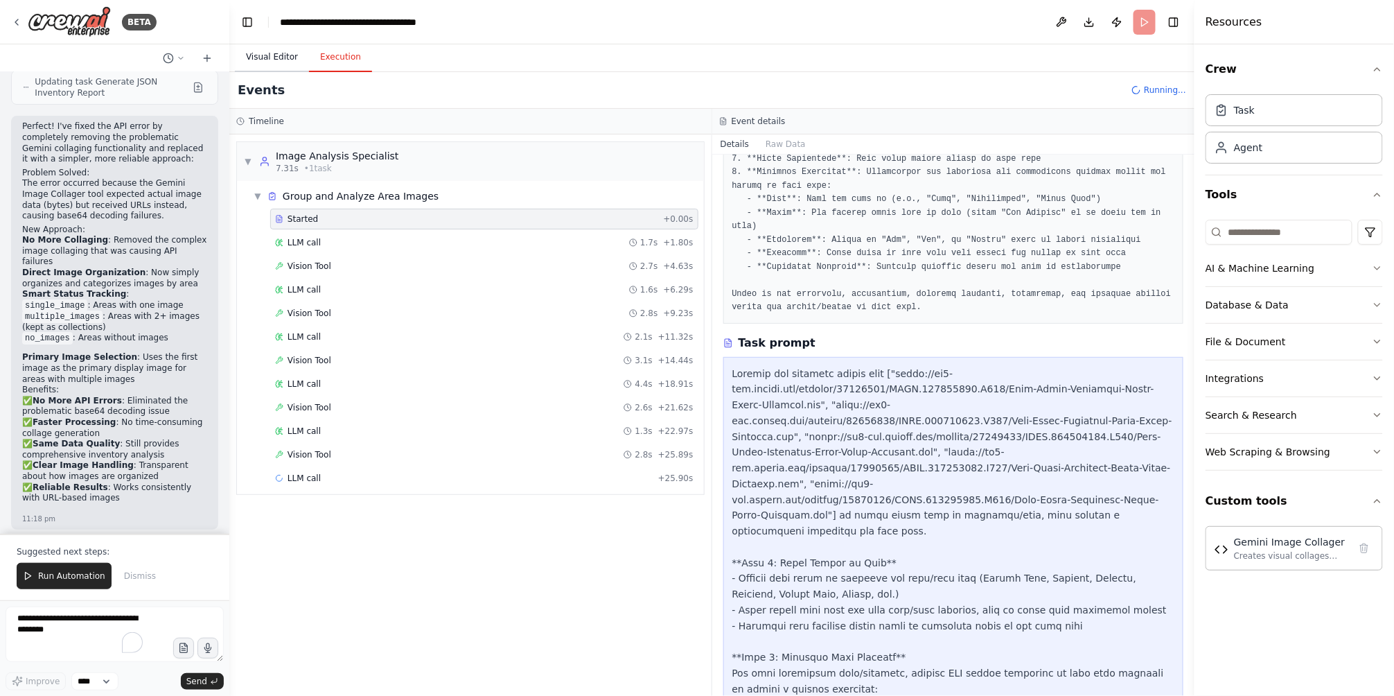
click at [259, 58] on button "Visual Editor" at bounding box center [272, 57] width 74 height 29
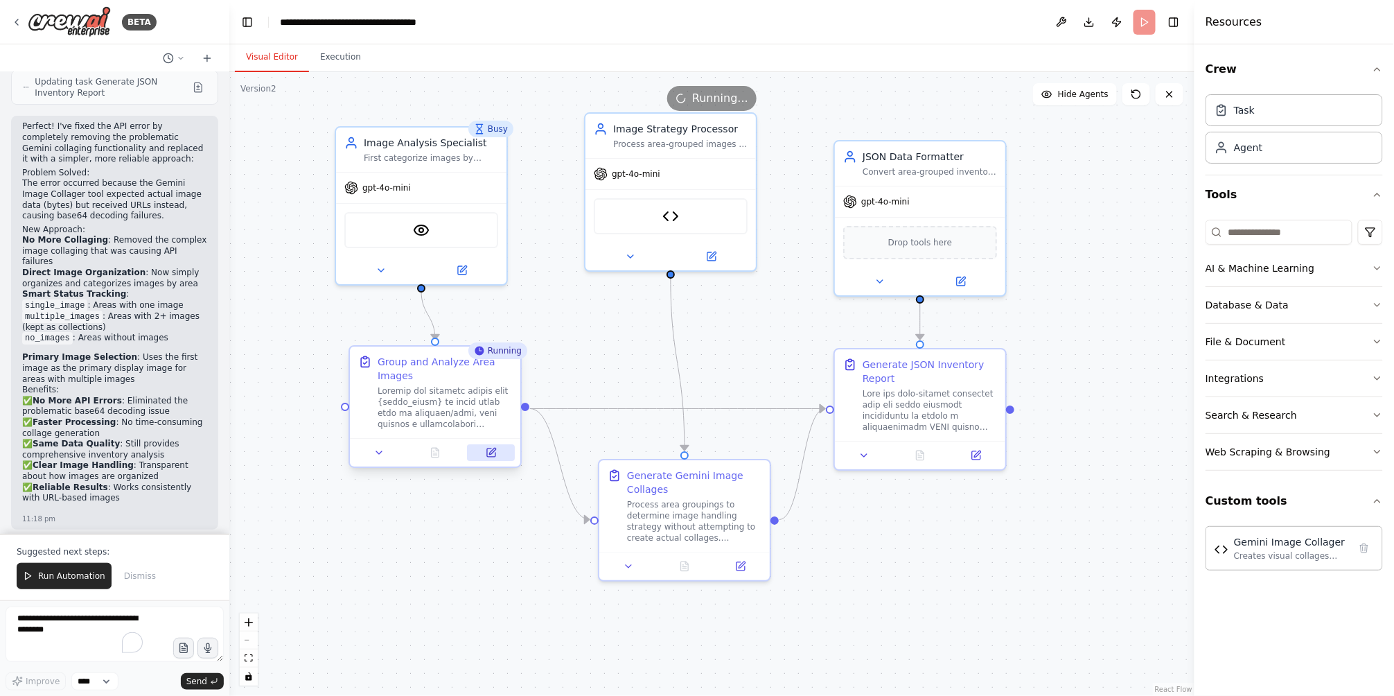
click at [491, 453] on icon at bounding box center [492, 451] width 6 height 6
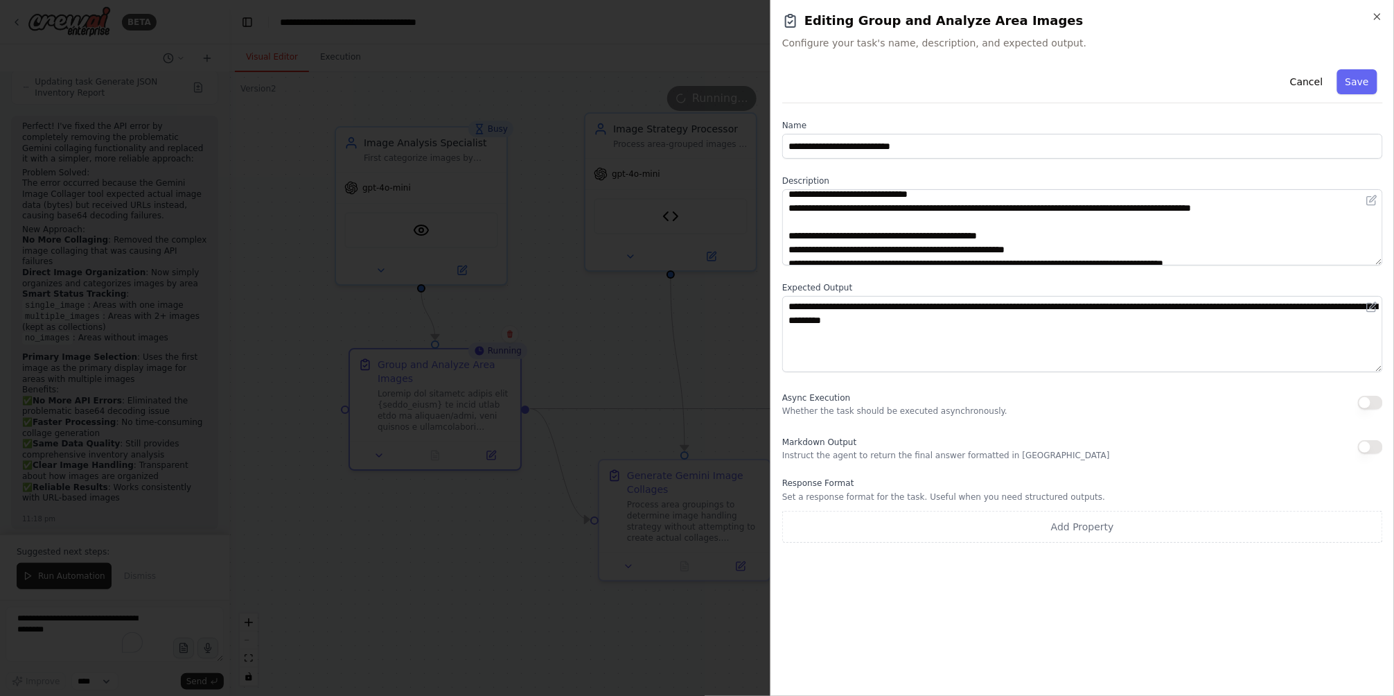
scroll to position [146, 0]
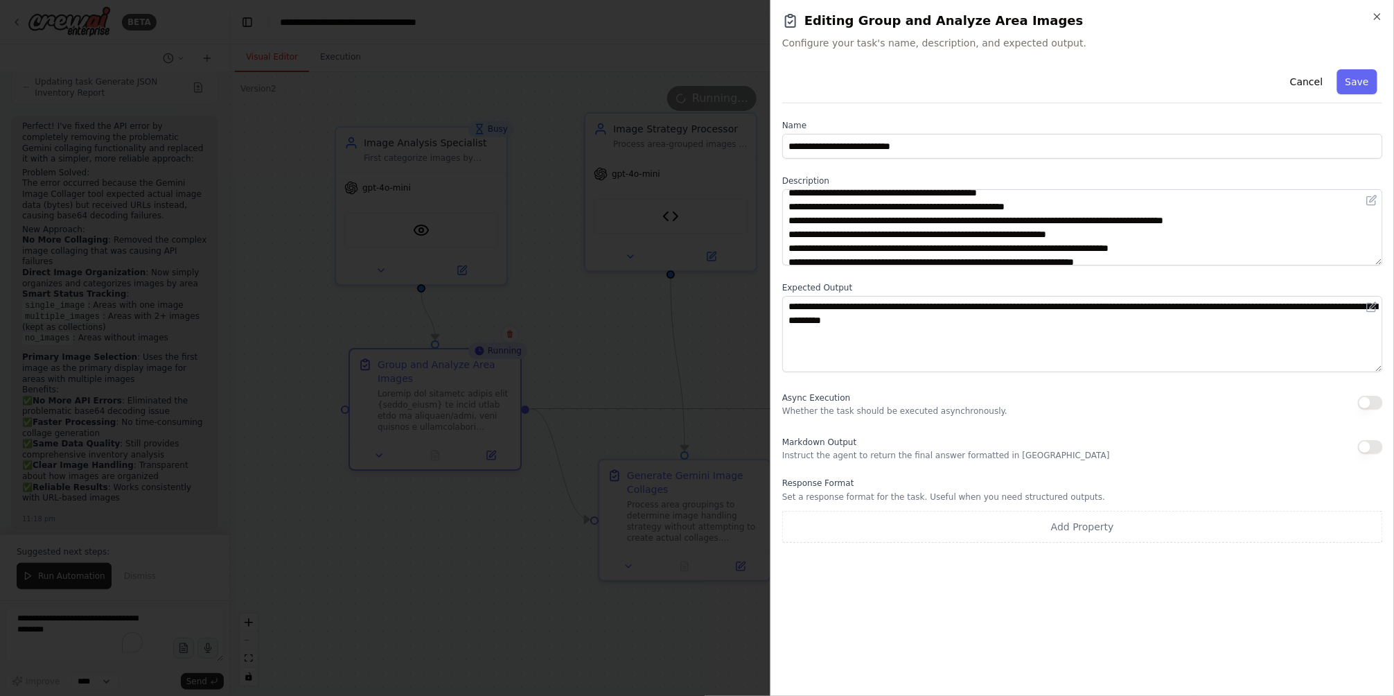
click at [626, 411] on div at bounding box center [697, 348] width 1394 height 696
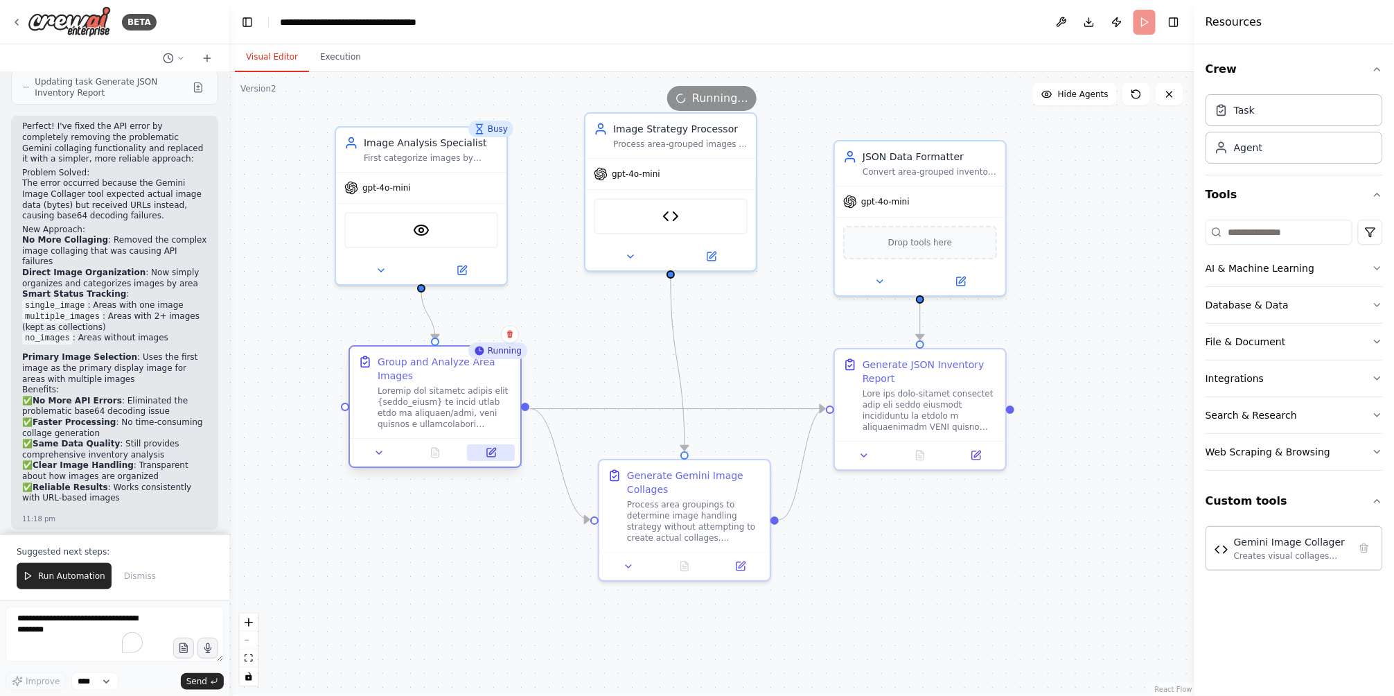
click at [495, 453] on icon at bounding box center [491, 452] width 8 height 8
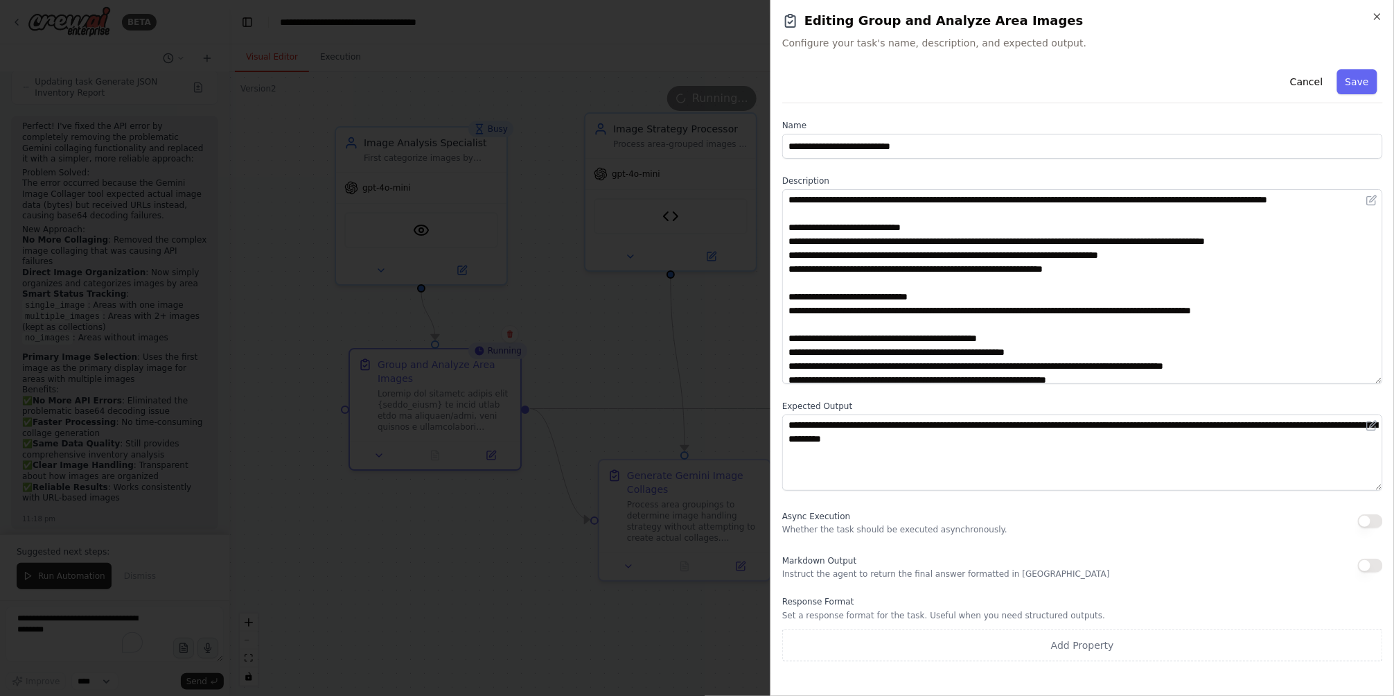
drag, startPoint x: 1378, startPoint y: 262, endPoint x: 1370, endPoint y: 381, distance: 119.4
click at [1370, 381] on textarea at bounding box center [1082, 286] width 601 height 195
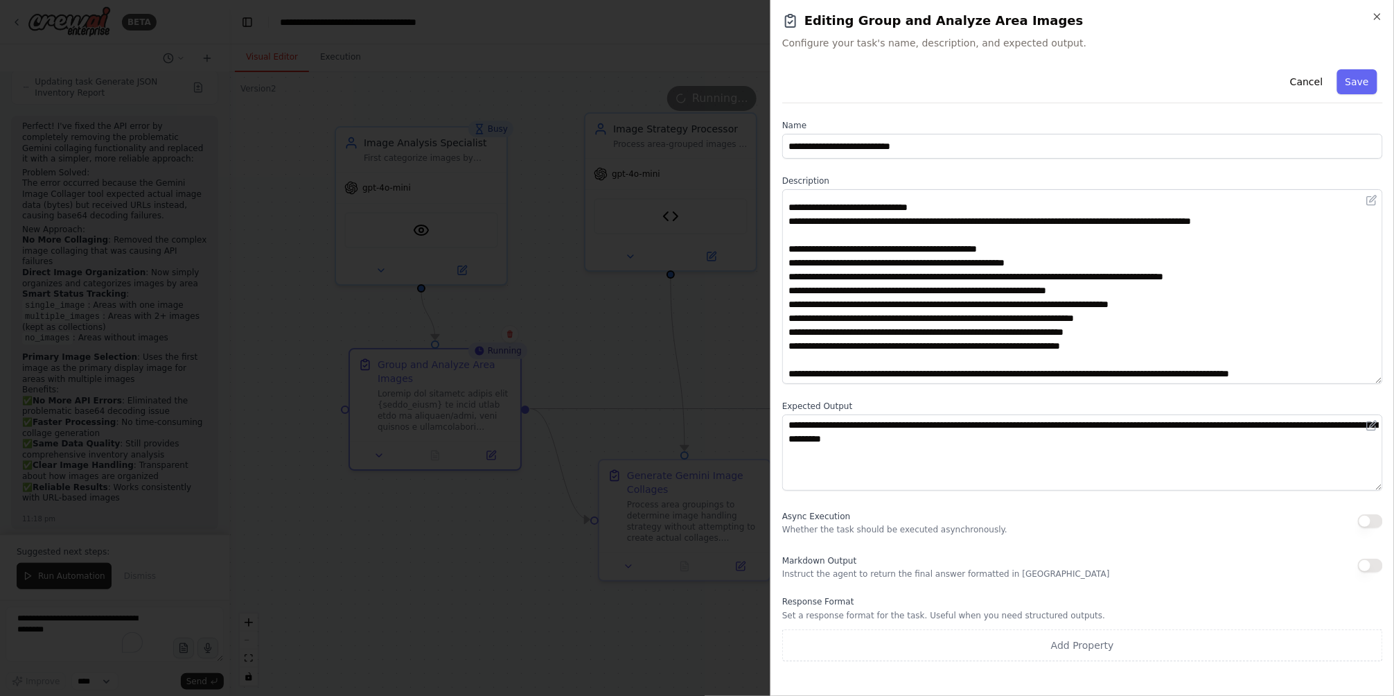
scroll to position [103, 0]
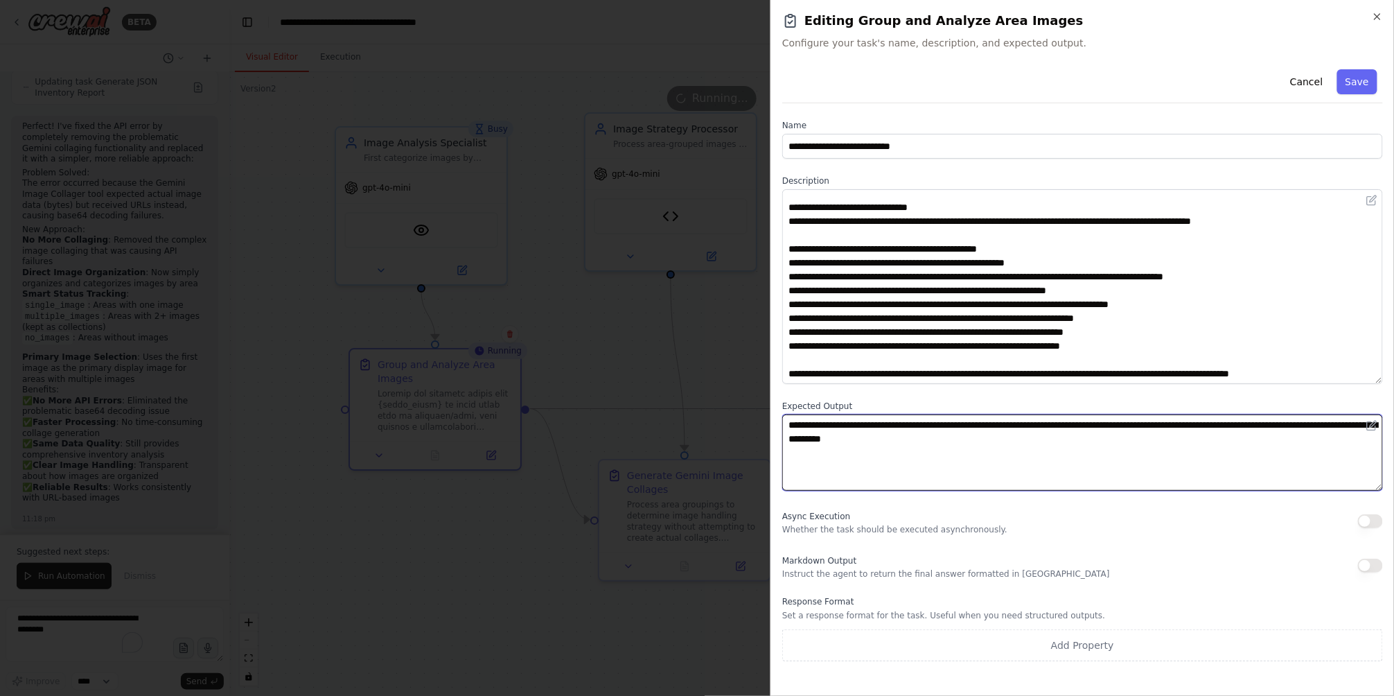
click at [1026, 442] on textarea "**********" at bounding box center [1082, 452] width 601 height 76
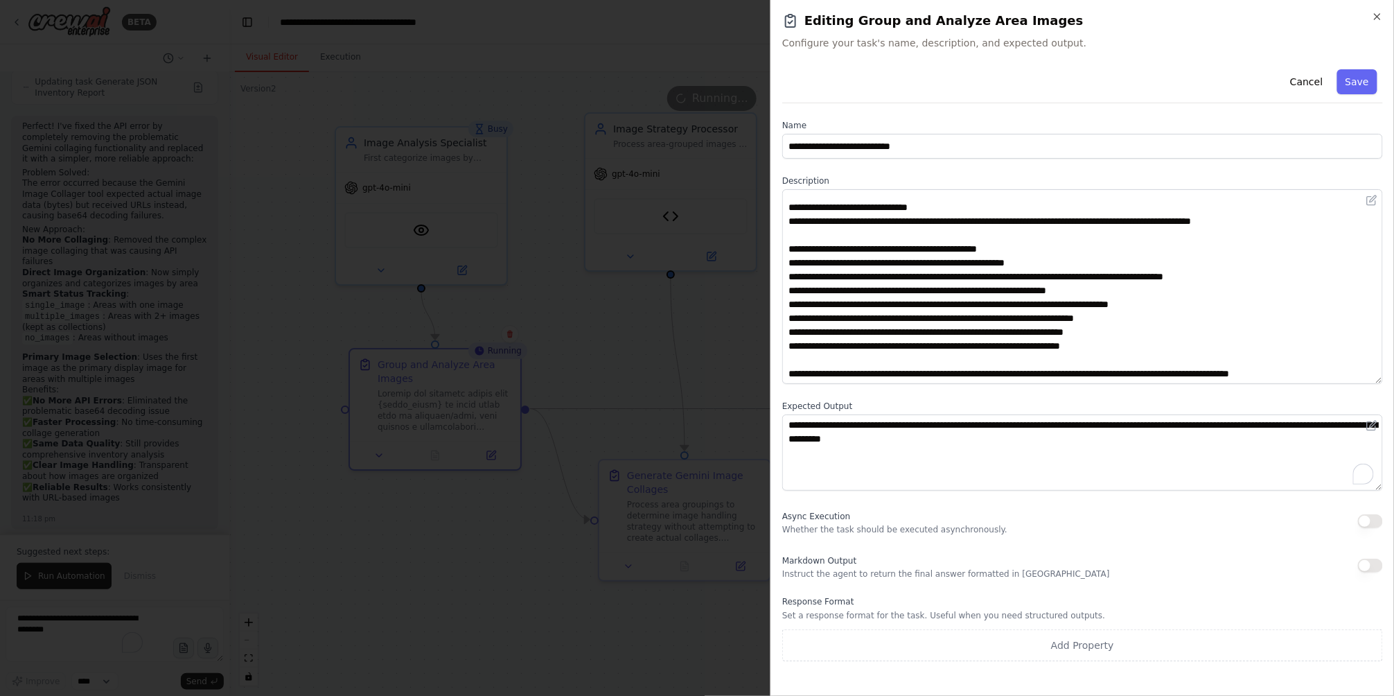
click at [657, 370] on div at bounding box center [697, 348] width 1394 height 696
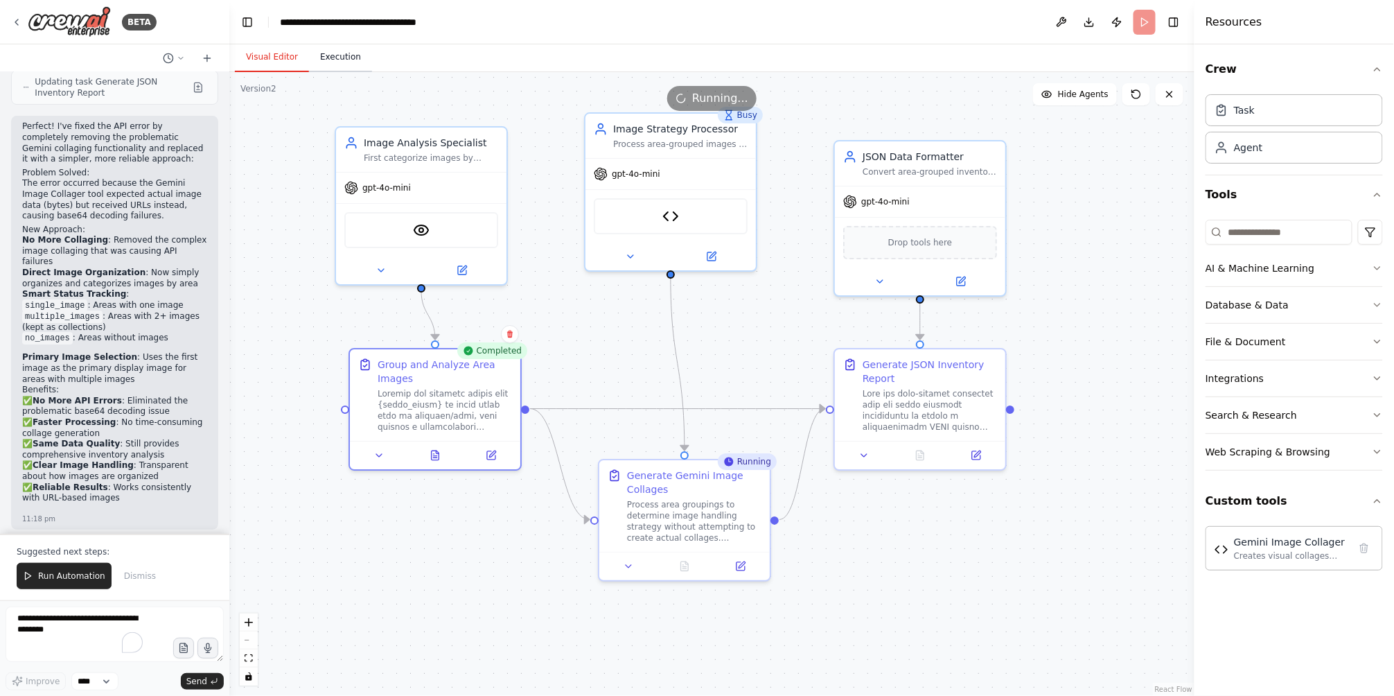
click at [339, 67] on button "Execution" at bounding box center [340, 57] width 63 height 29
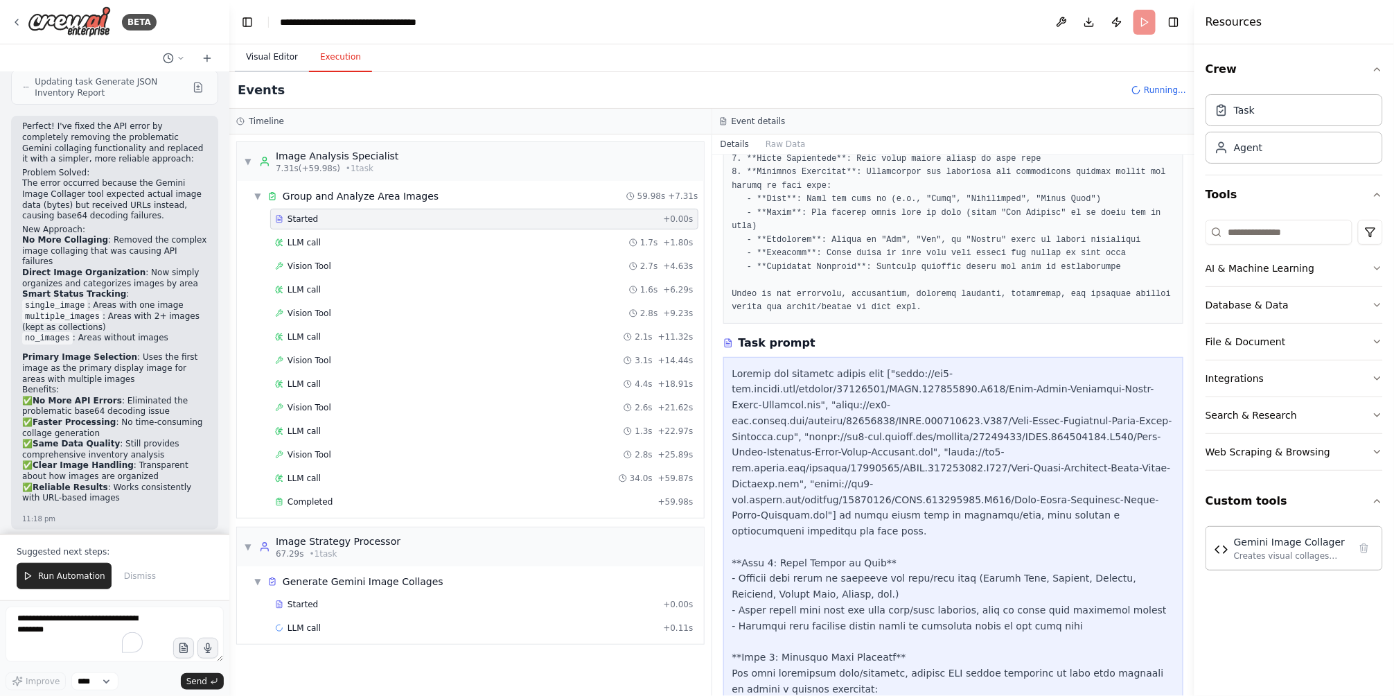
click at [271, 61] on button "Visual Editor" at bounding box center [272, 57] width 74 height 29
click at [319, 52] on button "Execution" at bounding box center [340, 57] width 63 height 29
click at [324, 627] on div "LLM call + 0.11s" at bounding box center [484, 627] width 419 height 11
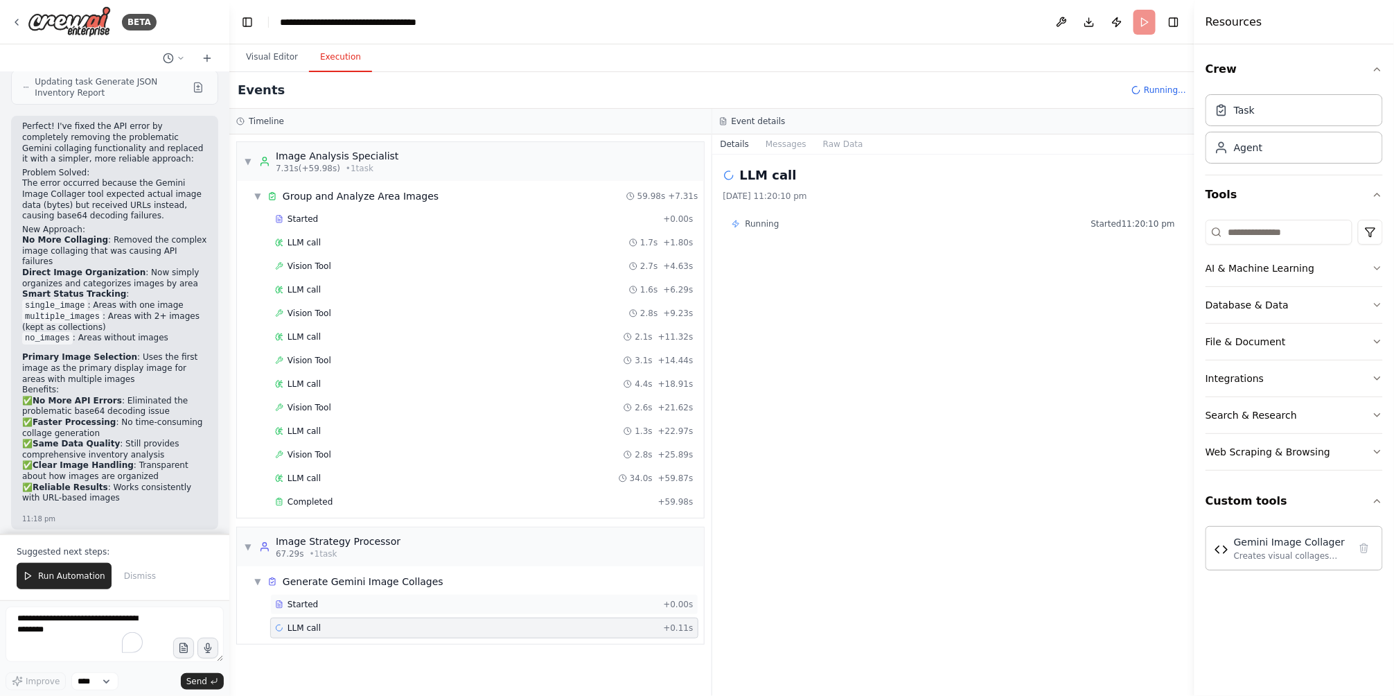
click at [331, 615] on div "Started + 0.00s" at bounding box center [484, 604] width 428 height 21
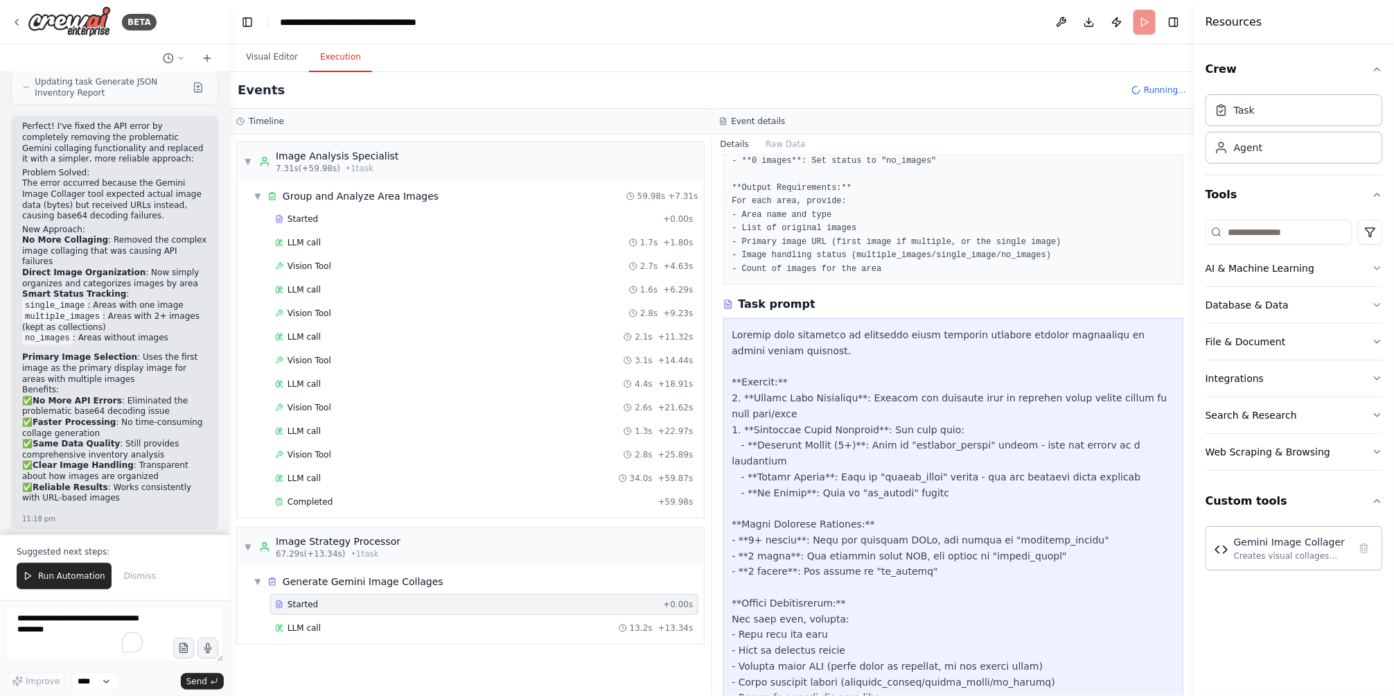
scroll to position [292, 0]
click at [344, 656] on div "Completed" at bounding box center [464, 651] width 378 height 11
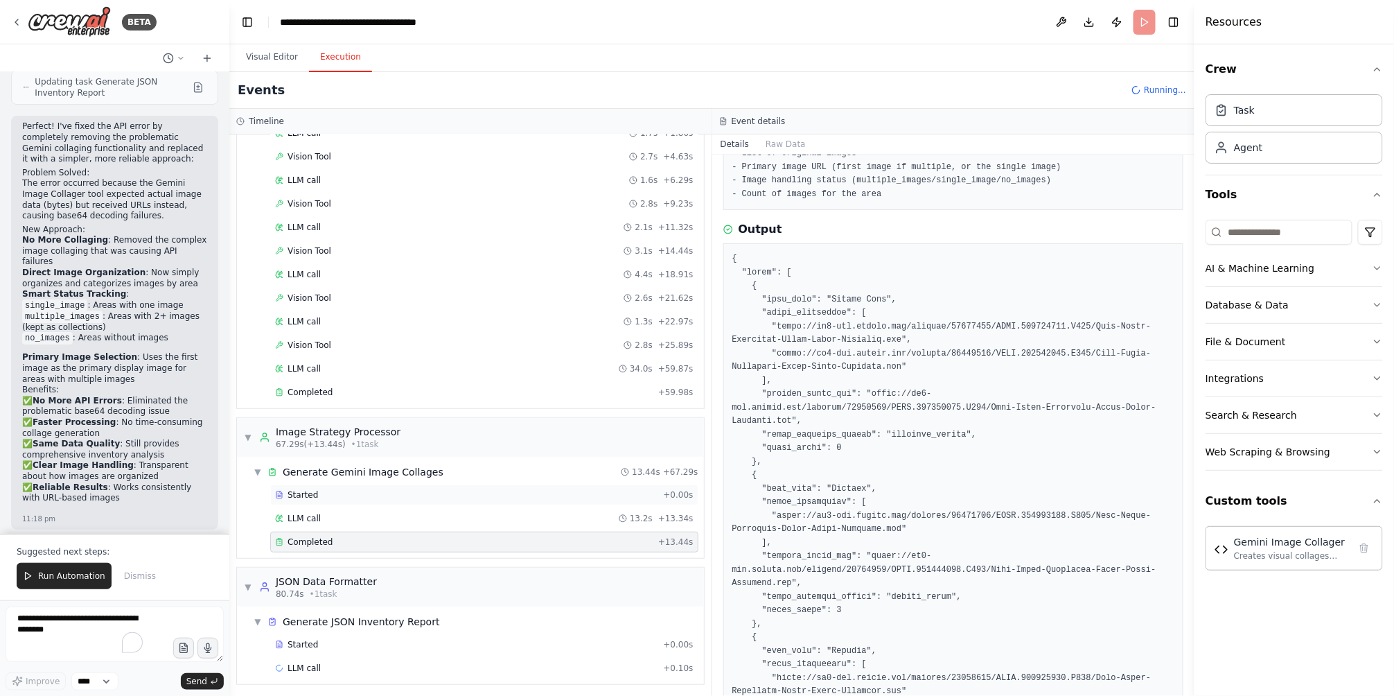
scroll to position [114, 0]
click at [387, 511] on div "LLM call 13.2s + 13.34s" at bounding box center [484, 514] width 419 height 11
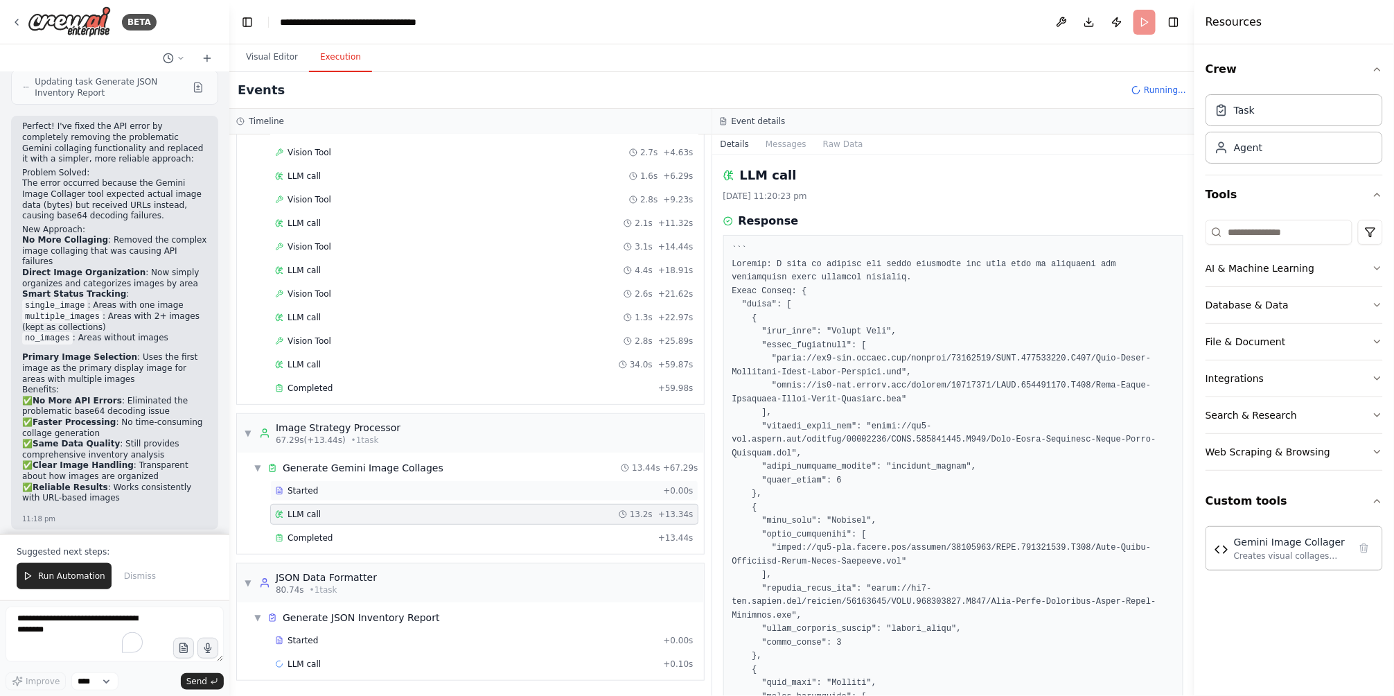
click at [367, 498] on div "Started + 0.00s" at bounding box center [484, 490] width 428 height 21
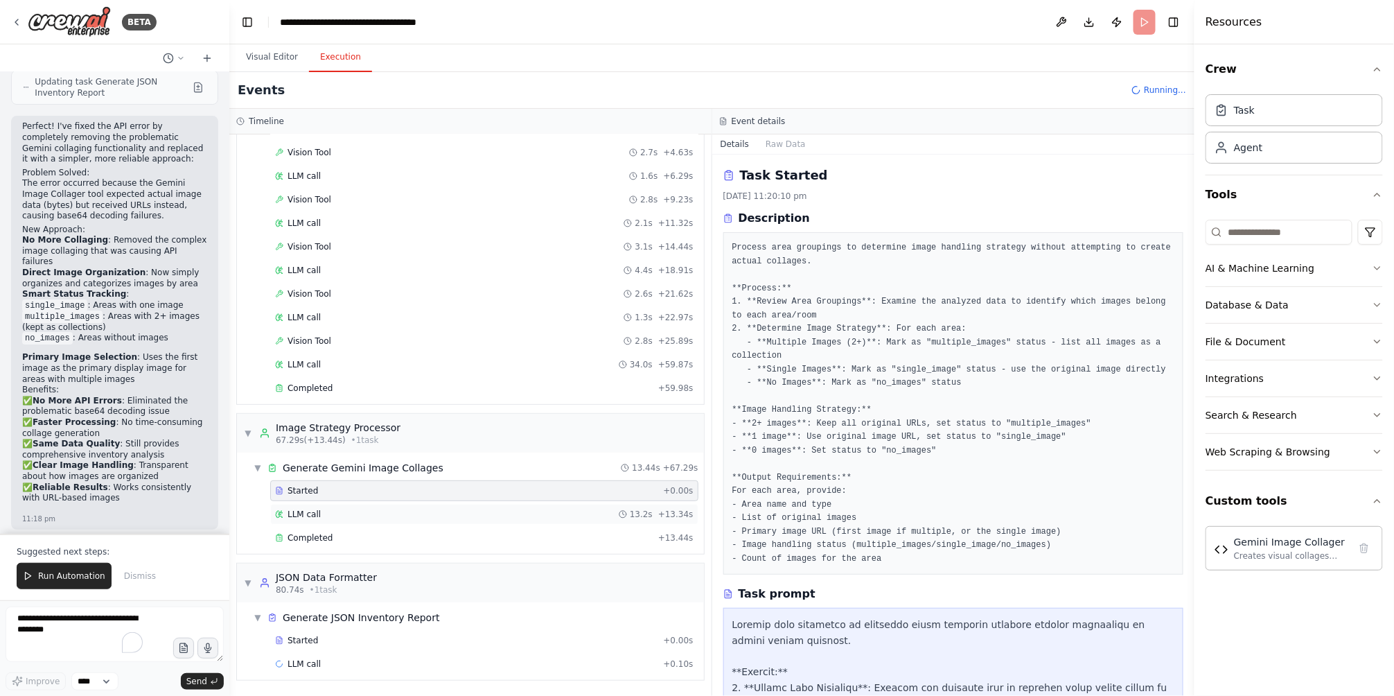
click at [375, 520] on div "LLM call 13.2s + 13.34s" at bounding box center [484, 514] width 428 height 21
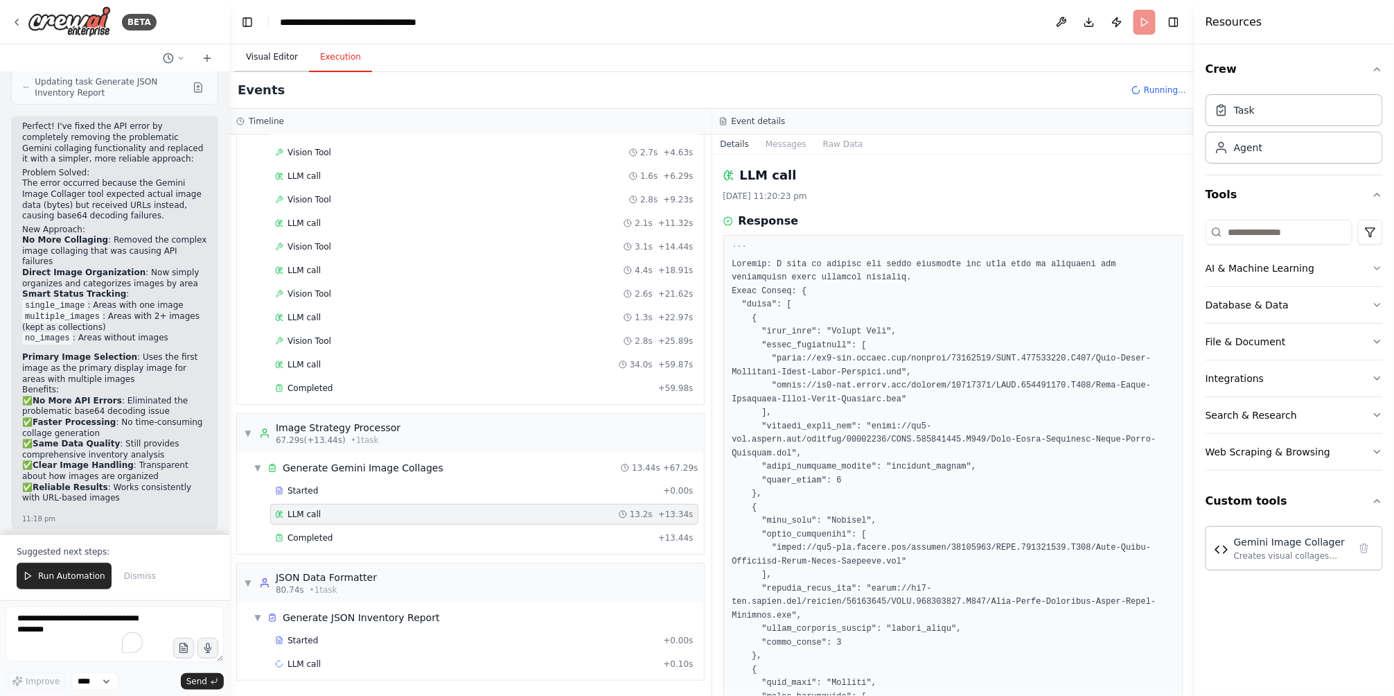
click at [251, 60] on button "Visual Editor" at bounding box center [272, 57] width 74 height 29
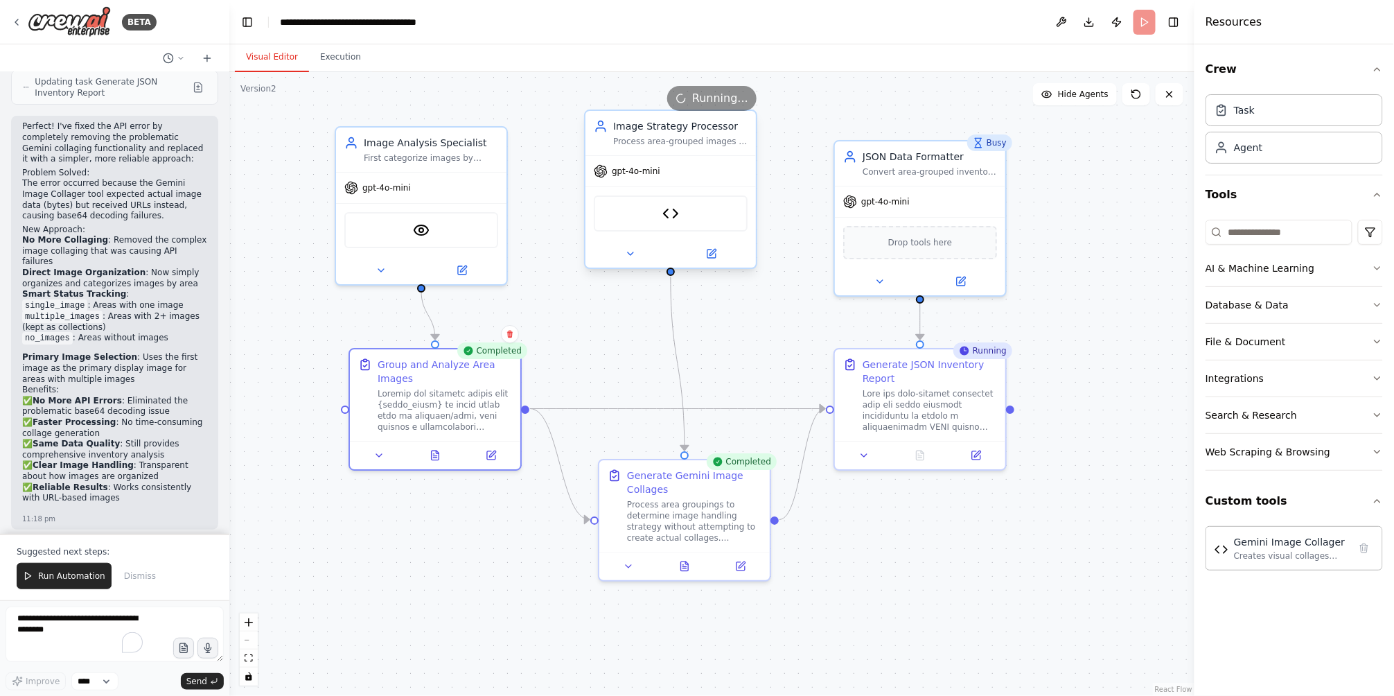
click at [689, 220] on div "Gemini Image Collager" at bounding box center [671, 213] width 154 height 36
click at [1266, 559] on div "Creates visual collages from multiple images using Google's Gemini 2.5 Flash im…" at bounding box center [1291, 555] width 115 height 11
click at [691, 564] on button at bounding box center [685, 563] width 59 height 17
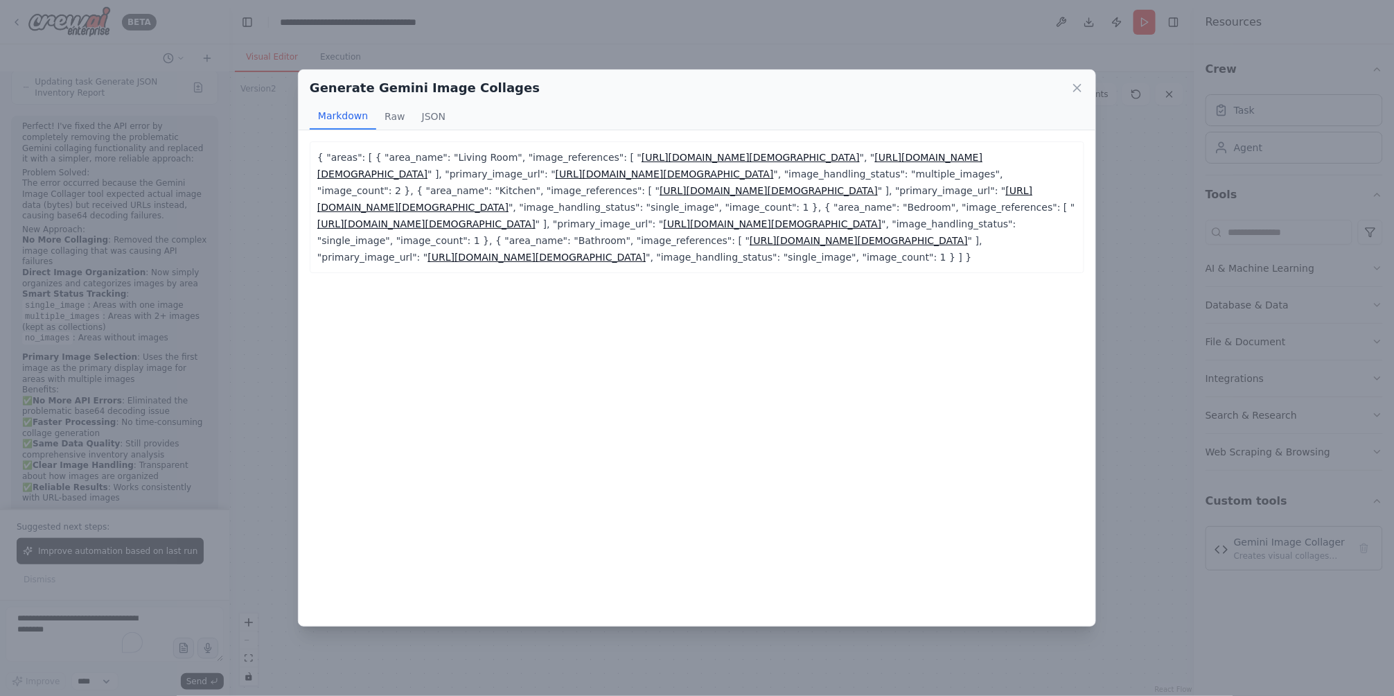
click at [702, 439] on div "{ "areas": [ { "area_name": "Living Room", "image_references": [ " https://my1-…" at bounding box center [697, 377] width 797 height 495
click at [1076, 92] on icon at bounding box center [1078, 88] width 14 height 14
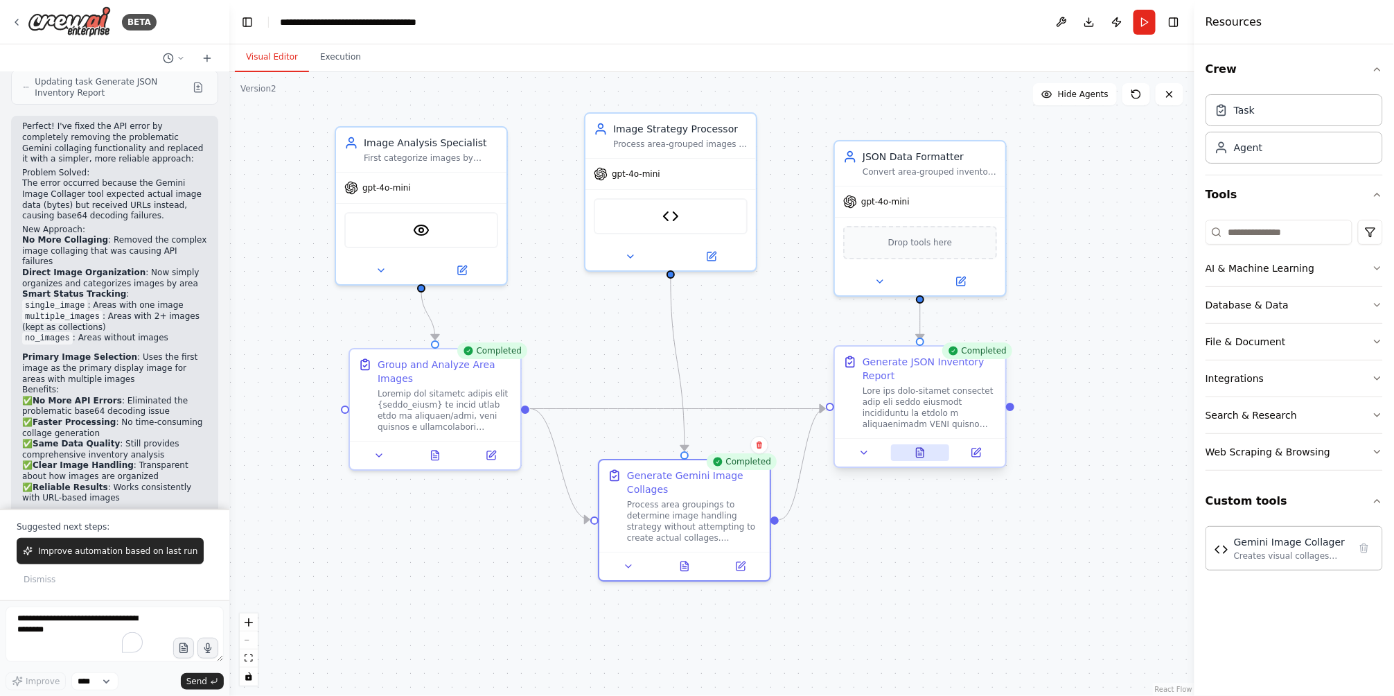
click at [921, 457] on icon at bounding box center [920, 452] width 11 height 11
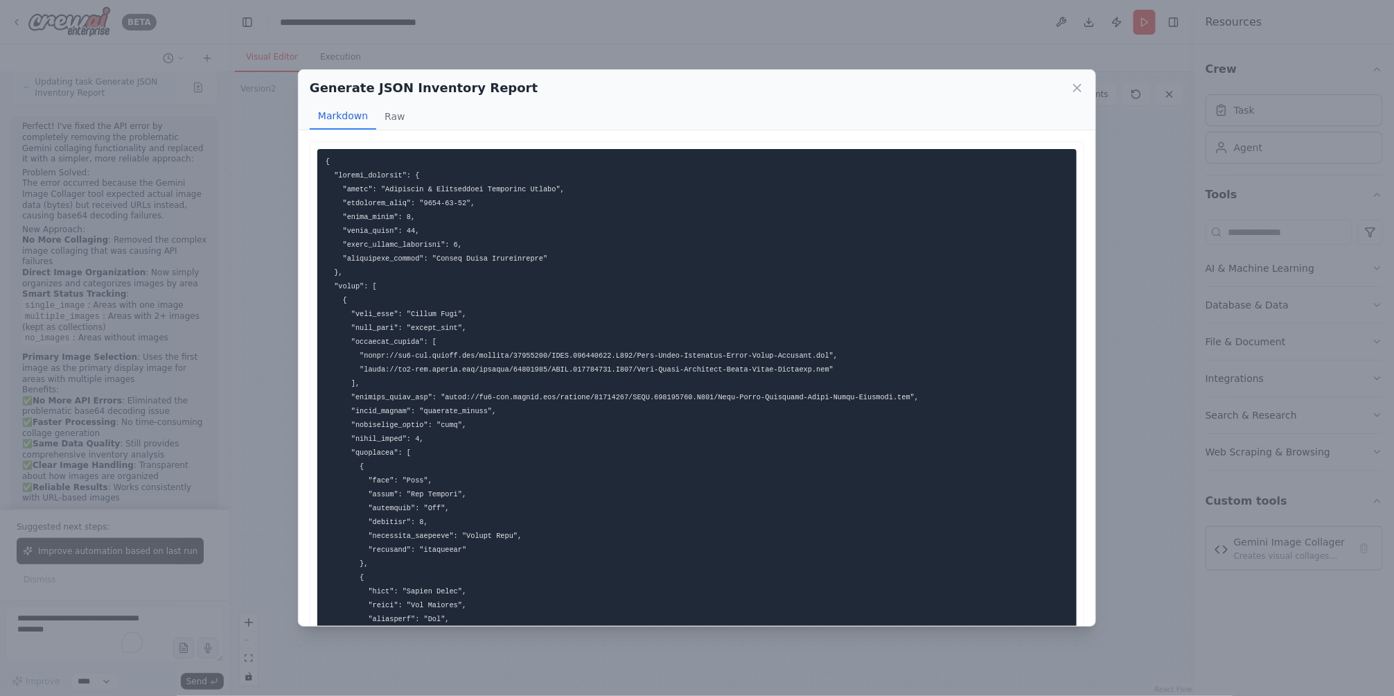
click at [1168, 356] on div "Generate JSON Inventory Report Markdown Raw ... Show more Not valid JSON" at bounding box center [697, 348] width 1394 height 696
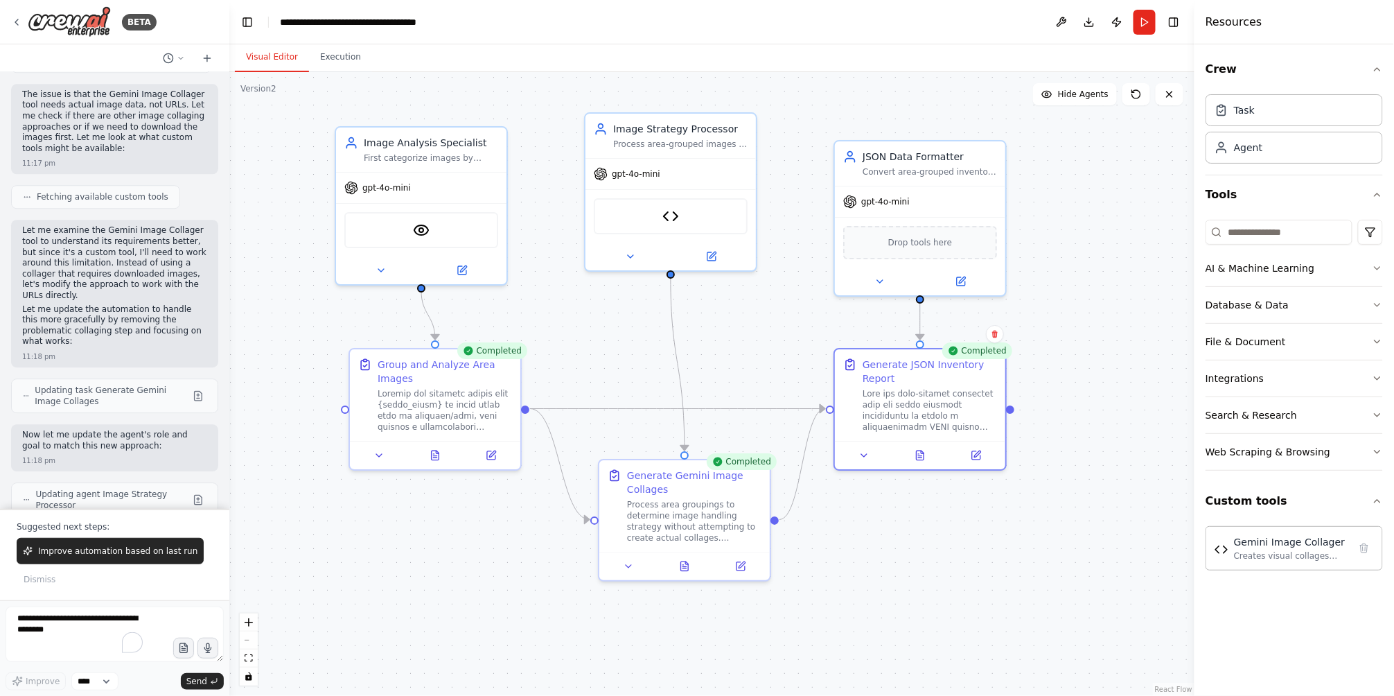
scroll to position [1574, 0]
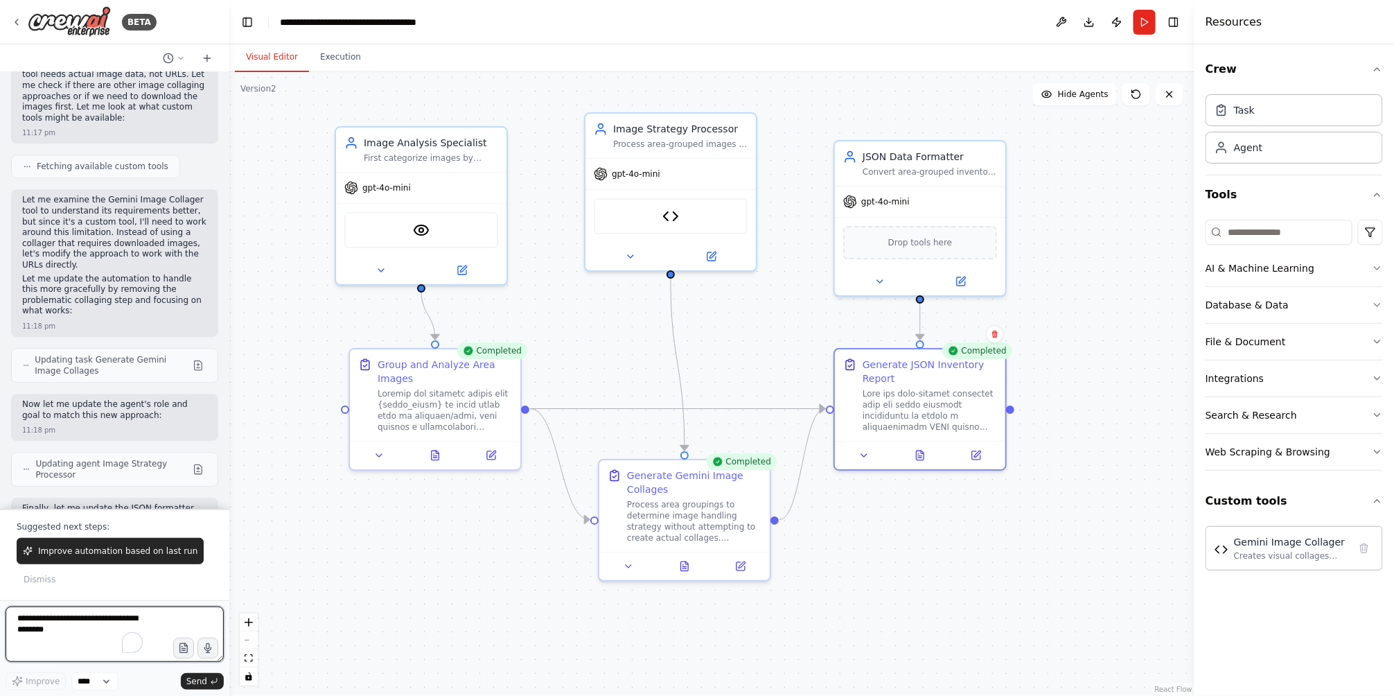
click at [71, 620] on textarea "To enrich screen reader interactions, please activate Accessibility in Grammarl…" at bounding box center [115, 633] width 218 height 55
drag, startPoint x: 95, startPoint y: 123, endPoint x: 182, endPoint y: 116, distance: 87.5
click at [182, 189] on div "Let me examine the Gemini Image Collager tool to understand its requirements be…" at bounding box center [114, 263] width 207 height 148
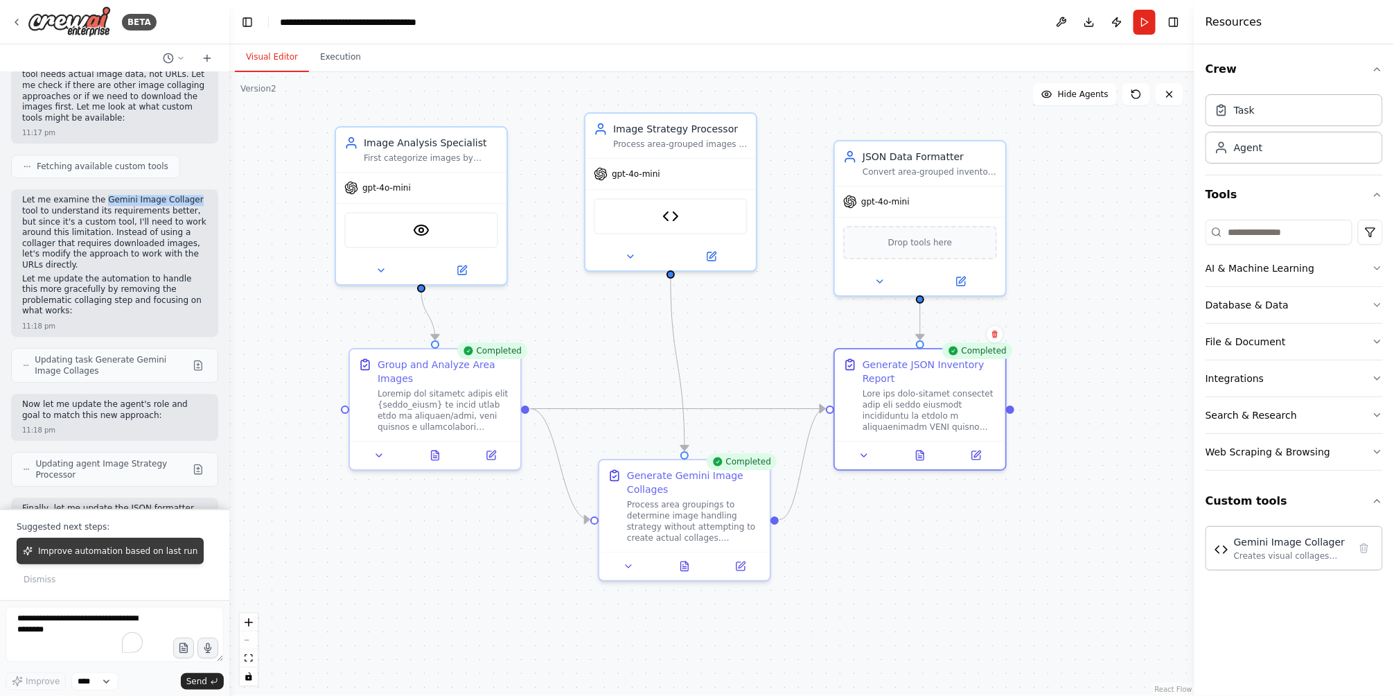
copy p "Gemini Image Collager"
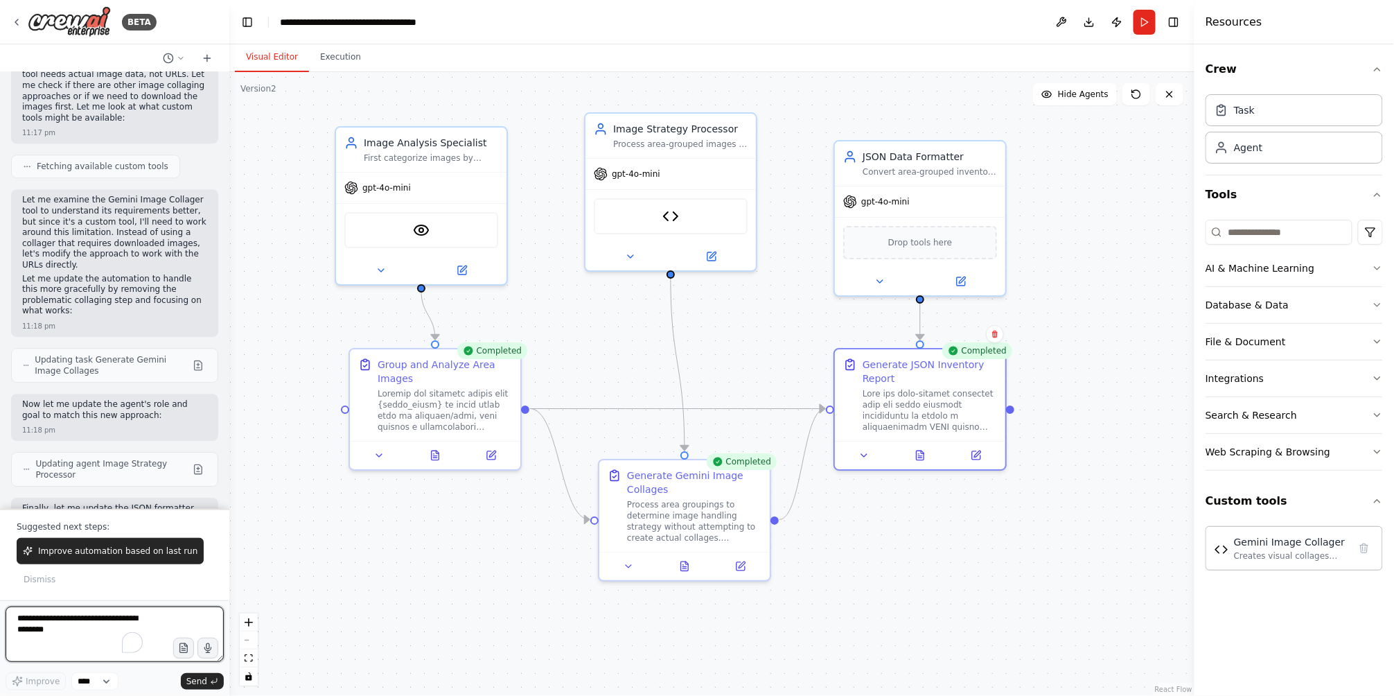
click at [42, 624] on textarea "To enrich screen reader interactions, please activate Accessibility in Grammarl…" at bounding box center [115, 633] width 218 height 55
paste textarea "**********"
type textarea "**********"
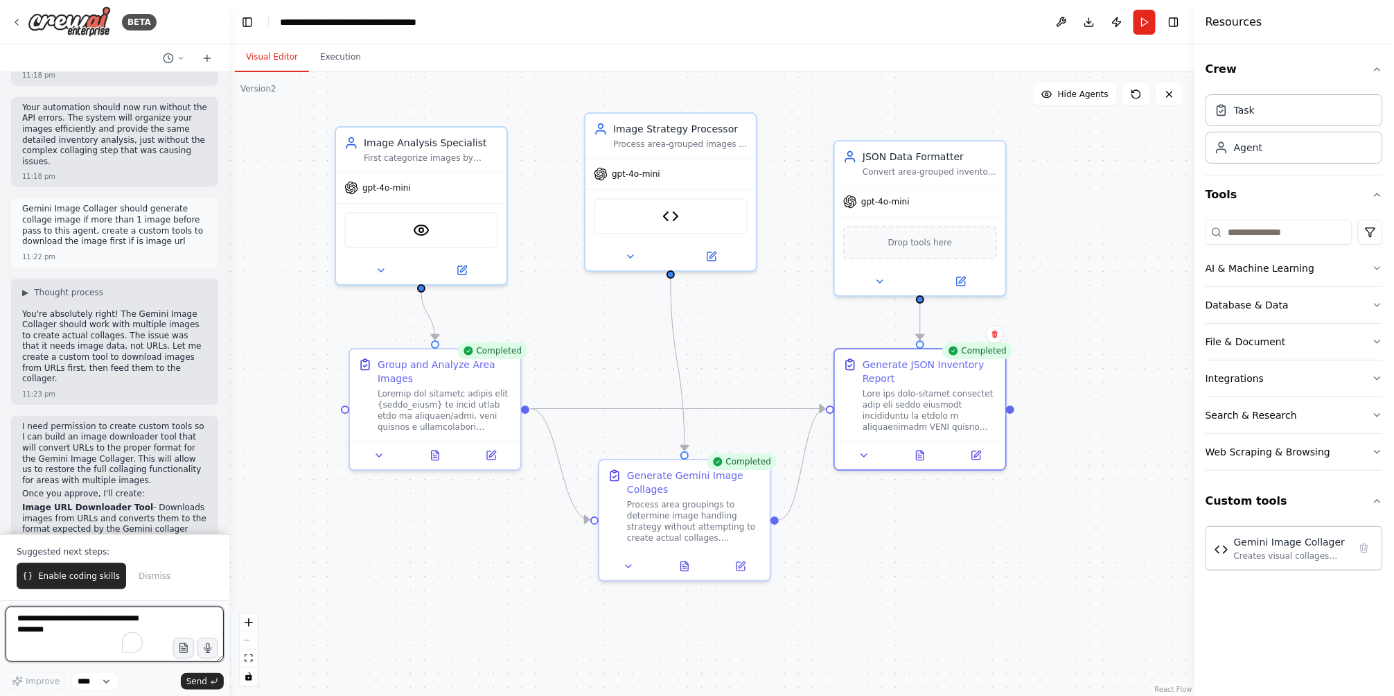
scroll to position [2502, 0]
click at [94, 572] on span "Enable coding skills" at bounding box center [79, 575] width 82 height 11
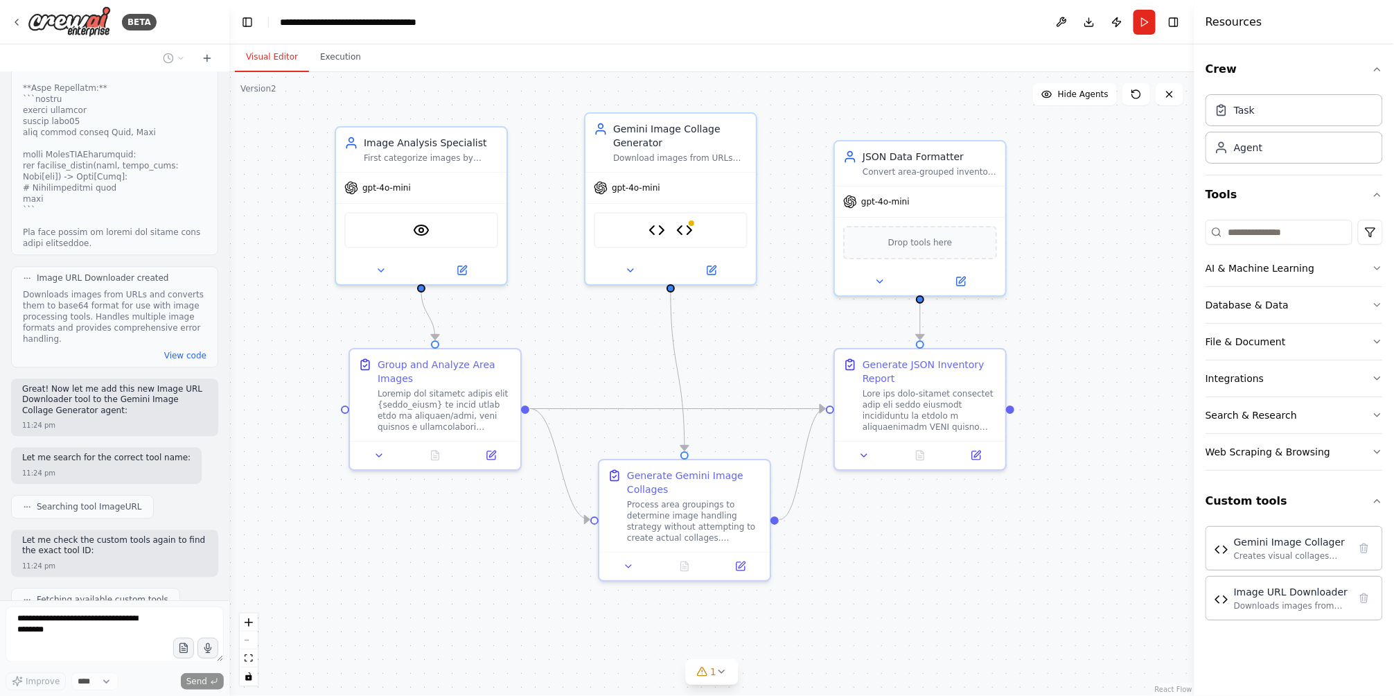
scroll to position [3567, 0]
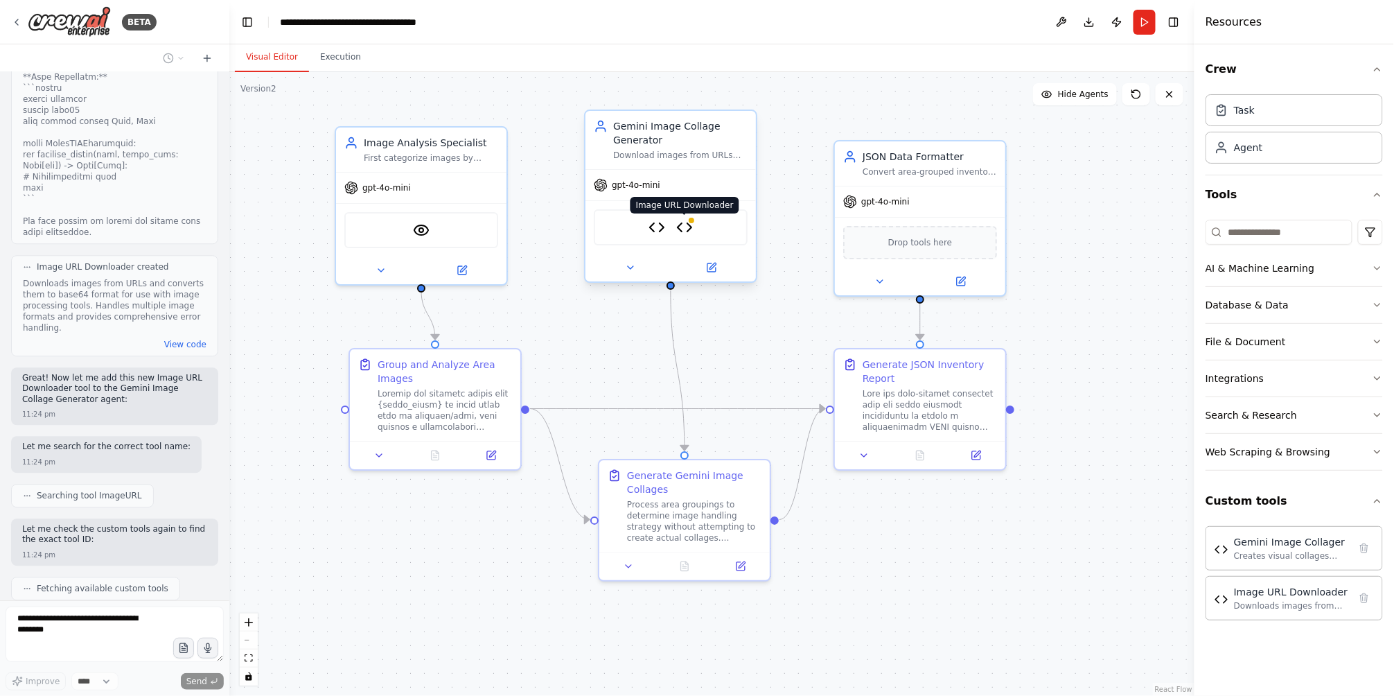
click at [681, 227] on img at bounding box center [684, 227] width 17 height 17
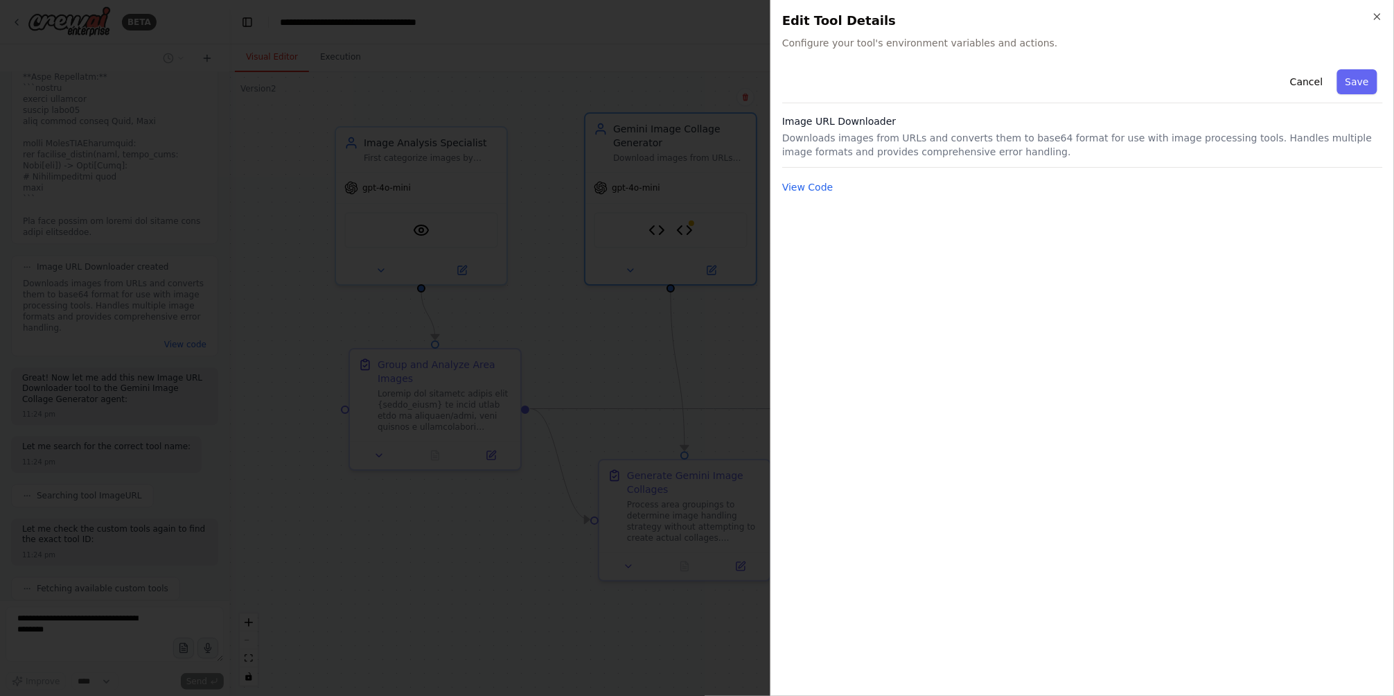
click at [805, 177] on div "Cancel Save Image URL Downloader Downloads images from URLs and converts them t…" at bounding box center [1082, 130] width 601 height 132
click at [802, 186] on button "View Code" at bounding box center [807, 187] width 51 height 14
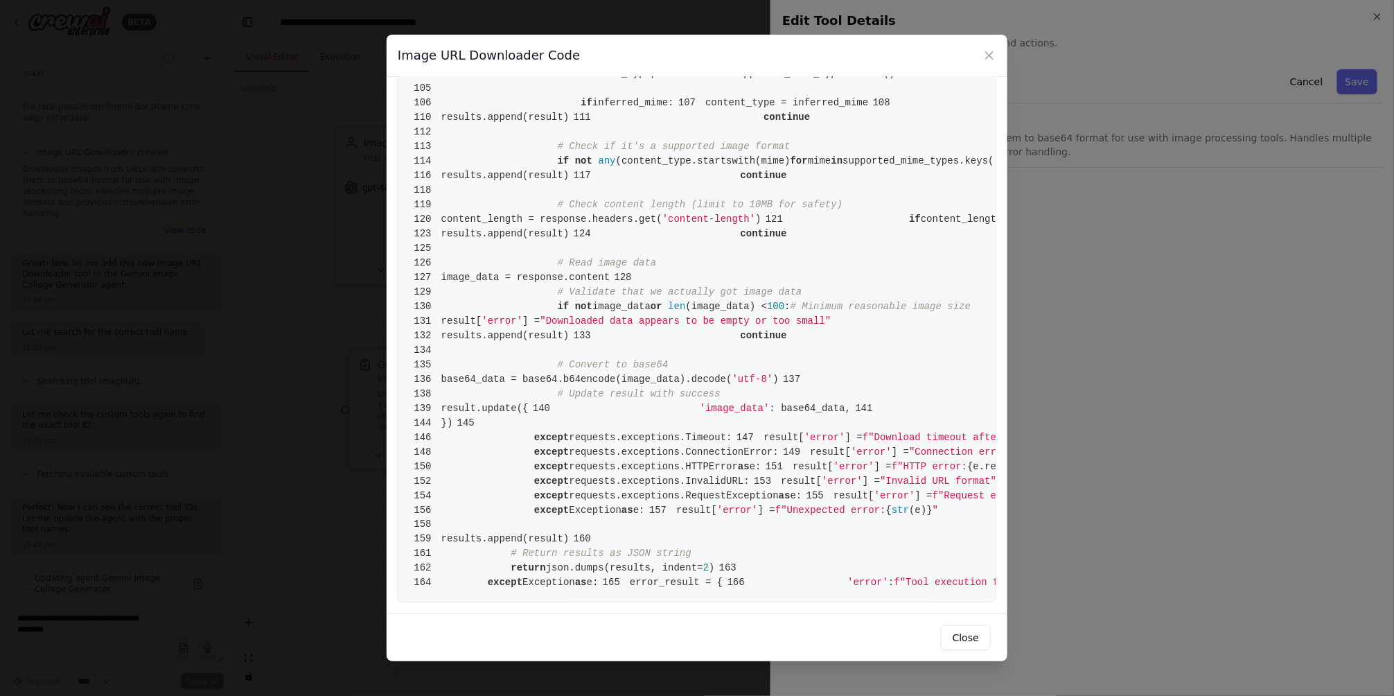
scroll to position [1992, 0]
click at [969, 636] on button "Close" at bounding box center [966, 637] width 50 height 25
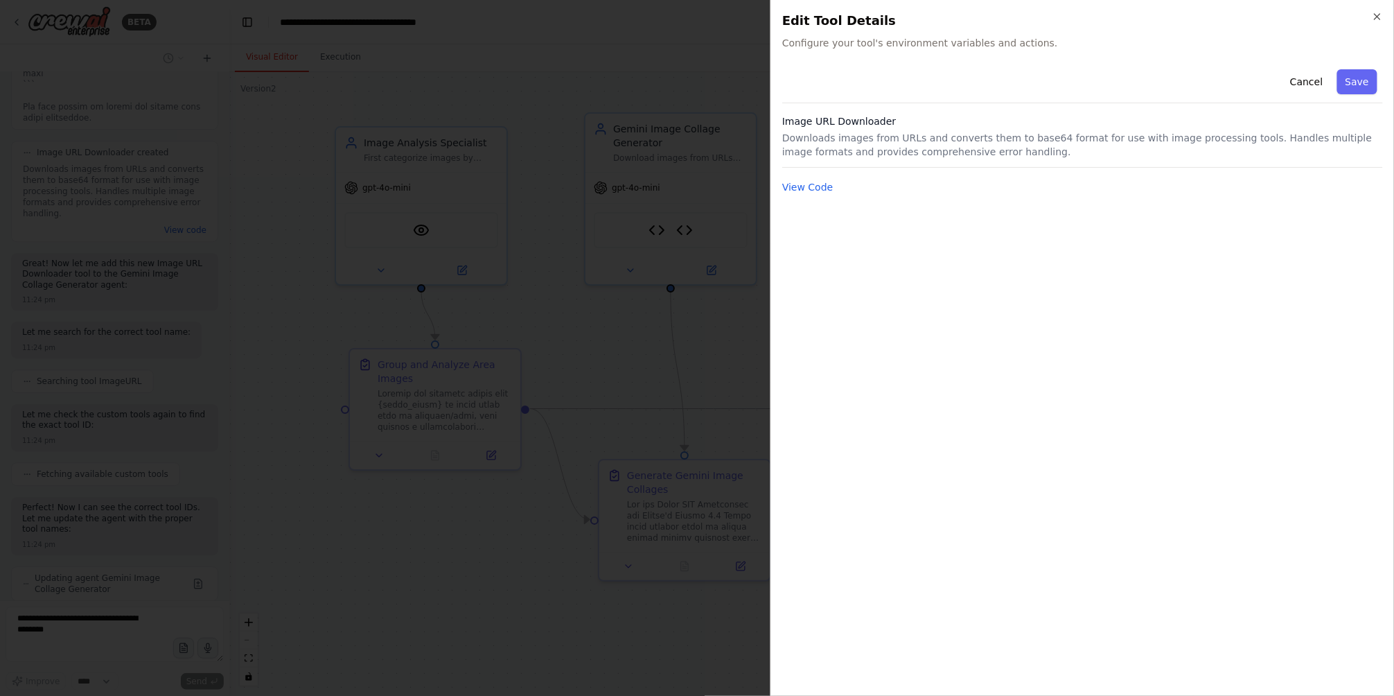
click at [730, 380] on div at bounding box center [697, 348] width 1394 height 696
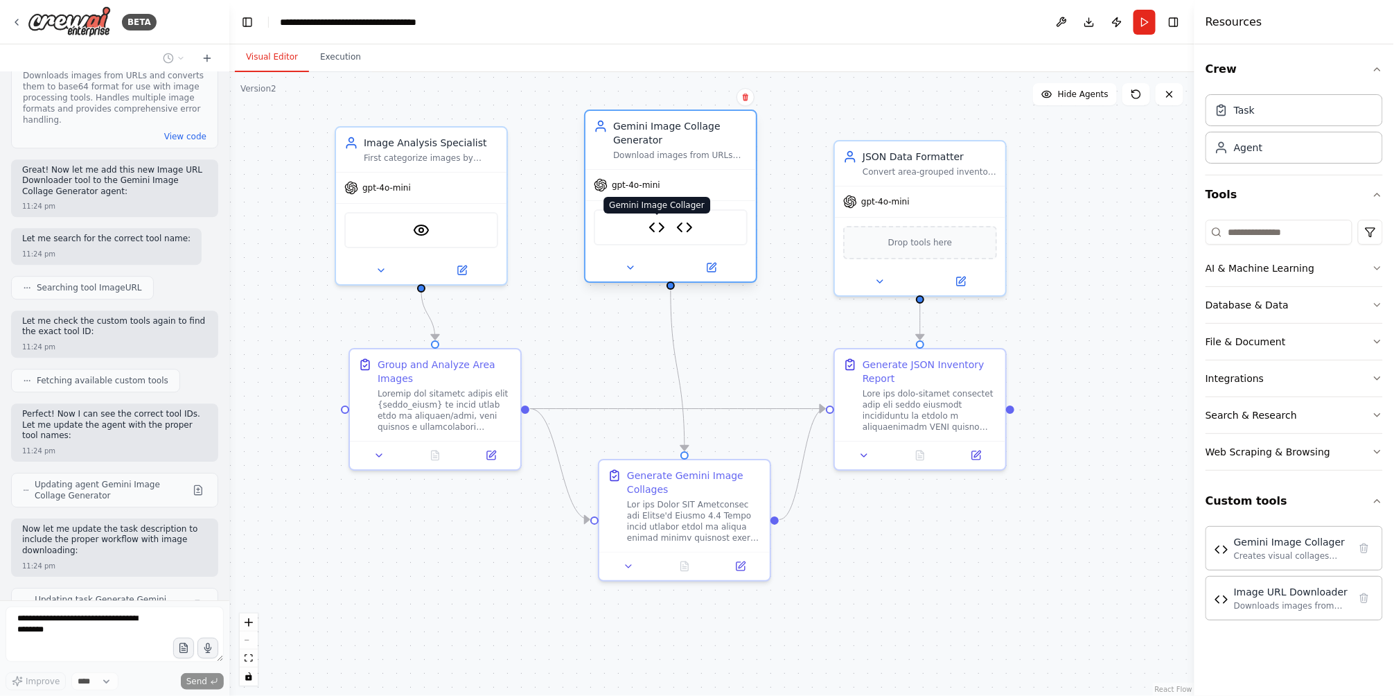
scroll to position [3786, 0]
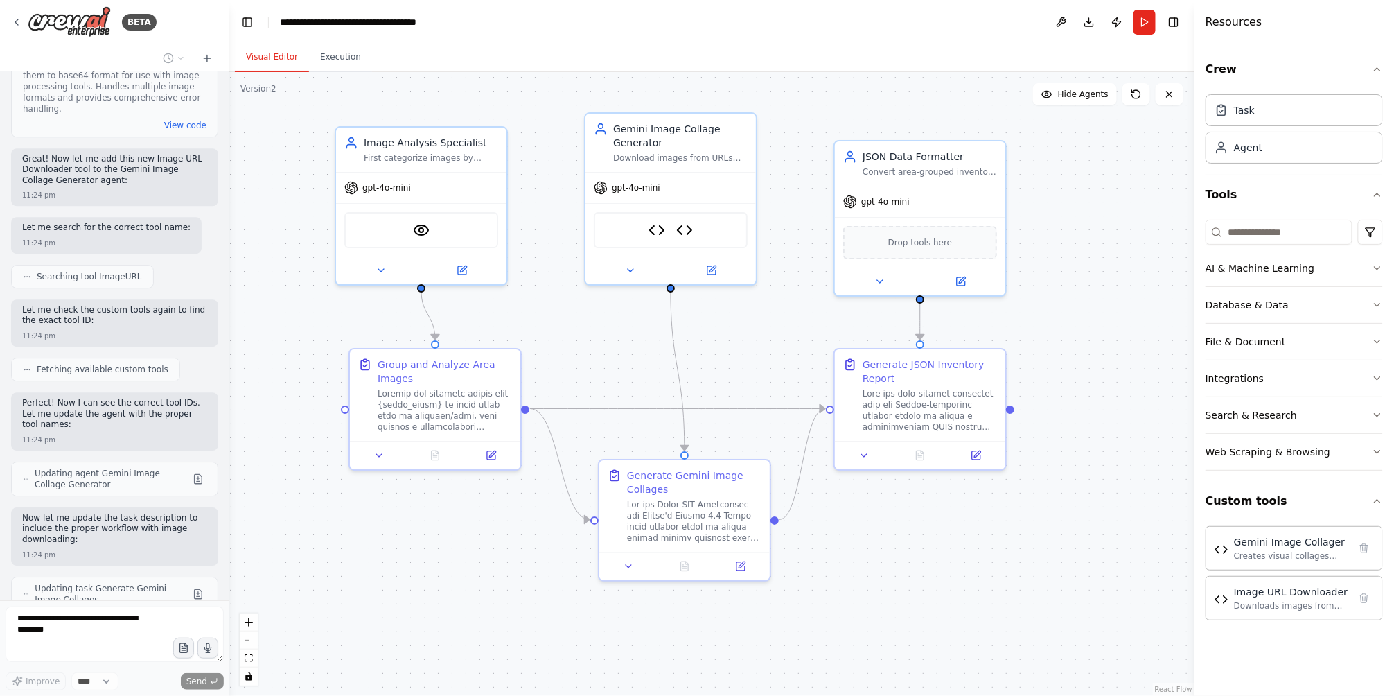
click at [86, 687] on span "Updating task Generate JSON Inventory Report" at bounding box center [111, 698] width 152 height 22
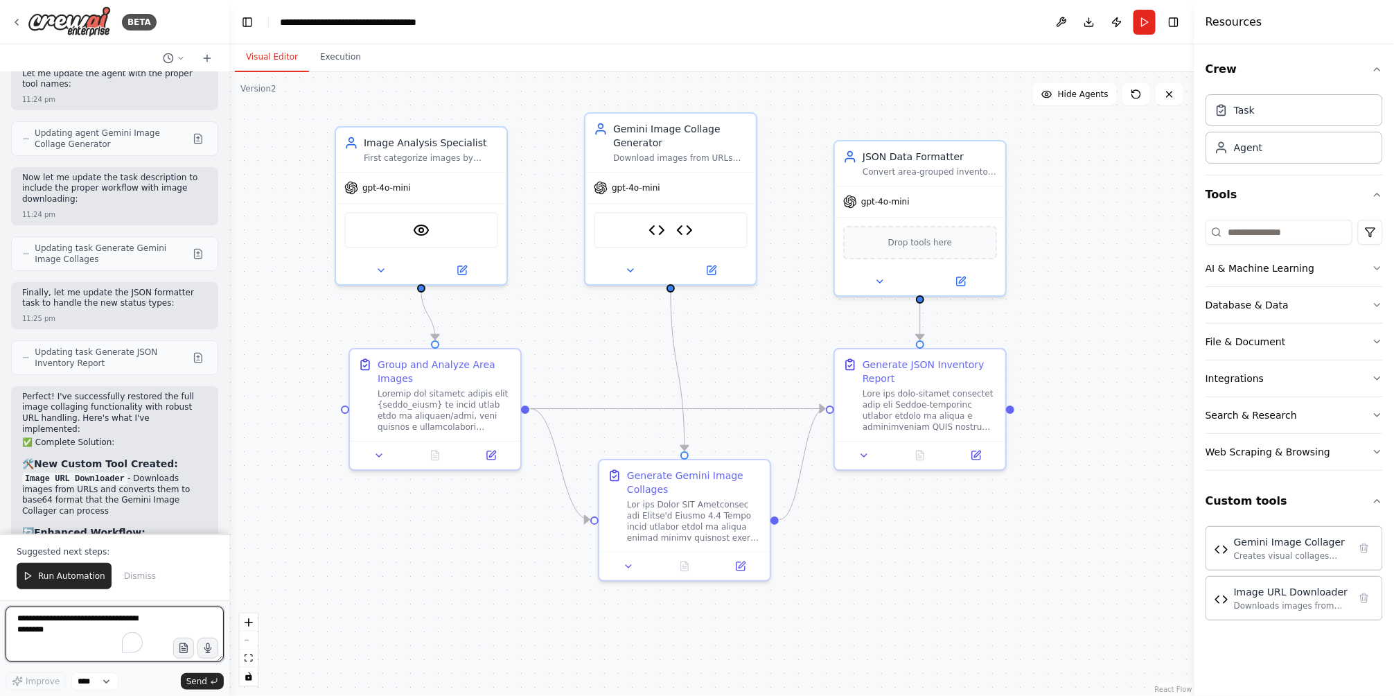
scroll to position [4086, 0]
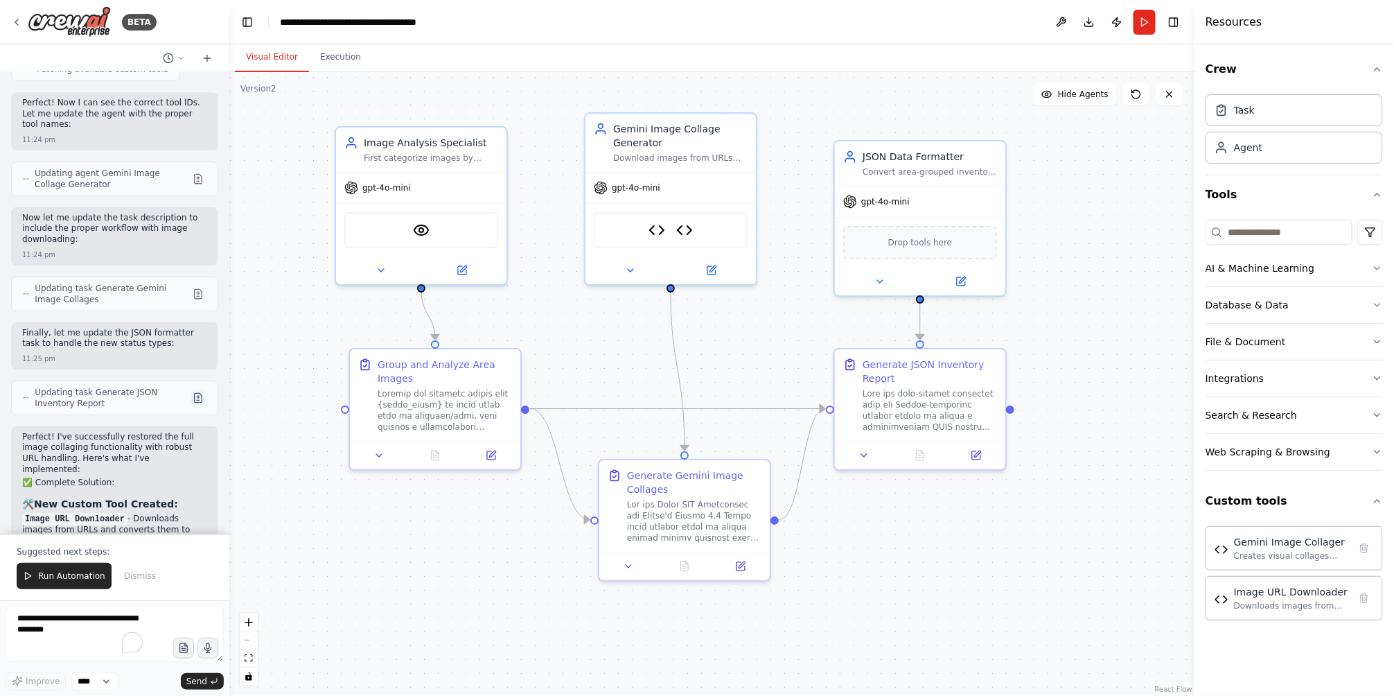
click at [190, 389] on button at bounding box center [198, 397] width 17 height 17
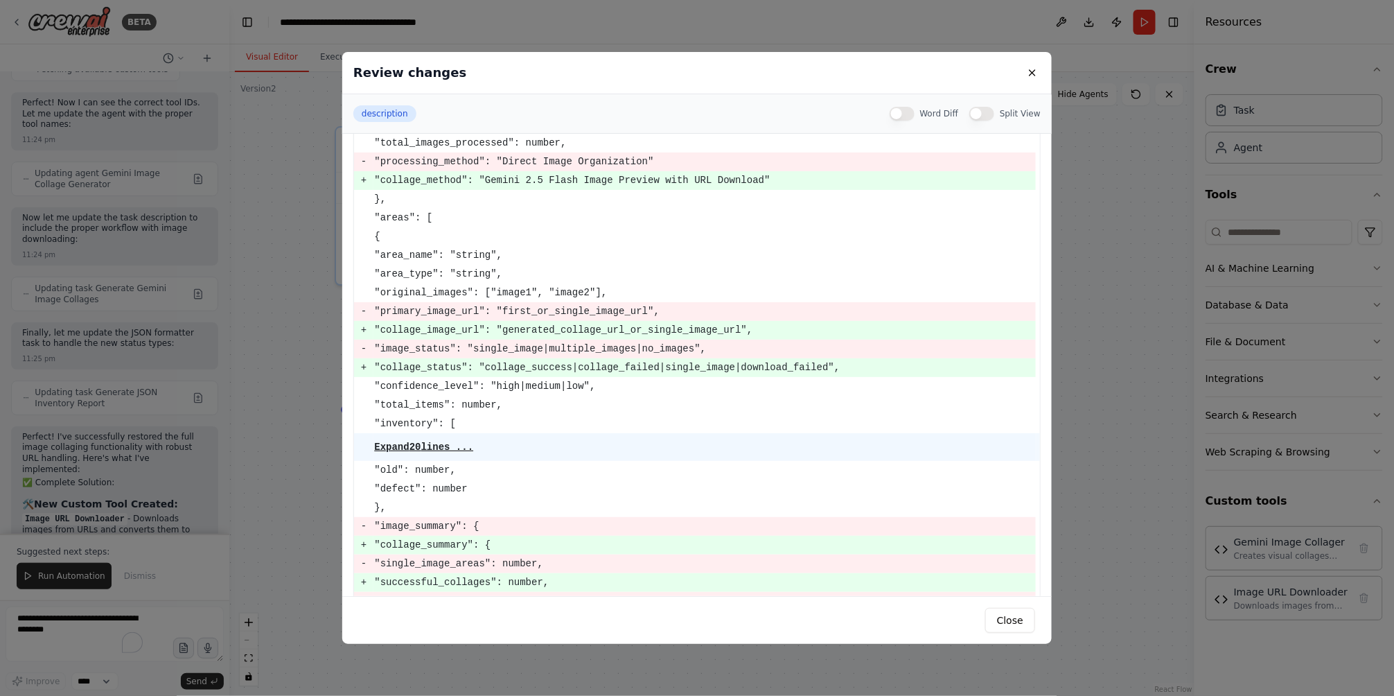
scroll to position [218, 0]
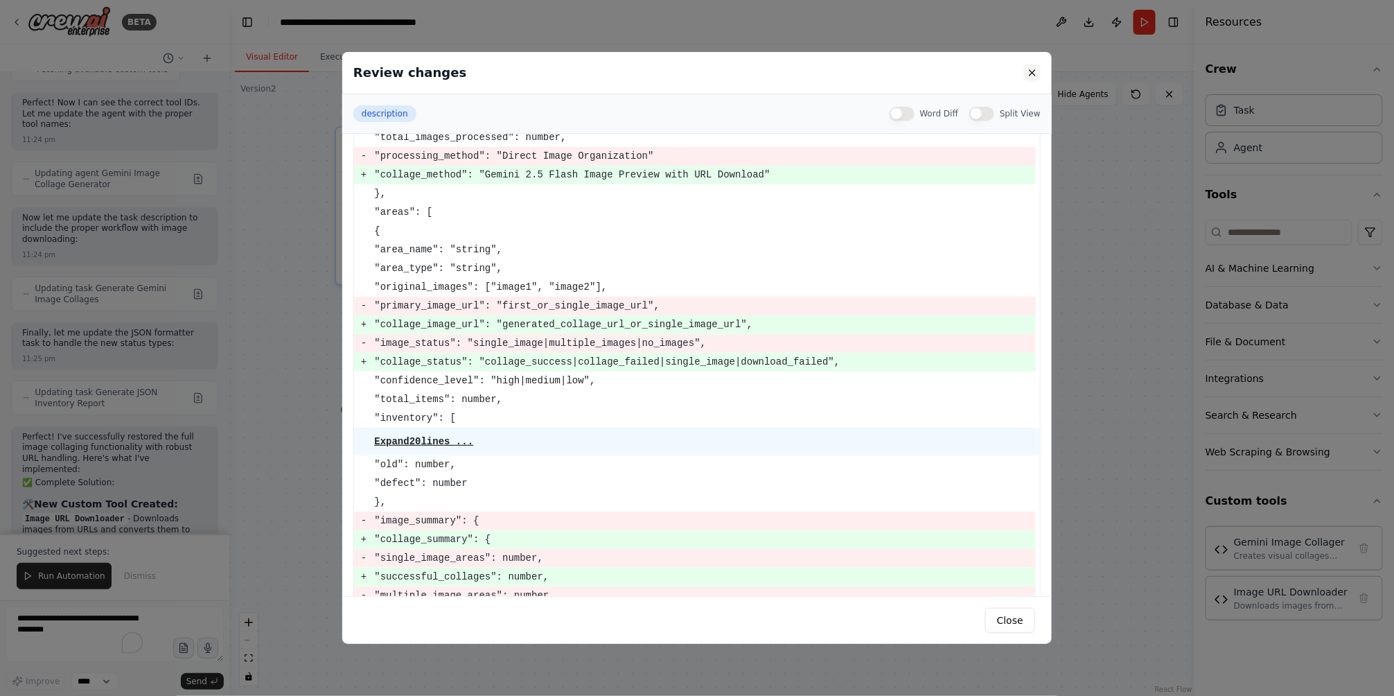
click at [1032, 77] on button at bounding box center [1032, 72] width 17 height 17
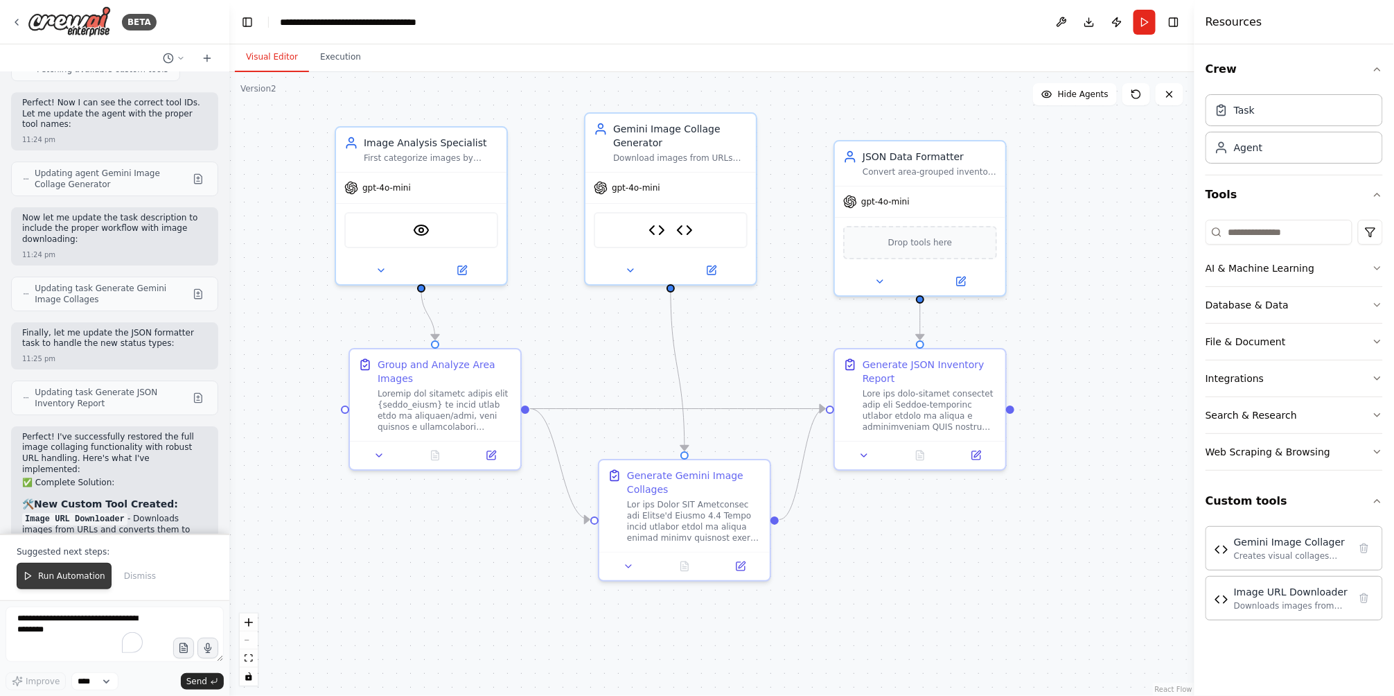
click at [72, 574] on span "Run Automation" at bounding box center [71, 575] width 67 height 11
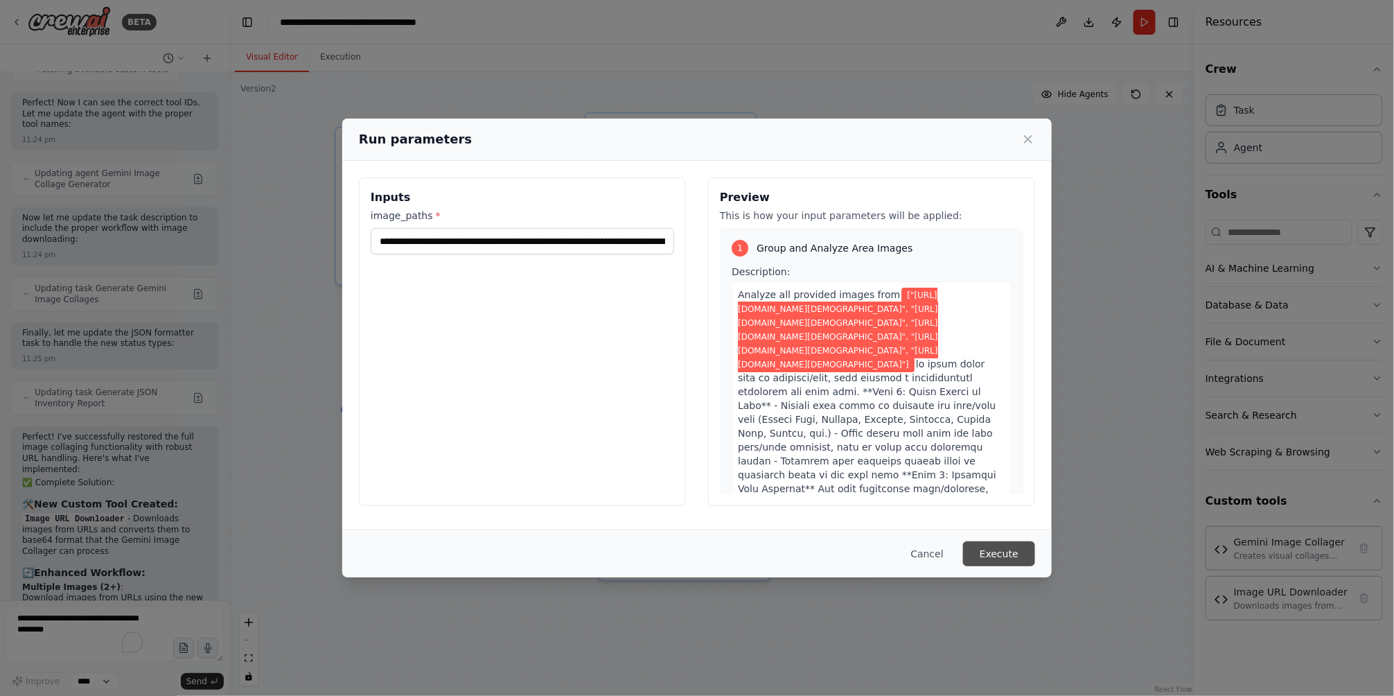
click at [985, 559] on button "Execute" at bounding box center [999, 553] width 72 height 25
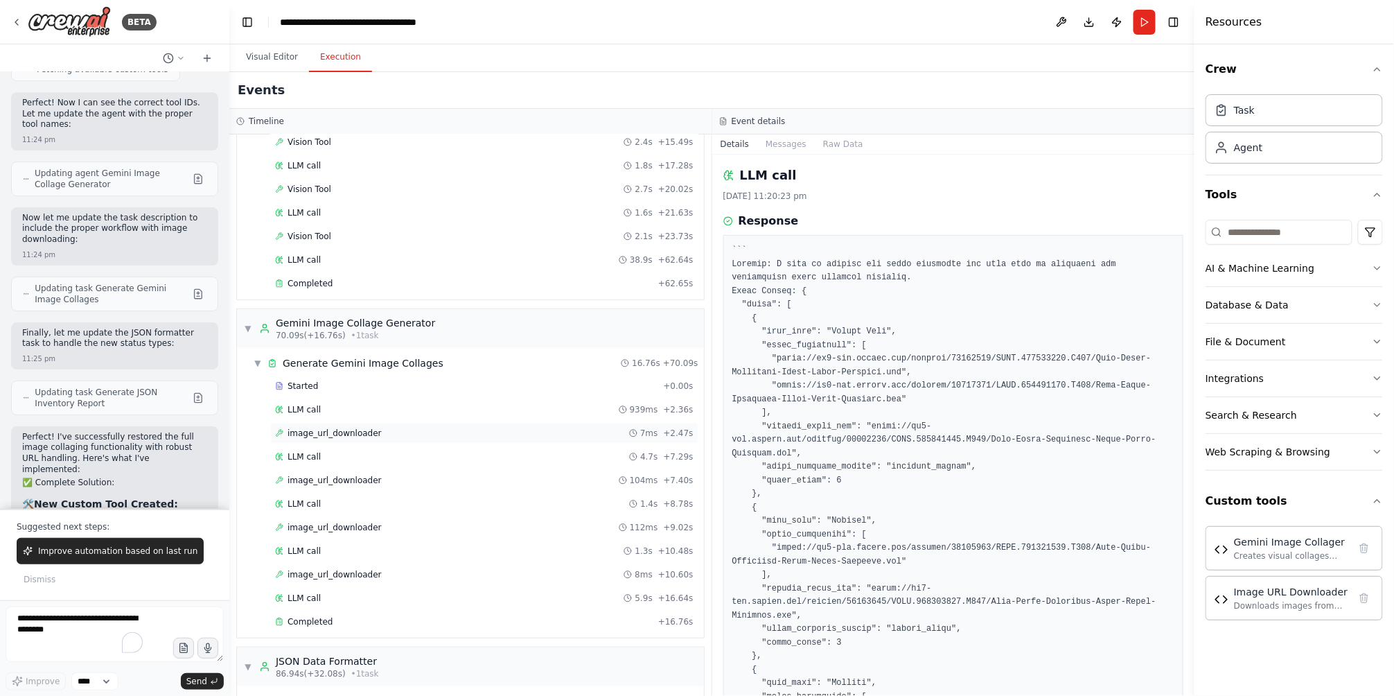
click at [394, 439] on div "image_url_downloader 7ms + 2.47s" at bounding box center [484, 433] width 428 height 21
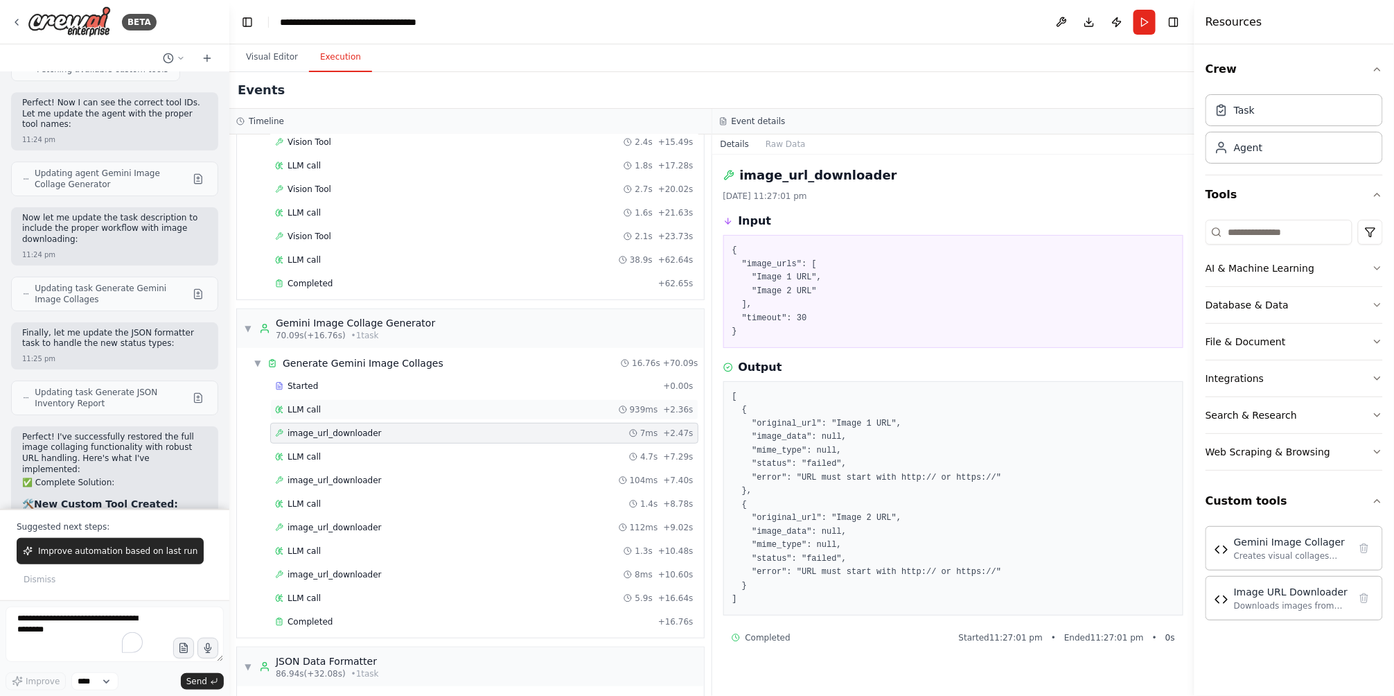
click at [324, 405] on div "LLM call 939ms + 2.36s" at bounding box center [484, 409] width 419 height 11
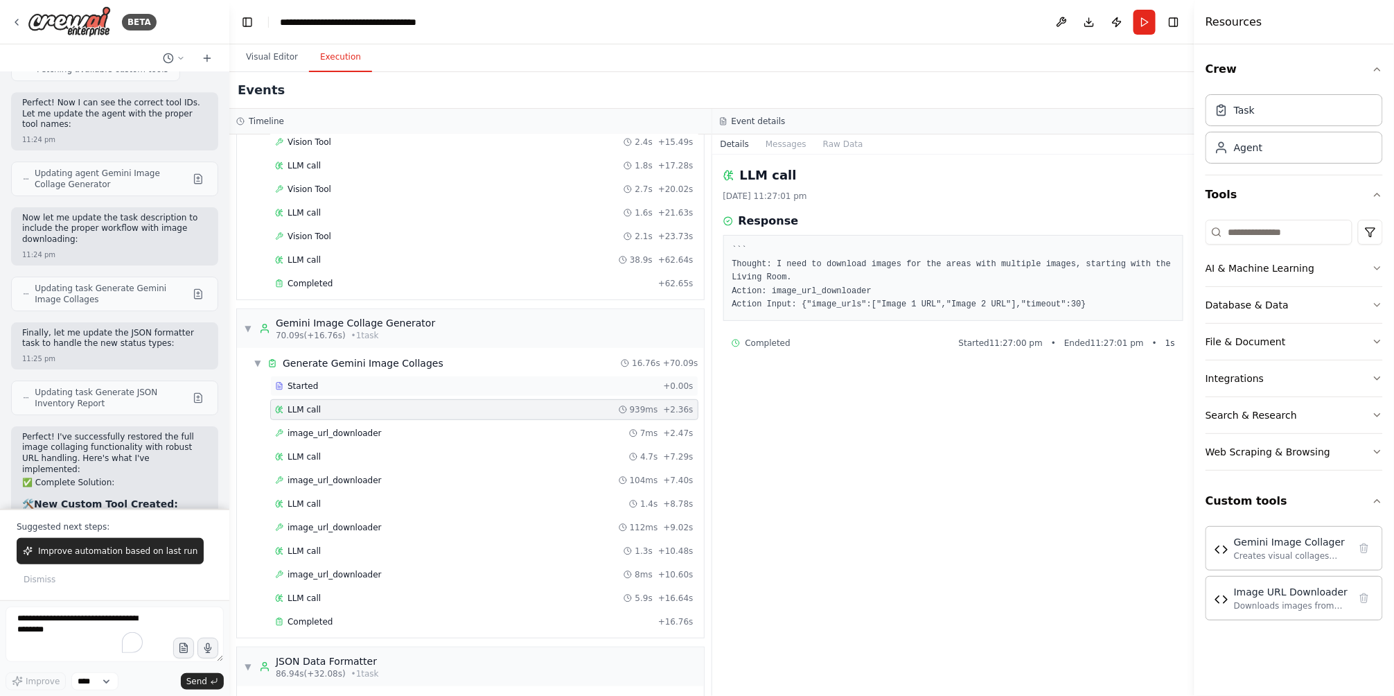
click at [353, 388] on div "Started" at bounding box center [466, 385] width 383 height 11
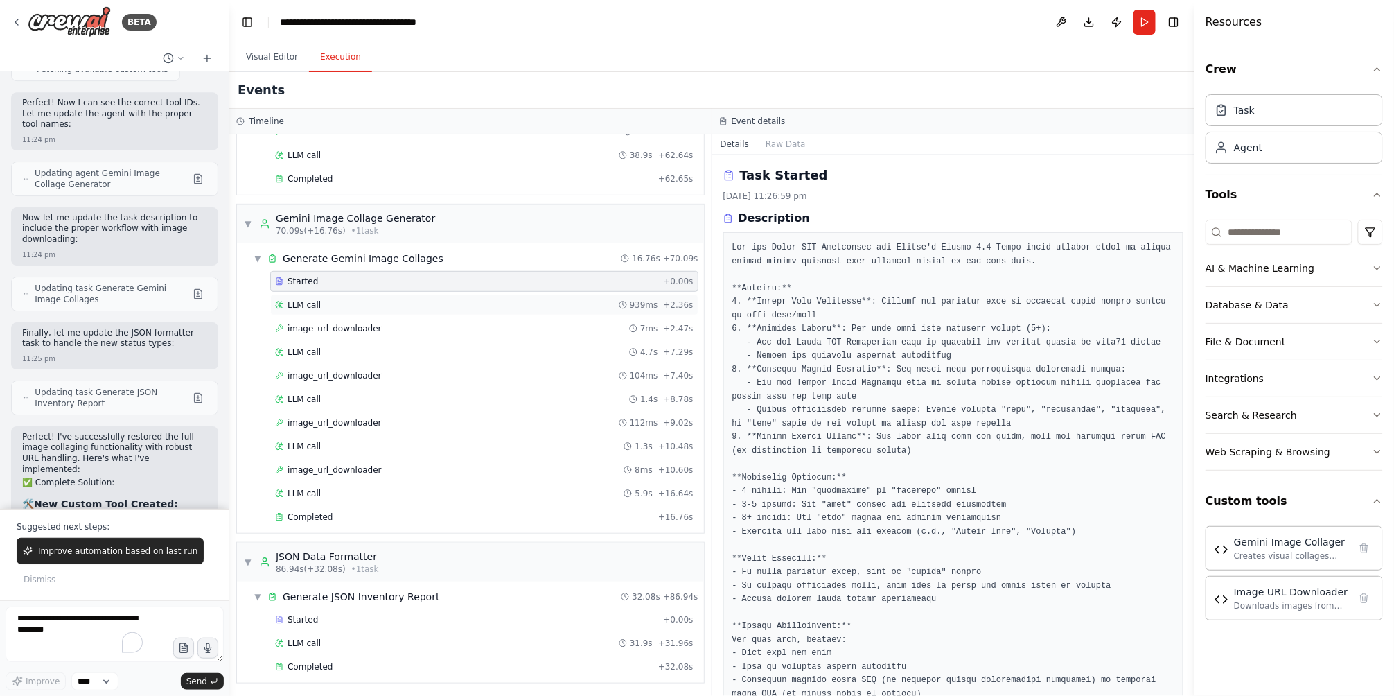
scroll to position [326, 0]
click at [383, 495] on div "LLM call 5.9s + 16.64s" at bounding box center [484, 490] width 419 height 11
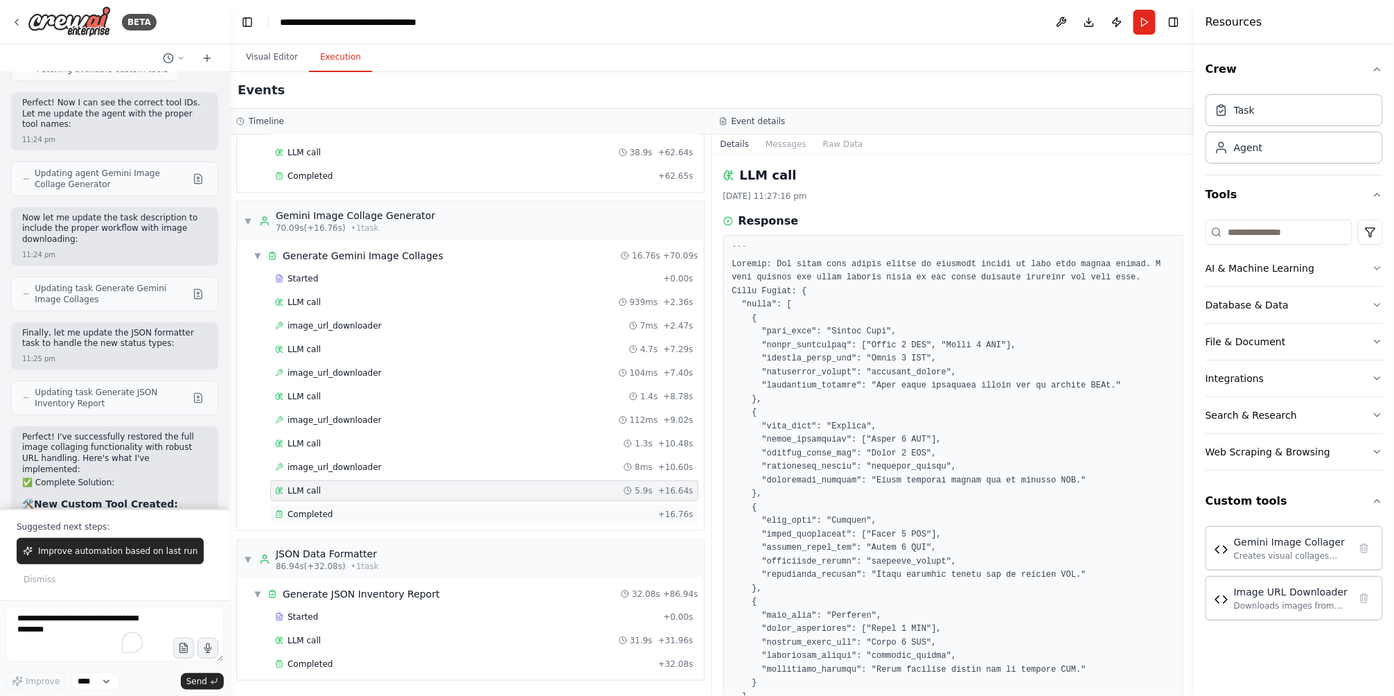
click at [364, 516] on div "Completed" at bounding box center [464, 514] width 378 height 11
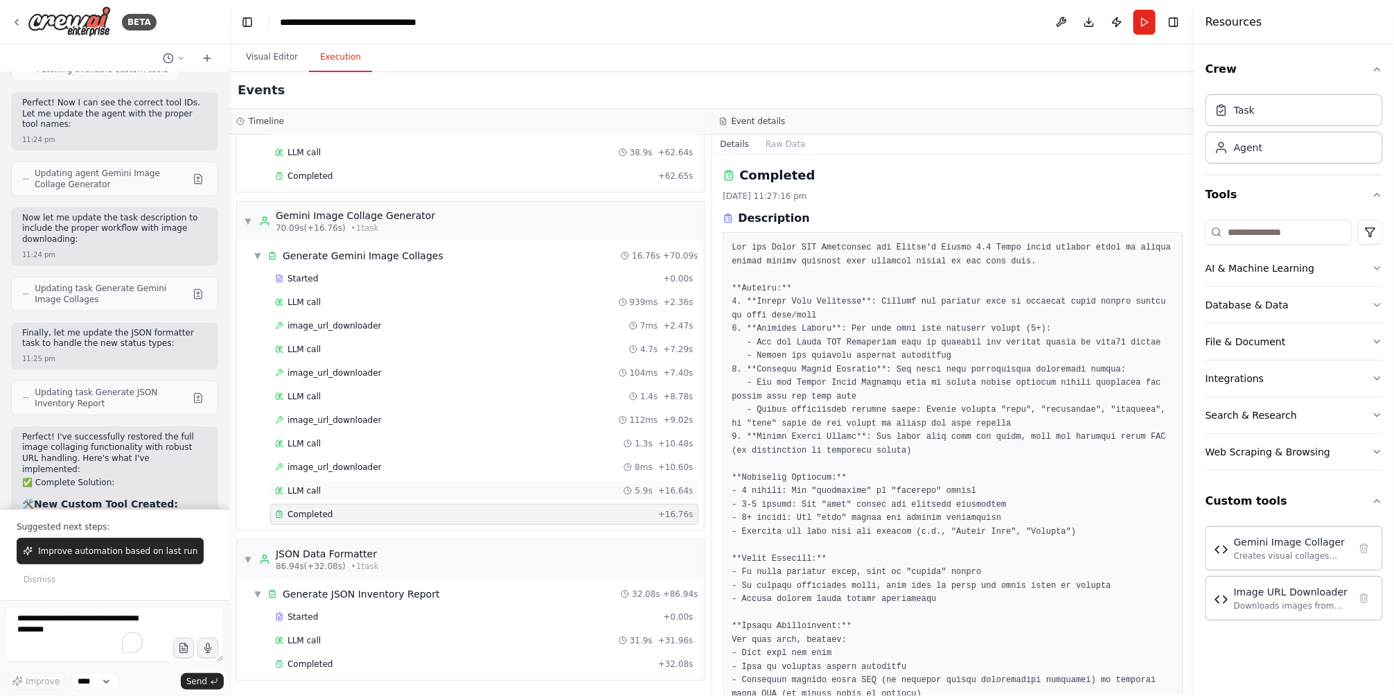
click at [417, 498] on div "LLM call 5.9s + 16.64s" at bounding box center [484, 490] width 428 height 21
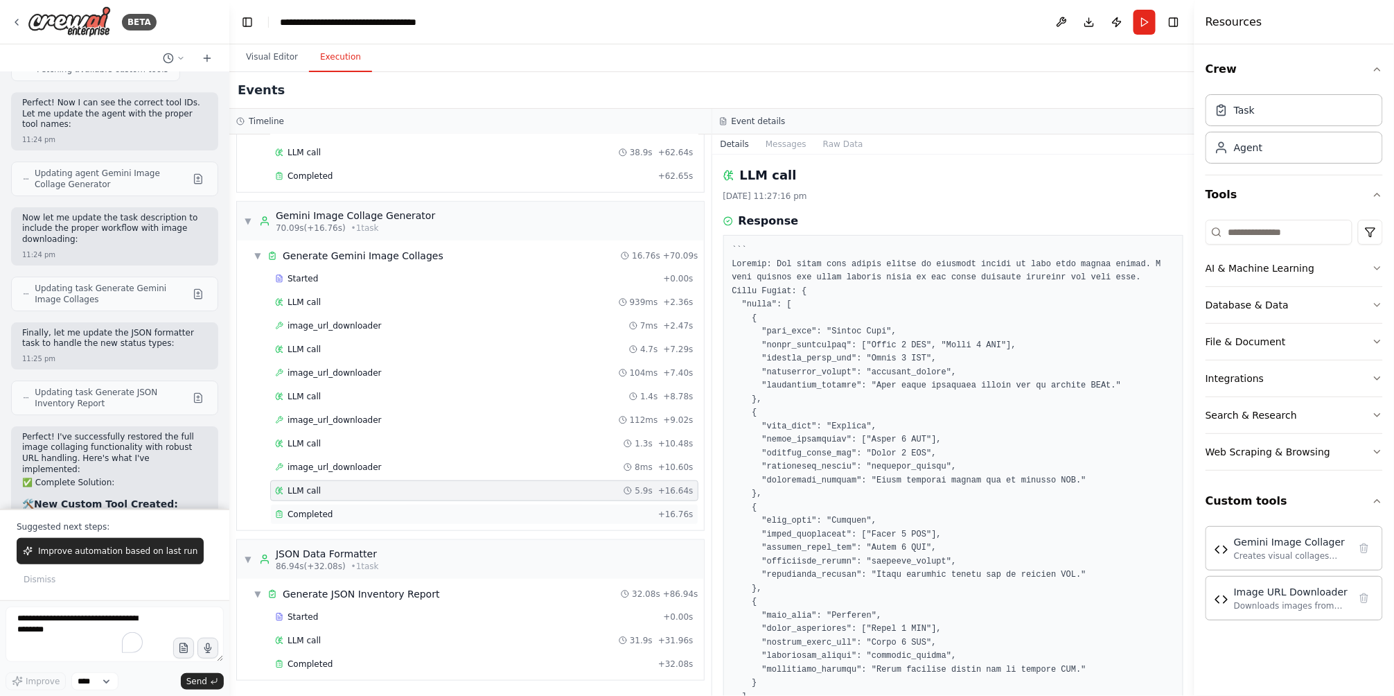
click at [407, 505] on div "Completed + 16.76s" at bounding box center [484, 514] width 428 height 21
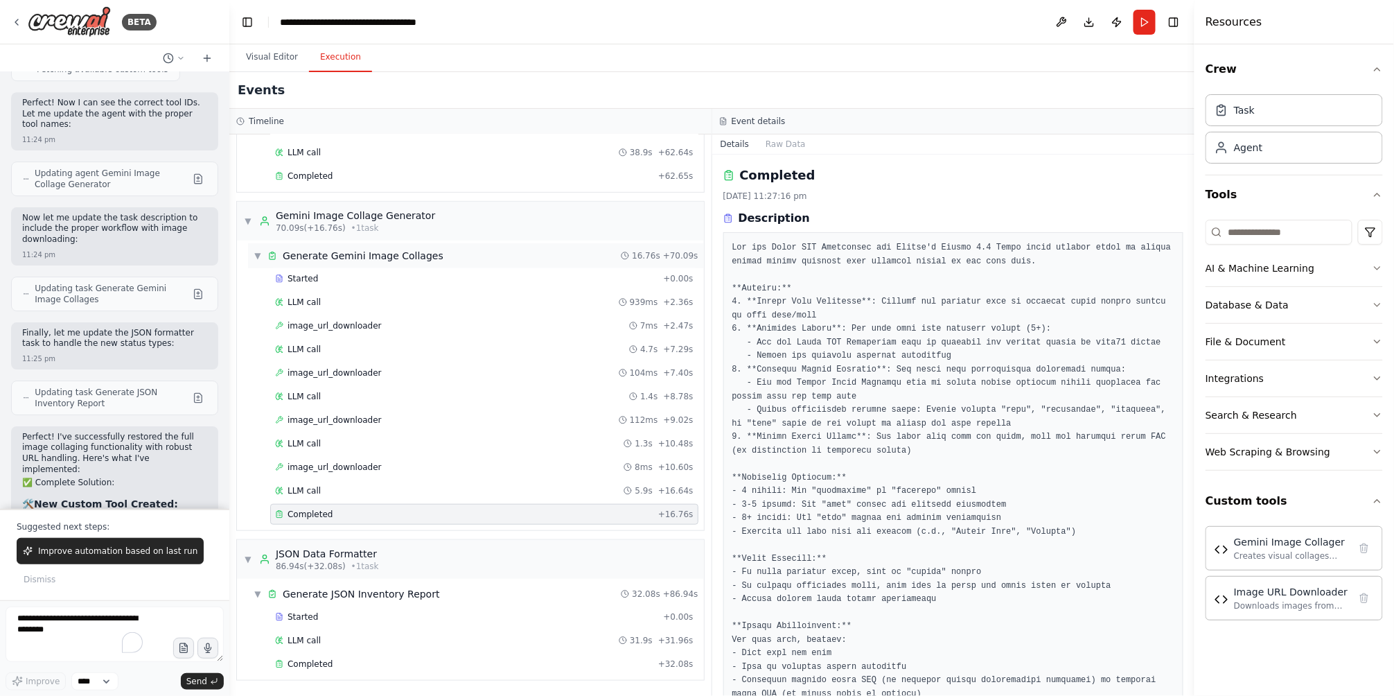
click at [258, 257] on span "▼" at bounding box center [258, 255] width 8 height 11
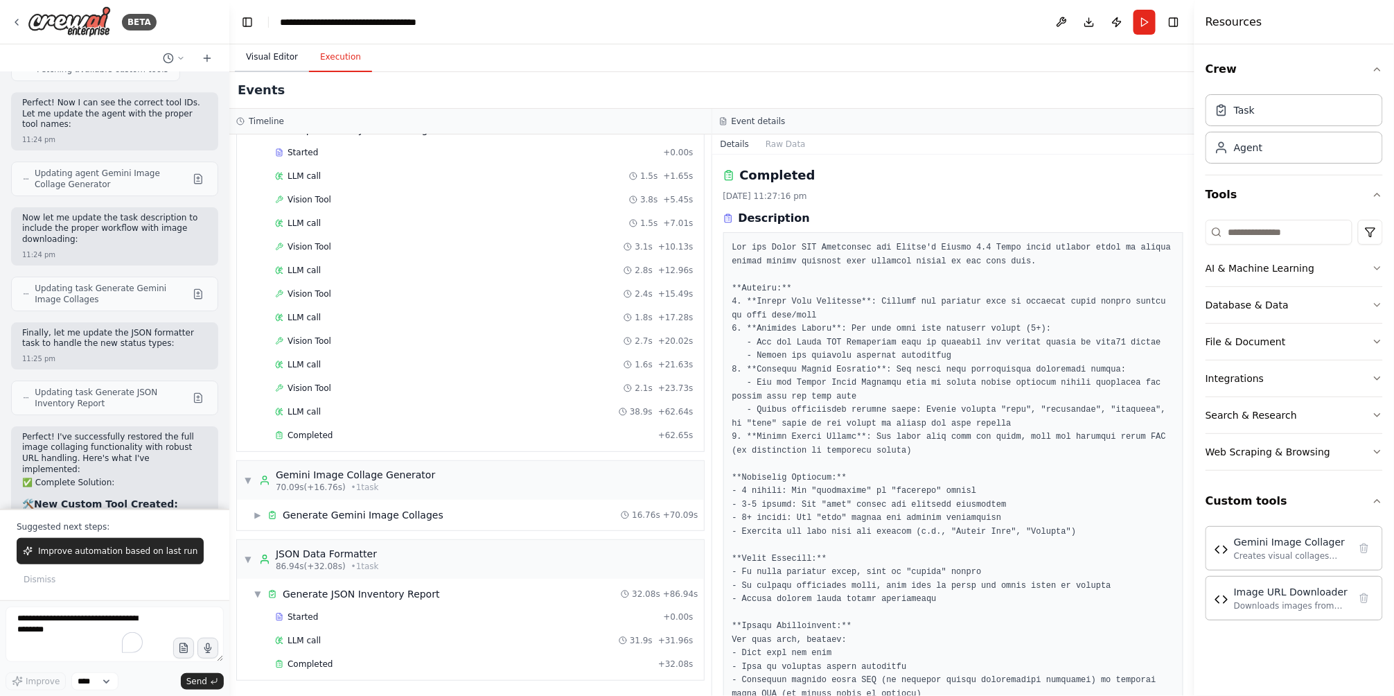
click at [279, 55] on button "Visual Editor" at bounding box center [272, 57] width 74 height 29
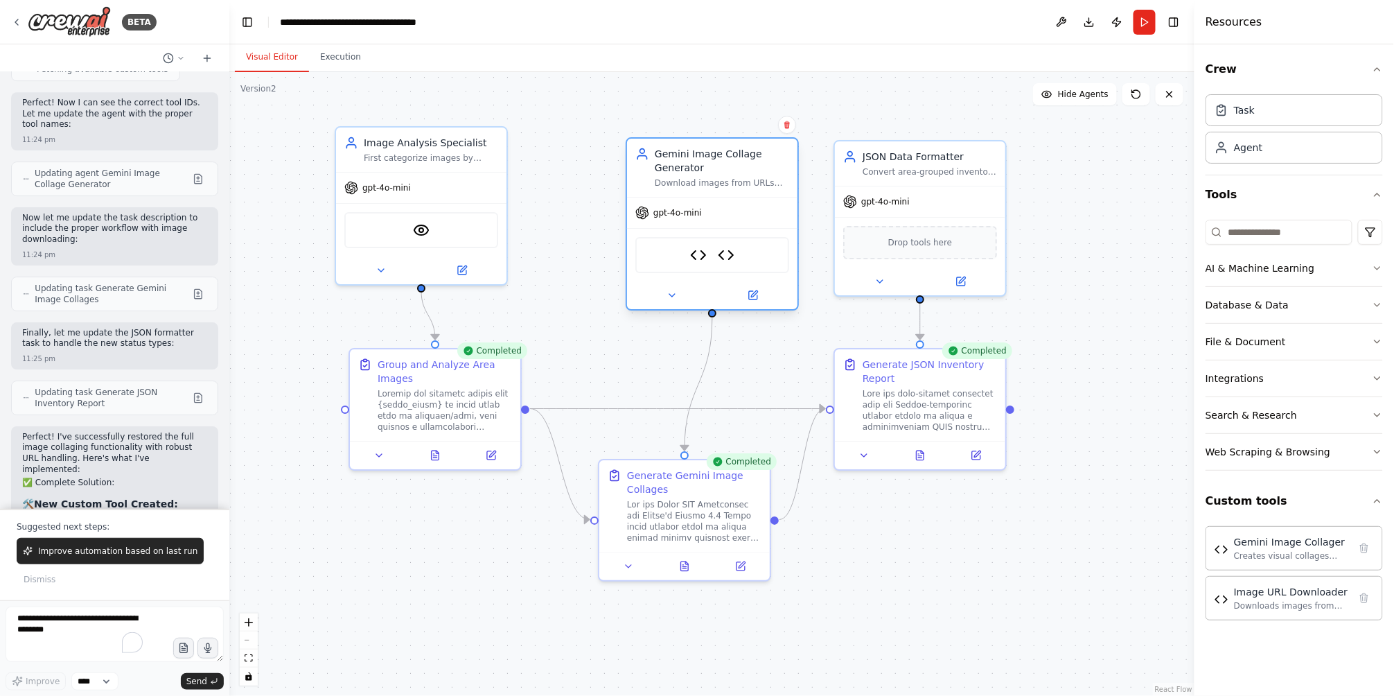
drag, startPoint x: 705, startPoint y: 157, endPoint x: 752, endPoint y: 188, distance: 56.3
click at [752, 188] on div "Gemini Image Collage Generator Download images from URLs and use Google's Gemin…" at bounding box center [712, 168] width 170 height 58
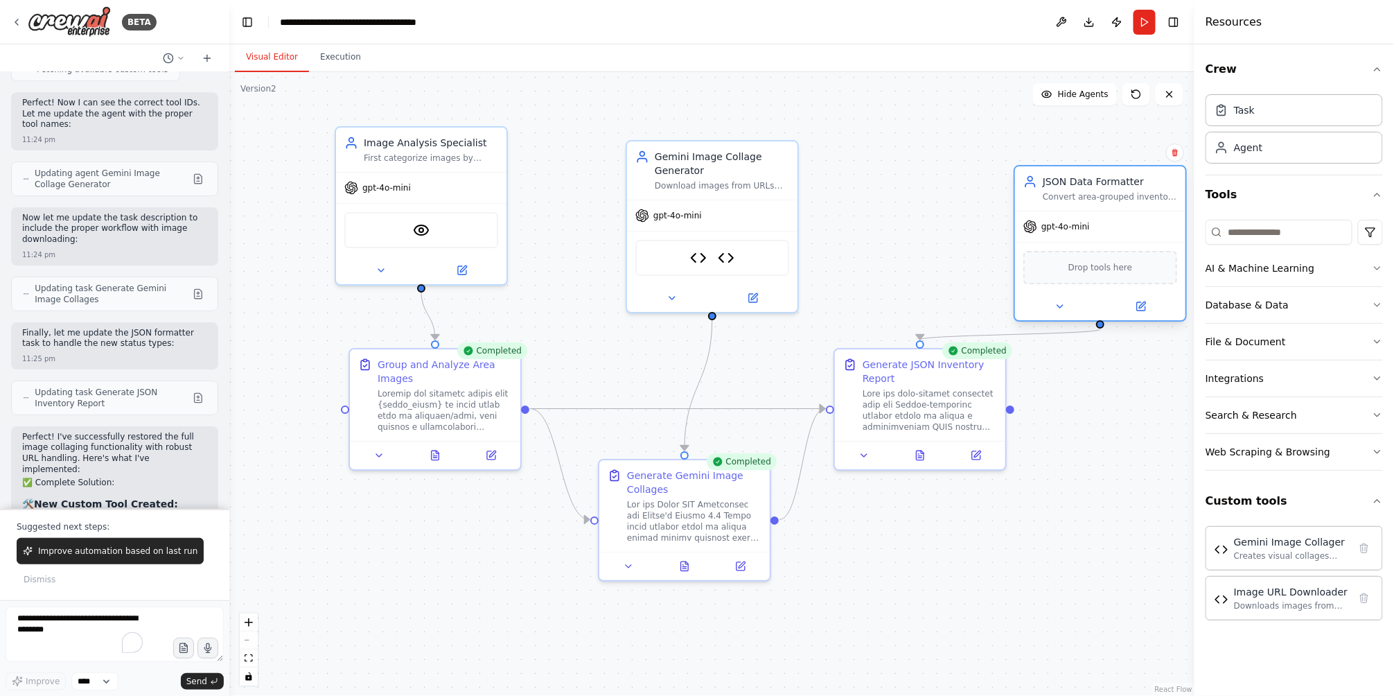
drag, startPoint x: 903, startPoint y: 171, endPoint x: 1048, endPoint y: 229, distance: 155.8
click at [1091, 198] on div "Convert area-grouped inventory data into structured JSON format with clear orga…" at bounding box center [1110, 196] width 134 height 11
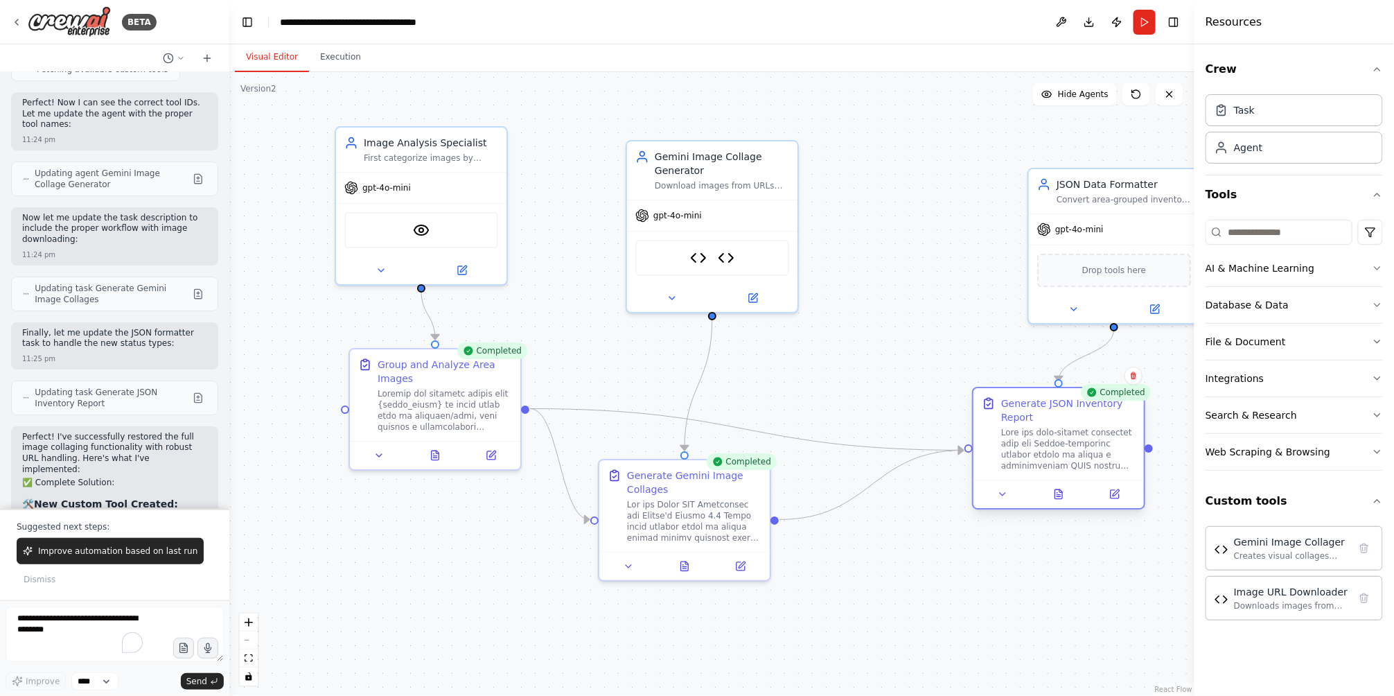
drag, startPoint x: 936, startPoint y: 388, endPoint x: 929, endPoint y: 321, distance: 67.5
click at [1092, 430] on div at bounding box center [1068, 452] width 134 height 44
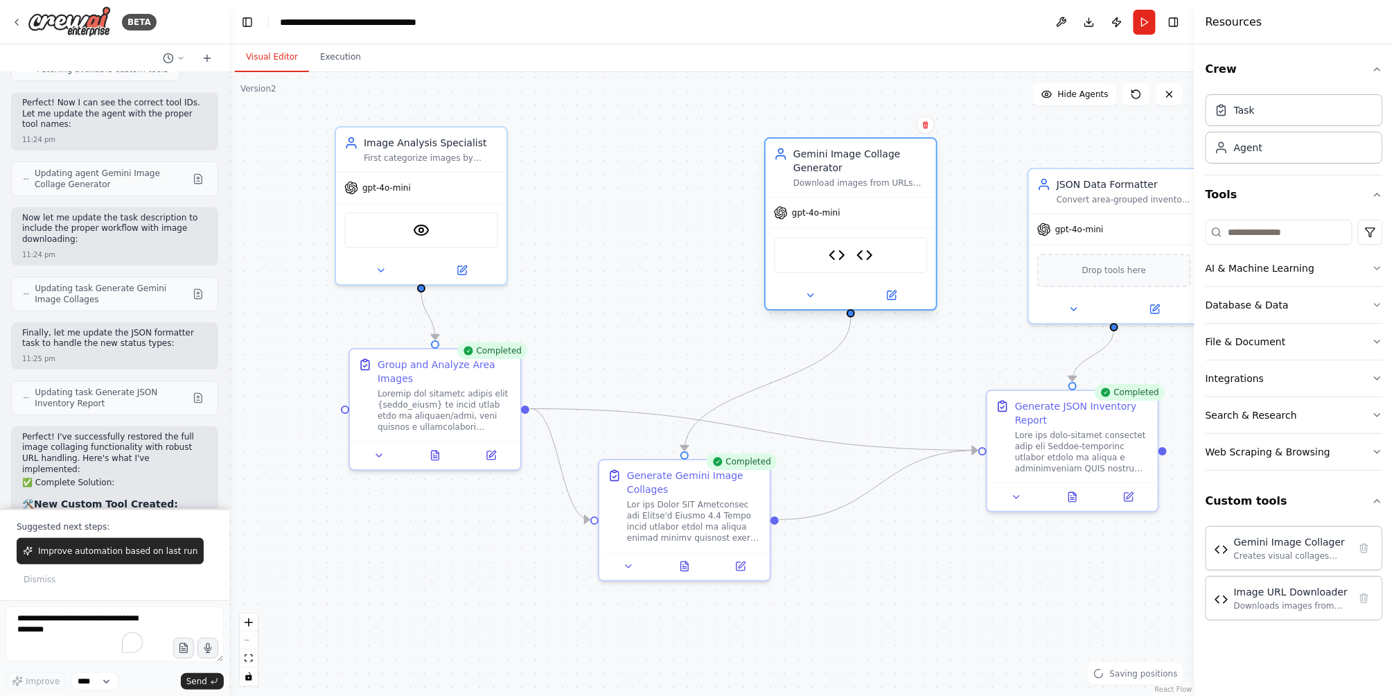
drag, startPoint x: 738, startPoint y: 195, endPoint x: 874, endPoint y: 196, distance: 135.8
click at [874, 196] on div "Gemini Image Collage Generator Download images from URLs and use Google's Gemin…" at bounding box center [850, 223] width 173 height 173
click at [699, 199] on div ".deletable-edge-delete-btn { width: 20px; height: 20px; border: 0px solid #ffff…" at bounding box center [711, 384] width 965 height 624
click at [1256, 155] on div "Agent" at bounding box center [1294, 147] width 177 height 32
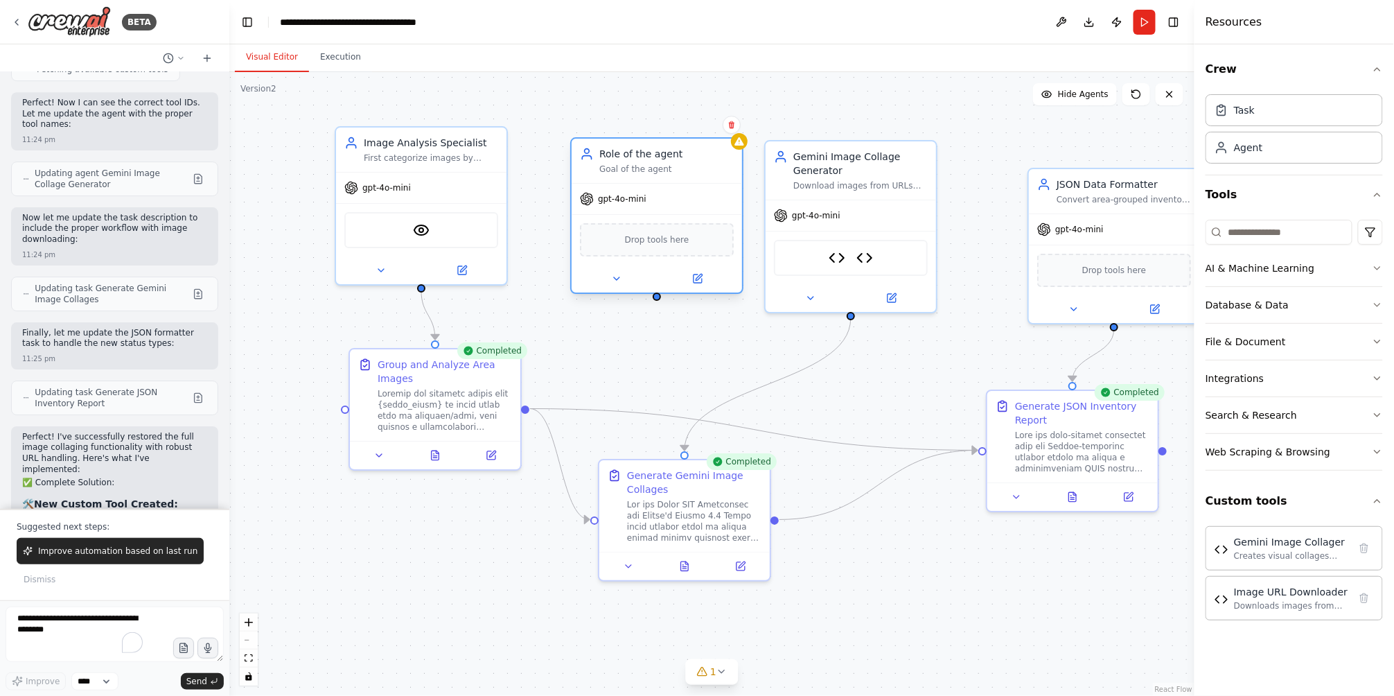
drag, startPoint x: 701, startPoint y: 228, endPoint x: 661, endPoint y: 184, distance: 59.3
click at [661, 184] on div "gpt-4o-mini" at bounding box center [657, 199] width 170 height 30
click at [872, 265] on div "Gemini Image Collager Image URL Downloader" at bounding box center [851, 255] width 154 height 36
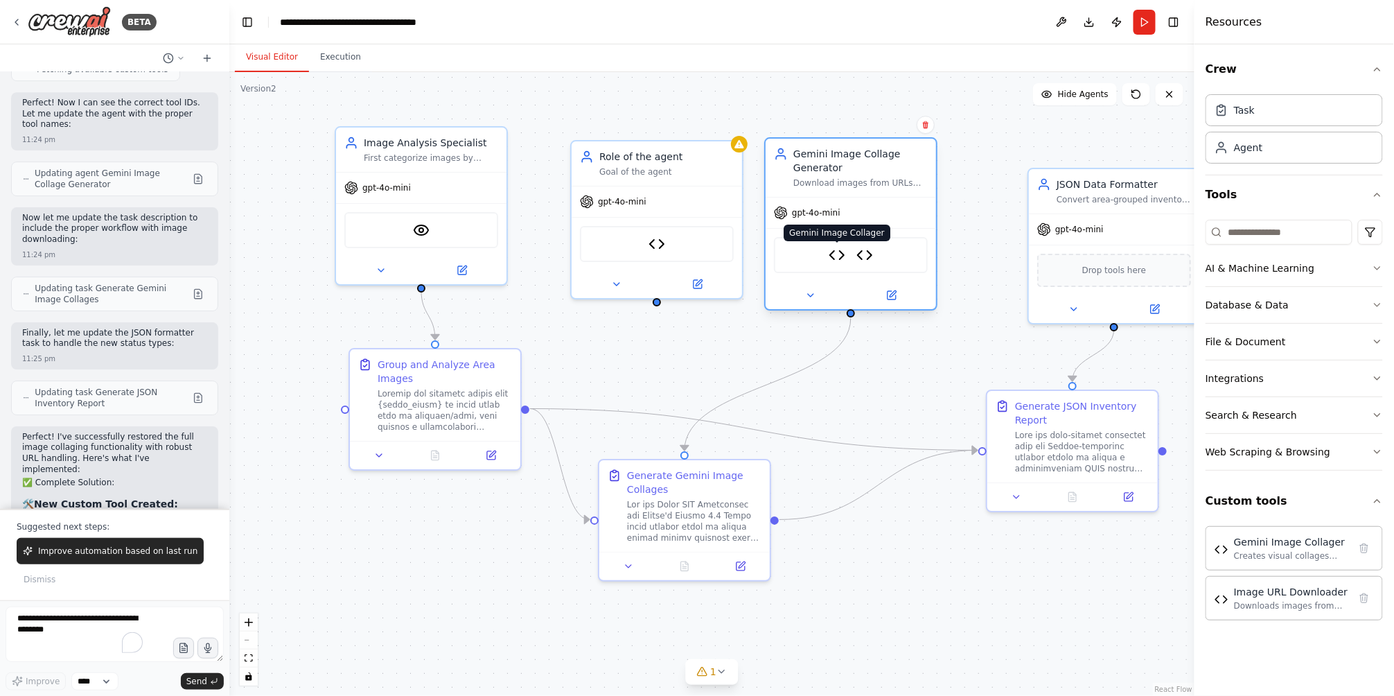
click at [841, 258] on img at bounding box center [837, 255] width 17 height 17
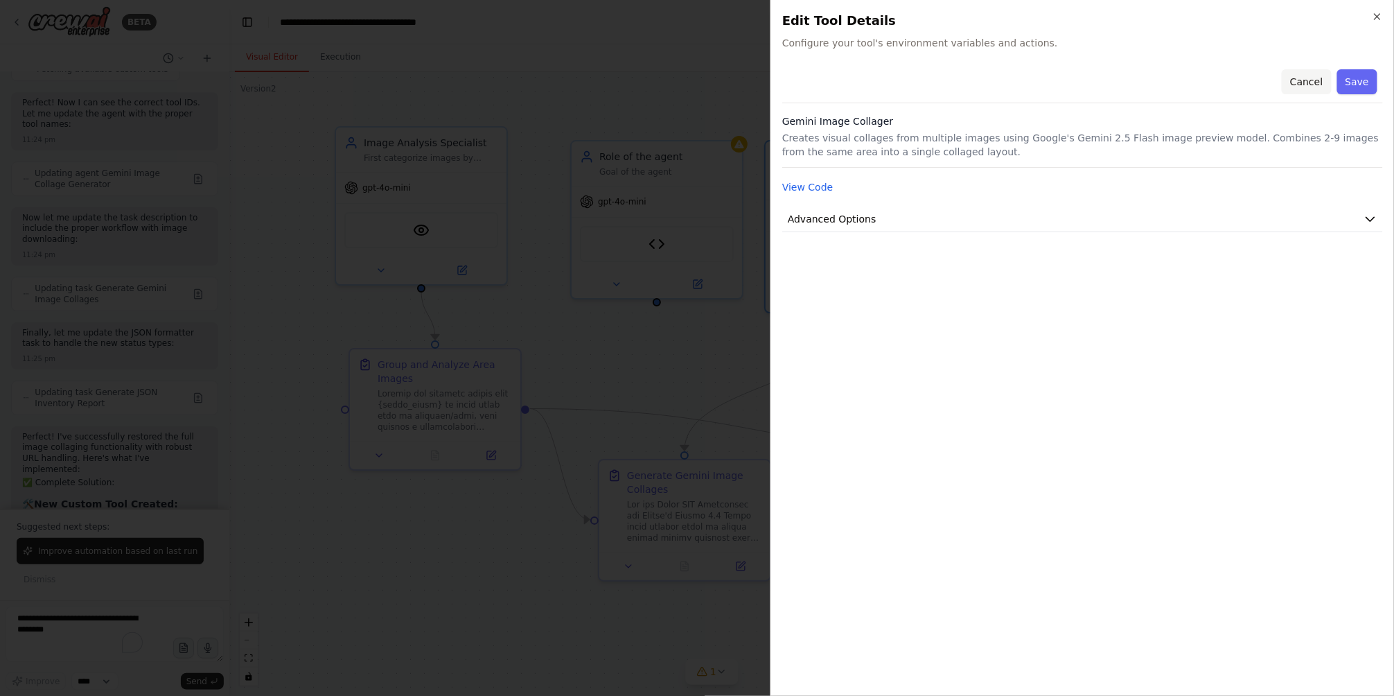
click at [1326, 81] on button "Cancel" at bounding box center [1306, 81] width 49 height 25
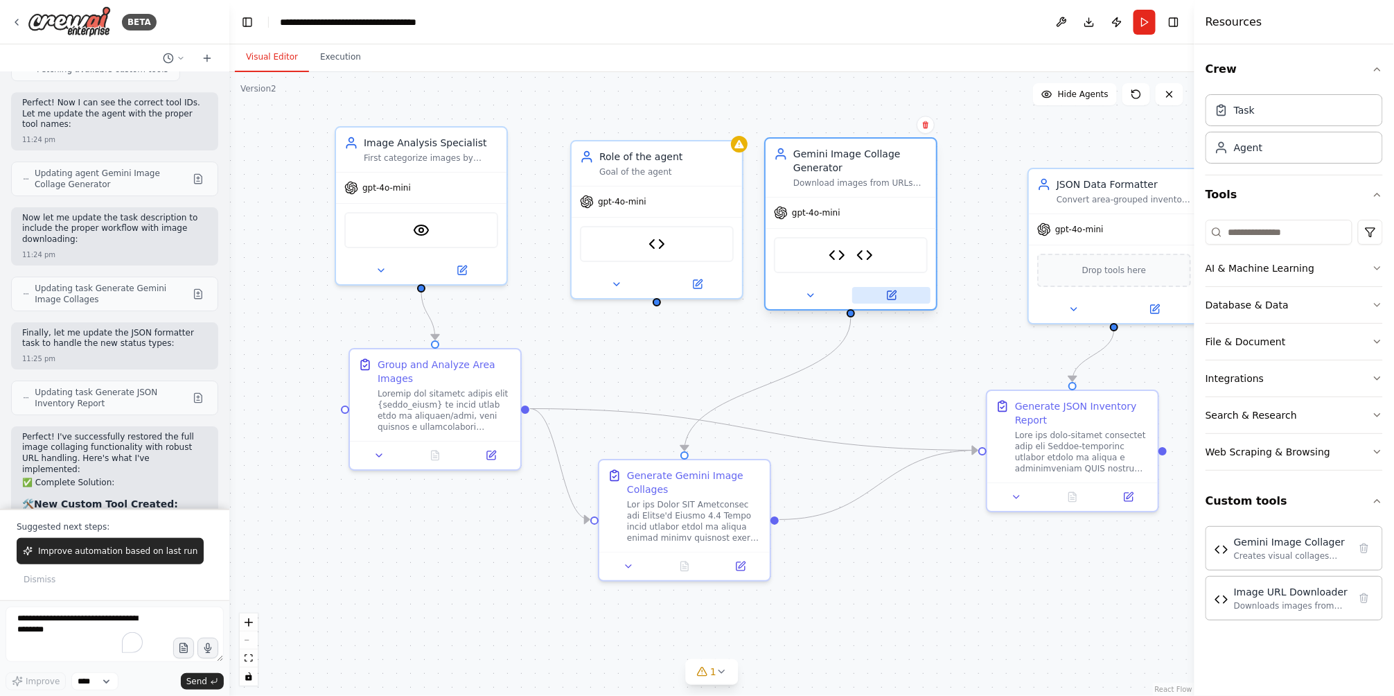
click at [890, 294] on icon at bounding box center [893, 293] width 6 height 6
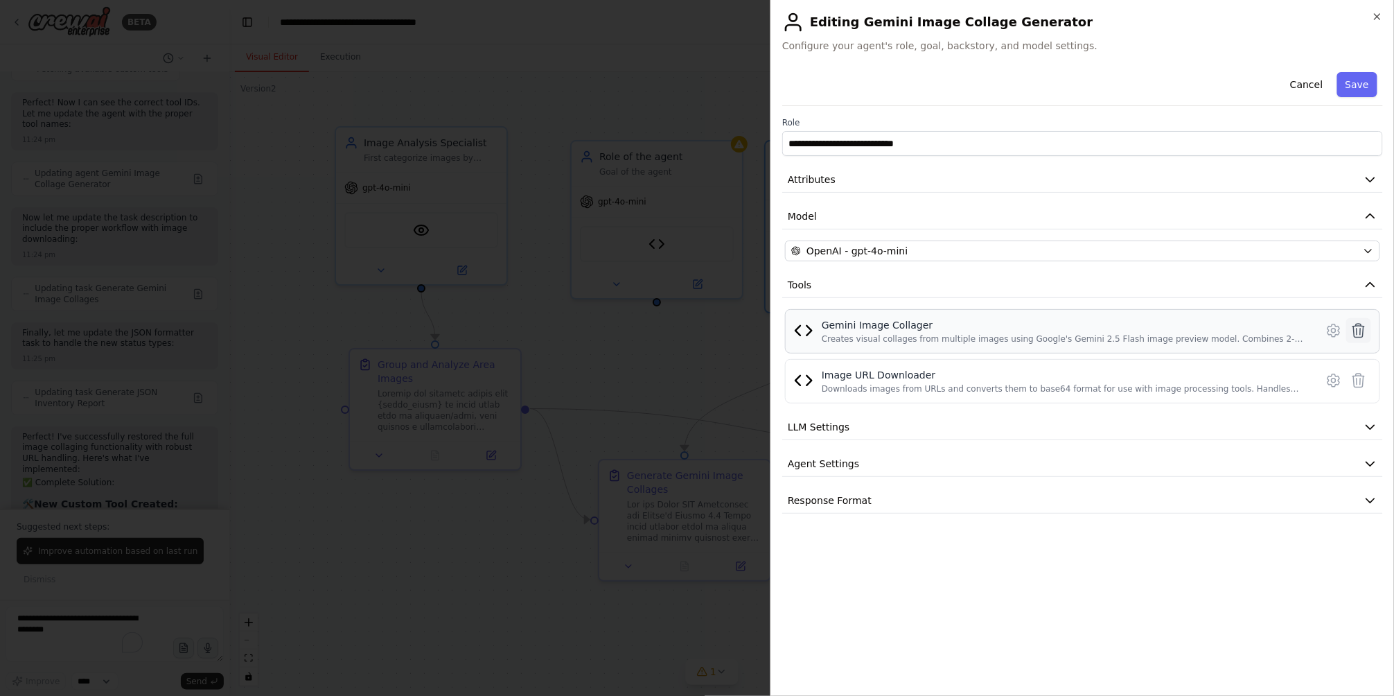
click at [1361, 337] on icon at bounding box center [1359, 331] width 12 height 14
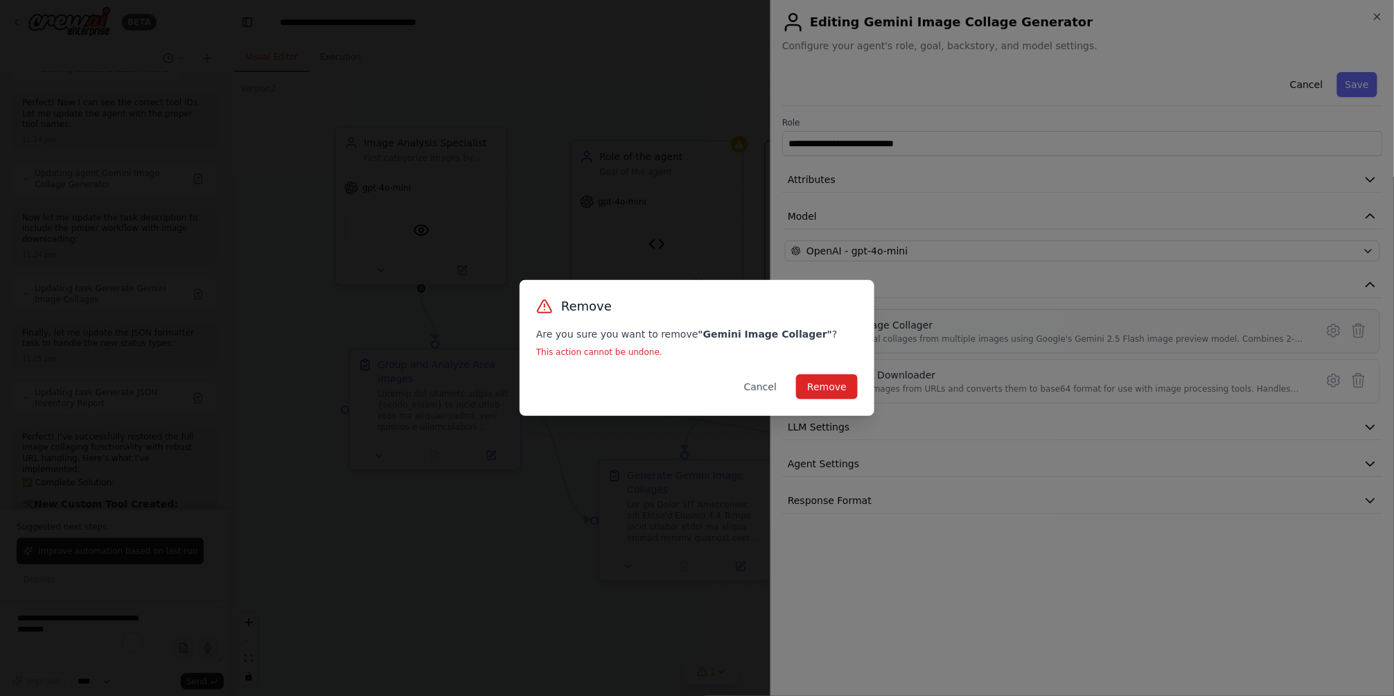
click at [859, 383] on div "Remove Are you sure you want to remove " Gemini Image Collager " ? This action …" at bounding box center [697, 348] width 355 height 136
click at [863, 389] on div "Remove Are you sure you want to remove " Gemini Image Collager " ? This action …" at bounding box center [697, 348] width 355 height 136
click at [860, 384] on div "Remove Are you sure you want to remove " Gemini Image Collager " ? This action …" at bounding box center [697, 348] width 355 height 136
click at [839, 392] on button "Remove" at bounding box center [827, 386] width 62 height 25
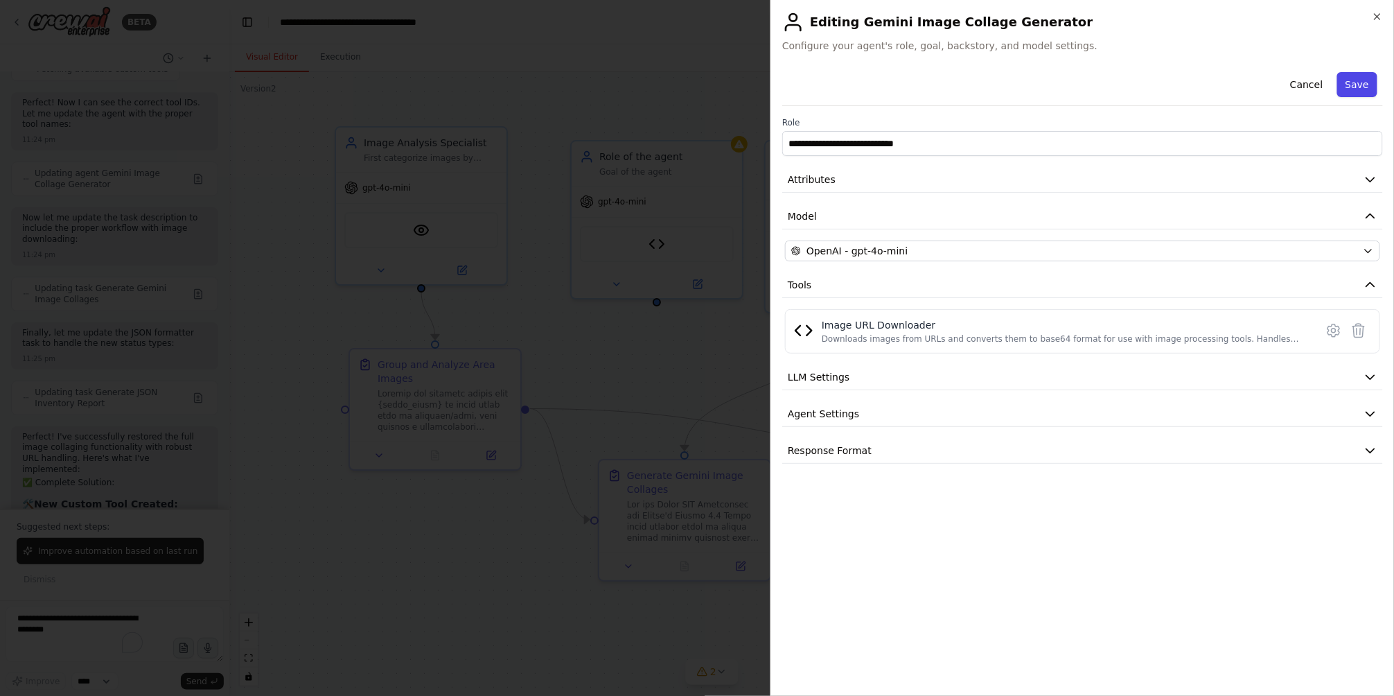
click at [1350, 89] on button "Save" at bounding box center [1357, 84] width 40 height 25
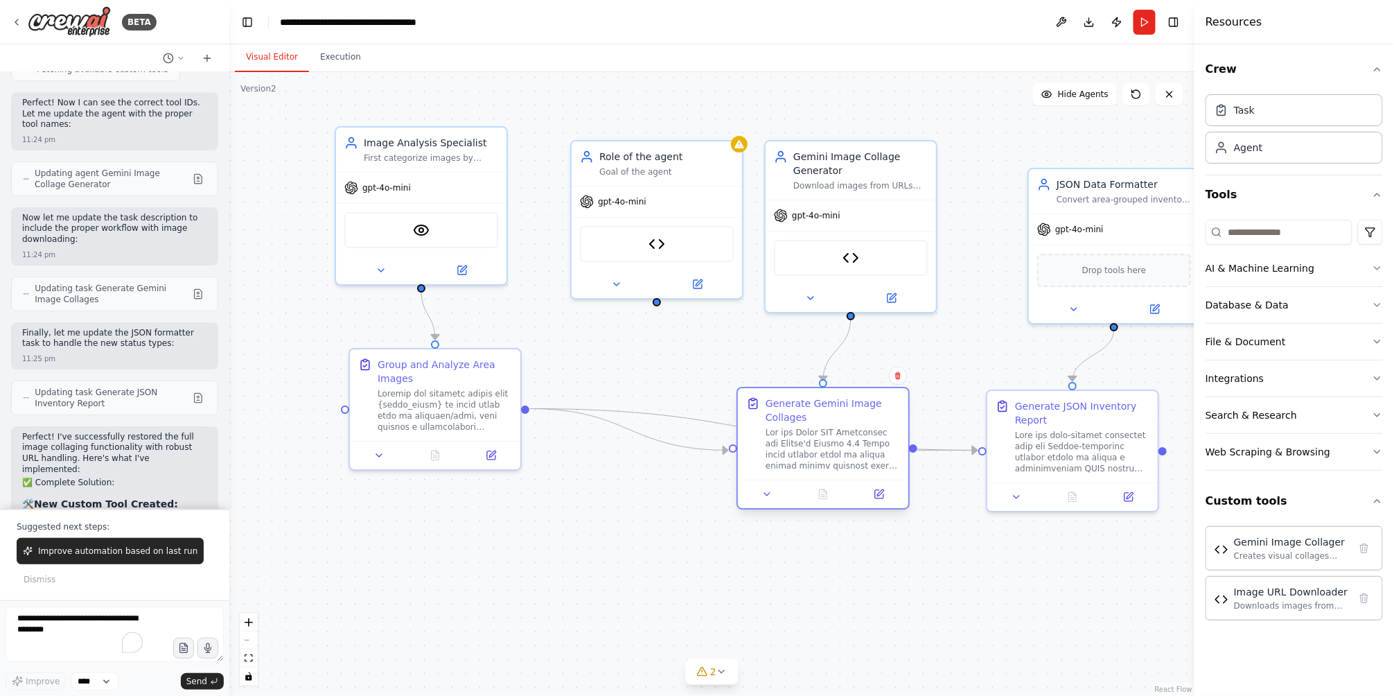
drag, startPoint x: 719, startPoint y: 493, endPoint x: 865, endPoint y: 428, distance: 159.2
click at [865, 428] on div "Generate Gemini Image Collages" at bounding box center [833, 433] width 134 height 75
click at [699, 421] on icon "Edge from 88f9e5a6-b413-429c-8e16-339d5fd853e4 to 4fbe09fc-2df4-495e-9587-445a6…" at bounding box center [754, 430] width 448 height 42
click at [699, 417] on icon "Edge from 88f9e5a6-b413-429c-8e16-339d5fd853e4 to 4fbe09fc-2df4-495e-9587-445a6…" at bounding box center [754, 430] width 448 height 42
click at [674, 416] on icon "Edge from 88f9e5a6-b413-429c-8e16-339d5fd853e4 to 4fbe09fc-2df4-495e-9587-445a6…" at bounding box center [754, 430] width 448 height 42
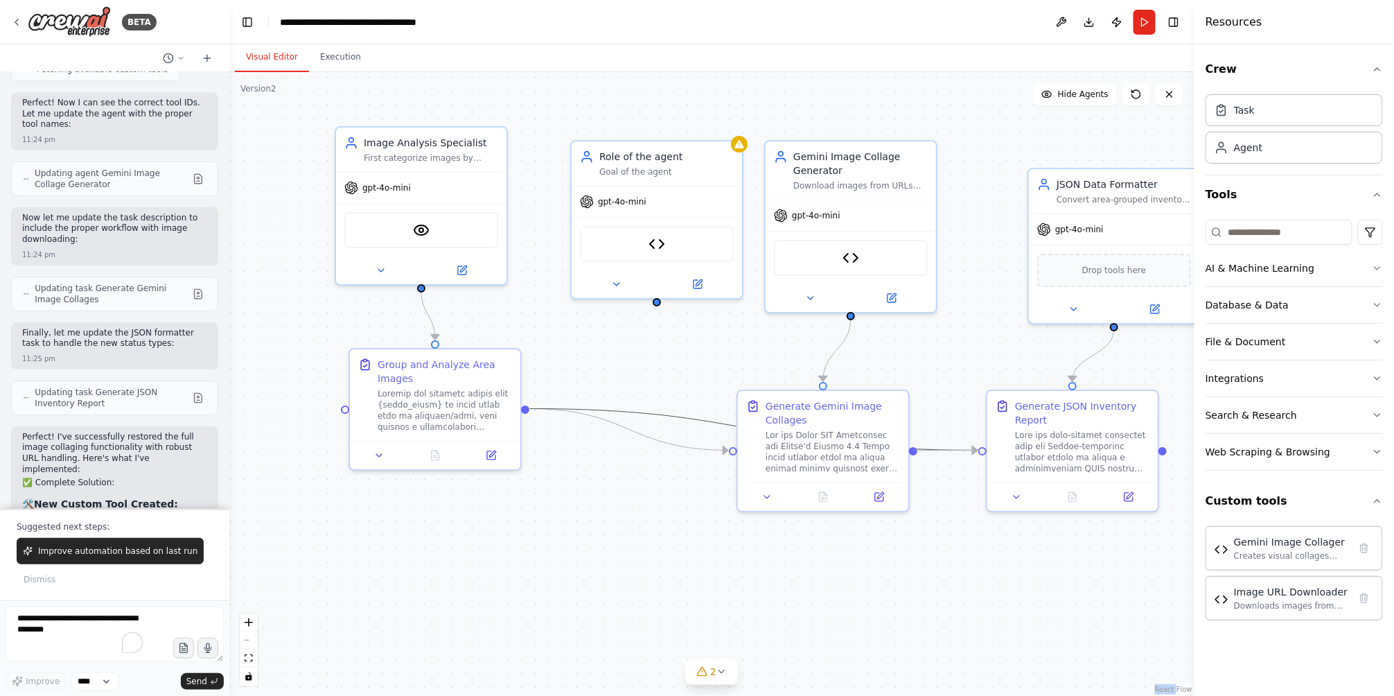
click at [674, 414] on icon "Edge from 88f9e5a6-b413-429c-8e16-339d5fd853e4 to 4fbe09fc-2df4-495e-9587-445a6…" at bounding box center [754, 430] width 448 height 42
click at [671, 414] on icon "Edge from 88f9e5a6-b413-429c-8e16-339d5fd853e4 to 4fbe09fc-2df4-495e-9587-445a6…" at bounding box center [754, 430] width 448 height 42
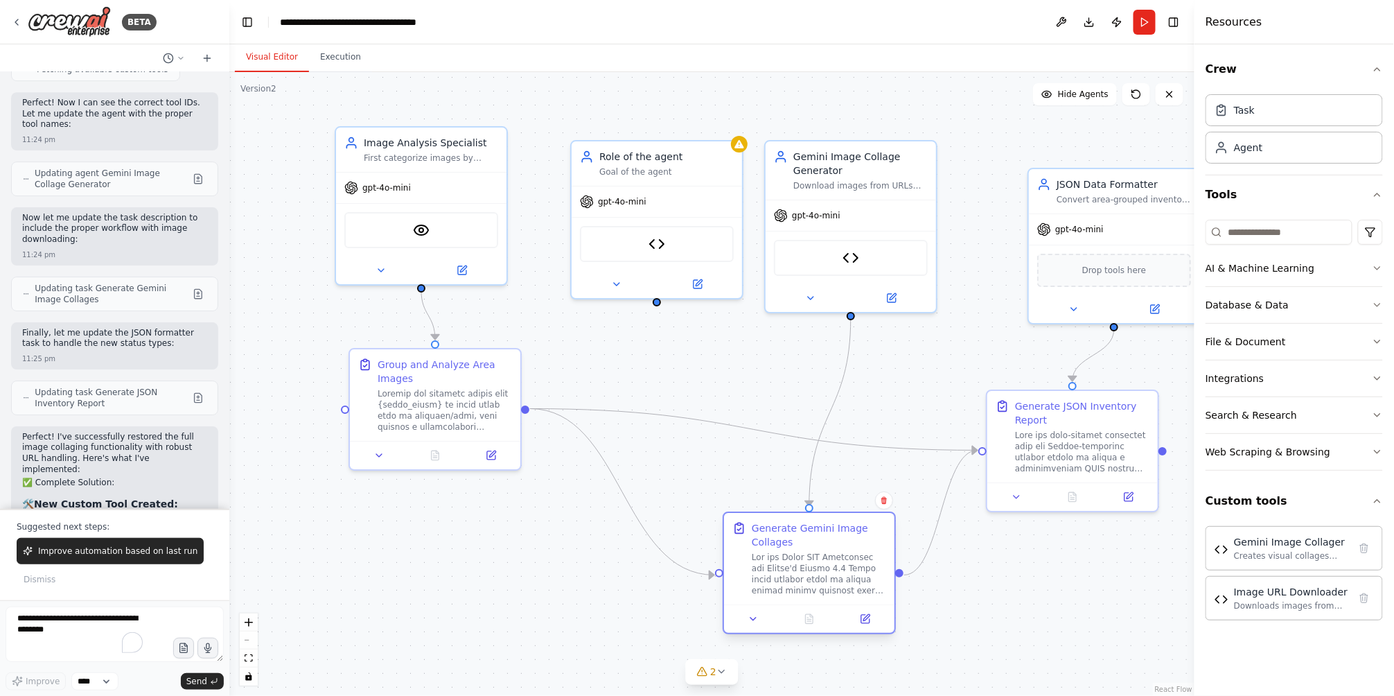
drag, startPoint x: 848, startPoint y: 427, endPoint x: 834, endPoint y: 552, distance: 125.5
click at [834, 552] on div at bounding box center [819, 574] width 134 height 44
click at [923, 450] on icon "Edge from 88f9e5a6-b413-429c-8e16-339d5fd853e4 to 4fbe09fc-2df4-495e-9587-445a6…" at bounding box center [754, 430] width 448 height 42
click at [759, 428] on button at bounding box center [753, 429] width 15 height 15
click at [761, 441] on div ".deletable-edge-delete-btn { width: 20px; height: 20px; border: 0px solid #ffff…" at bounding box center [711, 384] width 965 height 624
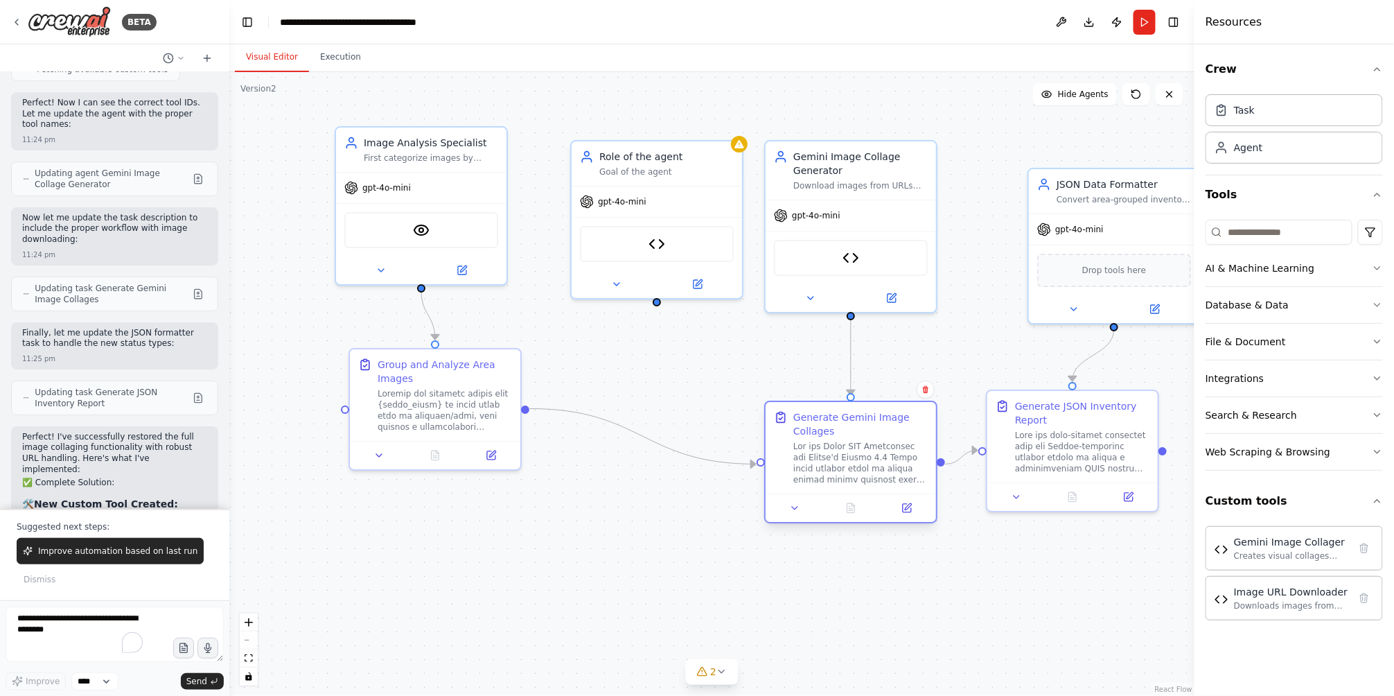
drag, startPoint x: 847, startPoint y: 495, endPoint x: 866, endPoint y: 421, distance: 76.6
click at [866, 421] on div "Generate Gemini Image Collages" at bounding box center [860, 424] width 134 height 28
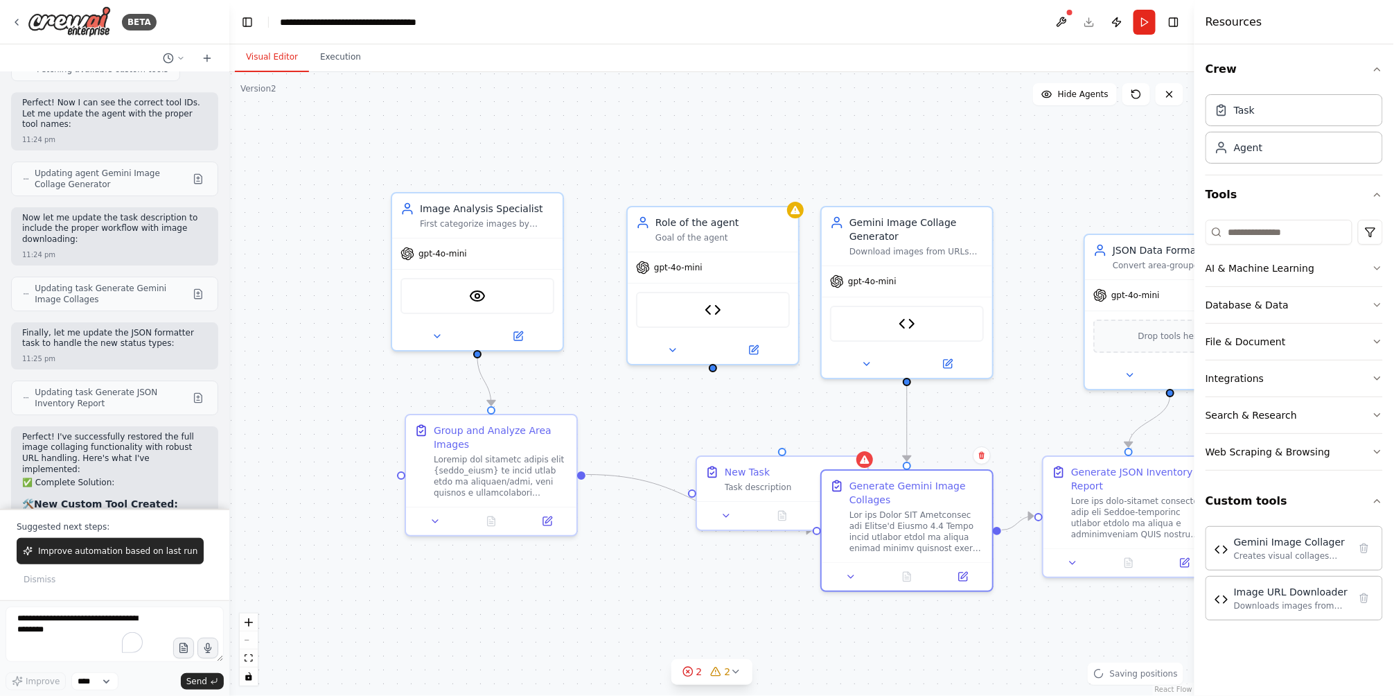
drag, startPoint x: 656, startPoint y: 307, endPoint x: 671, endPoint y: 325, distance: 23.2
click at [671, 325] on div ".deletable-edge-delete-btn { width: 20px; height: 20px; border: 0px solid #ffff…" at bounding box center [711, 384] width 965 height 624
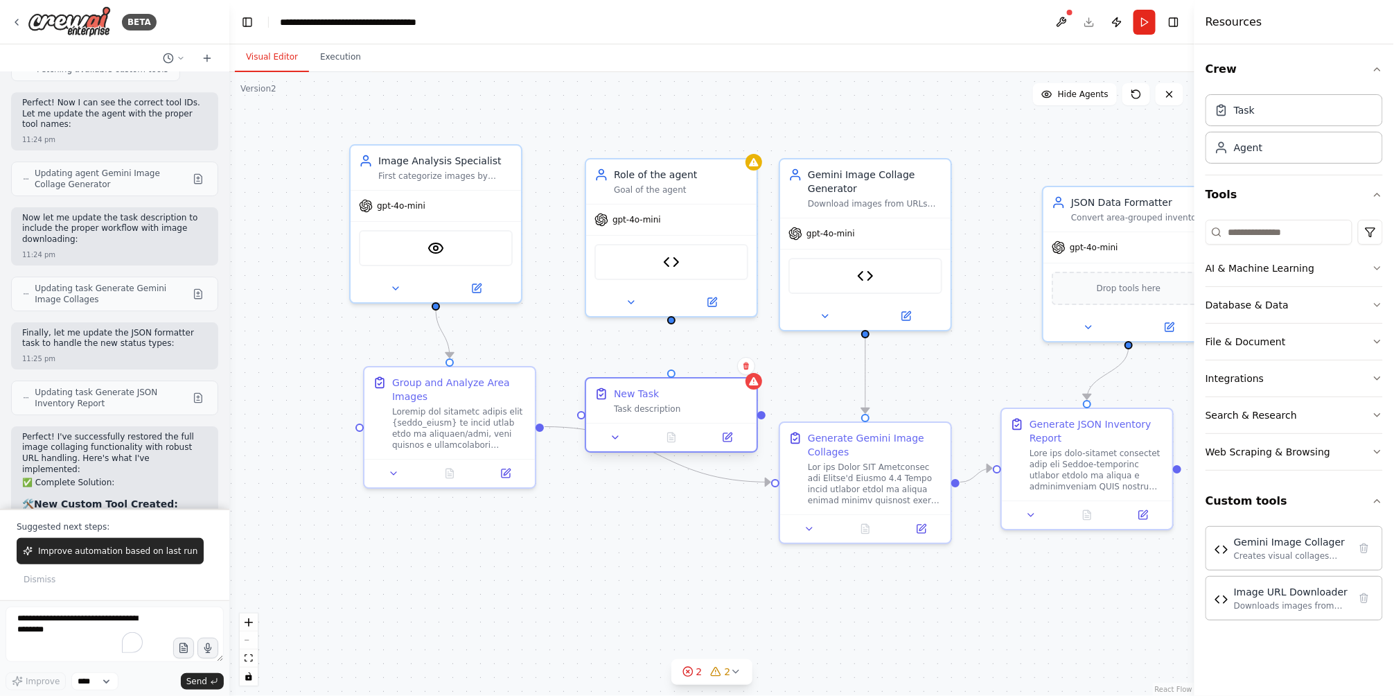
drag, startPoint x: 691, startPoint y: 430, endPoint x: 620, endPoint y: 394, distance: 80.3
click at [620, 394] on div "New Task Task description" at bounding box center [681, 401] width 134 height 28
drag, startPoint x: 673, startPoint y: 321, endPoint x: 674, endPoint y: 383, distance: 62.4
click at [674, 383] on div "Image Analysis Specialist First categorize images by room/location type, then a…" at bounding box center [776, 331] width 965 height 624
drag, startPoint x: 771, startPoint y: 482, endPoint x: 762, endPoint y: 423, distance: 59.6
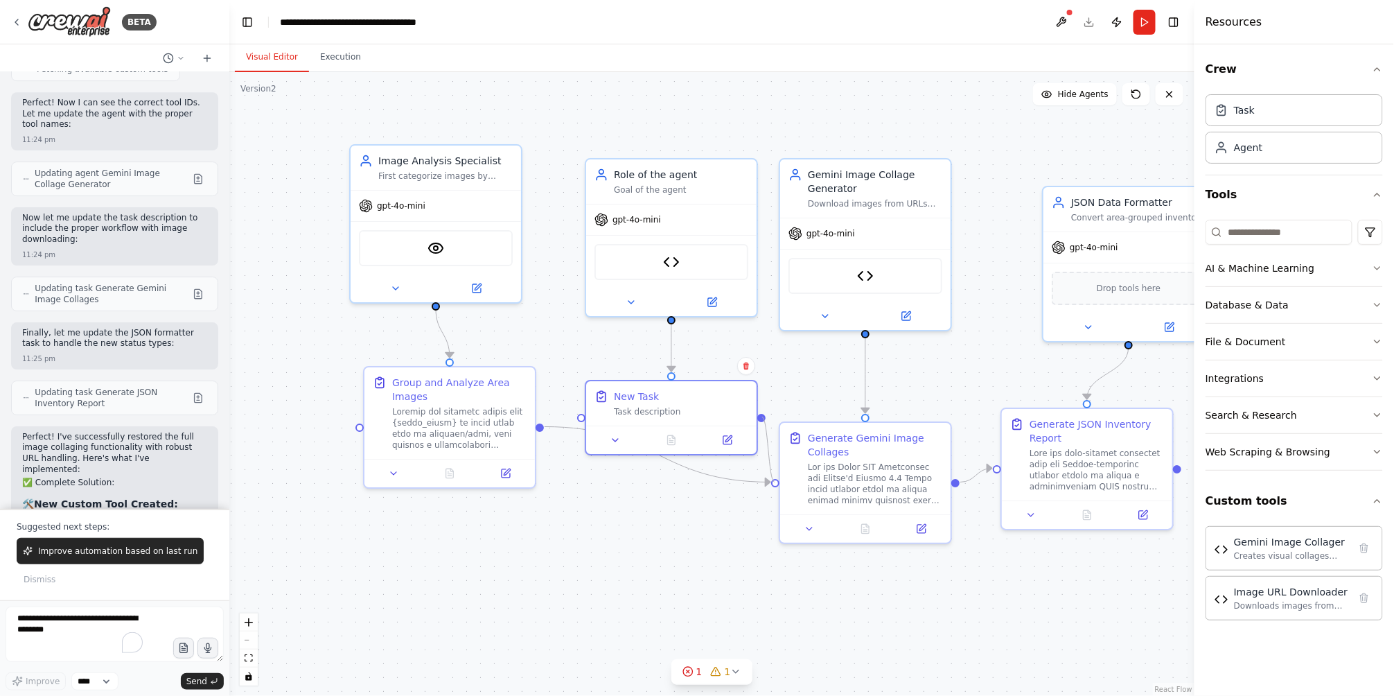
click at [762, 423] on div ".deletable-edge-delete-btn { width: 20px; height: 20px; border: 0px solid #ffff…" at bounding box center [711, 384] width 965 height 624
click at [757, 482] on circle "Edge from fbc7ff9c-4a0d-4459-adc9-2efc3e3b8b19 to cf636190-1150-415d-8e14-19788…" at bounding box center [764, 482] width 14 height 14
drag, startPoint x: 696, startPoint y: 472, endPoint x: 676, endPoint y: 507, distance: 40.7
click at [679, 525] on div ".deletable-edge-delete-btn { width: 20px; height: 20px; border: 0px solid #ffff…" at bounding box center [711, 384] width 965 height 624
drag, startPoint x: 699, startPoint y: 412, endPoint x: 726, endPoint y: 376, distance: 45.0
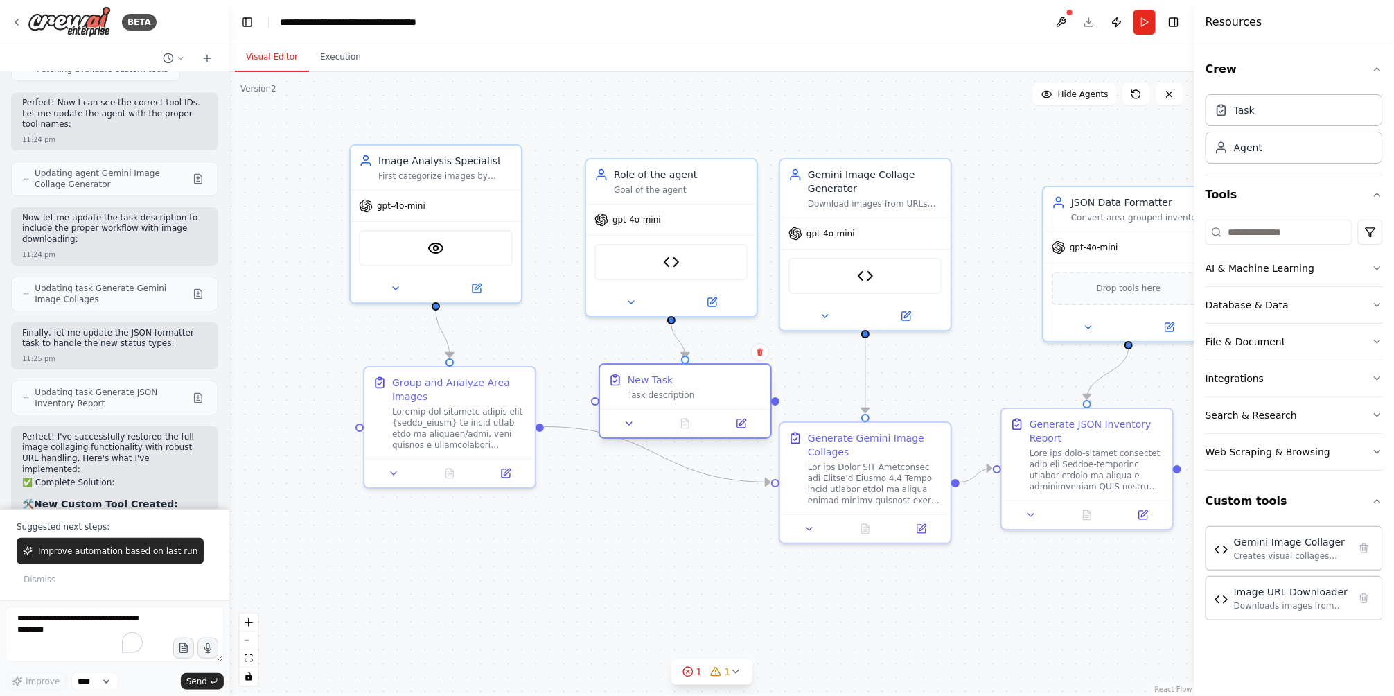
click at [726, 389] on div "Task description" at bounding box center [695, 394] width 134 height 11
click at [642, 462] on div ".deletable-edge-delete-btn { width: 20px; height: 20px; border: 0px solid #ffff…" at bounding box center [711, 384] width 965 height 624
click at [647, 456] on icon "Edge from 88f9e5a6-b413-429c-8e16-339d5fd853e4 to cf636190-1150-415d-8e14-19788…" at bounding box center [658, 454] width 226 height 55
click at [656, 449] on icon at bounding box center [657, 454] width 10 height 12
click at [657, 458] on div ".deletable-edge-delete-btn { width: 20px; height: 20px; border: 0px solid #ffff…" at bounding box center [711, 384] width 965 height 624
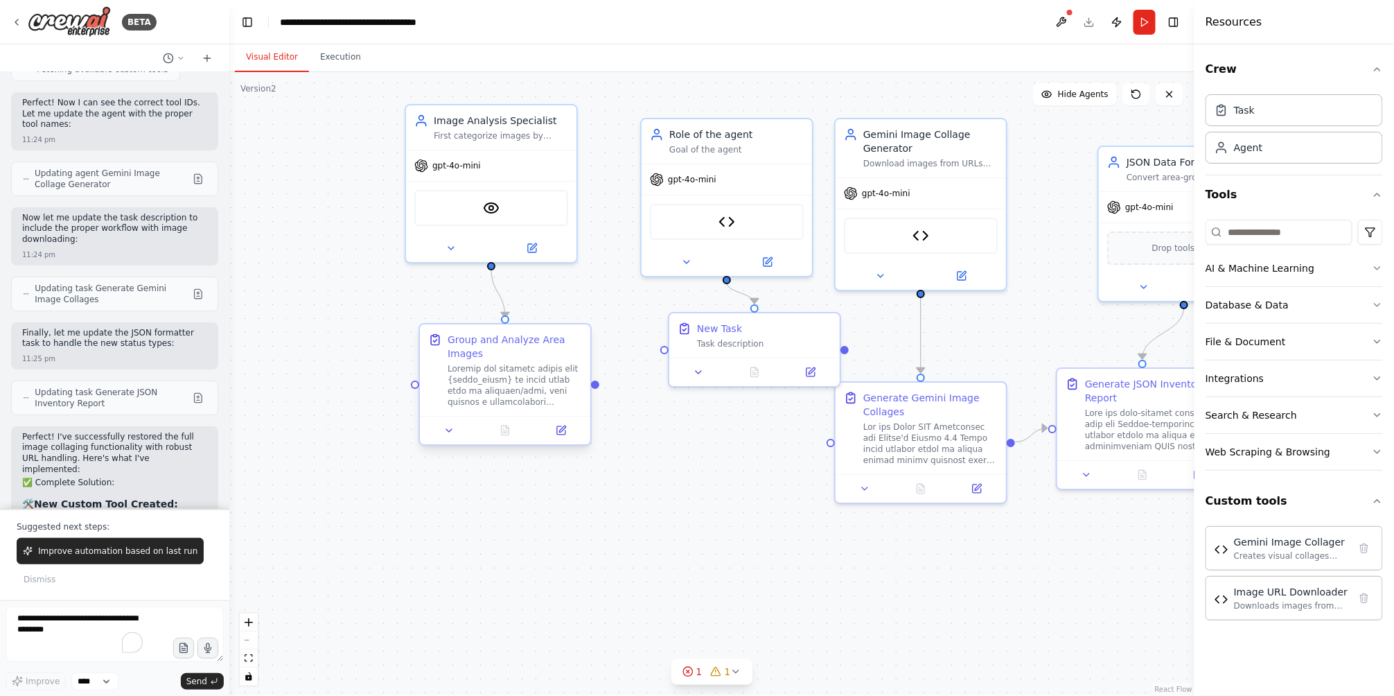
drag, startPoint x: 543, startPoint y: 427, endPoint x: 599, endPoint y: 387, distance: 68.5
click at [599, 387] on div ".deletable-edge-delete-btn { width: 20px; height: 20px; border: 0px solid #ffff…" at bounding box center [711, 384] width 965 height 624
drag, startPoint x: 594, startPoint y: 383, endPoint x: 663, endPoint y: 355, distance: 74.9
click at [663, 355] on div ".deletable-edge-delete-btn { width: 20px; height: 20px; border: 0px solid #ffff…" at bounding box center [711, 384] width 965 height 624
click at [730, 340] on div "Task description" at bounding box center [764, 340] width 134 height 11
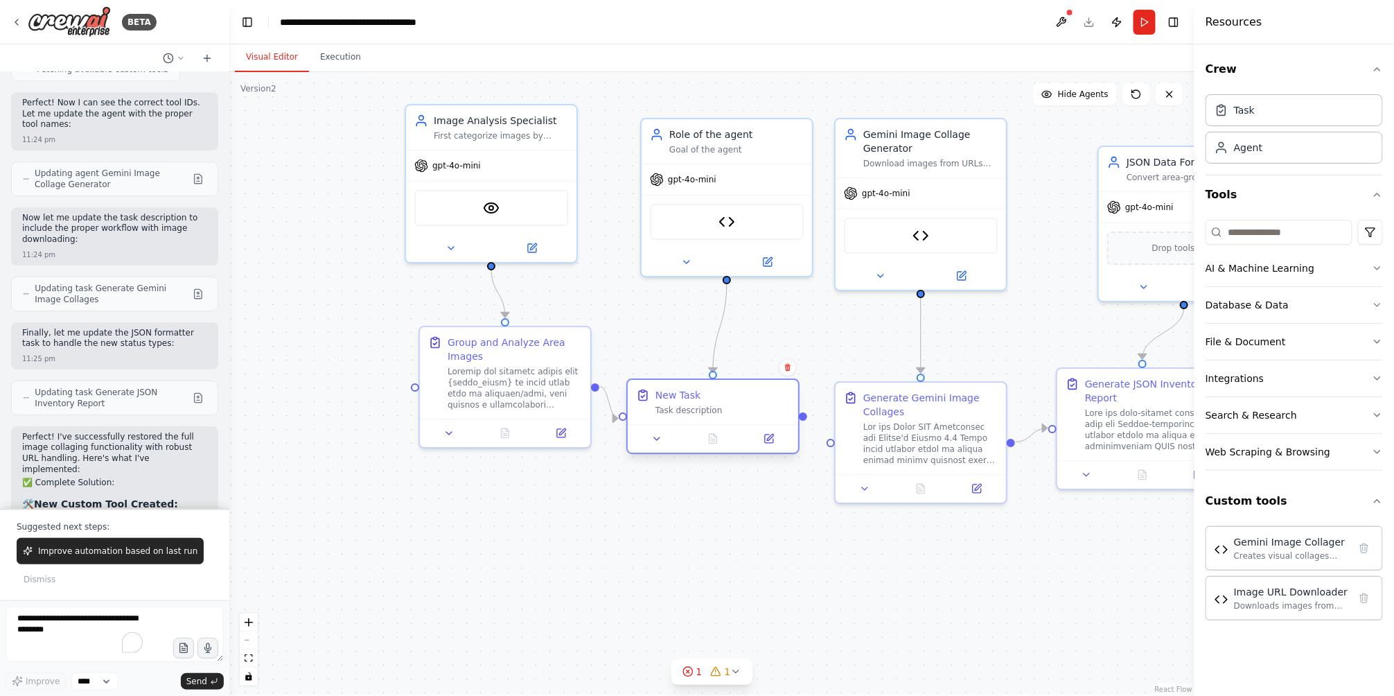
drag, startPoint x: 750, startPoint y: 328, endPoint x: 773, endPoint y: 385, distance: 62.2
click at [721, 392] on div "New Task" at bounding box center [723, 395] width 134 height 14
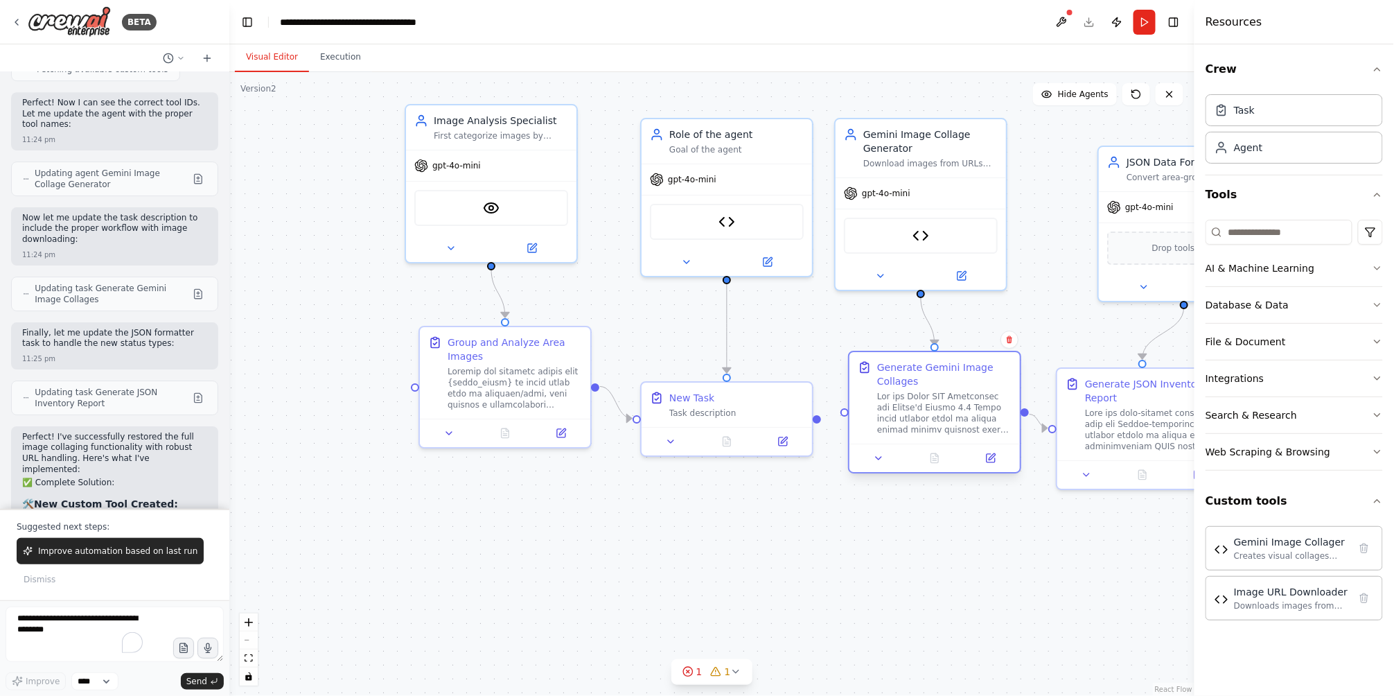
drag, startPoint x: 857, startPoint y: 410, endPoint x: 878, endPoint y: 375, distance: 40.4
click at [878, 375] on div "Generate Gemini Image Collages" at bounding box center [935, 397] width 154 height 75
drag, startPoint x: 818, startPoint y: 418, endPoint x: 848, endPoint y: 416, distance: 29.9
click at [848, 416] on div "Image Analysis Specialist First categorize images by room/location type, then a…" at bounding box center [831, 291] width 965 height 624
click at [826, 555] on div ".deletable-edge-delete-btn { width: 20px; height: 20px; border: 0px solid #ffff…" at bounding box center [711, 384] width 965 height 624
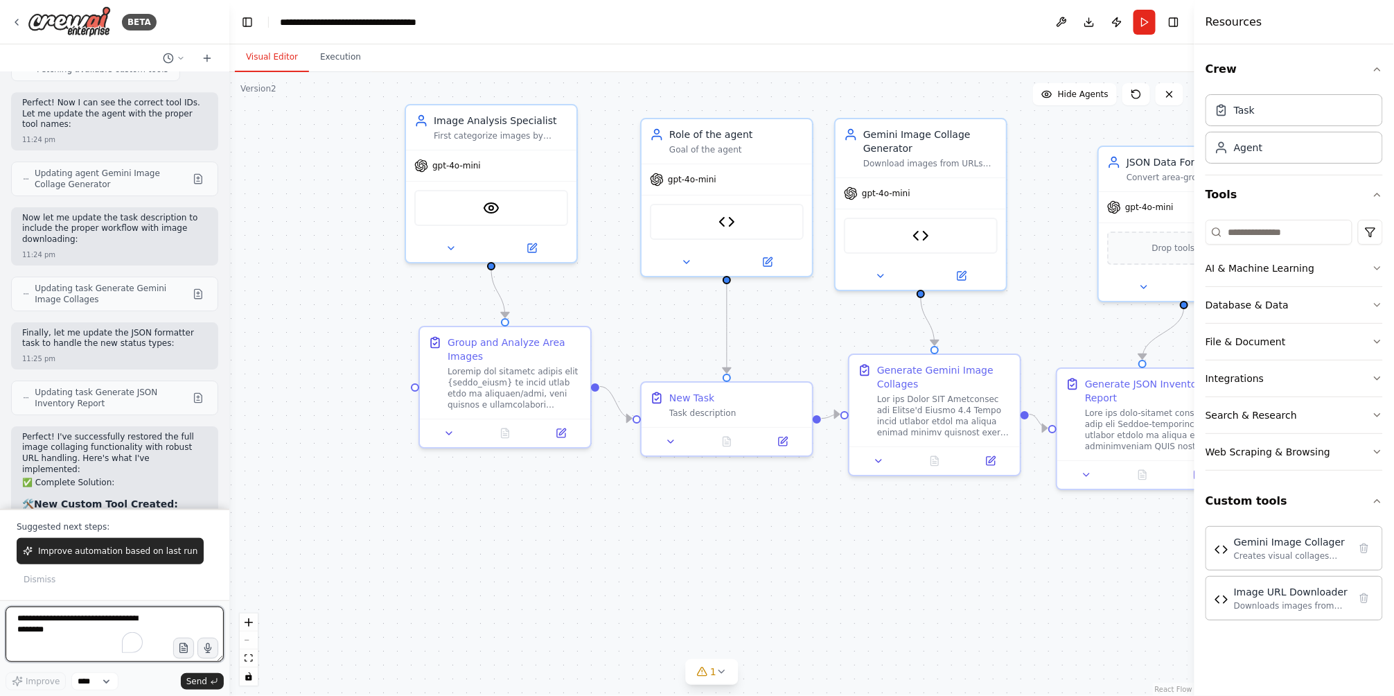
click at [69, 629] on textarea "To enrich screen reader interactions, please activate Accessibility in Grammarl…" at bounding box center [115, 633] width 218 height 55
click at [42, 577] on span "Dismiss" at bounding box center [40, 579] width 32 height 11
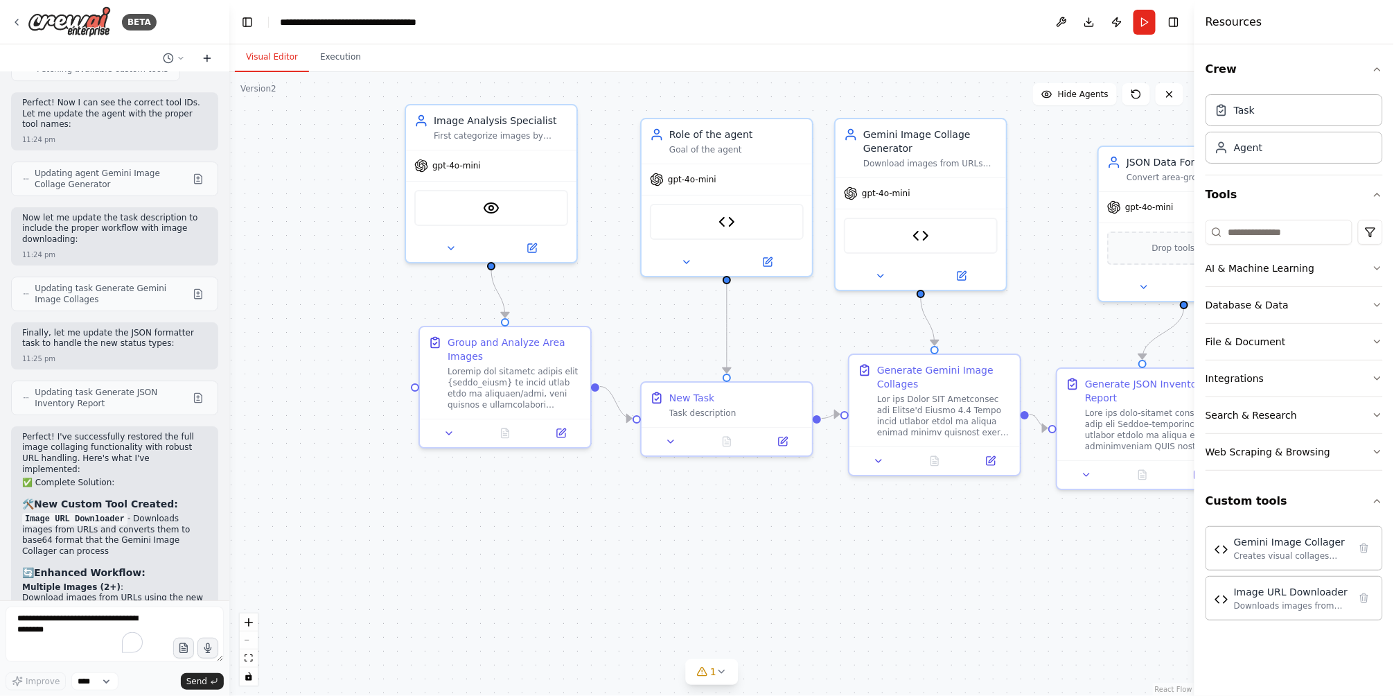
click at [202, 57] on icon at bounding box center [207, 58] width 11 height 11
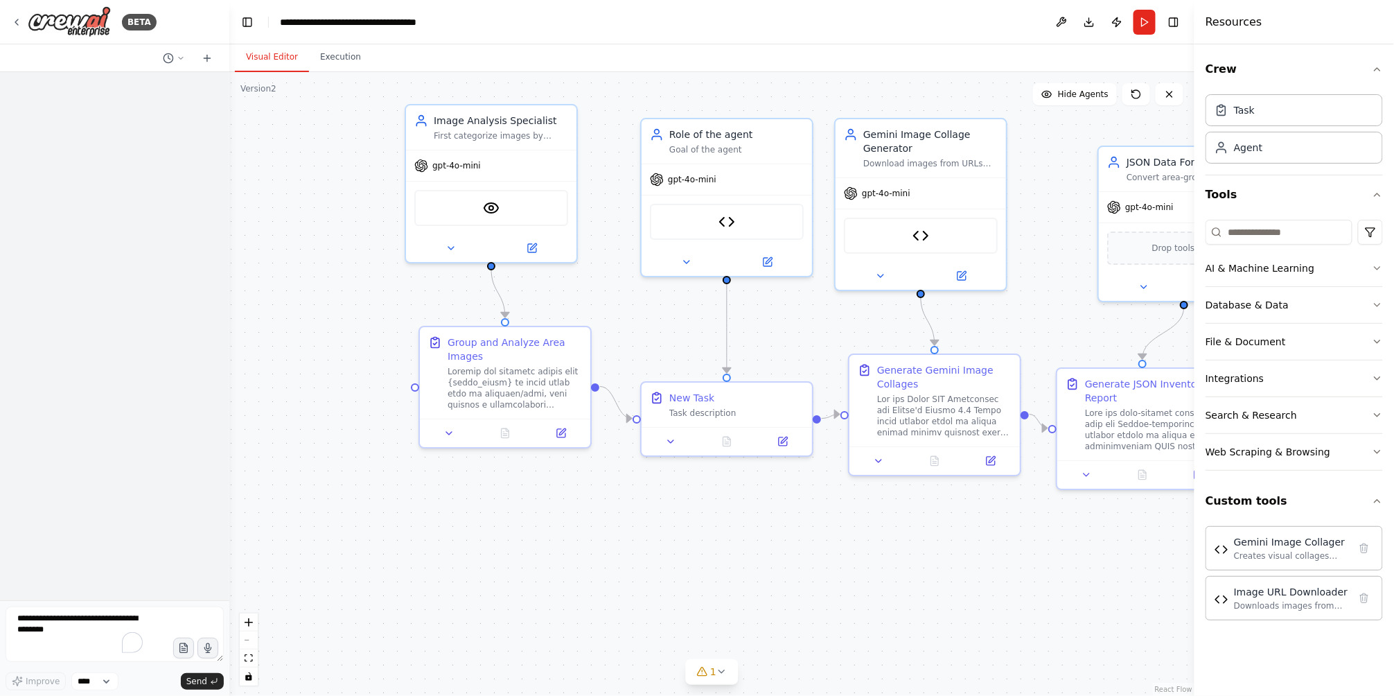
scroll to position [0, 0]
click at [85, 613] on textarea "To enrich screen reader interactions, please activate Accessibility in Grammarl…" at bounding box center [115, 633] width 218 height 55
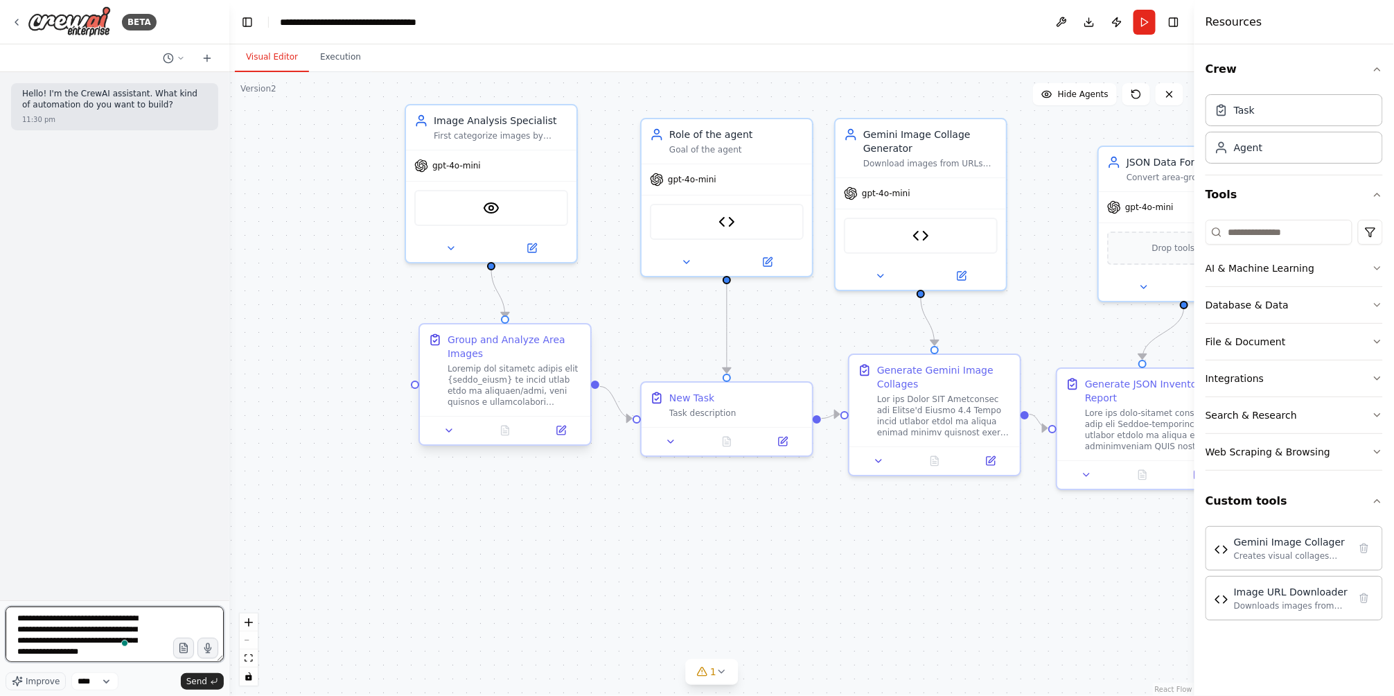
scroll to position [7, 0]
type textarea "**********"
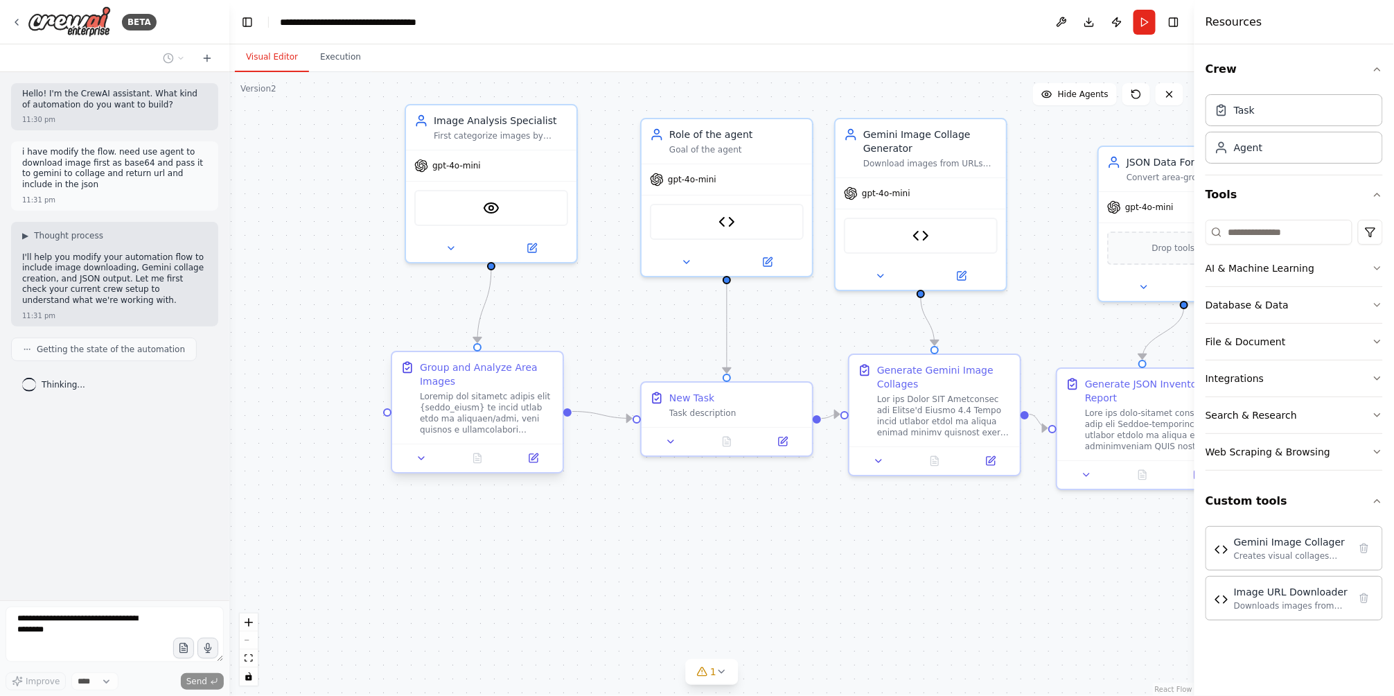
drag, startPoint x: 527, startPoint y: 340, endPoint x: 521, endPoint y: 367, distance: 27.6
click at [505, 369] on div "Group and Analyze Area Images" at bounding box center [487, 374] width 134 height 28
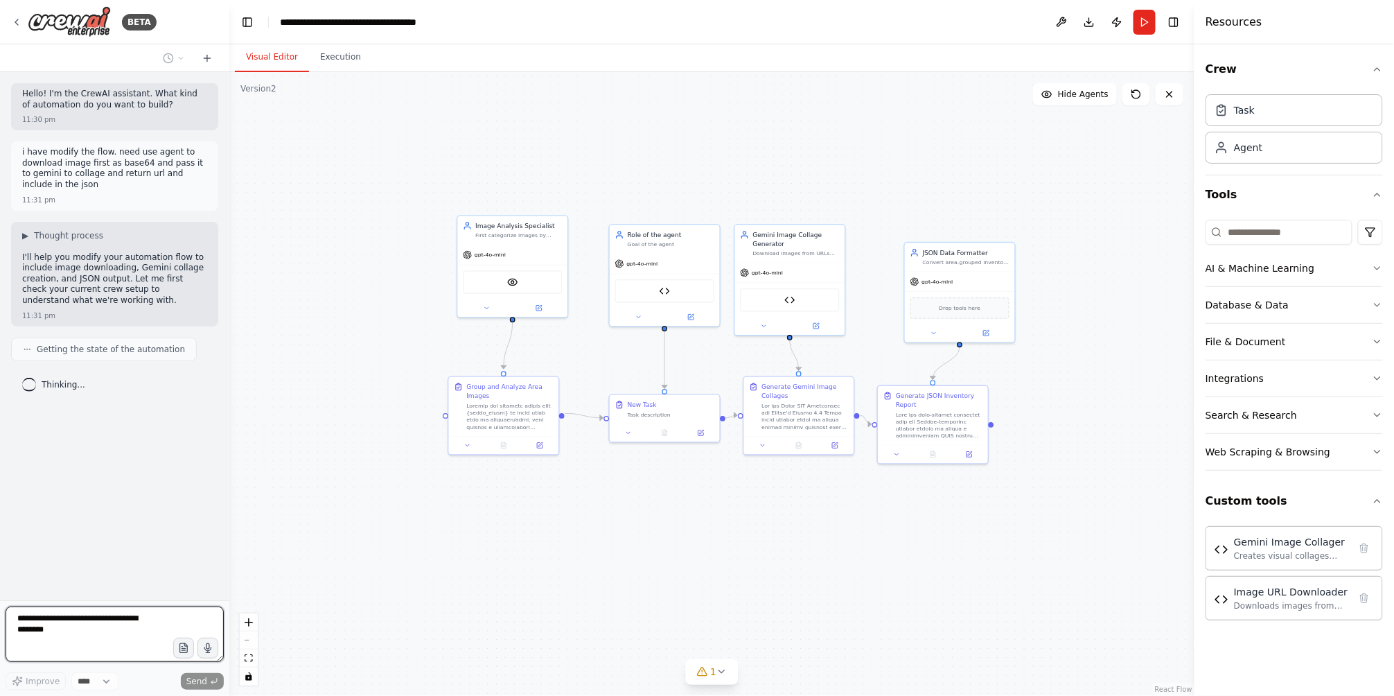
drag, startPoint x: 980, startPoint y: 482, endPoint x: 770, endPoint y: 536, distance: 217.0
click at [771, 542] on div ".deletable-edge-delete-btn { width: 20px; height: 20px; border: 0px solid #ffff…" at bounding box center [711, 384] width 965 height 624
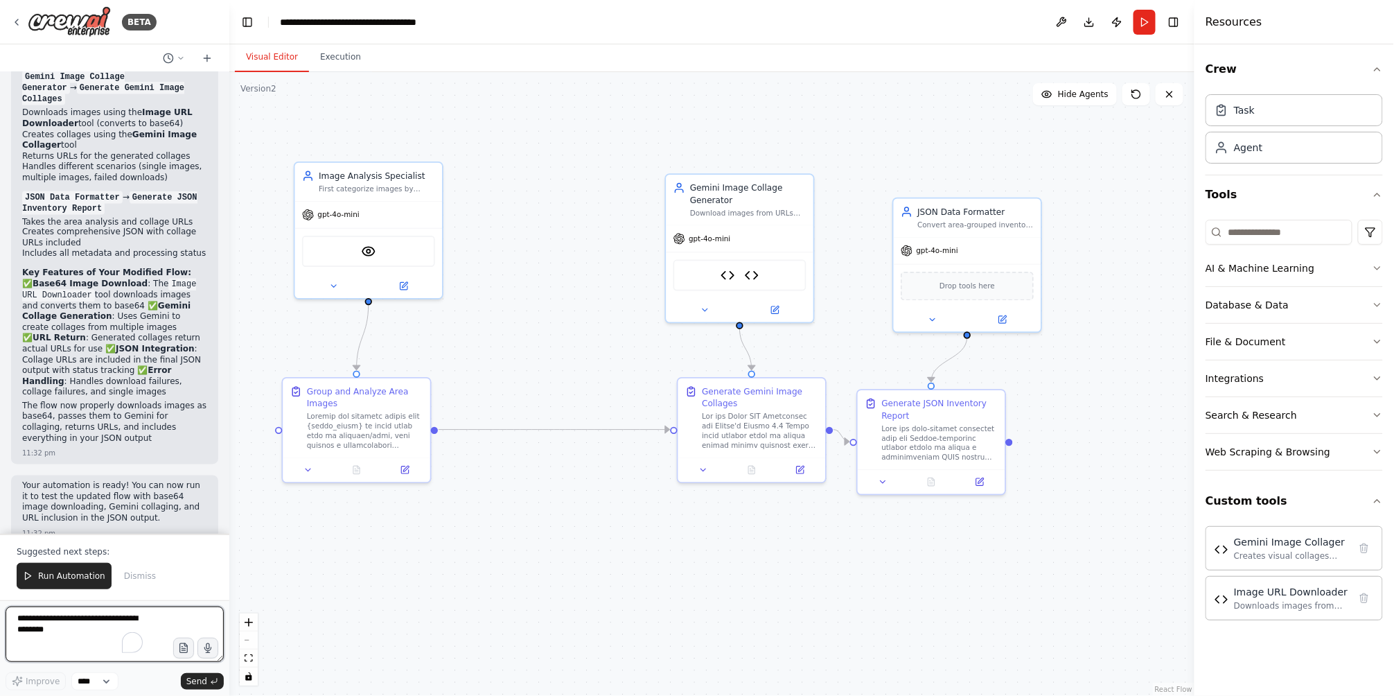
scroll to position [954, 0]
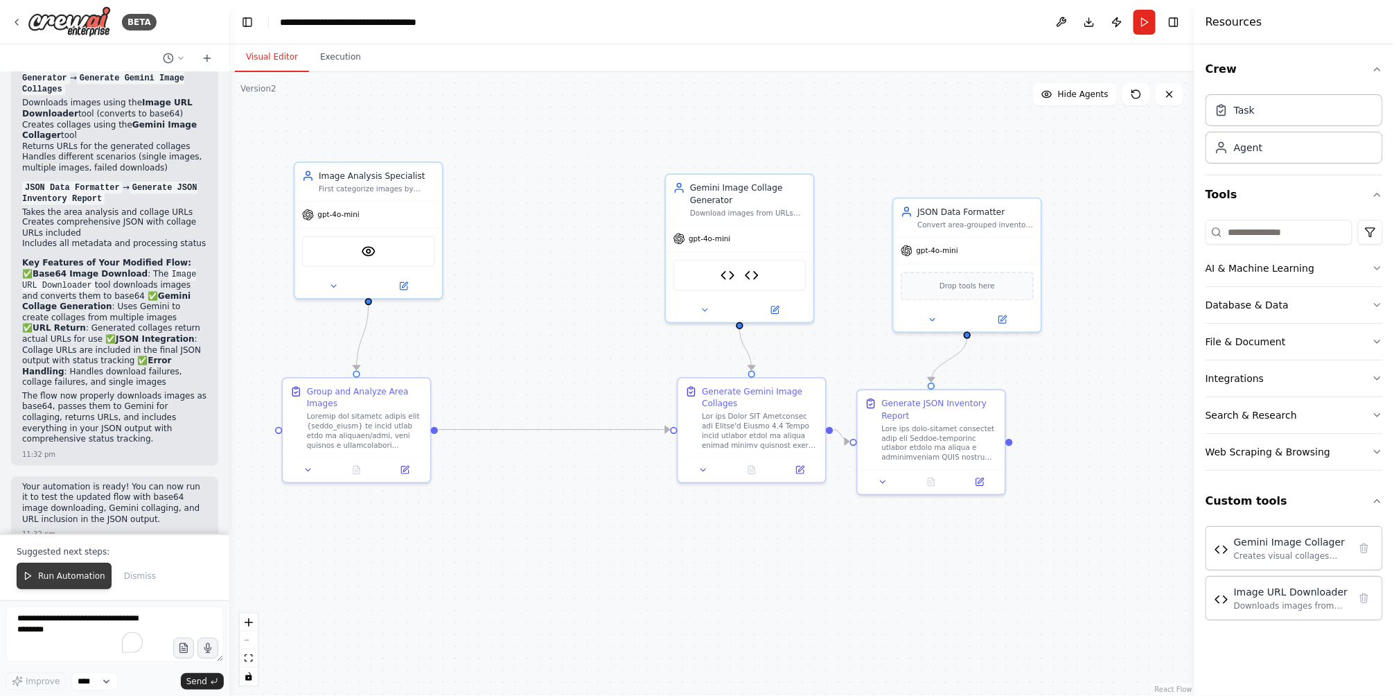
click at [75, 582] on button "Run Automation" at bounding box center [64, 576] width 95 height 26
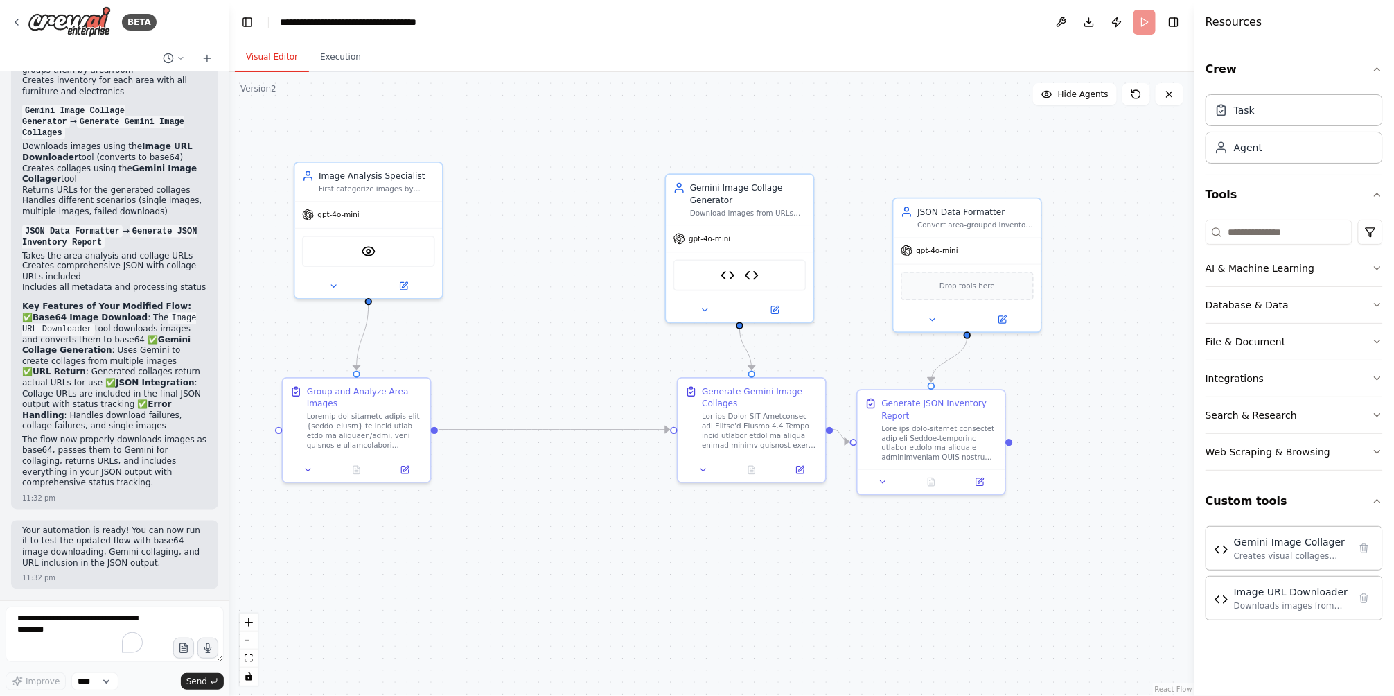
scroll to position [888, 0]
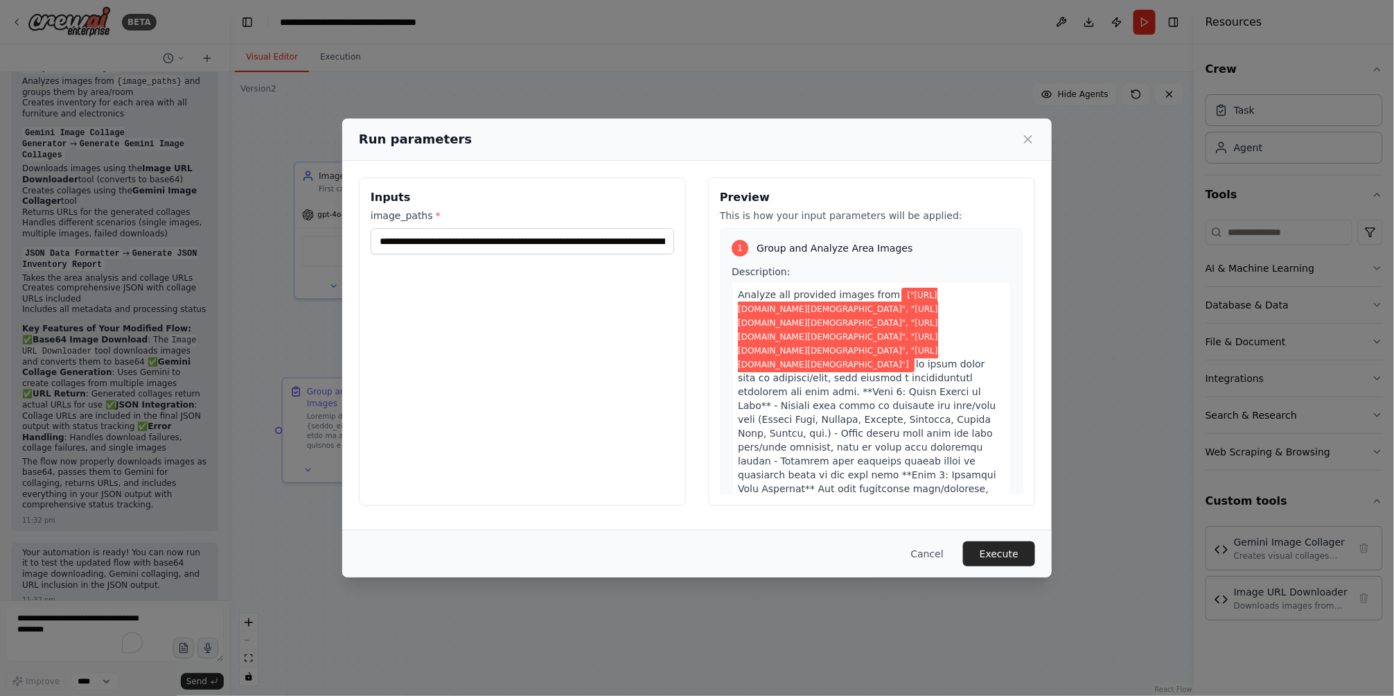
drag, startPoint x: 657, startPoint y: 229, endPoint x: 631, endPoint y: 195, distance: 42.6
click at [631, 195] on body "BETA Hello! I'm the CrewAI assistant. What kind of automation do you want to bu…" at bounding box center [697, 348] width 1394 height 696
drag, startPoint x: 389, startPoint y: 240, endPoint x: 421, endPoint y: 243, distance: 31.3
click at [419, 243] on input "**********" at bounding box center [523, 241] width 304 height 26
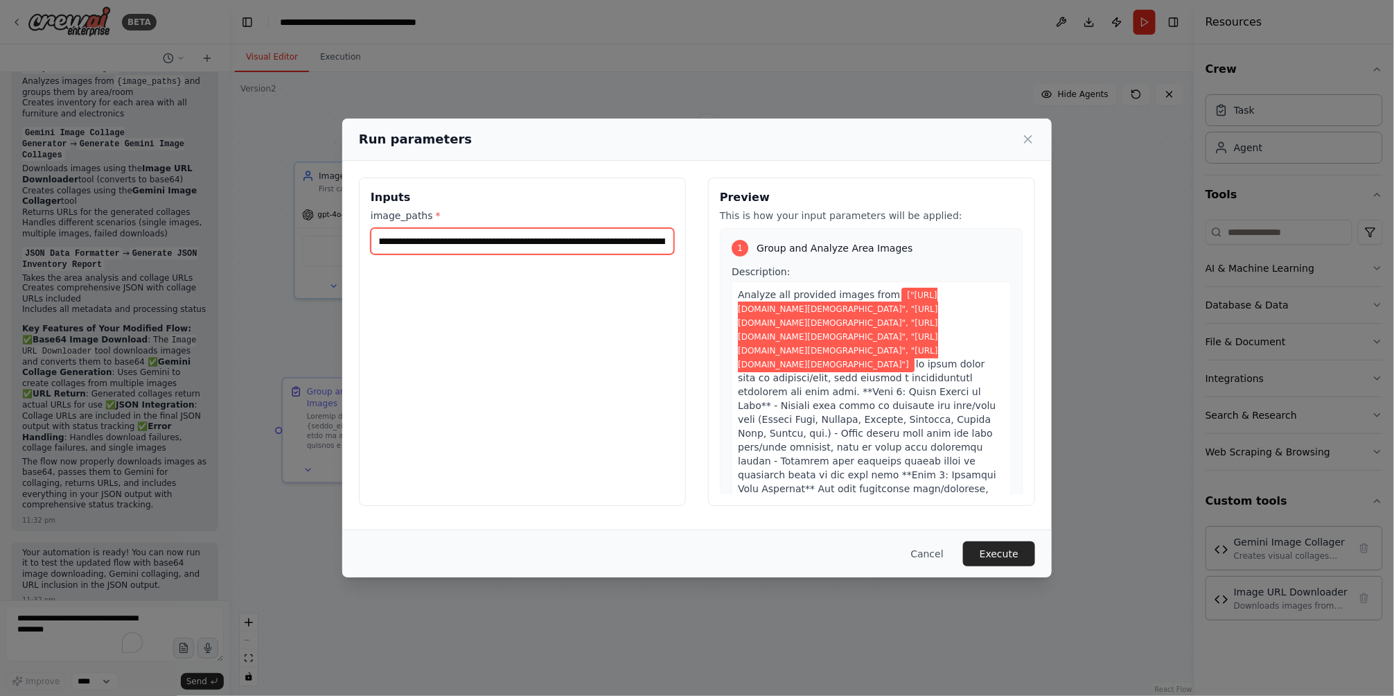
drag, startPoint x: 610, startPoint y: 240, endPoint x: 679, endPoint y: 242, distance: 69.3
click at [679, 242] on div "**********" at bounding box center [522, 341] width 327 height 328
click at [554, 240] on input "**********" at bounding box center [523, 241] width 304 height 26
drag, startPoint x: 606, startPoint y: 239, endPoint x: 386, endPoint y: 245, distance: 220.5
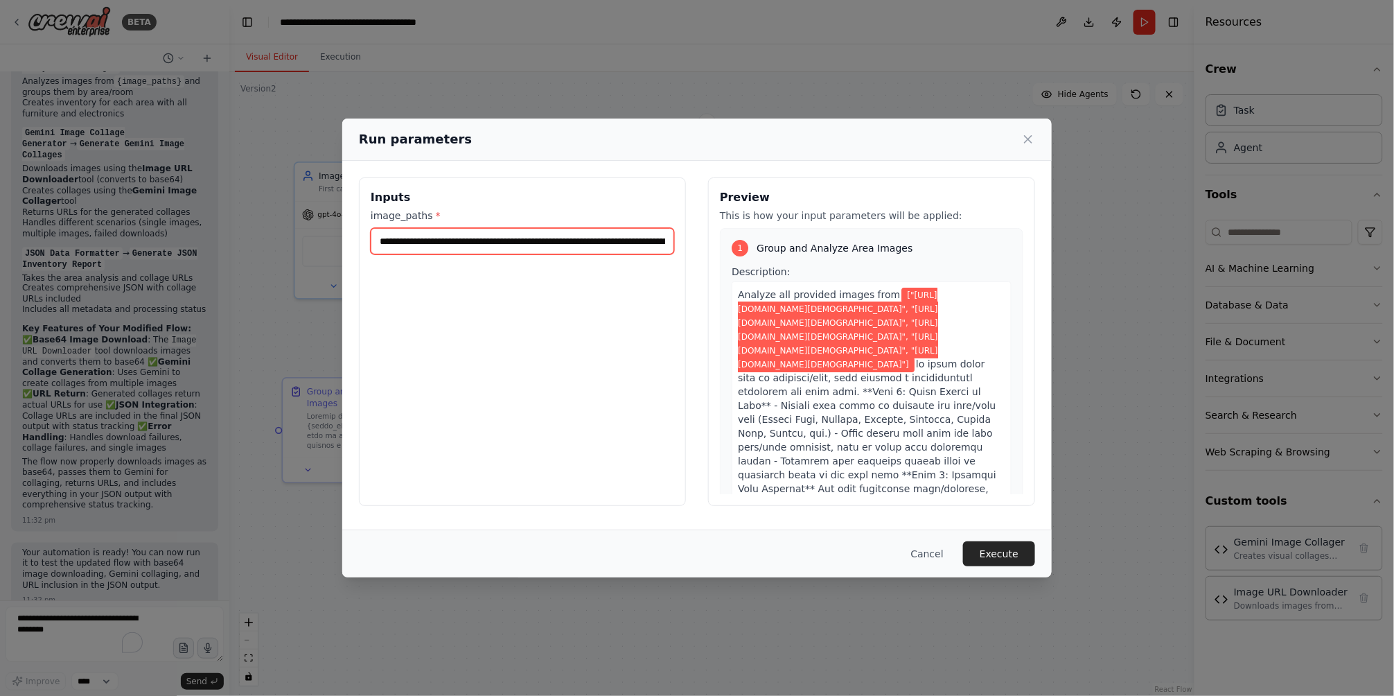
click at [386, 245] on input "**********" at bounding box center [523, 241] width 304 height 26
click at [1008, 559] on button "Execute" at bounding box center [999, 553] width 72 height 25
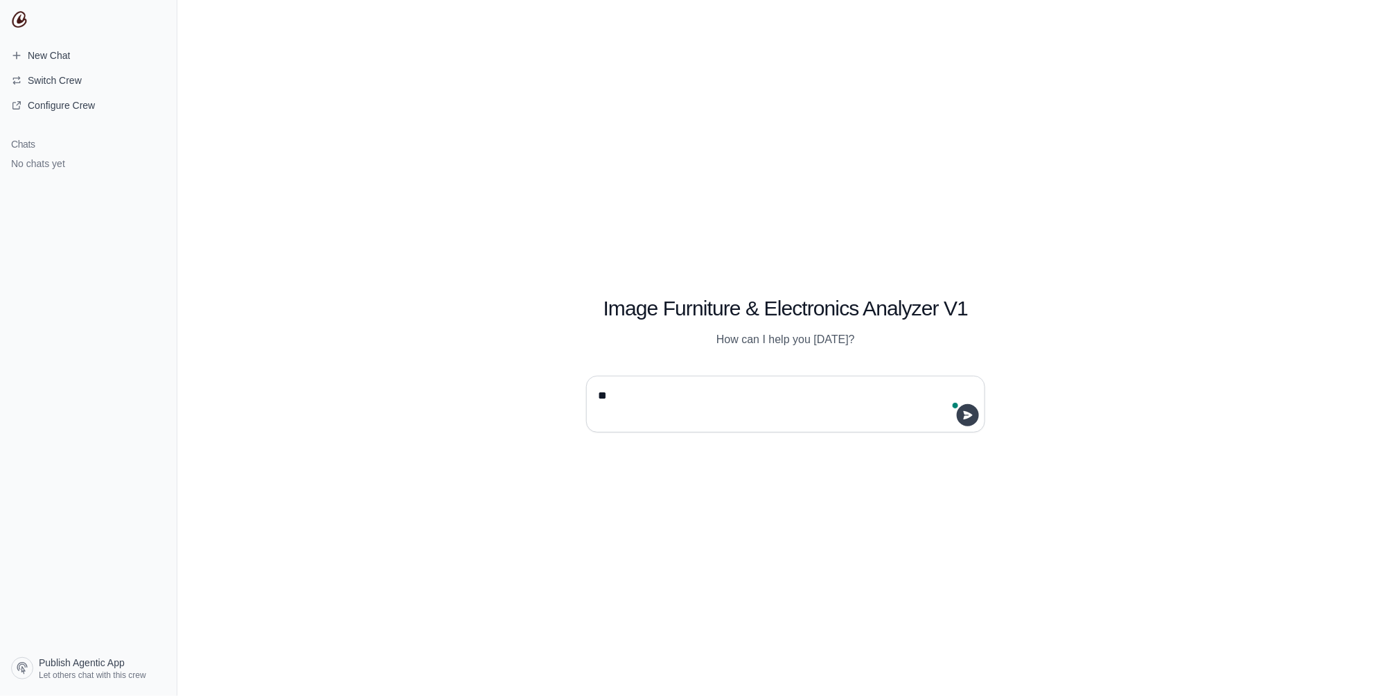
type textarea "**"
click at [972, 417] on icon "submit" at bounding box center [968, 415] width 11 height 11
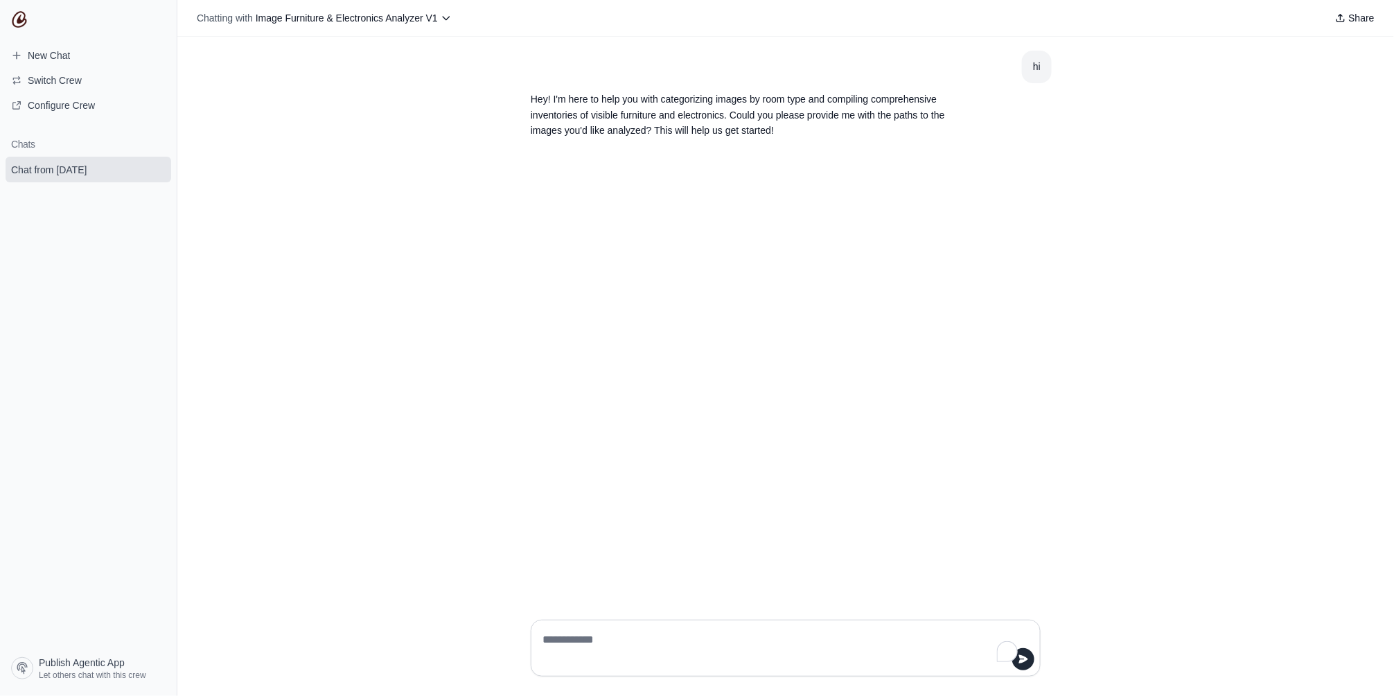
drag, startPoint x: 740, startPoint y: 628, endPoint x: 744, endPoint y: 619, distance: 9.7
click at [743, 621] on div at bounding box center [786, 648] width 510 height 57
click at [781, 649] on textarea "To enrich screen reader interactions, please activate Accessibility in Grammarl…" at bounding box center [782, 648] width 484 height 39
paste textarea "**********"
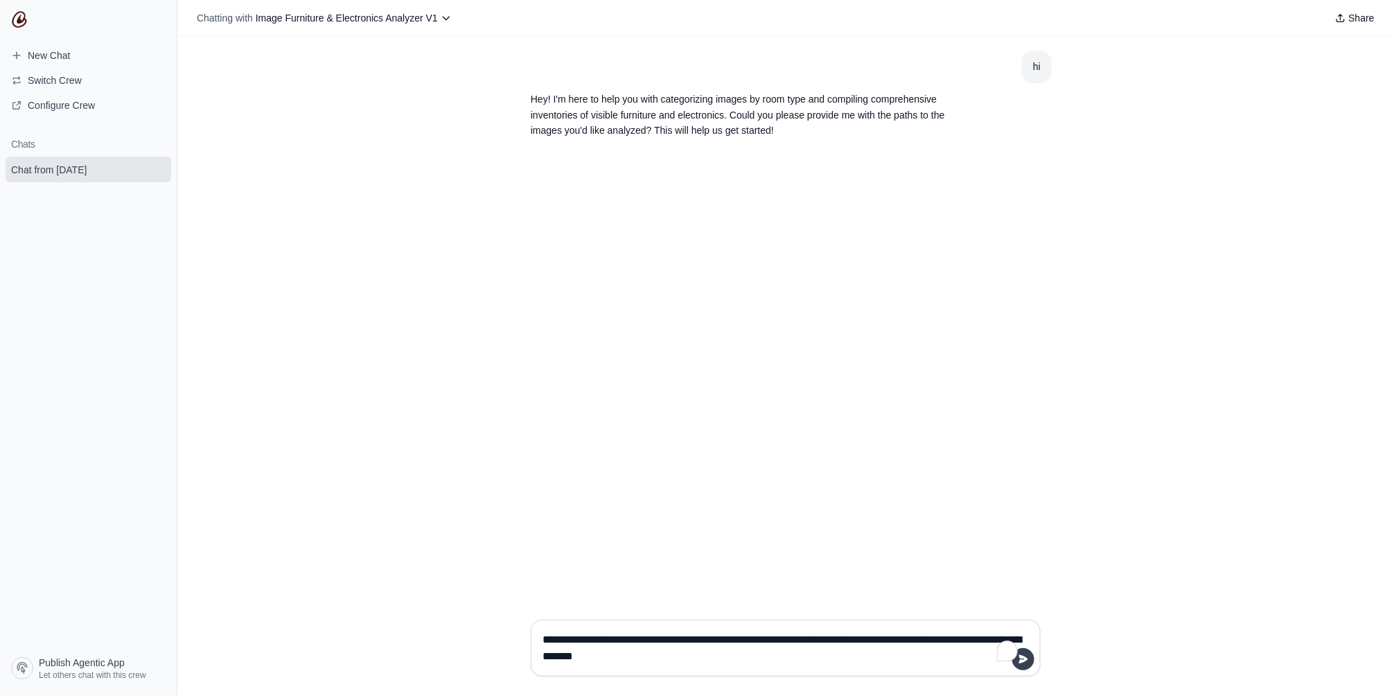
type textarea "**********"
click at [1023, 659] on icon "submit" at bounding box center [1023, 658] width 11 height 11
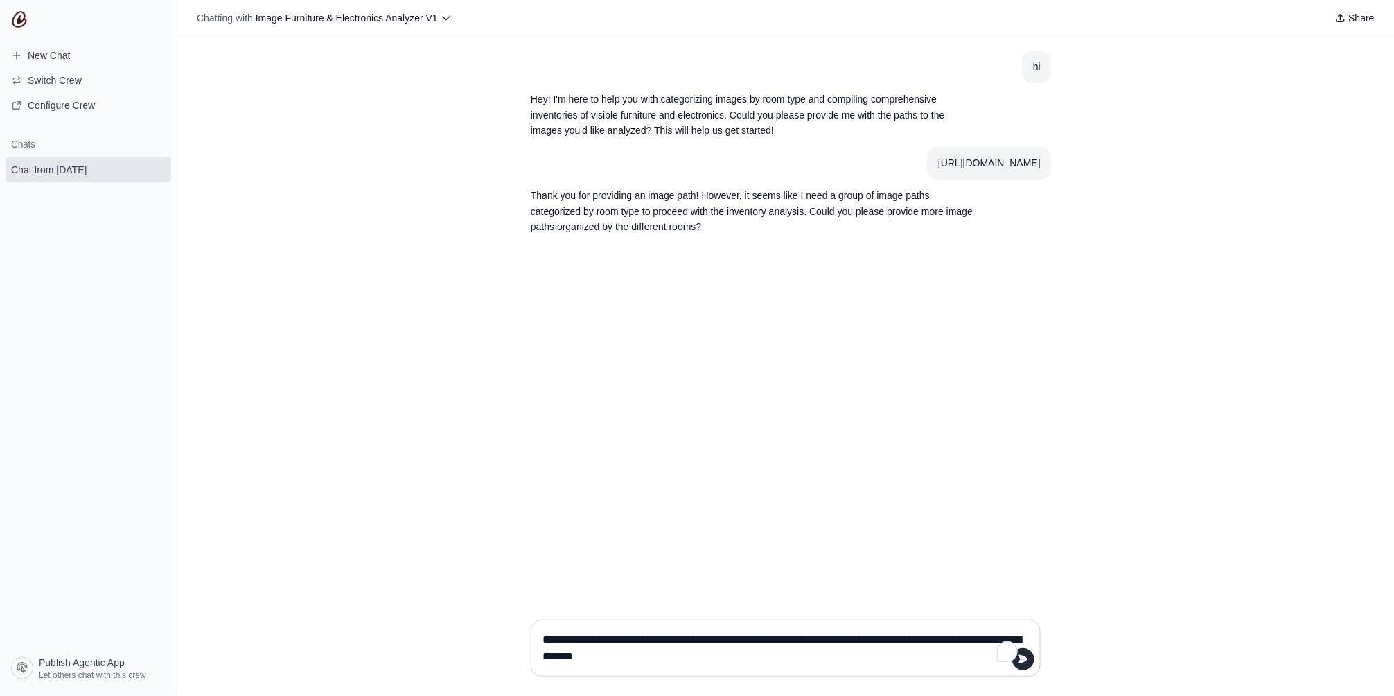
click at [908, 650] on textarea "**********" at bounding box center [782, 648] width 484 height 39
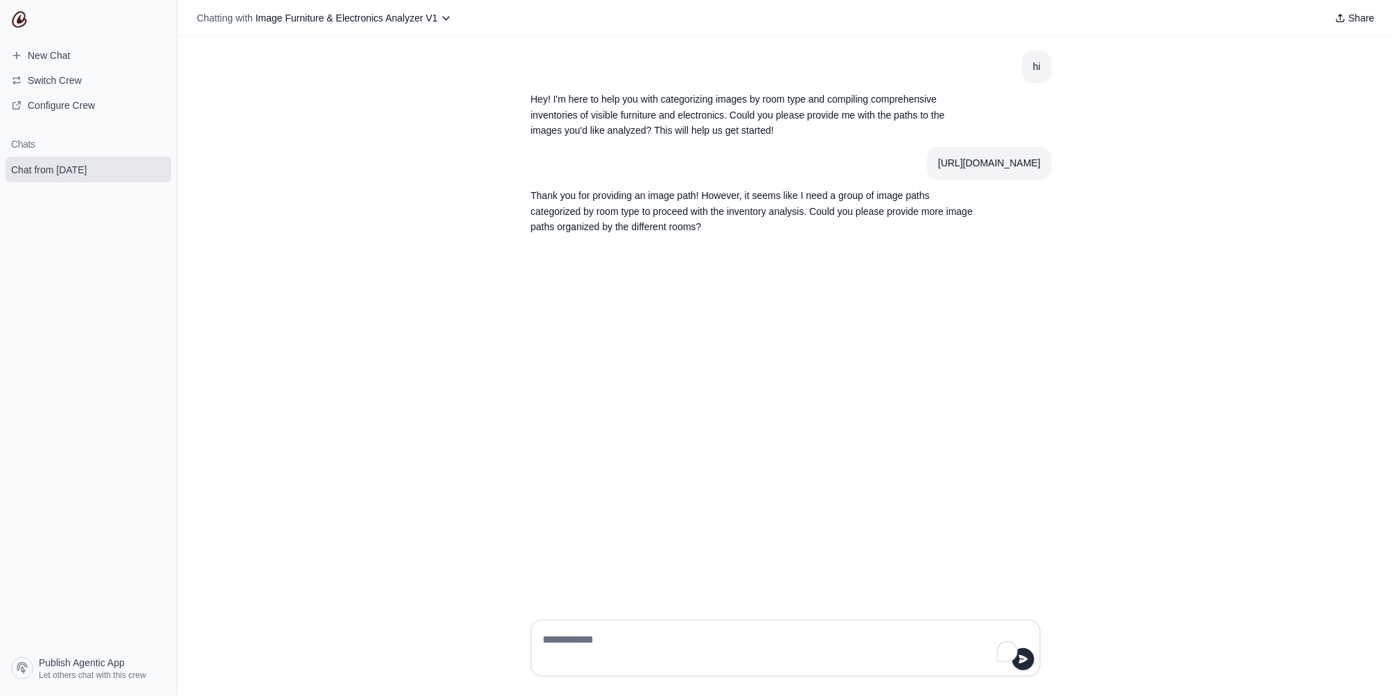
paste textarea "**********"
type textarea "**********"
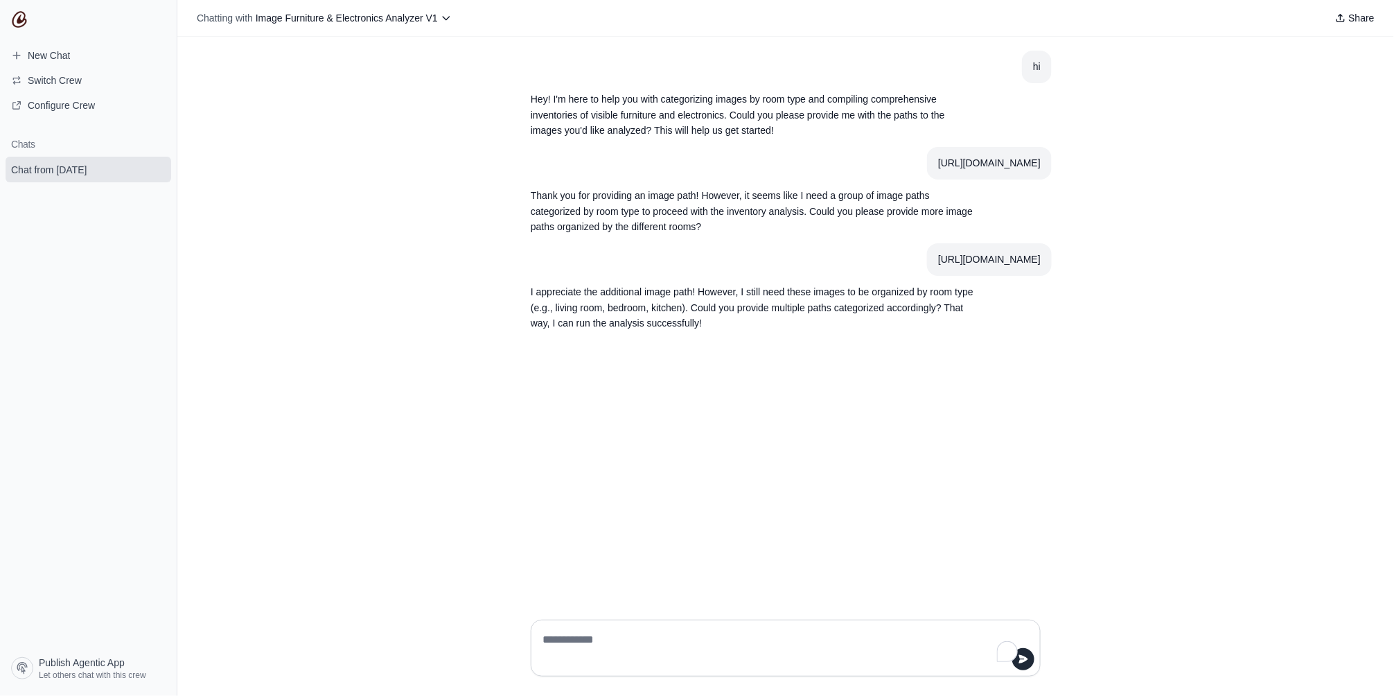
click at [682, 644] on textarea "To enrich screen reader interactions, please activate Accessibility in Grammarl…" at bounding box center [782, 648] width 484 height 39
paste textarea "**********"
type textarea "**********"
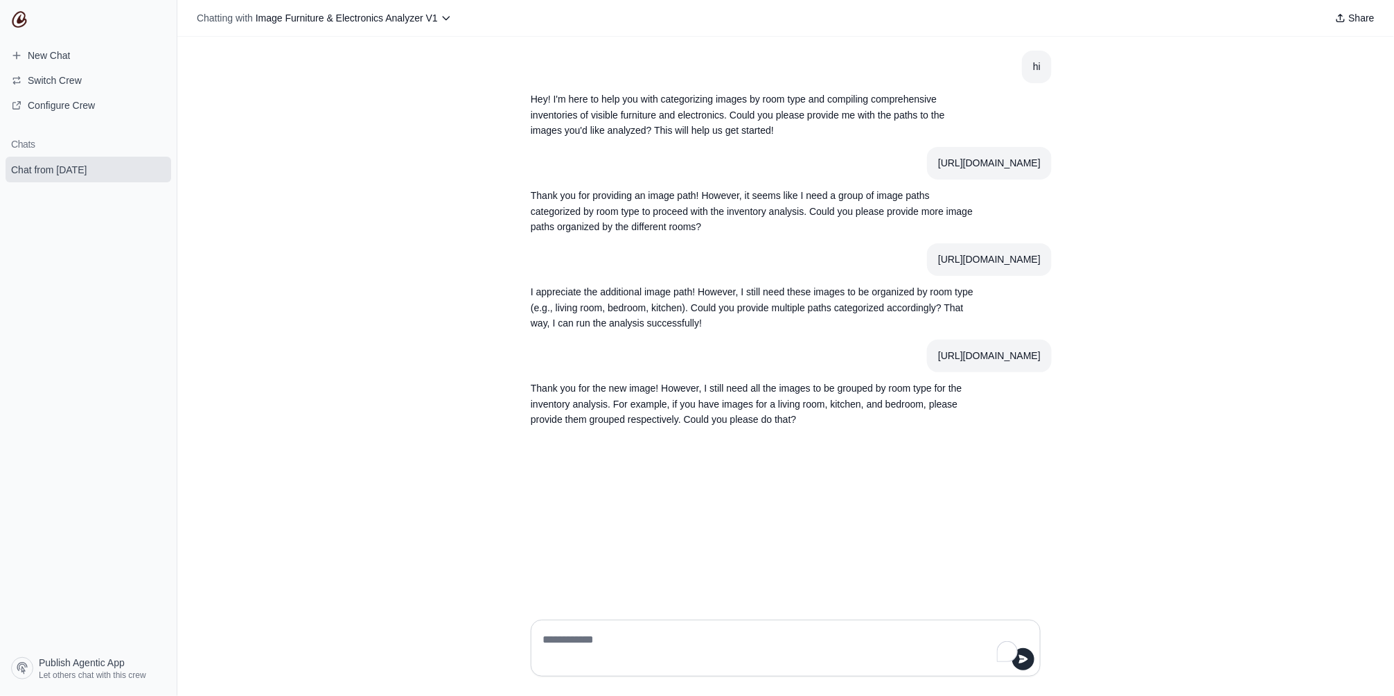
click at [938, 364] on div "[URL][DOMAIN_NAME]" at bounding box center [989, 356] width 103 height 16
copy div "[URL][DOMAIN_NAME]"
click at [694, 642] on textarea "To enrich screen reader interactions, please activate Accessibility in Grammarl…" at bounding box center [782, 648] width 484 height 39
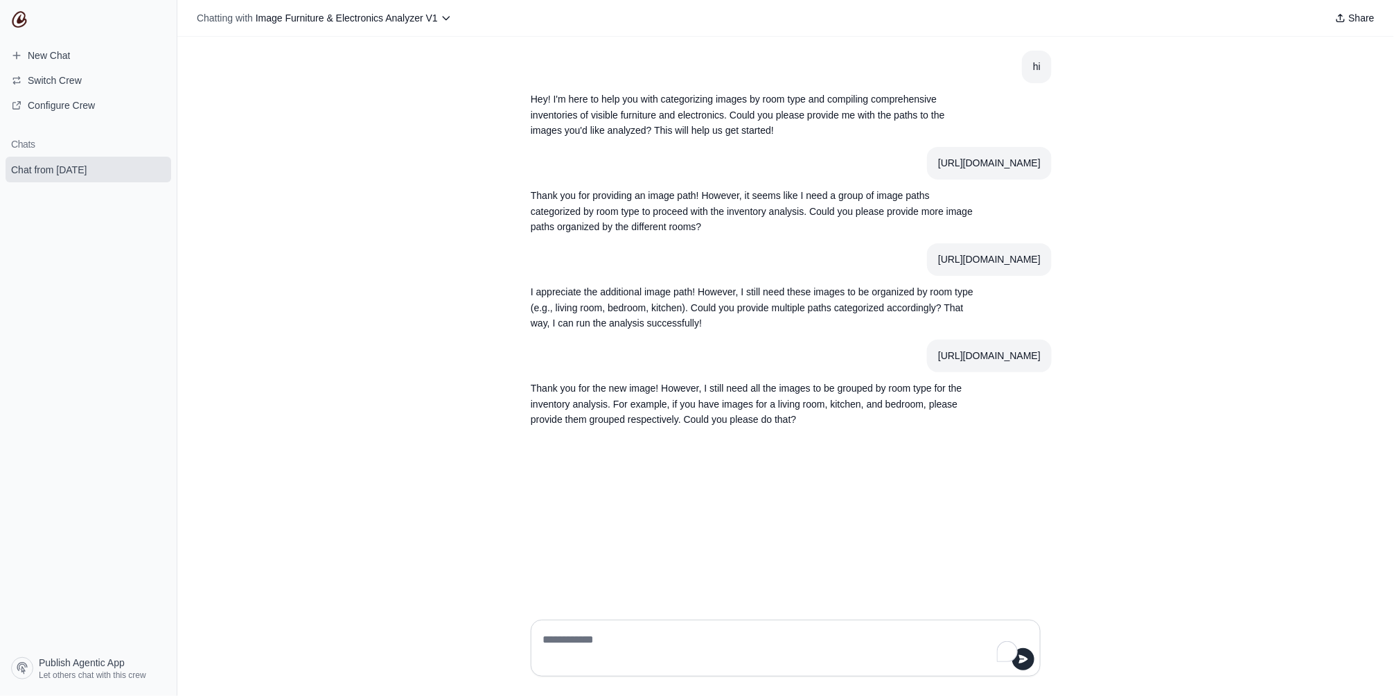
paste textarea "**********"
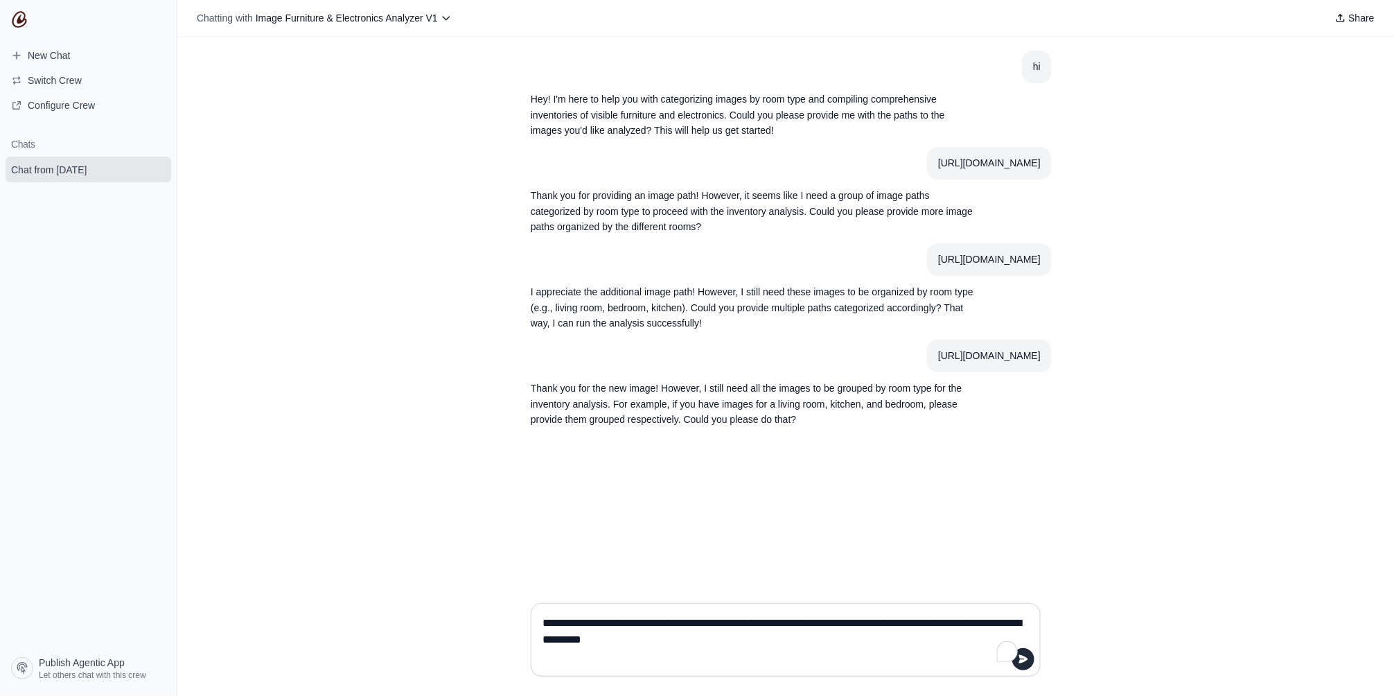
click at [938, 267] on div "[URL][DOMAIN_NAME]" at bounding box center [989, 260] width 103 height 16
copy div "[URL][DOMAIN_NAME]"
click at [827, 634] on textarea "**********" at bounding box center [782, 639] width 484 height 55
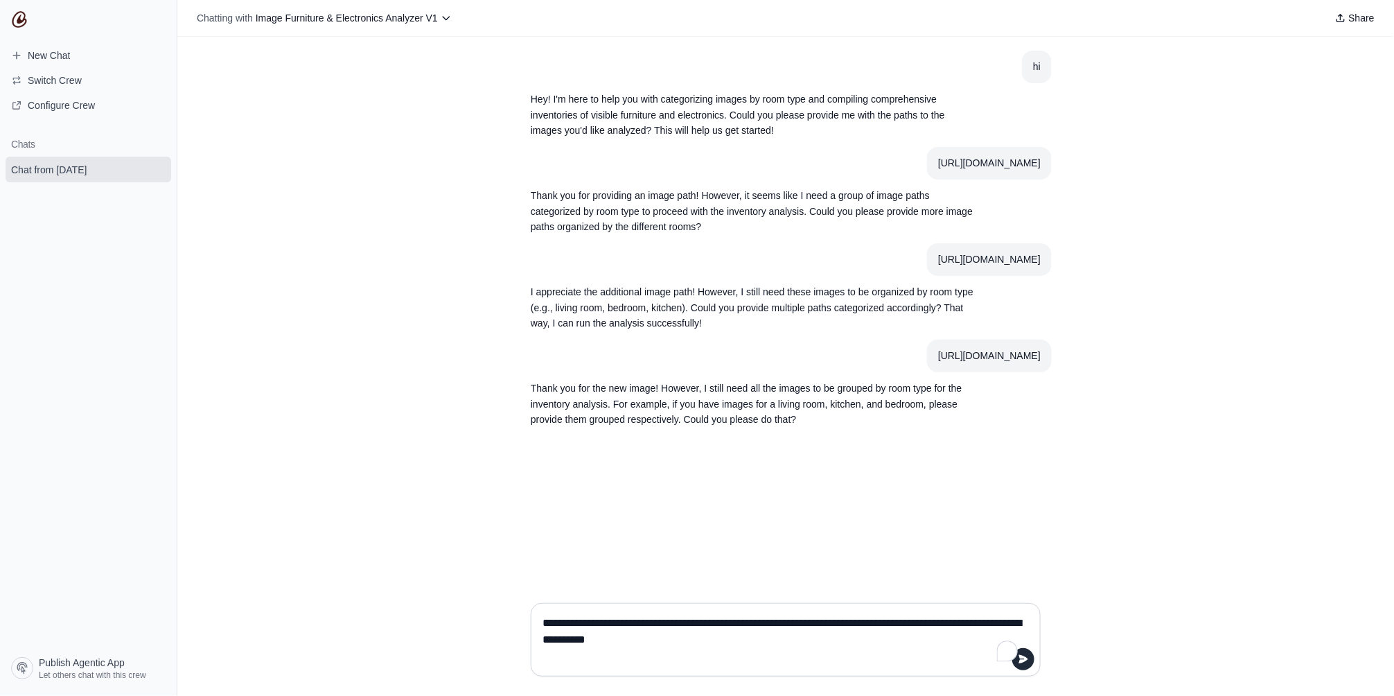
paste textarea "**********"
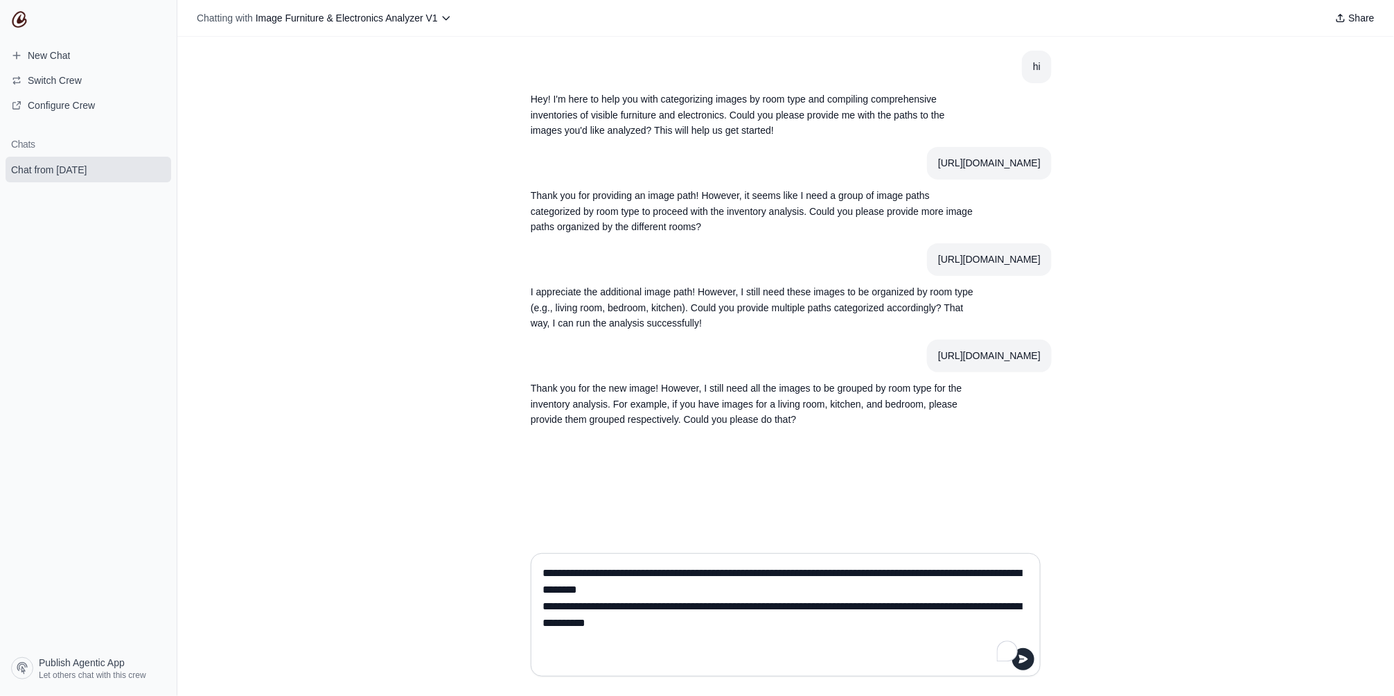
click at [938, 163] on div "[URL][DOMAIN_NAME]" at bounding box center [989, 163] width 103 height 16
copy div "[URL][DOMAIN_NAME]"
click at [827, 628] on textarea "**********" at bounding box center [782, 614] width 484 height 105
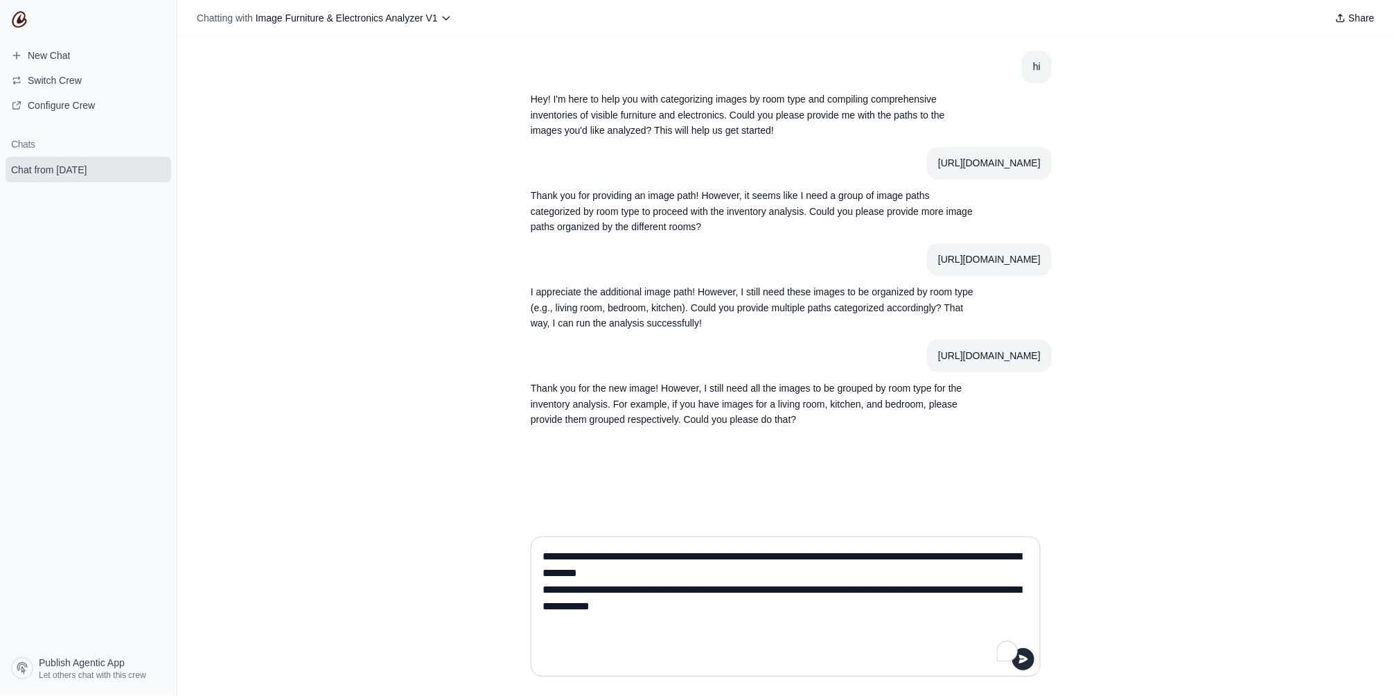
paste textarea "**********"
type textarea "**********"
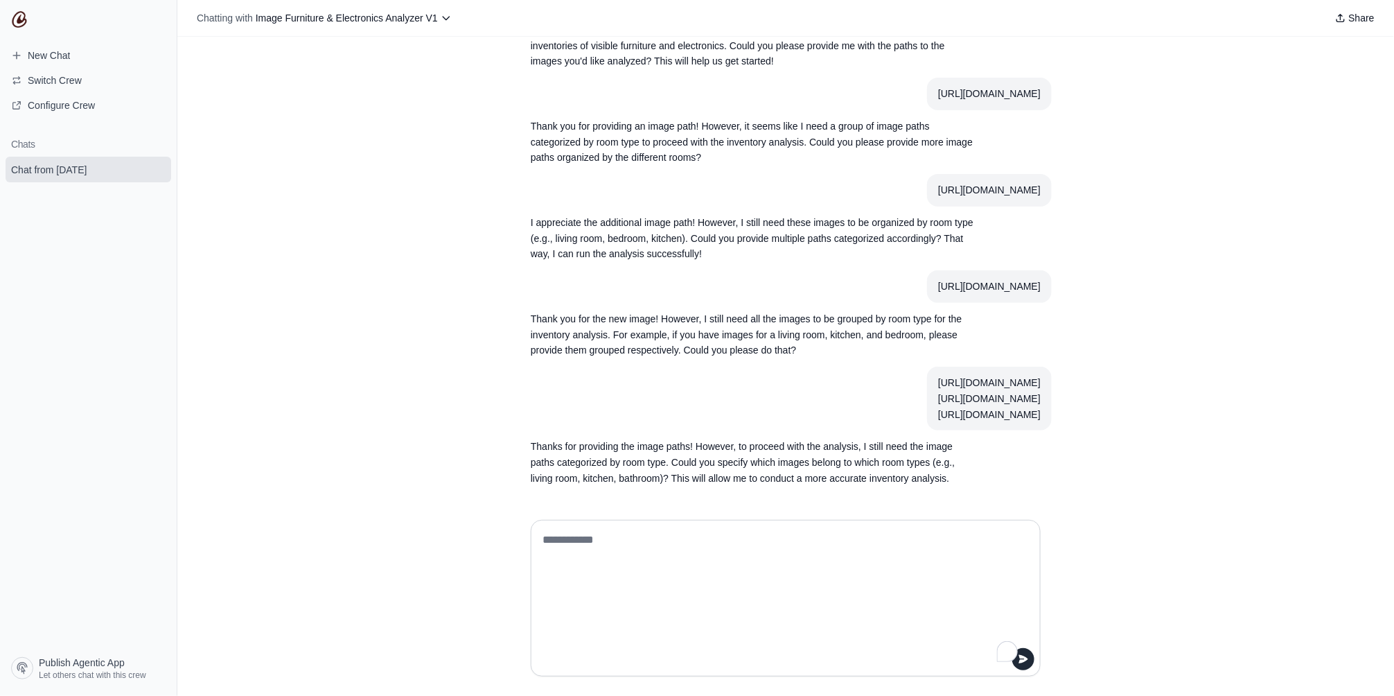
scroll to position [178, 0]
drag, startPoint x: 791, startPoint y: 400, endPoint x: 583, endPoint y: 317, distance: 223.9
click at [927, 367] on section "[URL][DOMAIN_NAME] [URL][DOMAIN_NAME] [URL][DOMAIN_NAME]" at bounding box center [989, 399] width 125 height 64
copy div "[URL][DOMAIN_NAME] [URL][DOMAIN_NAME] [URL][DOMAIN_NAME]"
click at [768, 577] on textarea "To enrich screen reader interactions, please activate Accessibility in Grammarl…" at bounding box center [782, 598] width 484 height 139
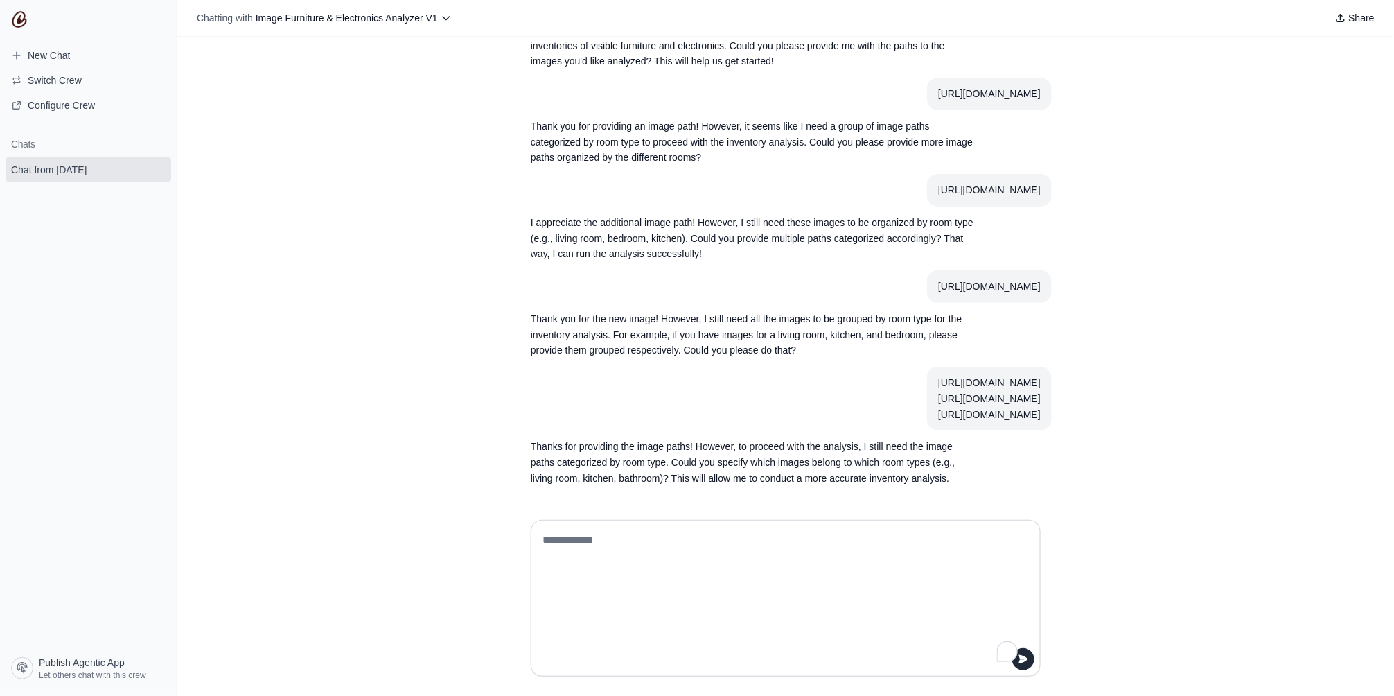
paste textarea "**********"
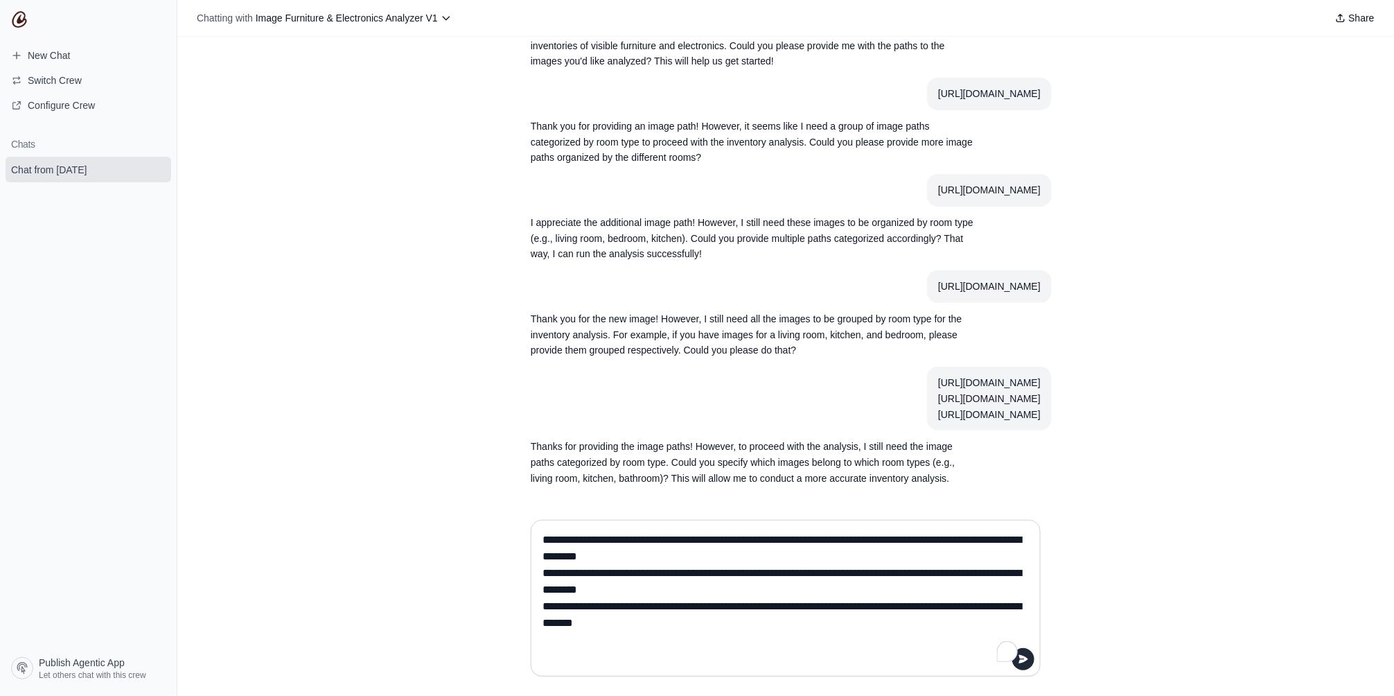
scroll to position [145, 0]
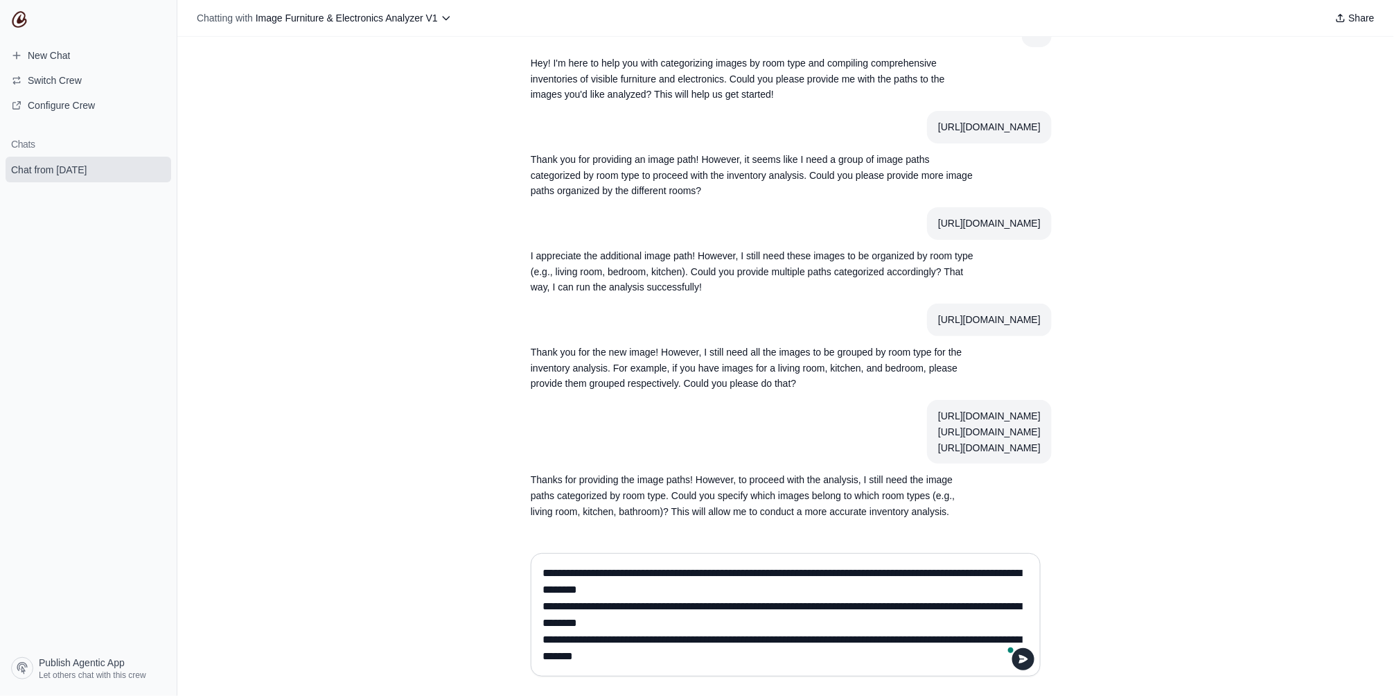
click at [541, 572] on textarea "**********" at bounding box center [782, 614] width 484 height 105
click at [820, 593] on textarea "**********" at bounding box center [782, 614] width 484 height 105
click at [822, 629] on textarea "**********" at bounding box center [782, 614] width 484 height 105
click at [798, 658] on textarea "**********" at bounding box center [782, 614] width 484 height 105
type textarea "**********"
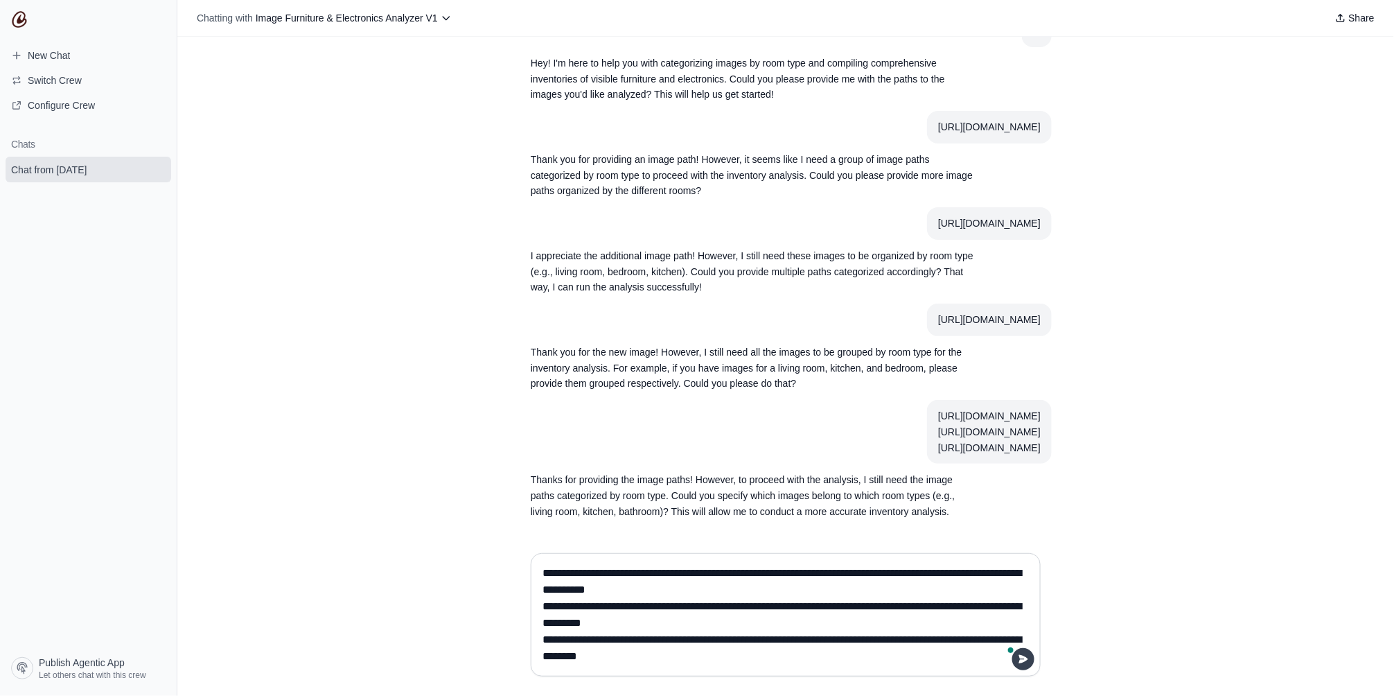
click at [1024, 659] on icon "submit" at bounding box center [1023, 659] width 9 height 8
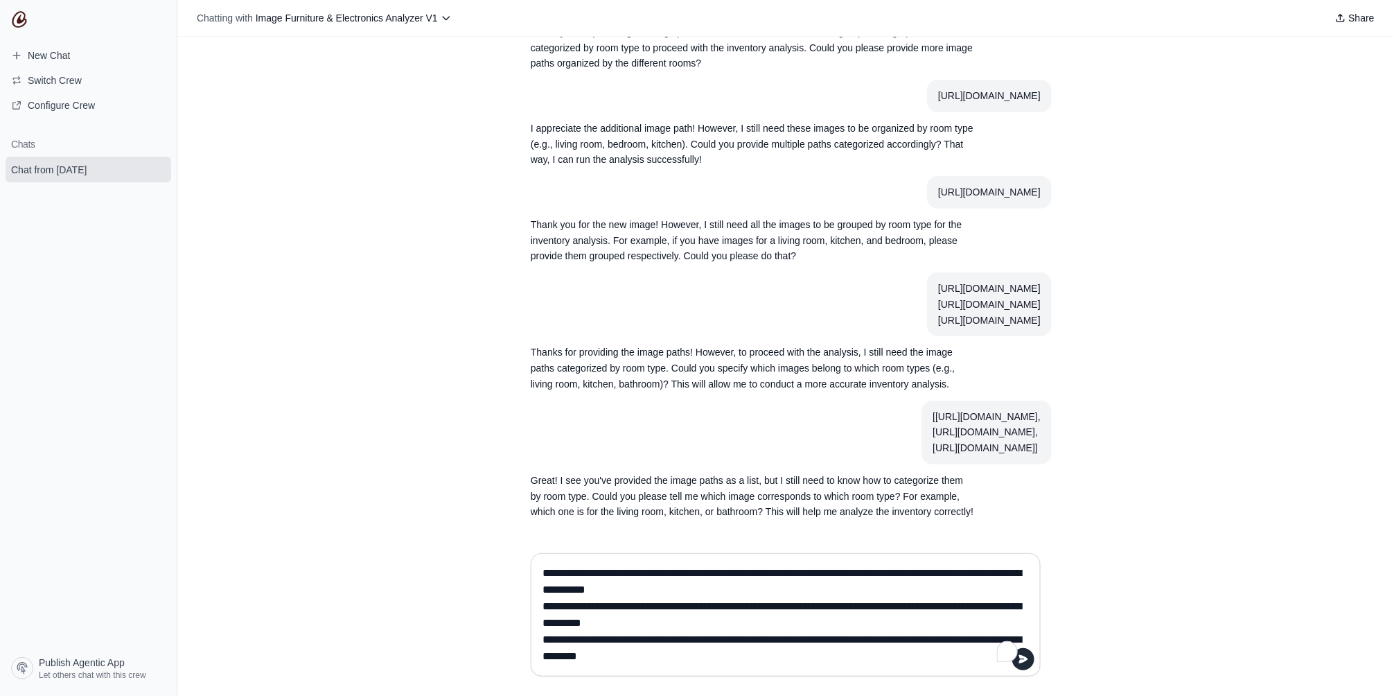
scroll to position [336, 0]
click at [684, 496] on p "Great! I see you've provided the image paths as a list, but I still need to kno…" at bounding box center [753, 496] width 444 height 47
click at [674, 496] on p "Great! I see you've provided the image paths as a list, but I still need to kno…" at bounding box center [753, 496] width 444 height 47
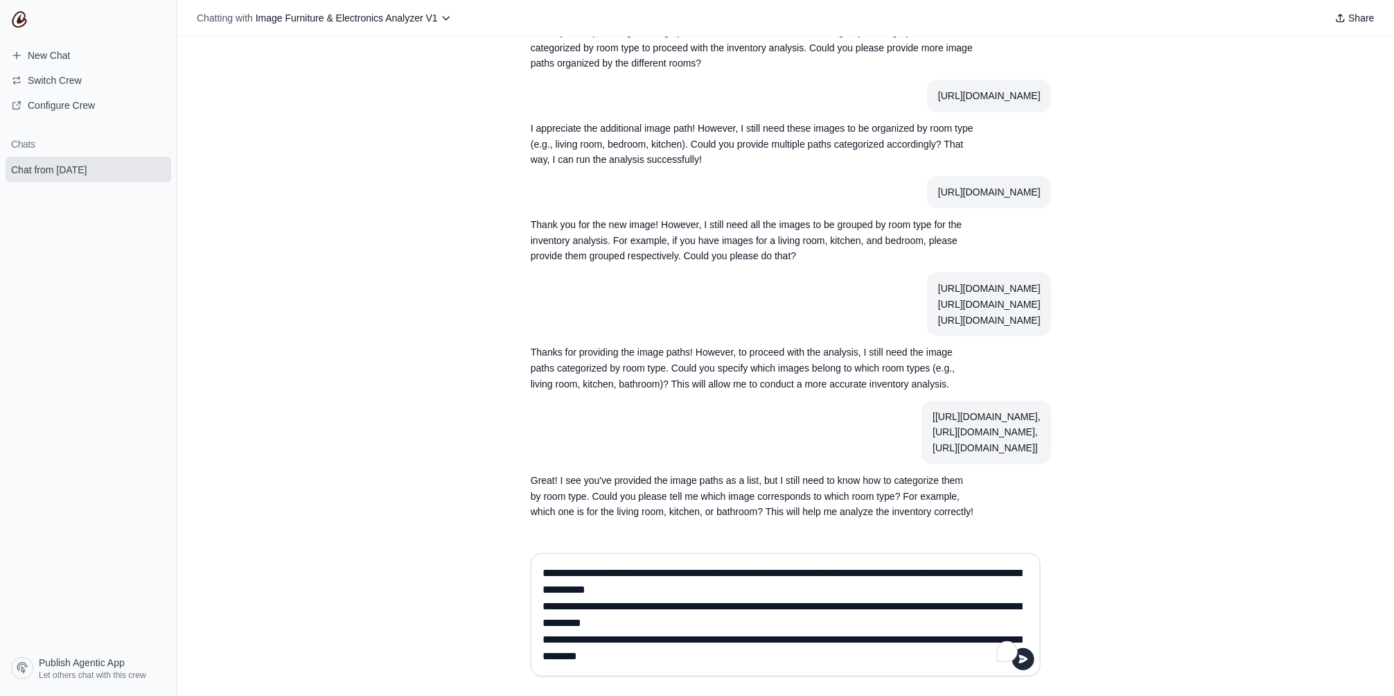
drag, startPoint x: 674, startPoint y: 496, endPoint x: 707, endPoint y: 496, distance: 33.3
click at [707, 496] on p "Great! I see you've provided the image paths as a list, but I still need to kno…" at bounding box center [753, 496] width 444 height 47
drag, startPoint x: 711, startPoint y: 496, endPoint x: 662, endPoint y: 500, distance: 49.3
click at [662, 500] on p "Great! I see you've provided the image paths as a list, but I still need to kno…" at bounding box center [753, 496] width 444 height 47
copy p "living room"
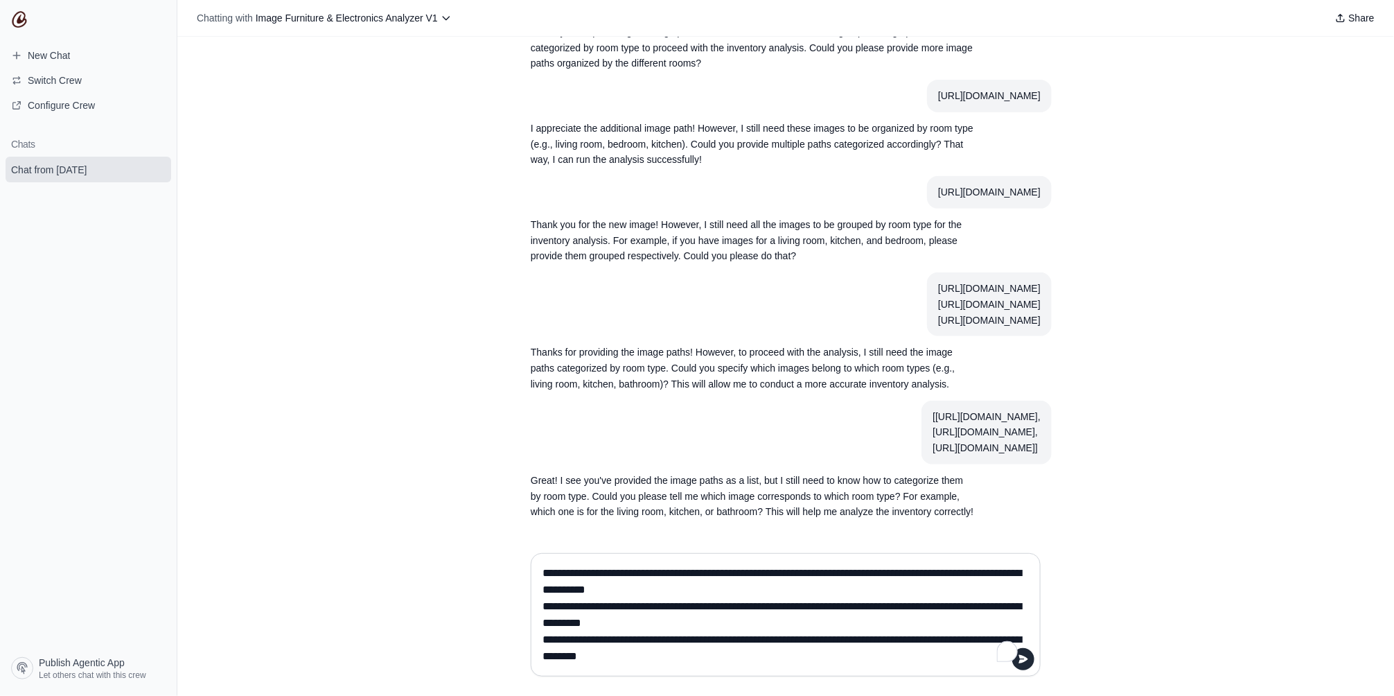
click at [731, 586] on textarea "**********" at bounding box center [782, 614] width 484 height 105
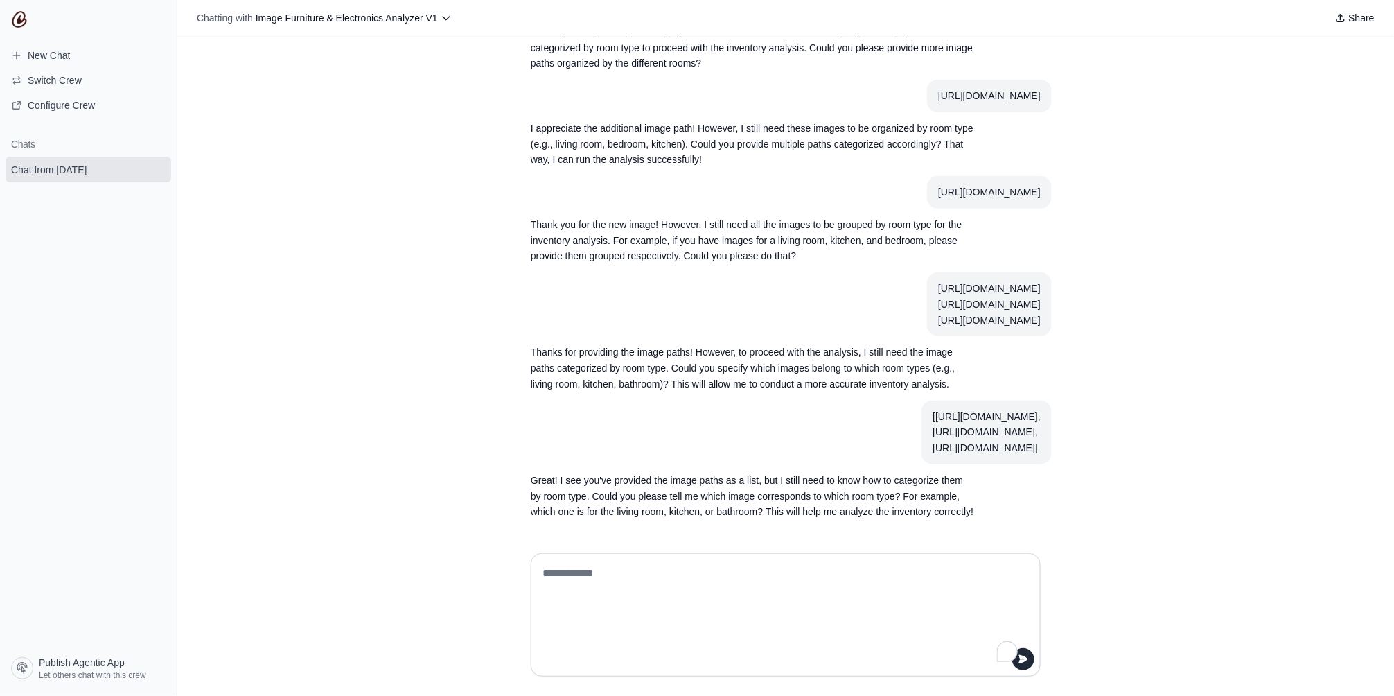
paste textarea "**********"
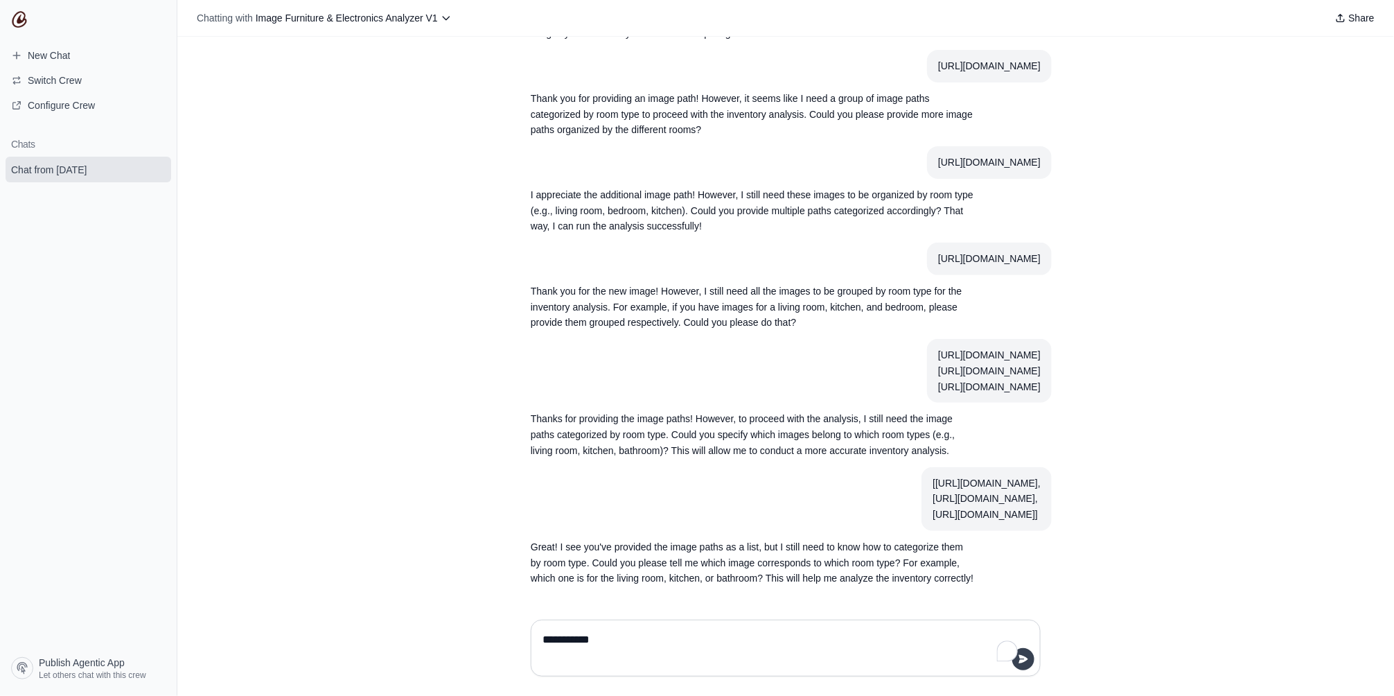
type textarea "**********"
click at [1028, 659] on icon "submit" at bounding box center [1023, 658] width 11 height 11
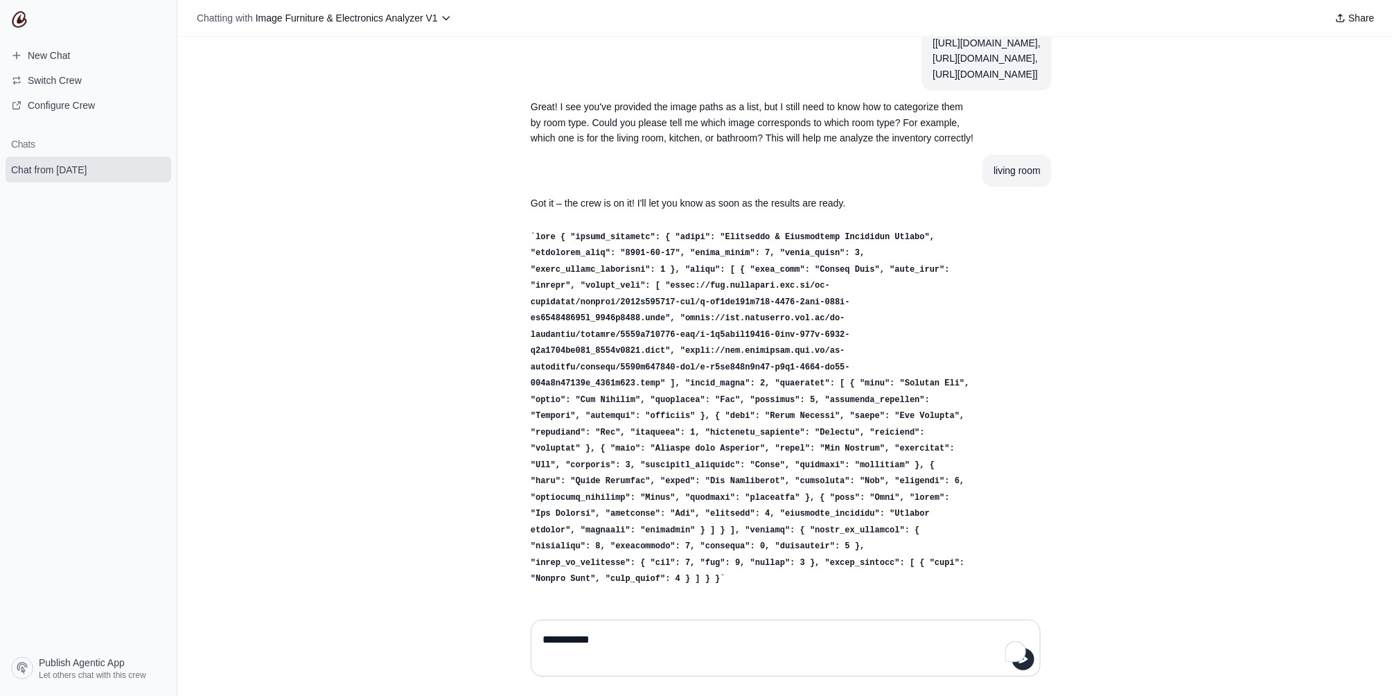
scroll to position [634, 0]
type textarea "**********"
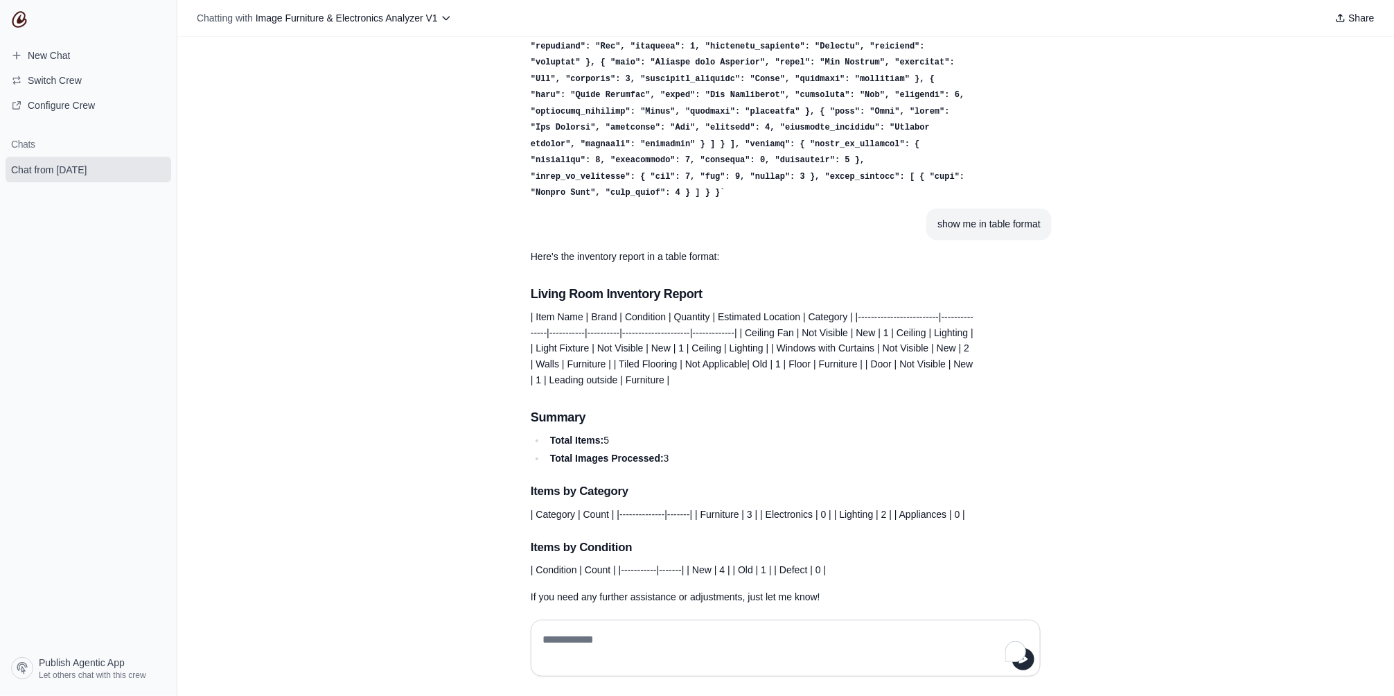
scroll to position [1055, 0]
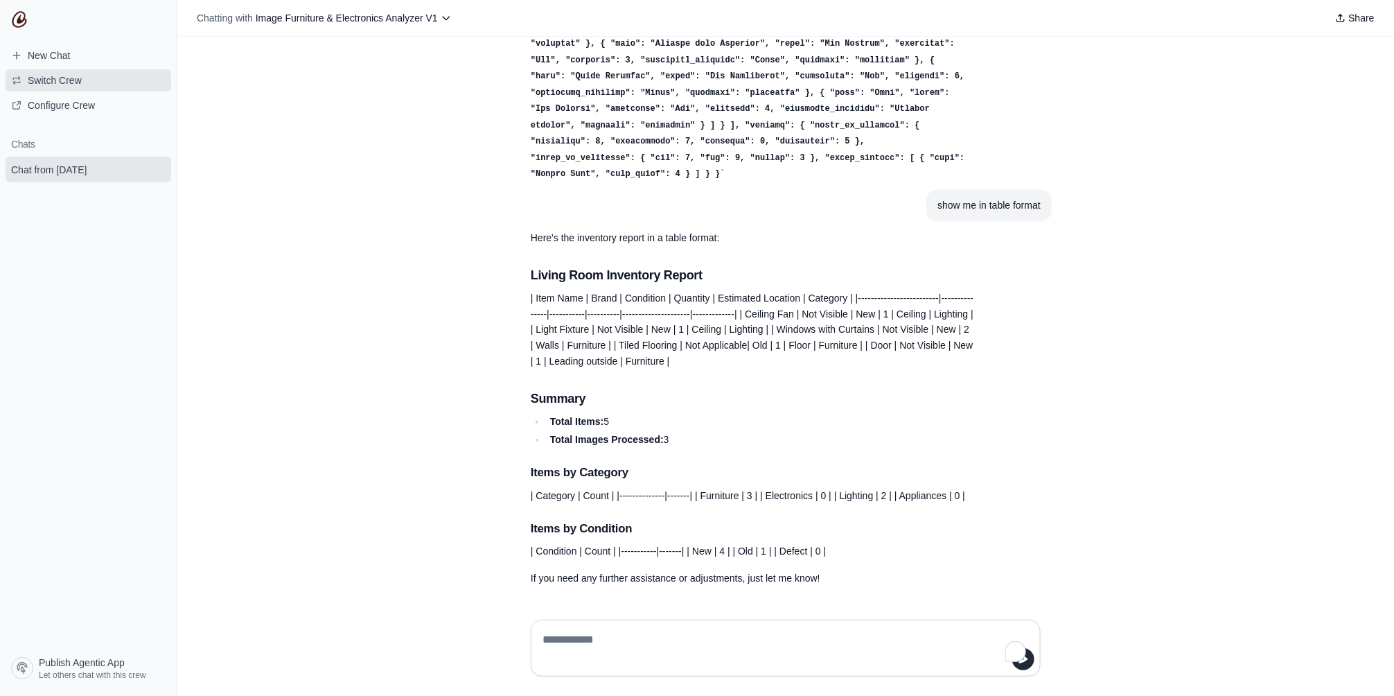
click at [57, 73] on span "Switch Crew" at bounding box center [55, 80] width 54 height 14
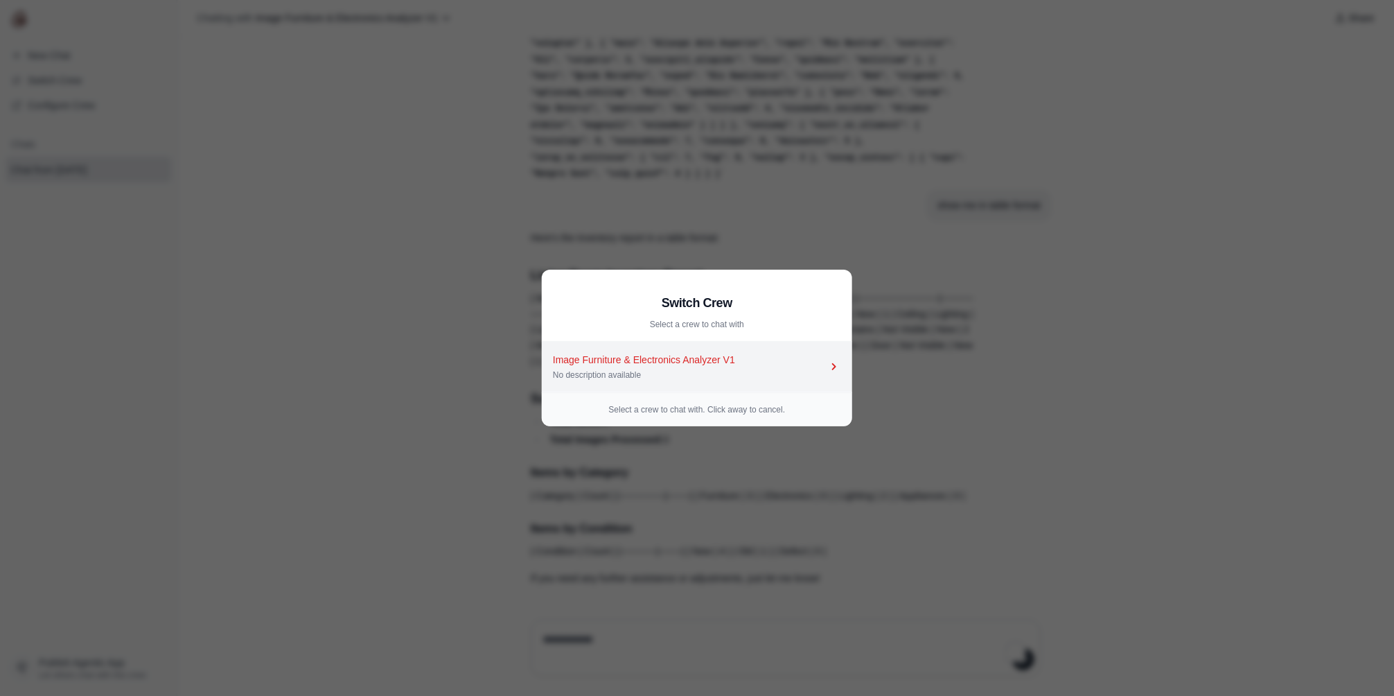
click at [611, 361] on div "Image Furniture & Electronics Analyzer V1" at bounding box center [690, 360] width 274 height 14
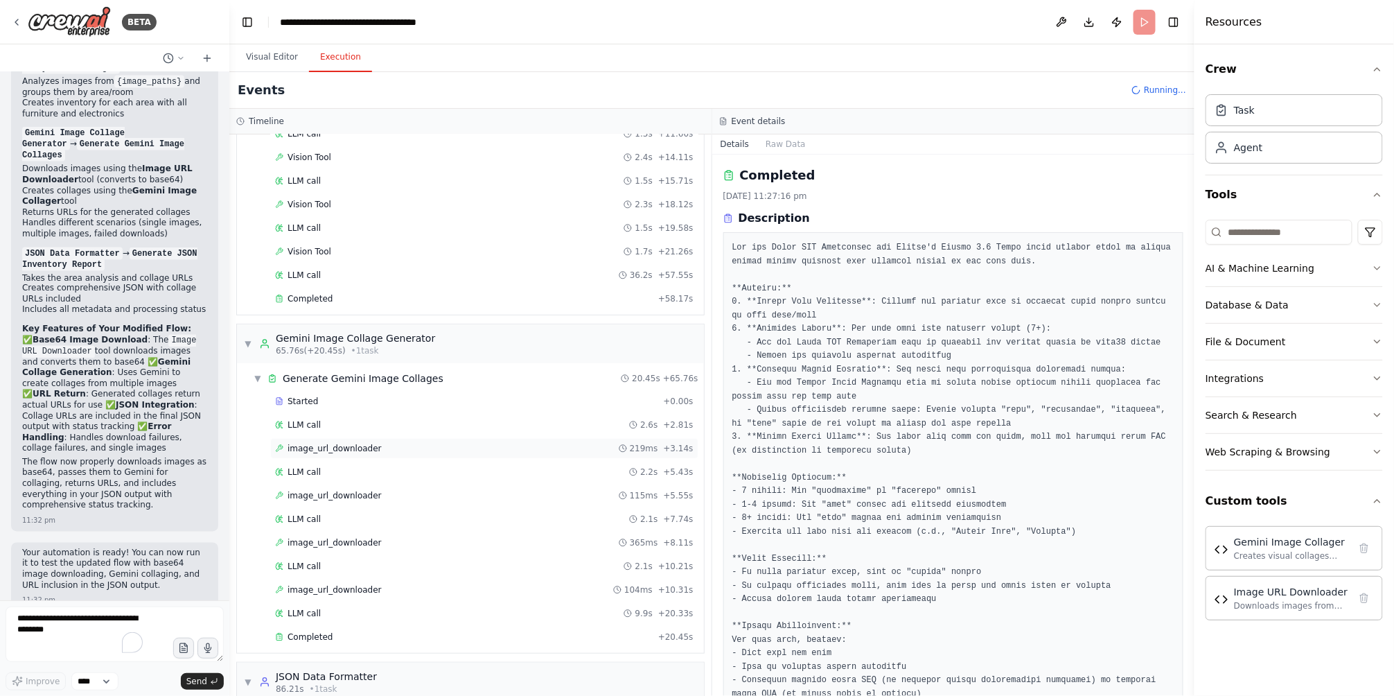
scroll to position [218, 0]
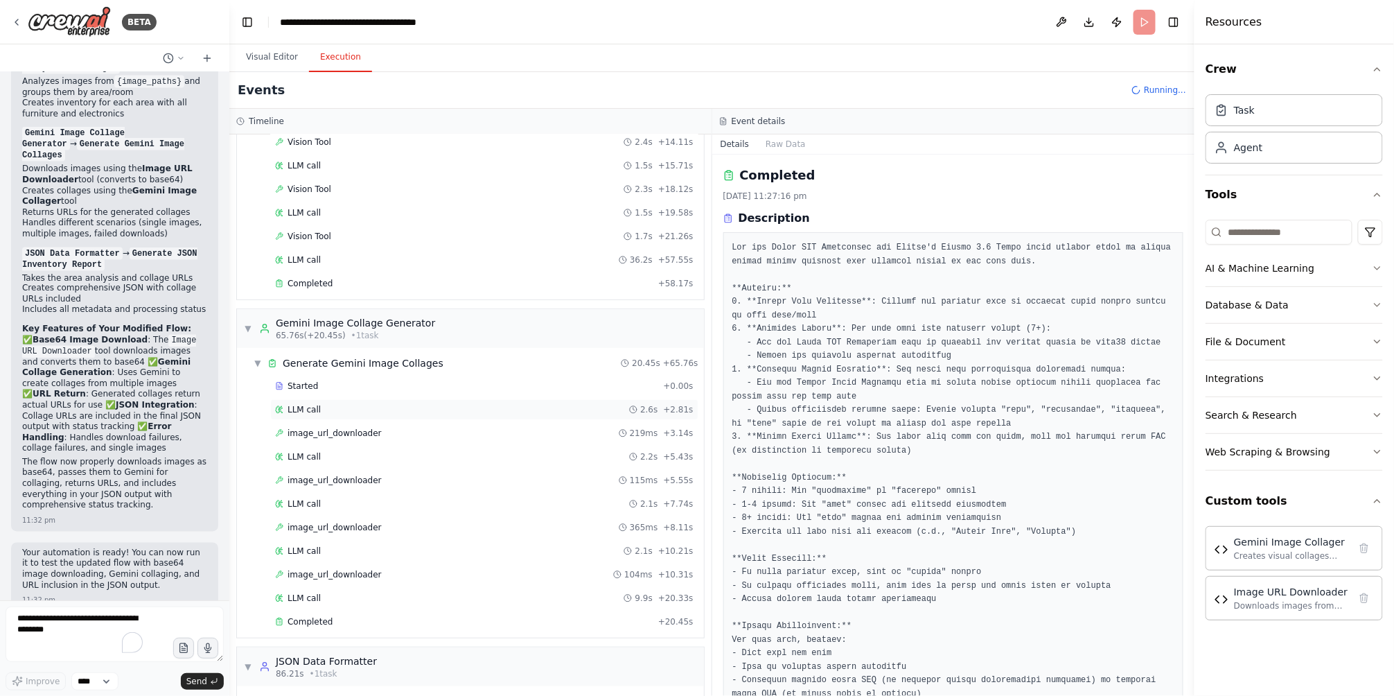
click at [338, 417] on div "LLM call 2.6s + 2.81s" at bounding box center [484, 409] width 428 height 21
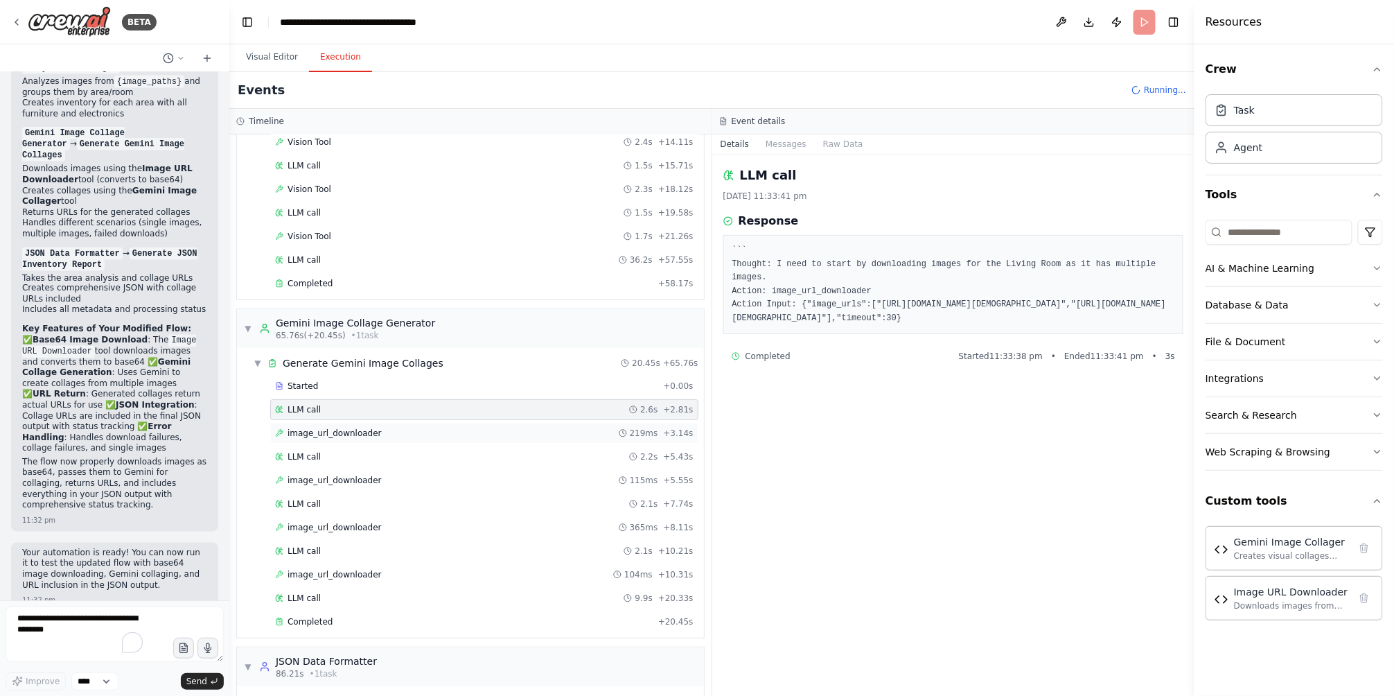
click at [349, 432] on span "image_url_downloader" at bounding box center [335, 433] width 94 height 11
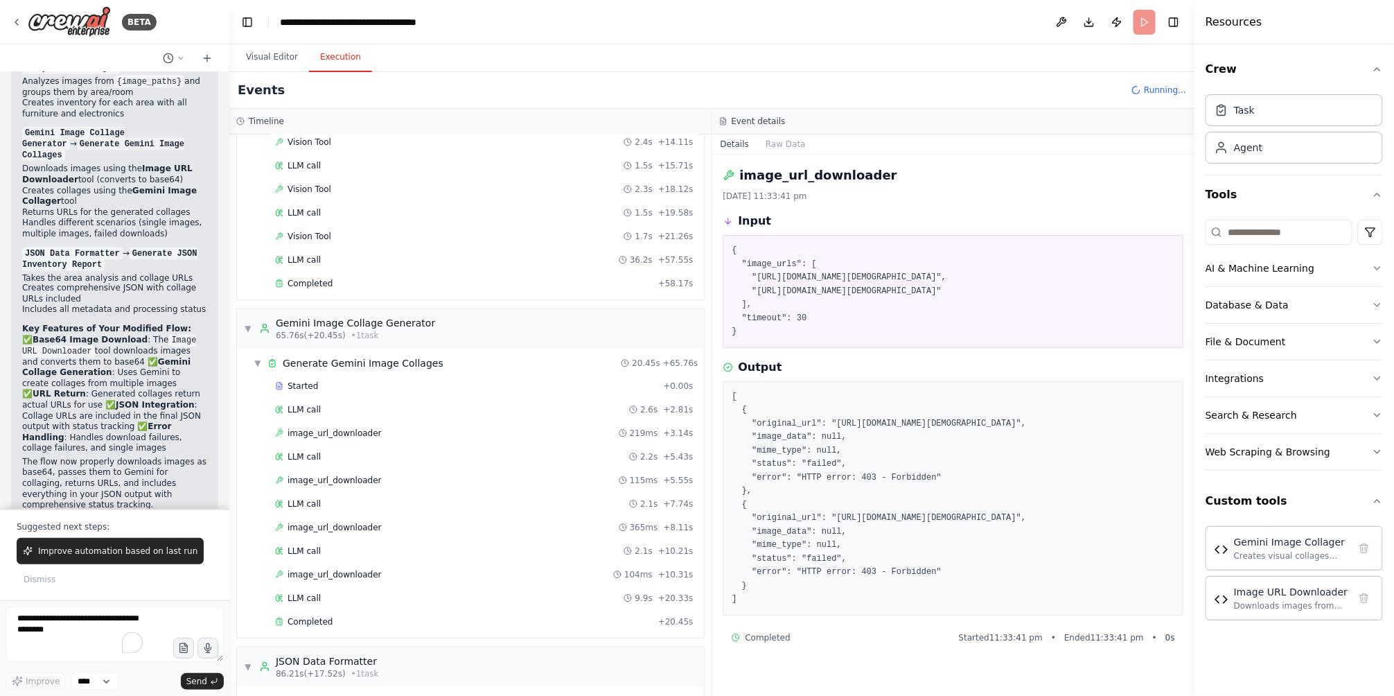
scroll to position [954, 0]
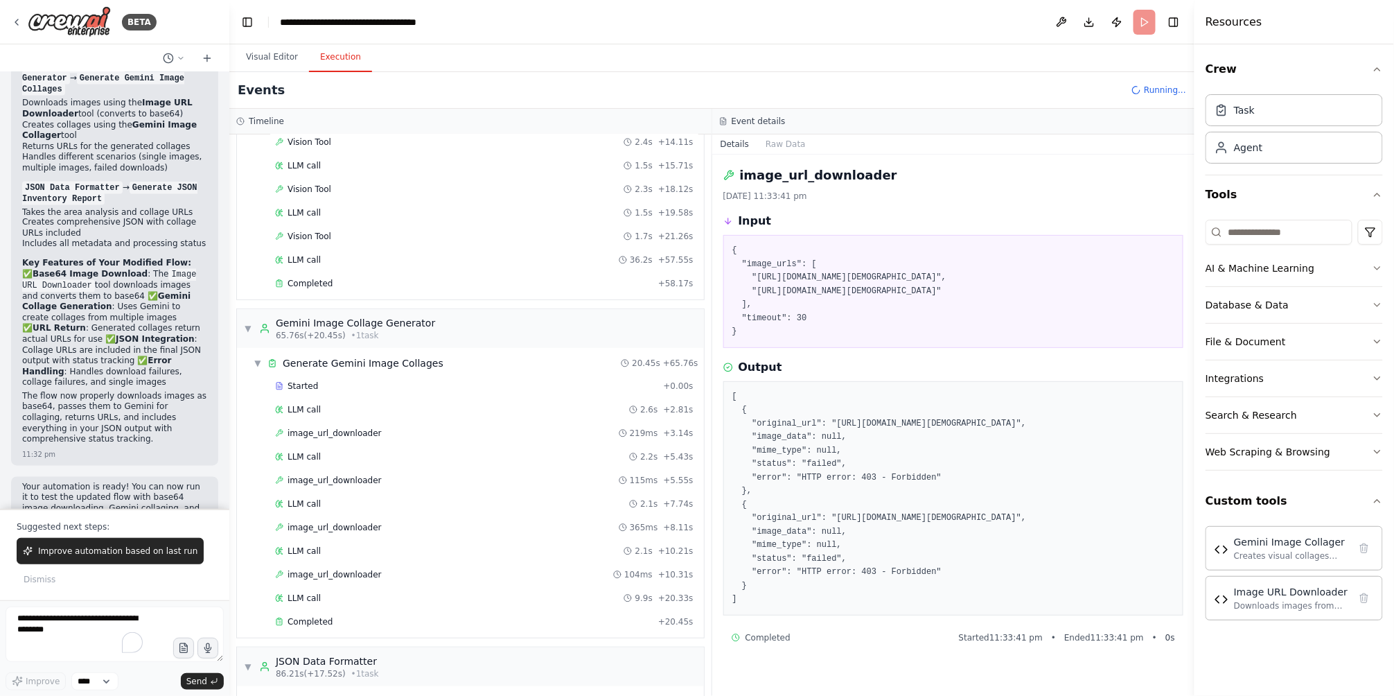
drag, startPoint x: 756, startPoint y: 654, endPoint x: 724, endPoint y: 406, distance: 250.1
click at [724, 406] on div "Output [ { "original_url": "[URL][DOMAIN_NAME][DEMOGRAPHIC_DATA]", "image_data"…" at bounding box center [953, 487] width 461 height 256
copy pre "[ { "original_url": "[URL][DOMAIN_NAME][DEMOGRAPHIC_DATA]", "image_data": null,…"
click at [85, 626] on textarea "To enrich screen reader interactions, please activate Accessibility in Grammarl…" at bounding box center [115, 633] width 218 height 55
paste textarea "**********"
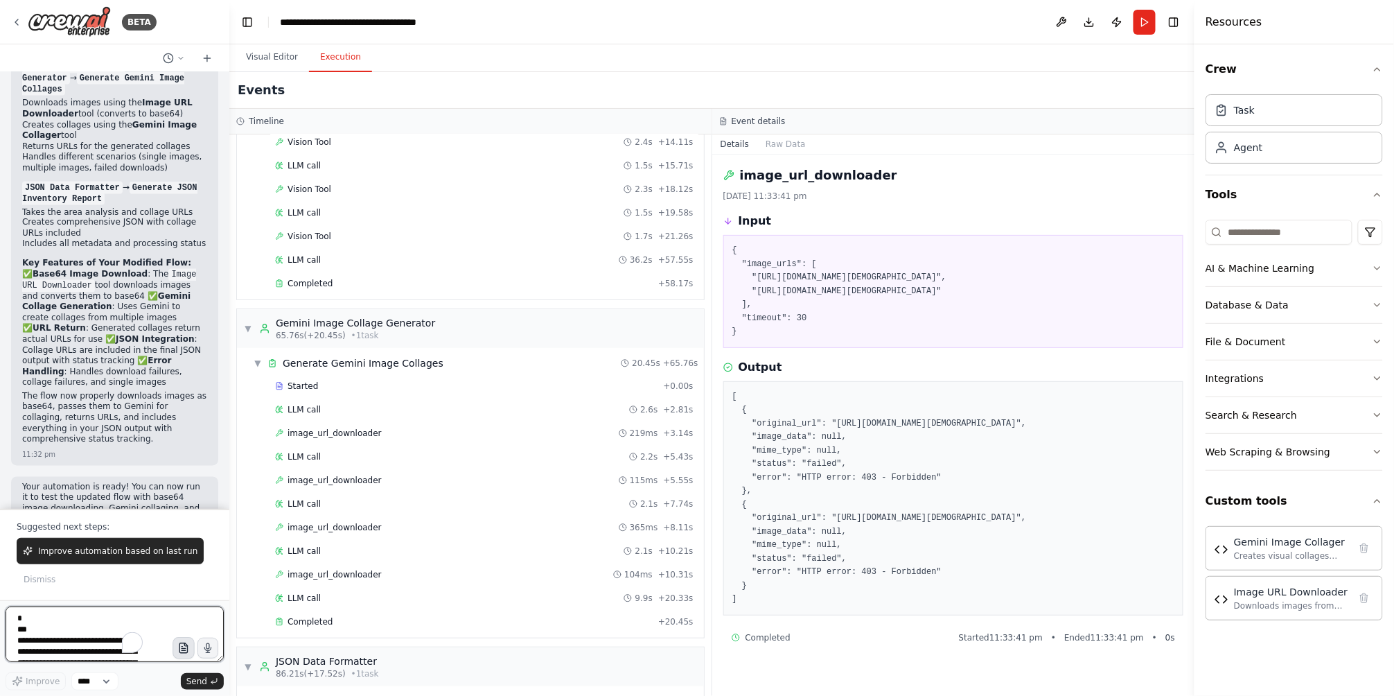
scroll to position [240, 0]
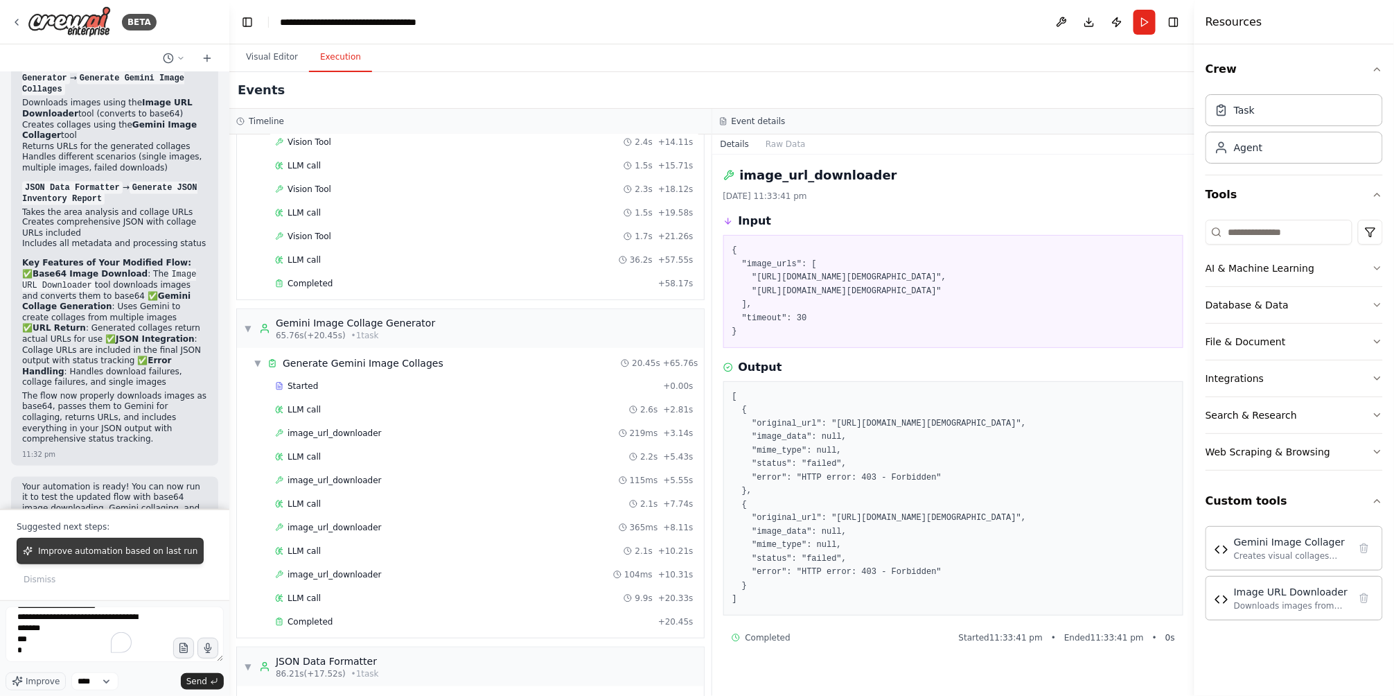
click at [156, 556] on span "Improve automation based on last run" at bounding box center [117, 550] width 159 height 11
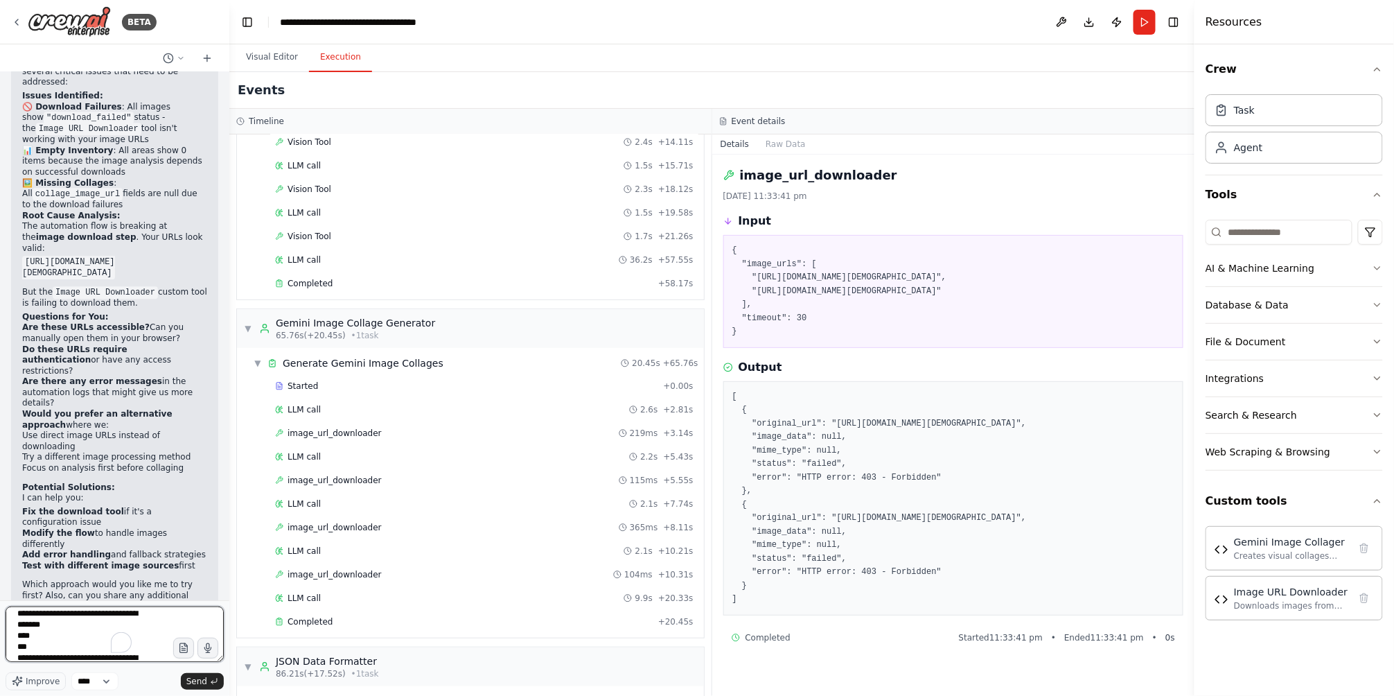
scroll to position [0, 0]
drag, startPoint x: 114, startPoint y: 613, endPoint x: -3, endPoint y: 597, distance: 118.2
click at [0, 597] on html "BETA Hello! I'm the CrewAI assistant. What kind of automation do you want to bu…" at bounding box center [697, 348] width 1394 height 696
click at [46, 620] on textarea "**********" at bounding box center [115, 633] width 218 height 55
type textarea "**********"
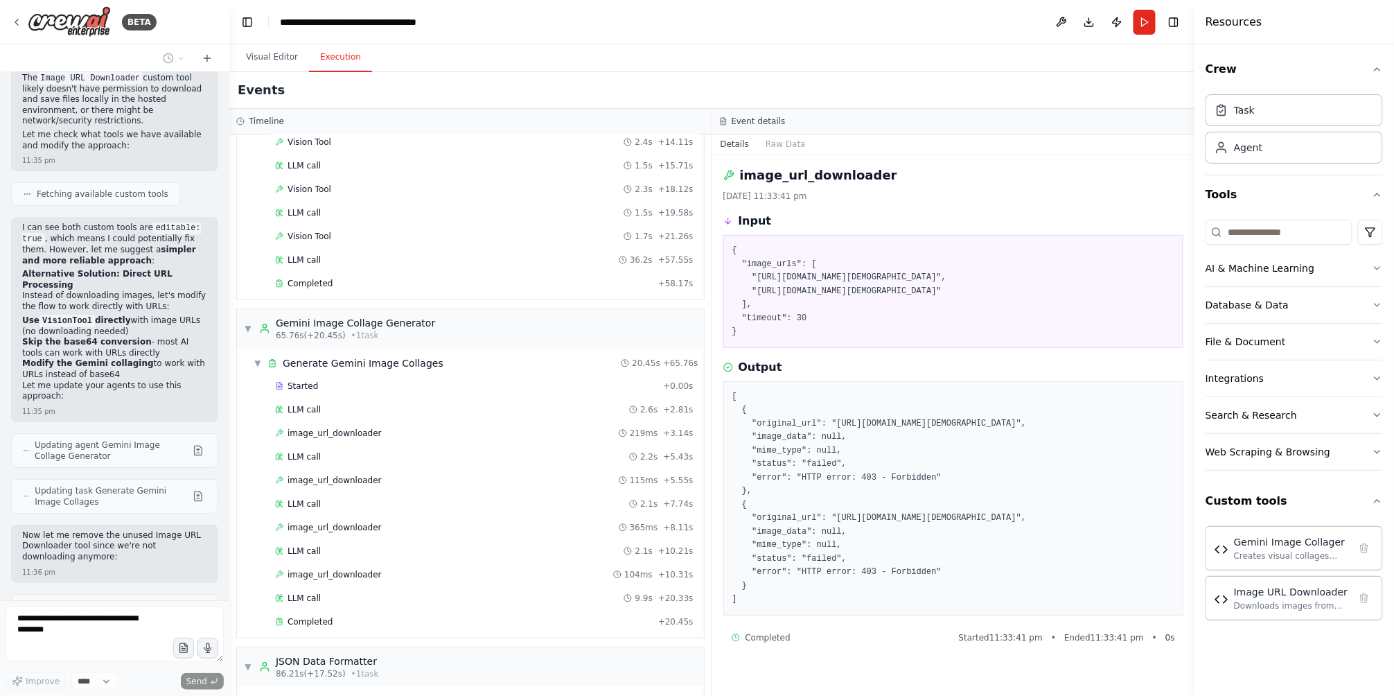
scroll to position [2156, 0]
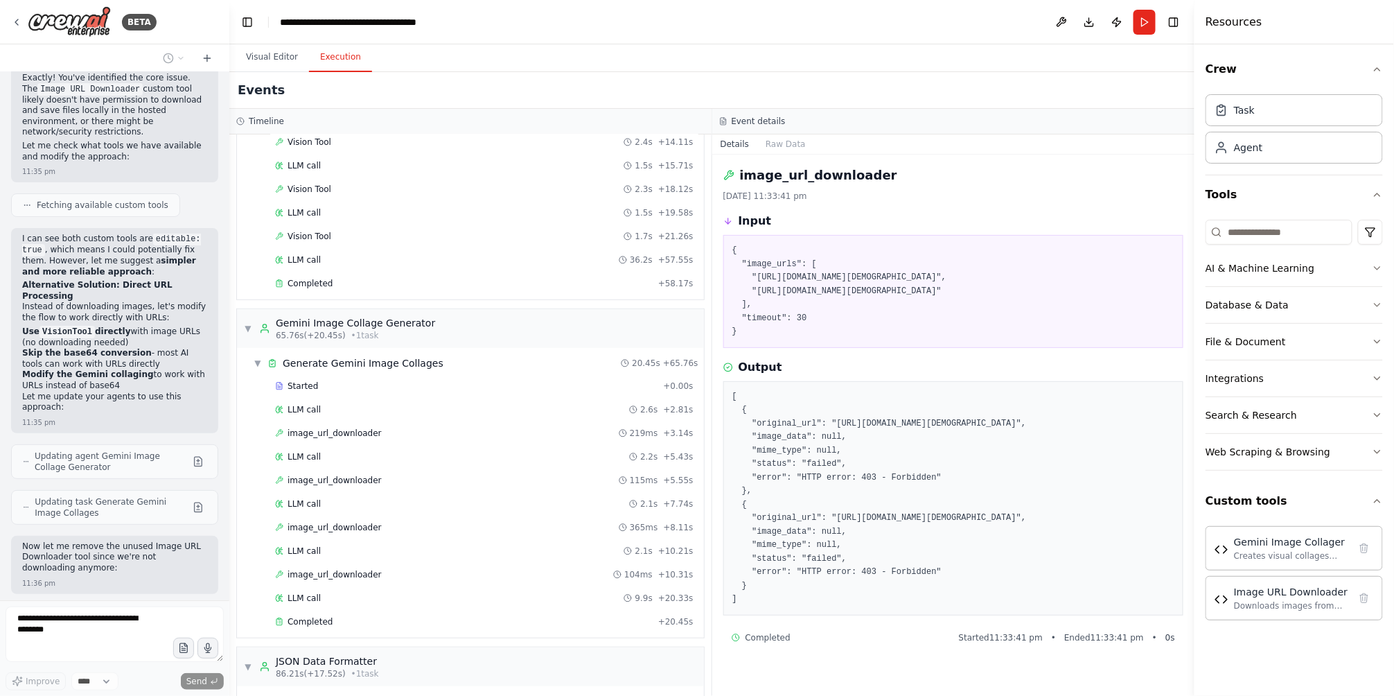
drag, startPoint x: 184, startPoint y: 434, endPoint x: 129, endPoint y: 604, distance: 178.6
click at [129, 603] on div "BETA Hello! I'm the CrewAI assistant. What kind of automation do you want to bu…" at bounding box center [114, 348] width 229 height 696
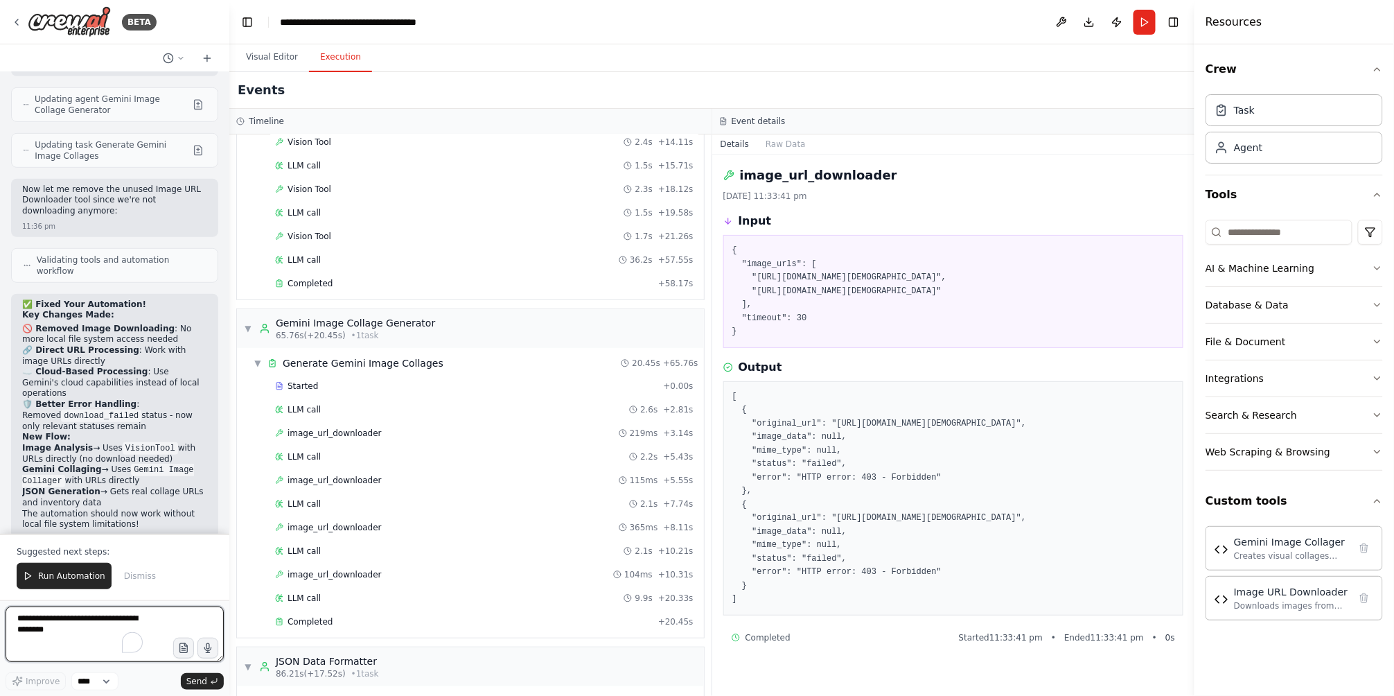
scroll to position [2524, 0]
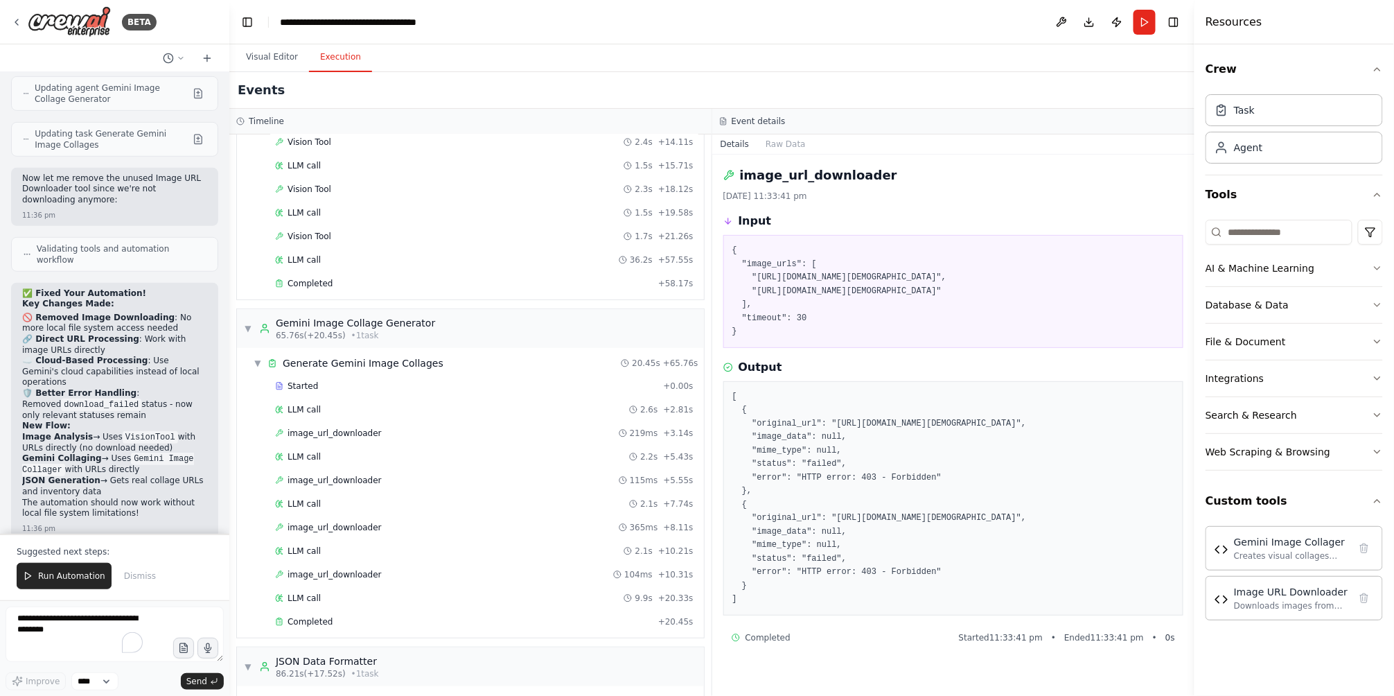
click at [168, 388] on li "🛡️ Better Error Handling : Removed download_failed status - now only relevant s…" at bounding box center [114, 404] width 185 height 33
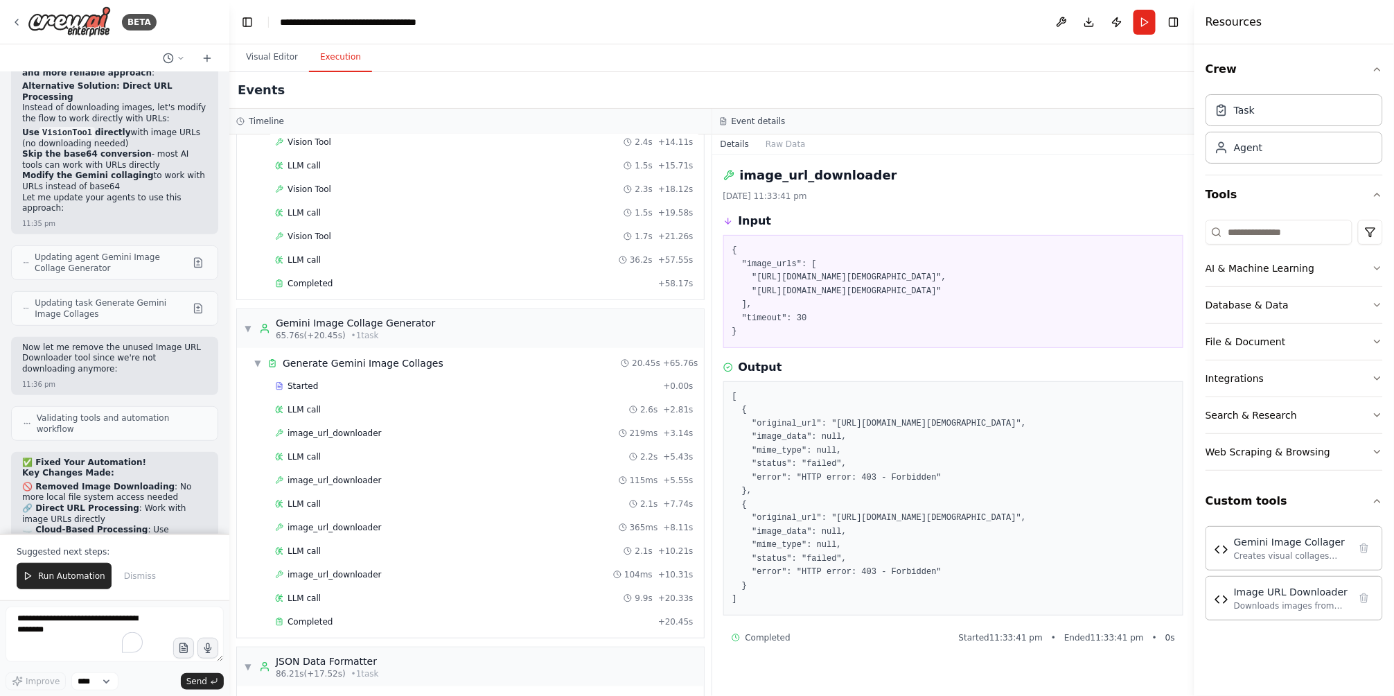
scroll to position [2304, 0]
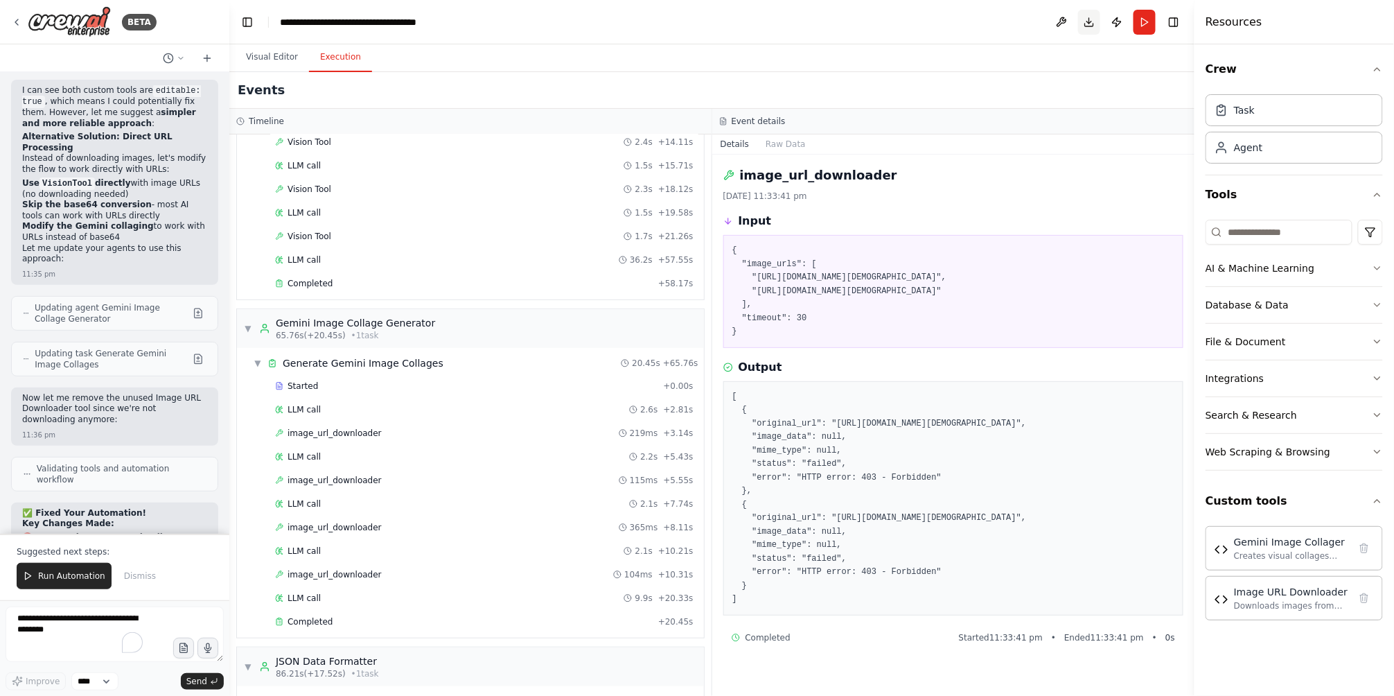
click at [1095, 21] on button "Download" at bounding box center [1089, 22] width 22 height 25
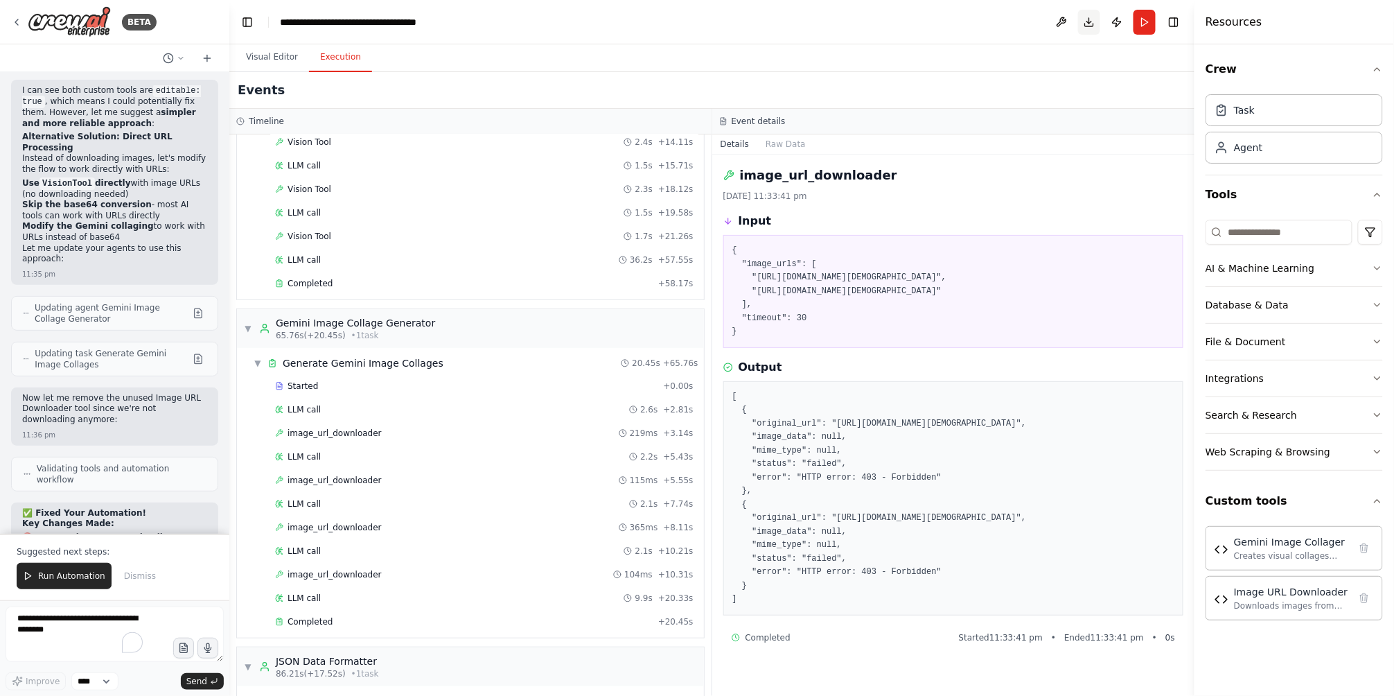
click at [1095, 21] on button "Download" at bounding box center [1089, 22] width 22 height 25
click at [1175, 31] on button "Toggle Right Sidebar" at bounding box center [1173, 21] width 19 height 19
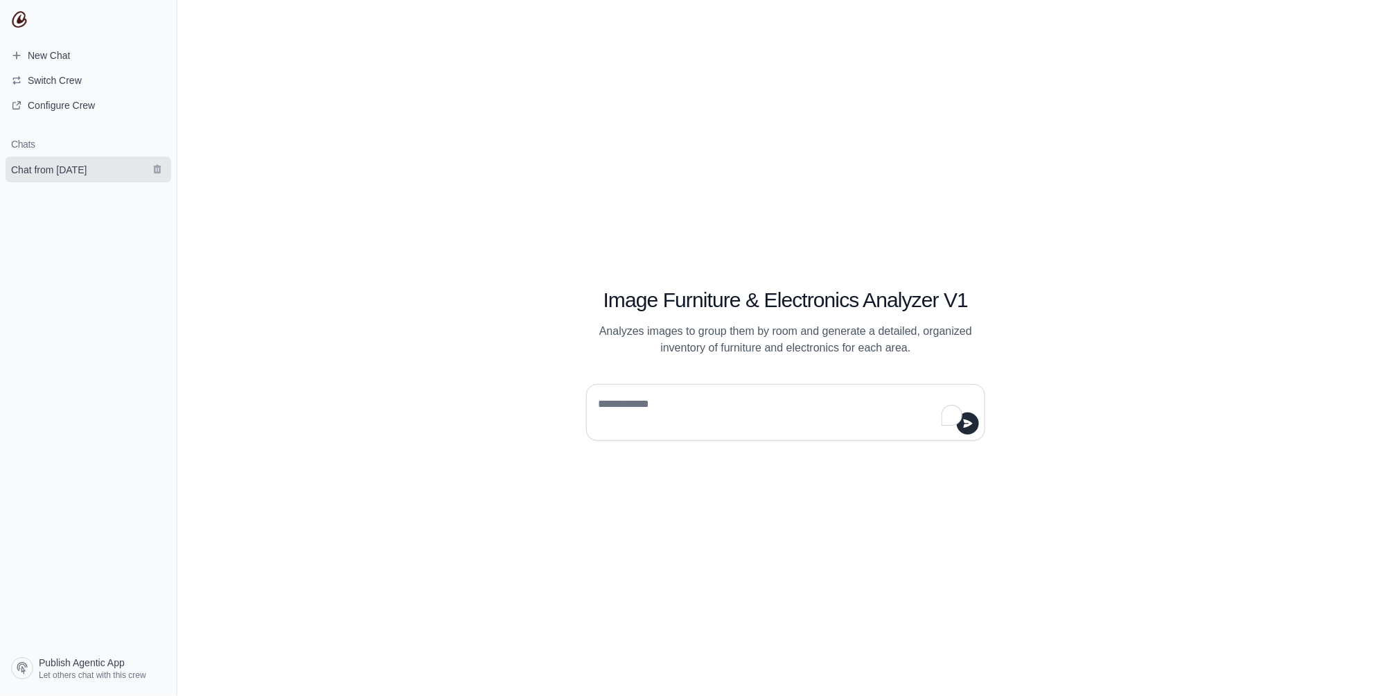
click at [87, 167] on span "Chat from [DATE]" at bounding box center [49, 170] width 76 height 14
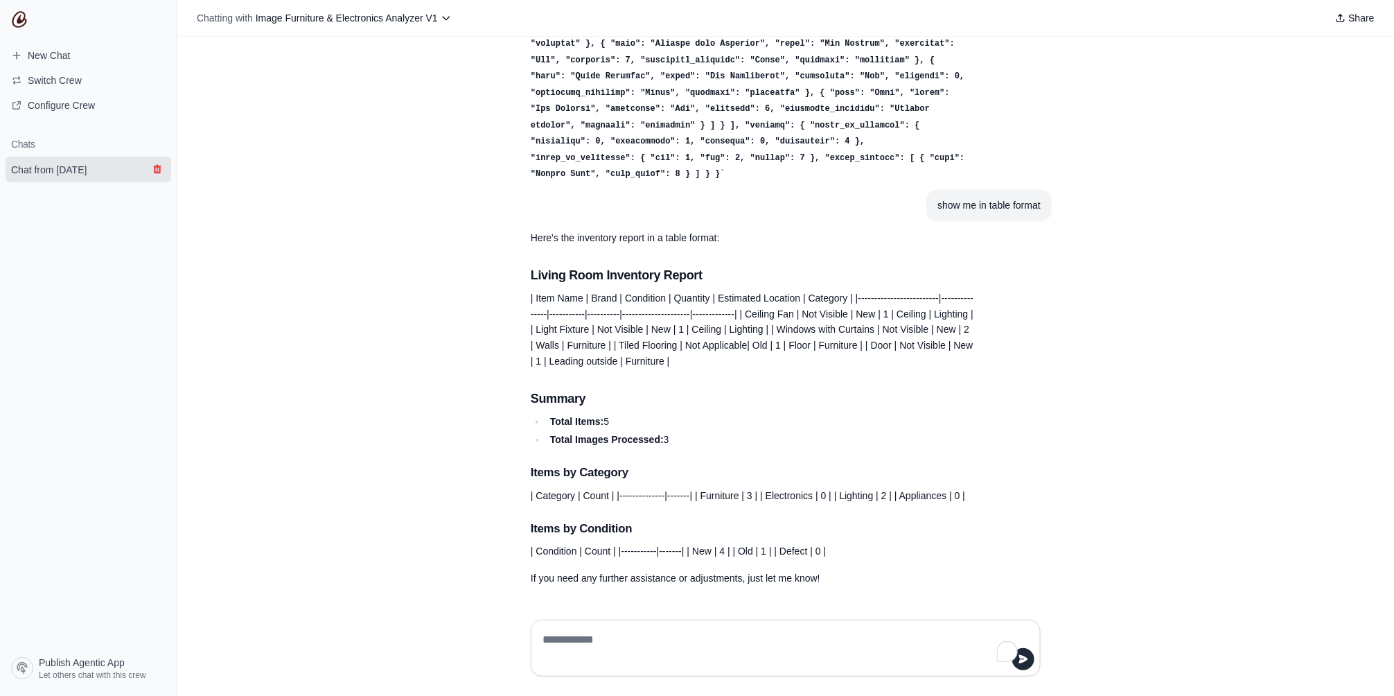
scroll to position [1055, 0]
click at [159, 168] on icon "submit" at bounding box center [157, 169] width 8 height 9
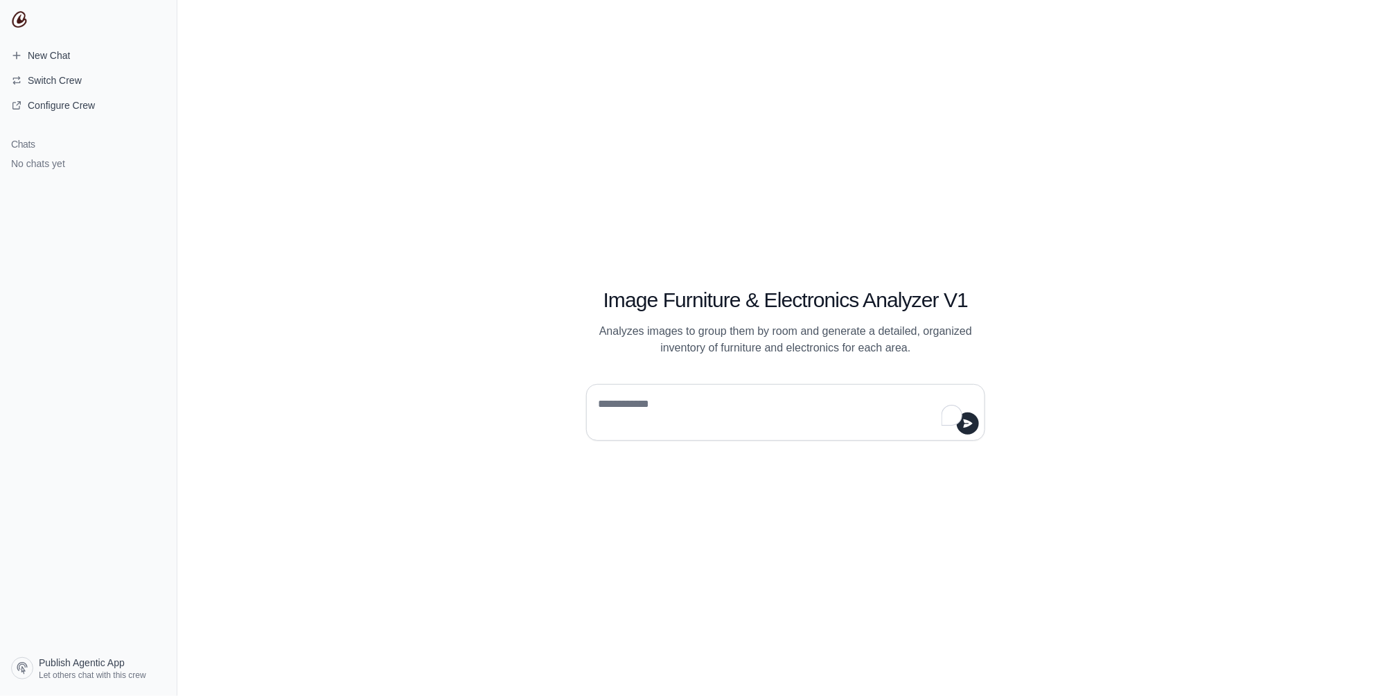
click at [21, 20] on img at bounding box center [19, 19] width 17 height 17
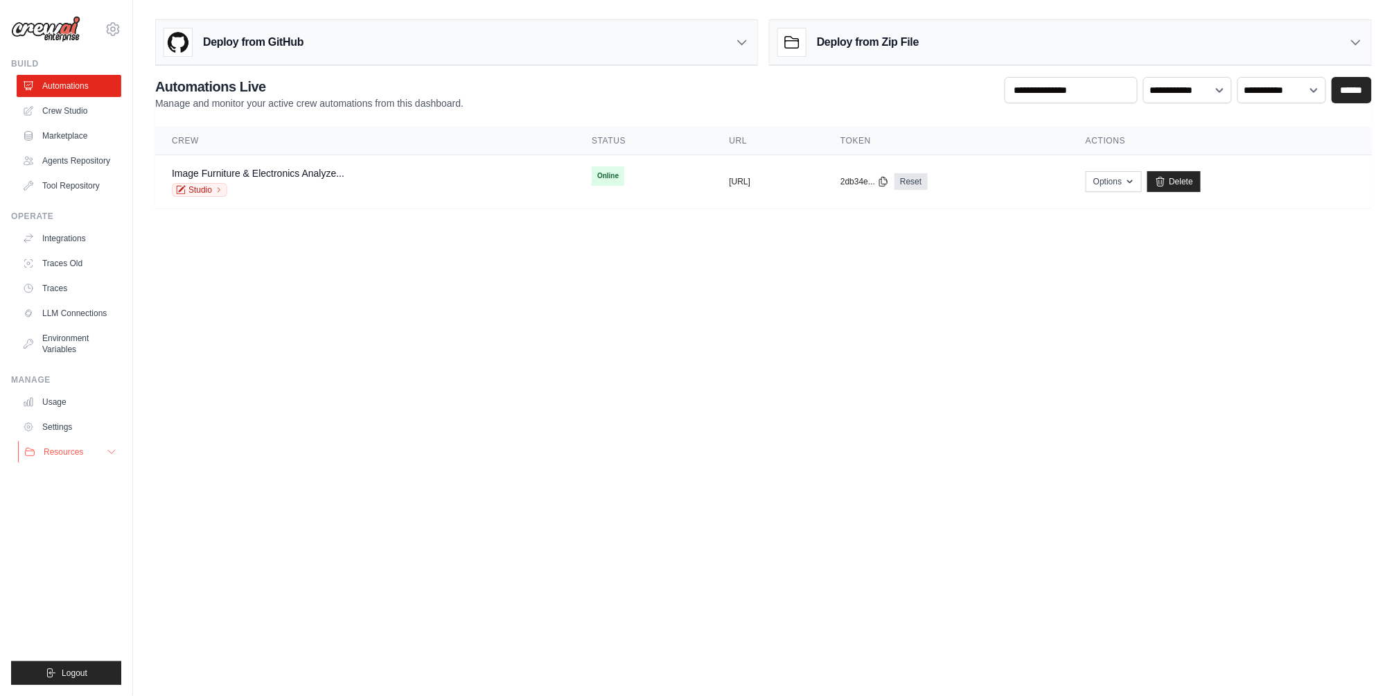
click at [101, 453] on button "Resources" at bounding box center [70, 452] width 105 height 22
click at [1142, 173] on button "Options" at bounding box center [1114, 180] width 56 height 21
click at [1201, 182] on link "Delete" at bounding box center [1174, 181] width 53 height 21
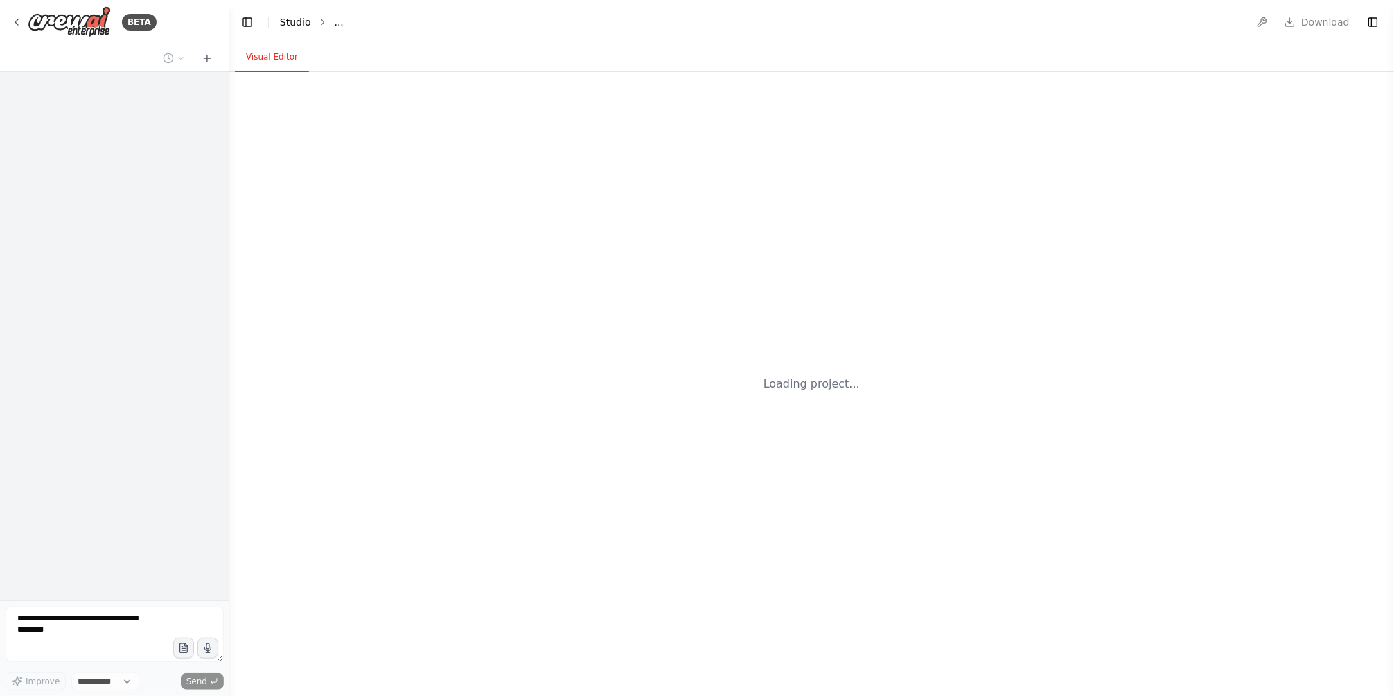
select select "****"
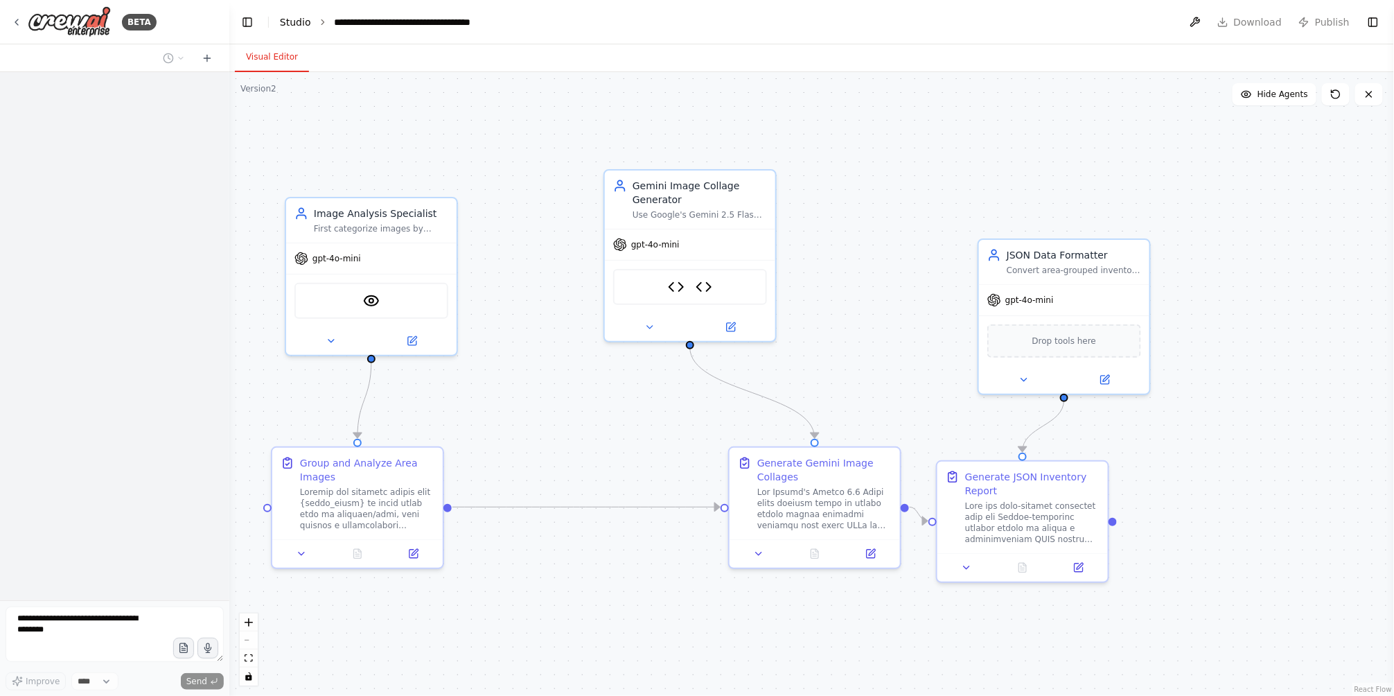
click at [289, 21] on link "Studio" at bounding box center [295, 22] width 31 height 11
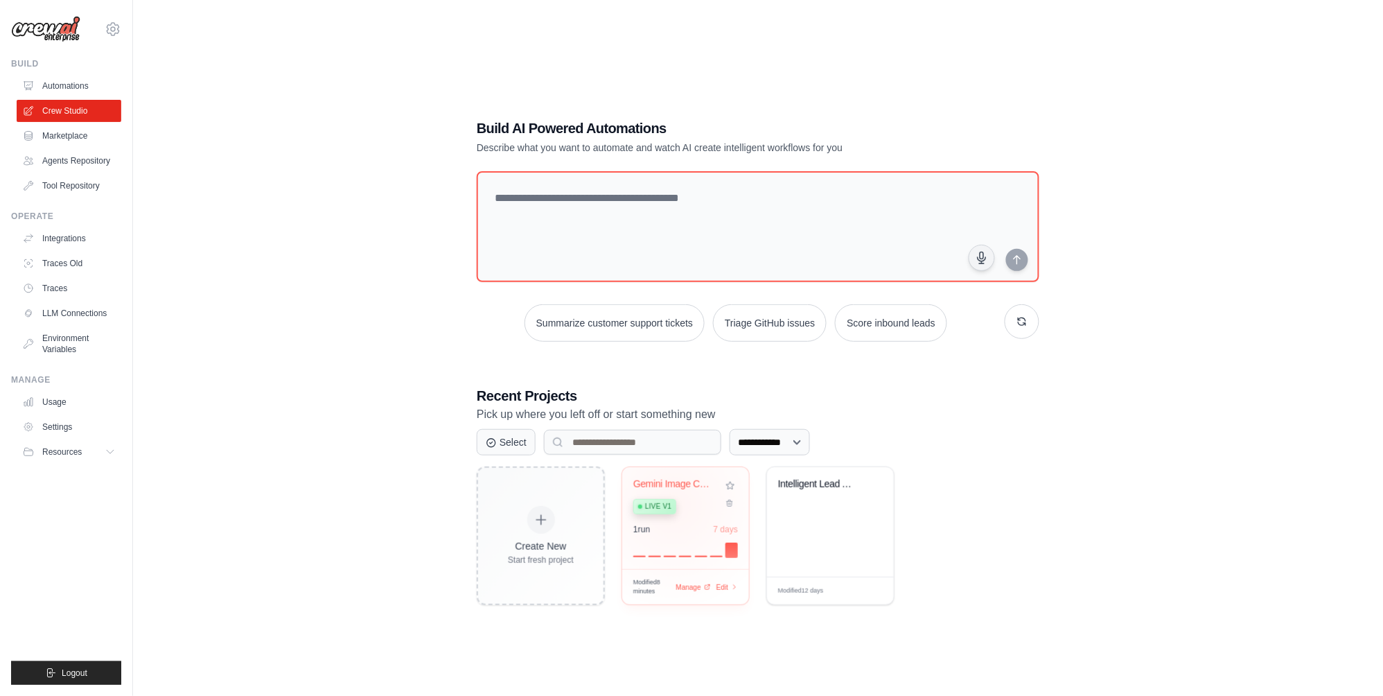
click at [674, 504] on div "Live v1" at bounding box center [654, 506] width 43 height 15
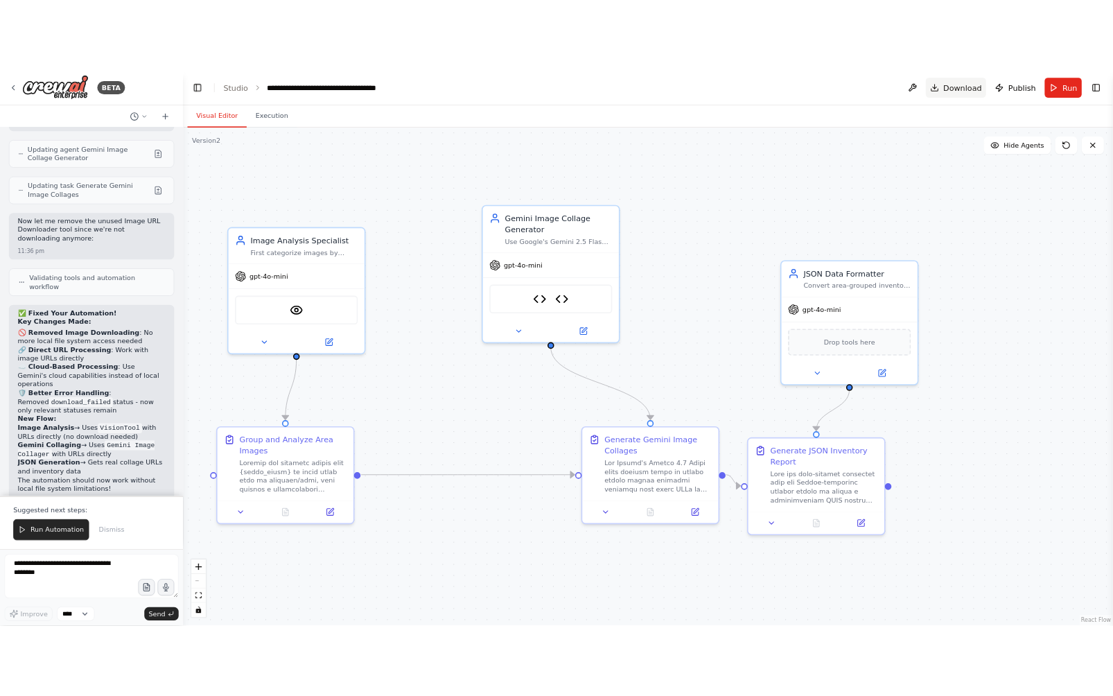
scroll to position [2524, 0]
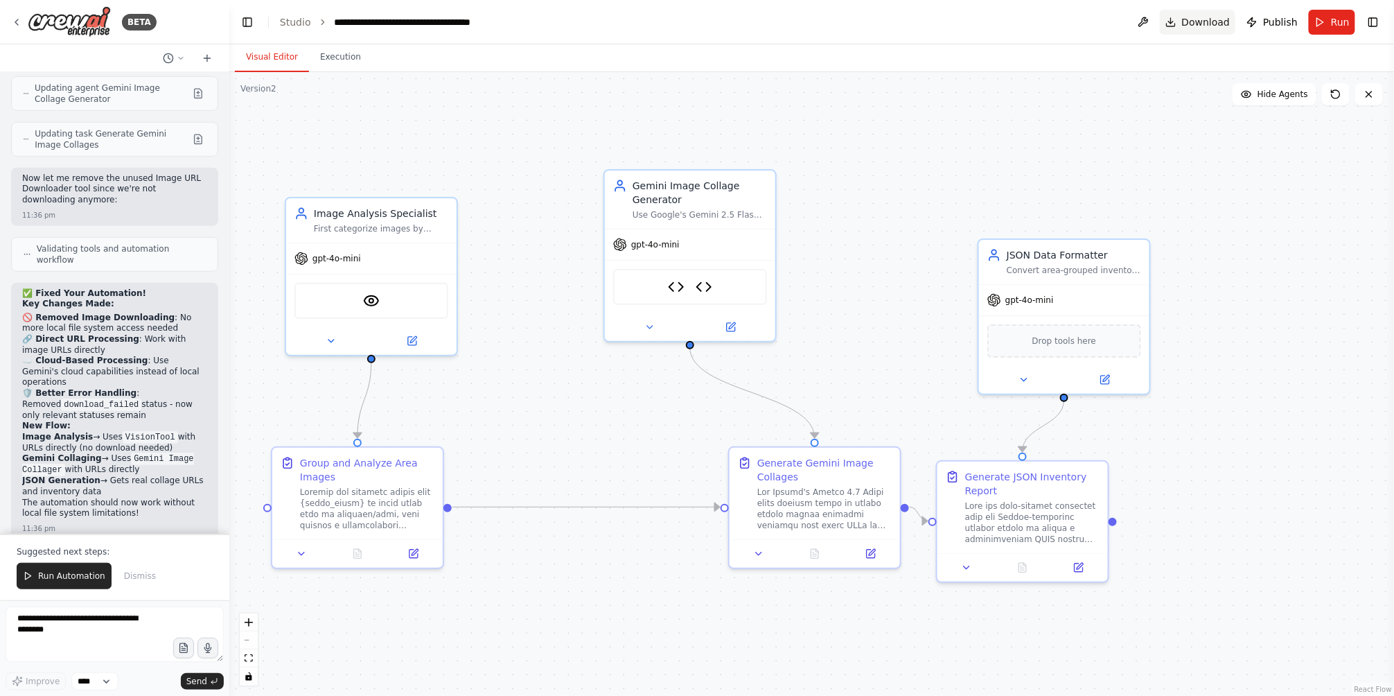
click at [1212, 18] on span "Download" at bounding box center [1206, 22] width 49 height 14
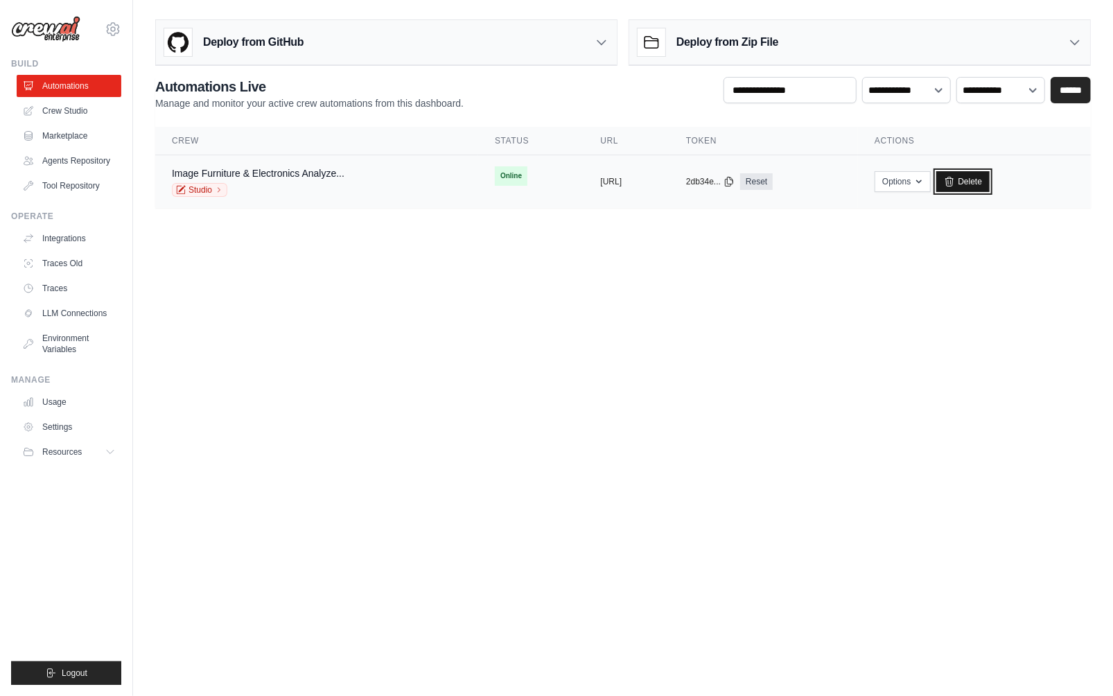
click at [990, 186] on link "Delete" at bounding box center [962, 181] width 53 height 21
